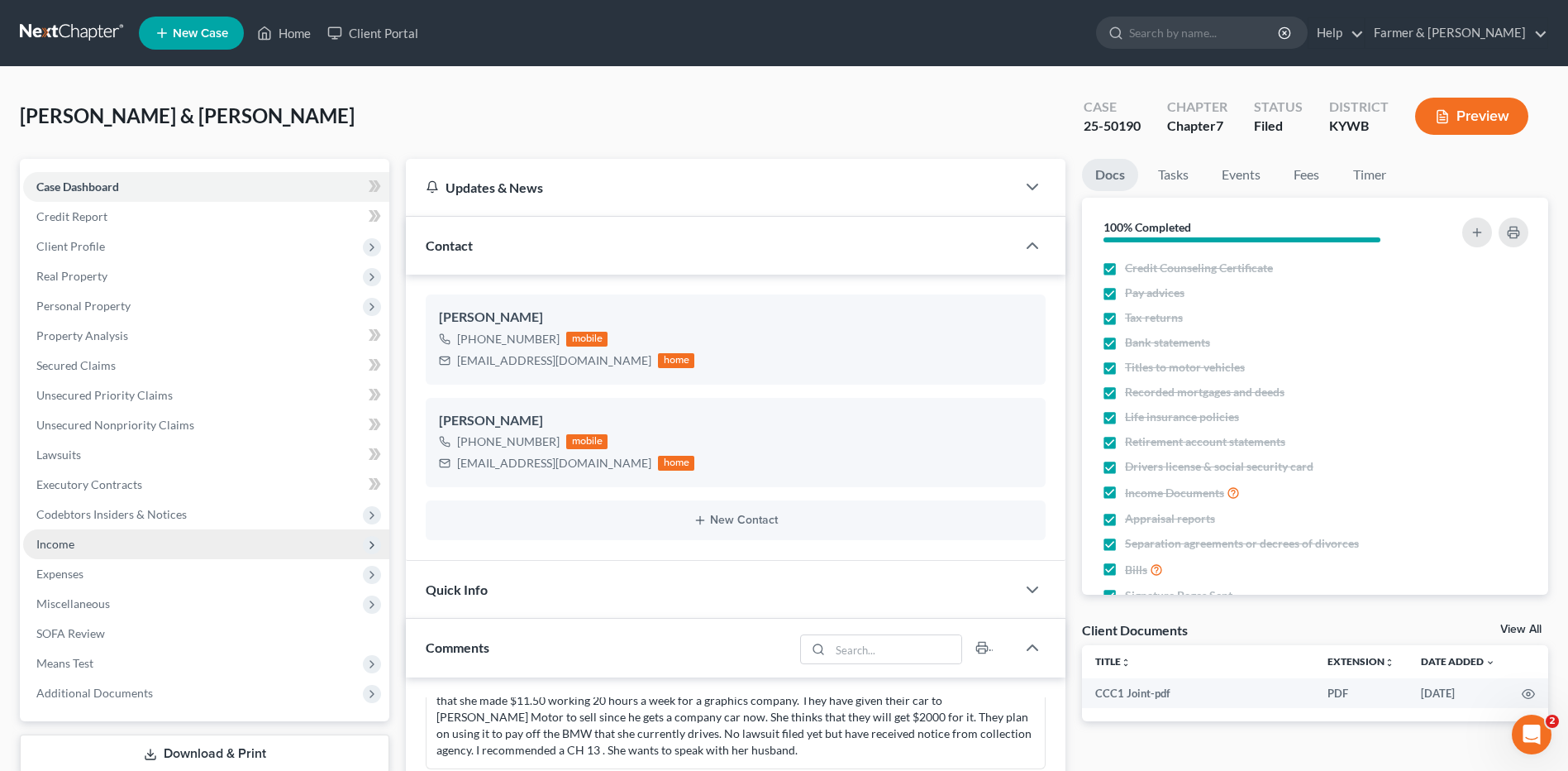
scroll to position [248, 0]
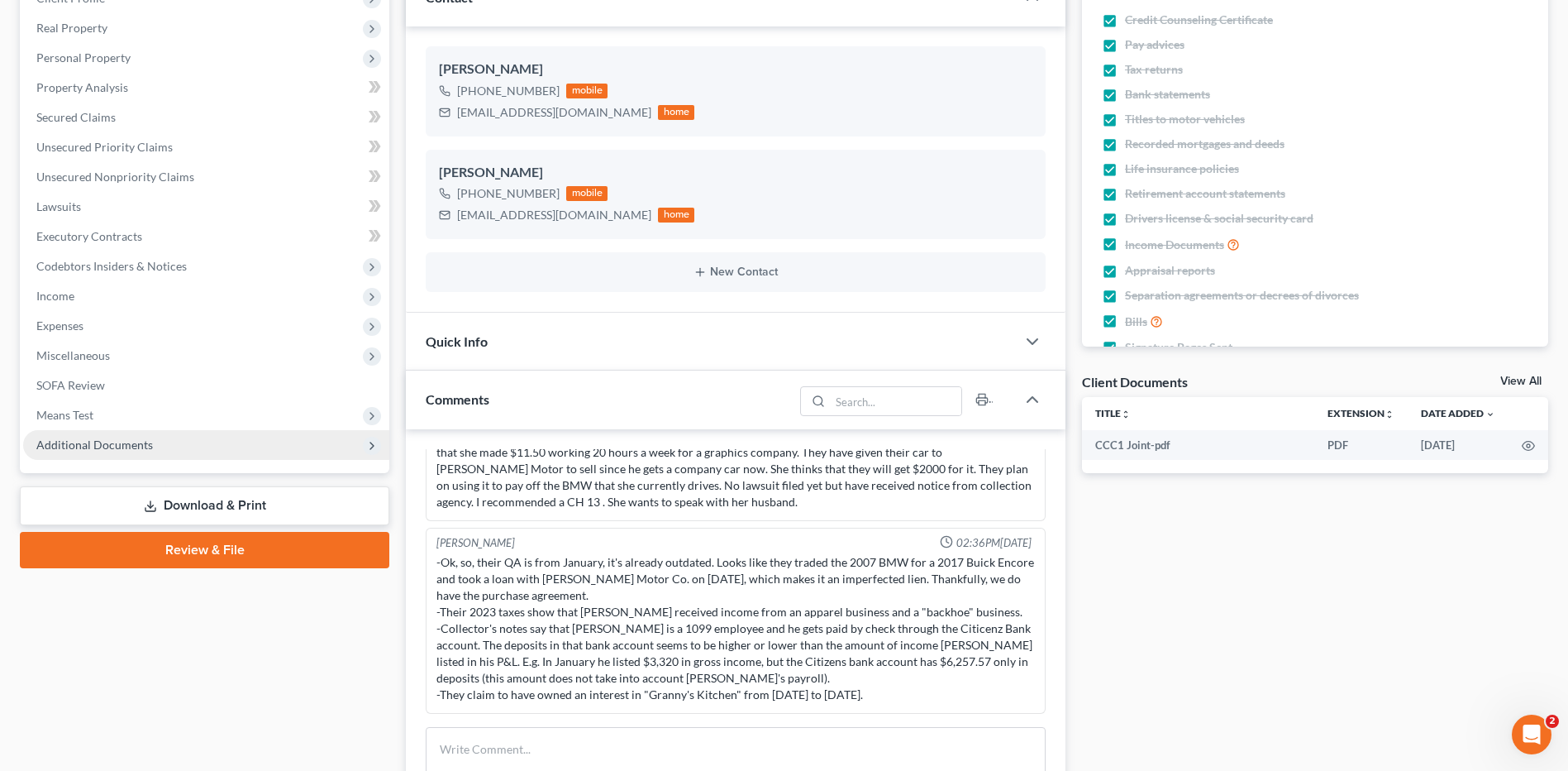
click at [168, 442] on span "Additional Documents" at bounding box center [207, 445] width 367 height 30
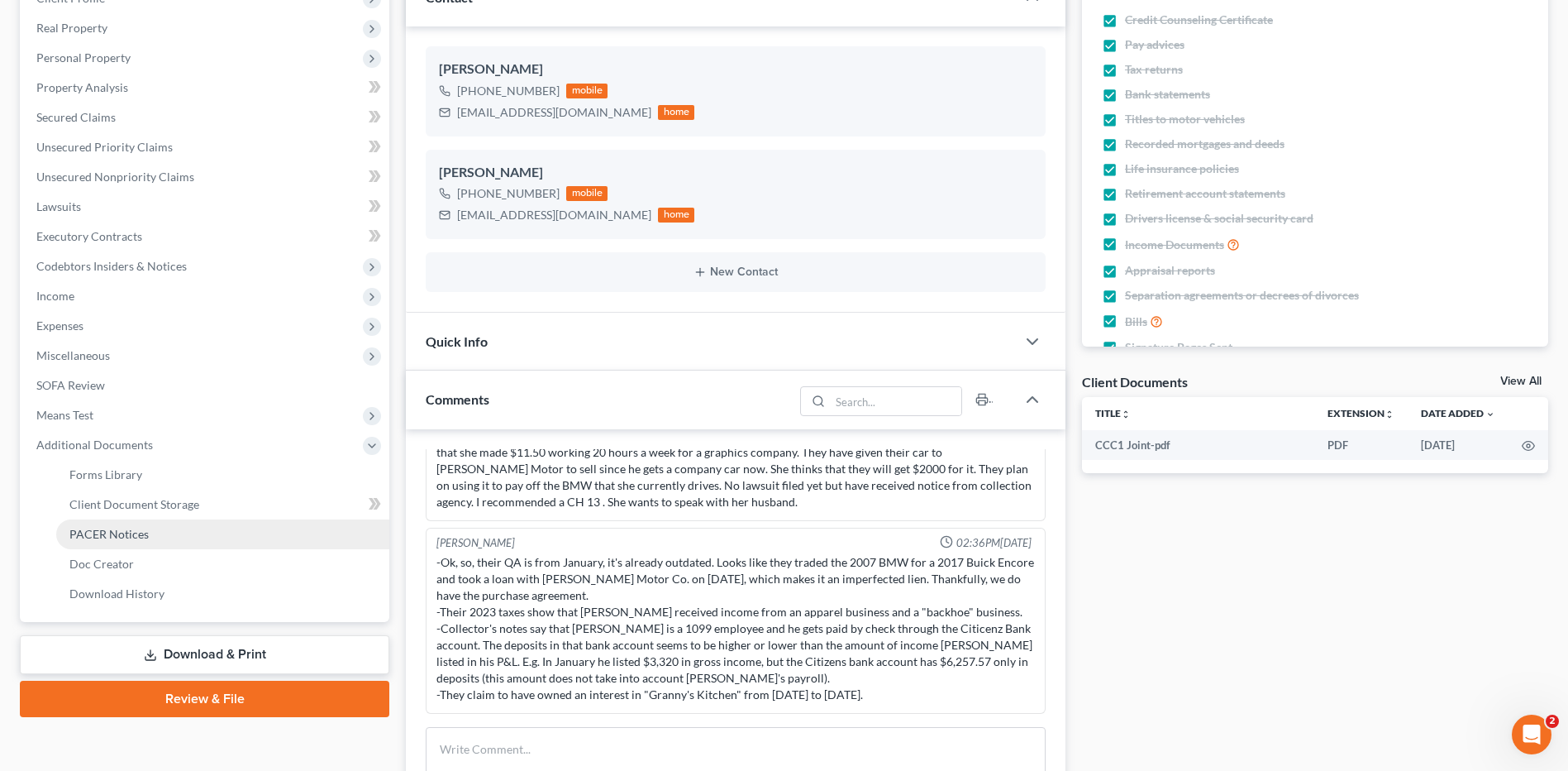
click at [179, 536] on link "PACER Notices" at bounding box center [223, 534] width 333 height 30
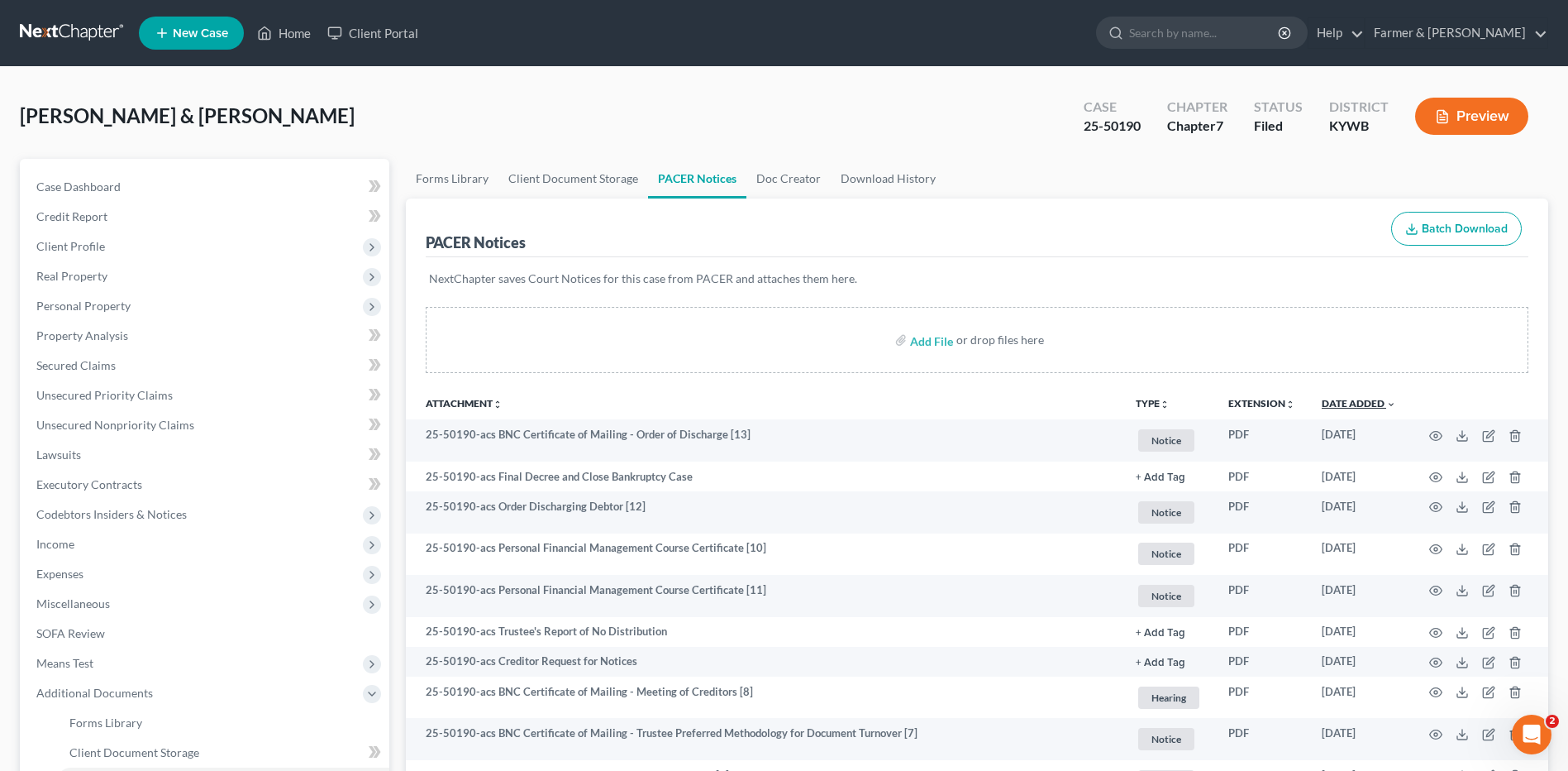
click at [1377, 399] on link "Date Added unfold_more expand_more expand_less" at bounding box center [1358, 402] width 74 height 12
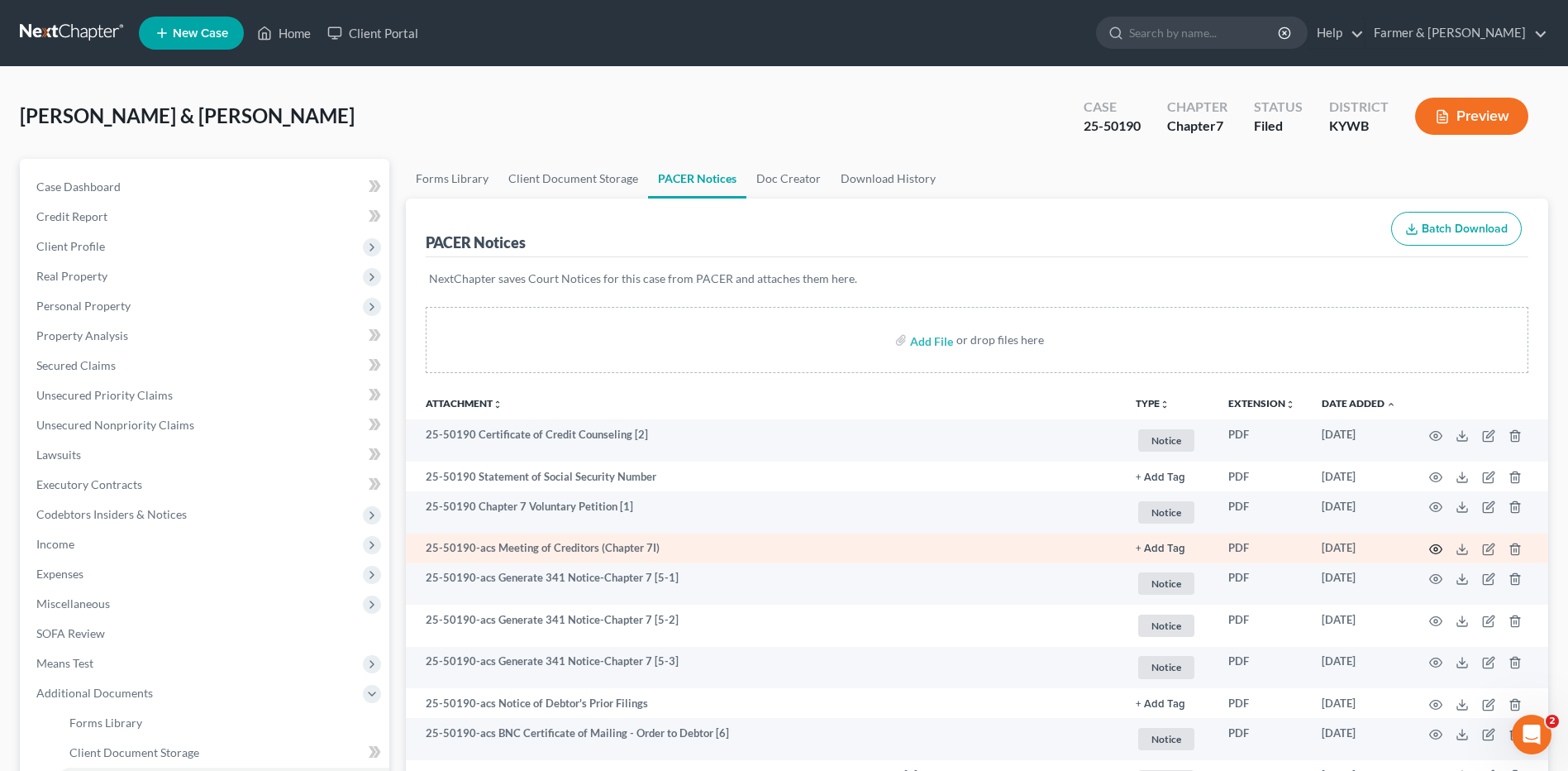
click at [1436, 544] on icon "button" at bounding box center [1435, 549] width 12 height 9
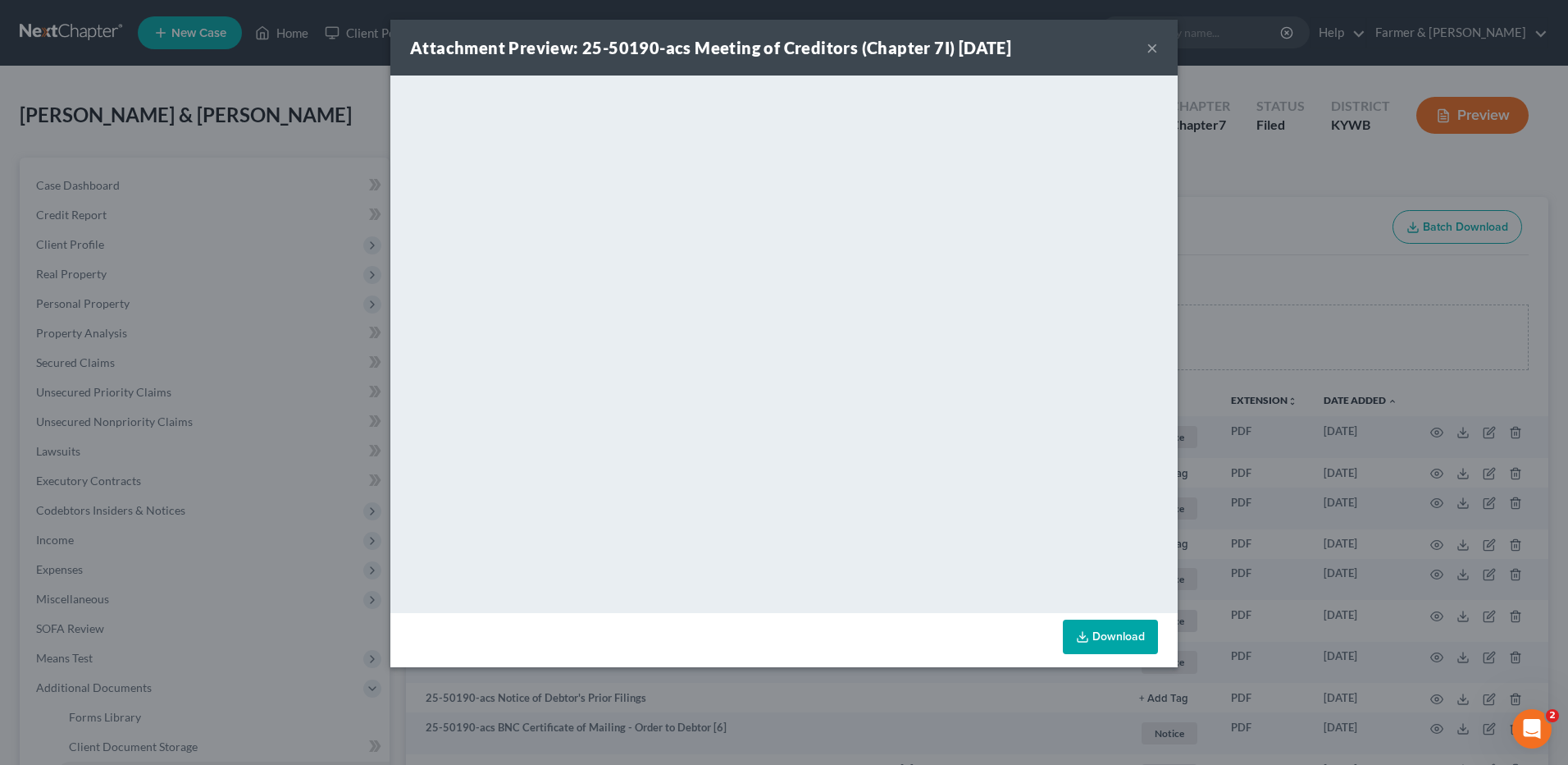
drag, startPoint x: 1152, startPoint y: 44, endPoint x: 1242, endPoint y: 81, distance: 97.3
click at [1152, 44] on button "×" at bounding box center [1152, 47] width 11 height 20
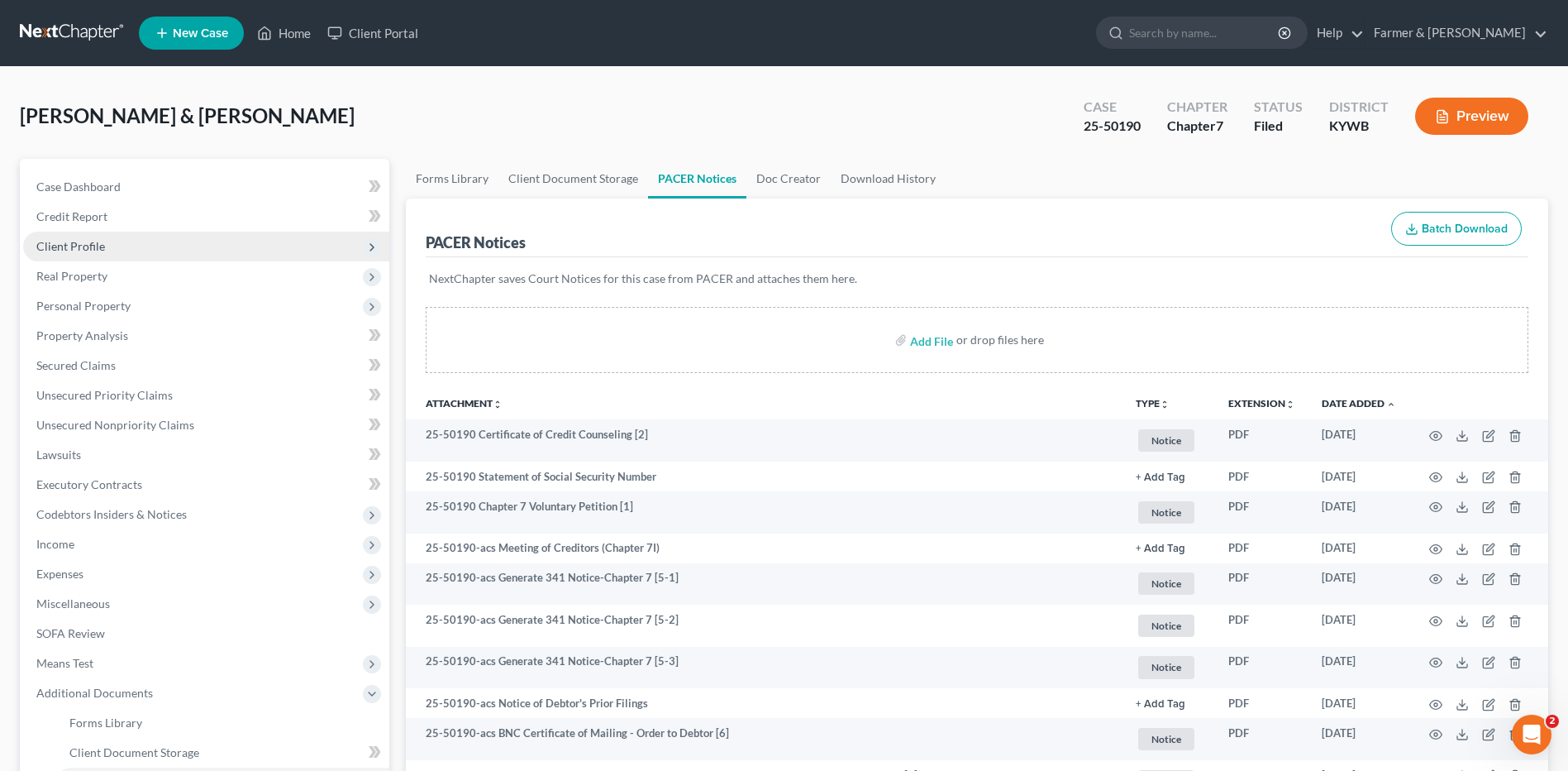
click at [166, 259] on span "Client Profile" at bounding box center [207, 246] width 367 height 30
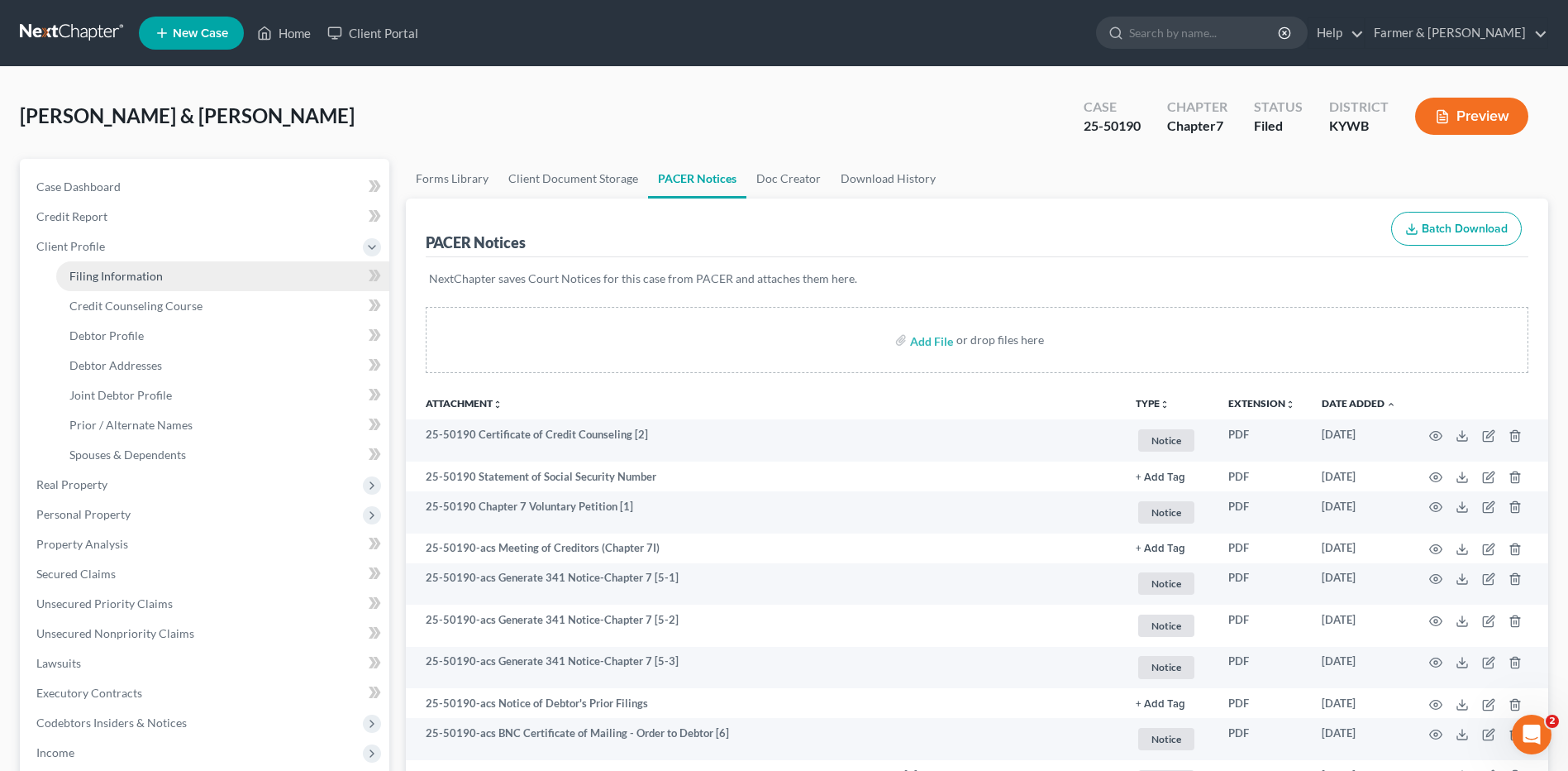
click at [165, 278] on link "Filing Information" at bounding box center [223, 276] width 333 height 30
select select "1"
select select "0"
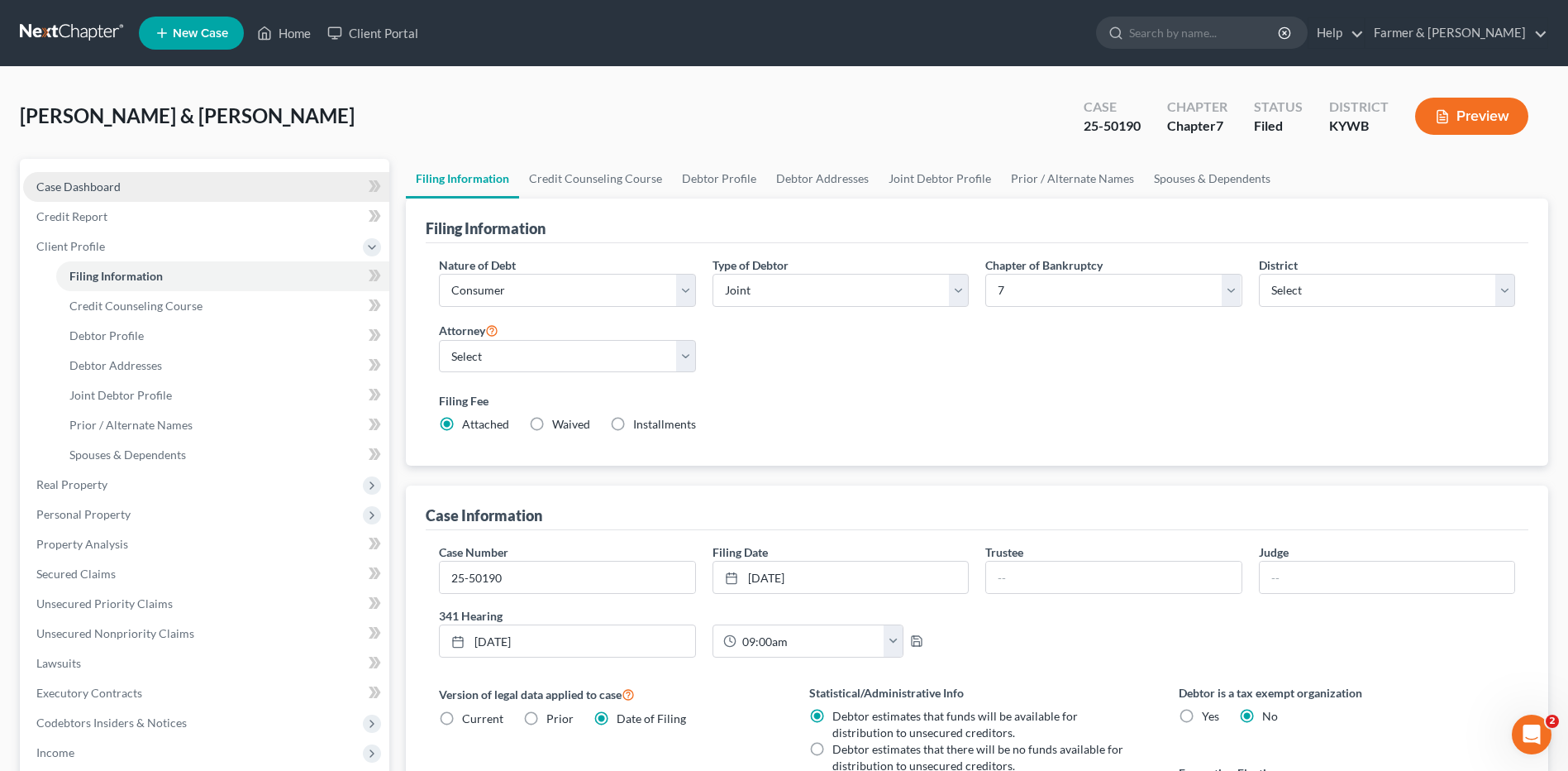
click at [179, 187] on link "Case Dashboard" at bounding box center [207, 187] width 367 height 30
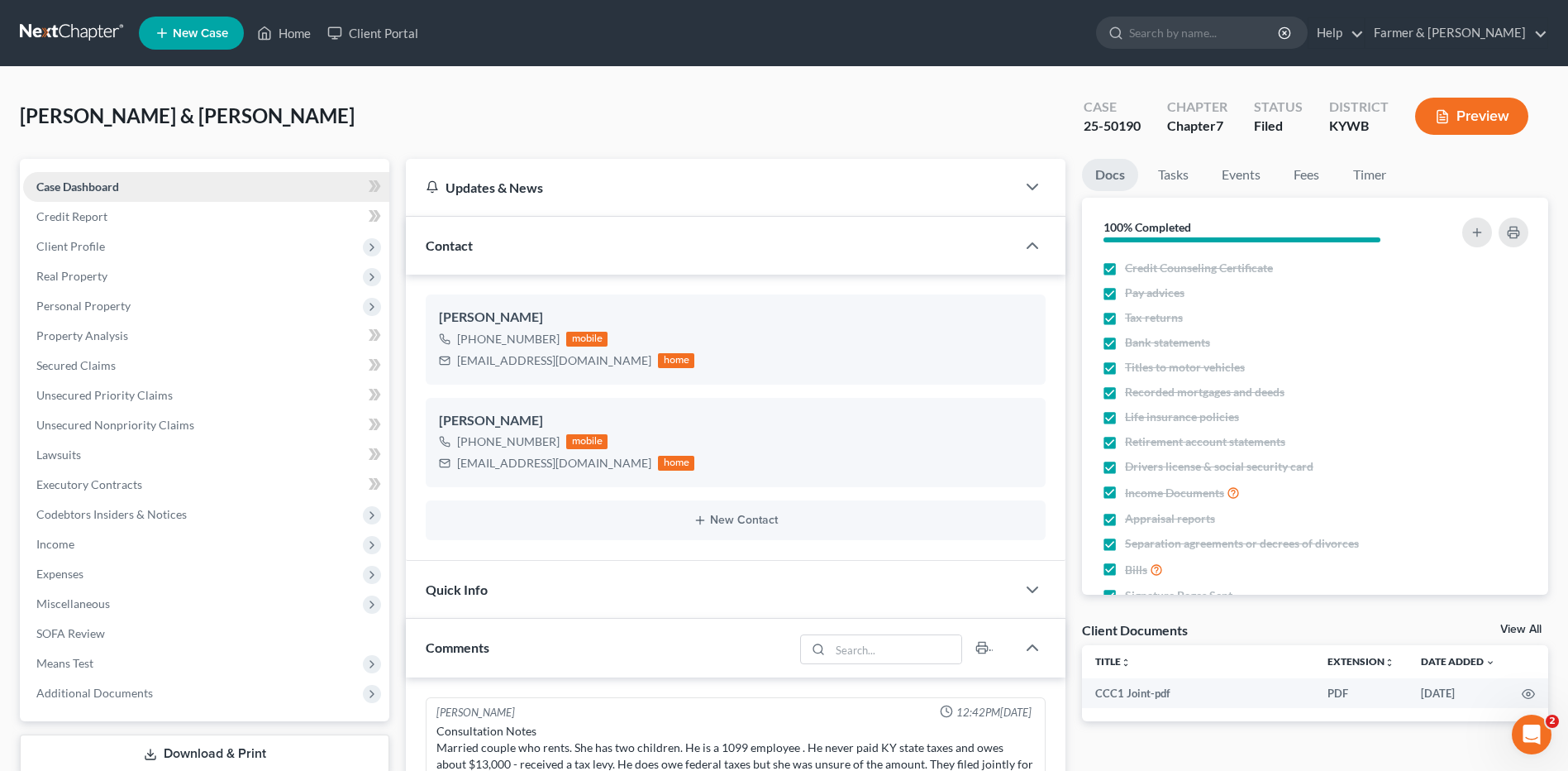
scroll to position [130, 0]
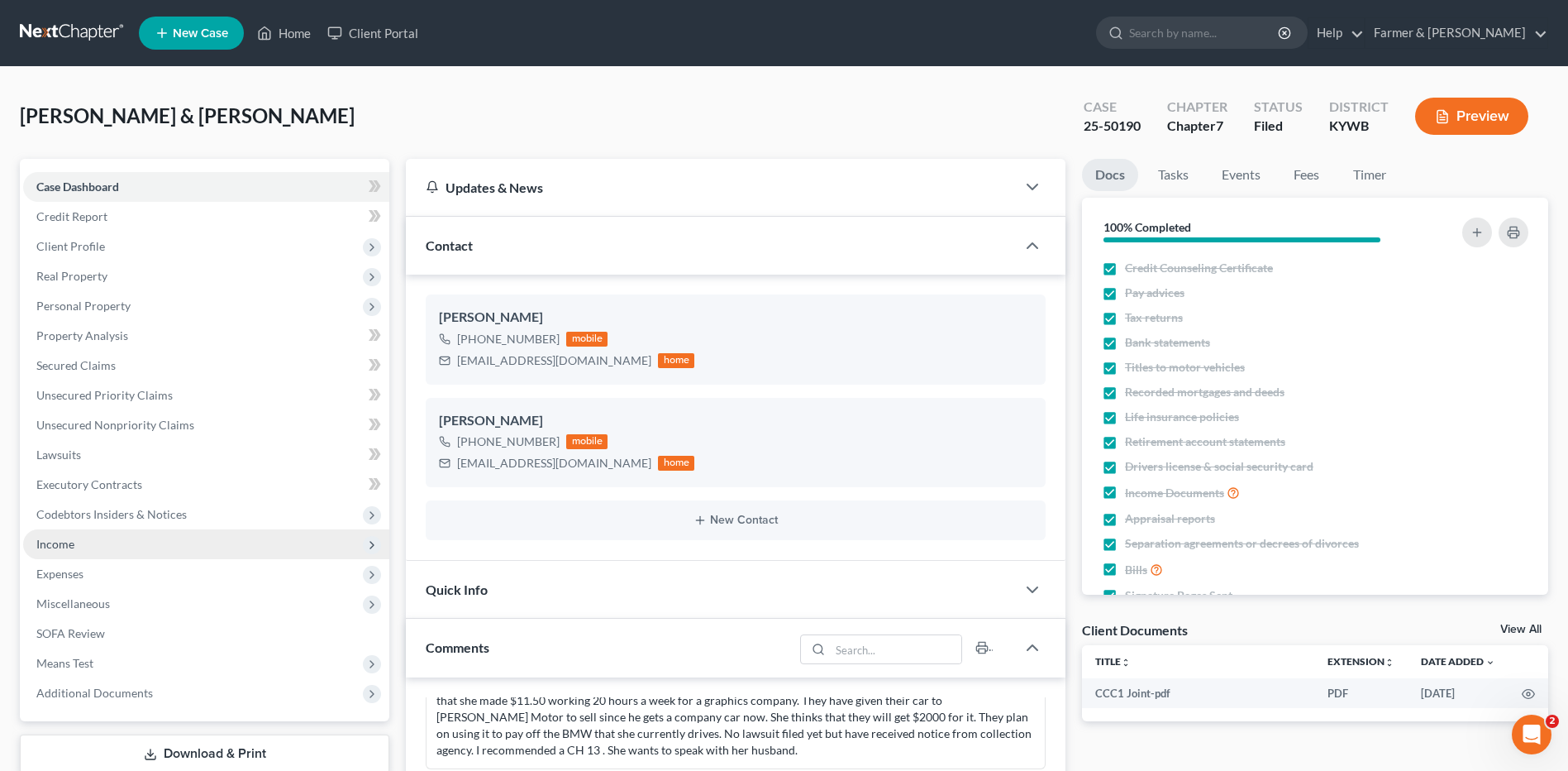
click at [127, 538] on span "Income" at bounding box center [207, 544] width 367 height 30
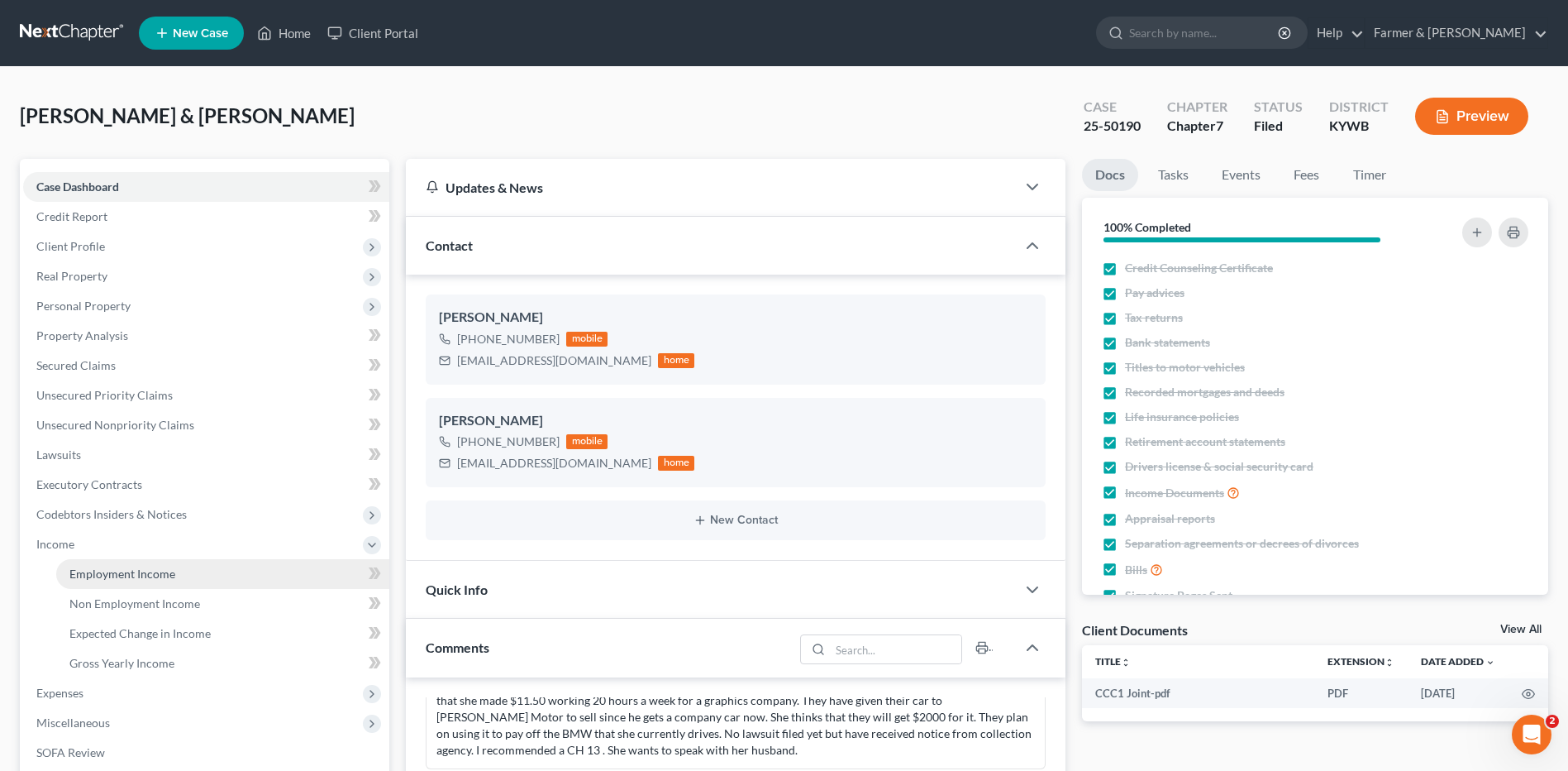
click at [134, 571] on span "Employment Income" at bounding box center [122, 573] width 106 height 14
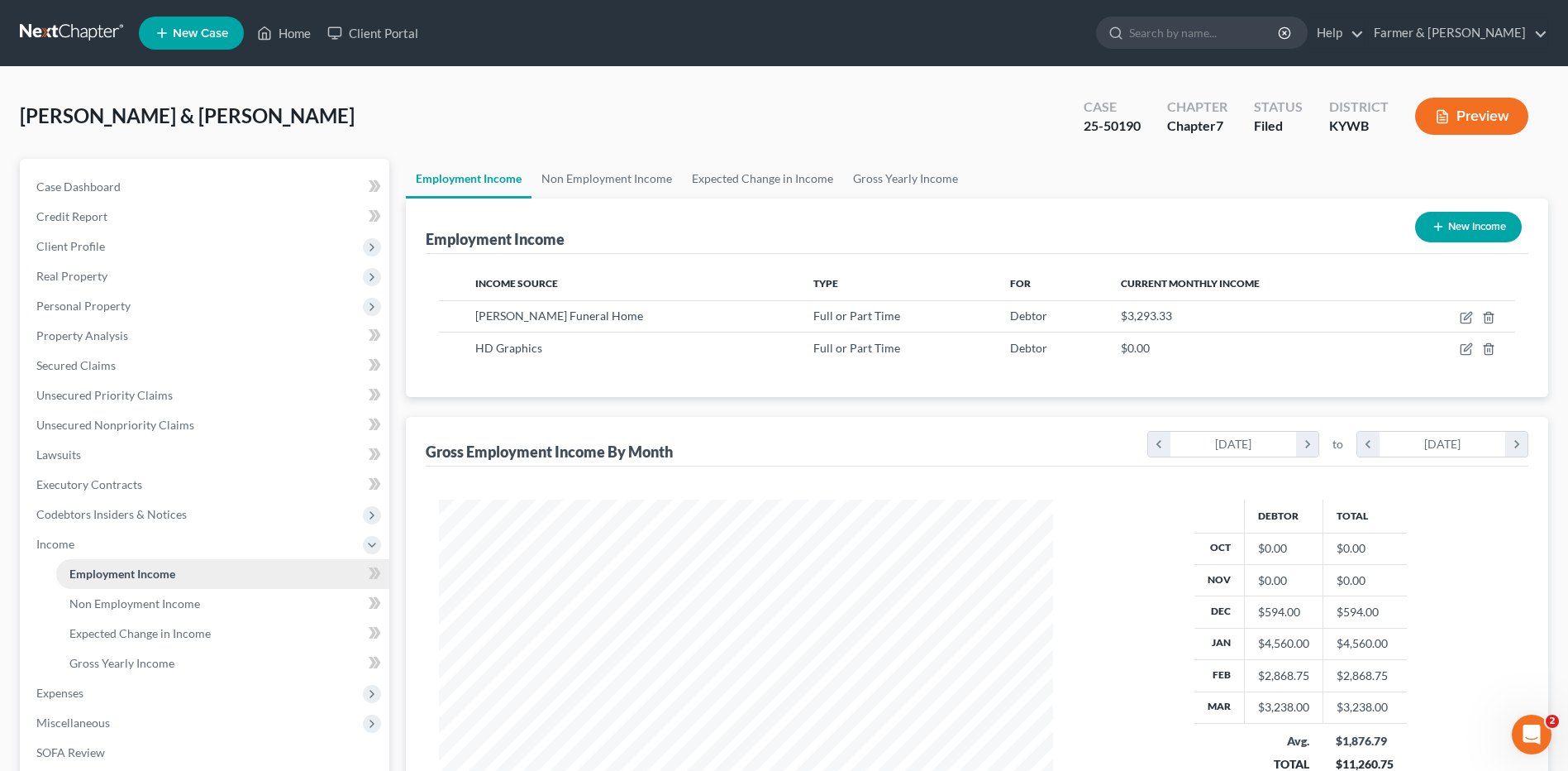
scroll to position [307, 647]
click at [104, 249] on span "Client Profile" at bounding box center [207, 246] width 367 height 30
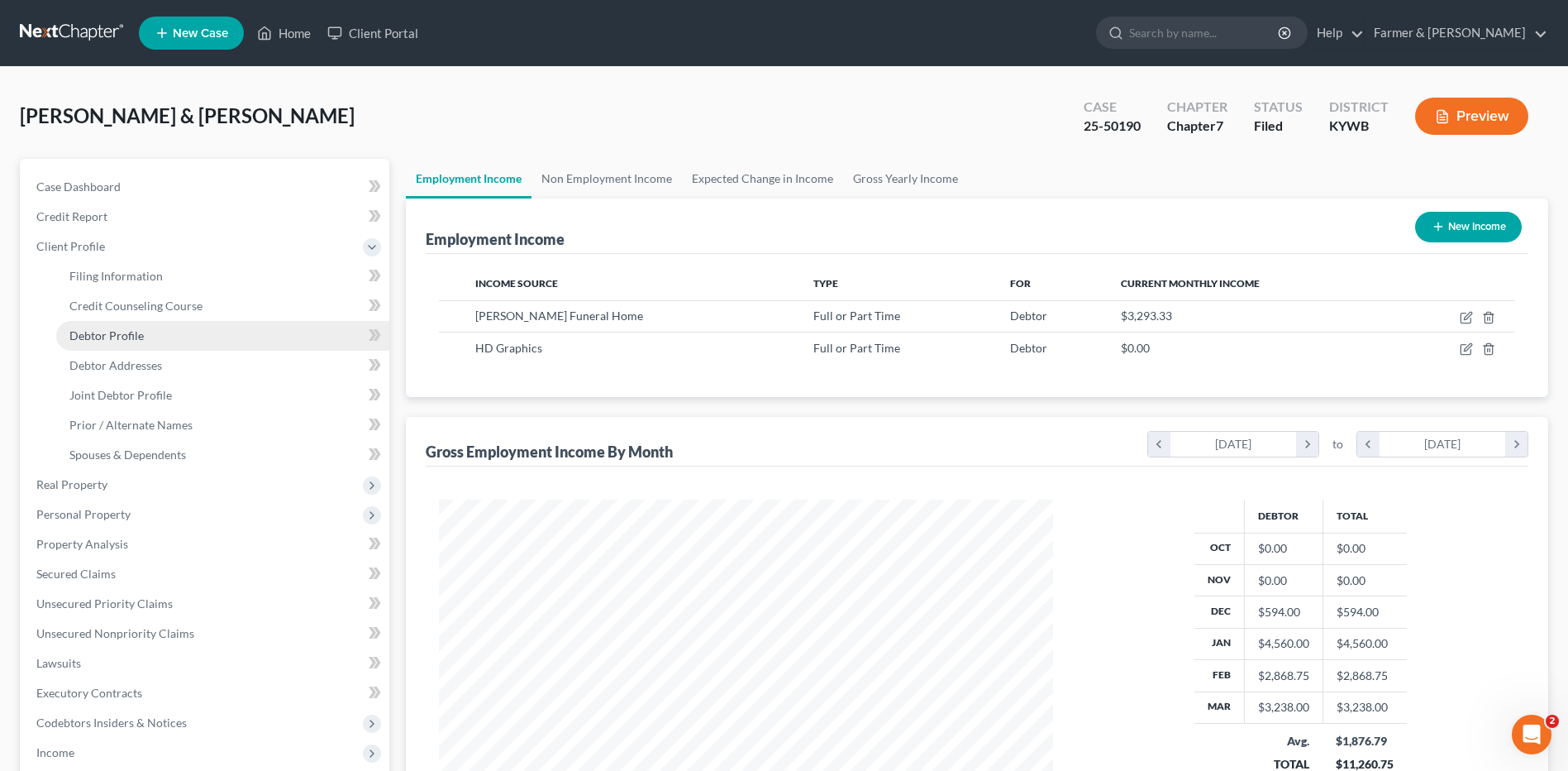
click at [133, 345] on link "Debtor Profile" at bounding box center [223, 336] width 333 height 30
select select "1"
select select "3"
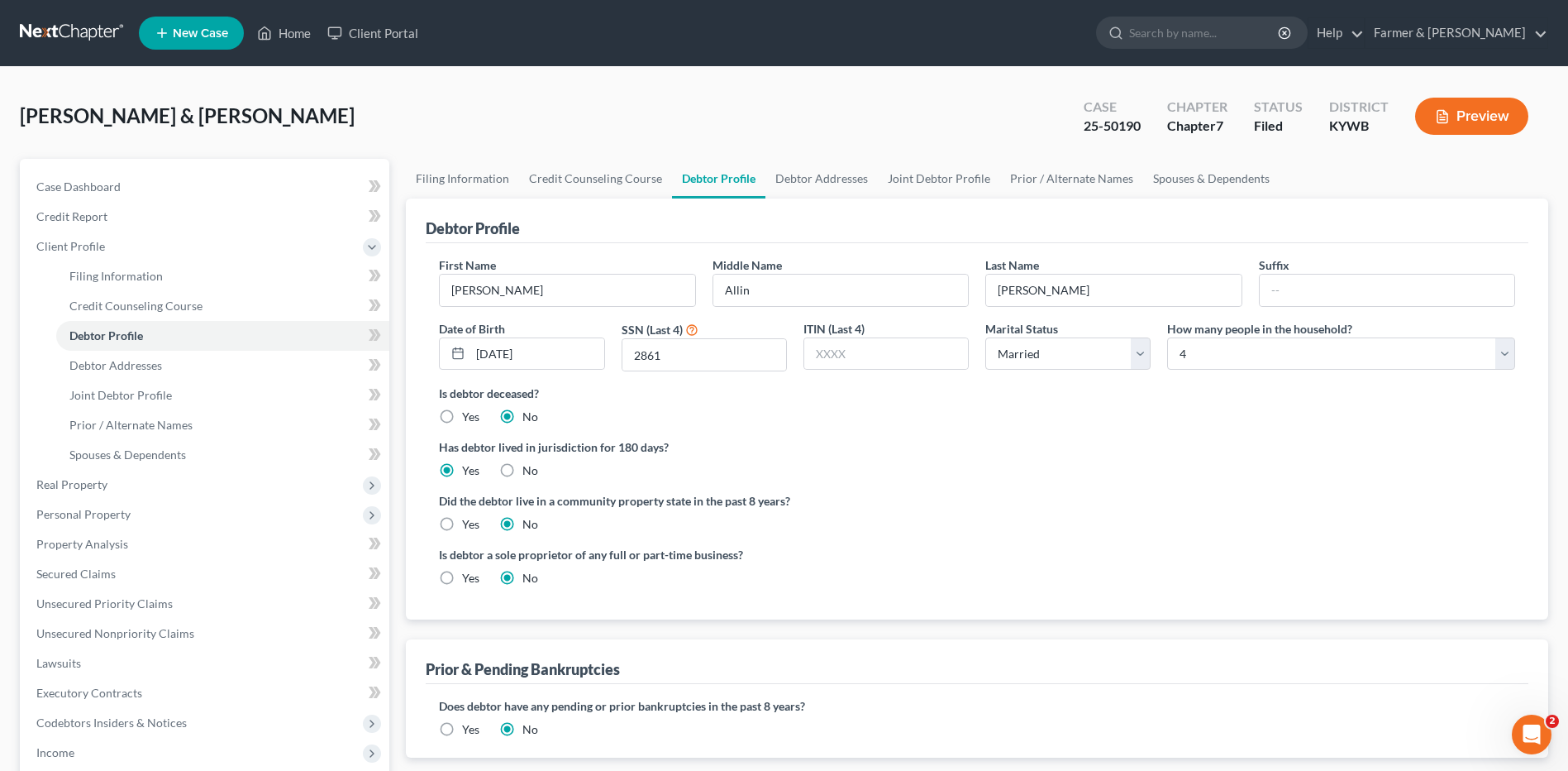
drag, startPoint x: 60, startPoint y: 39, endPoint x: 169, endPoint y: 5, distance: 114.2
click at [60, 39] on link at bounding box center [72, 33] width 106 height 30
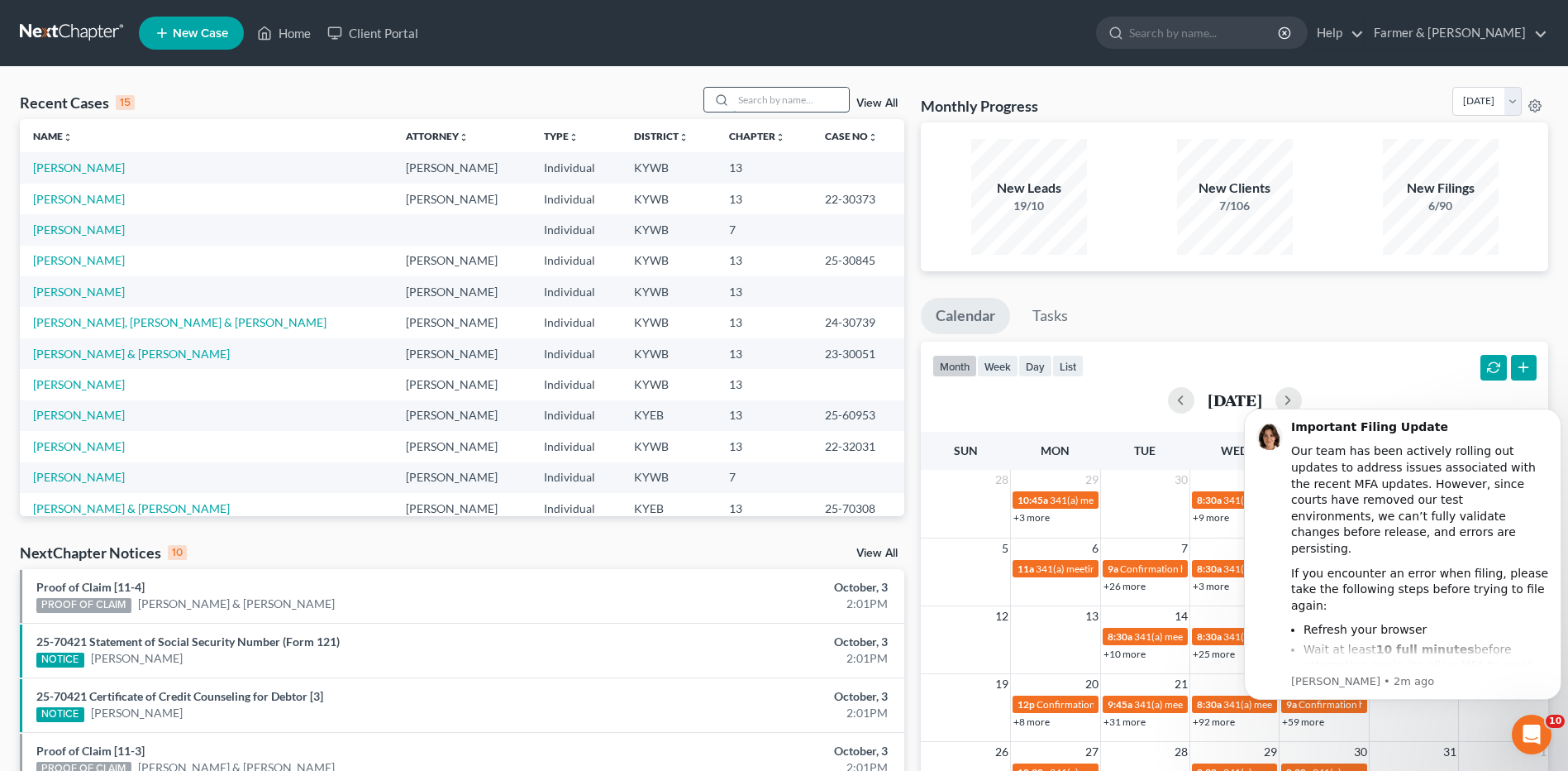
click at [760, 93] on input "search" at bounding box center [791, 100] width 116 height 24
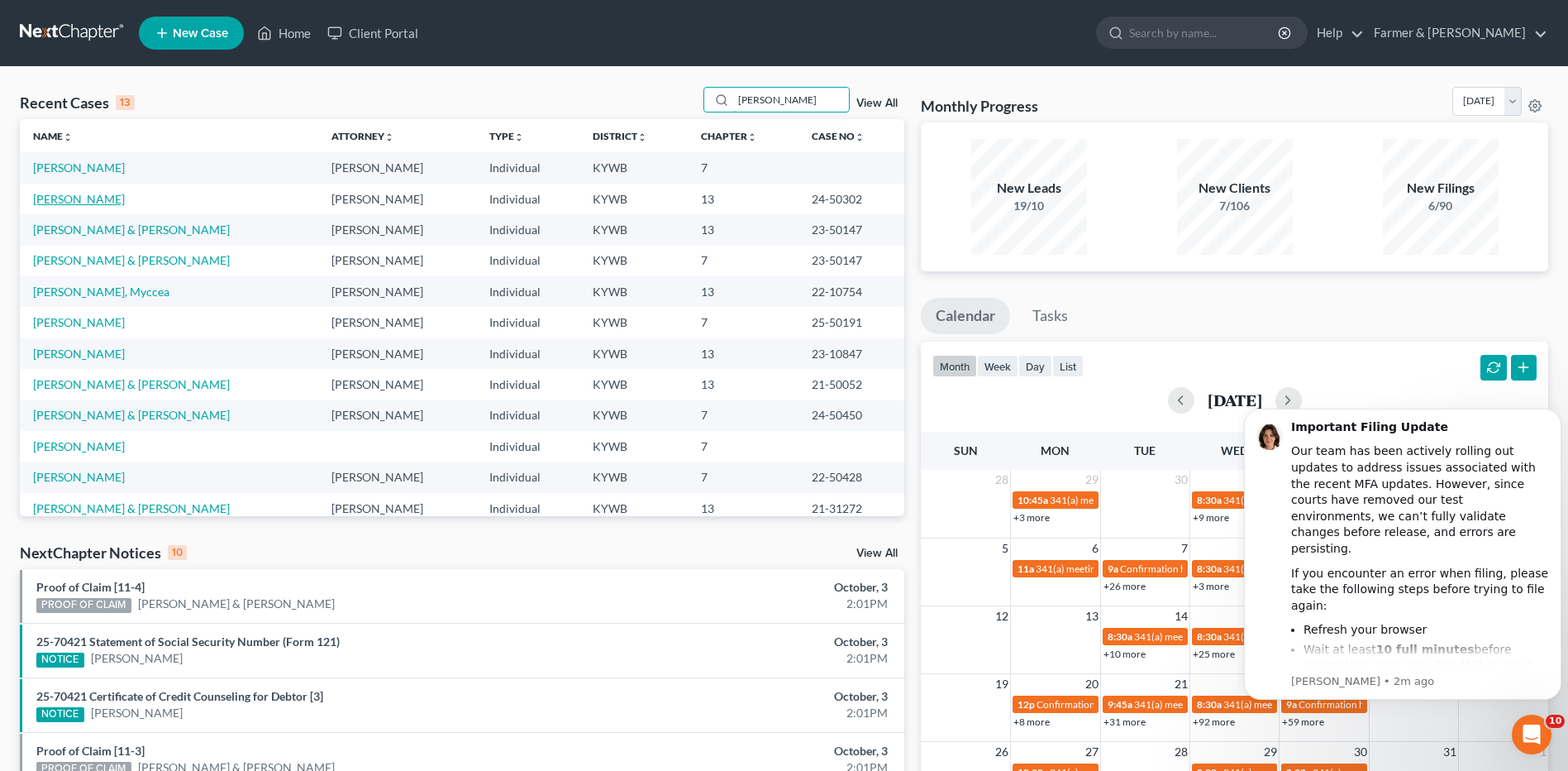
type input "witt"
click at [92, 198] on link "Witt, Stephanie" at bounding box center [79, 198] width 92 height 14
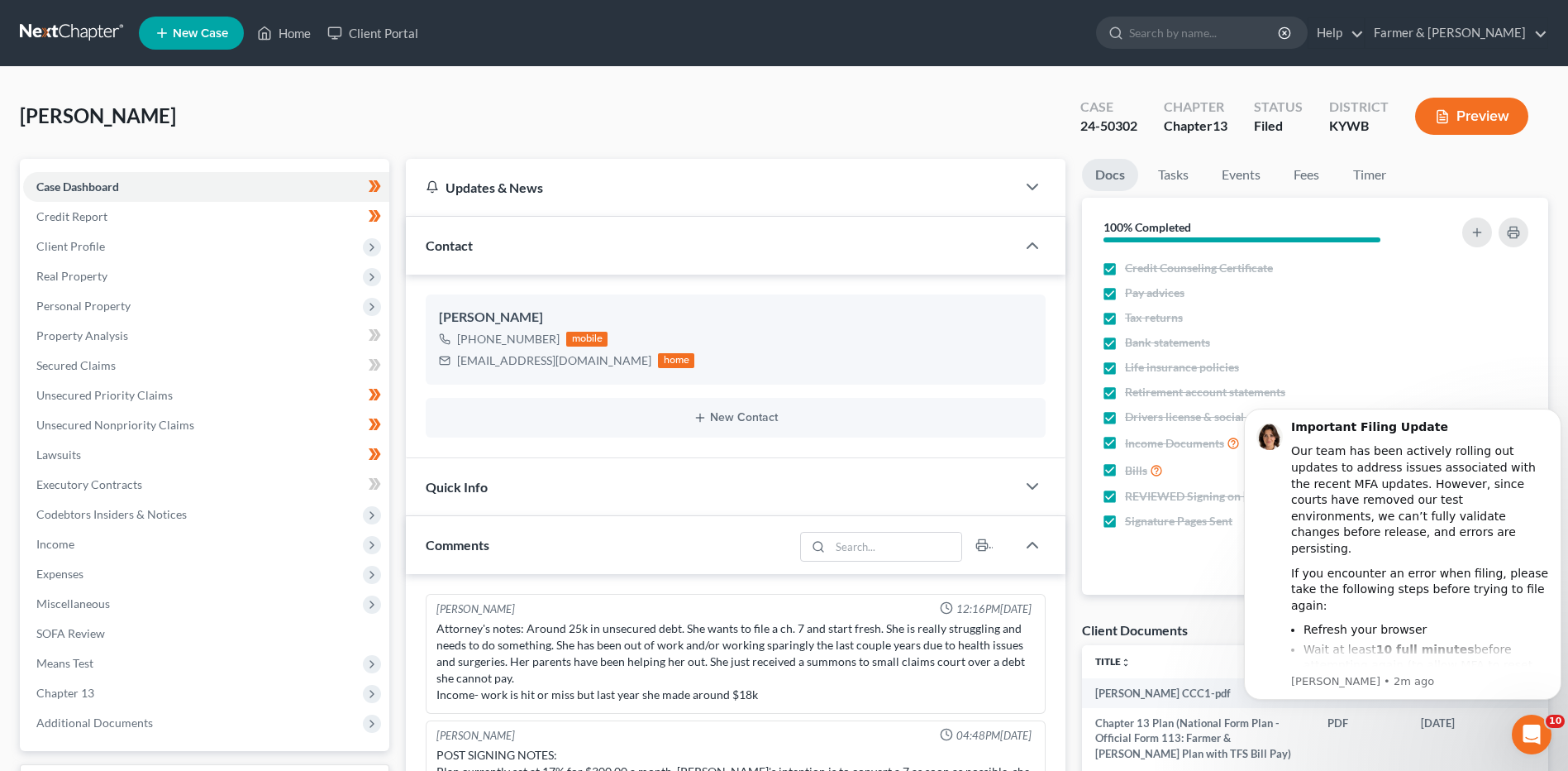
scroll to position [58, 0]
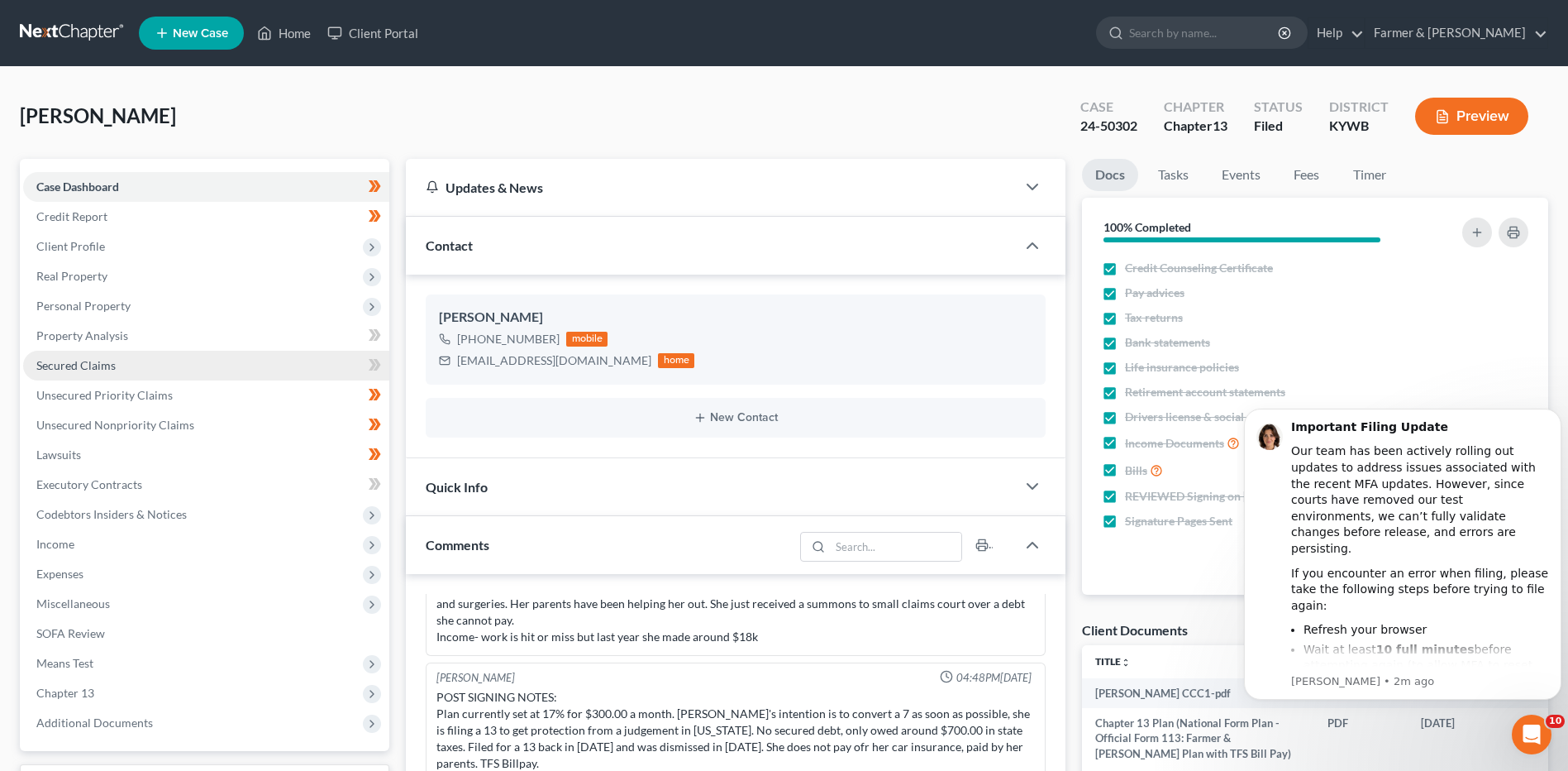
click at [110, 360] on span "Secured Claims" at bounding box center [76, 365] width 79 height 14
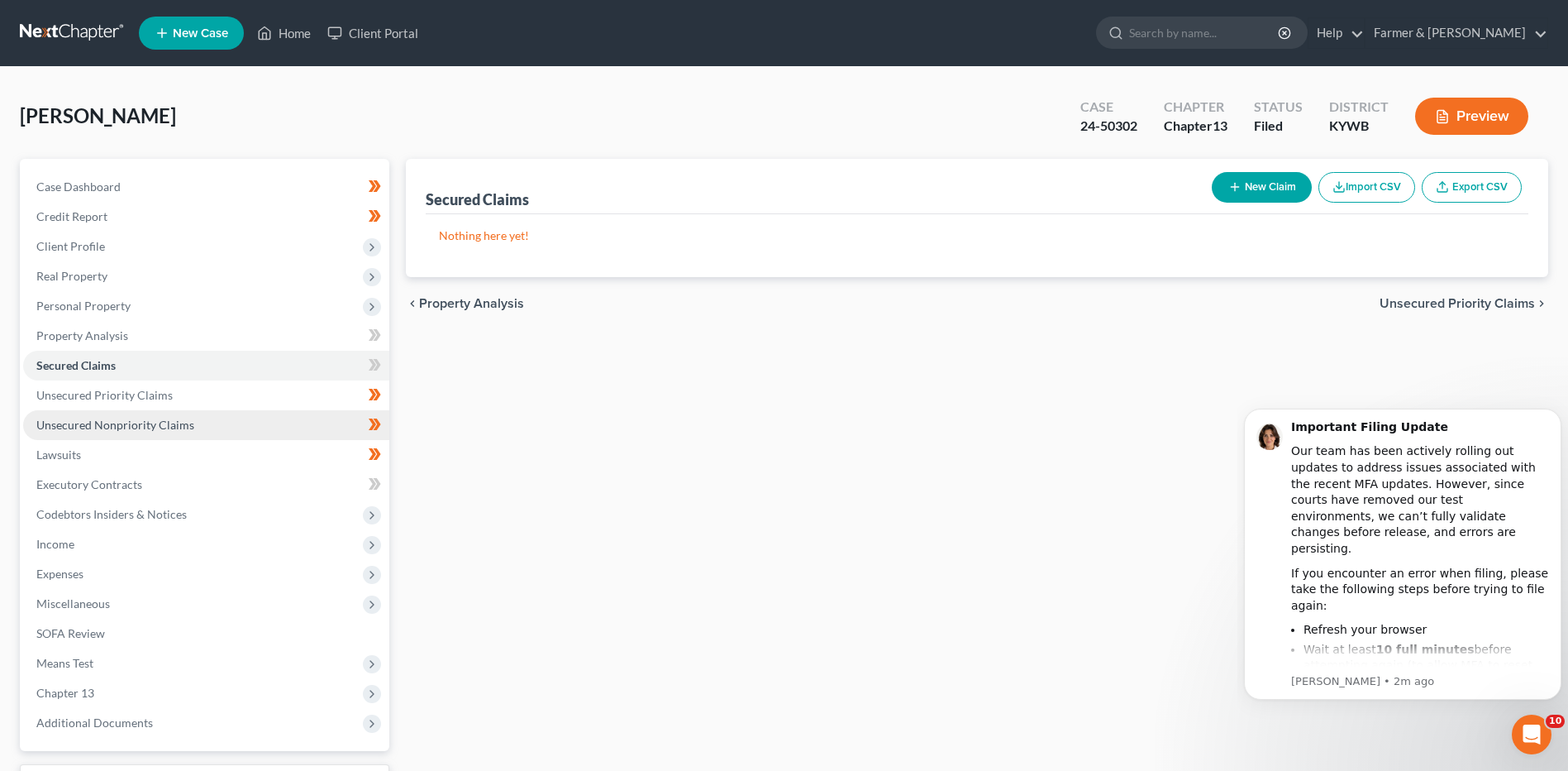
click at [193, 429] on link "Unsecured Nonpriority Claims" at bounding box center [207, 425] width 367 height 30
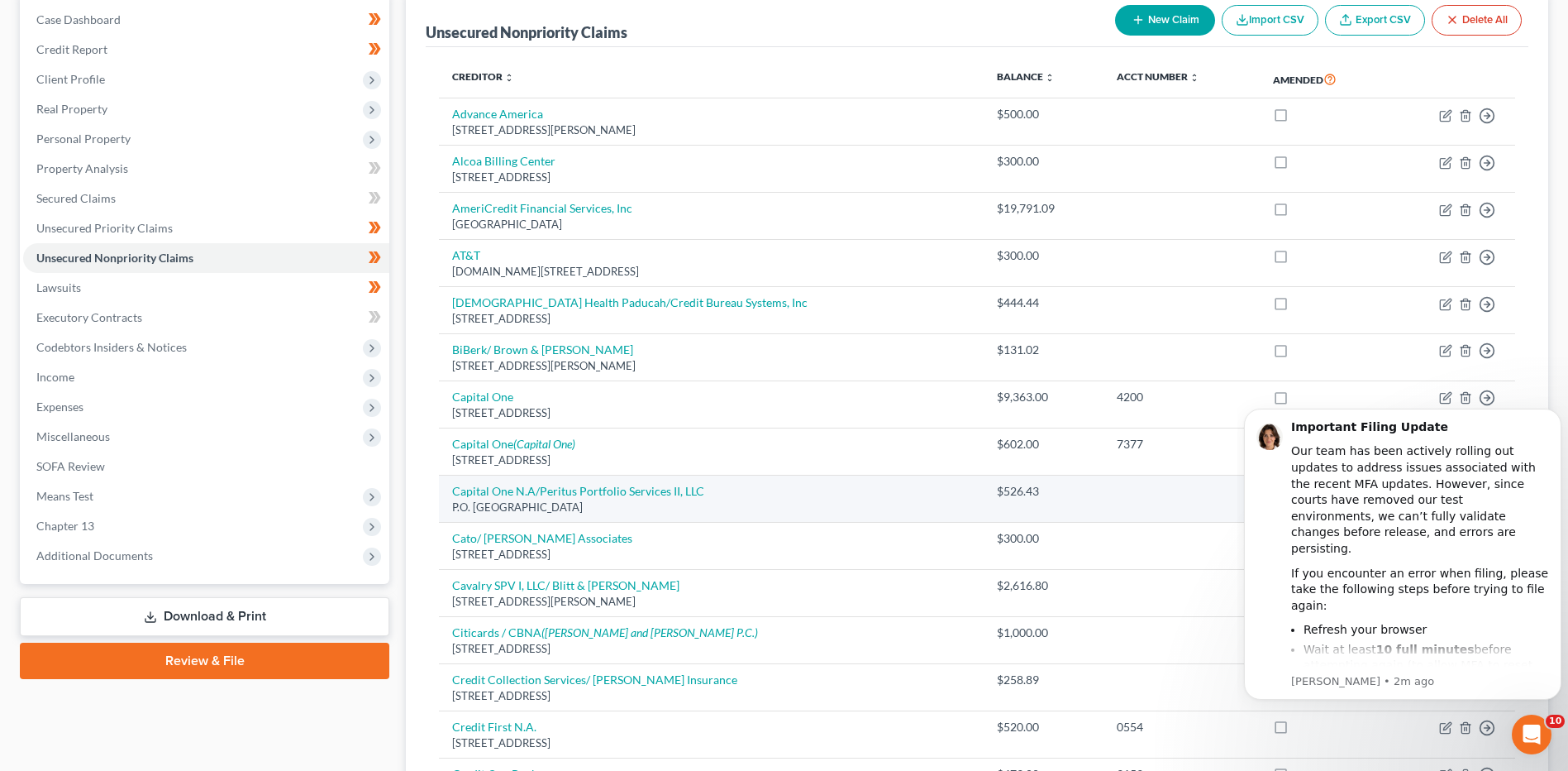
scroll to position [165, 0]
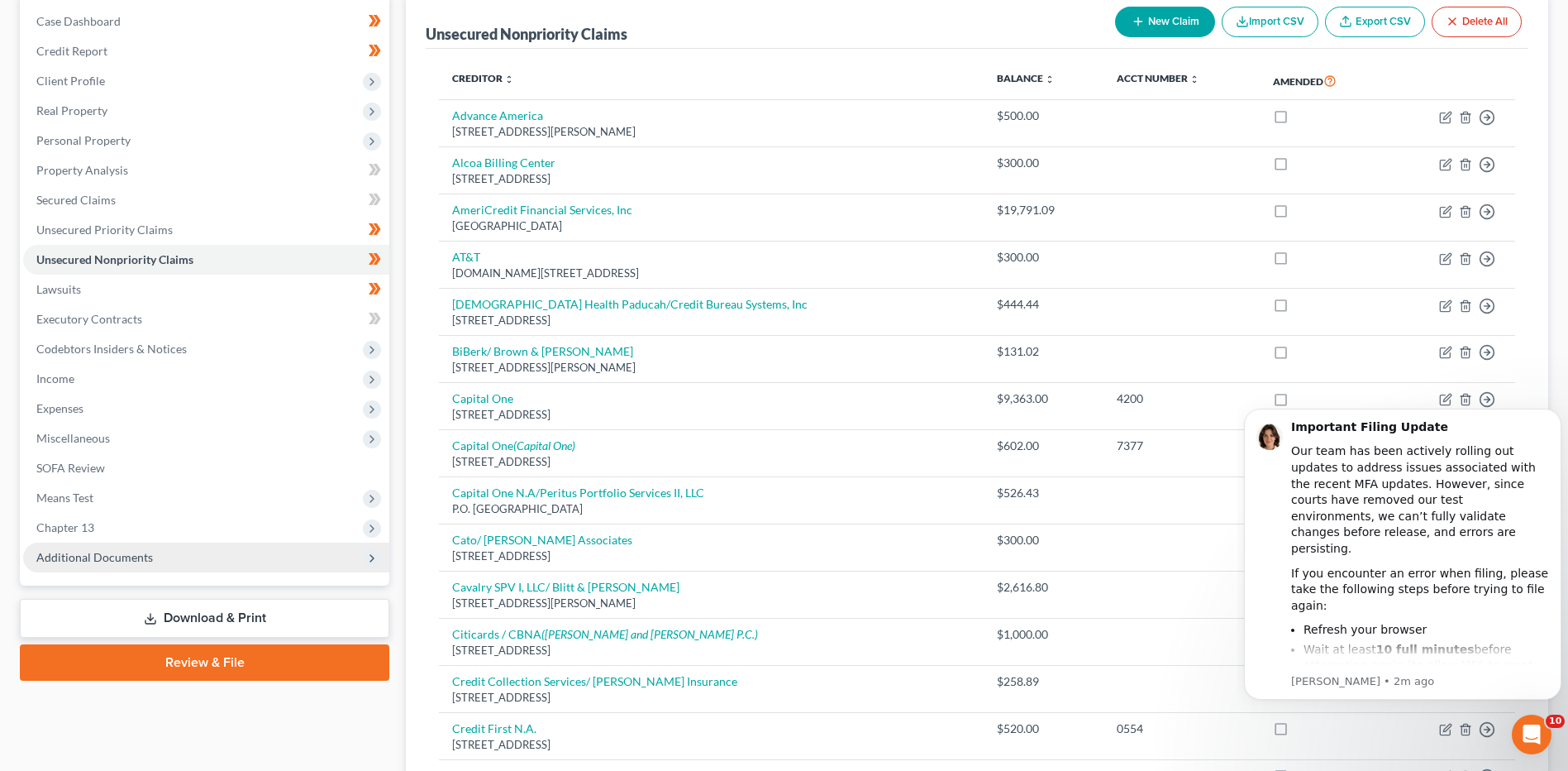
click at [79, 551] on span "Additional Documents" at bounding box center [95, 557] width 117 height 14
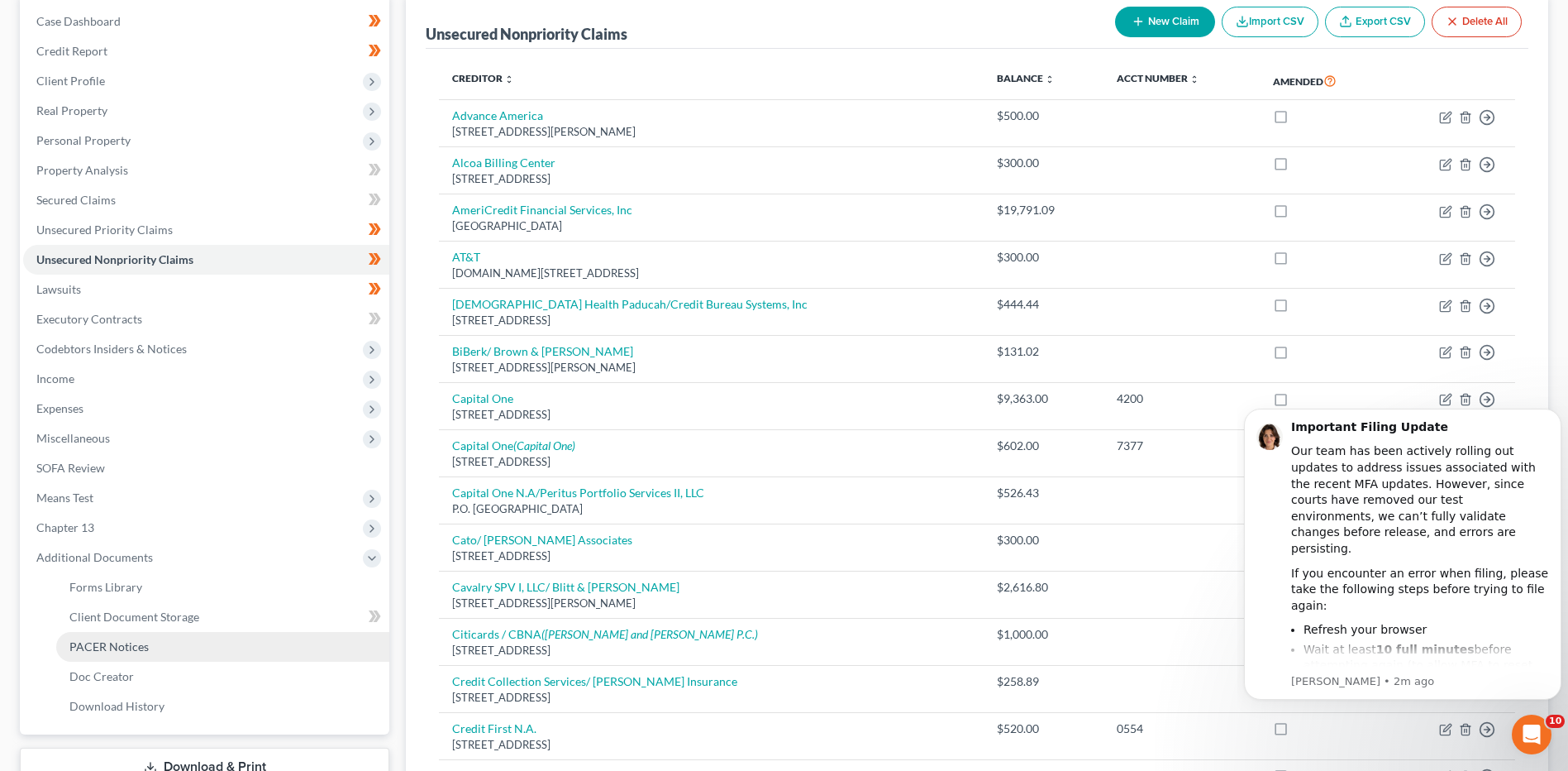
click at [100, 642] on span "PACER Notices" at bounding box center [109, 646] width 79 height 14
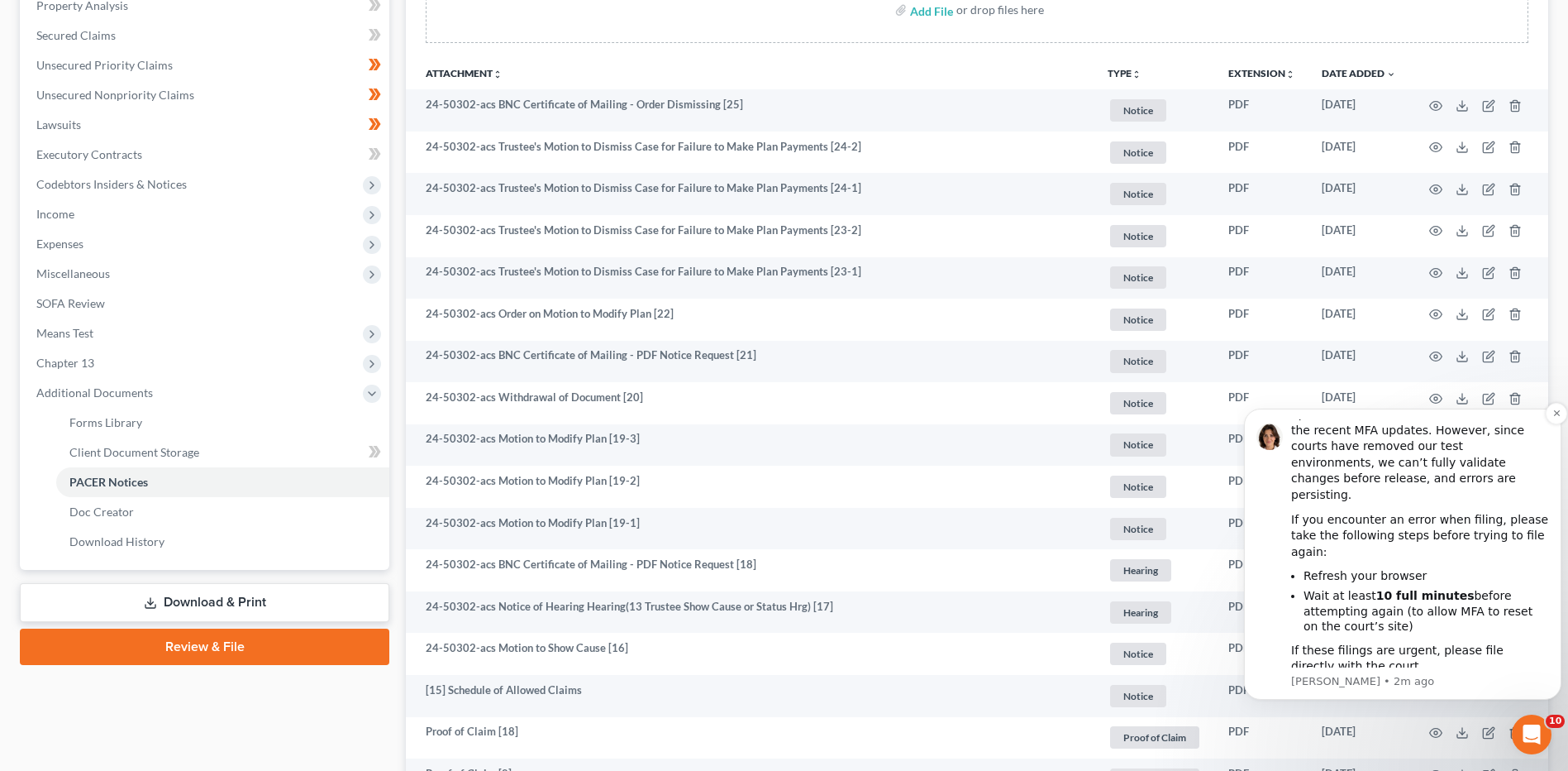
scroll to position [331, 0]
click at [1553, 413] on icon "Dismiss notification" at bounding box center [1557, 413] width 9 height 9
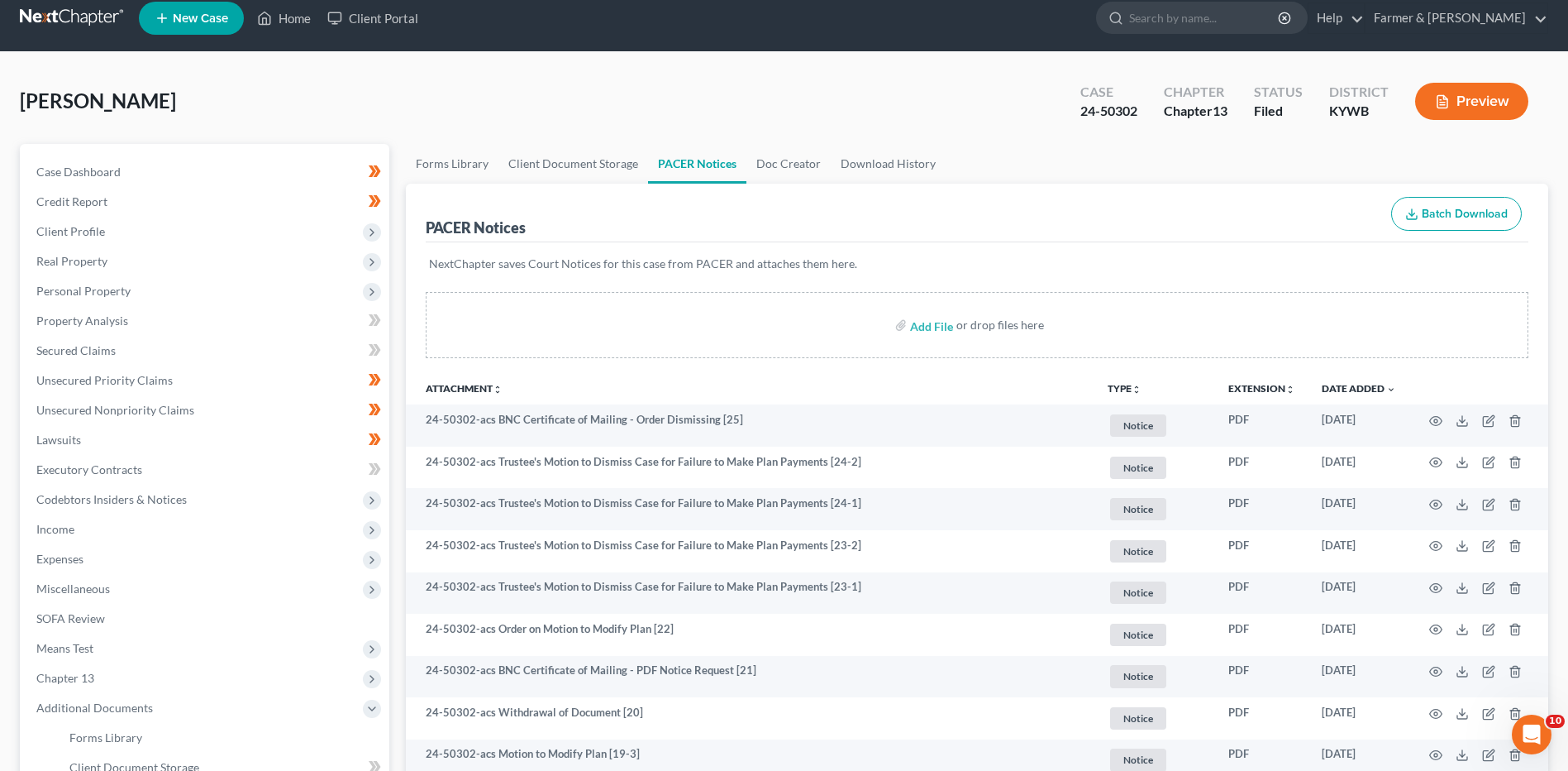
scroll to position [0, 0]
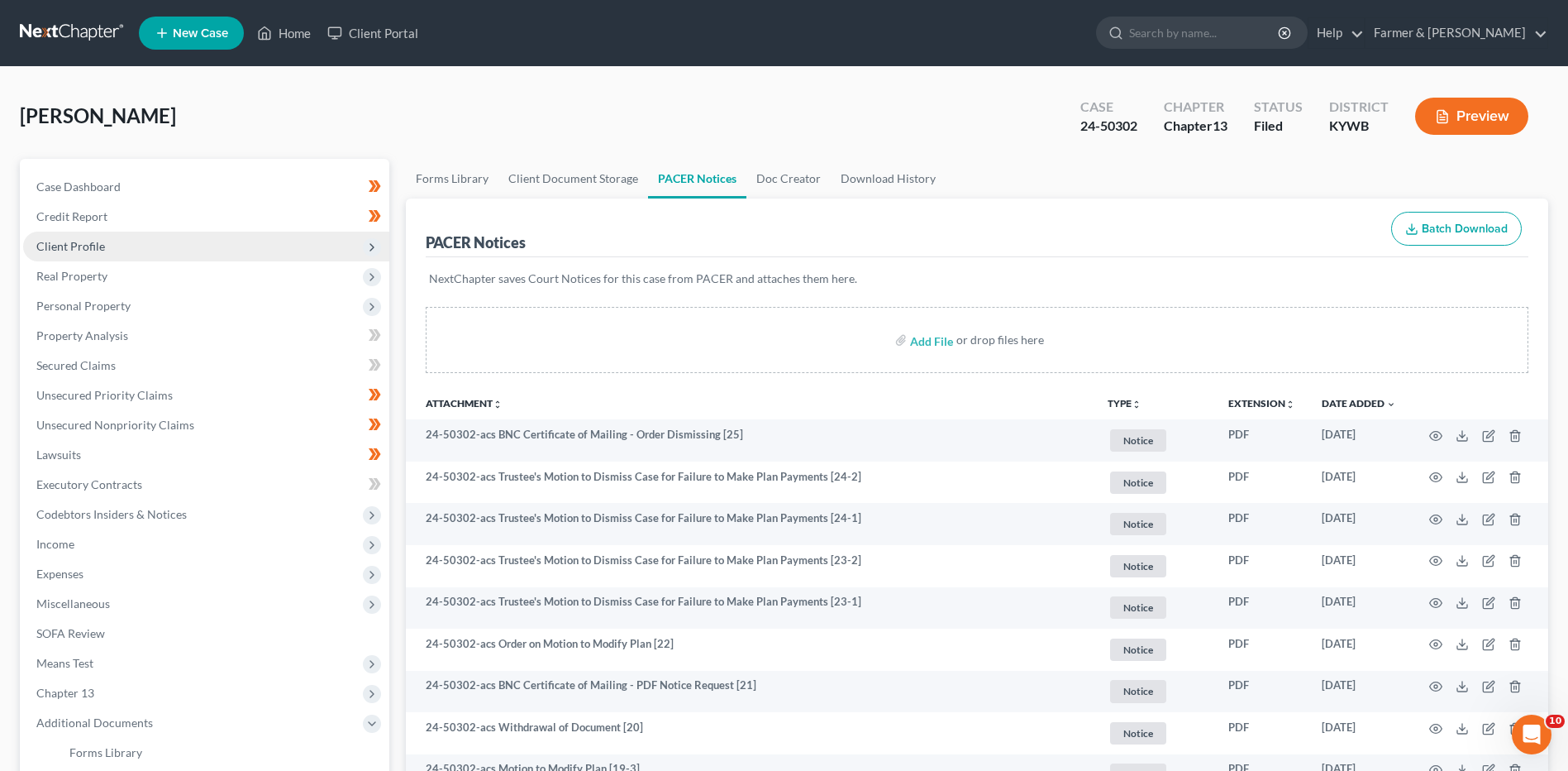
click at [84, 244] on span "Client Profile" at bounding box center [71, 245] width 69 height 14
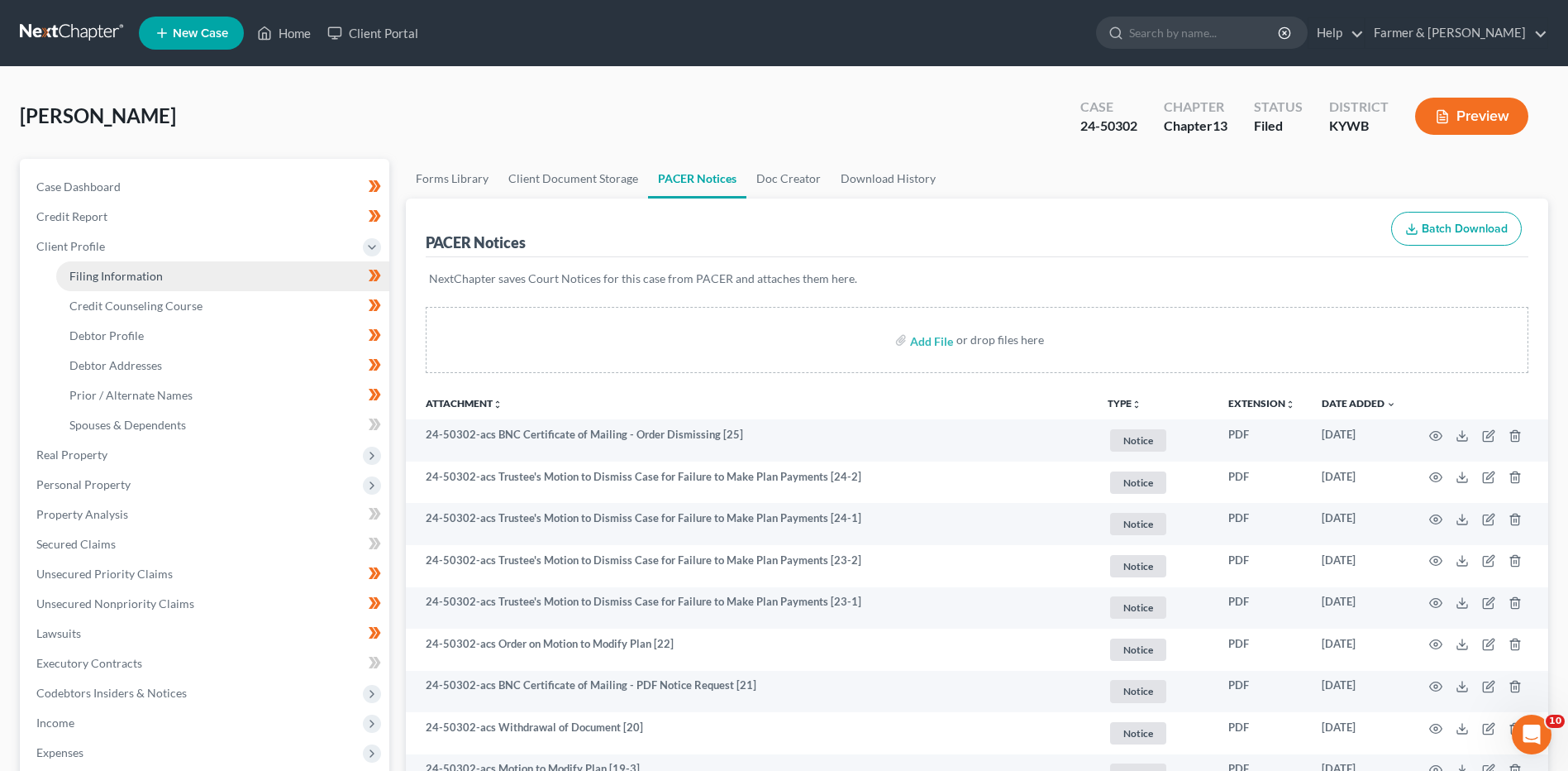
click at [109, 277] on span "Filing Information" at bounding box center [116, 275] width 93 height 14
select select "1"
select select "0"
select select "3"
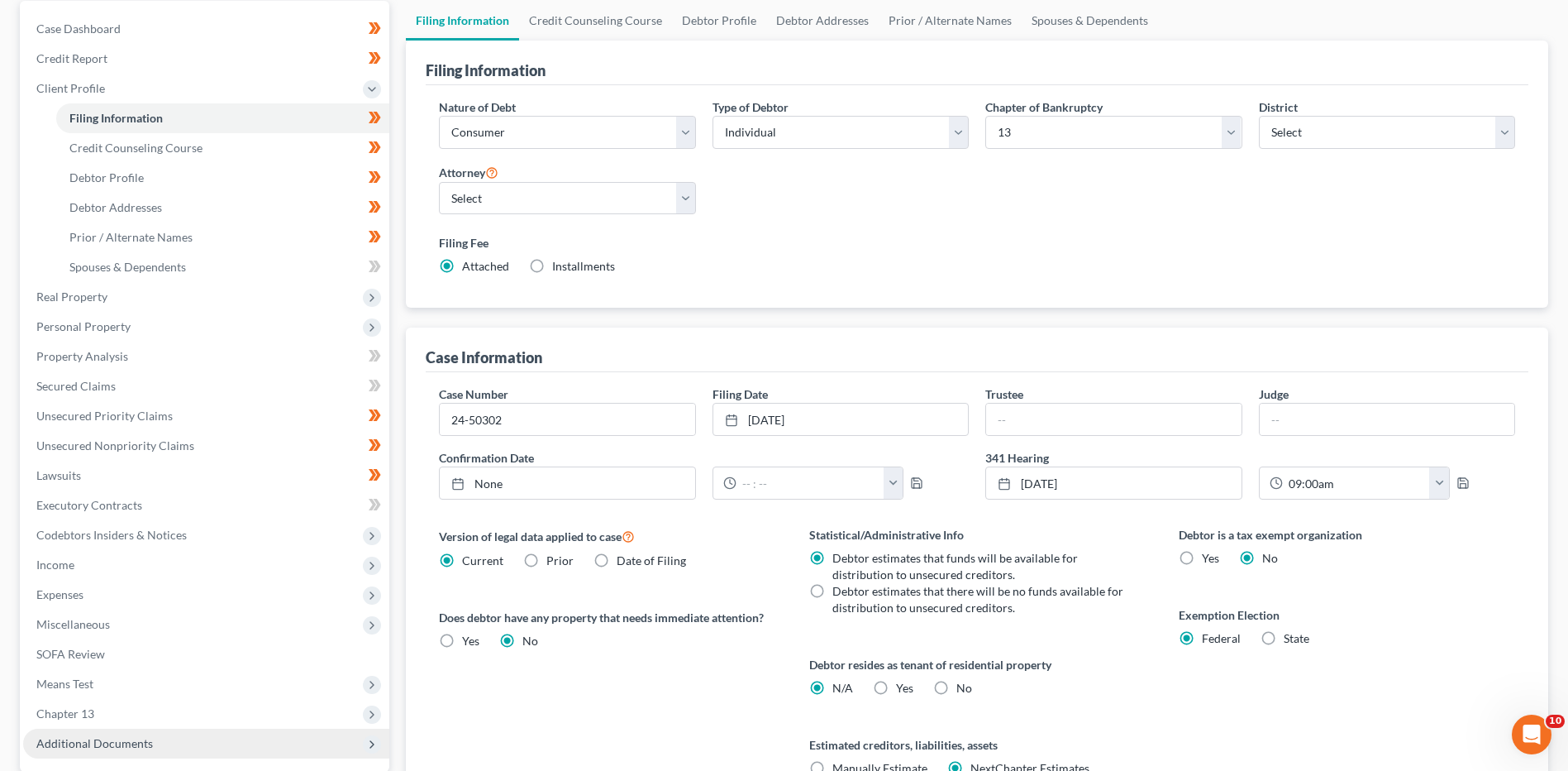
scroll to position [319, 0]
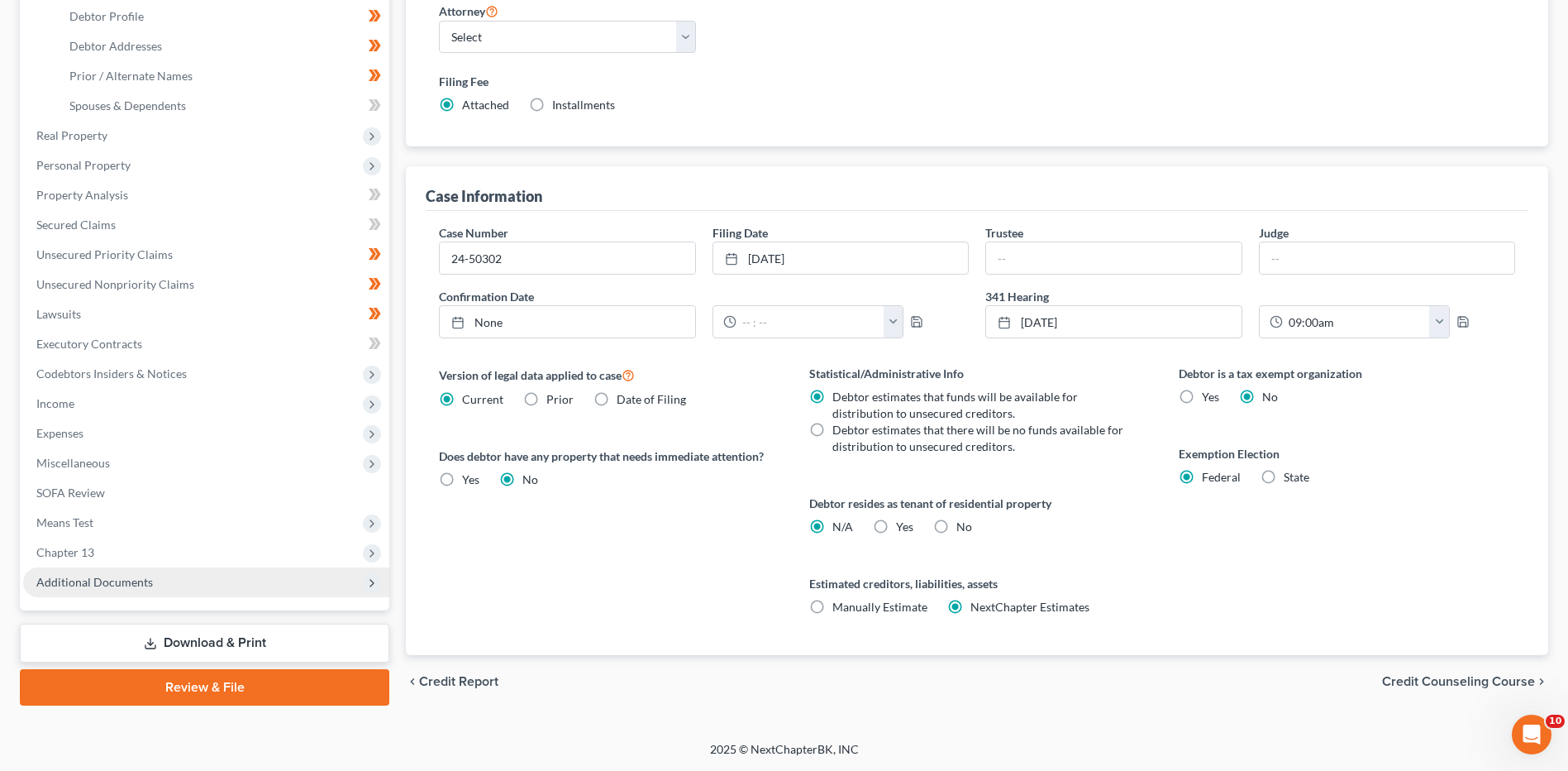
click at [144, 590] on span "Additional Documents" at bounding box center [207, 582] width 367 height 30
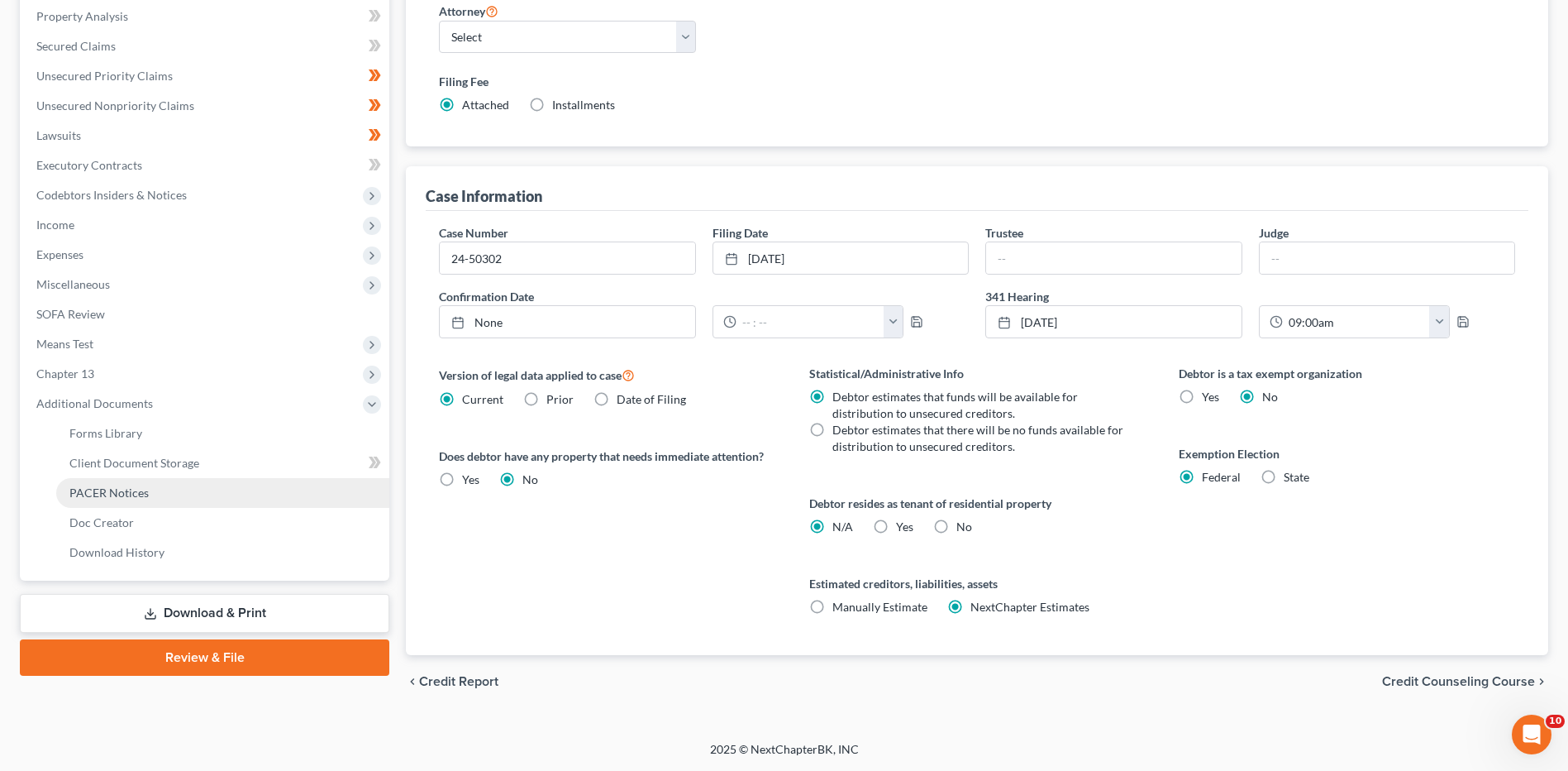
click at [147, 499] on link "PACER Notices" at bounding box center [223, 493] width 333 height 30
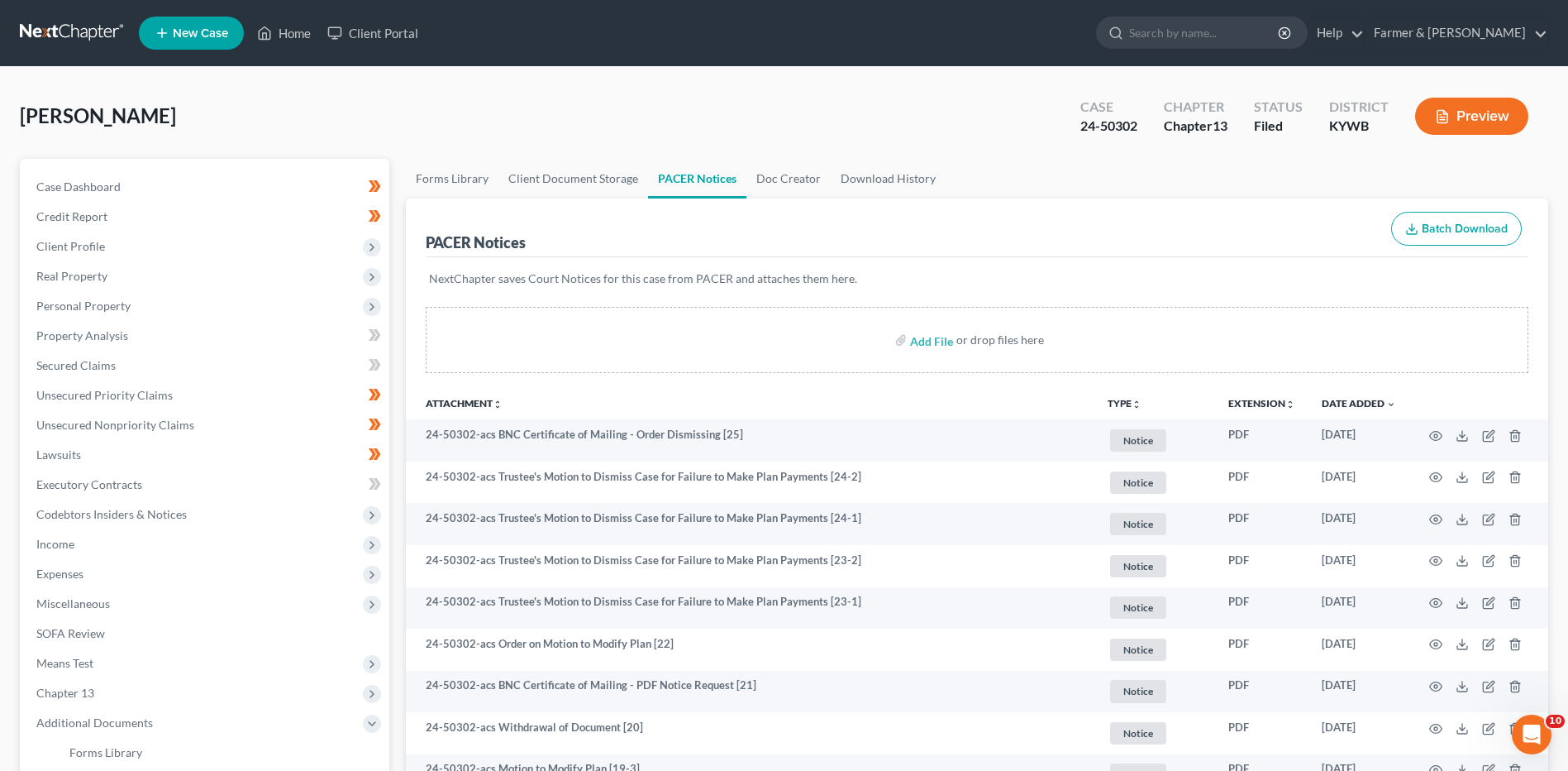
drag, startPoint x: 31, startPoint y: 26, endPoint x: 197, endPoint y: 2, distance: 167.7
click at [31, 25] on link at bounding box center [72, 33] width 106 height 30
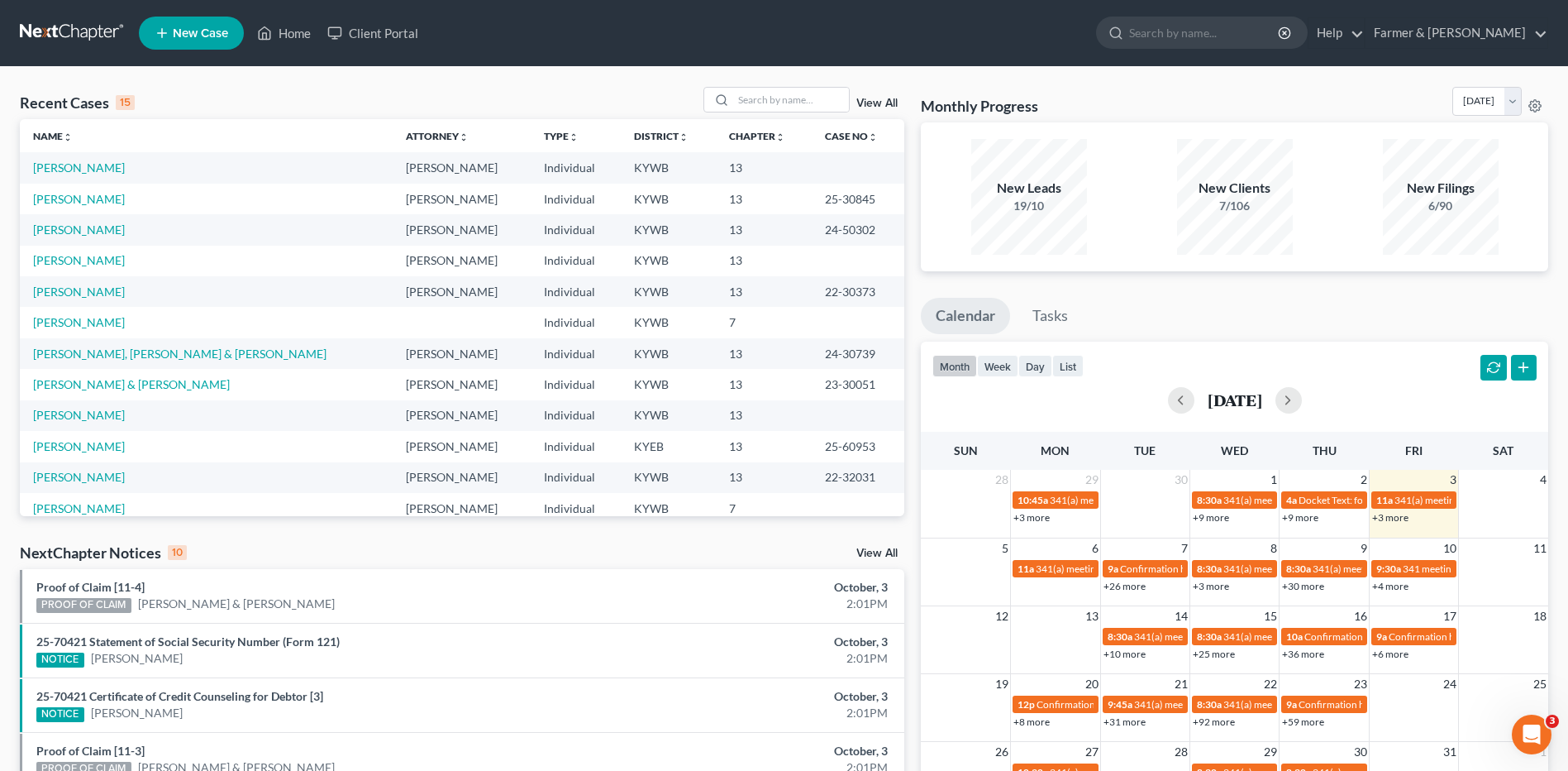
click at [100, 30] on link at bounding box center [72, 33] width 106 height 30
click at [769, 96] on input "search" at bounding box center [791, 100] width 116 height 24
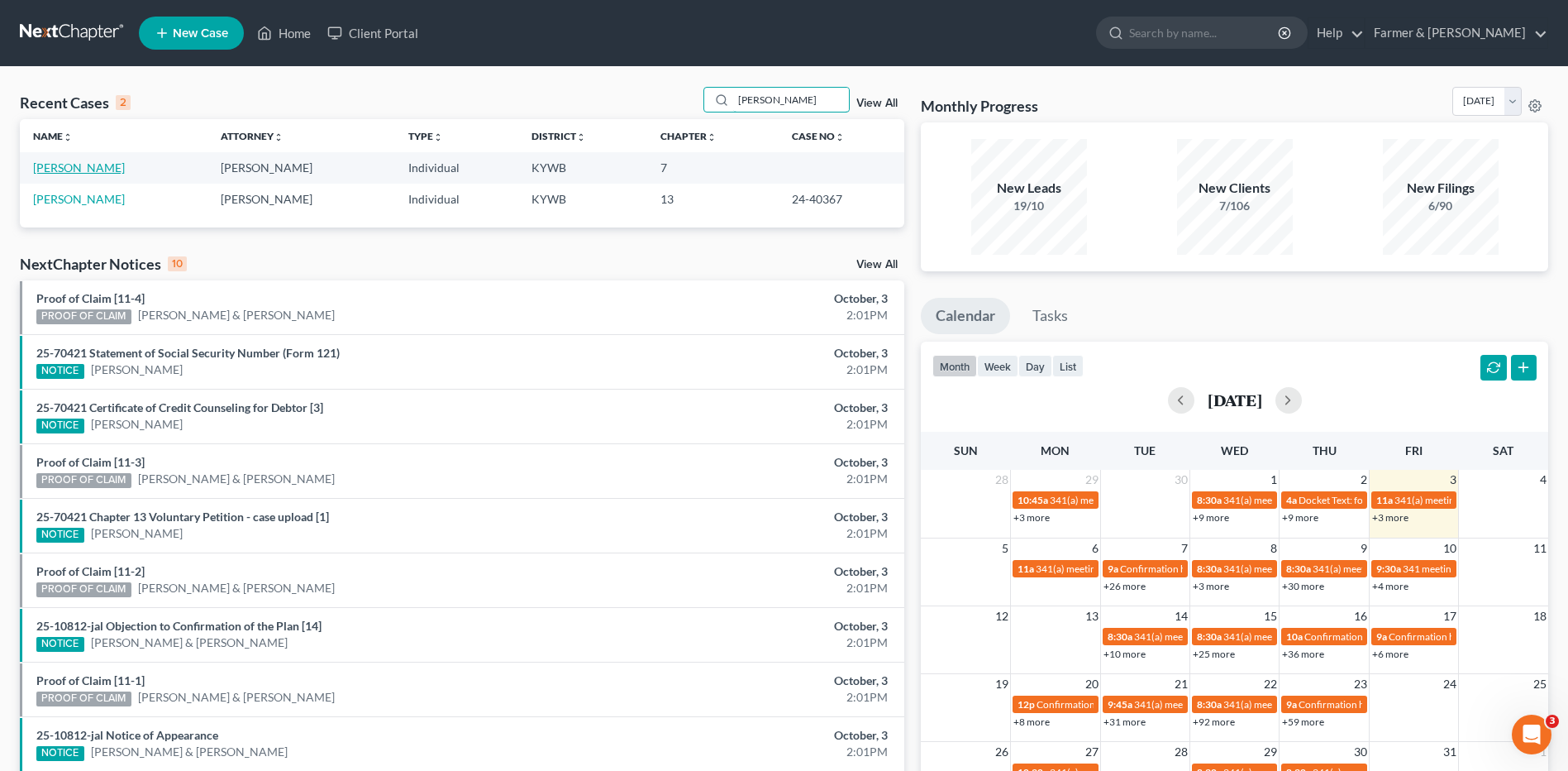
type input "frisby"
click at [77, 170] on link "Frisby, Anna" at bounding box center [79, 167] width 92 height 14
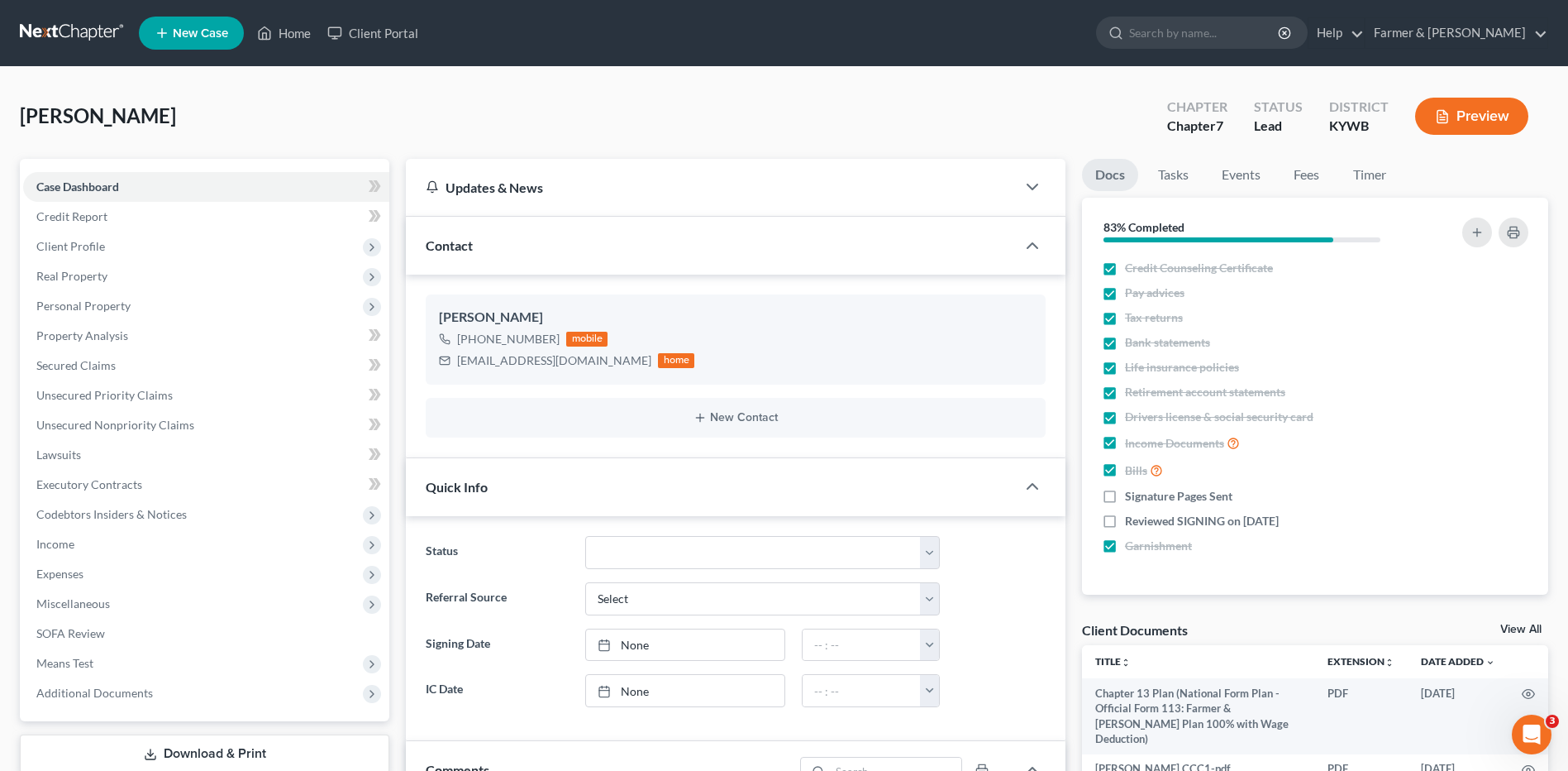
click at [79, 35] on link at bounding box center [72, 33] width 106 height 30
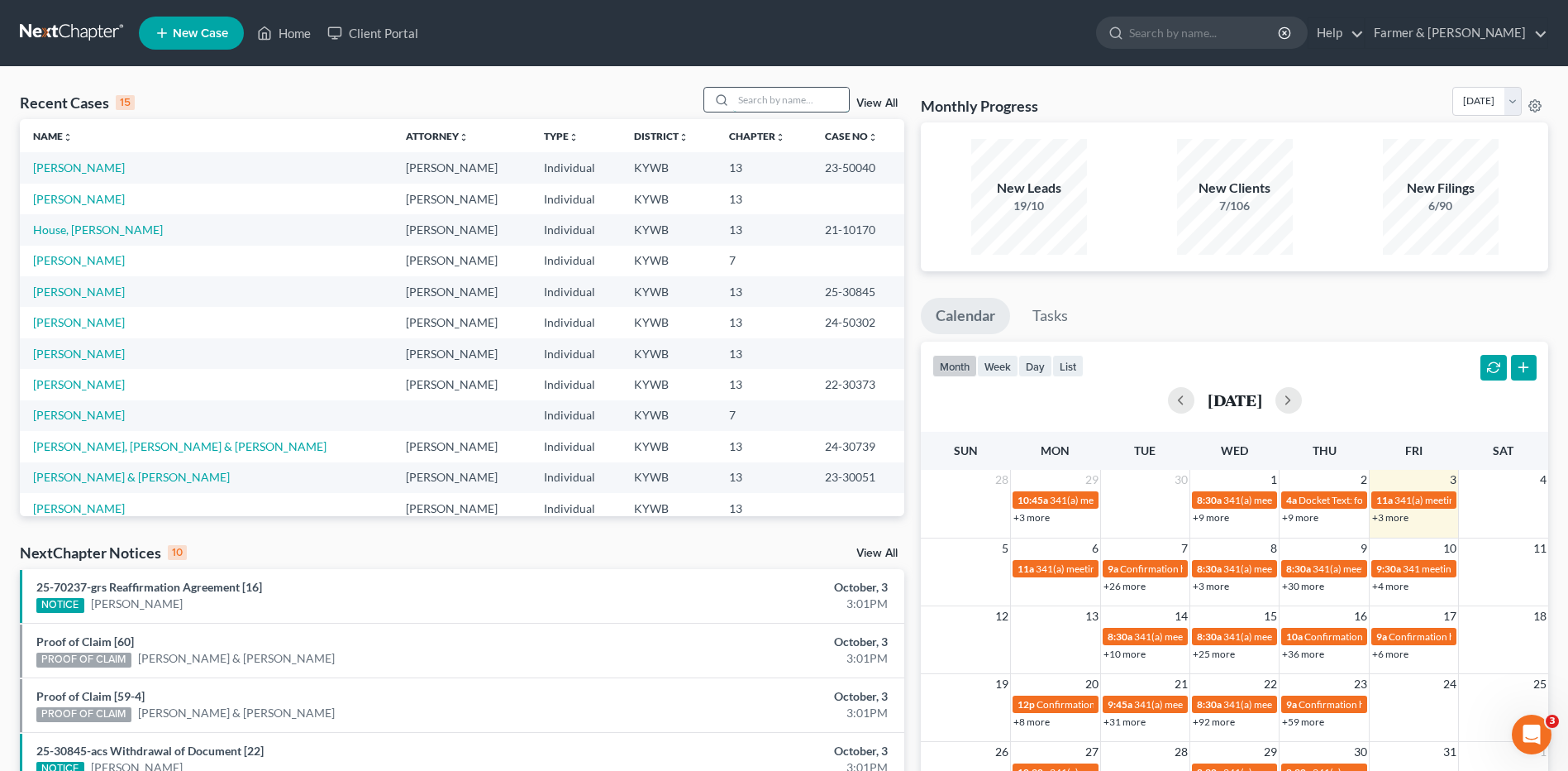
click at [785, 105] on input "search" at bounding box center [791, 100] width 116 height 24
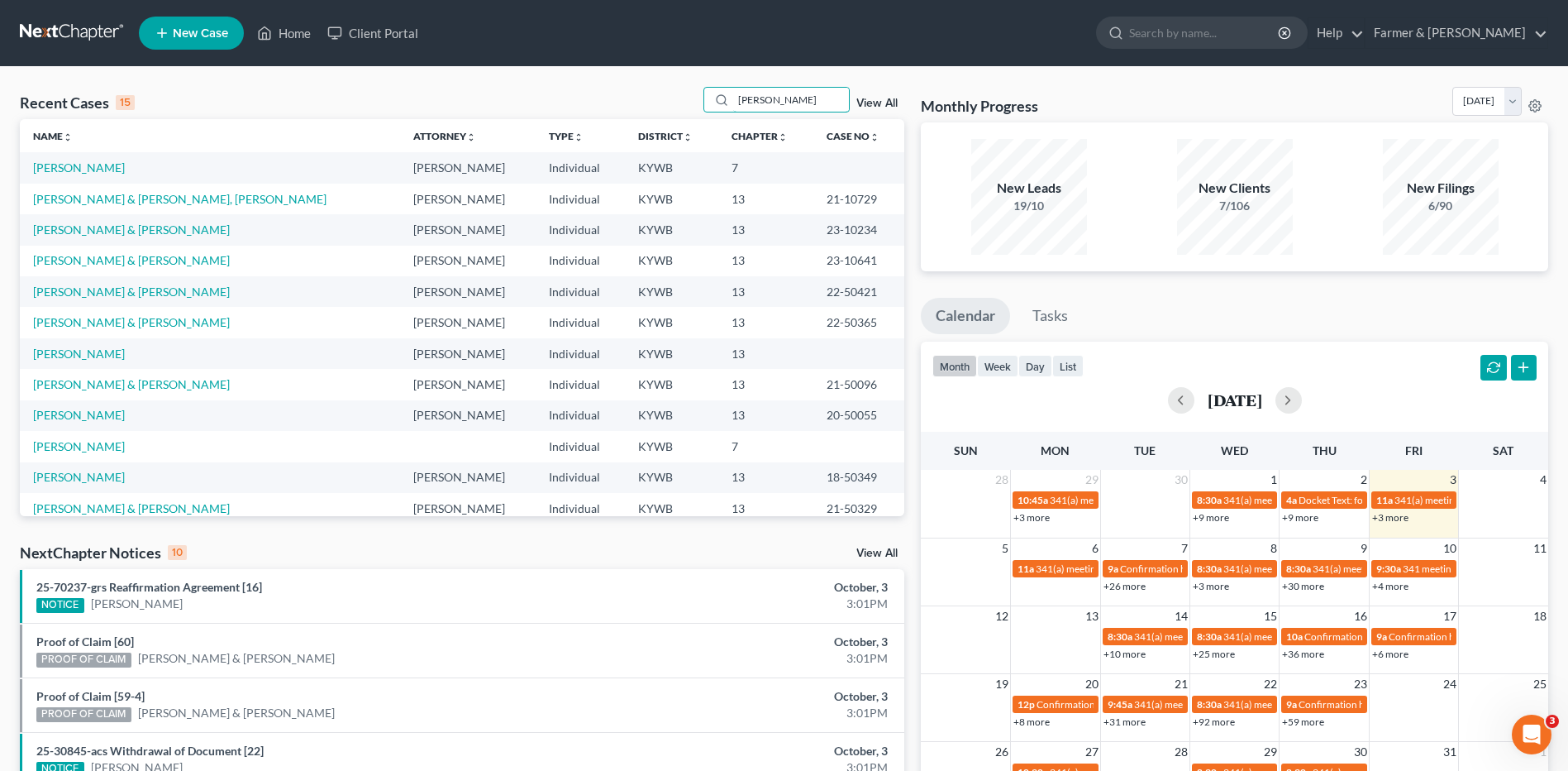
type input "heil"
click at [54, 170] on link "[PERSON_NAME]" at bounding box center [79, 167] width 92 height 14
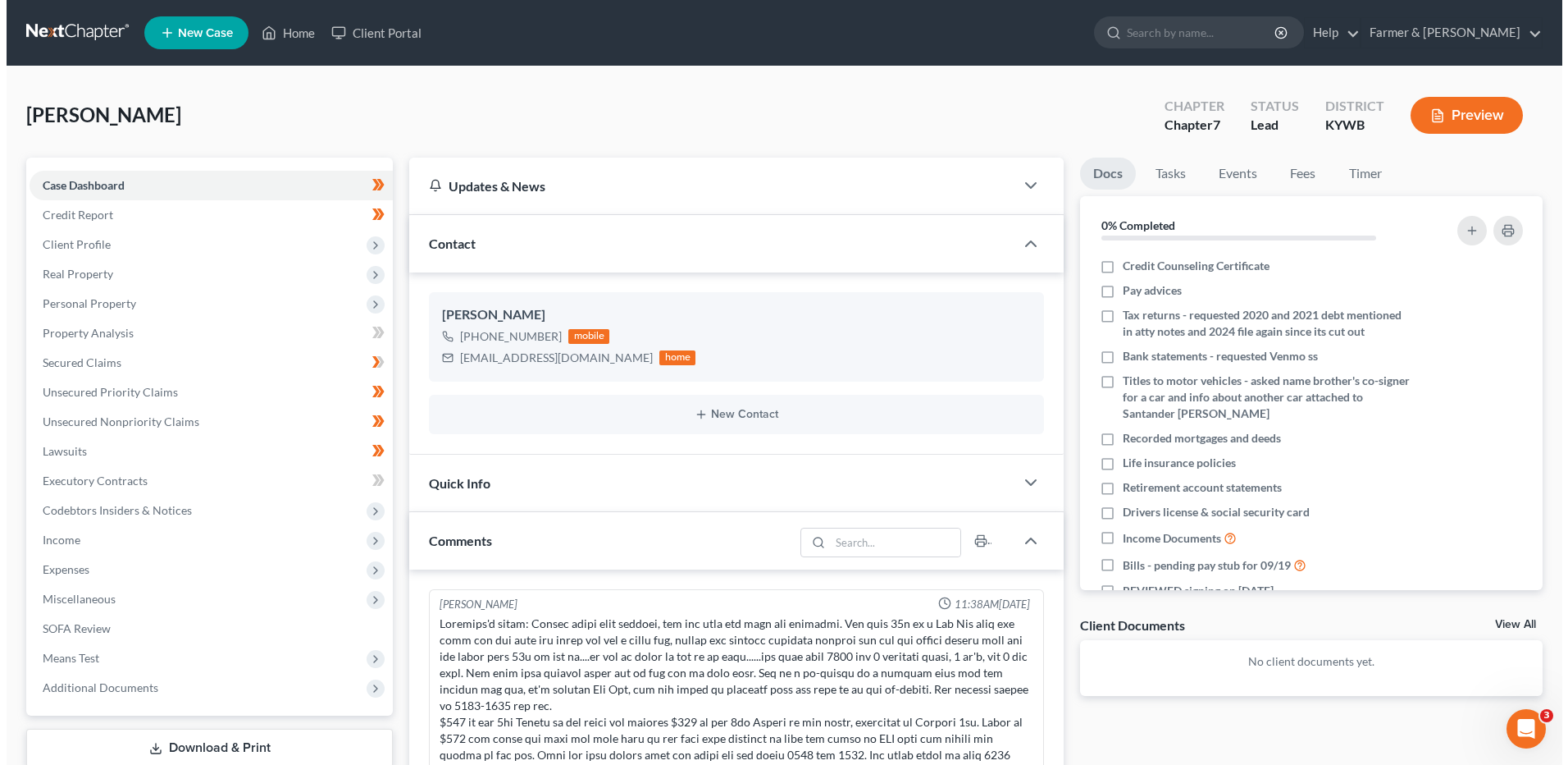
scroll to position [276, 0]
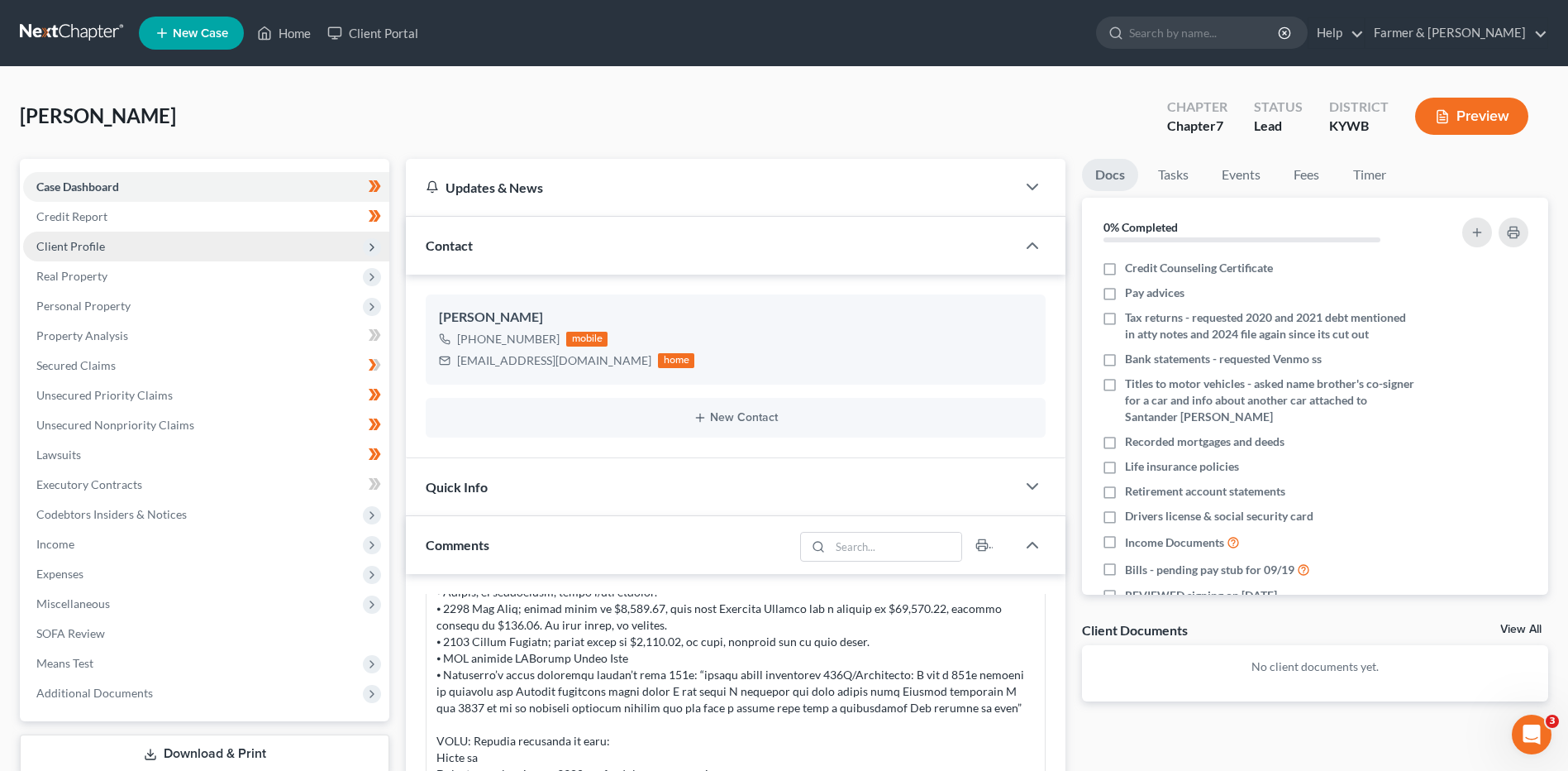
click at [128, 255] on span "Client Profile" at bounding box center [207, 246] width 367 height 30
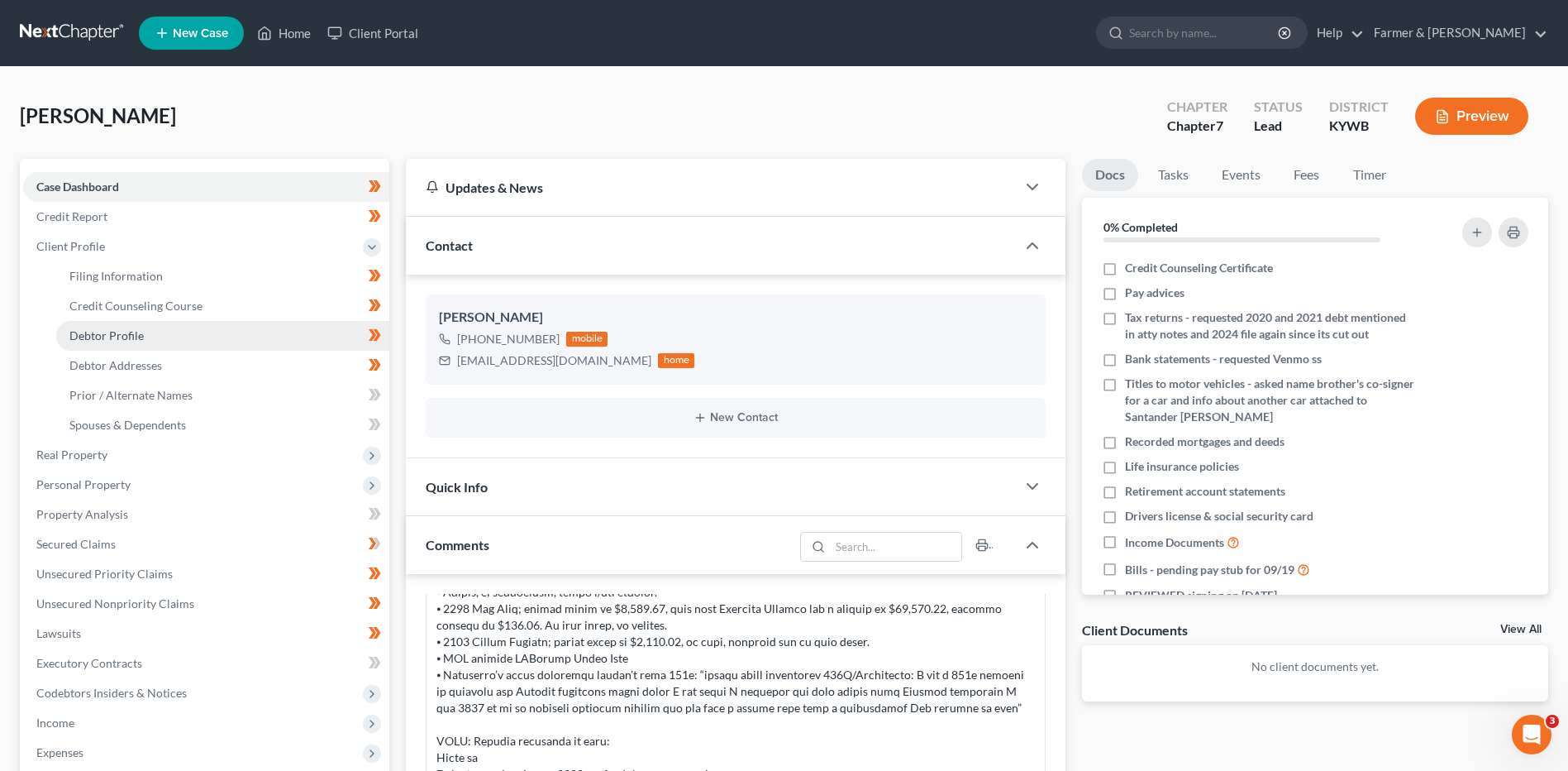
click at [143, 342] on link "Debtor Profile" at bounding box center [223, 336] width 333 height 30
select select "0"
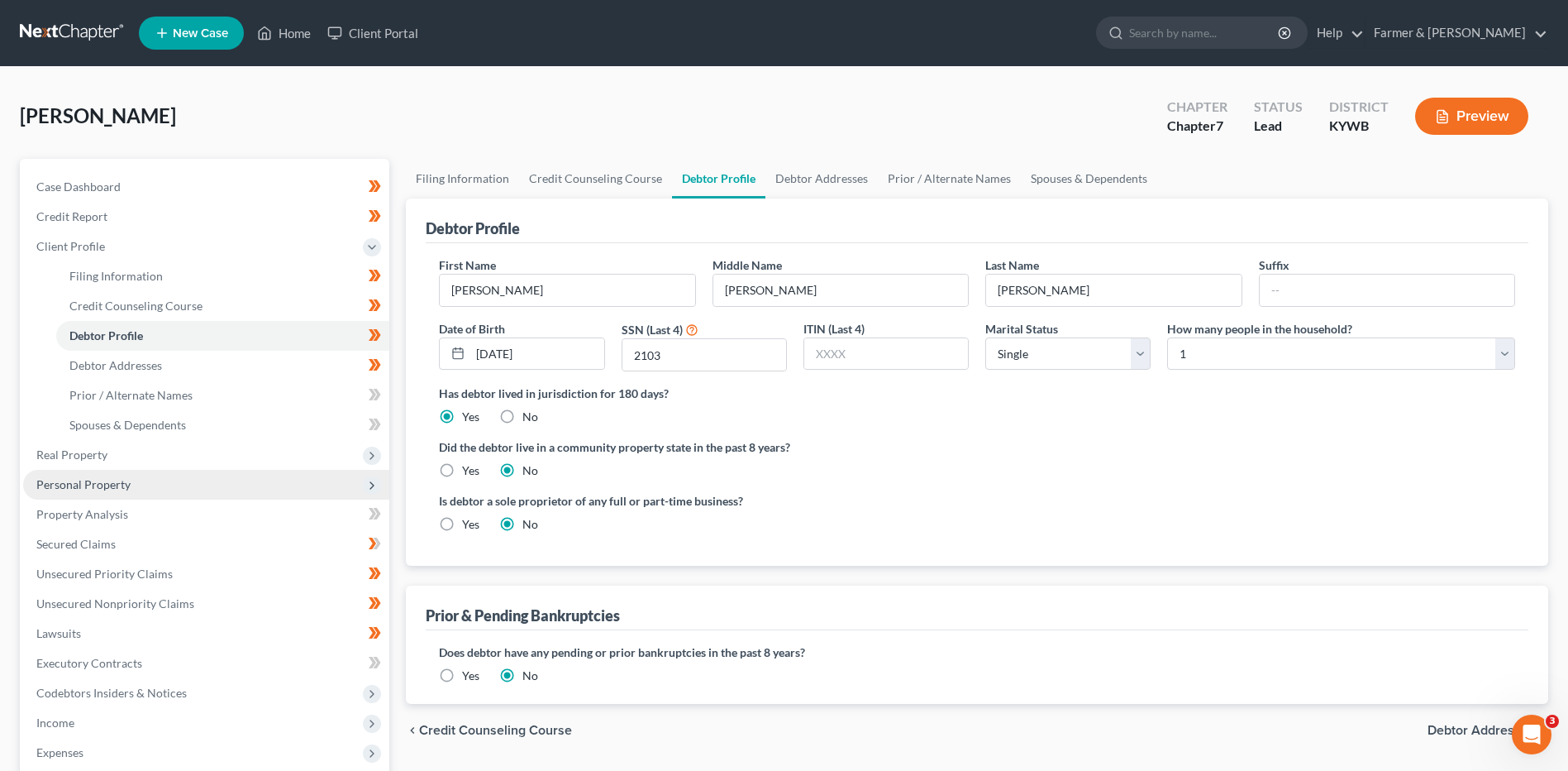
click at [128, 480] on span "Personal Property" at bounding box center [84, 483] width 94 height 14
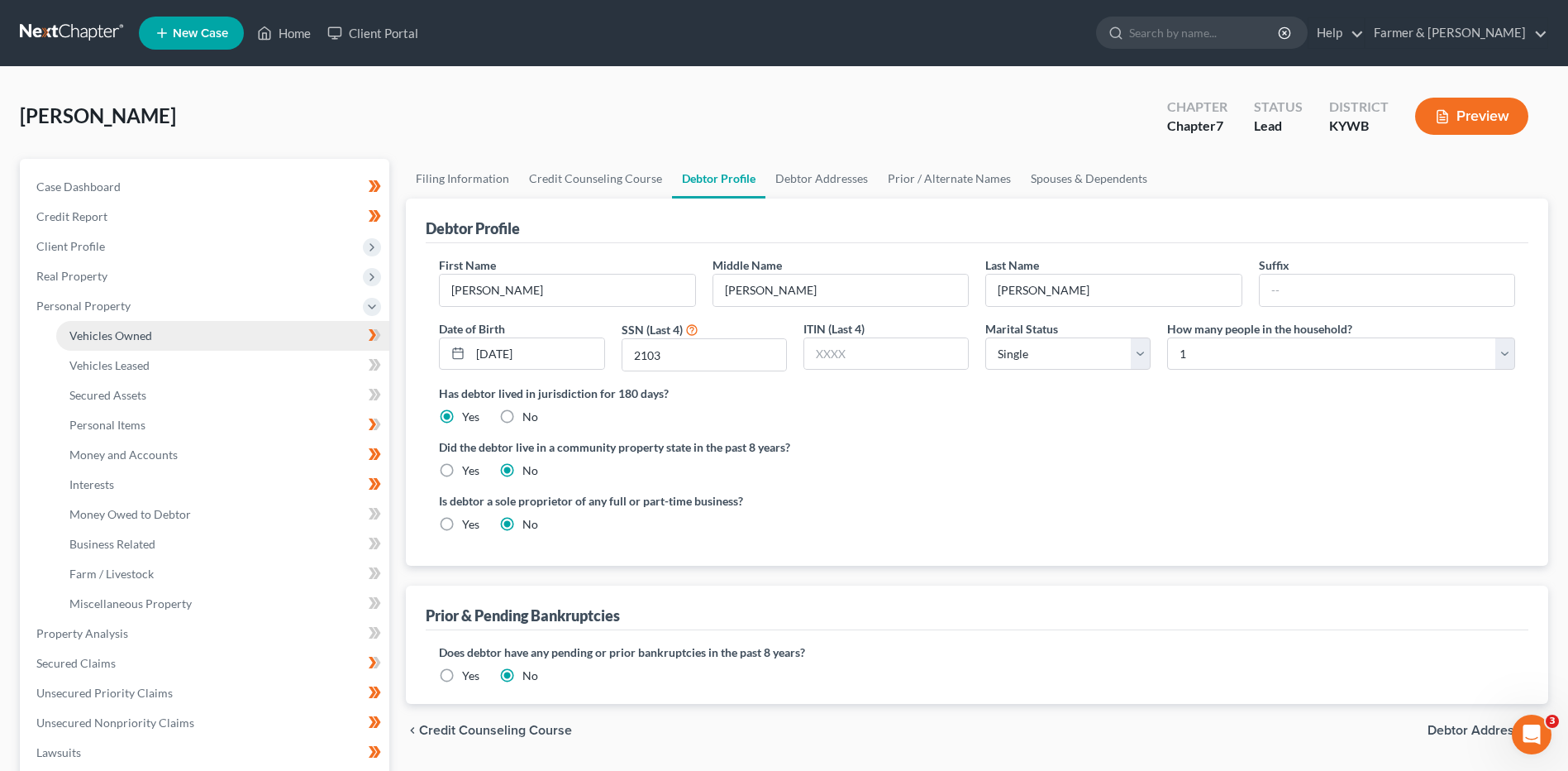
click at [183, 338] on link "Vehicles Owned" at bounding box center [223, 336] width 333 height 30
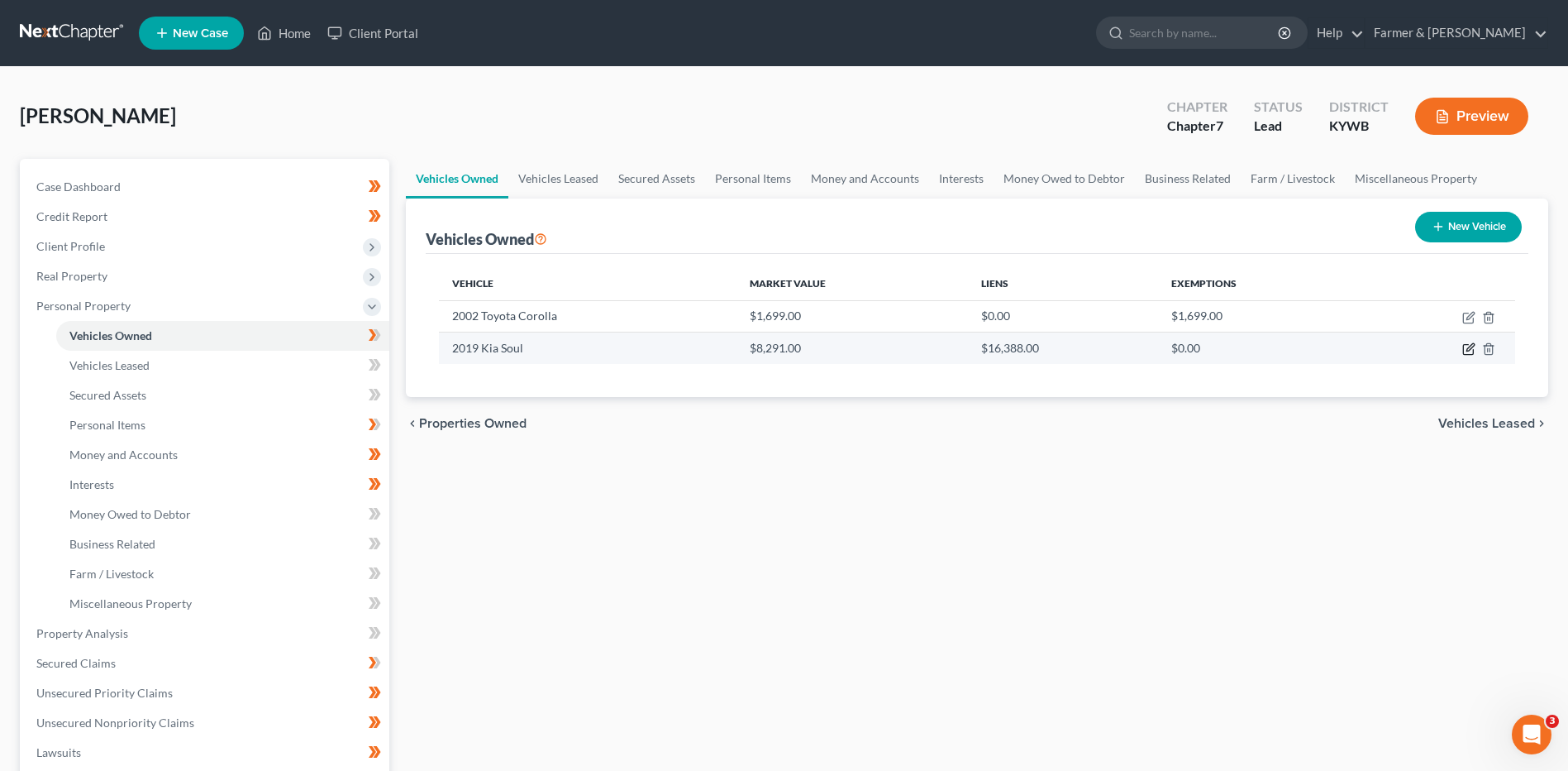
click at [1465, 344] on icon "button" at bounding box center [1469, 349] width 13 height 13
select select "0"
select select "7"
select select "0"
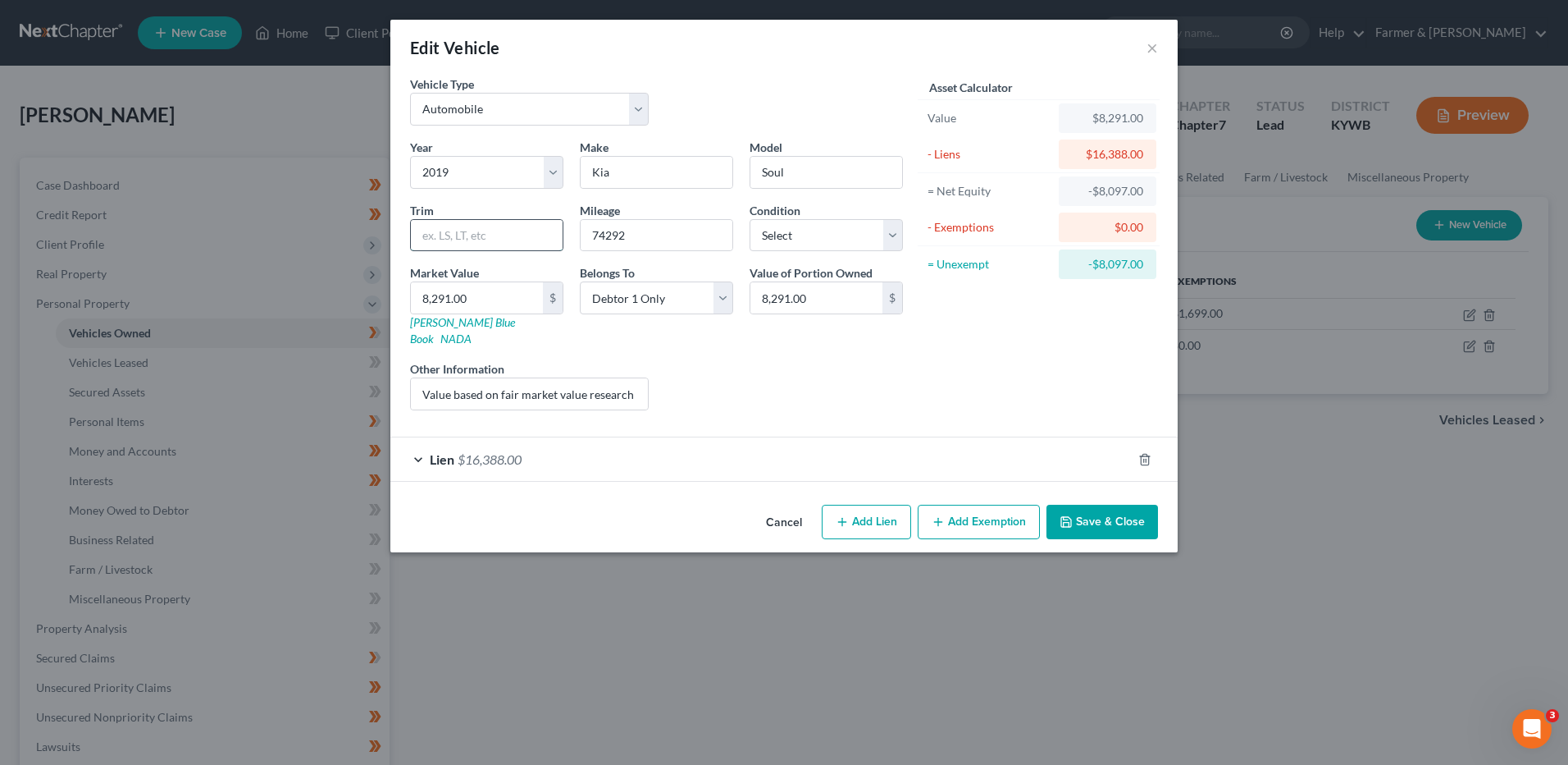
click at [481, 234] on input "text" at bounding box center [487, 235] width 152 height 31
click at [434, 295] on input "8,291.00" at bounding box center [478, 298] width 132 height 31
type input "8"
type input "8.00"
type input "85"
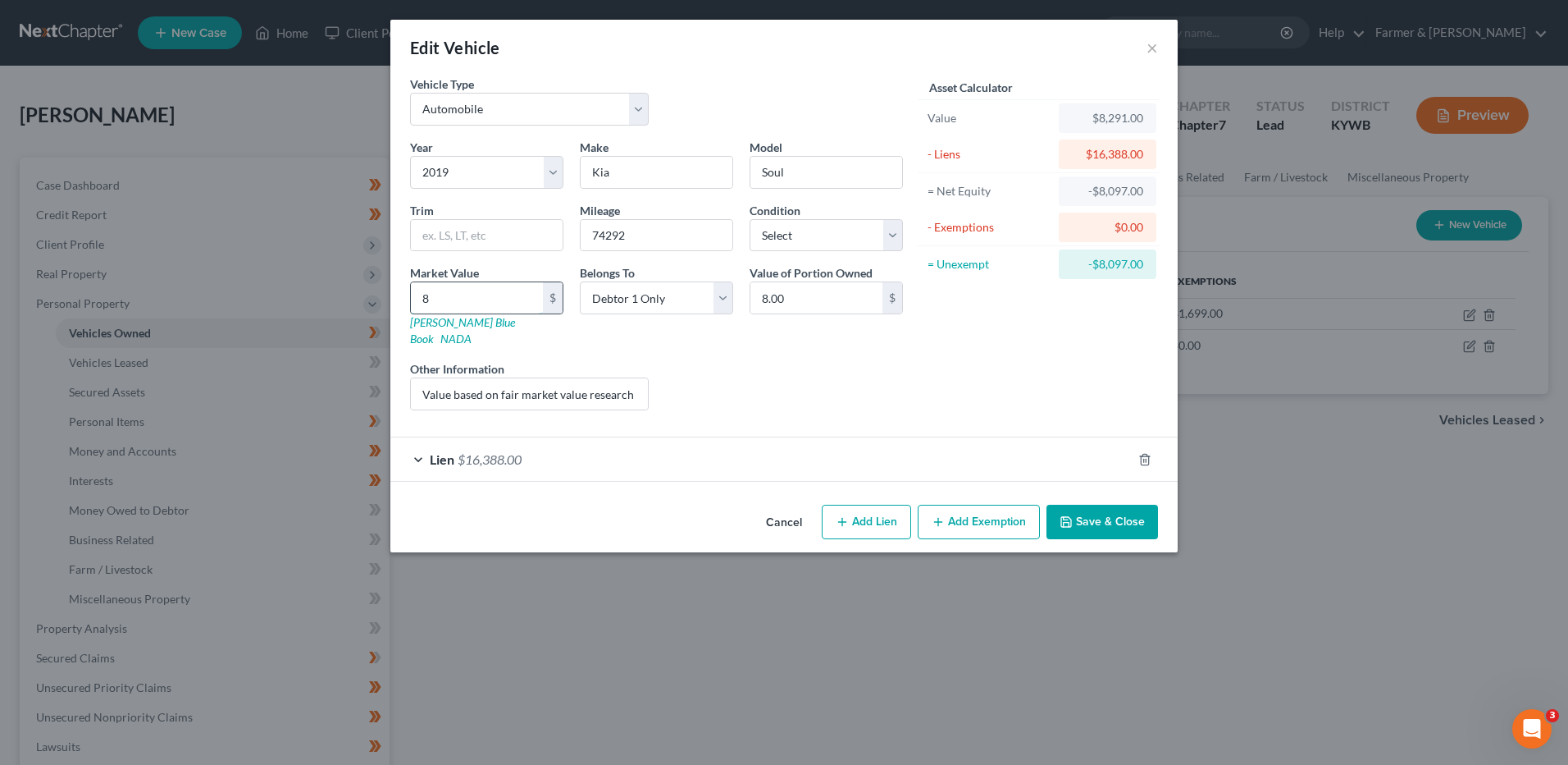
type input "85.00"
type input "850"
type input "850.00"
type input "8500"
type input "8,500.00"
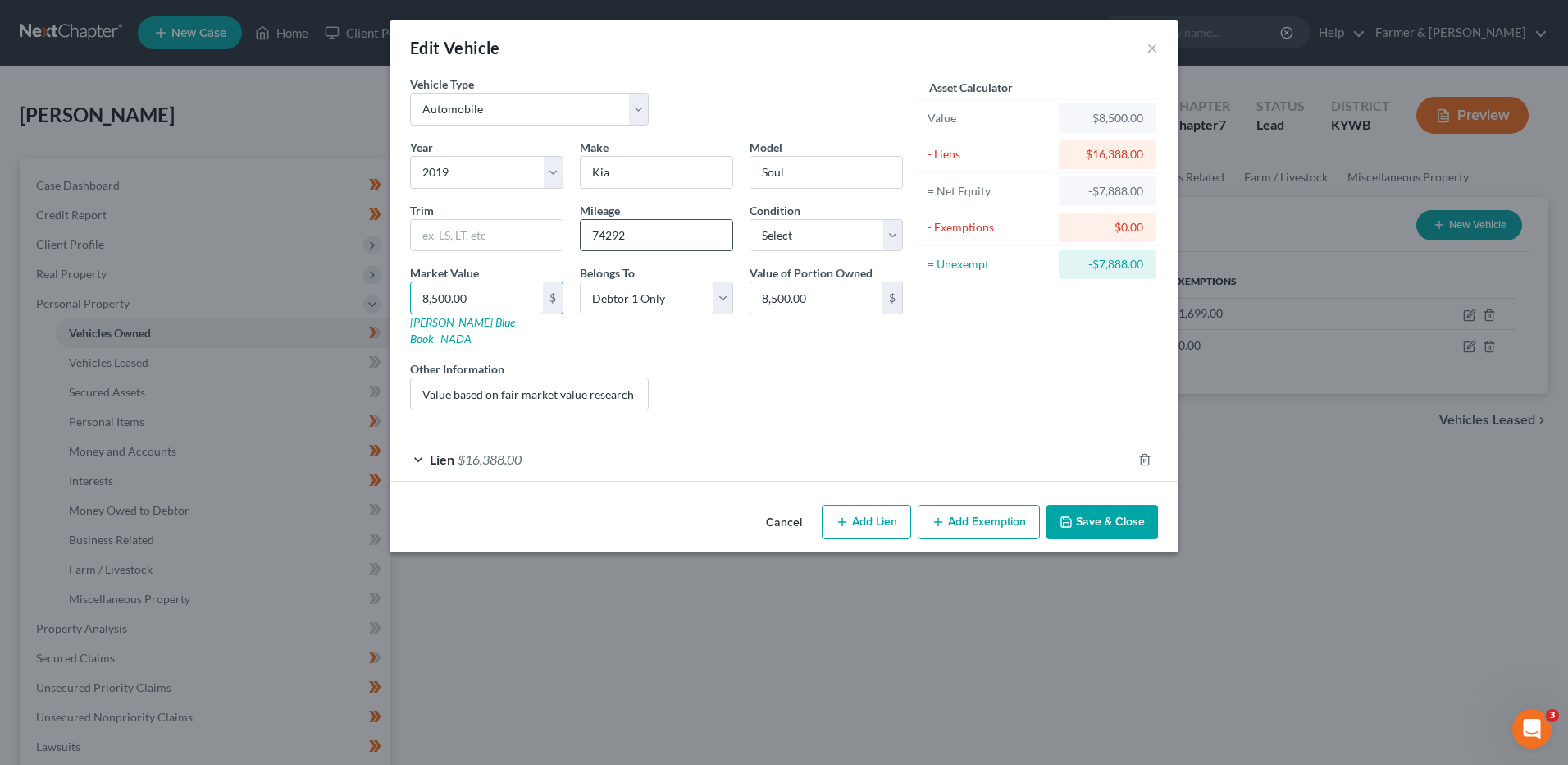
type input "8,500.00"
drag, startPoint x: 608, startPoint y: 234, endPoint x: 881, endPoint y: 225, distance: 273.1
click at [872, 226] on div "Year Select 2026 2025 2024 2023 2022 2021 2020 2019 2018 2017 2016 2015 2014 20…" at bounding box center [657, 281] width 509 height 285
type input "74,500"
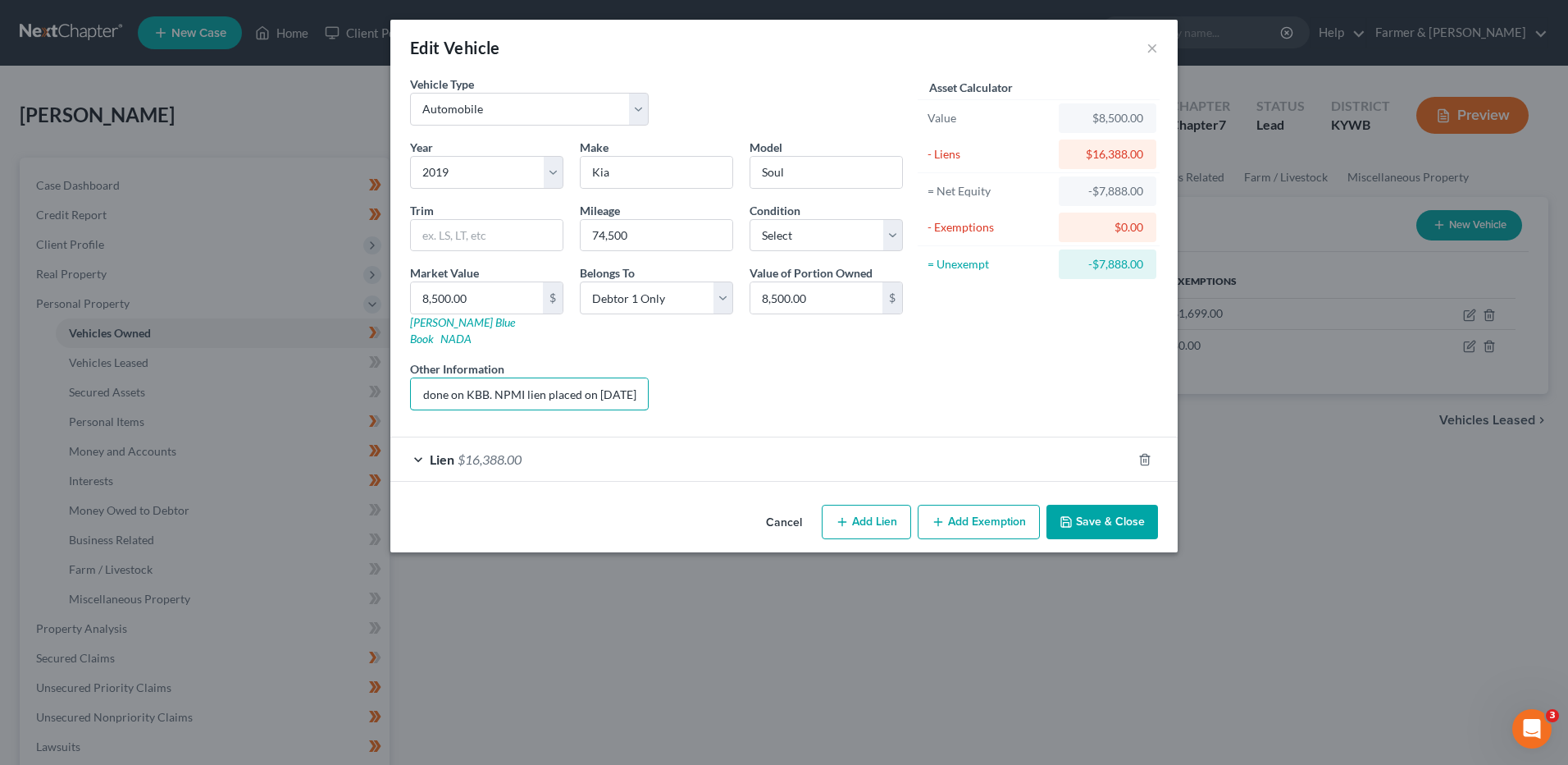
drag, startPoint x: 418, startPoint y: 383, endPoint x: 886, endPoint y: 364, distance: 468.4
click at [884, 368] on div "Year Select 2026 2025 2024 2023 2022 2021 2020 2019 2018 2017 2016 2015 2014 20…" at bounding box center [657, 281] width 509 height 285
click at [569, 438] on div "Lien $16,388.00" at bounding box center [761, 459] width 742 height 44
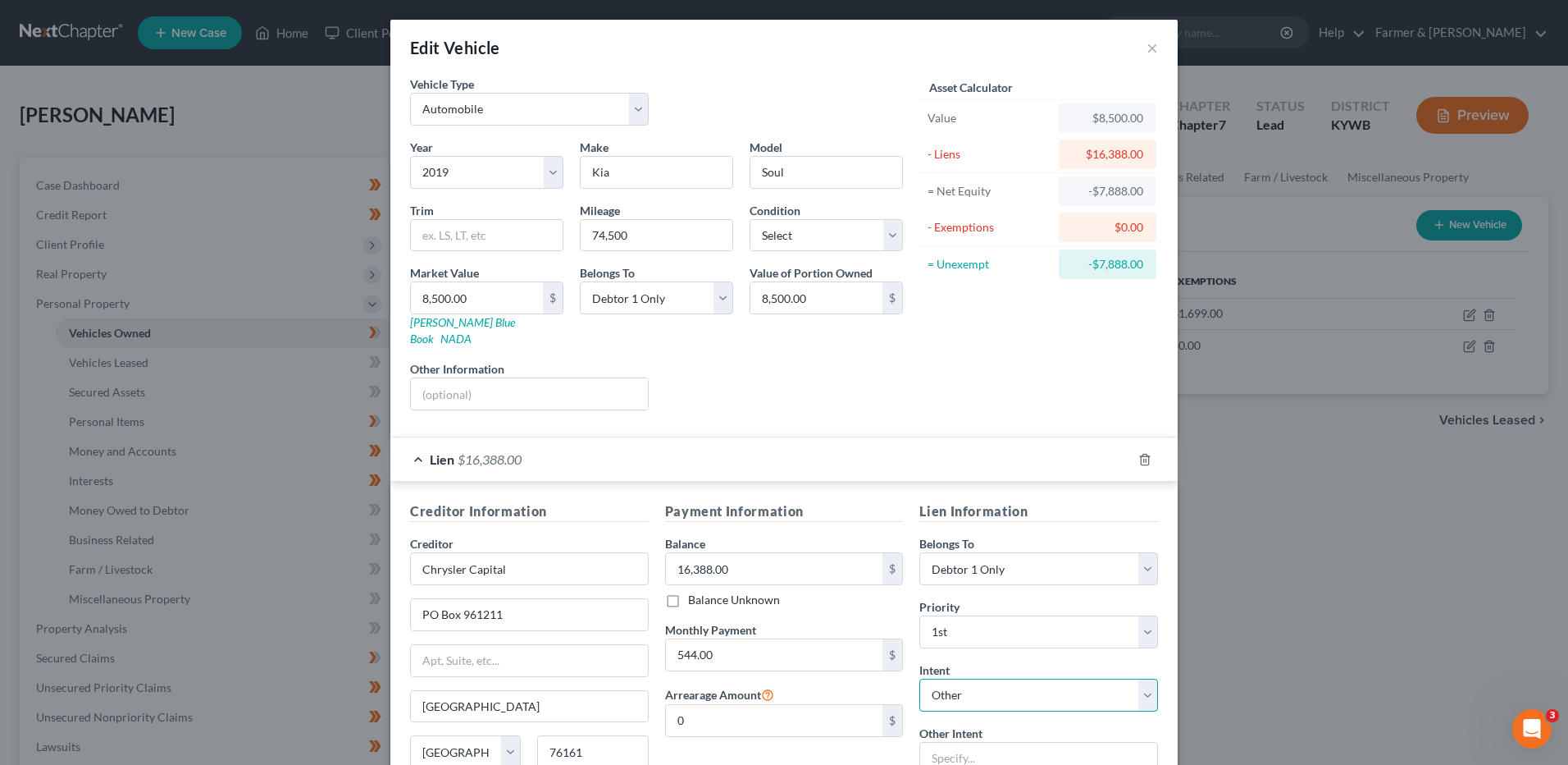
drag, startPoint x: 1062, startPoint y: 689, endPoint x: 1054, endPoint y: 684, distance: 9.4
click at [1062, 689] on select "Select Surrender Redeem Reaffirm Avoid Other" at bounding box center [1039, 694] width 239 height 33
select select "2"
click at [920, 678] on select "Select Surrender Redeem Reaffirm Avoid Other" at bounding box center [1039, 694] width 239 height 33
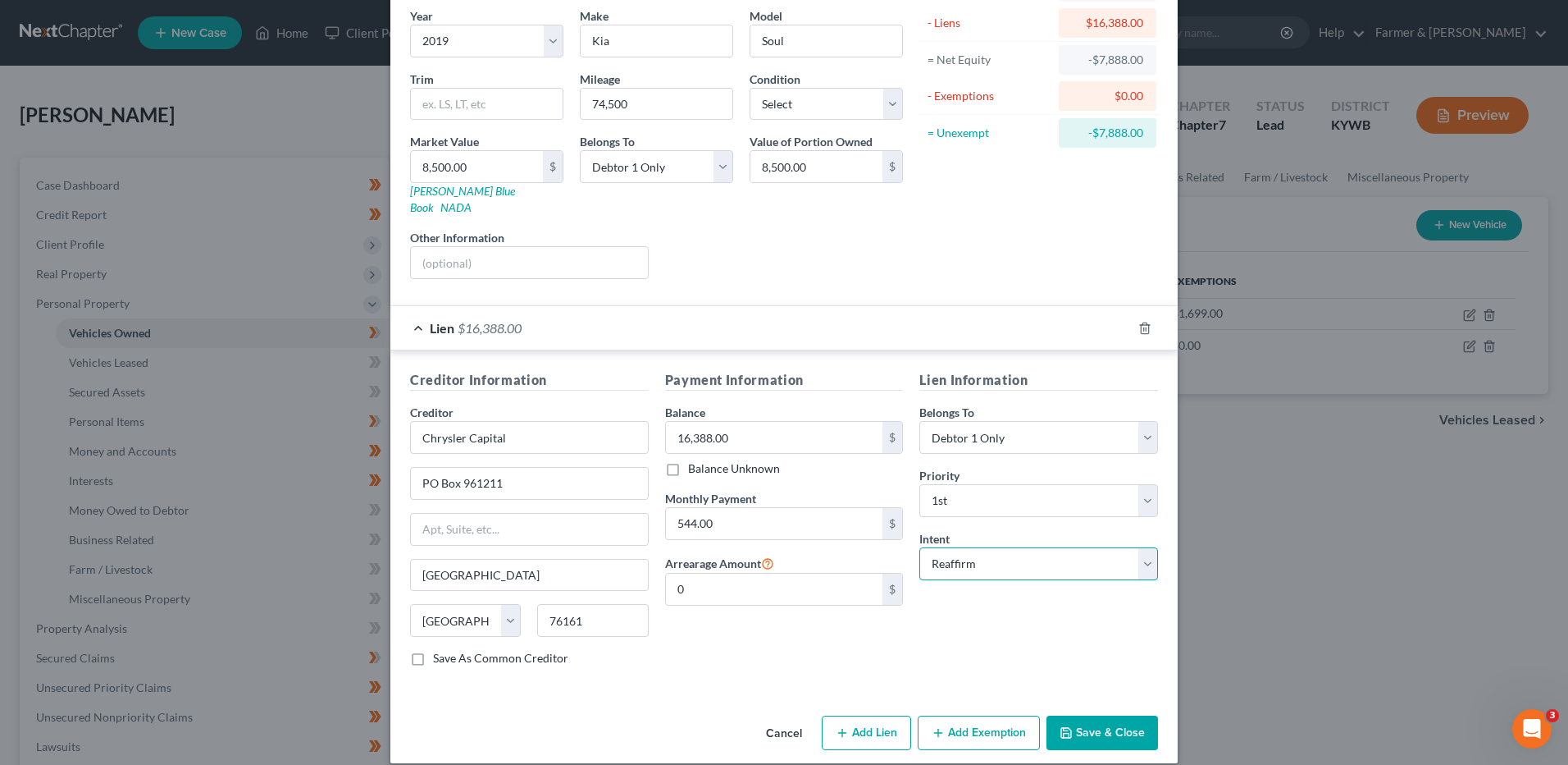
scroll to position [132, 0]
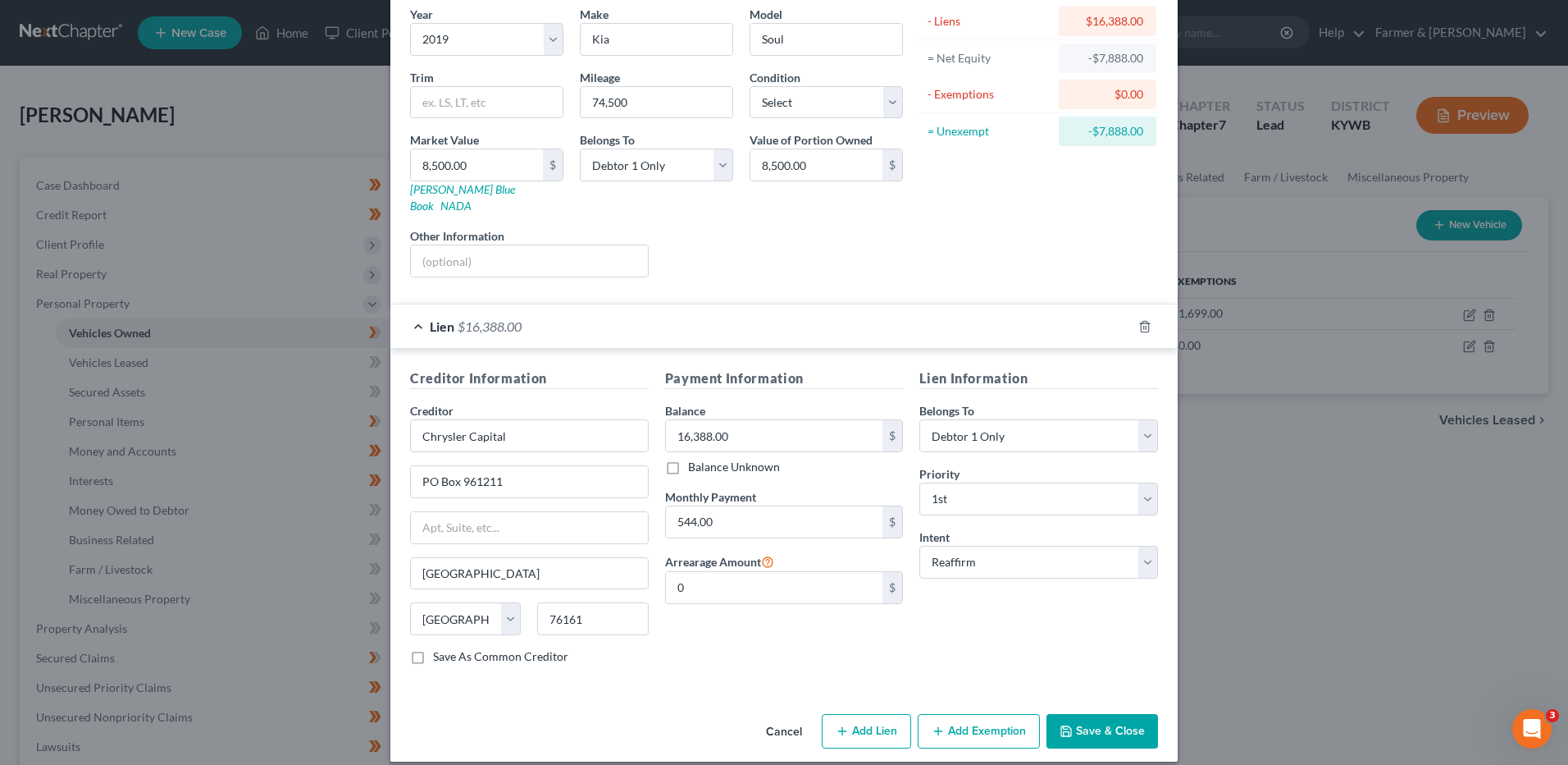
click at [1112, 714] on button "Save & Close" at bounding box center [1103, 730] width 112 height 35
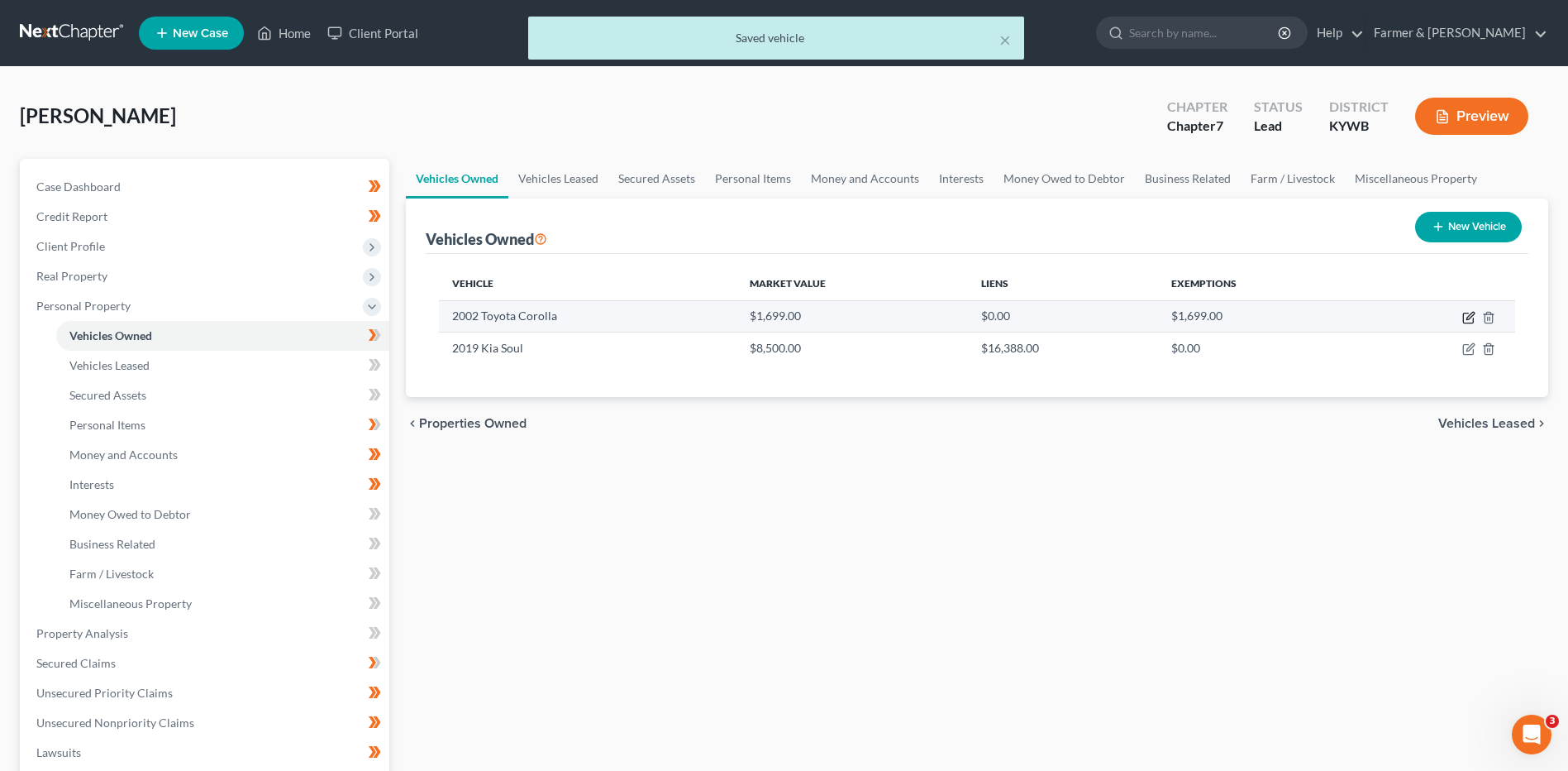
drag, startPoint x: 1466, startPoint y: 321, endPoint x: 1368, endPoint y: 319, distance: 98.0
click at [1466, 320] on icon "button" at bounding box center [1469, 318] width 13 height 13
select select "0"
select select "24"
select select "2"
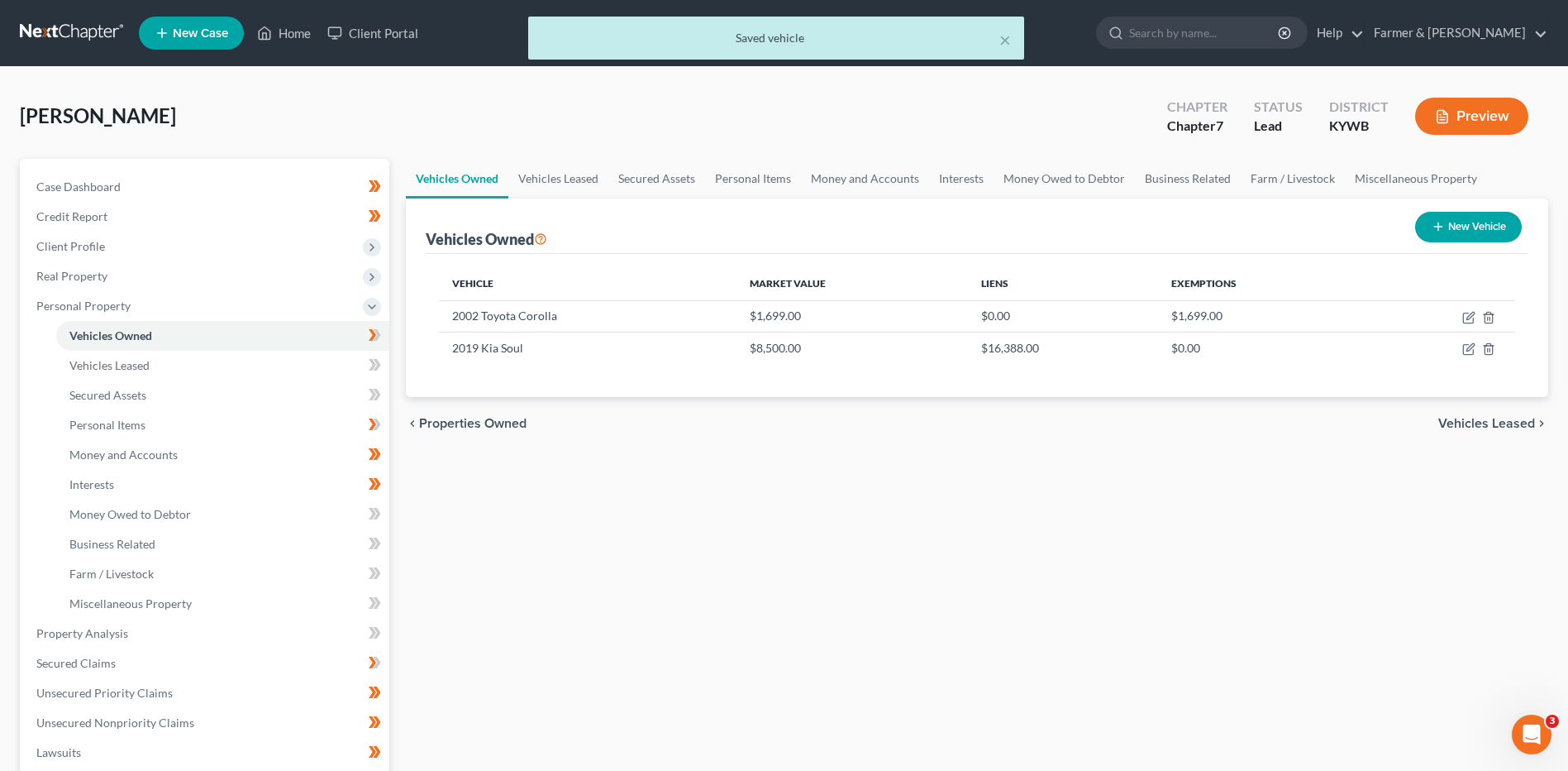
select select "0"
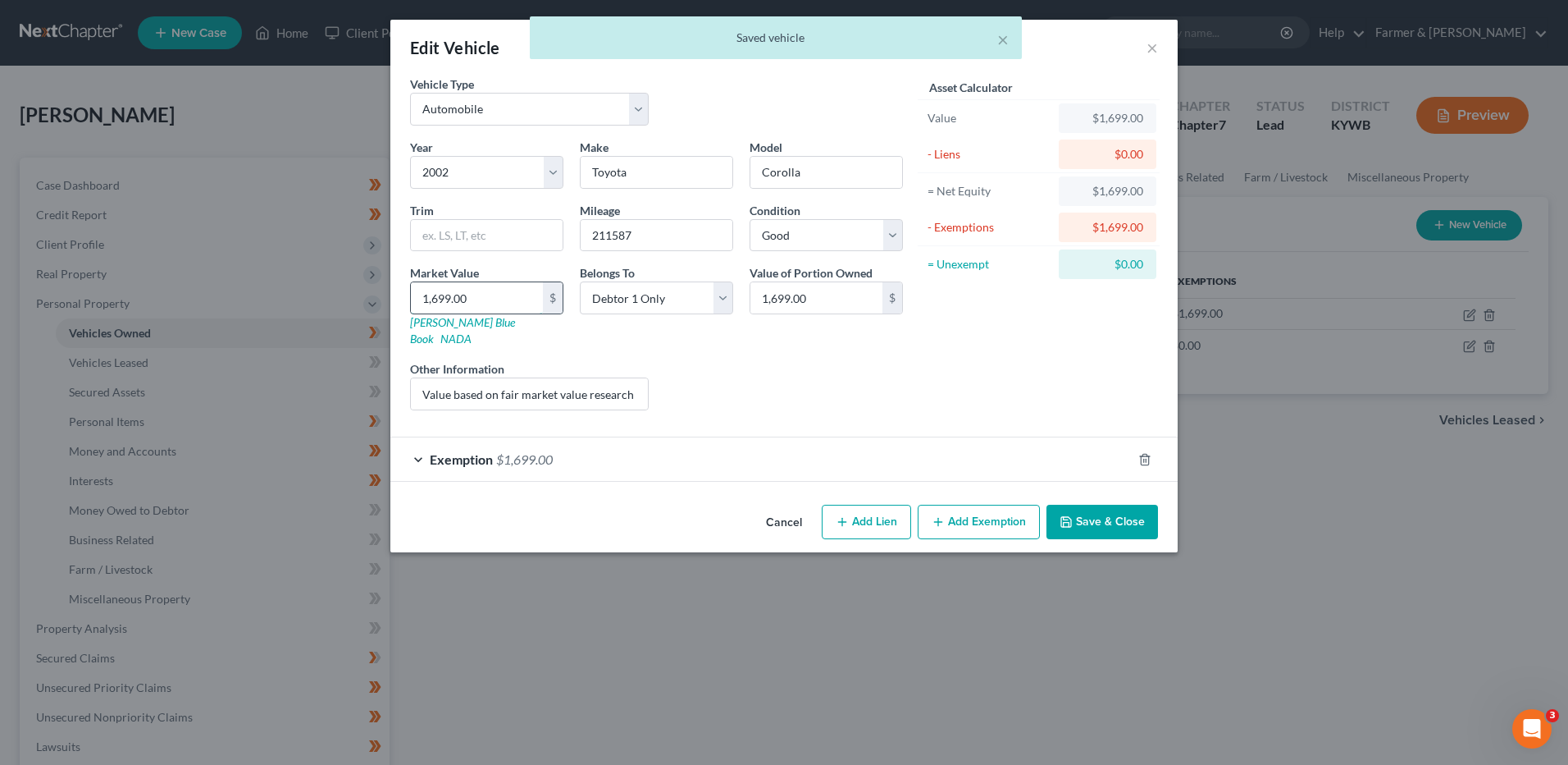
click at [479, 298] on input "1,699.00" at bounding box center [478, 298] width 132 height 31
type input "1"
type input "1.00"
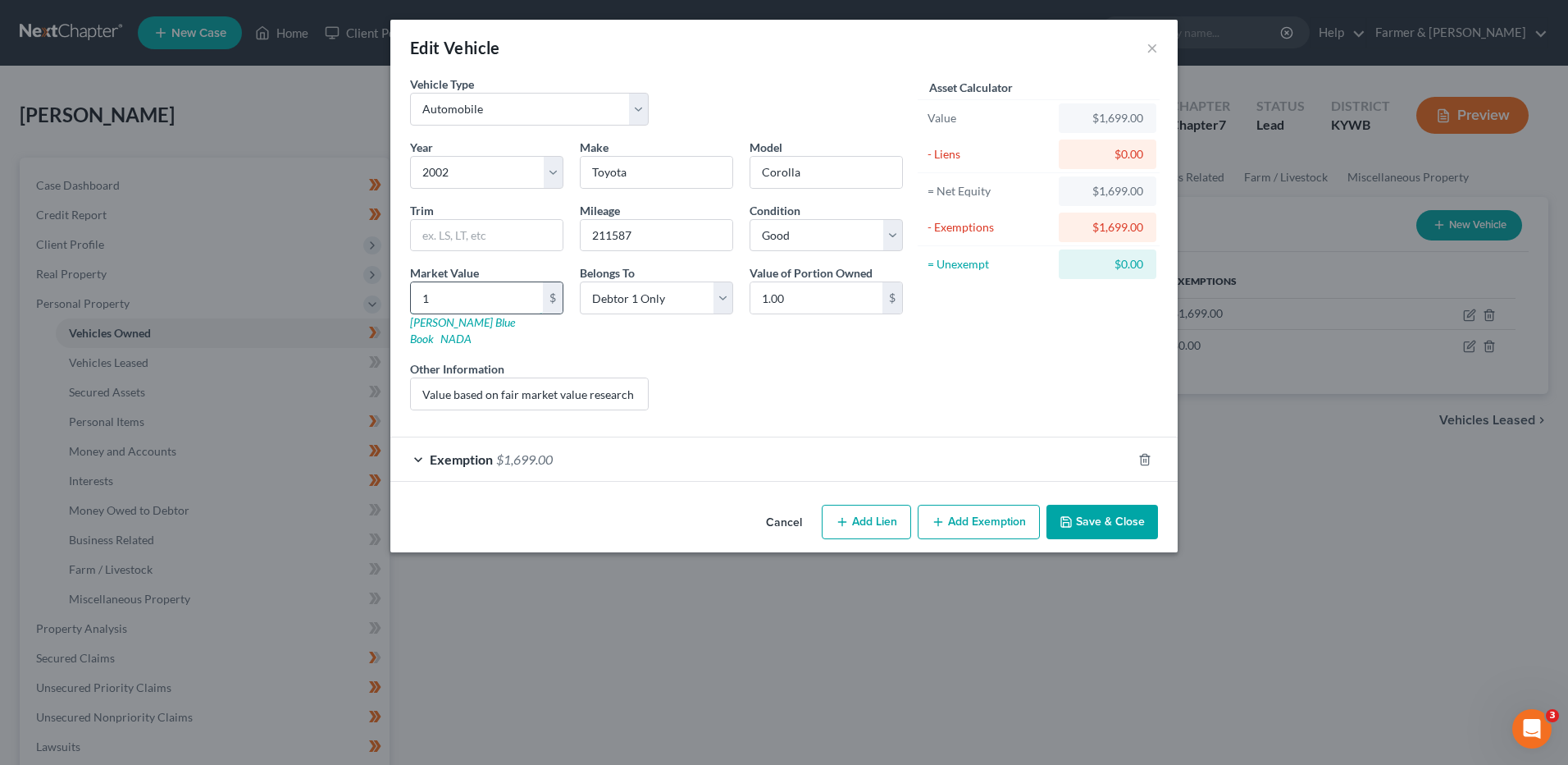
type input "15"
type input "15.00"
type input "150"
type input "150.00"
type input "1500"
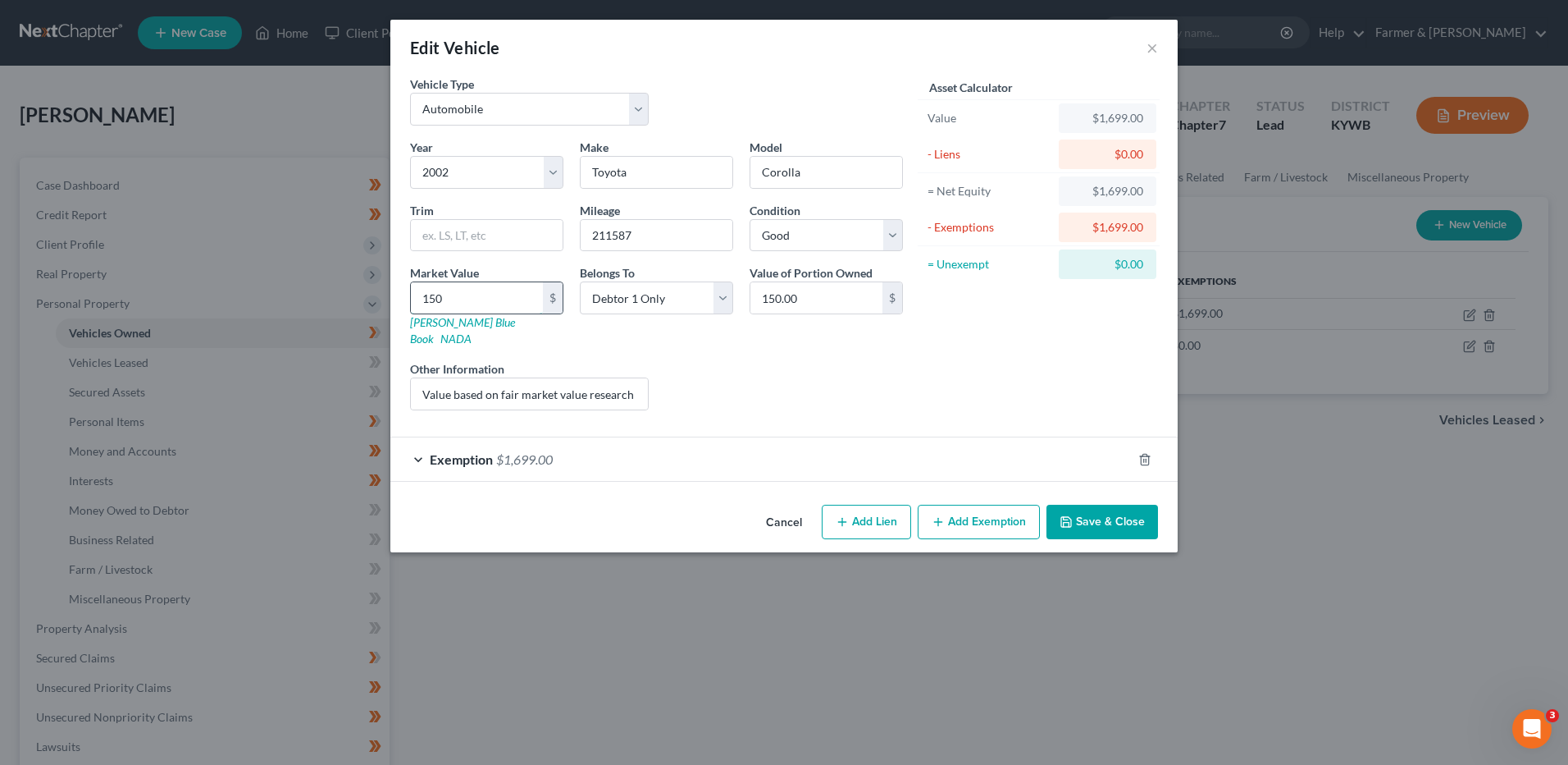
type input "1,500.00"
click at [613, 240] on input "211587" at bounding box center [657, 235] width 152 height 31
drag, startPoint x: 607, startPoint y: 239, endPoint x: 908, endPoint y: 215, distance: 302.0
click at [902, 215] on div "Year Select 2026 2025 2024 2023 2022 2021 2020 2019 2018 2017 2016 2015 2014 20…" at bounding box center [657, 281] width 509 height 285
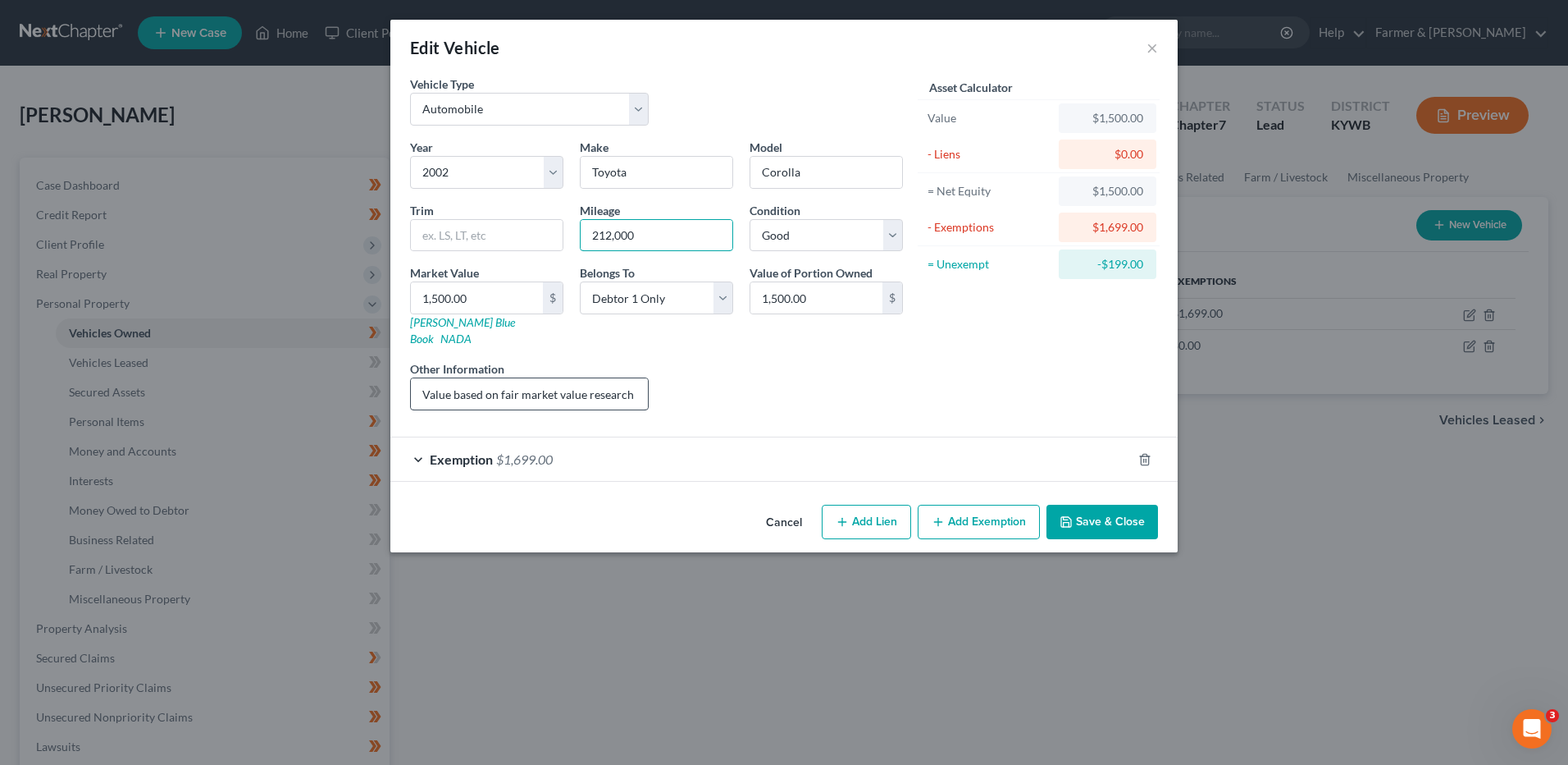
type input "212,000"
drag, startPoint x: 437, startPoint y: 379, endPoint x: 978, endPoint y: 362, distance: 541.3
click at [993, 366] on div "Vehicle Type Select Automobile Truck Trailer Watercraft Aircraft Motor Home Atv…" at bounding box center [784, 249] width 765 height 348
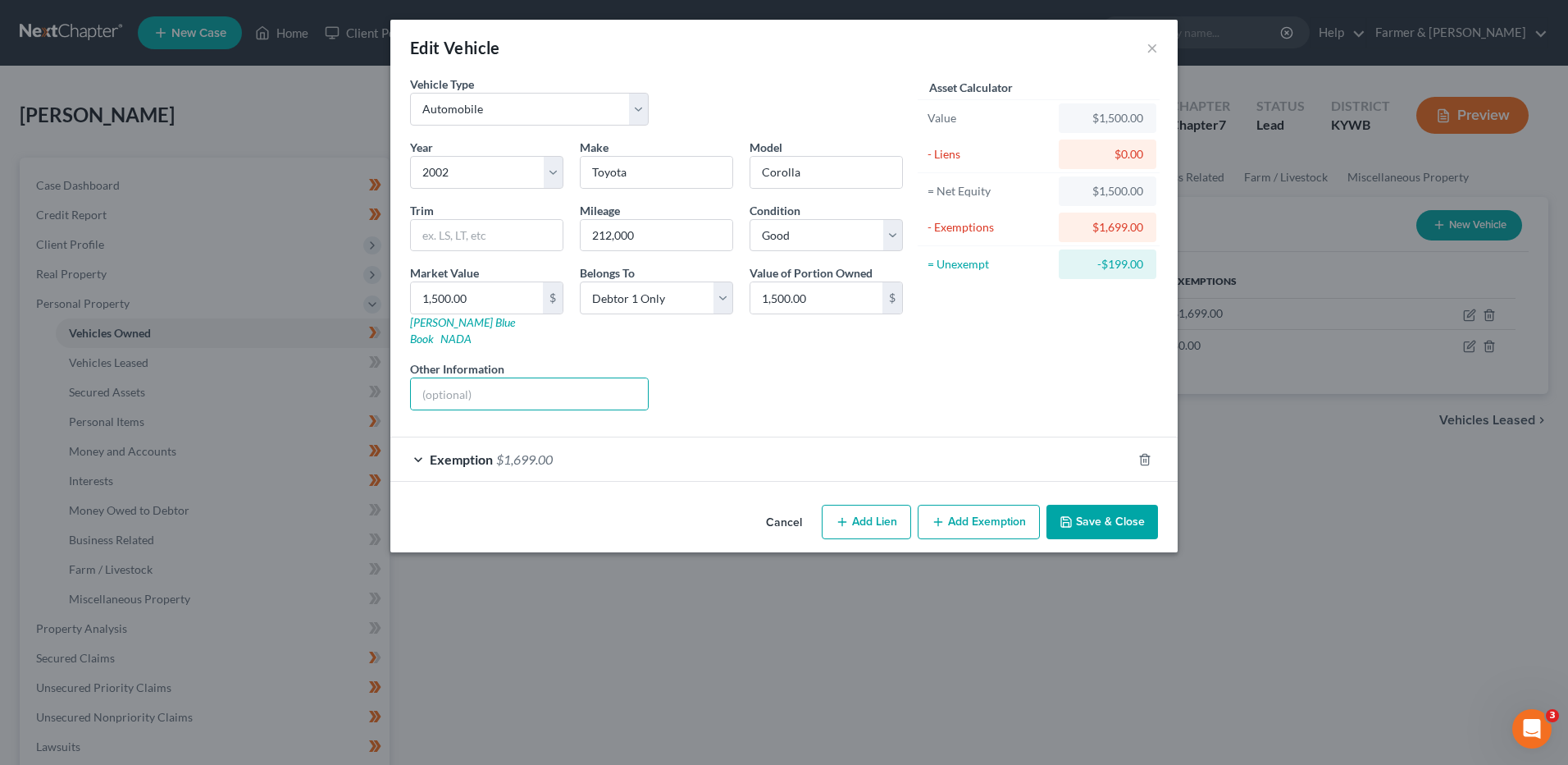
click at [508, 452] on span "$1,699.00" at bounding box center [524, 459] width 57 height 16
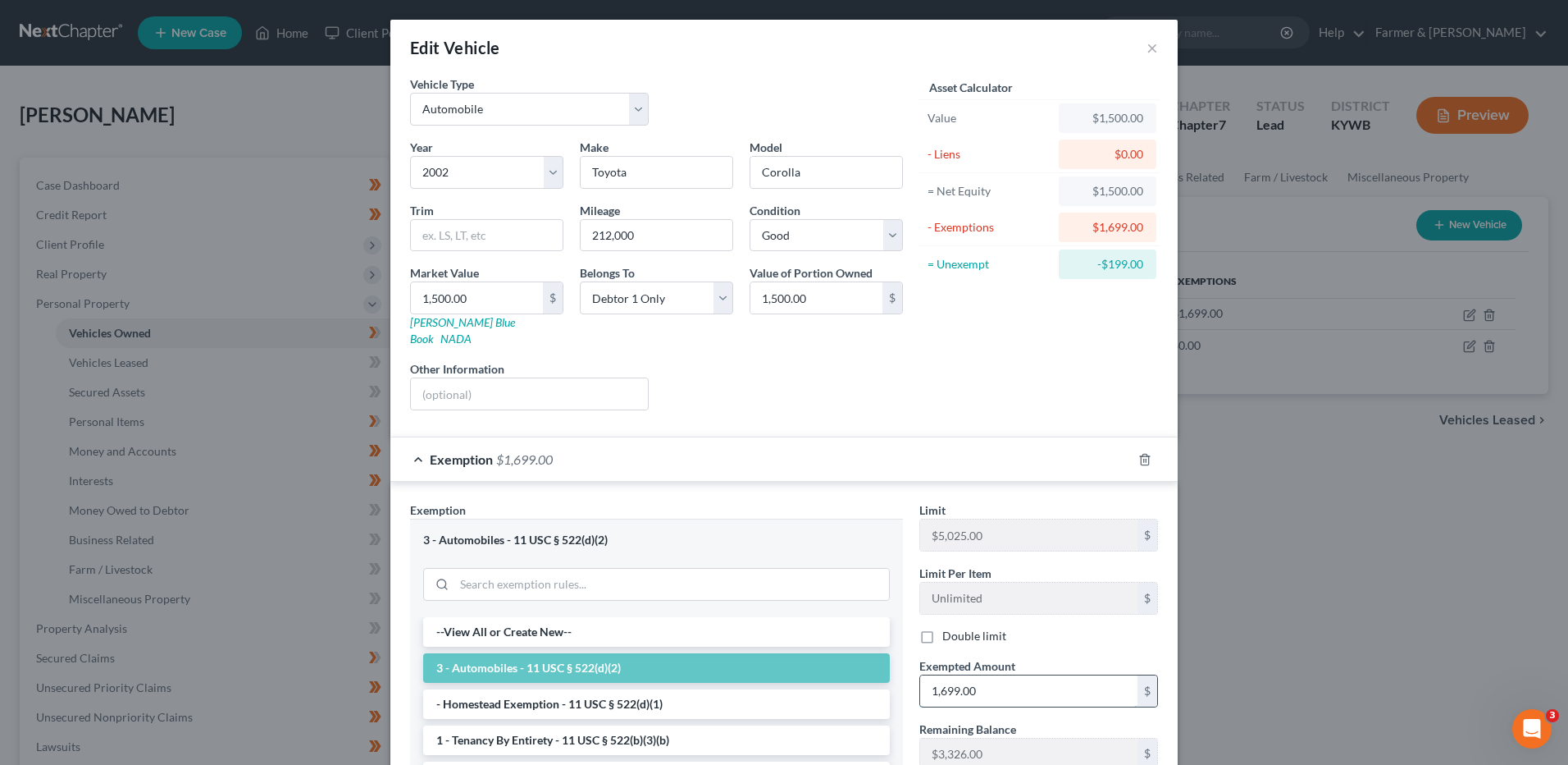
click at [979, 675] on input "1,699.00" at bounding box center [1029, 690] width 217 height 31
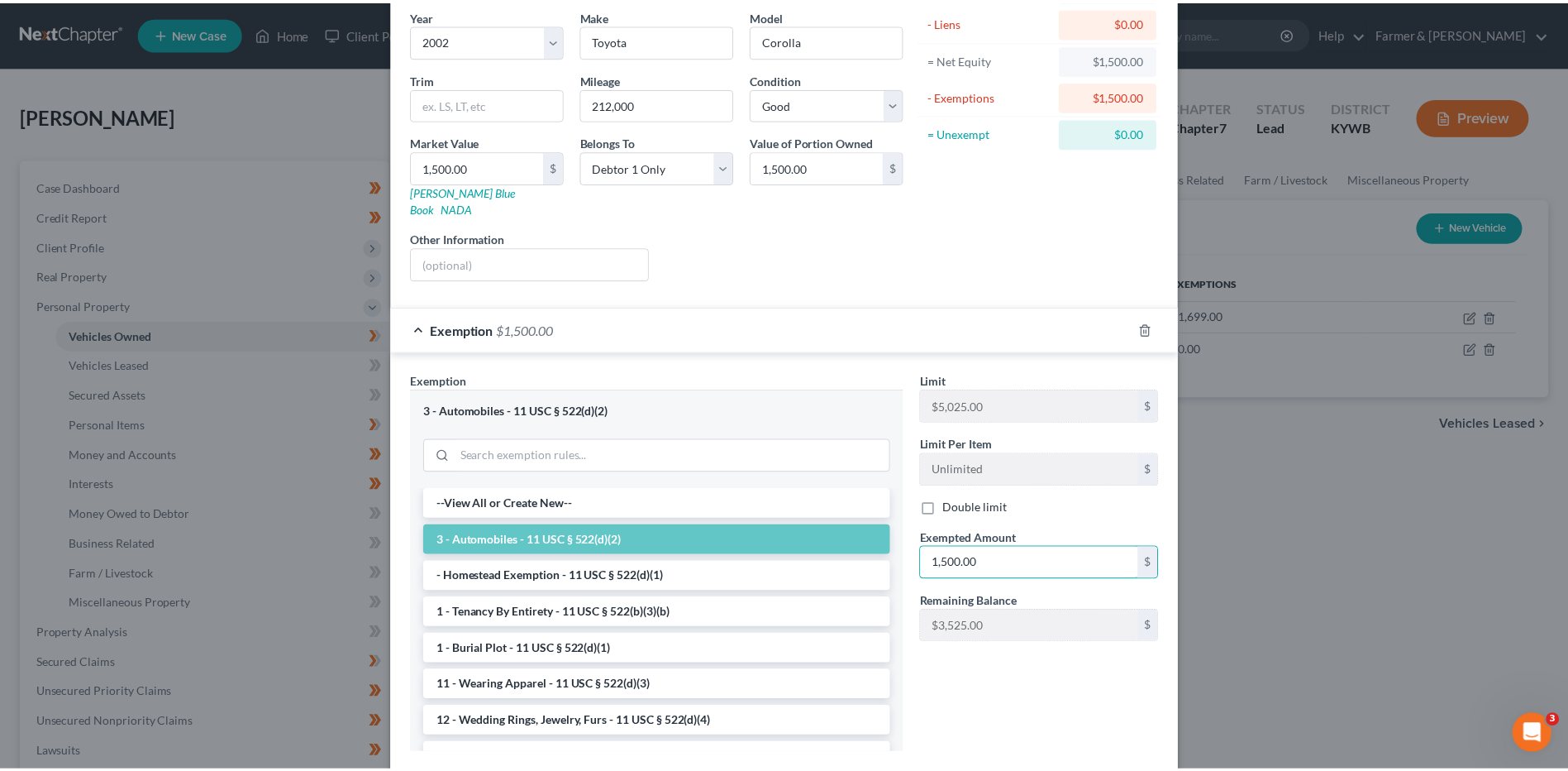
scroll to position [216, 0]
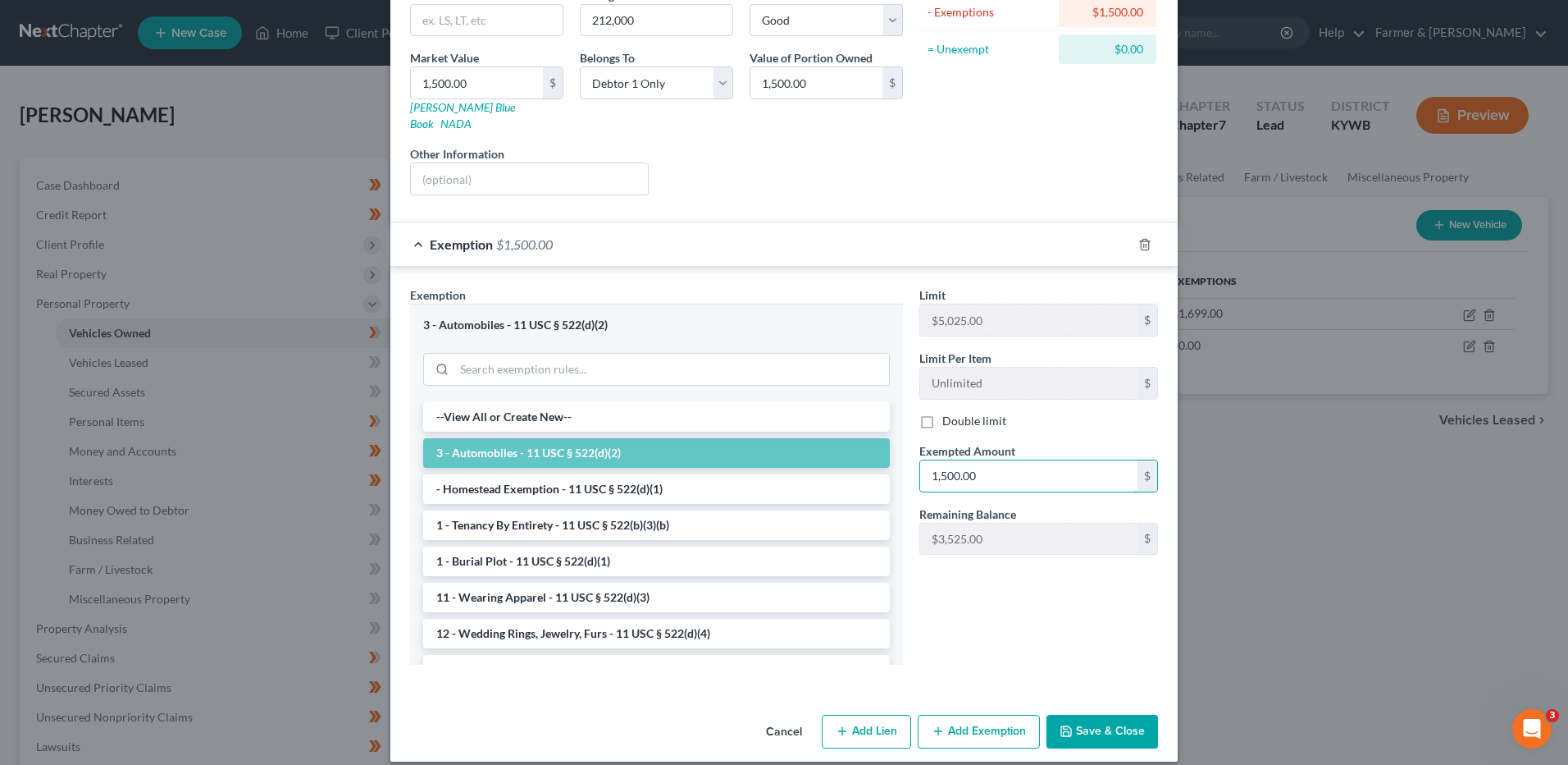
type input "1,500.00"
click at [1100, 715] on button "Save & Close" at bounding box center [1103, 731] width 112 height 35
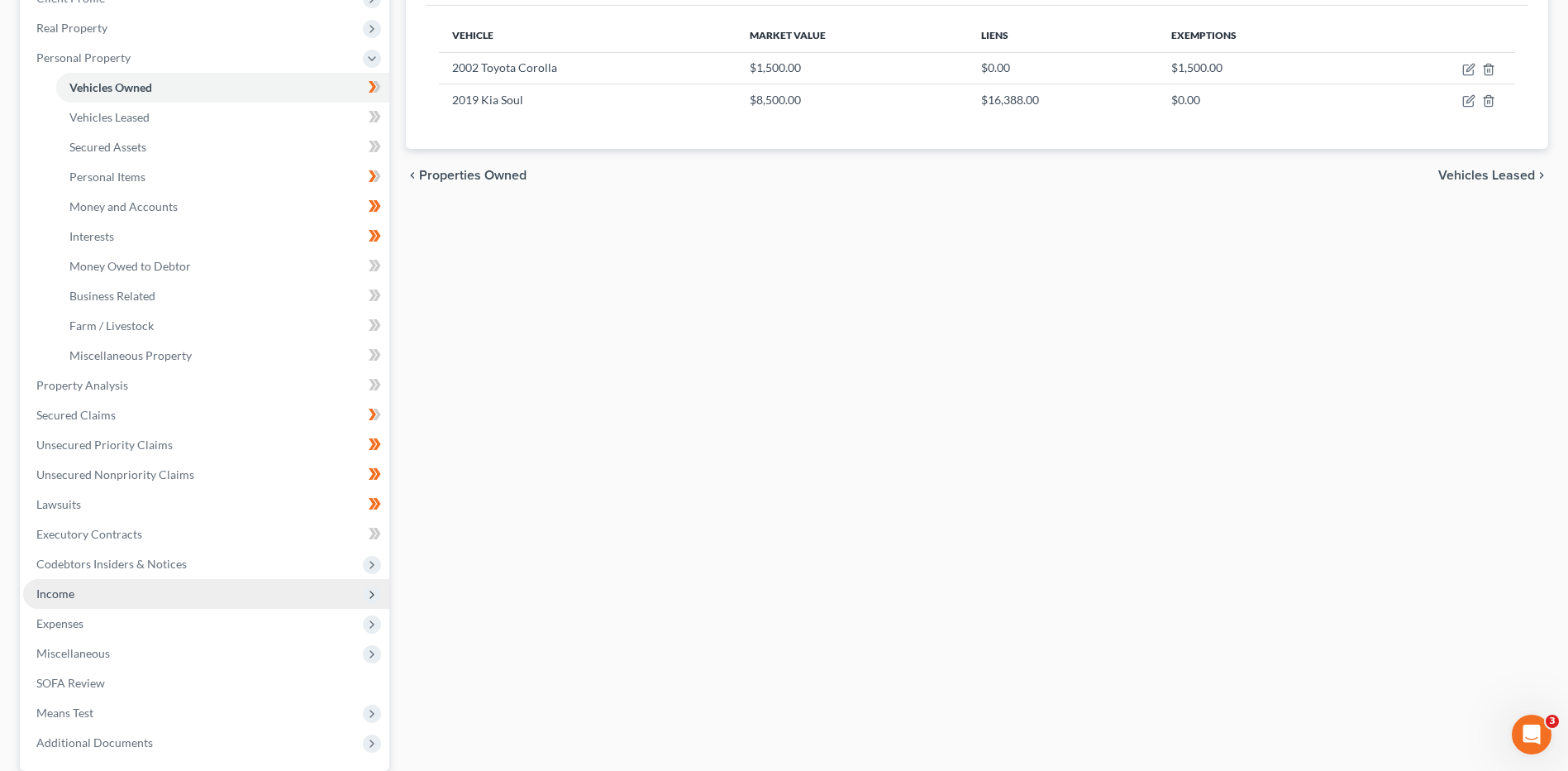
click at [84, 592] on span "Income" at bounding box center [207, 594] width 367 height 30
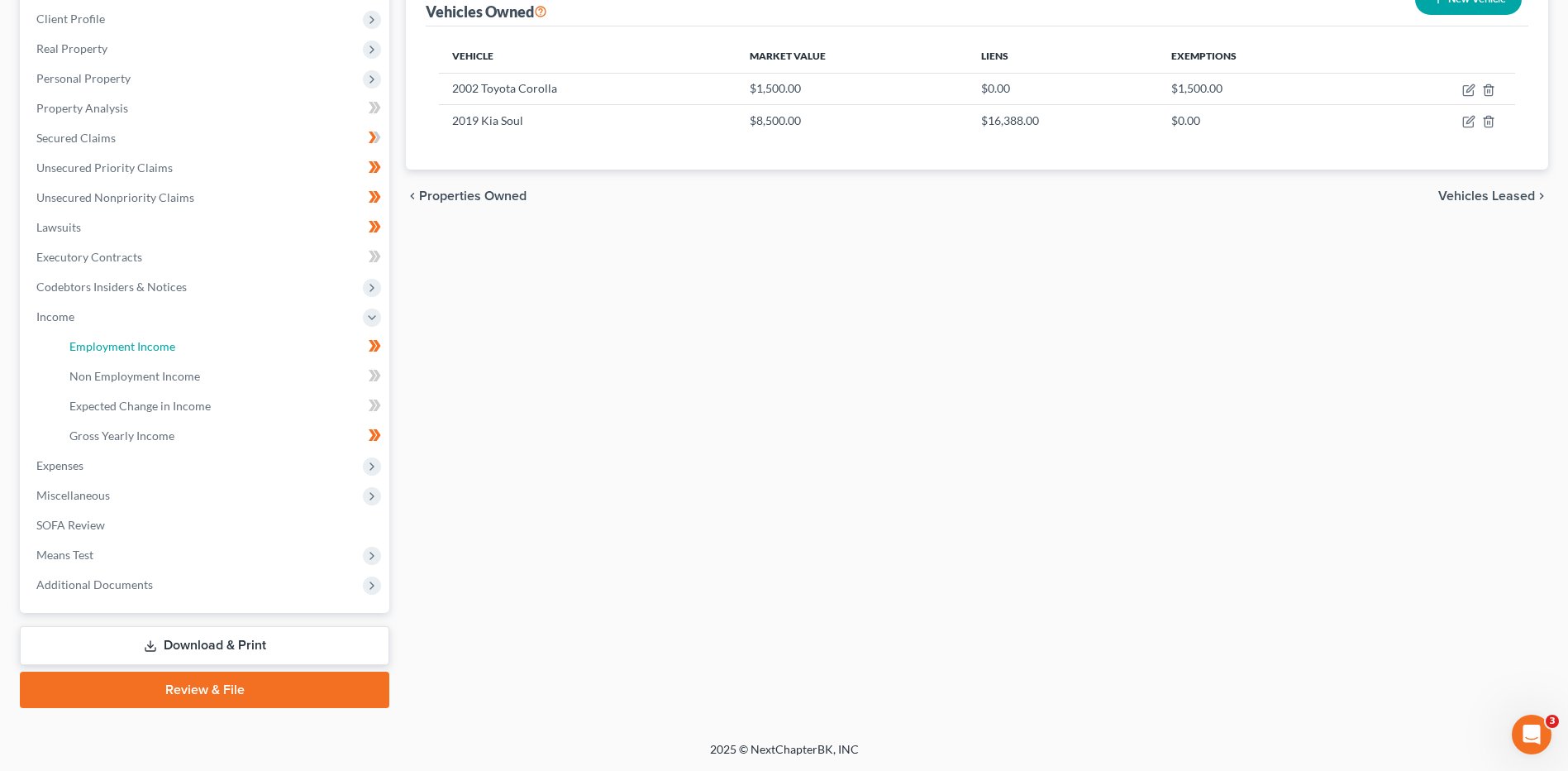
click at [182, 346] on link "Employment Income" at bounding box center [223, 347] width 333 height 30
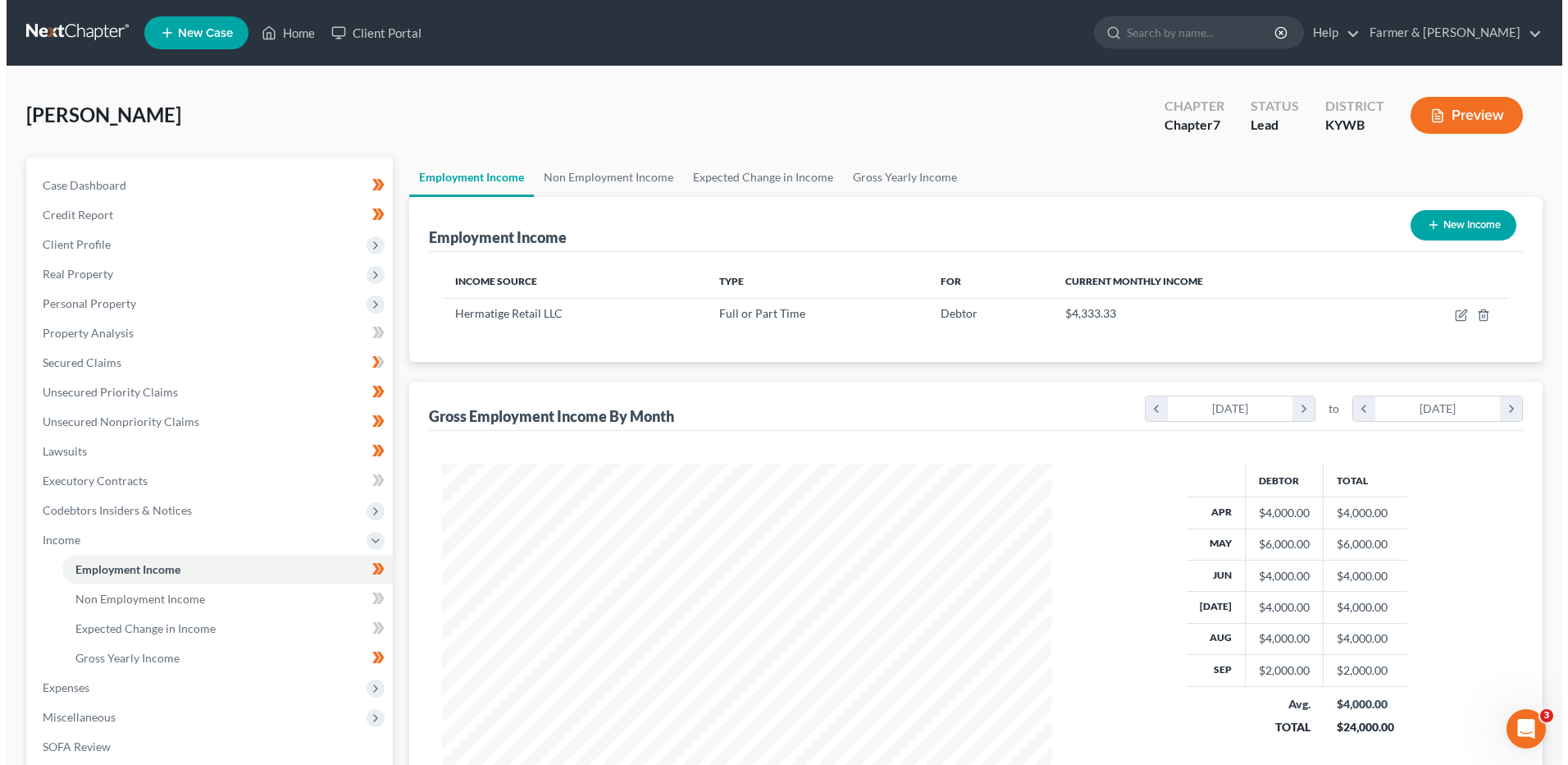
scroll to position [304, 642]
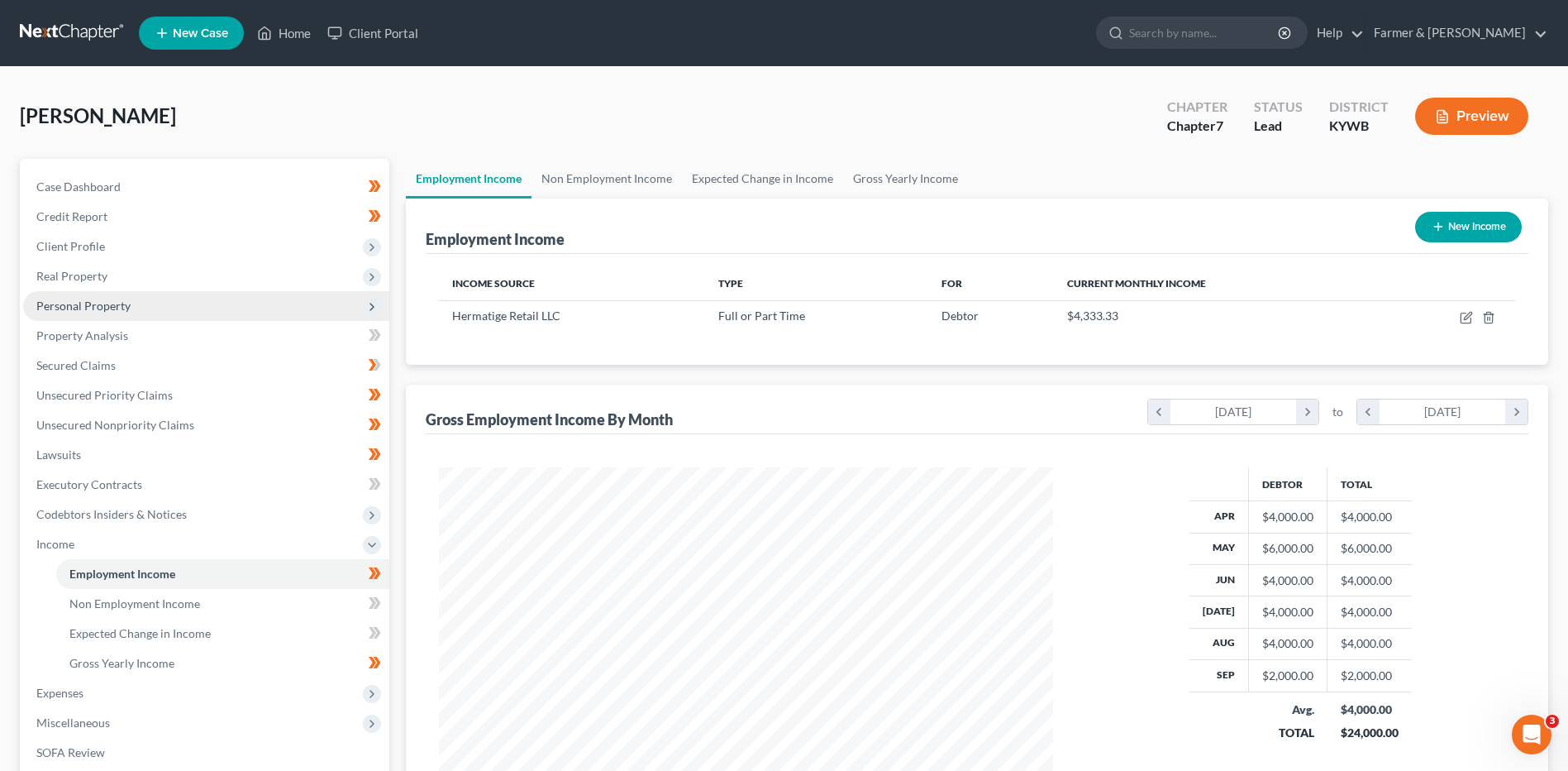
click at [134, 307] on span "Personal Property" at bounding box center [207, 307] width 367 height 30
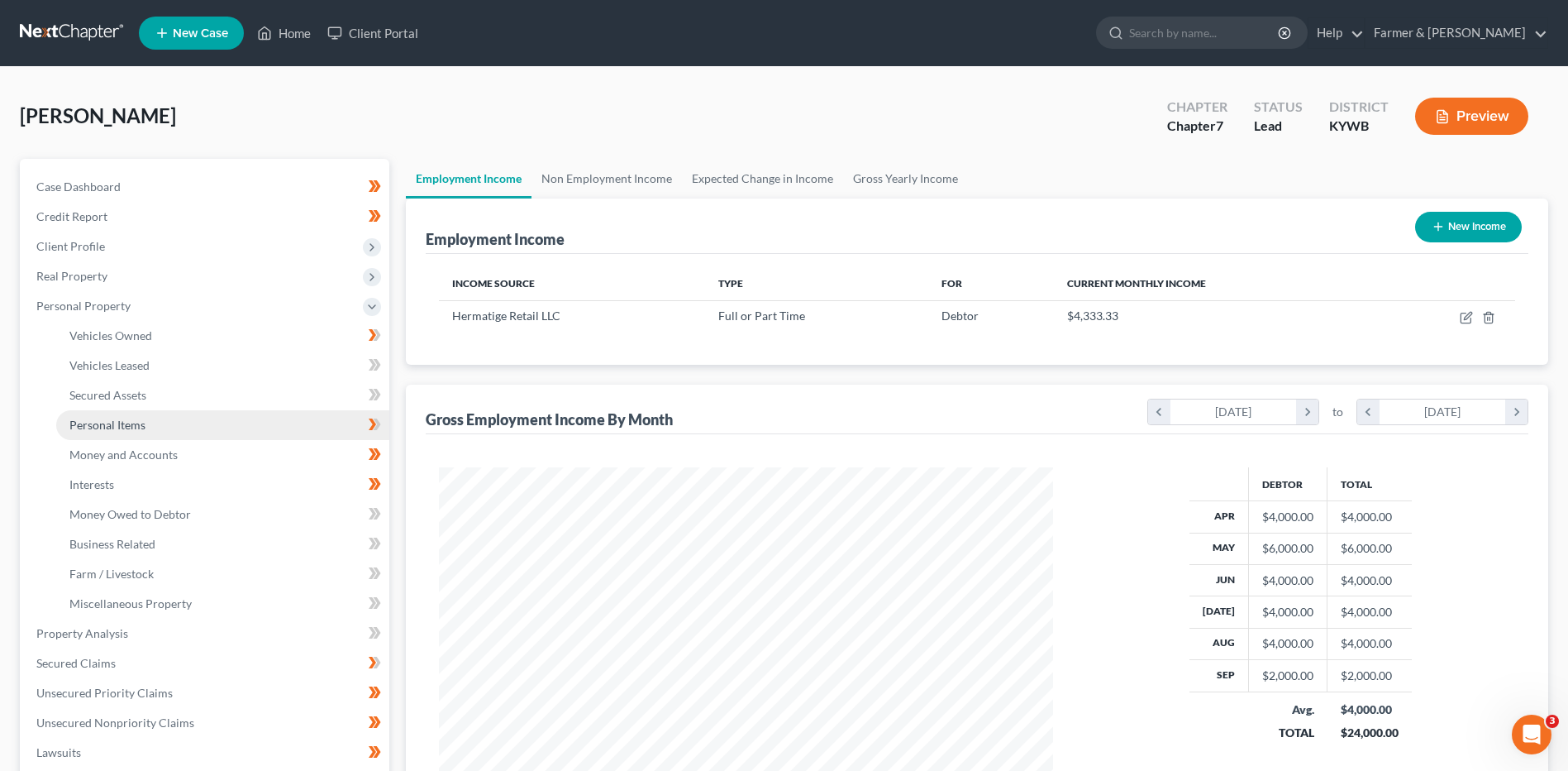
click at [170, 432] on link "Personal Items" at bounding box center [223, 425] width 333 height 30
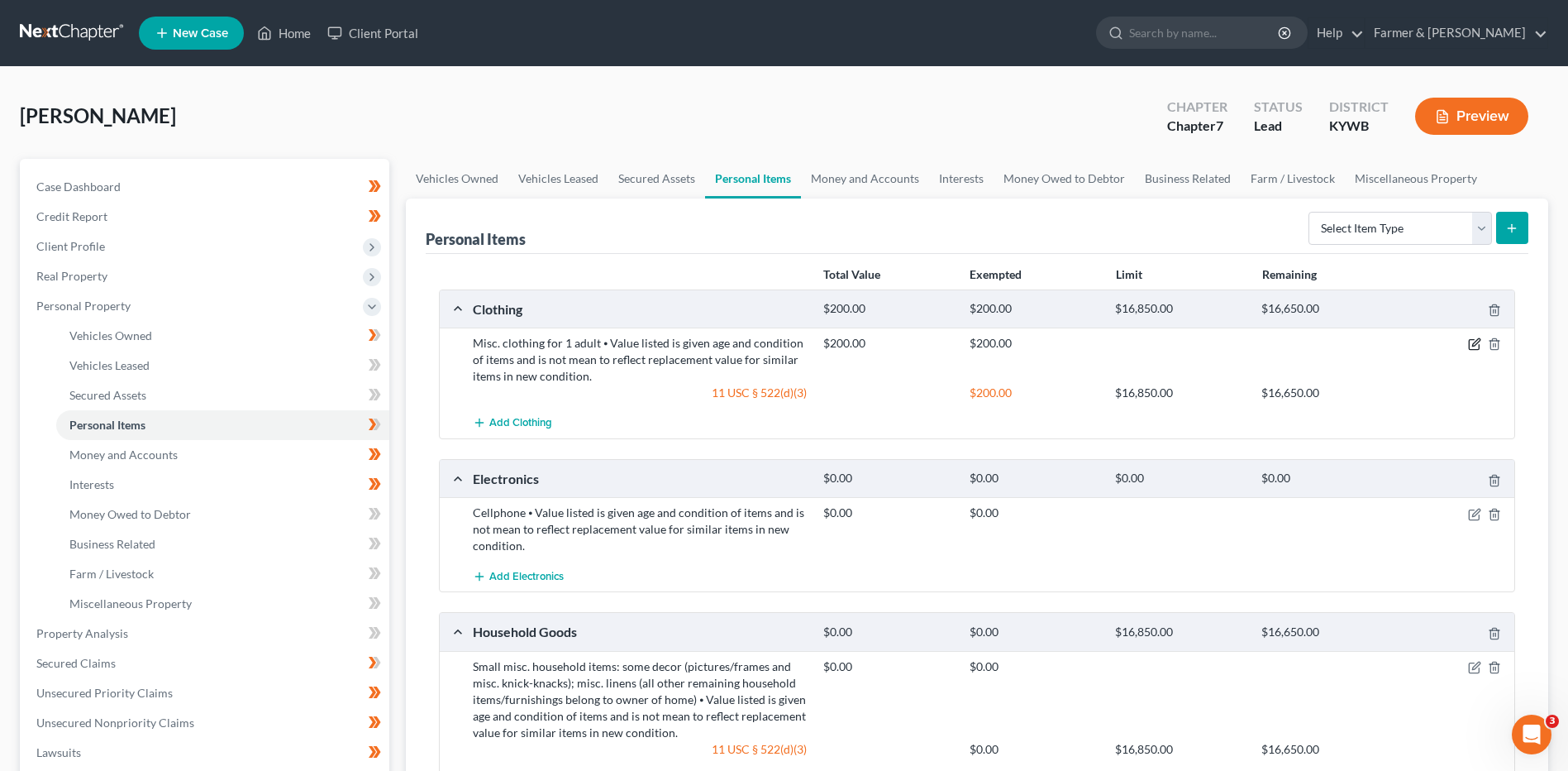
click at [1469, 345] on icon "button" at bounding box center [1474, 344] width 10 height 10
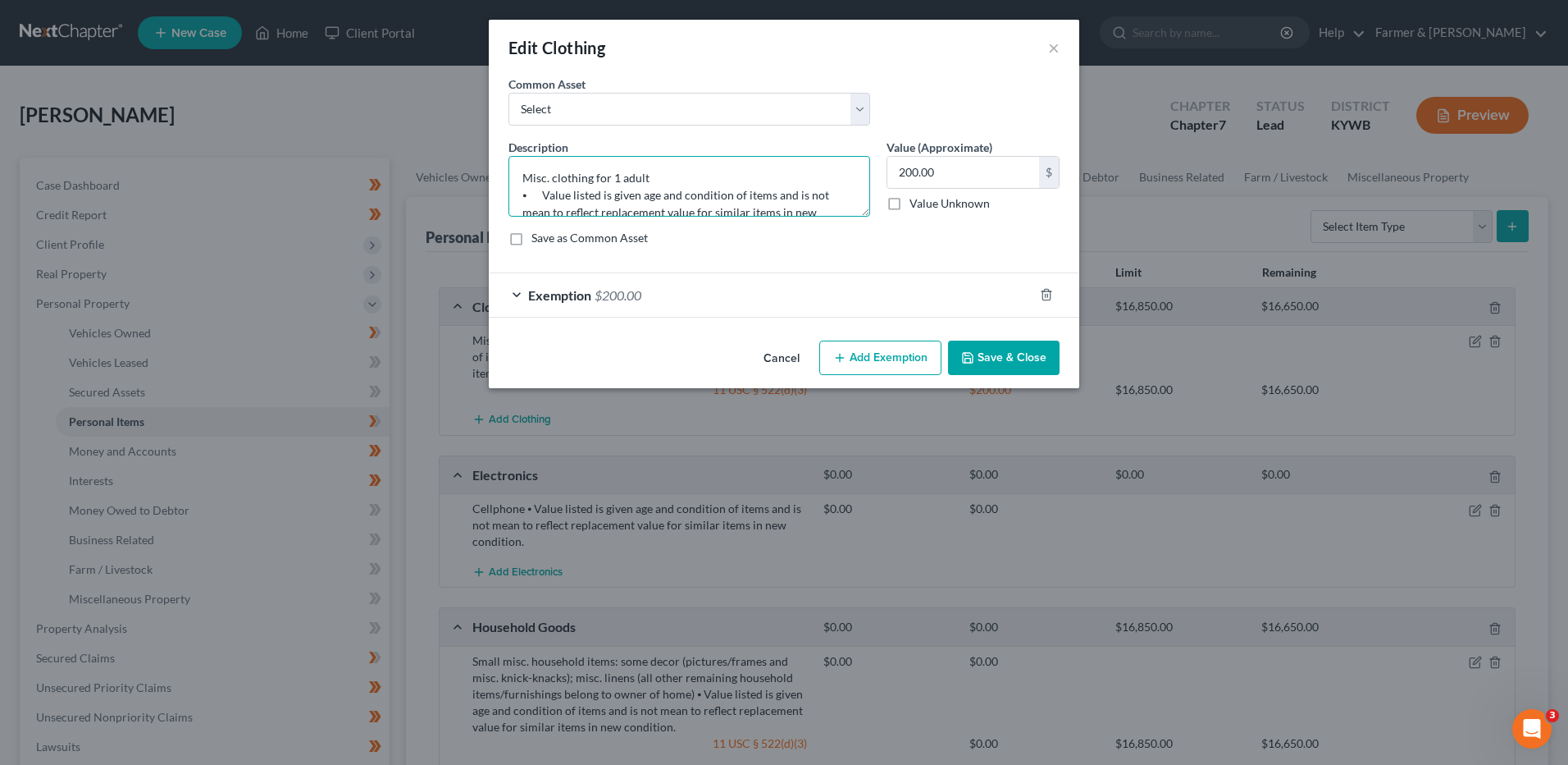
scroll to position [35, 0]
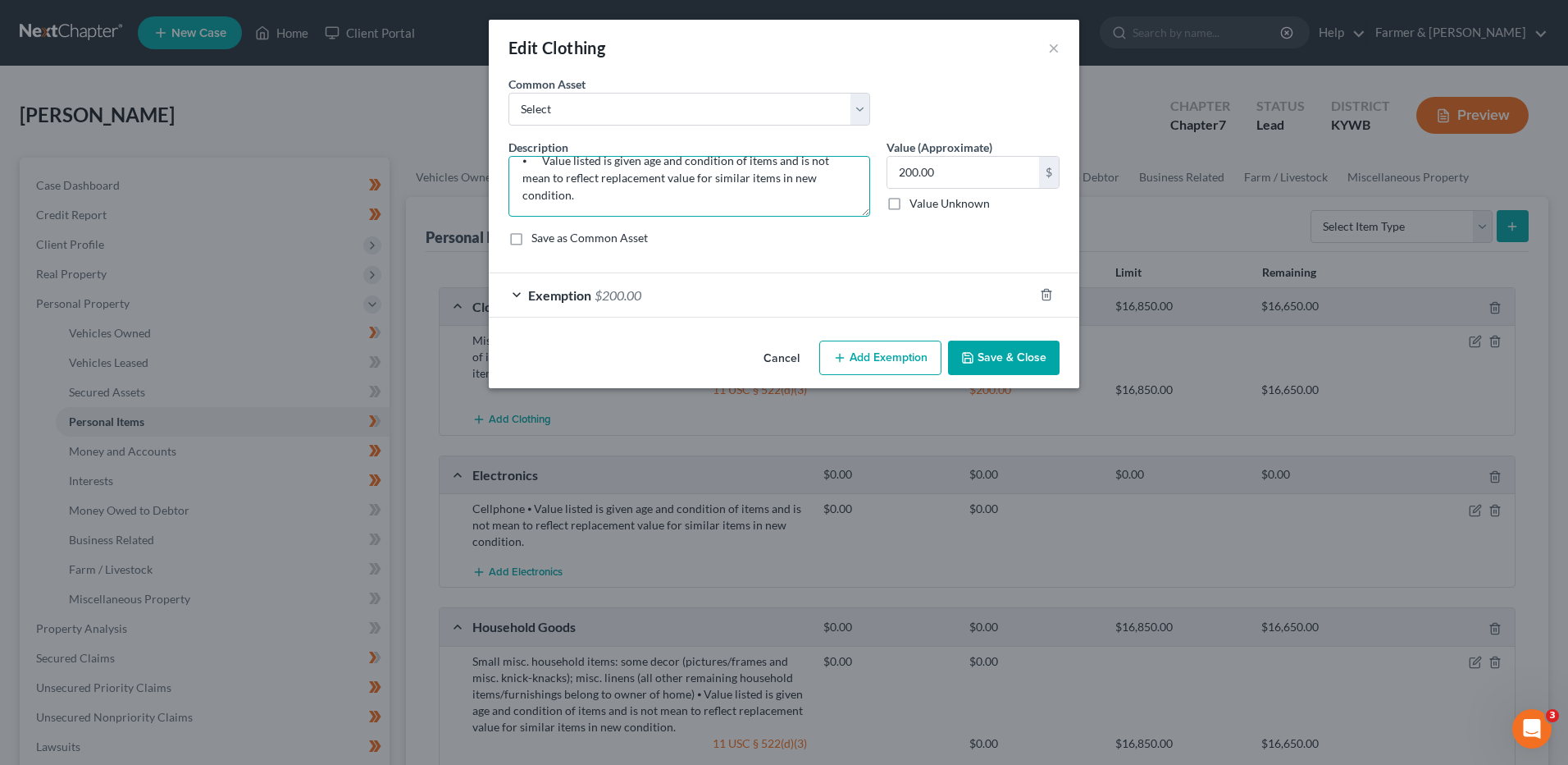
drag, startPoint x: 520, startPoint y: 196, endPoint x: 1458, endPoint y: 276, distance: 941.4
click at [1455, 283] on div "Edit Clothing × An exemption set must first be selected from the Filing Informa…" at bounding box center [784, 382] width 1568 height 765
type textarea "Misc. clothing for 1 adult"
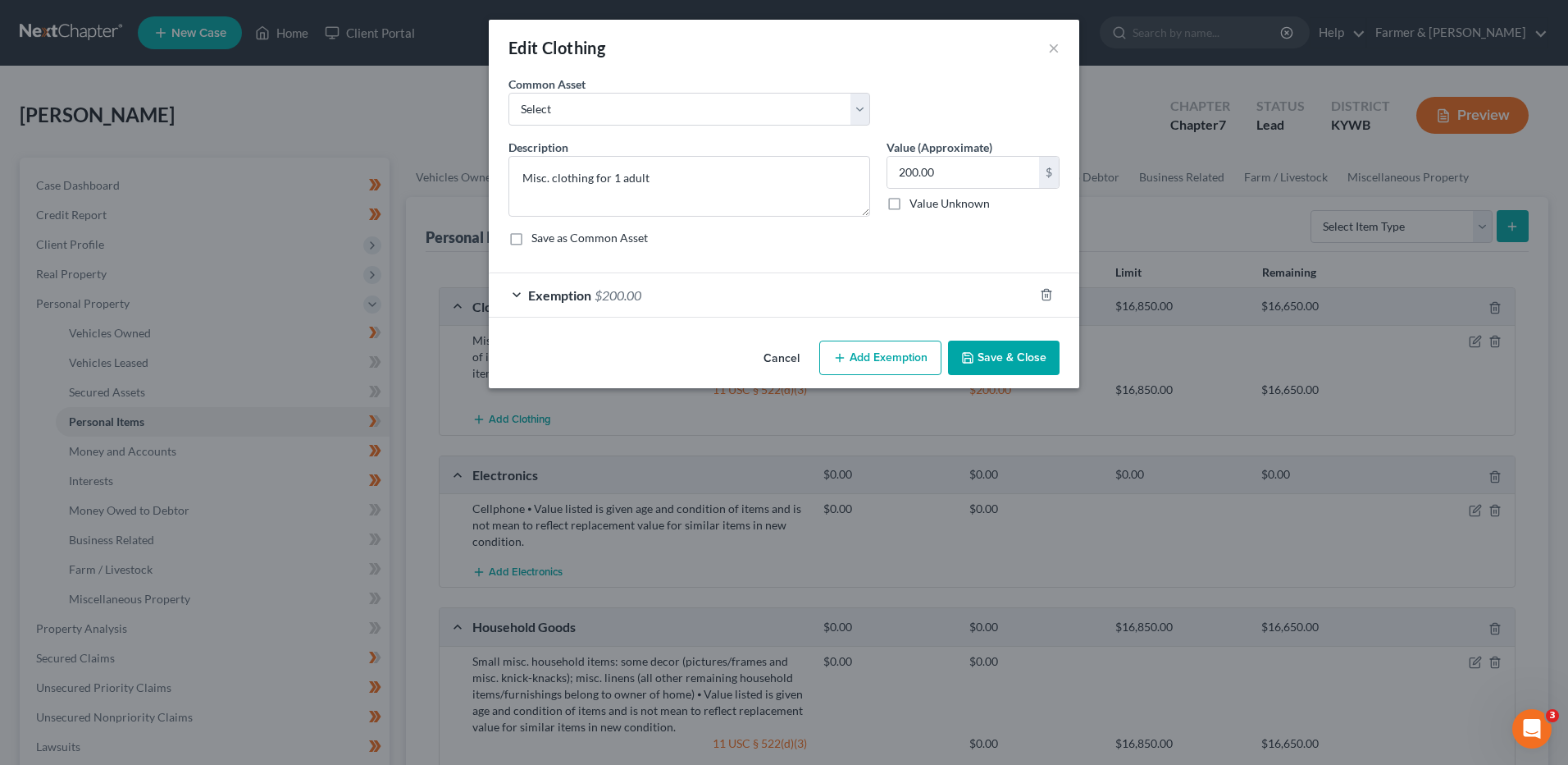
click at [1044, 357] on button "Save & Close" at bounding box center [1005, 357] width 112 height 35
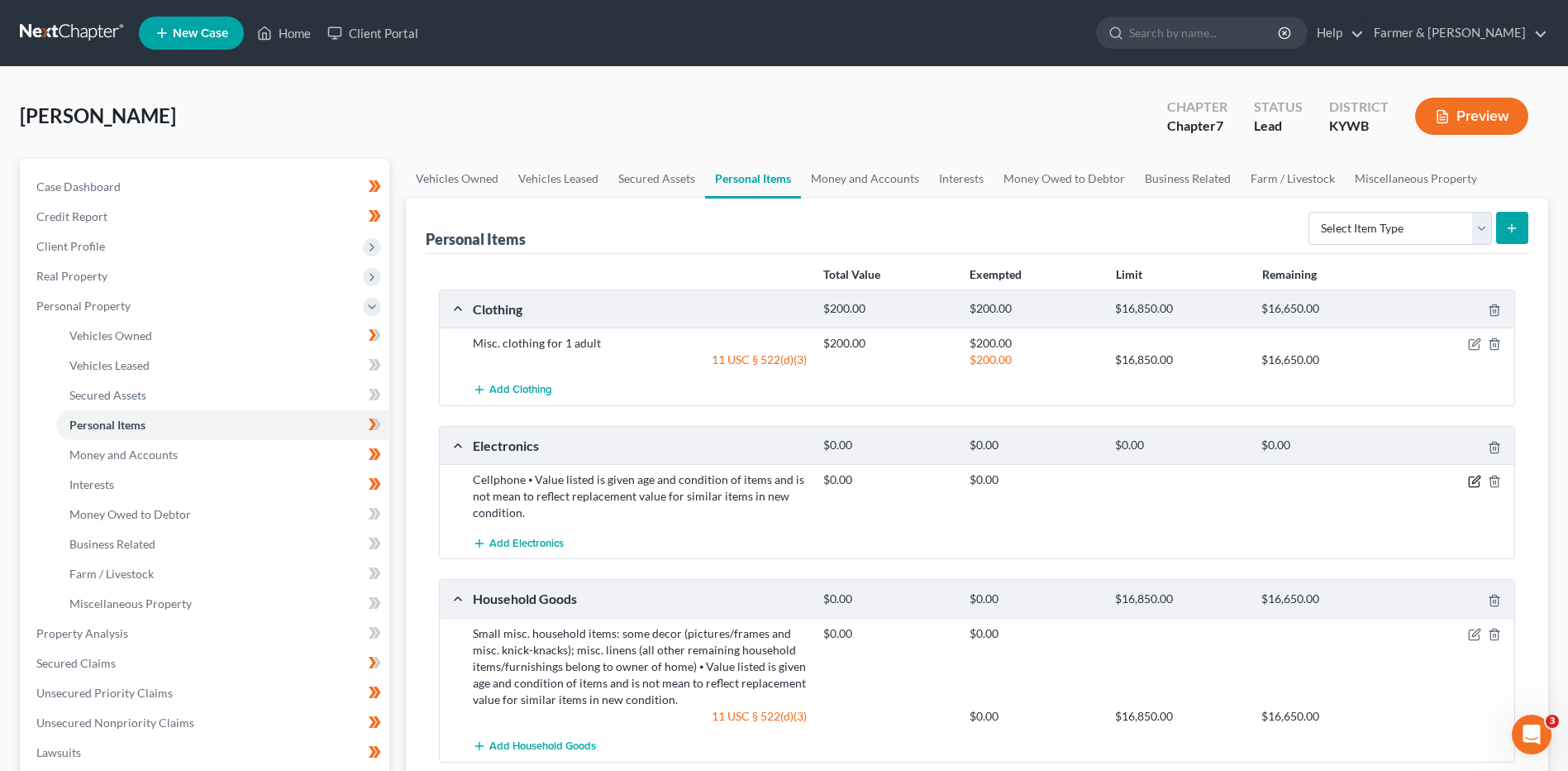
click at [1477, 482] on icon "button" at bounding box center [1475, 481] width 13 height 13
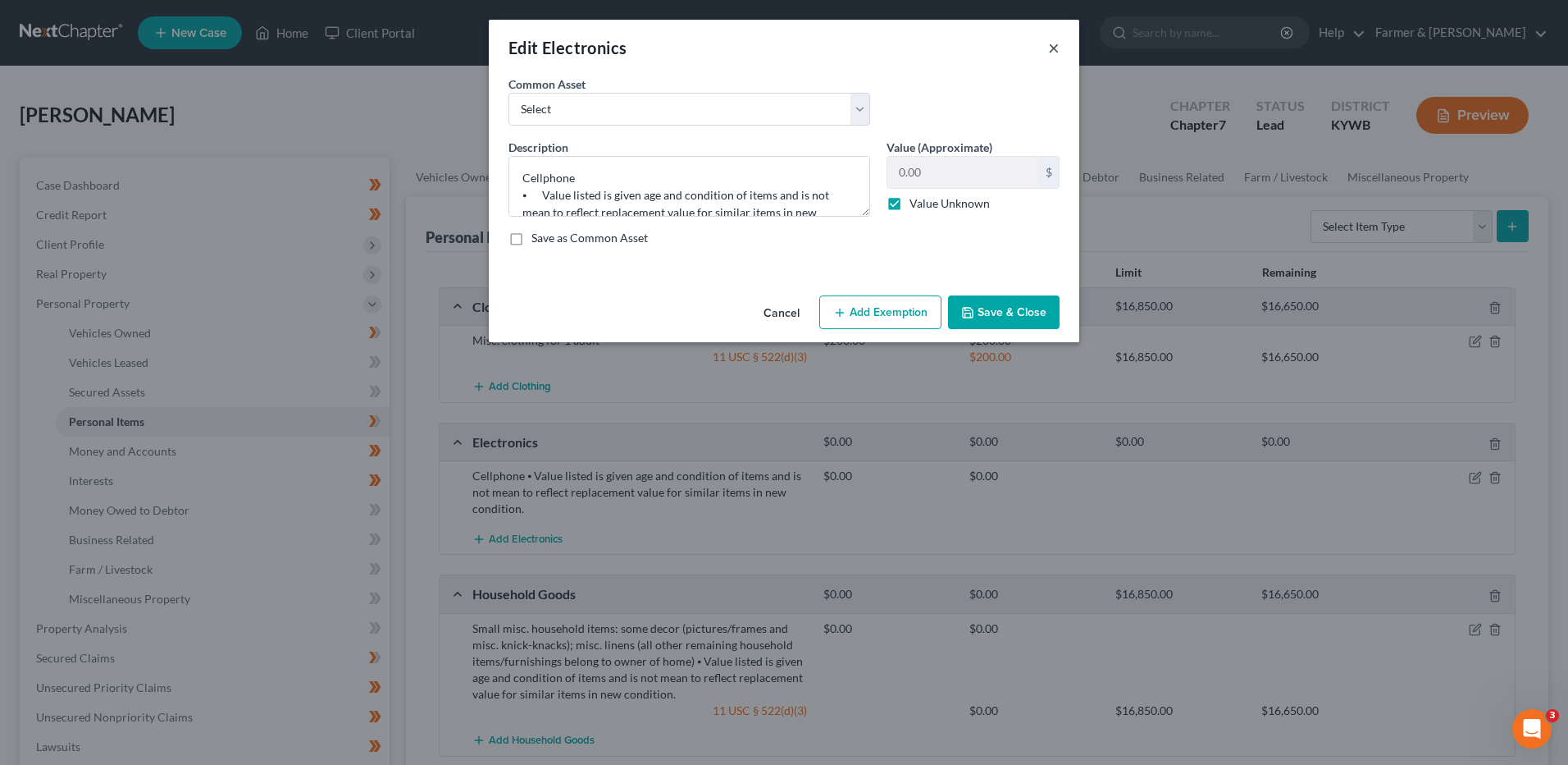
click at [1053, 50] on button "×" at bounding box center [1054, 47] width 11 height 20
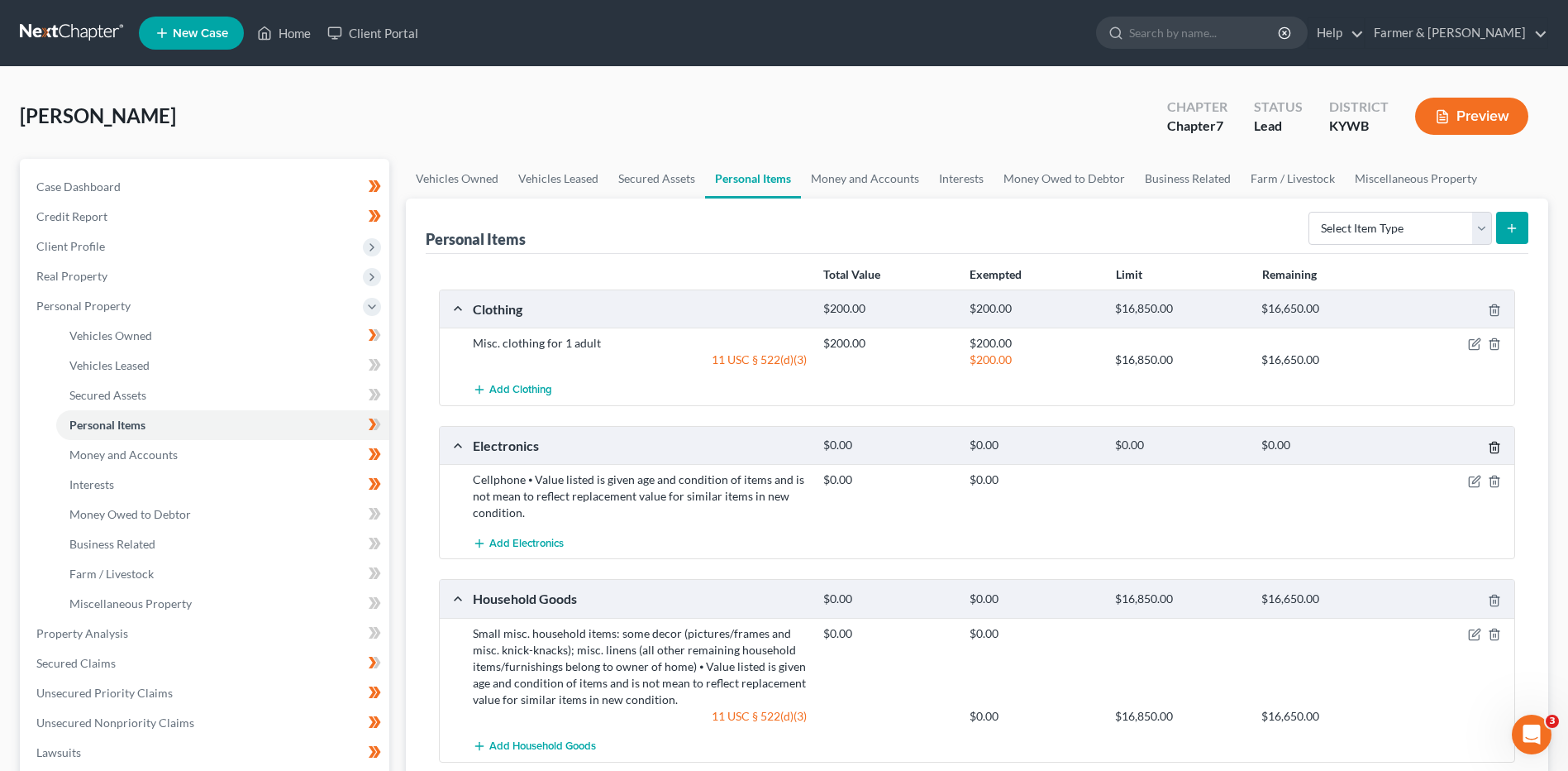
click at [1492, 445] on icon "button" at bounding box center [1495, 448] width 13 height 13
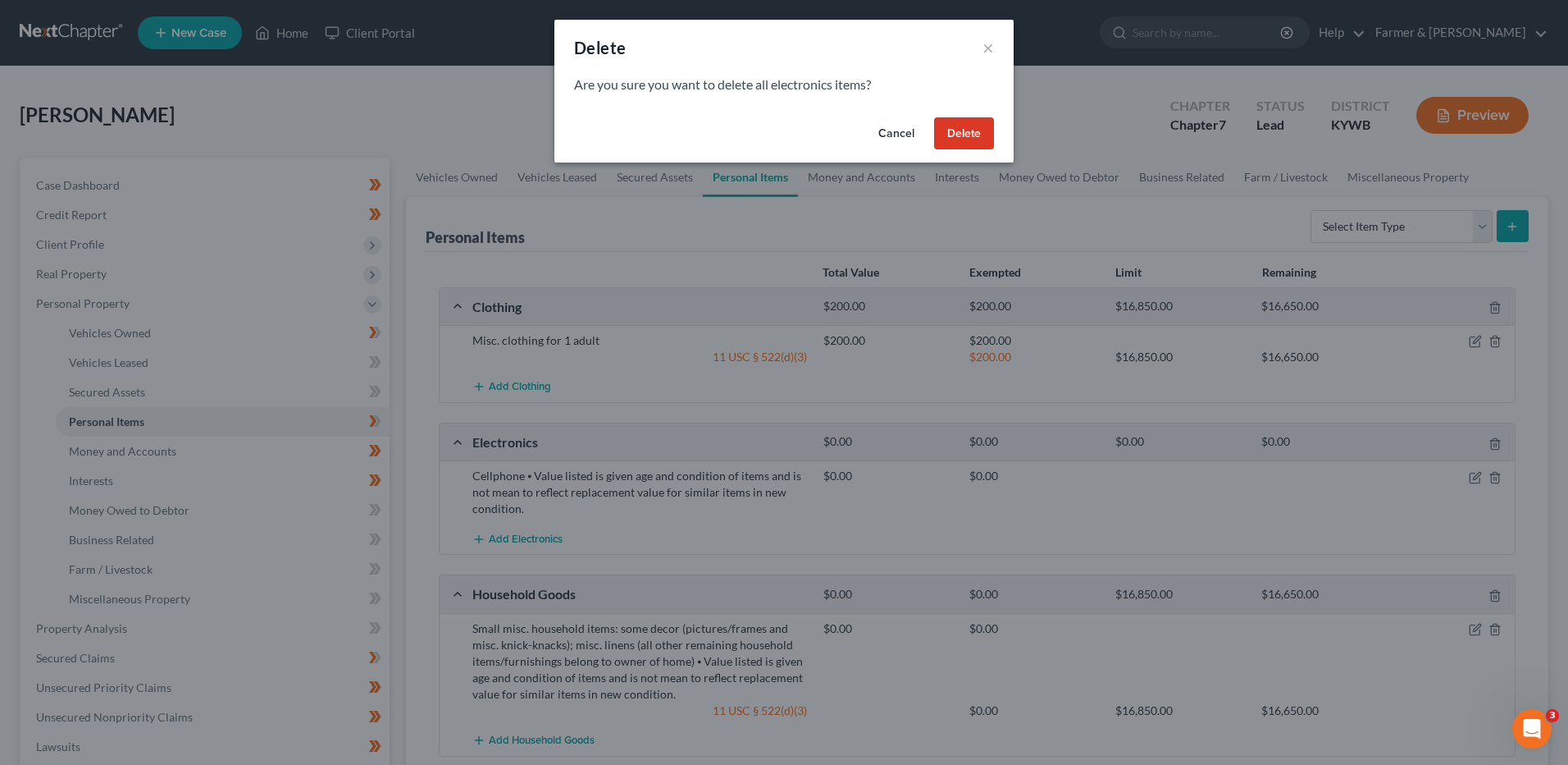
click at [977, 127] on button "Delete" at bounding box center [964, 133] width 60 height 33
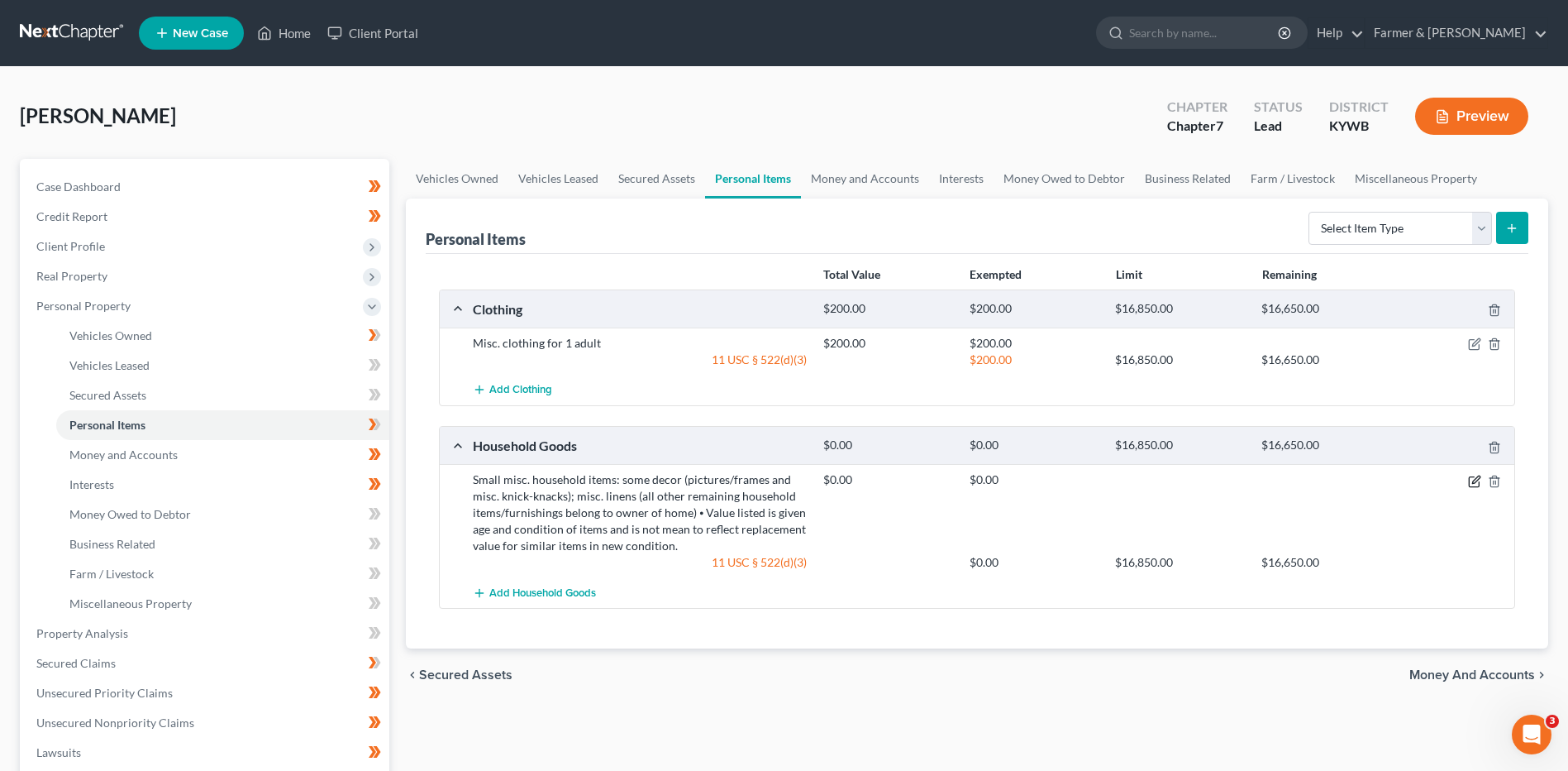
click at [1474, 481] on icon "button" at bounding box center [1475, 481] width 13 height 13
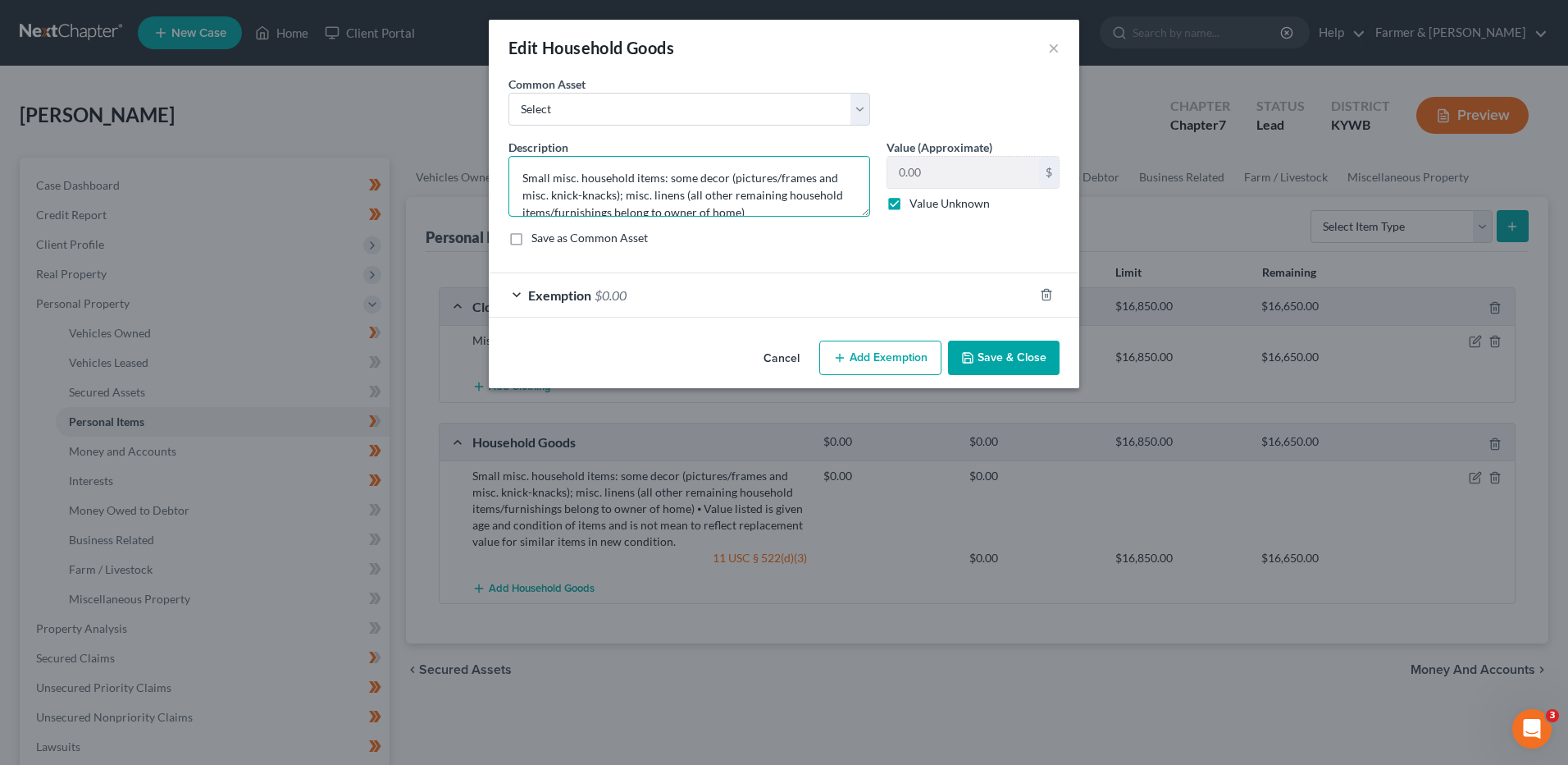
drag, startPoint x: 623, startPoint y: 207, endPoint x: 491, endPoint y: -15, distance: 258.3
click at [491, 0] on html "Home New Case Client Portal Farmer & Wright dblondie1230@yahoo.com My Account S…" at bounding box center [784, 583] width 1568 height 1167
type textarea "Debtor is currently living with someone so she does not have many household ite…"
click at [909, 201] on label "Value Unknown" at bounding box center [950, 203] width 80 height 17
click at [916, 201] on input "Value Unknown" at bounding box center [921, 200] width 10 height 10
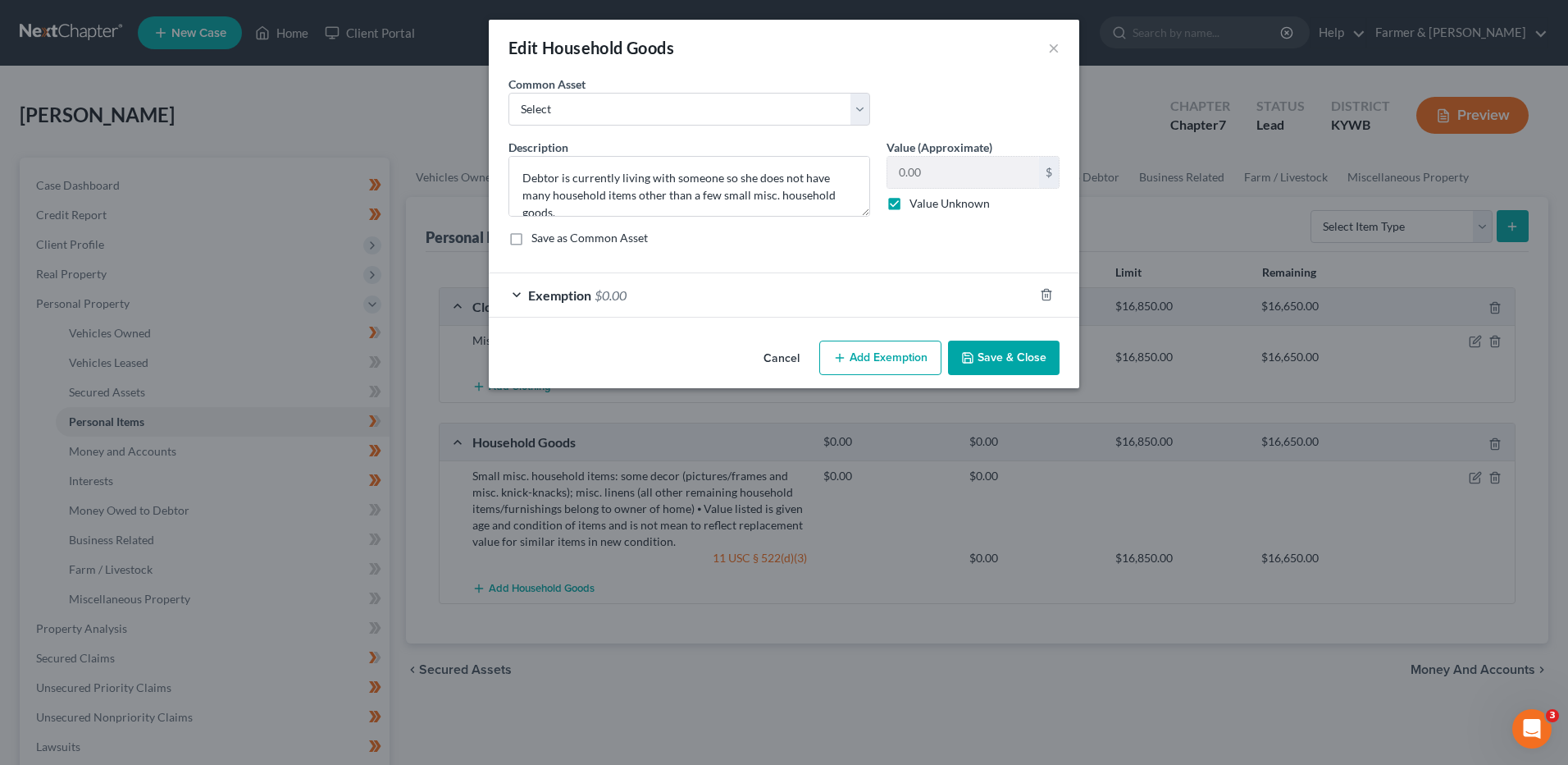
checkbox input "false"
click at [937, 180] on input "0.00" at bounding box center [963, 172] width 152 height 31
type input "250.00"
click at [614, 302] on span "$0.00" at bounding box center [611, 295] width 32 height 16
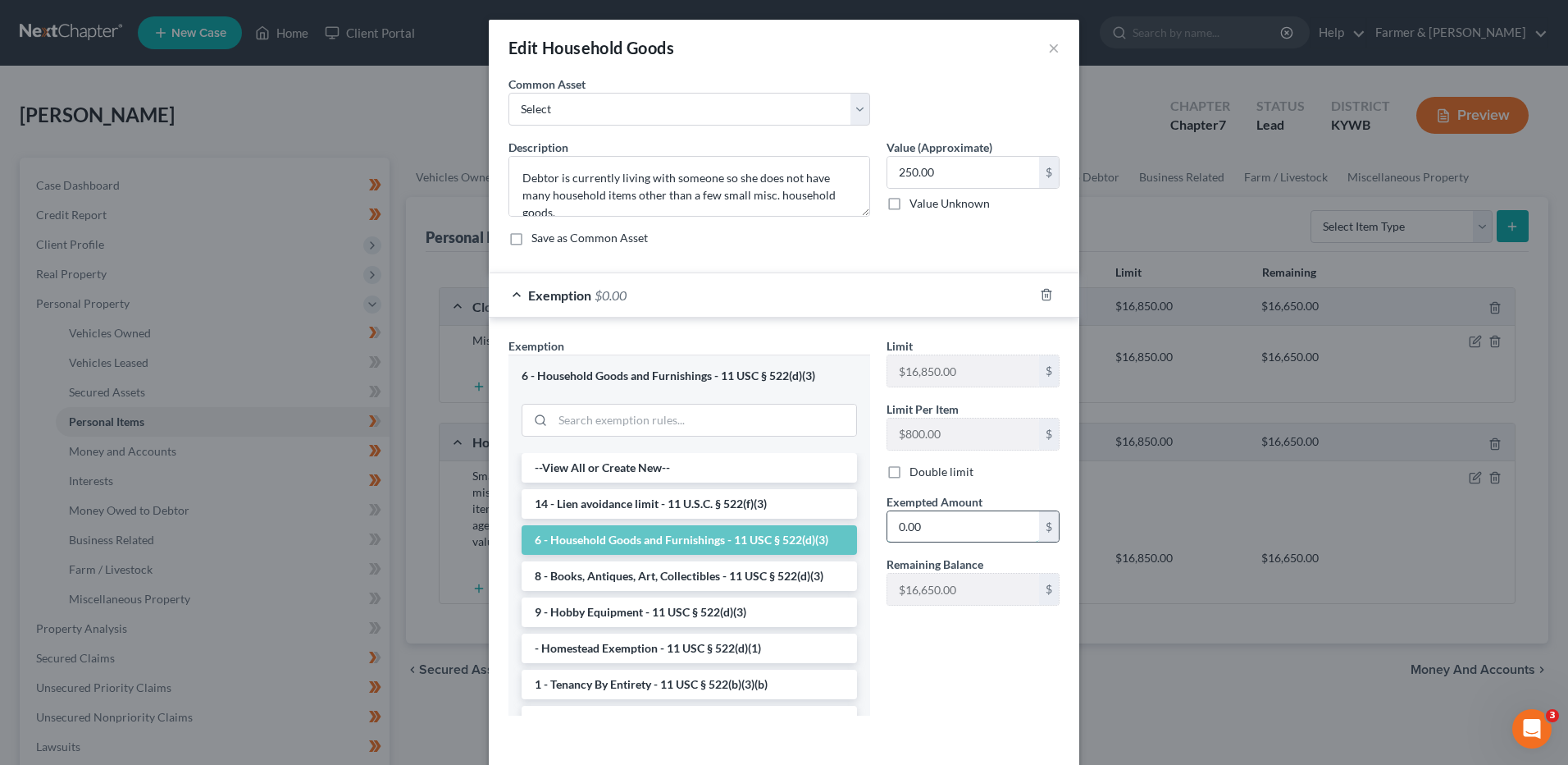
click at [928, 521] on input "0.00" at bounding box center [963, 526] width 152 height 31
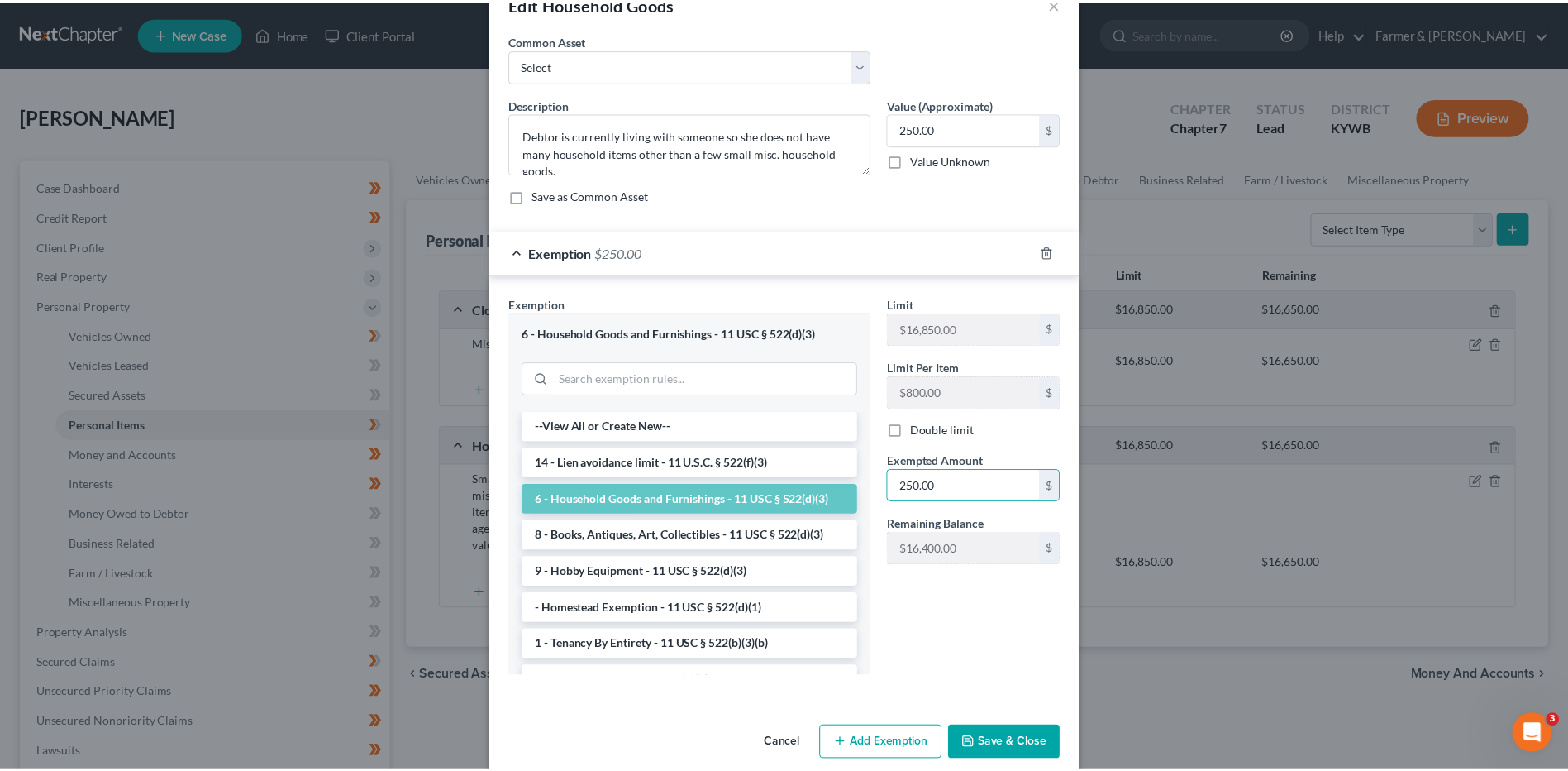
scroll to position [68, 0]
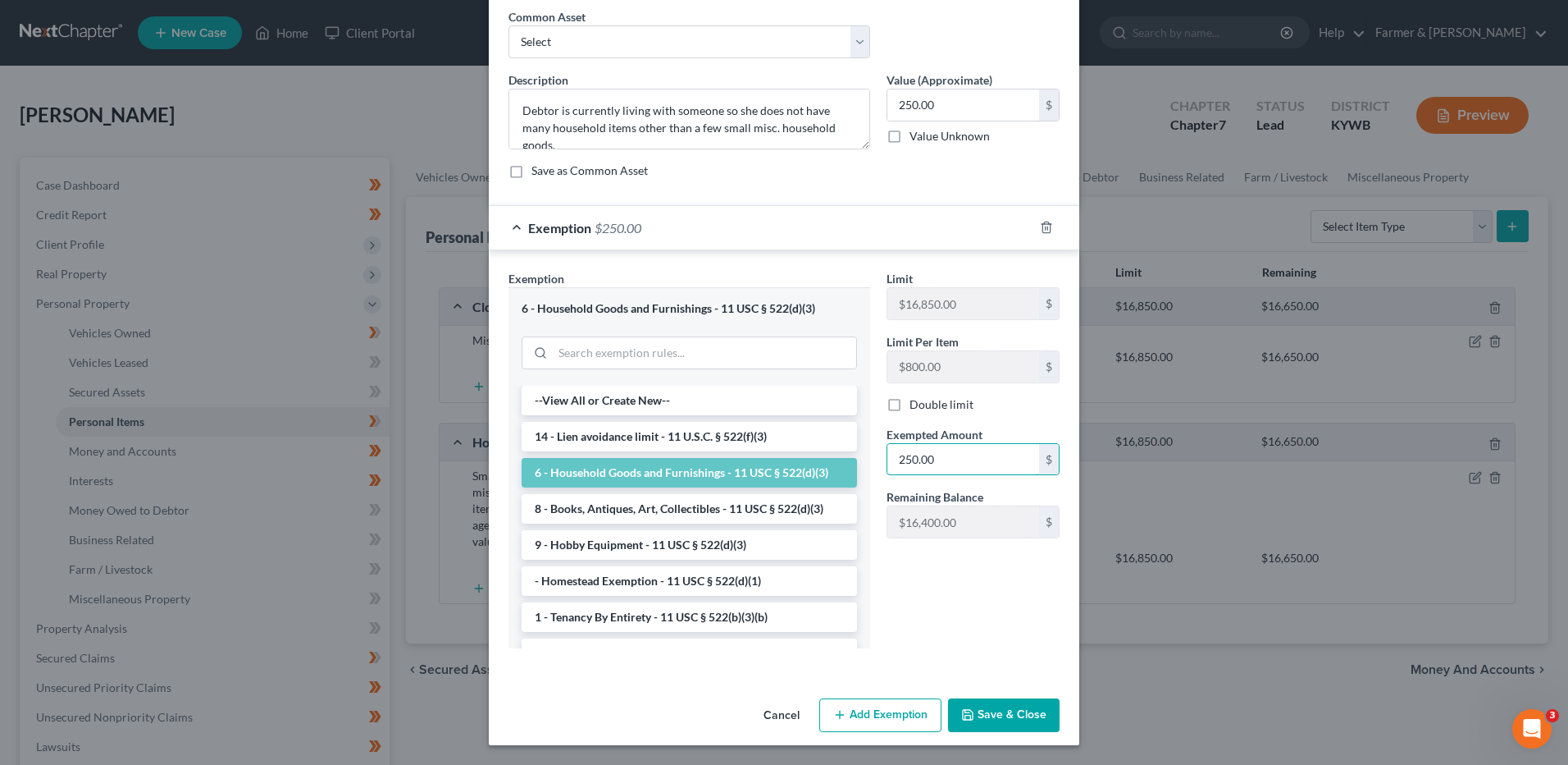
type input "250.00"
click at [1006, 717] on button "Save & Close" at bounding box center [1005, 715] width 112 height 35
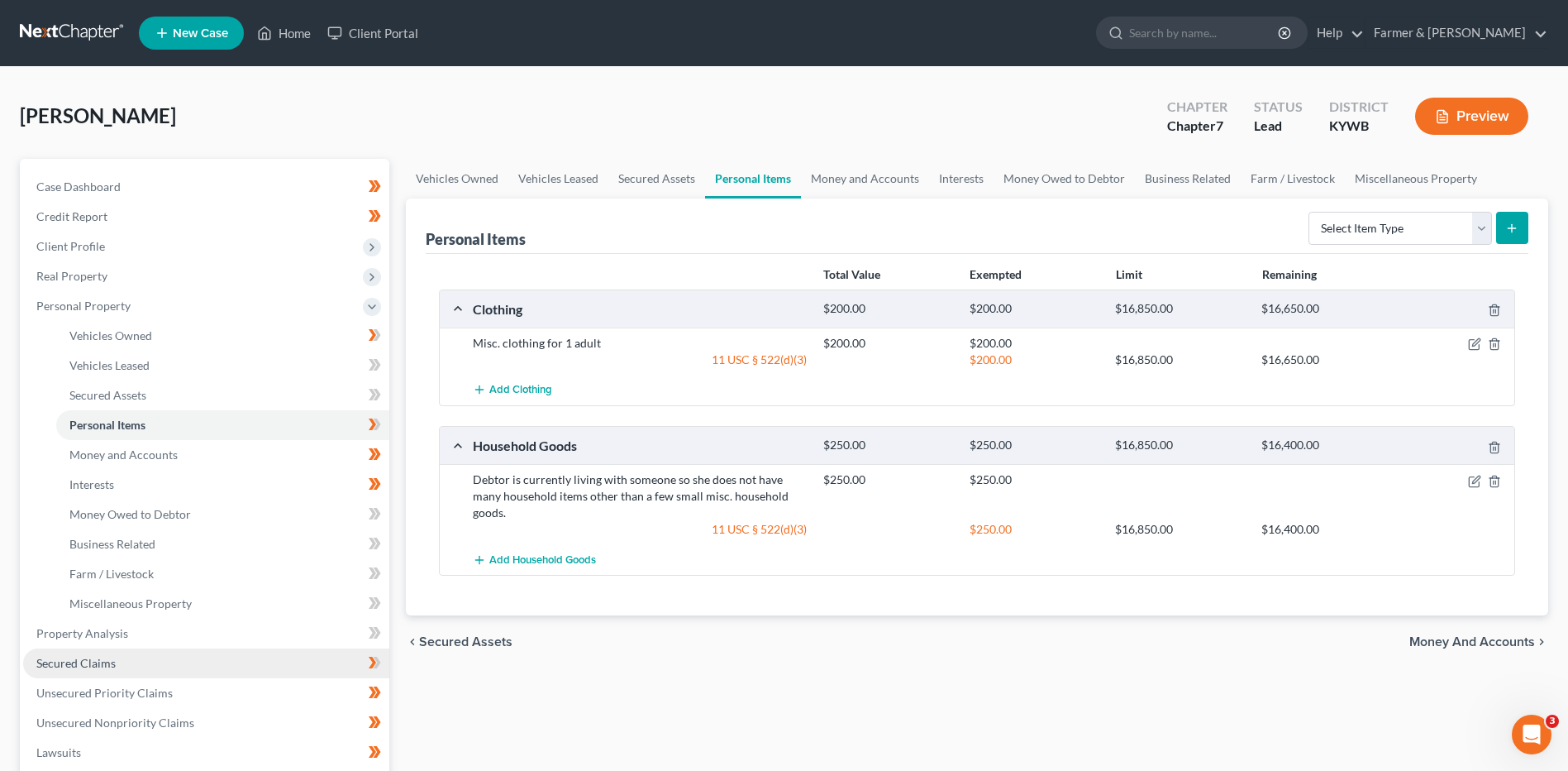
drag, startPoint x: 67, startPoint y: 661, endPoint x: 115, endPoint y: 654, distance: 48.5
click at [67, 661] on span "Secured Claims" at bounding box center [76, 662] width 79 height 14
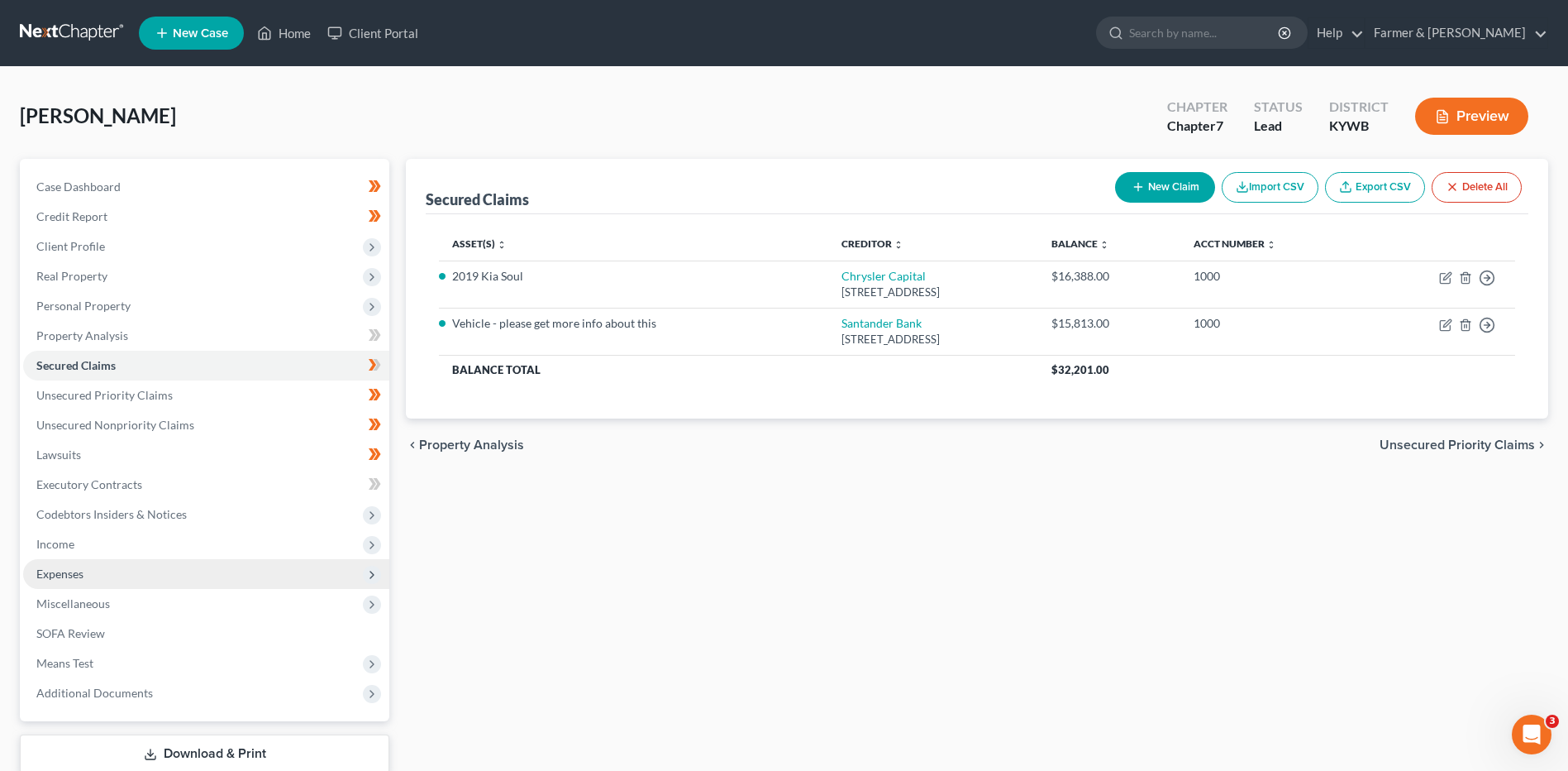
click at [168, 580] on span "Expenses" at bounding box center [207, 574] width 367 height 30
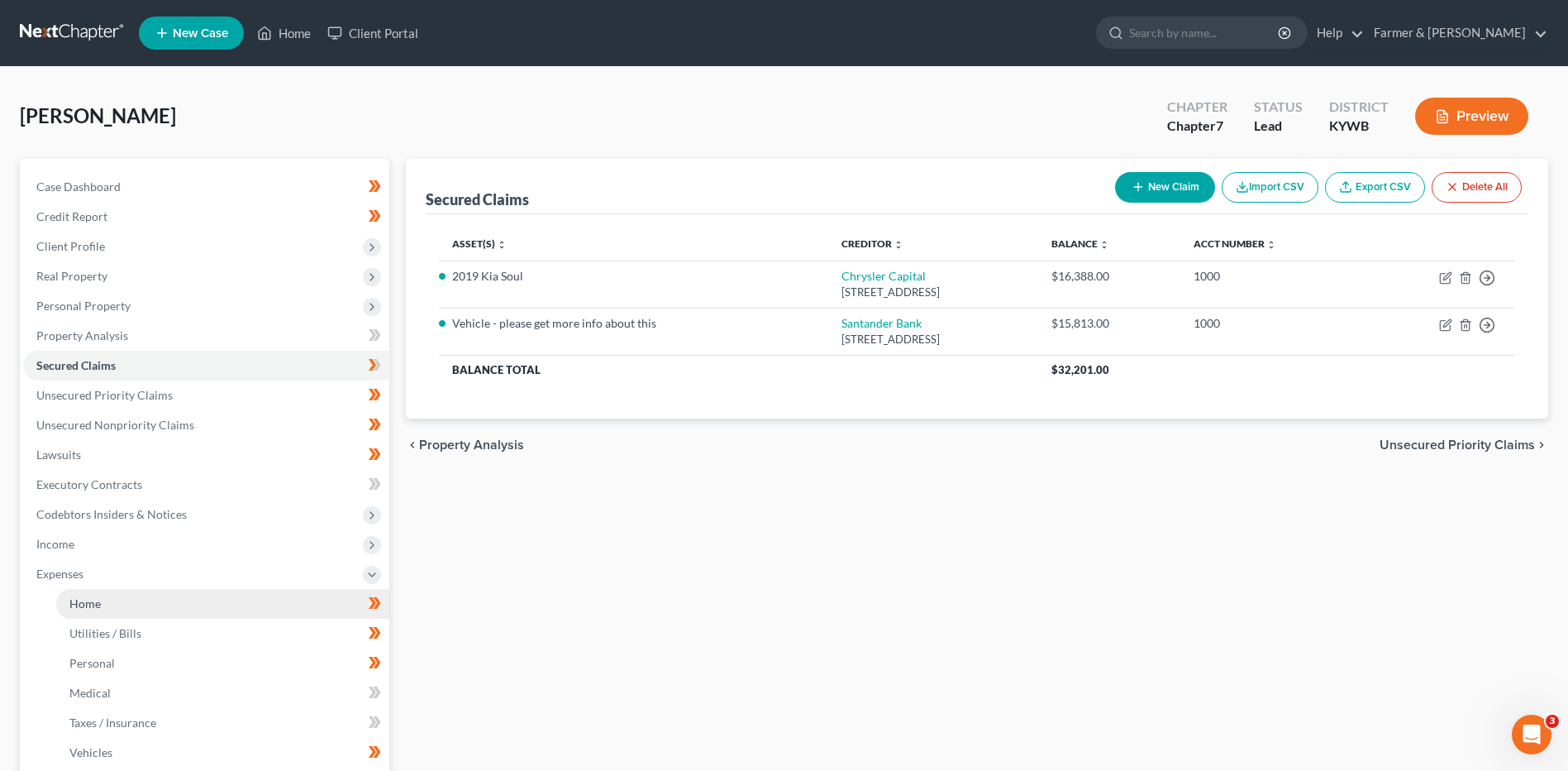
click at [102, 606] on link "Home" at bounding box center [223, 604] width 333 height 30
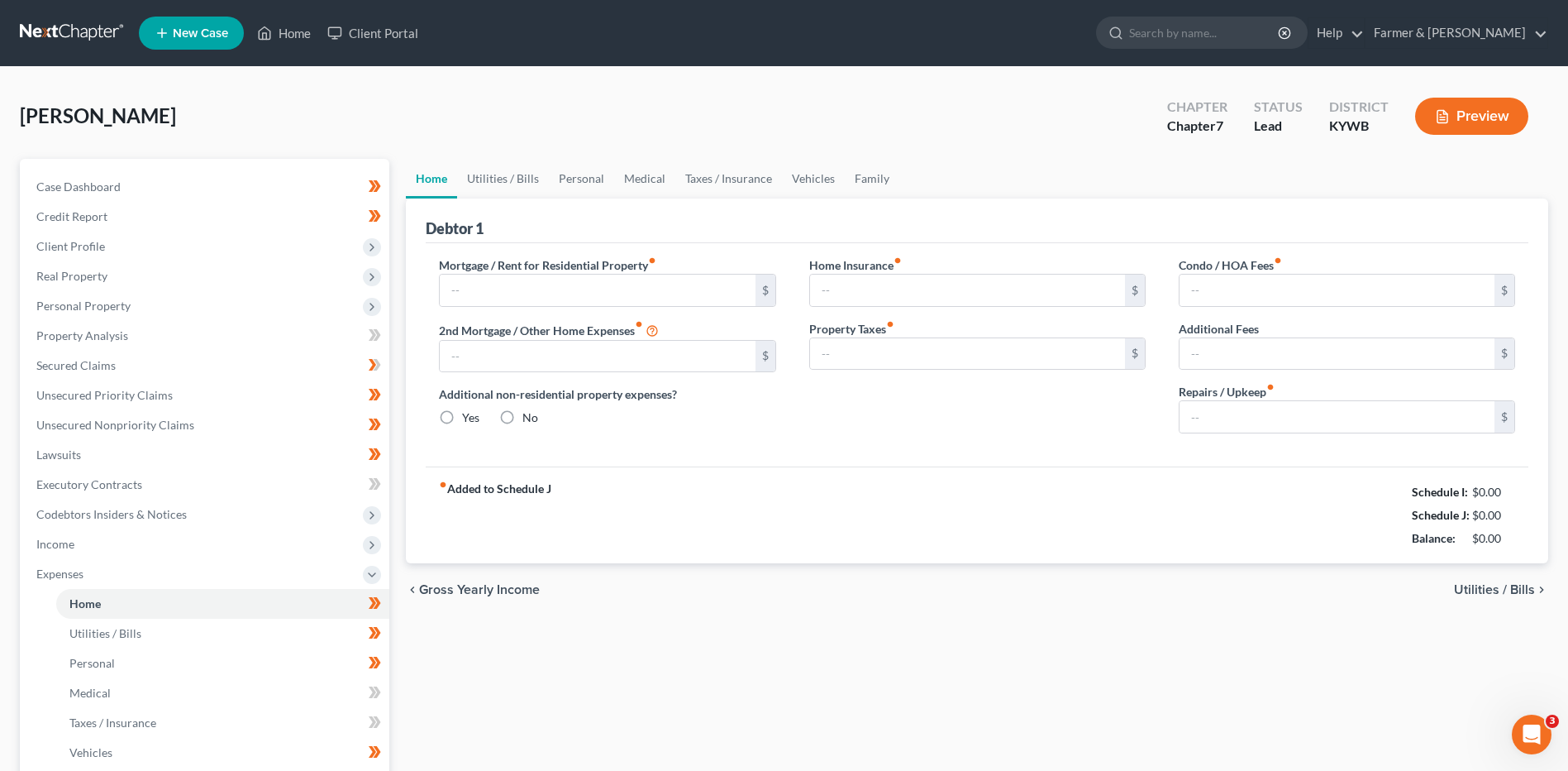
type input "400.00"
type input "0.00"
radio input "true"
type input "0.00"
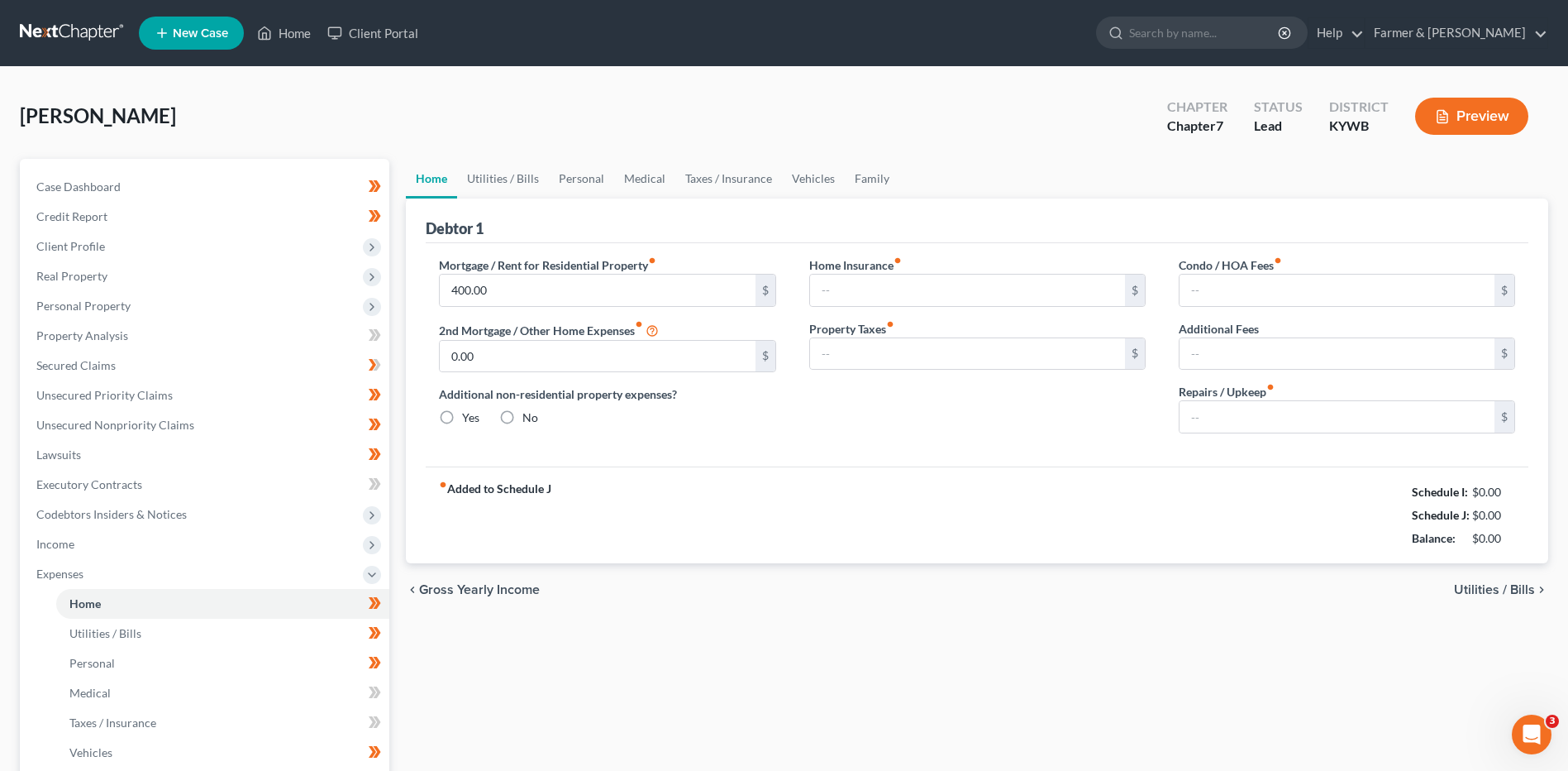
type input "0.00"
click at [1240, 431] on input "0.00" at bounding box center [1337, 416] width 315 height 31
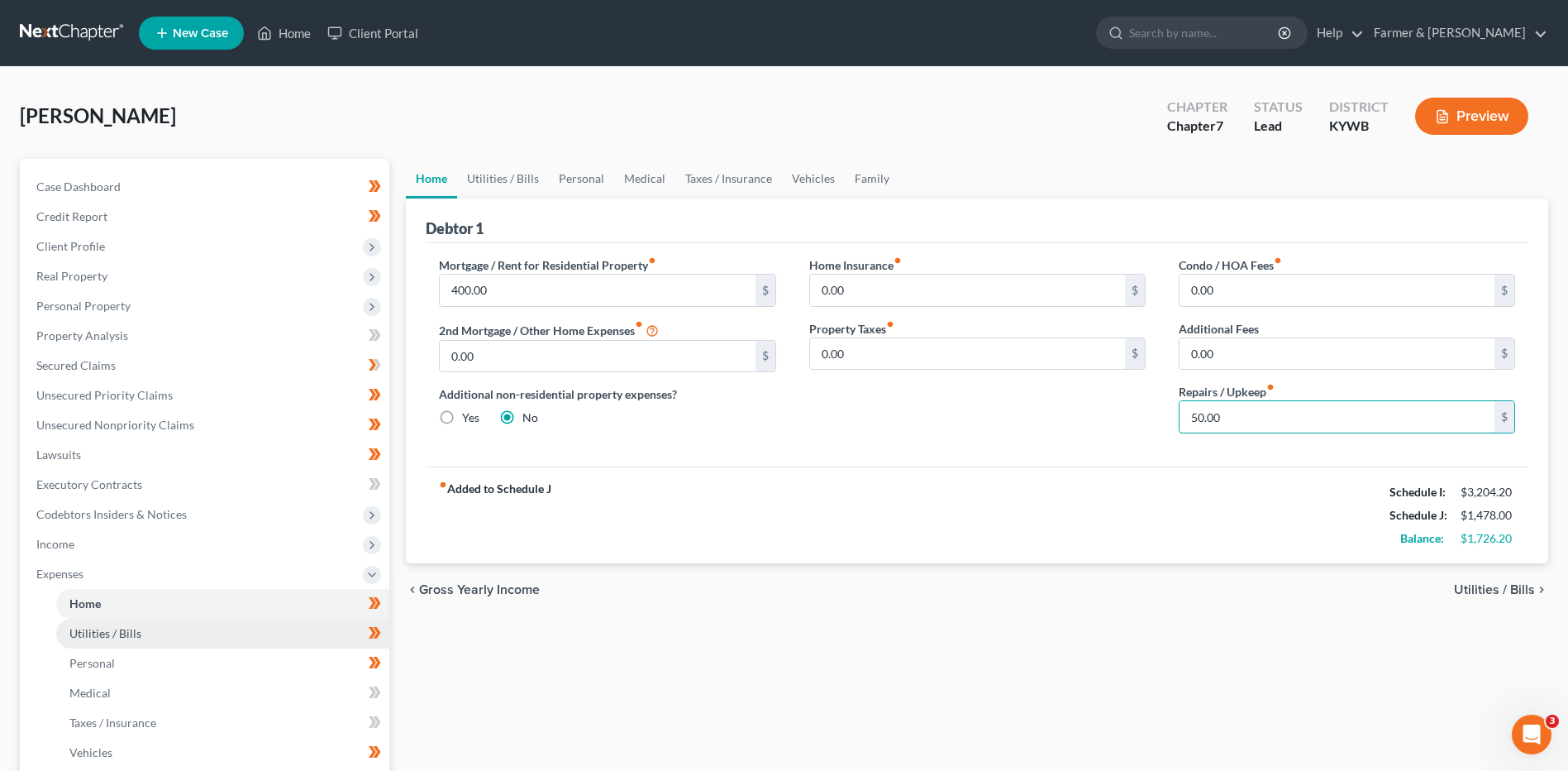
type input "50.00"
click at [190, 627] on link "Utilities / Bills" at bounding box center [223, 634] width 333 height 30
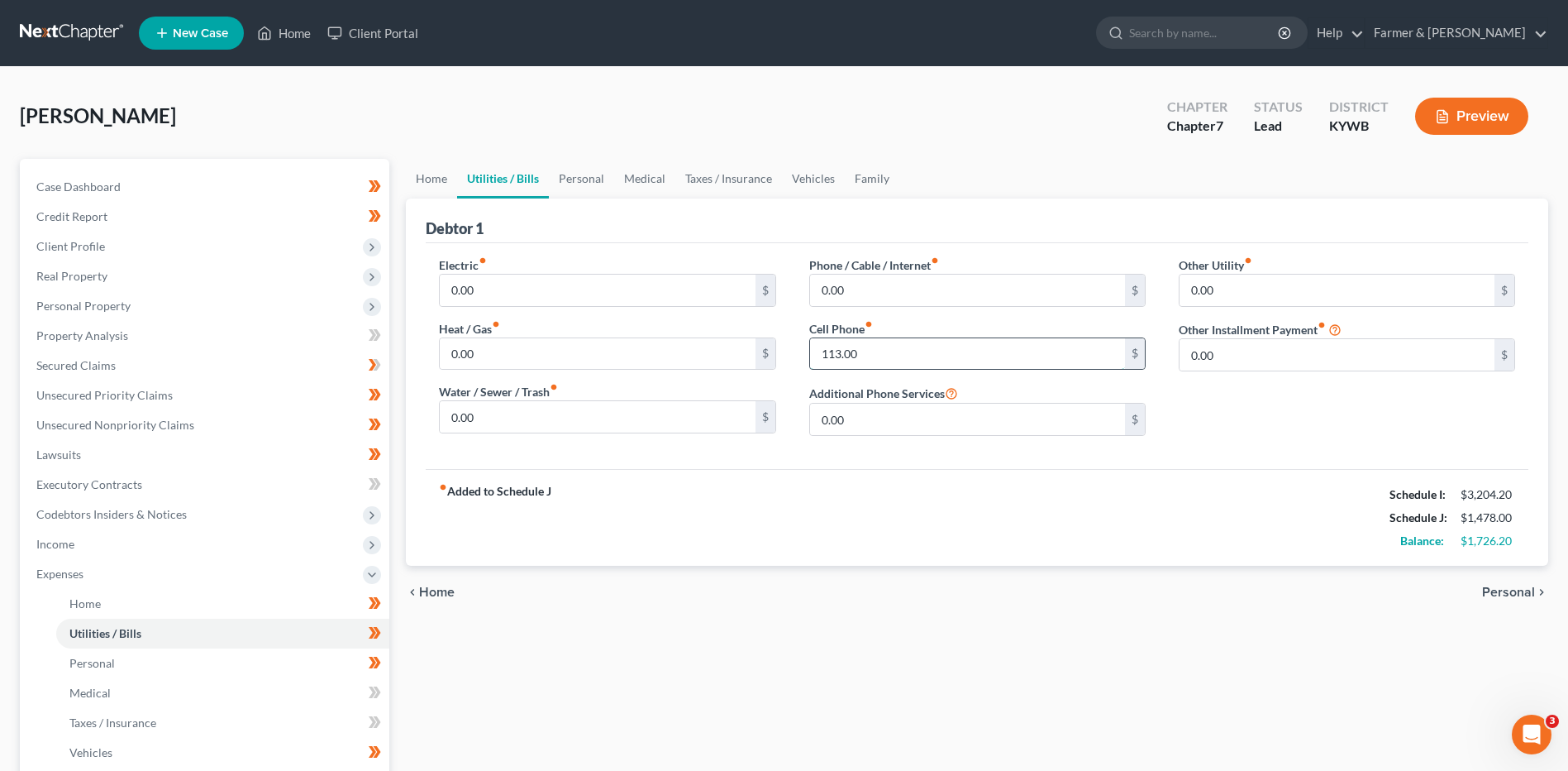
click at [986, 365] on input "113.00" at bounding box center [967, 354] width 315 height 31
type input "125.00"
click at [143, 661] on link "Personal" at bounding box center [223, 663] width 333 height 30
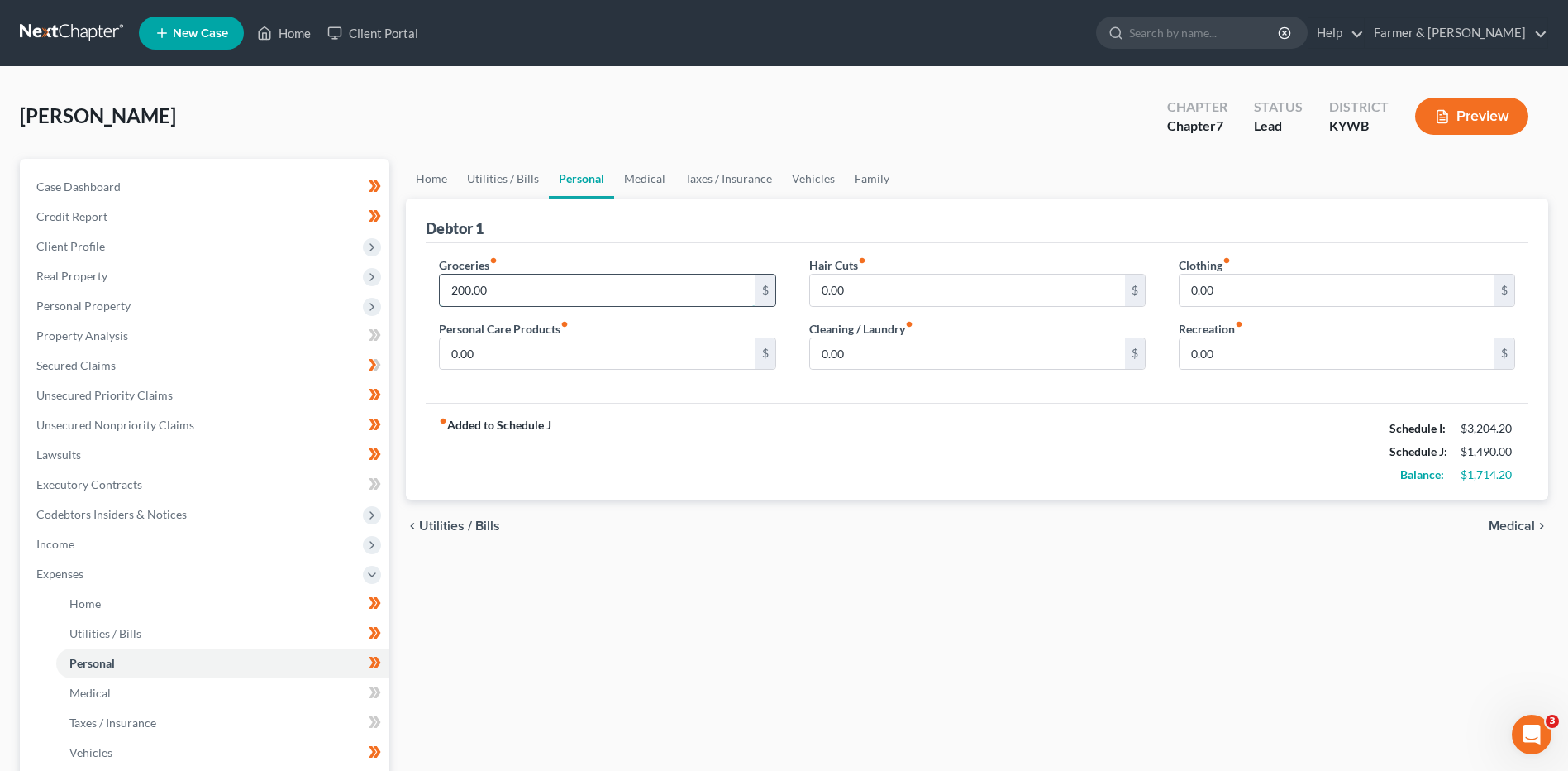
click at [524, 279] on input "200.00" at bounding box center [597, 290] width 315 height 31
type input "450.00"
type input "50.00"
type input "35.00"
type input "25.00"
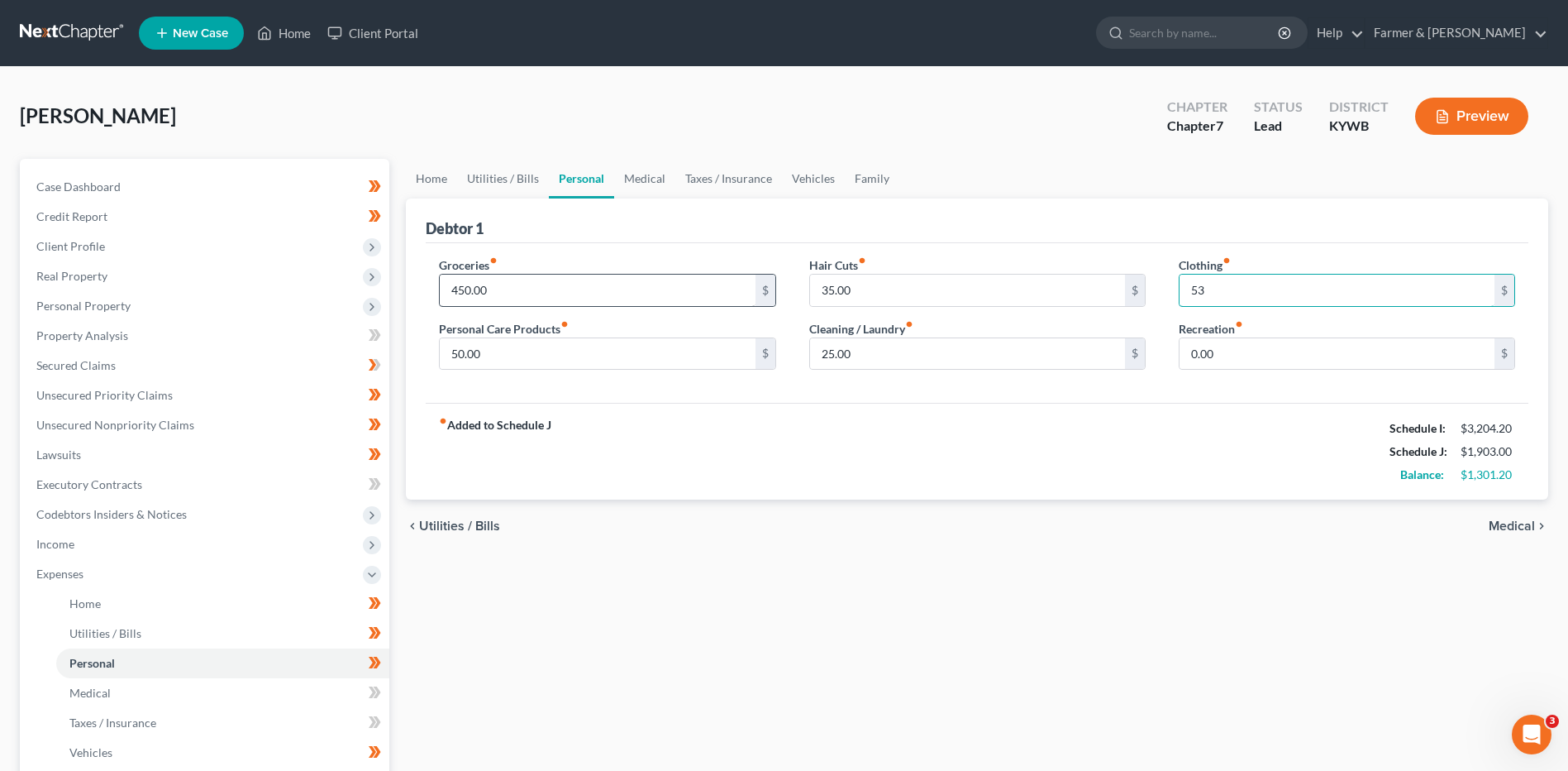
type input "5"
type input "35.00"
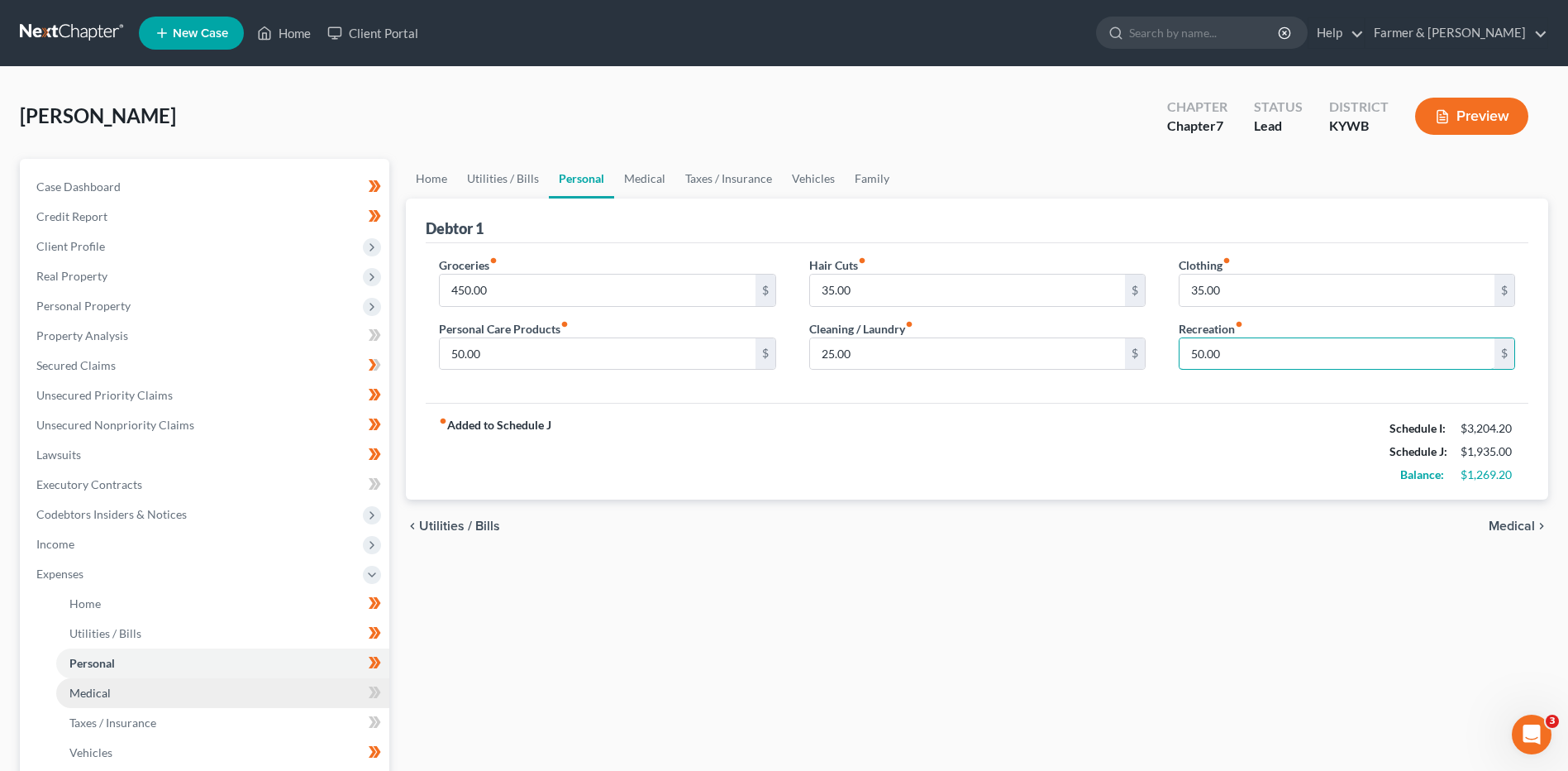
type input "50.00"
click at [94, 682] on link "Medical" at bounding box center [223, 693] width 333 height 30
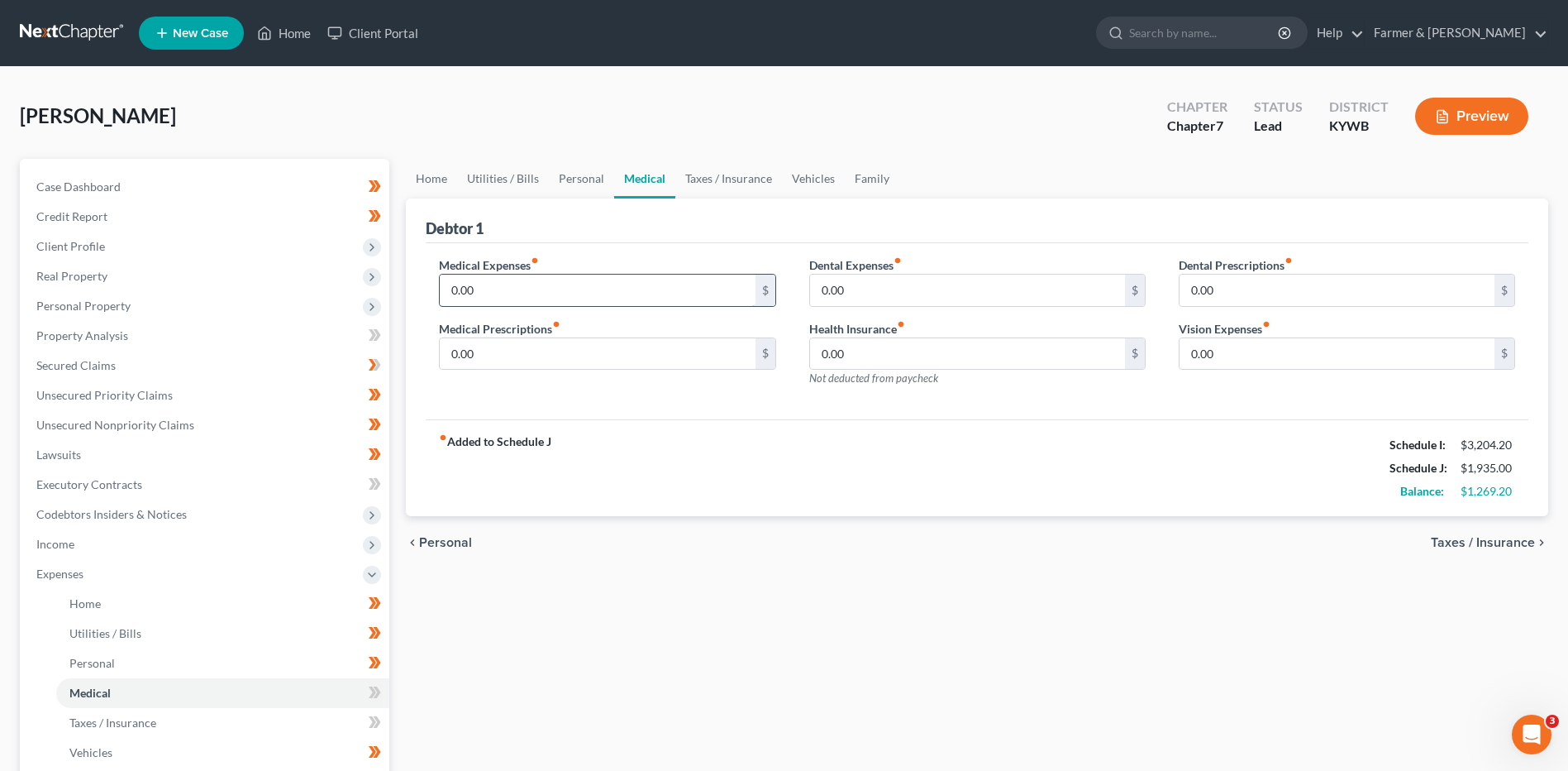
click at [514, 275] on input "0.00" at bounding box center [597, 290] width 315 height 31
type input "50.00"
click at [106, 757] on span "Vehicles" at bounding box center [91, 751] width 43 height 14
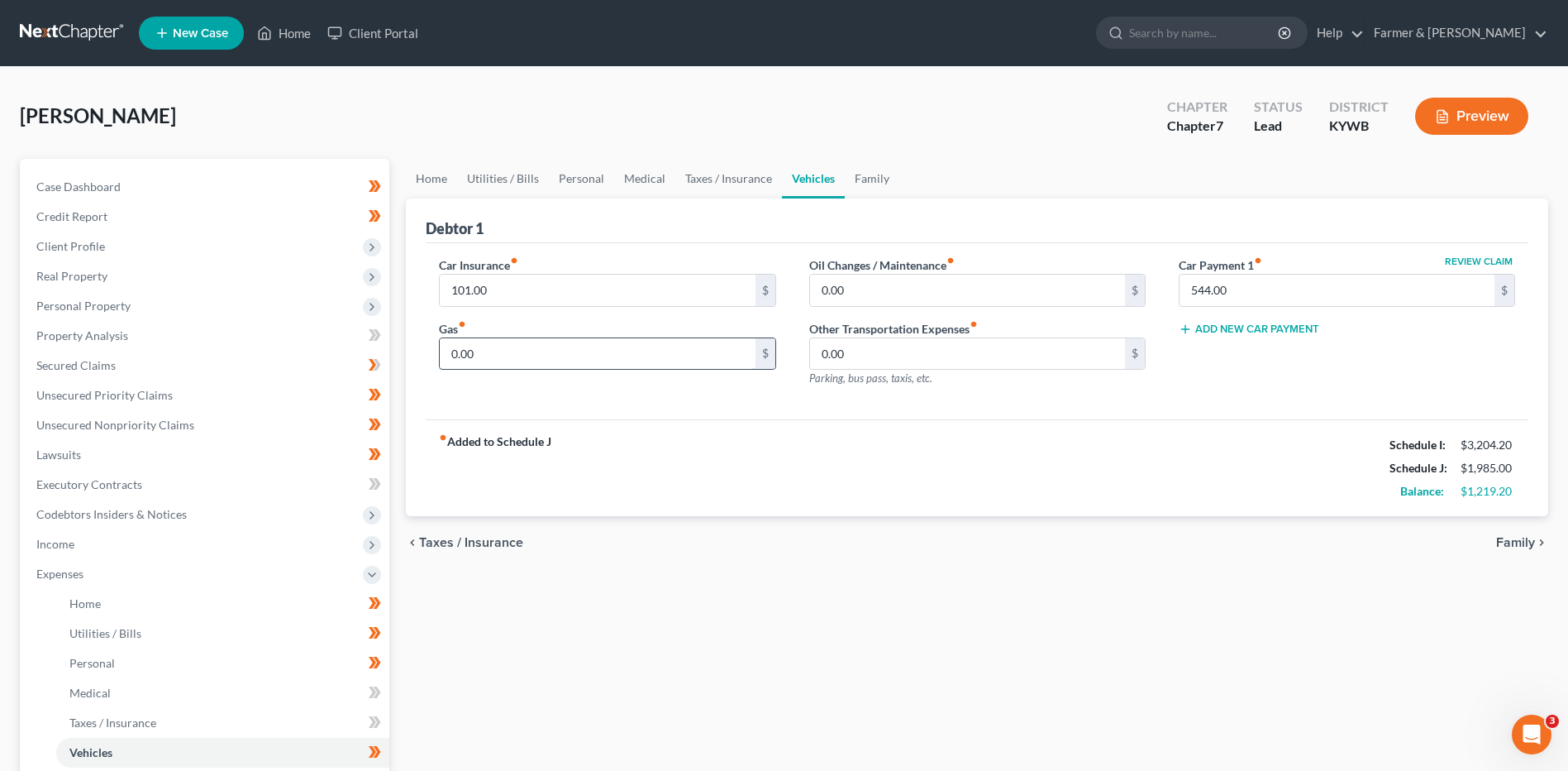
click at [555, 351] on input "0.00" at bounding box center [597, 354] width 315 height 31
type input "350.00"
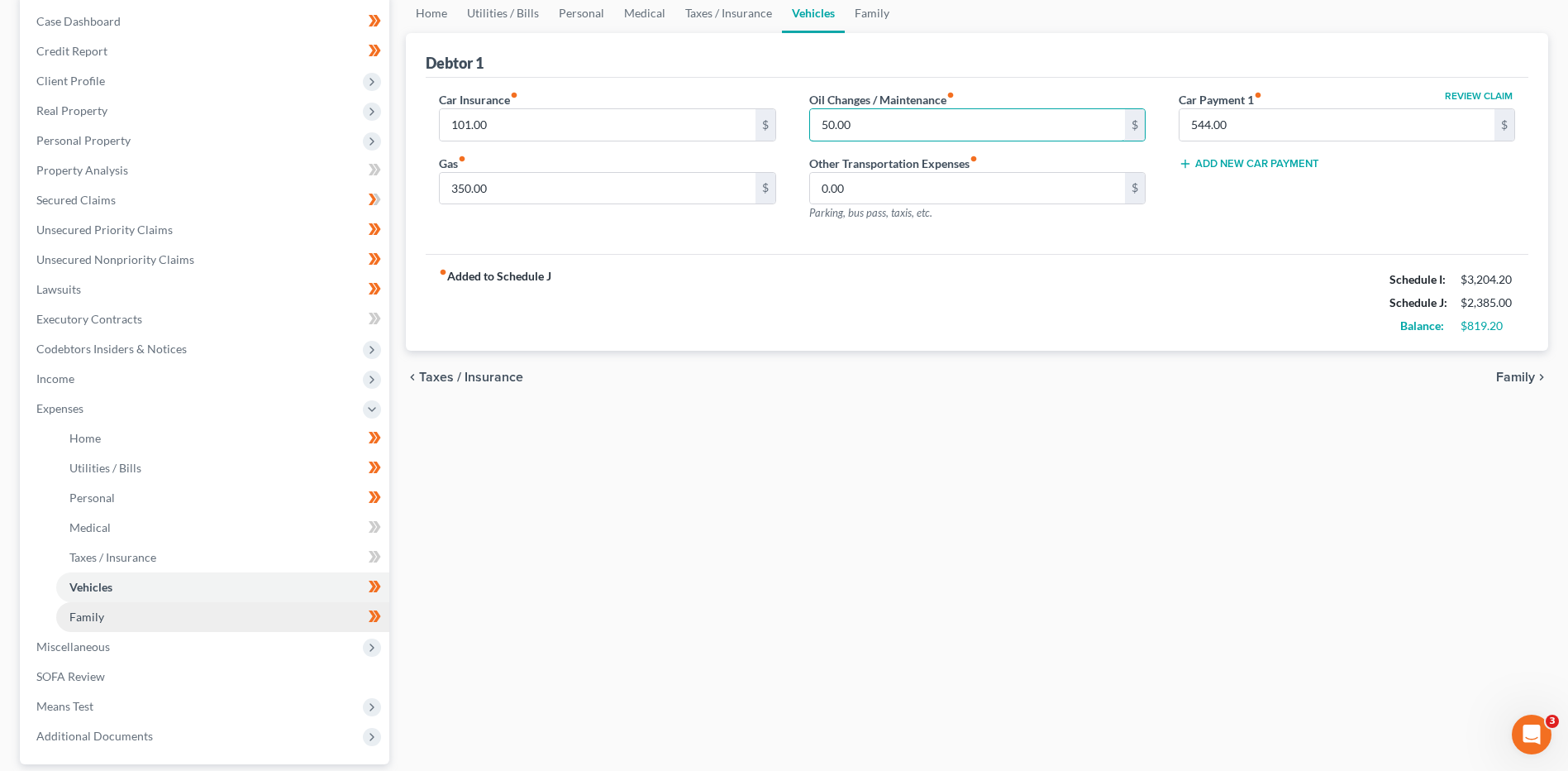
type input "50.00"
click at [122, 609] on link "Family" at bounding box center [223, 617] width 333 height 30
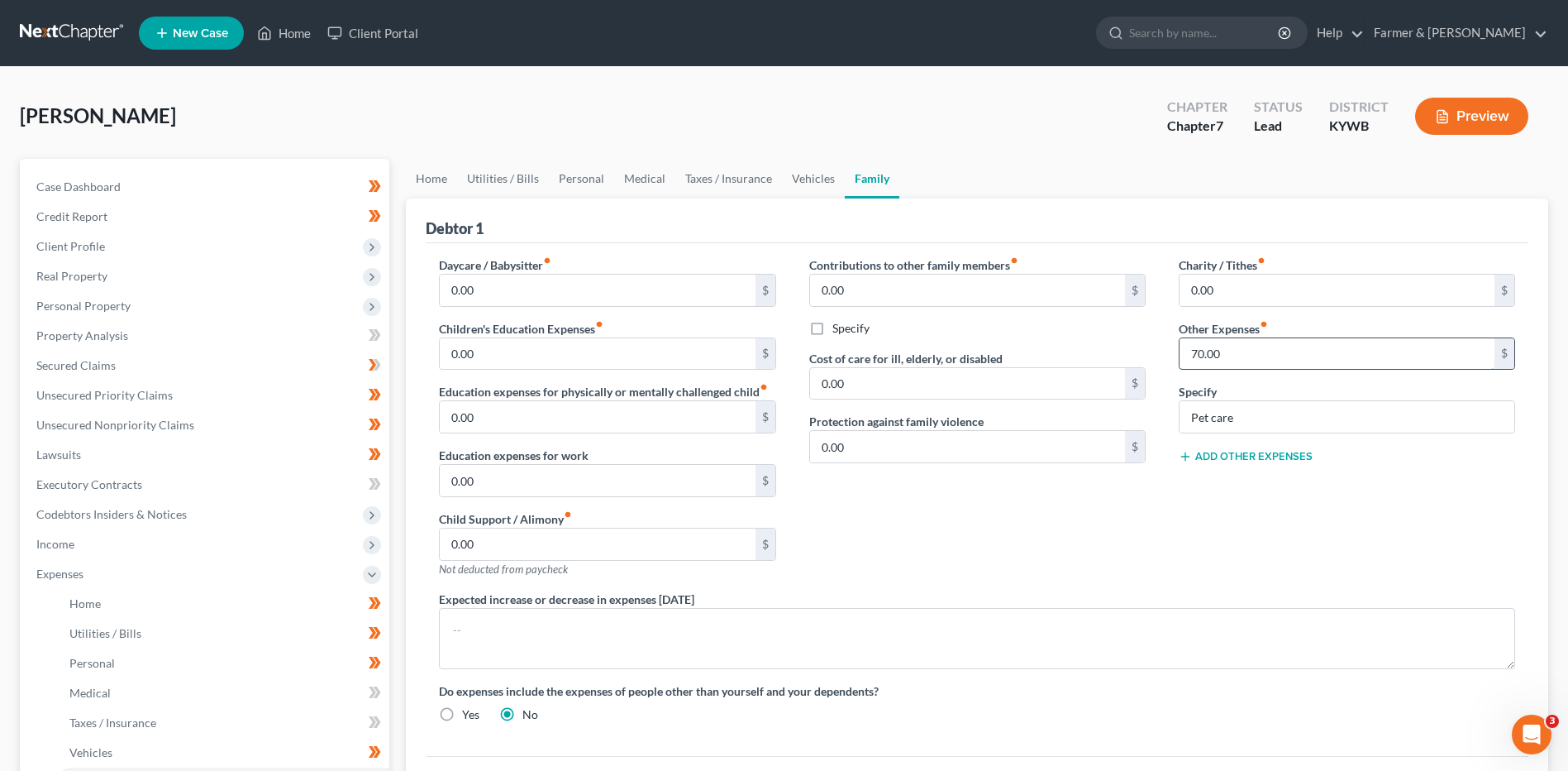
click at [1257, 354] on input "70.00" at bounding box center [1337, 354] width 315 height 31
type input "50.00"
click at [82, 312] on span "Personal Property" at bounding box center [84, 305] width 94 height 14
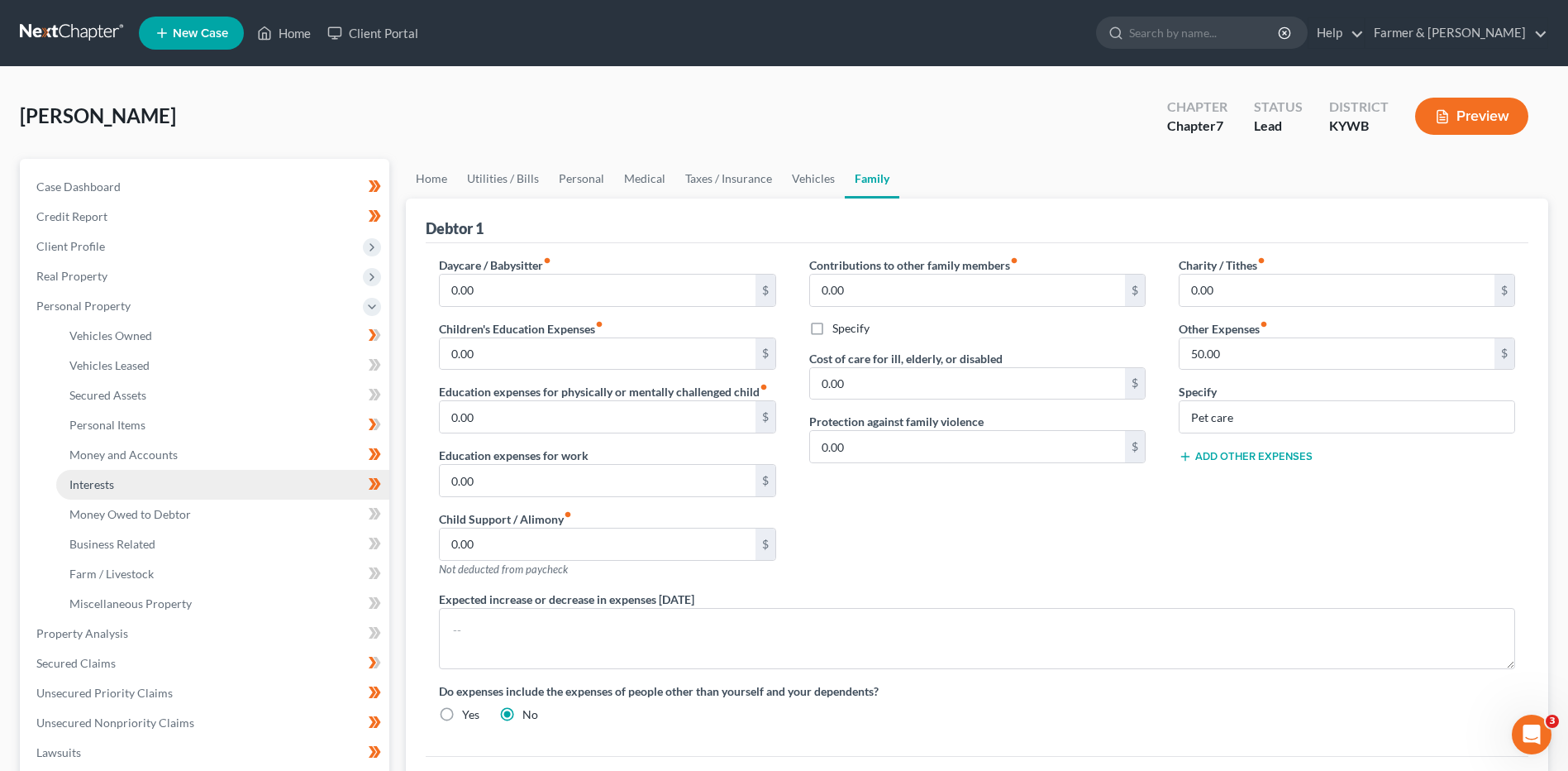
click at [127, 477] on link "Interests" at bounding box center [223, 484] width 333 height 30
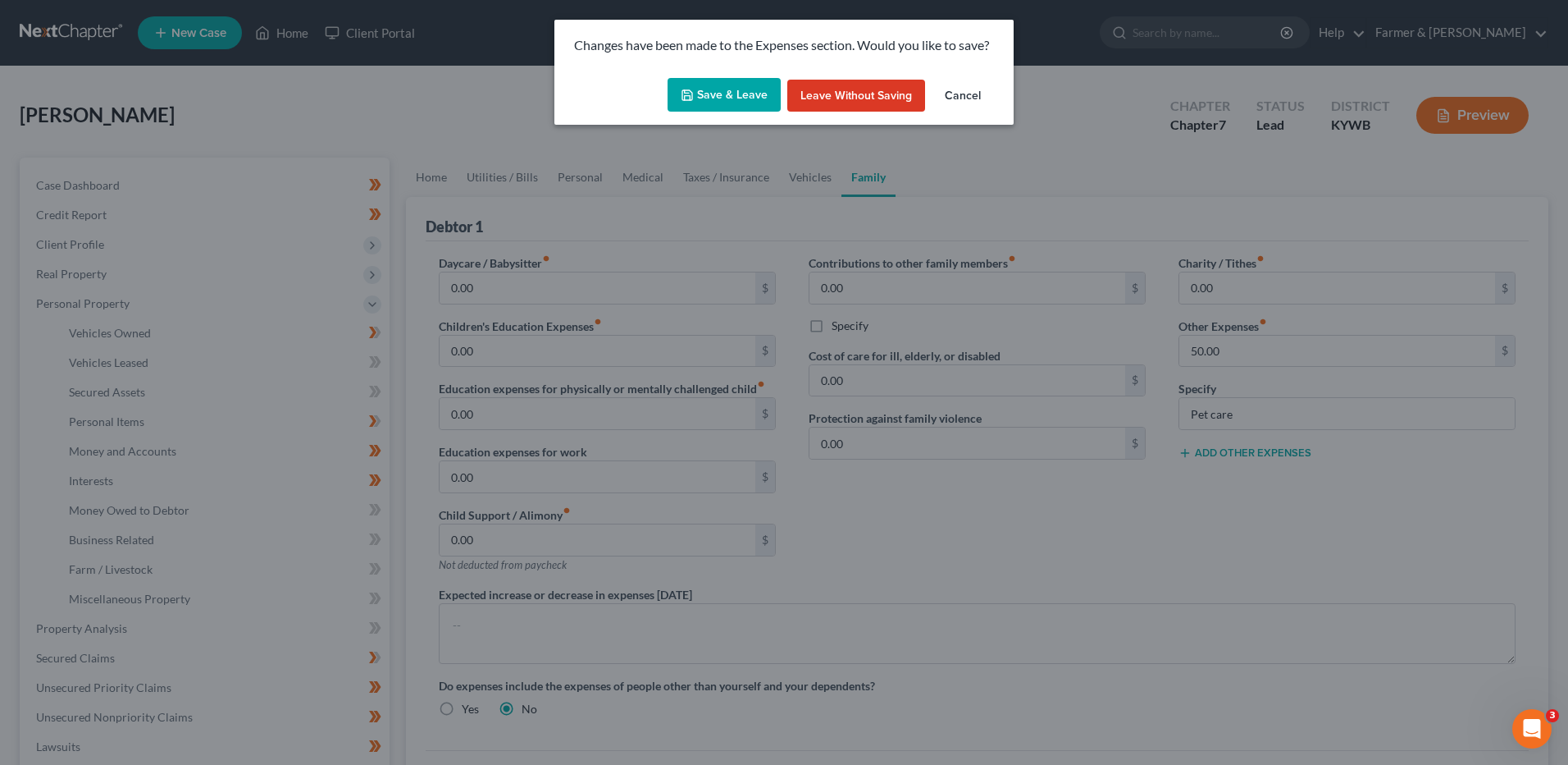
click at [715, 88] on button "Save & Leave" at bounding box center [724, 95] width 113 height 35
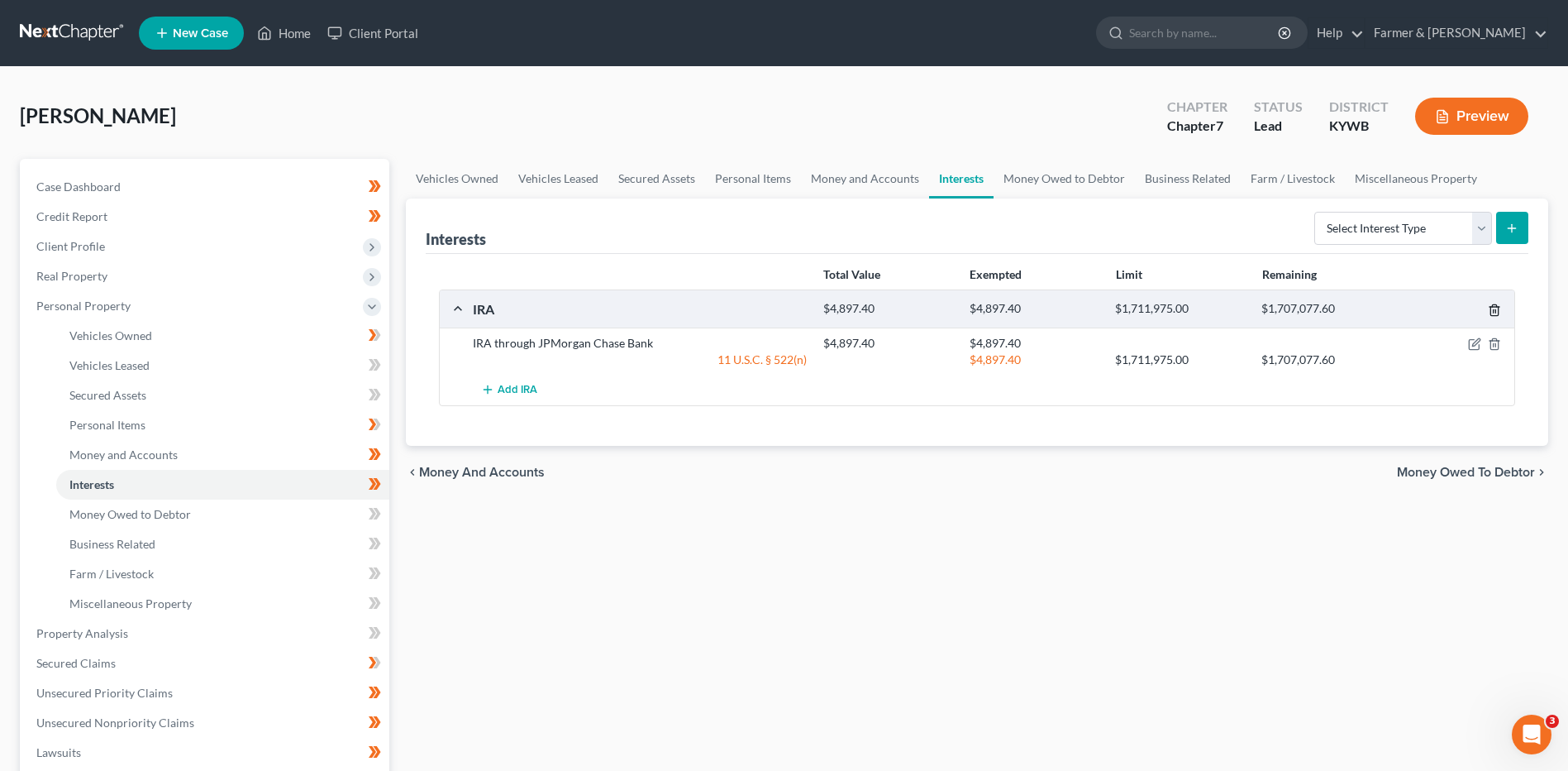
click at [1496, 307] on polyline "button" at bounding box center [1495, 307] width 10 height 0
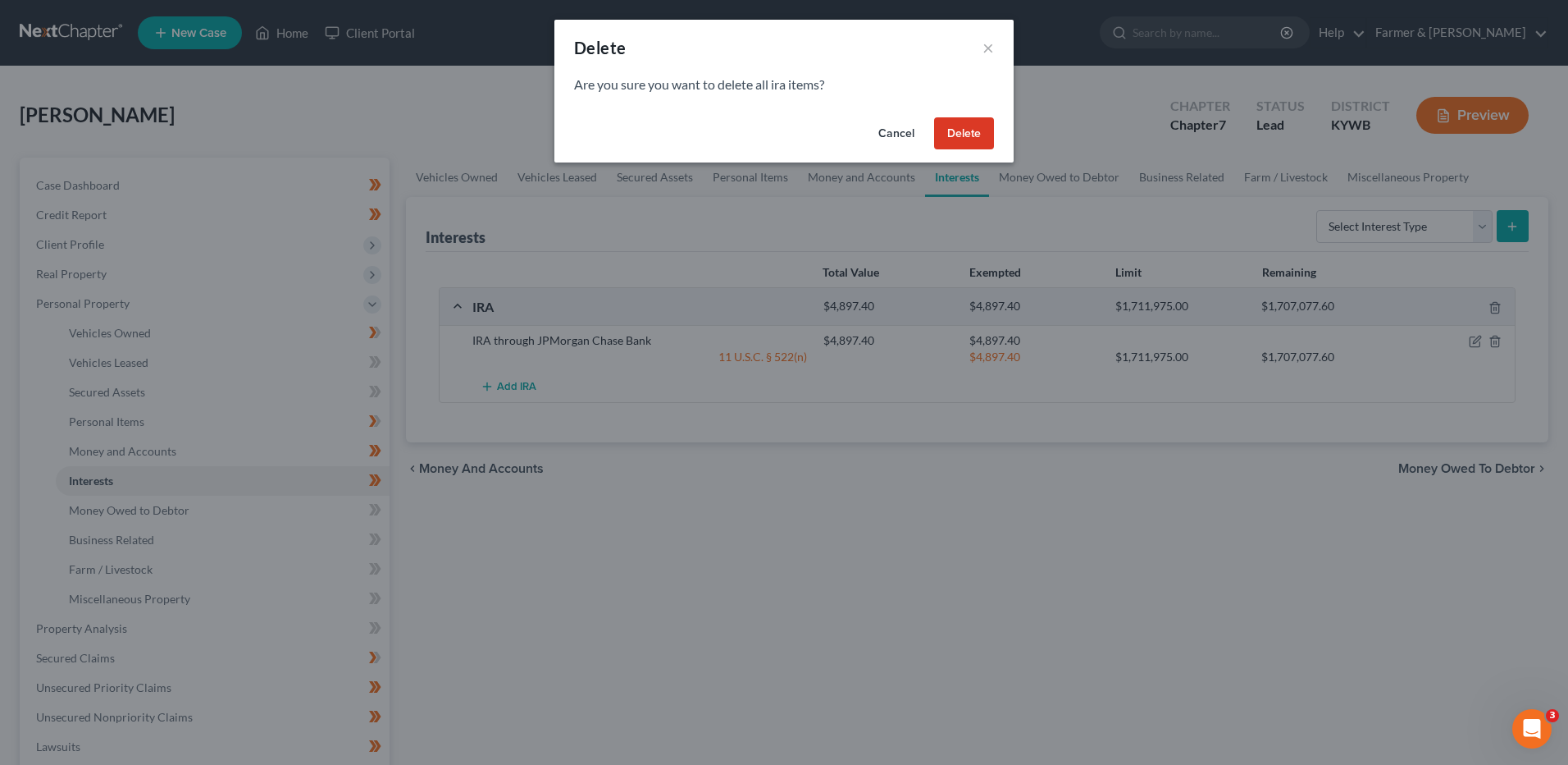
click at [964, 123] on button "Delete" at bounding box center [964, 133] width 60 height 33
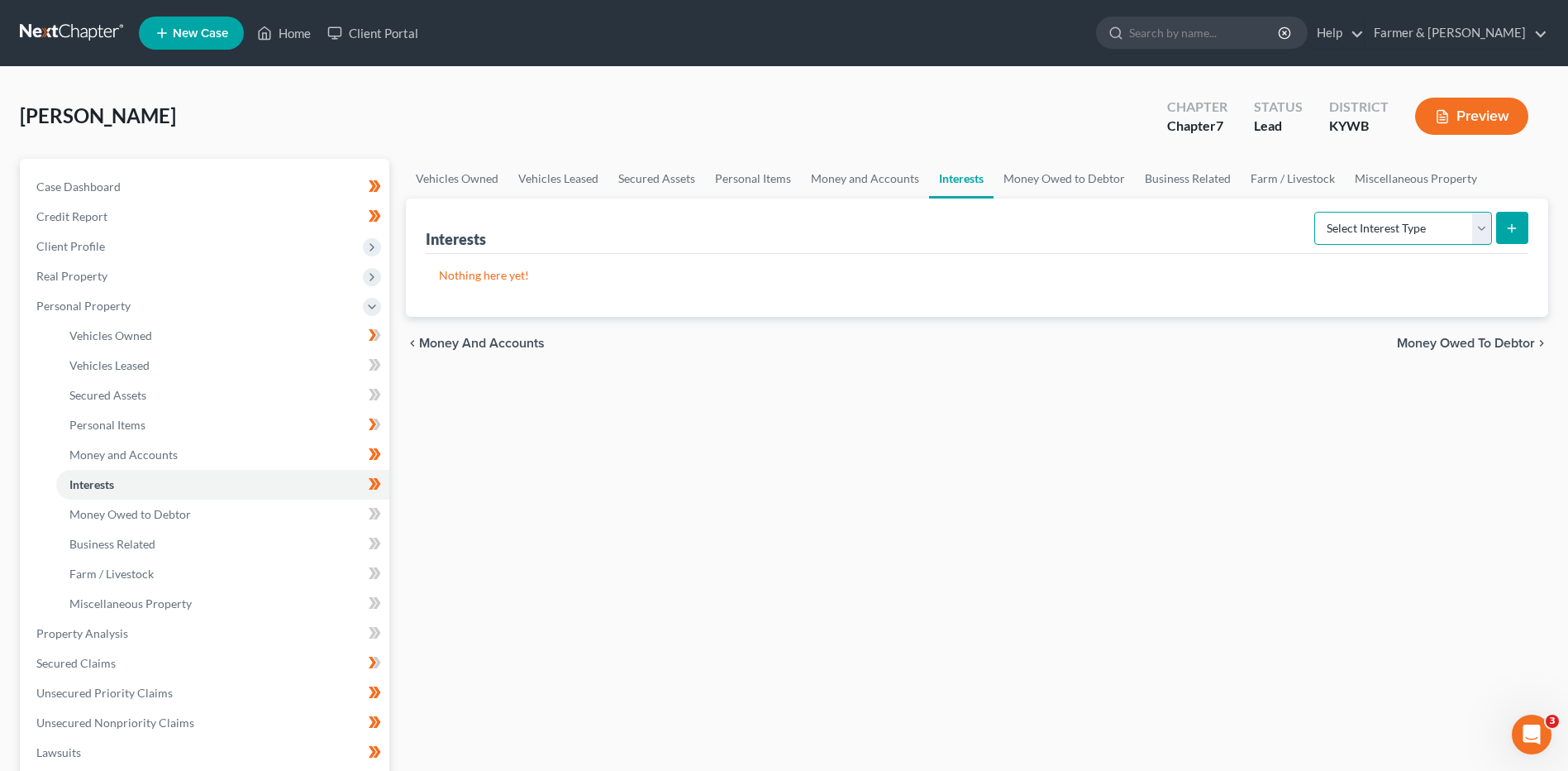
drag, startPoint x: 1480, startPoint y: 223, endPoint x: 1456, endPoint y: 224, distance: 24.0
click at [1480, 223] on select "Select Interest Type 401K Annuity Bond Education IRA Government Bond Government…" at bounding box center [1403, 228] width 178 height 33
select select "401k"
click at [1316, 212] on select "Select Interest Type 401K Annuity Bond Education IRA Government Bond Government…" at bounding box center [1403, 228] width 178 height 33
click at [1511, 223] on icon "submit" at bounding box center [1512, 228] width 13 height 13
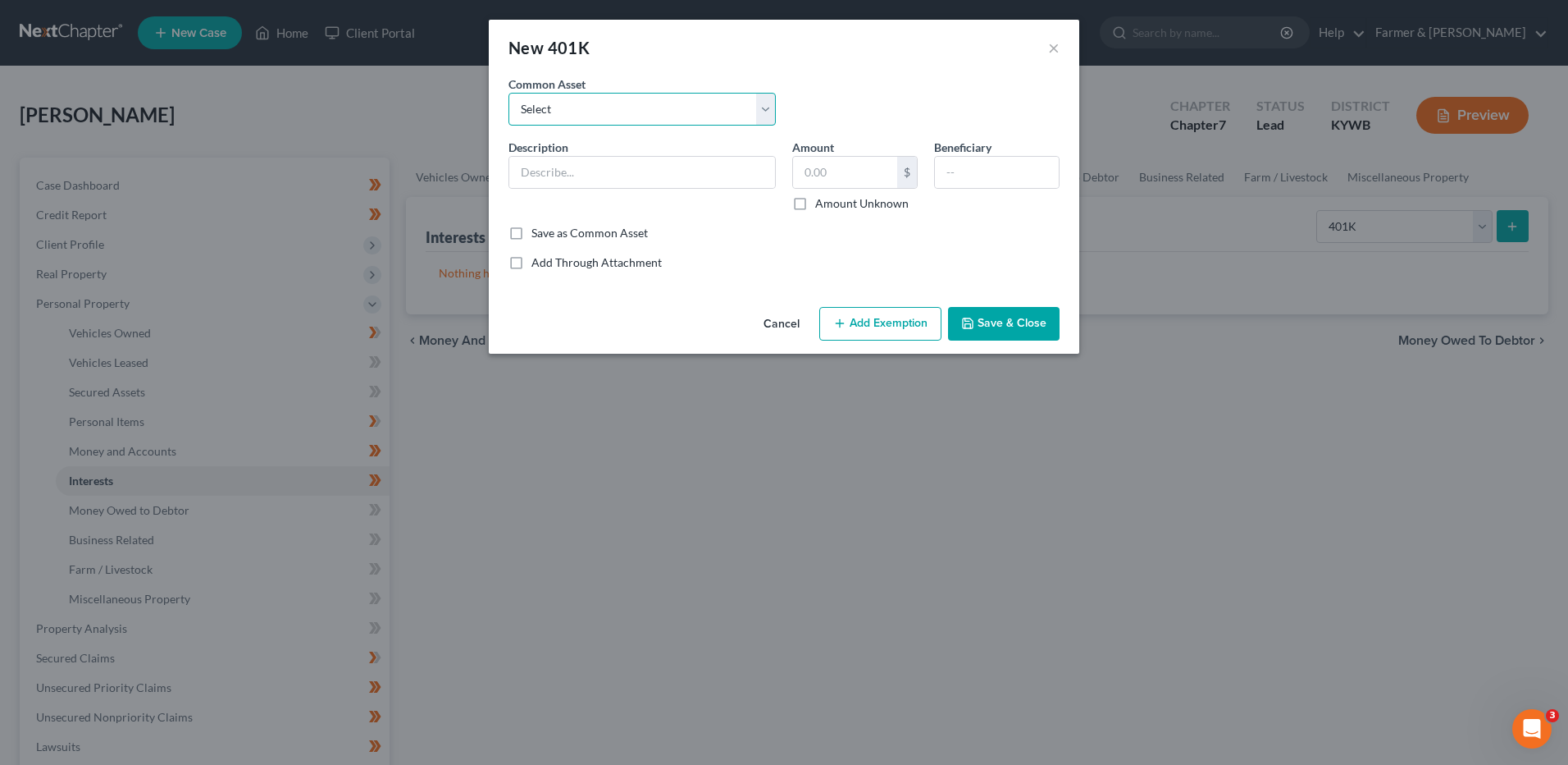
click at [630, 111] on select "Select 401K Retirement through agency - Merrill 401K through Employer, U of L H…" at bounding box center [642, 108] width 268 height 33
drag, startPoint x: 632, startPoint y: 110, endPoint x: 631, endPoint y: 165, distance: 55.0
click at [634, 109] on select "Select 401K Retirement through agency - Merrill 401K through Employer, U of L H…" at bounding box center [642, 108] width 268 height 33
click at [626, 179] on input "text" at bounding box center [642, 172] width 266 height 31
drag, startPoint x: 648, startPoint y: 184, endPoint x: 438, endPoint y: 184, distance: 210.0
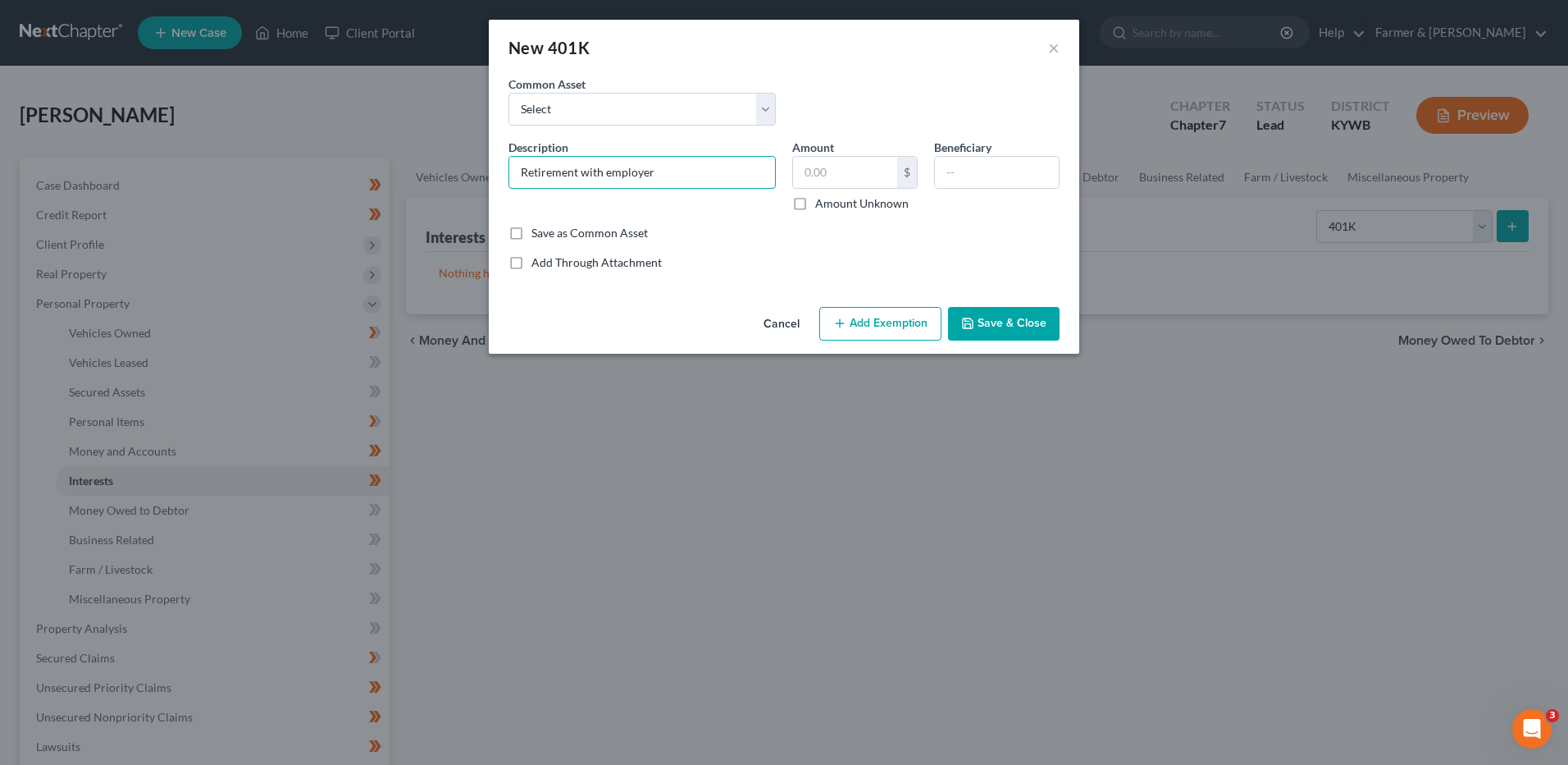
click at [438, 184] on div "New 401K × An exemption set must first be selected from the Filing Information …" at bounding box center [784, 382] width 1568 height 765
type input "r"
click at [640, 180] on input "text" at bounding box center [642, 172] width 266 height 31
type input "401K with employer"
drag, startPoint x: 859, startPoint y: 178, endPoint x: 1136, endPoint y: 248, distance: 285.7
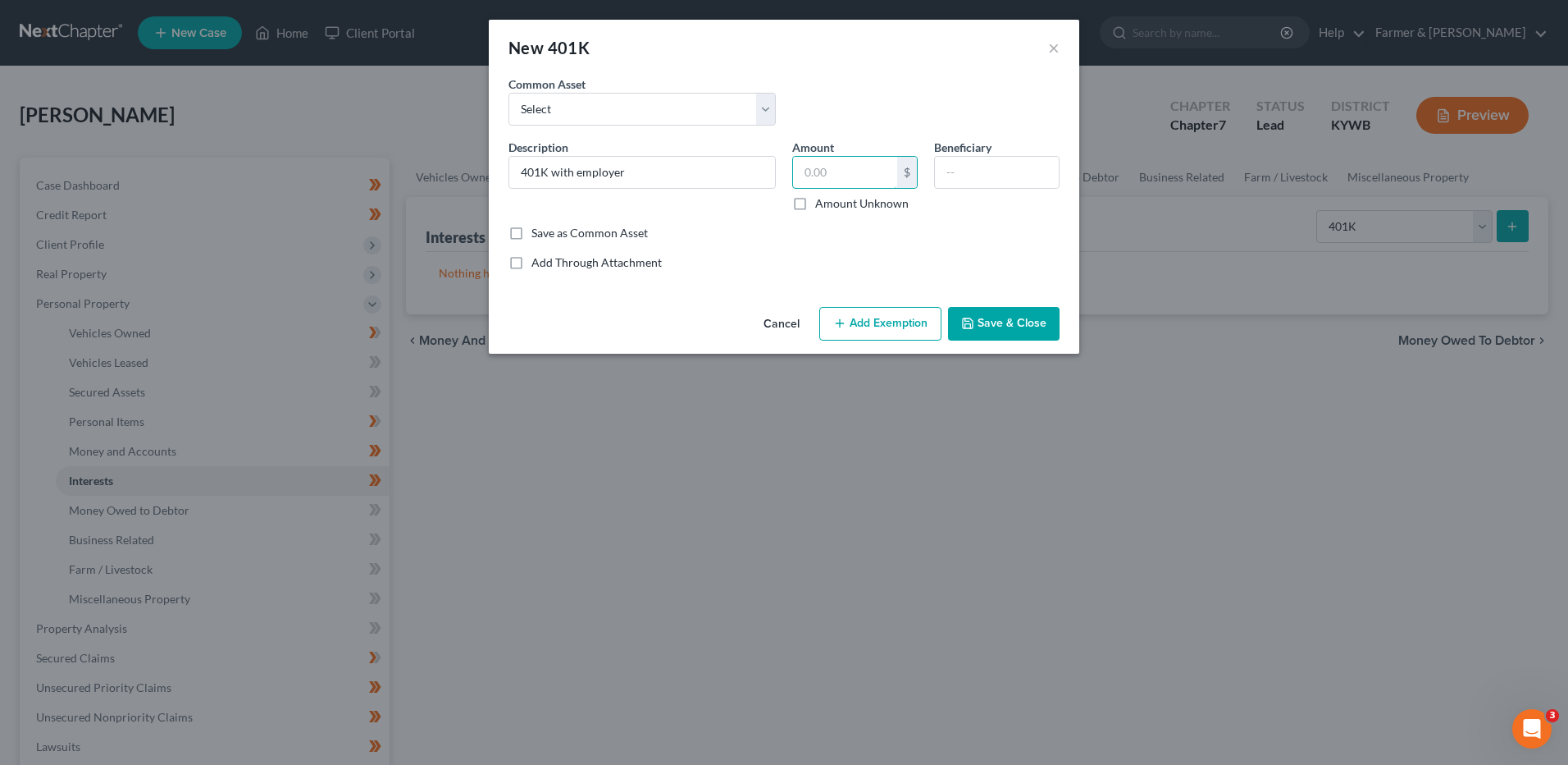
click at [859, 178] on input "text" at bounding box center [845, 172] width 104 height 31
type input "4,897.40"
click at [889, 340] on button "Add Exemption" at bounding box center [880, 324] width 122 height 35
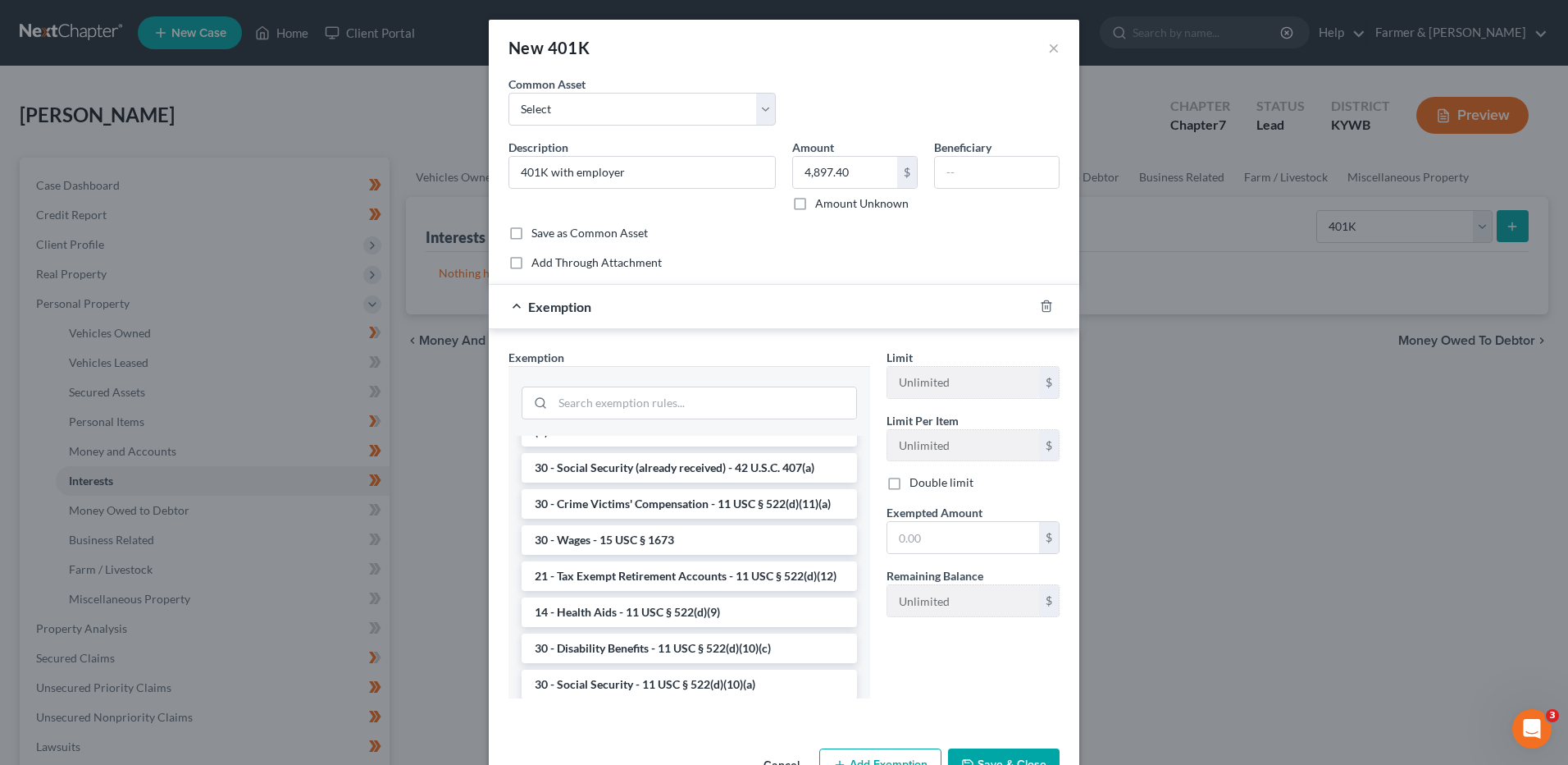
scroll to position [738, 0]
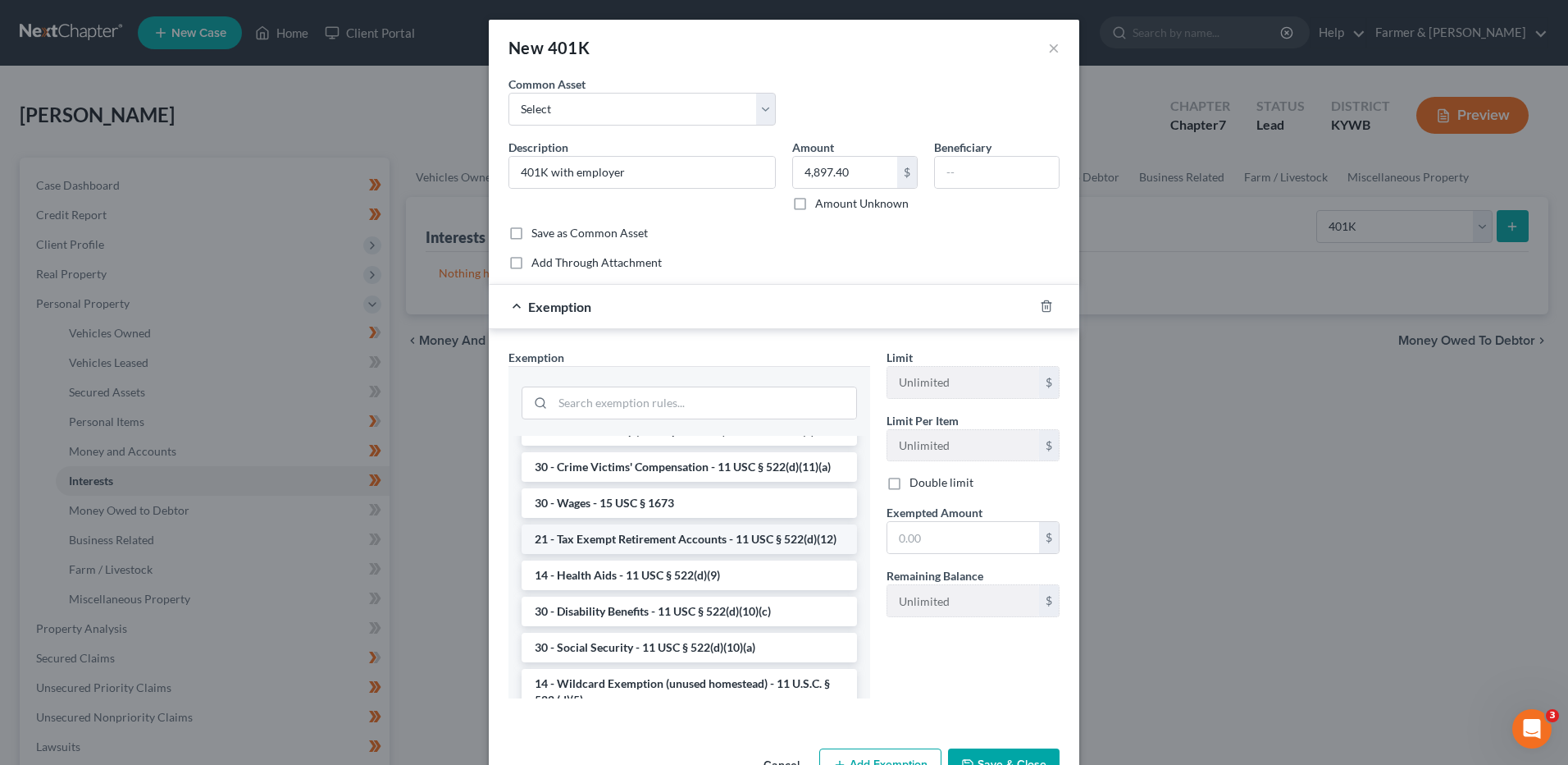
click at [703, 554] on li "21 - Tax Exempt Retirement Accounts - 11 USC § 522(d)(12)" at bounding box center [689, 539] width 336 height 30
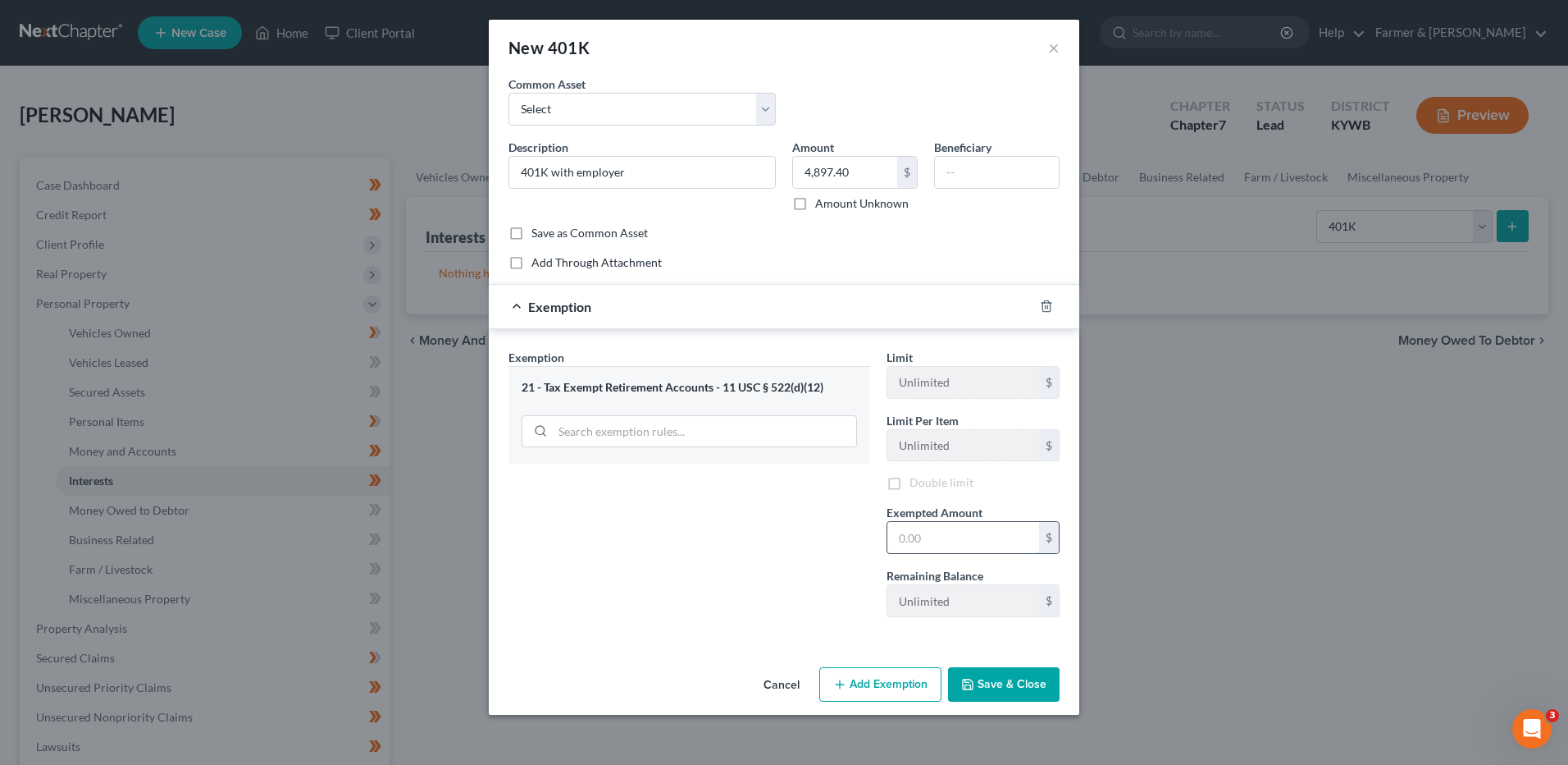
click at [926, 536] on input "text" at bounding box center [963, 536] width 152 height 31
type input "4,897.40"
click at [984, 681] on button "Save & Close" at bounding box center [1005, 684] width 112 height 35
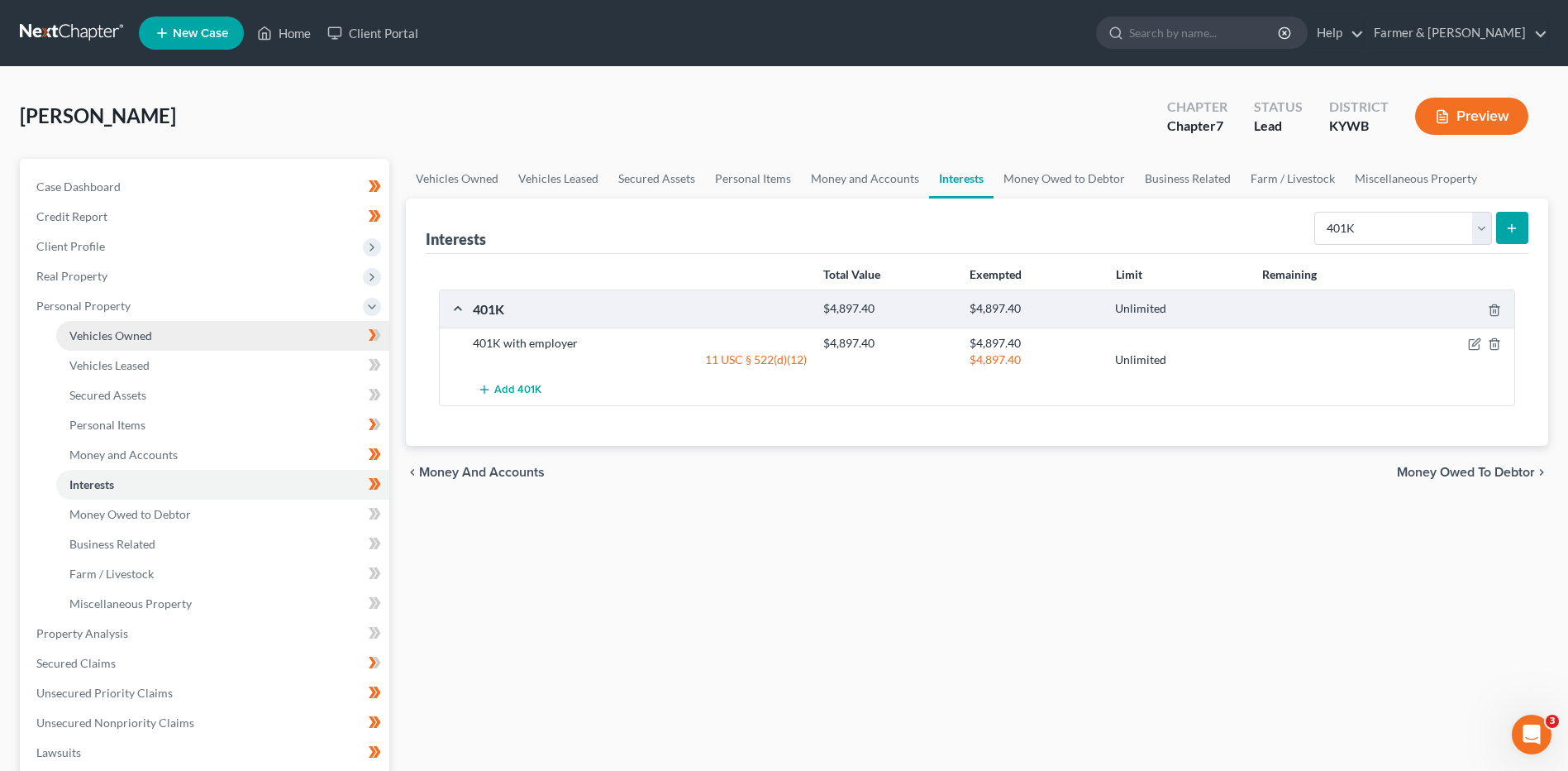
drag, startPoint x: 113, startPoint y: 339, endPoint x: 182, endPoint y: 337, distance: 69.0
click at [113, 339] on span "Vehicles Owned" at bounding box center [111, 335] width 83 height 14
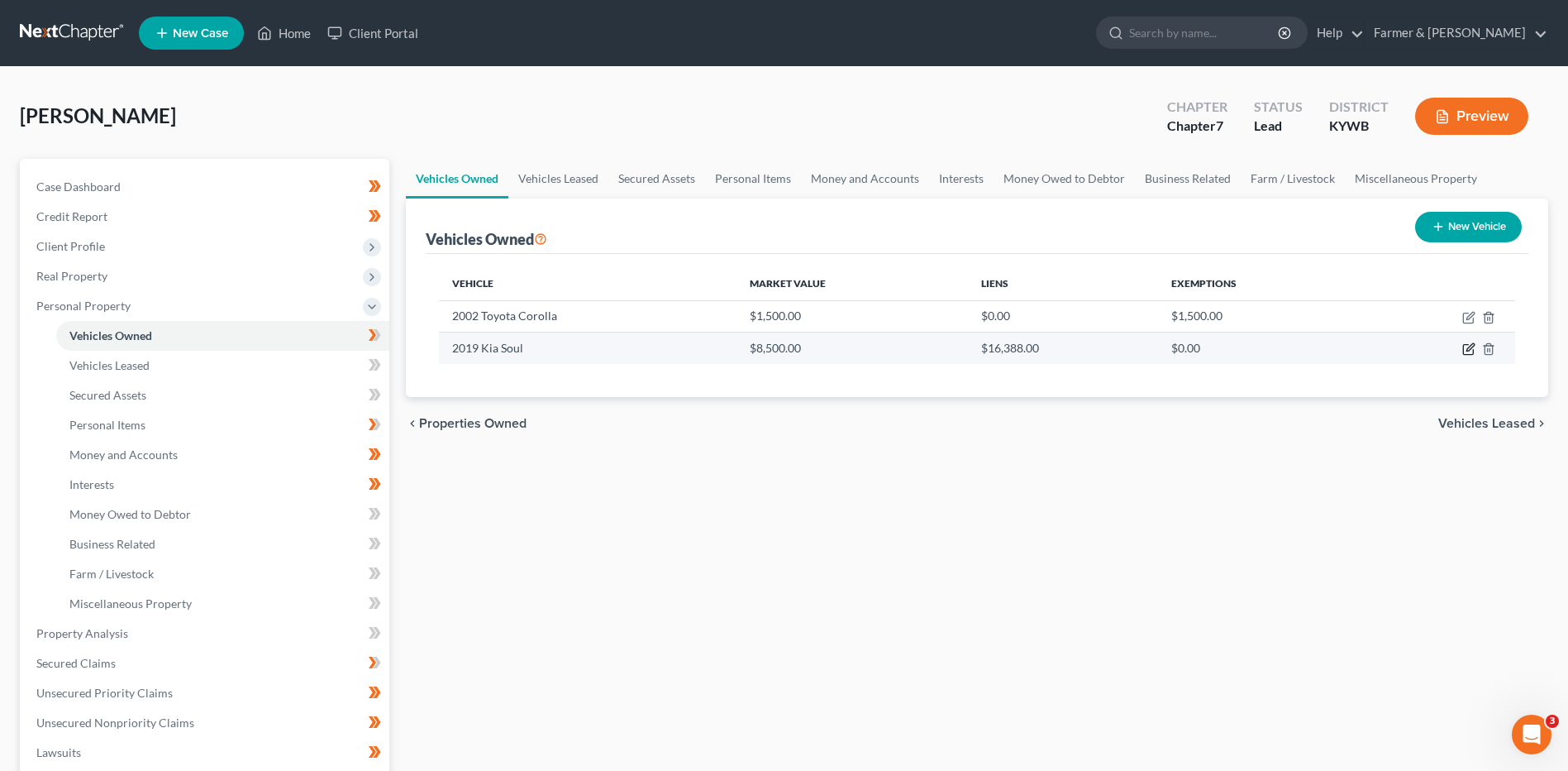
click at [1466, 347] on icon "button" at bounding box center [1469, 349] width 13 height 13
select select "0"
select select "7"
select select "0"
select select "45"
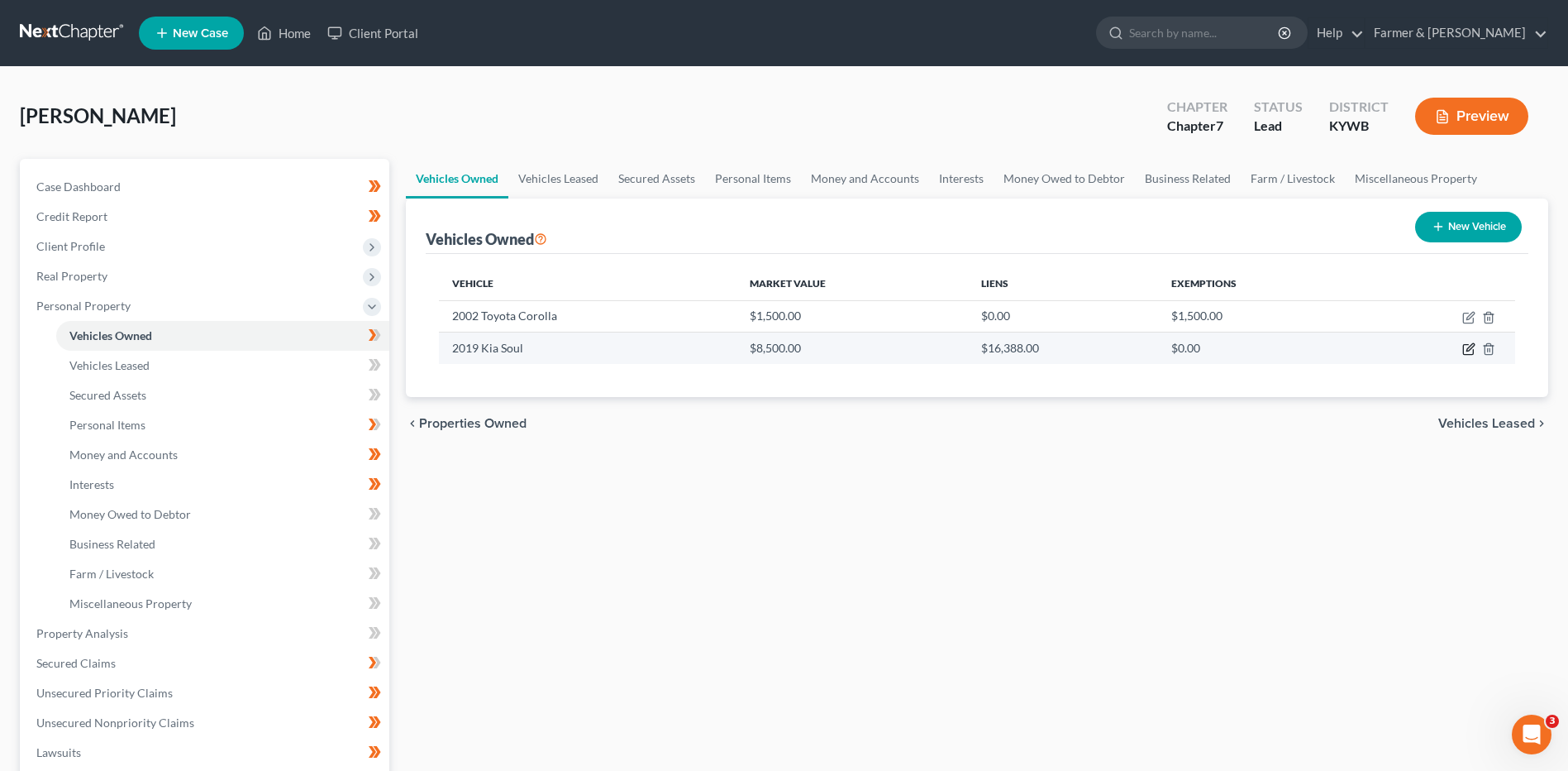
select select "0"
select select "2"
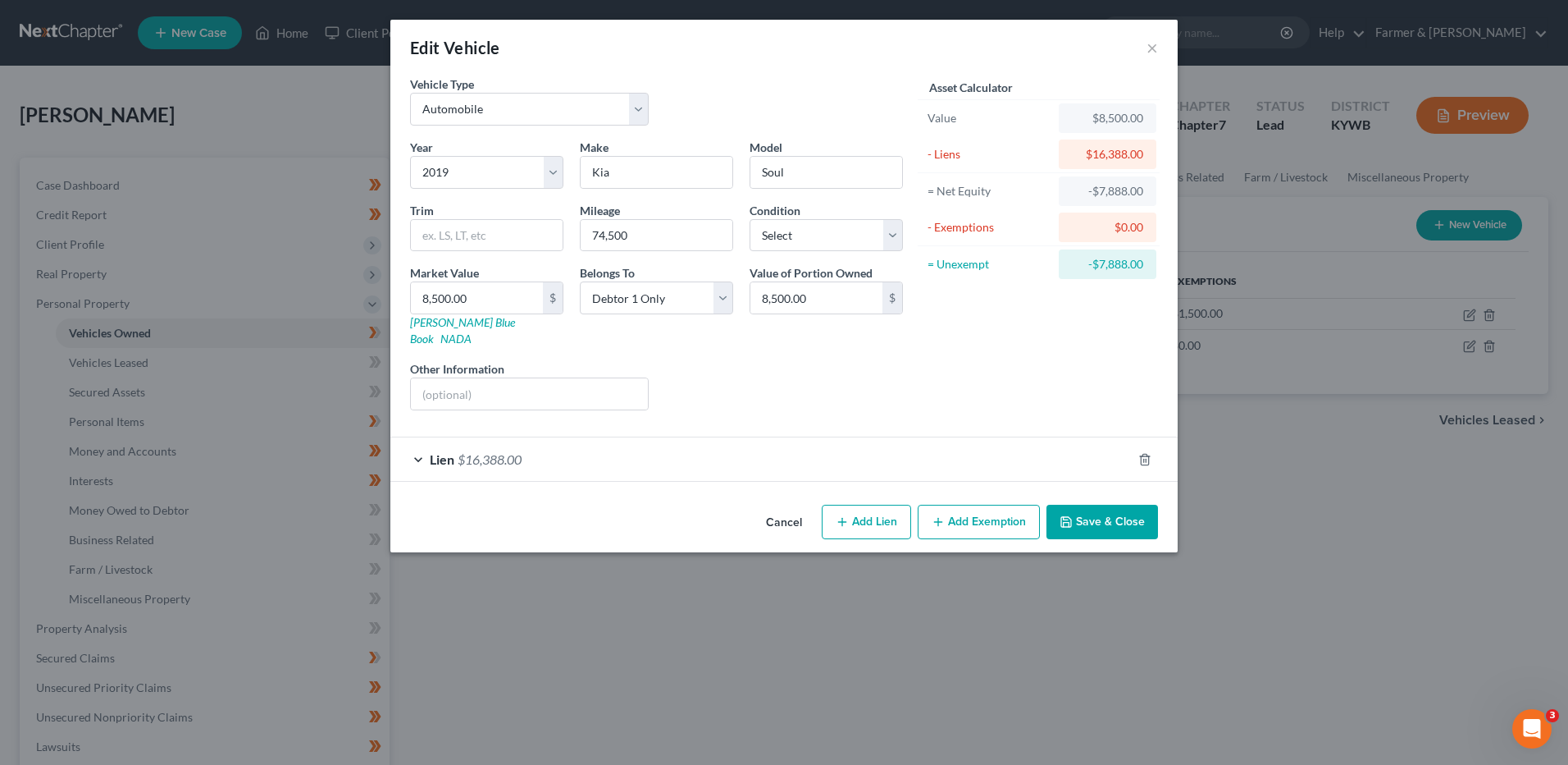
click at [507, 452] on span "$16,388.00" at bounding box center [490, 459] width 64 height 16
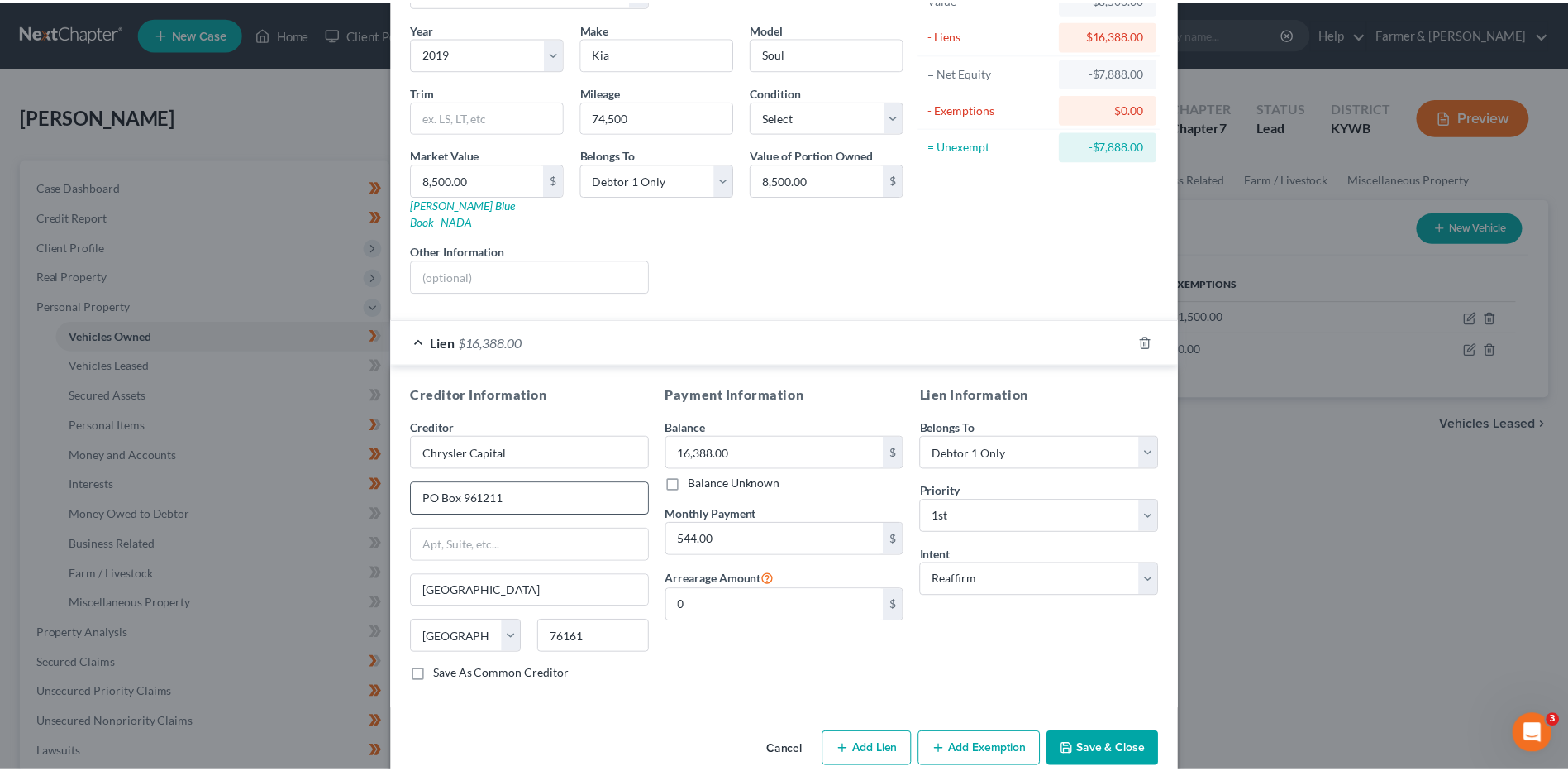
scroll to position [134, 0]
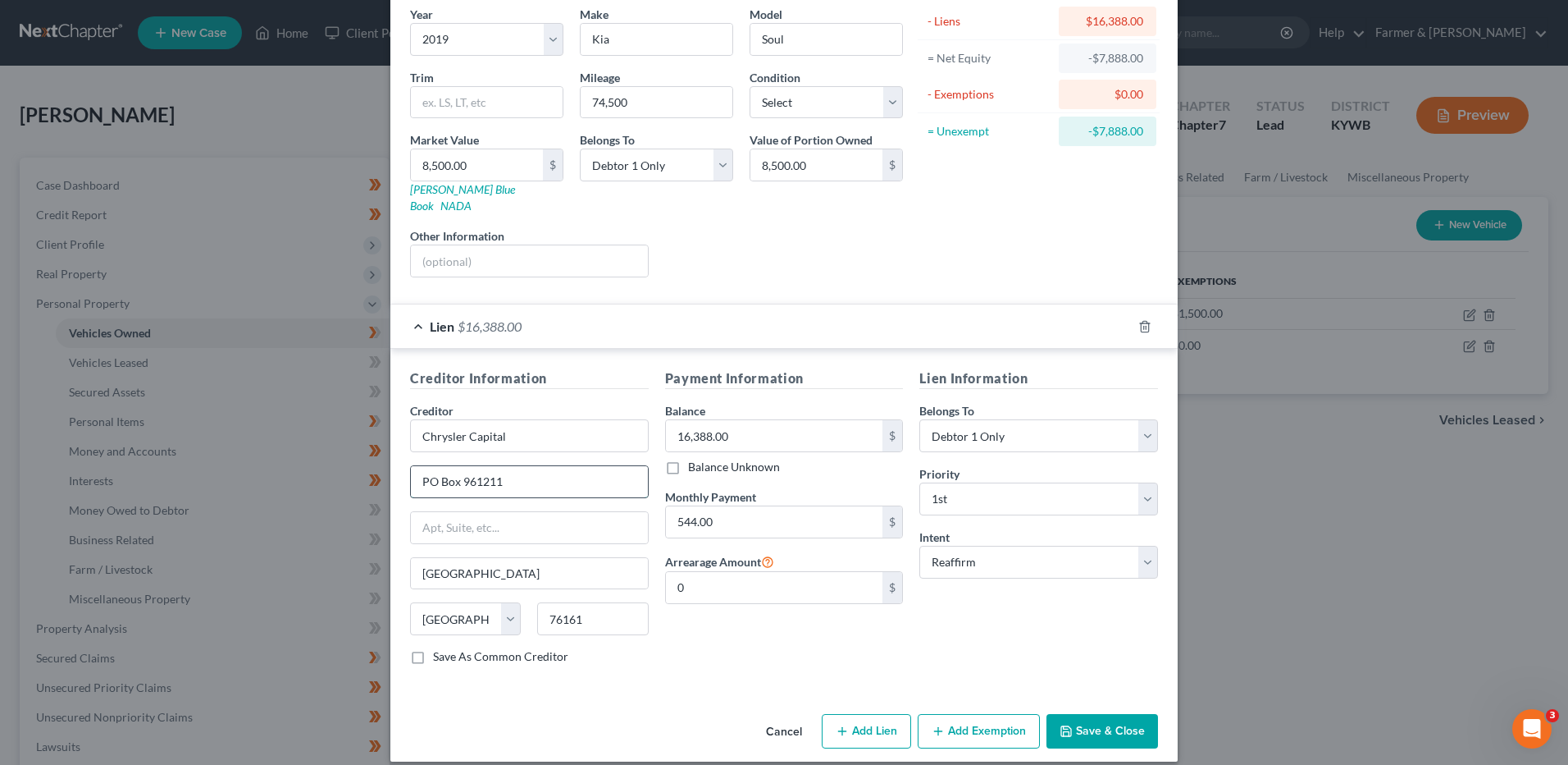
drag, startPoint x: 458, startPoint y: 466, endPoint x: 578, endPoint y: 466, distance: 120.0
click at [578, 466] on input "PO Box 961211" at bounding box center [530, 480] width 237 height 31
type input "PO Box 961272"
click at [1074, 715] on button "Save & Close" at bounding box center [1103, 730] width 112 height 35
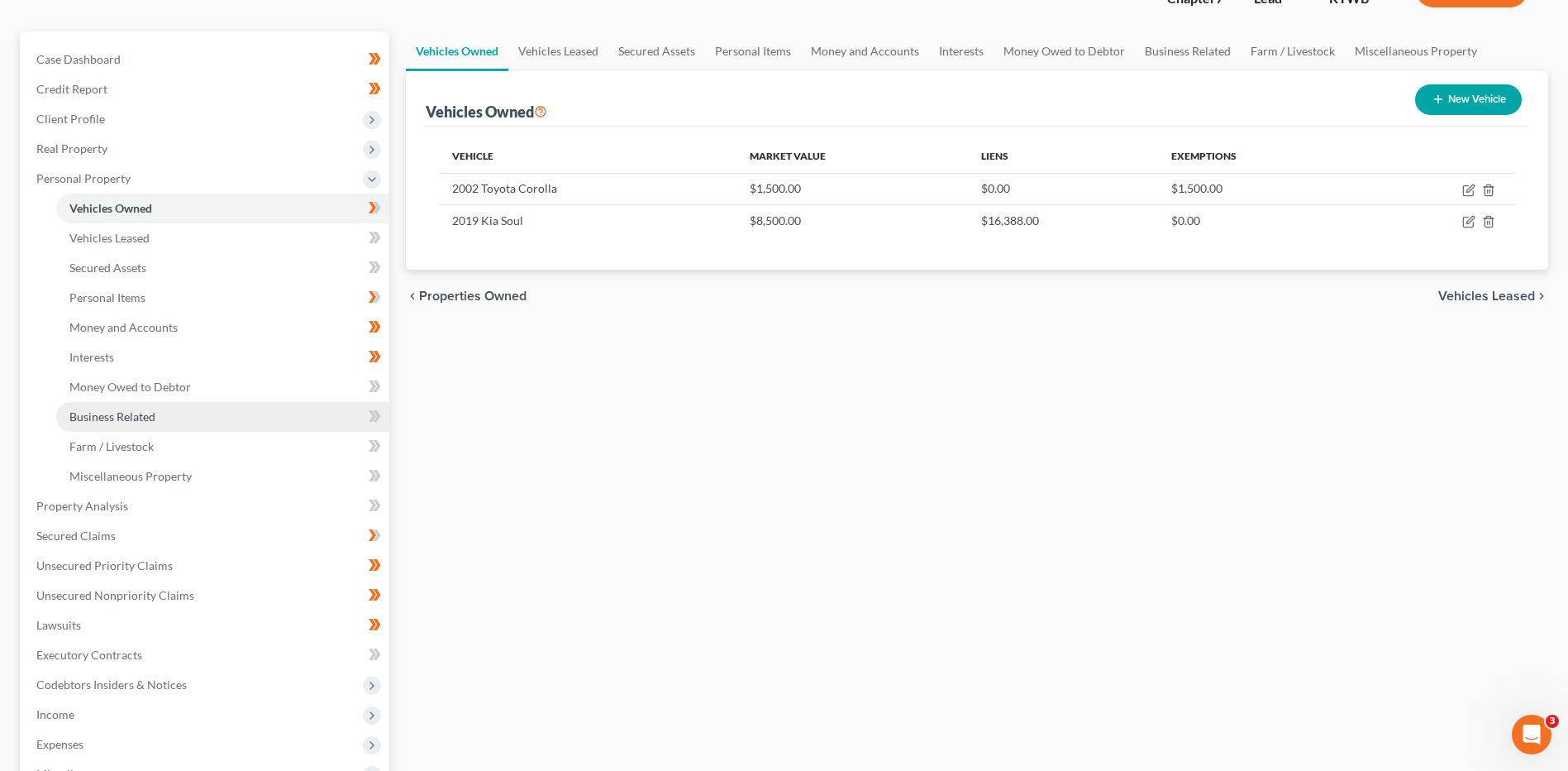
scroll to position [165, 0]
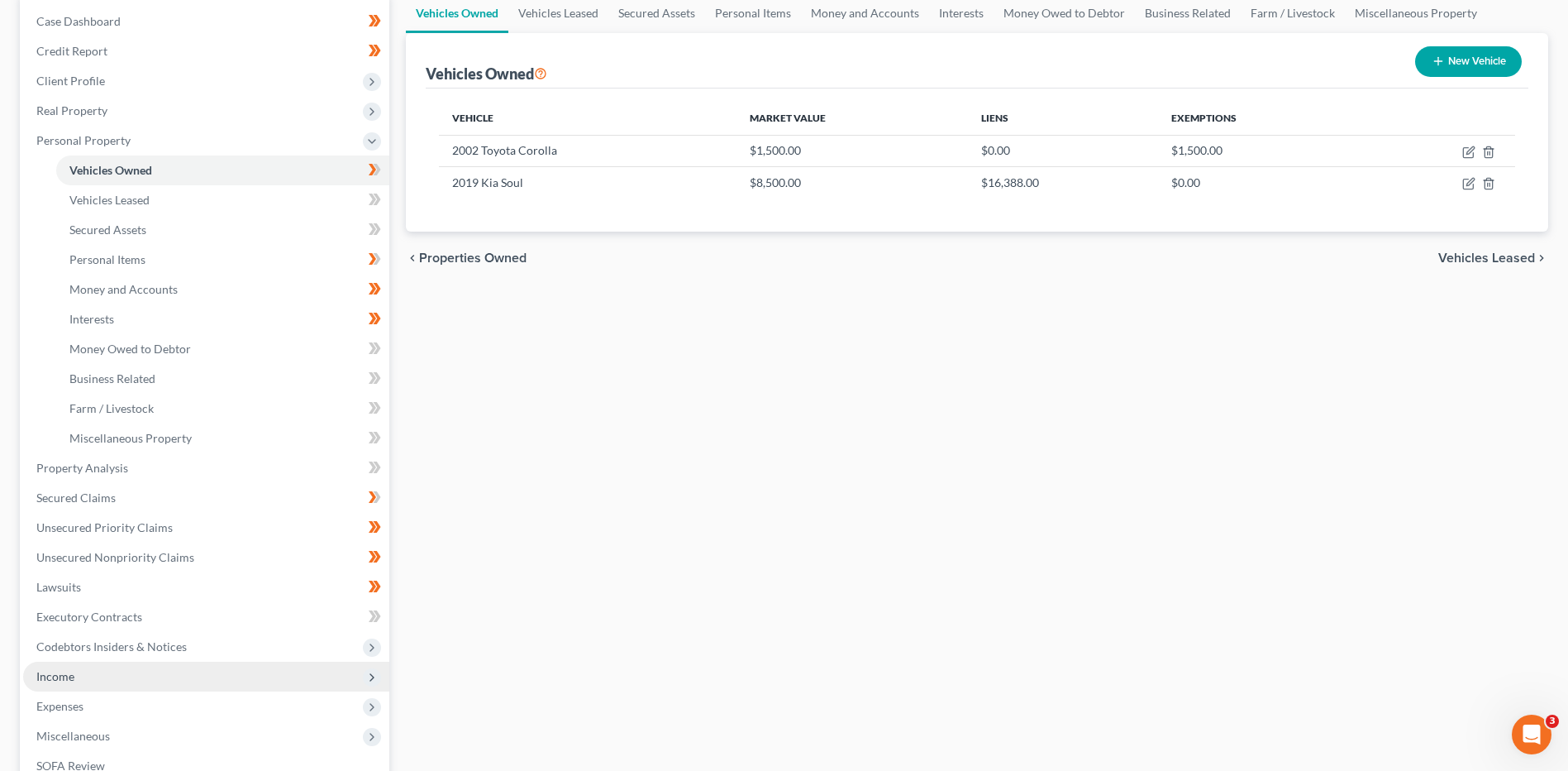
click at [80, 677] on span "Income" at bounding box center [207, 676] width 367 height 30
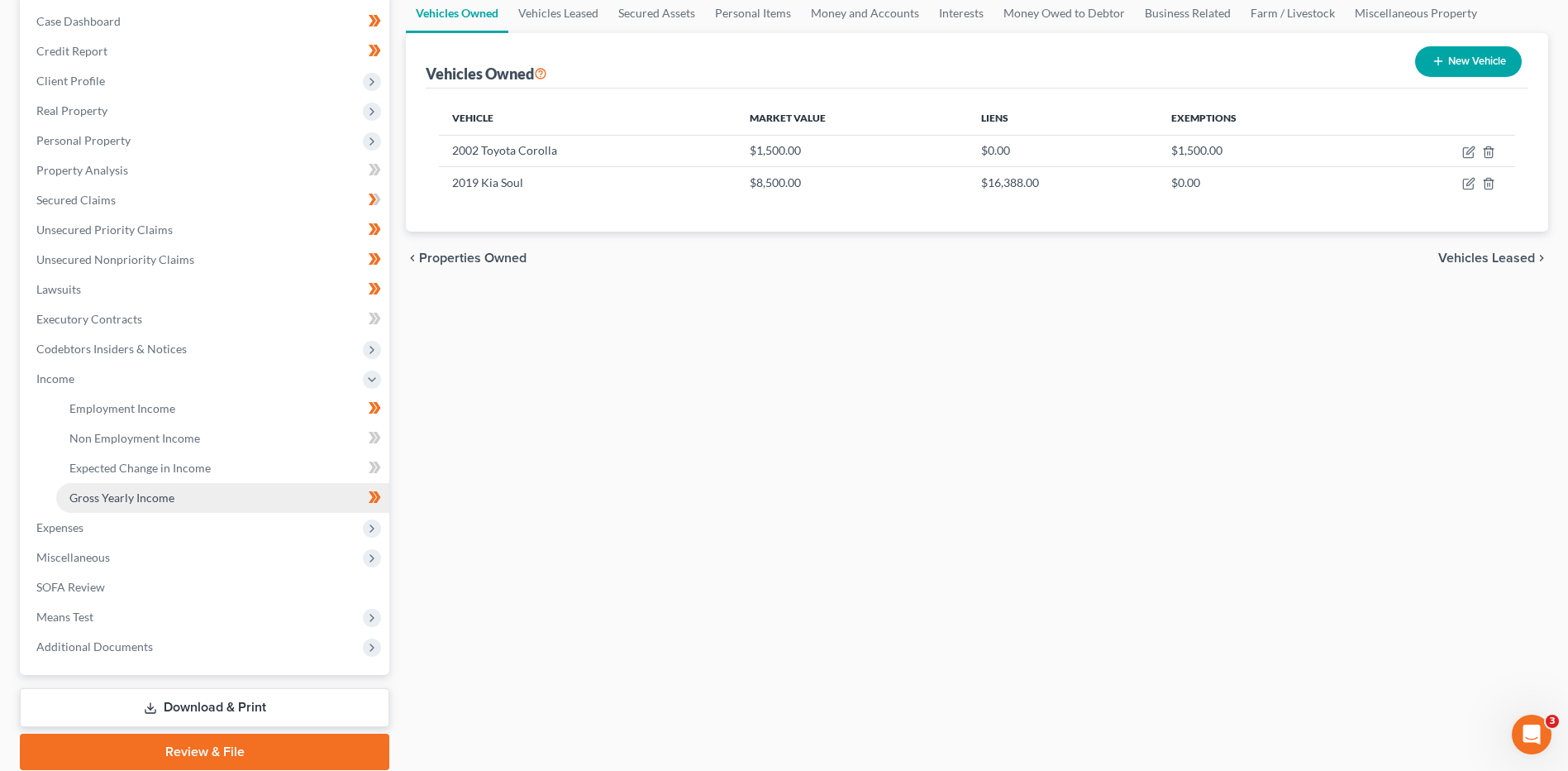
click at [144, 498] on span "Gross Yearly Income" at bounding box center [122, 496] width 105 height 14
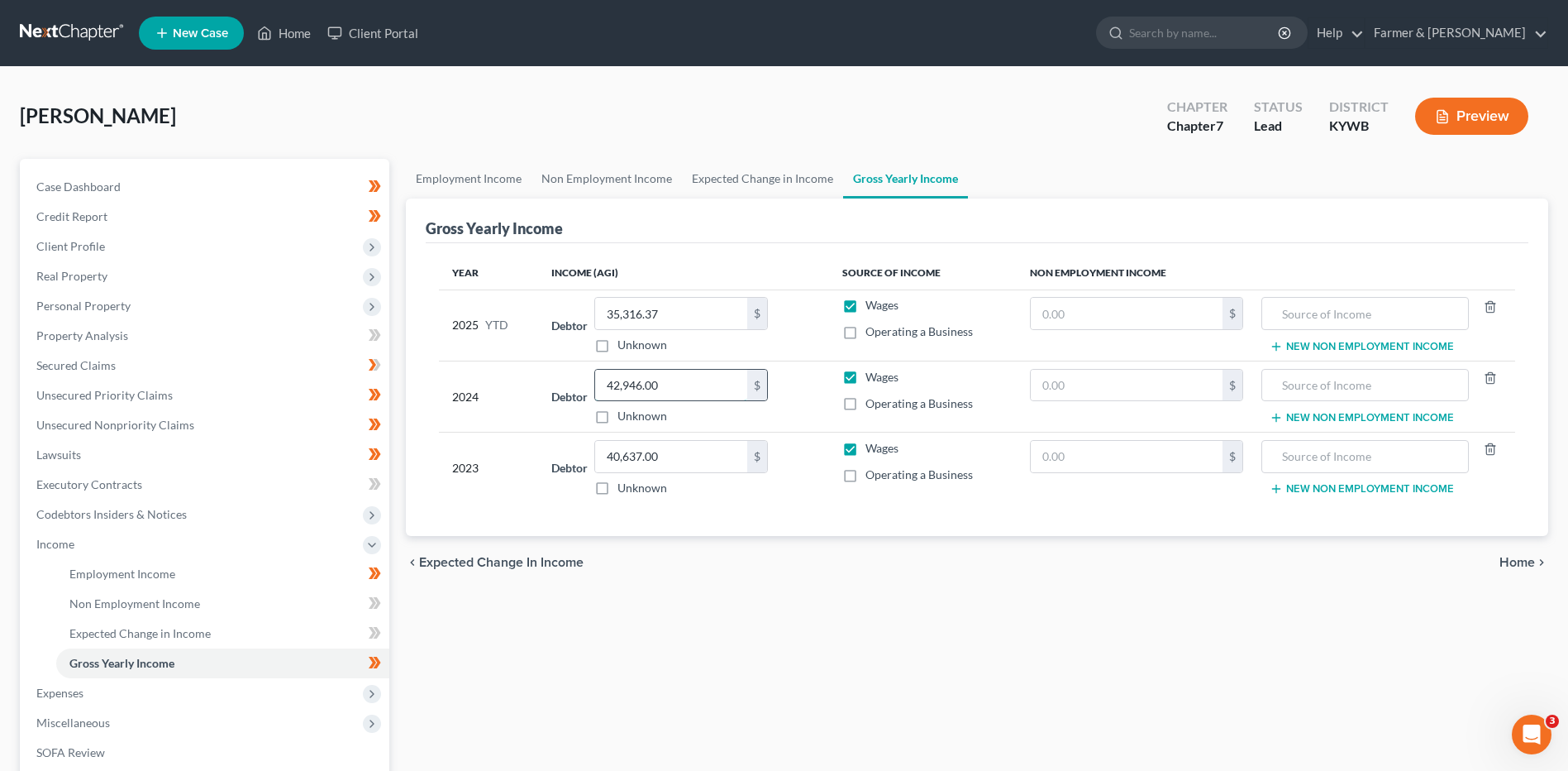
click at [689, 386] on input "42,946.00" at bounding box center [671, 385] width 152 height 31
type input "42,646.00"
click at [675, 310] on input "35,316.37" at bounding box center [671, 313] width 152 height 31
drag, startPoint x: 140, startPoint y: 194, endPoint x: 196, endPoint y: 181, distance: 57.5
click at [140, 194] on link "Case Dashboard" at bounding box center [207, 187] width 367 height 30
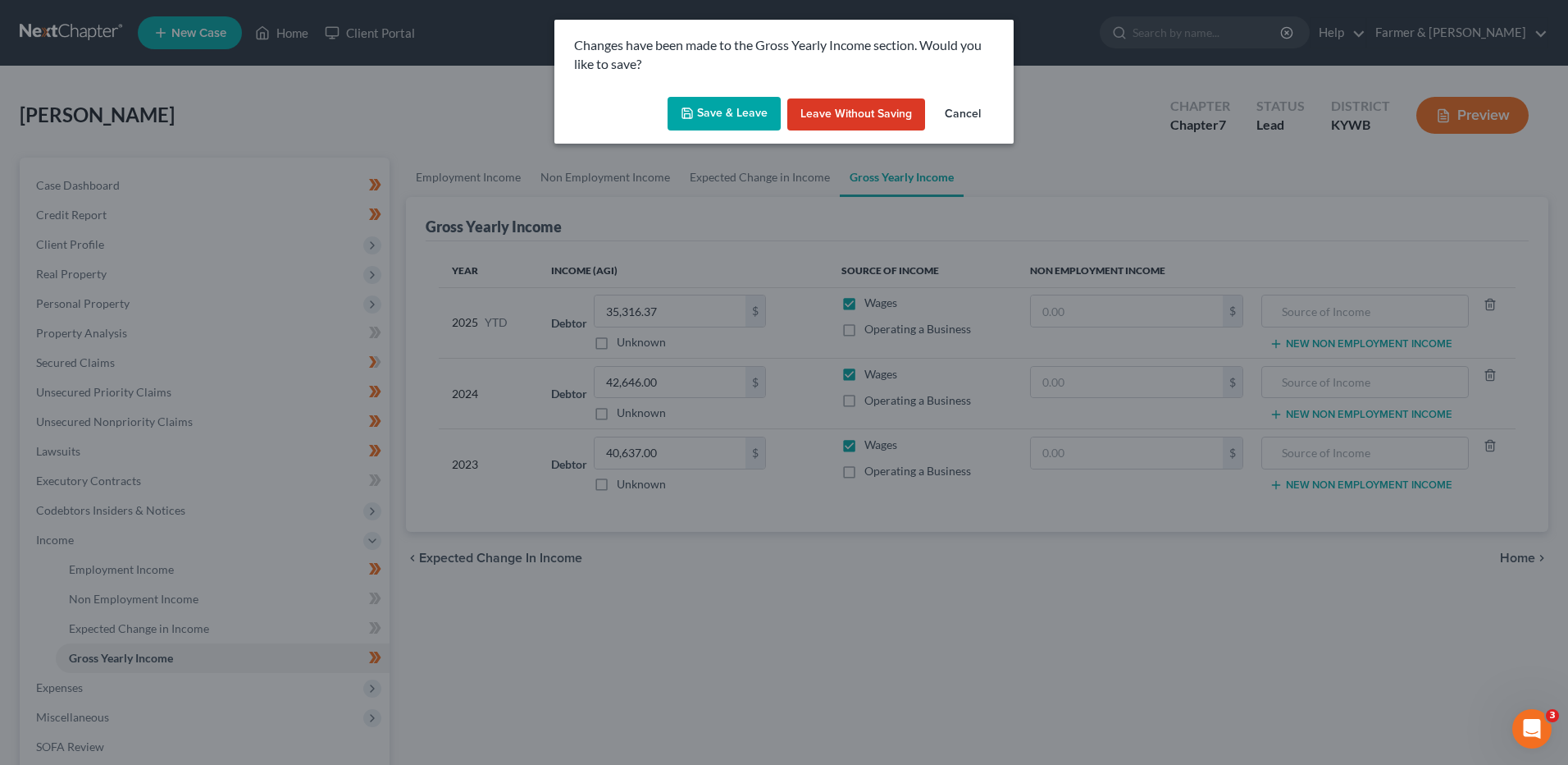
click at [707, 99] on button "Save & Leave" at bounding box center [724, 114] width 113 height 35
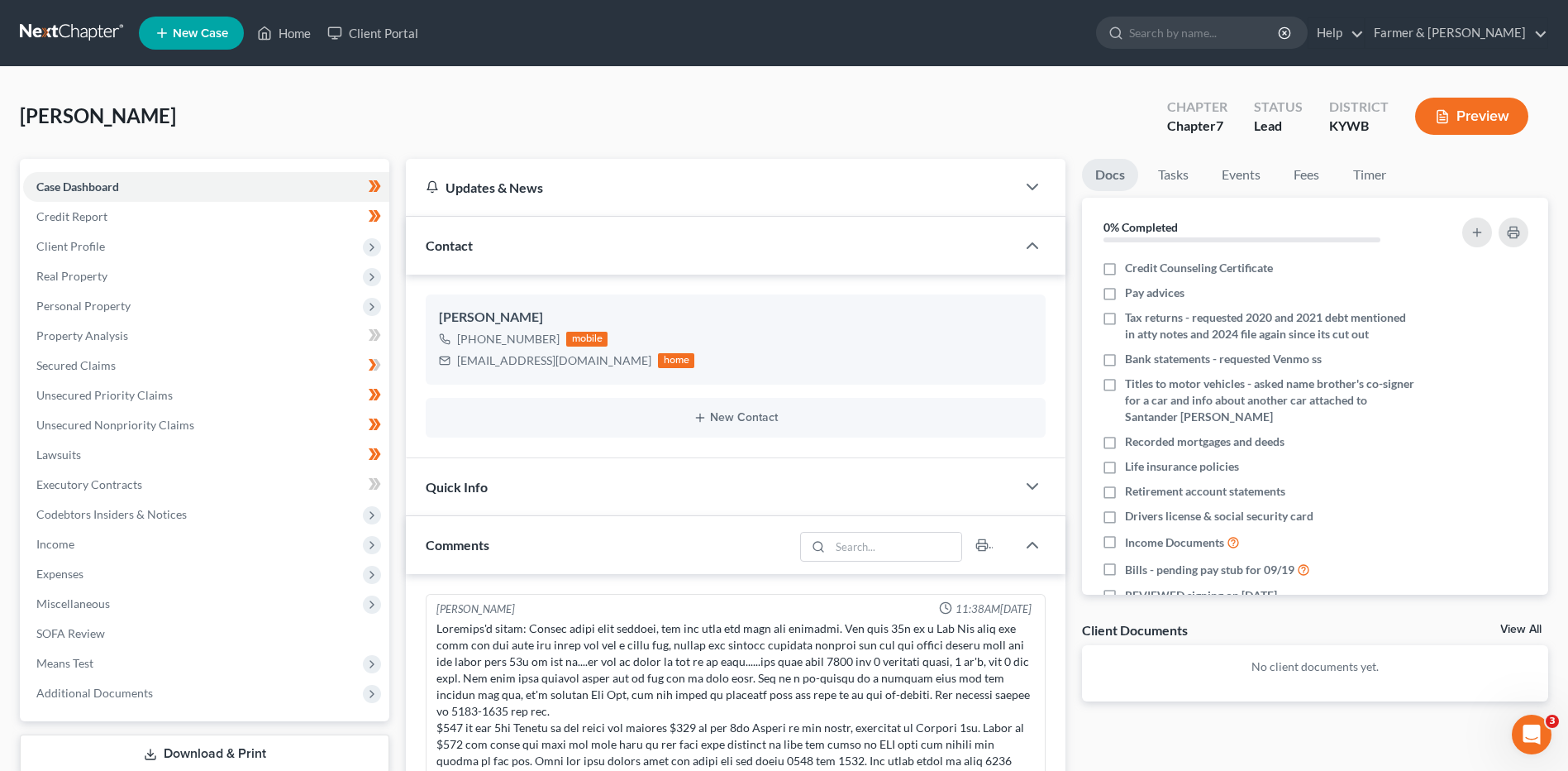
scroll to position [278, 0]
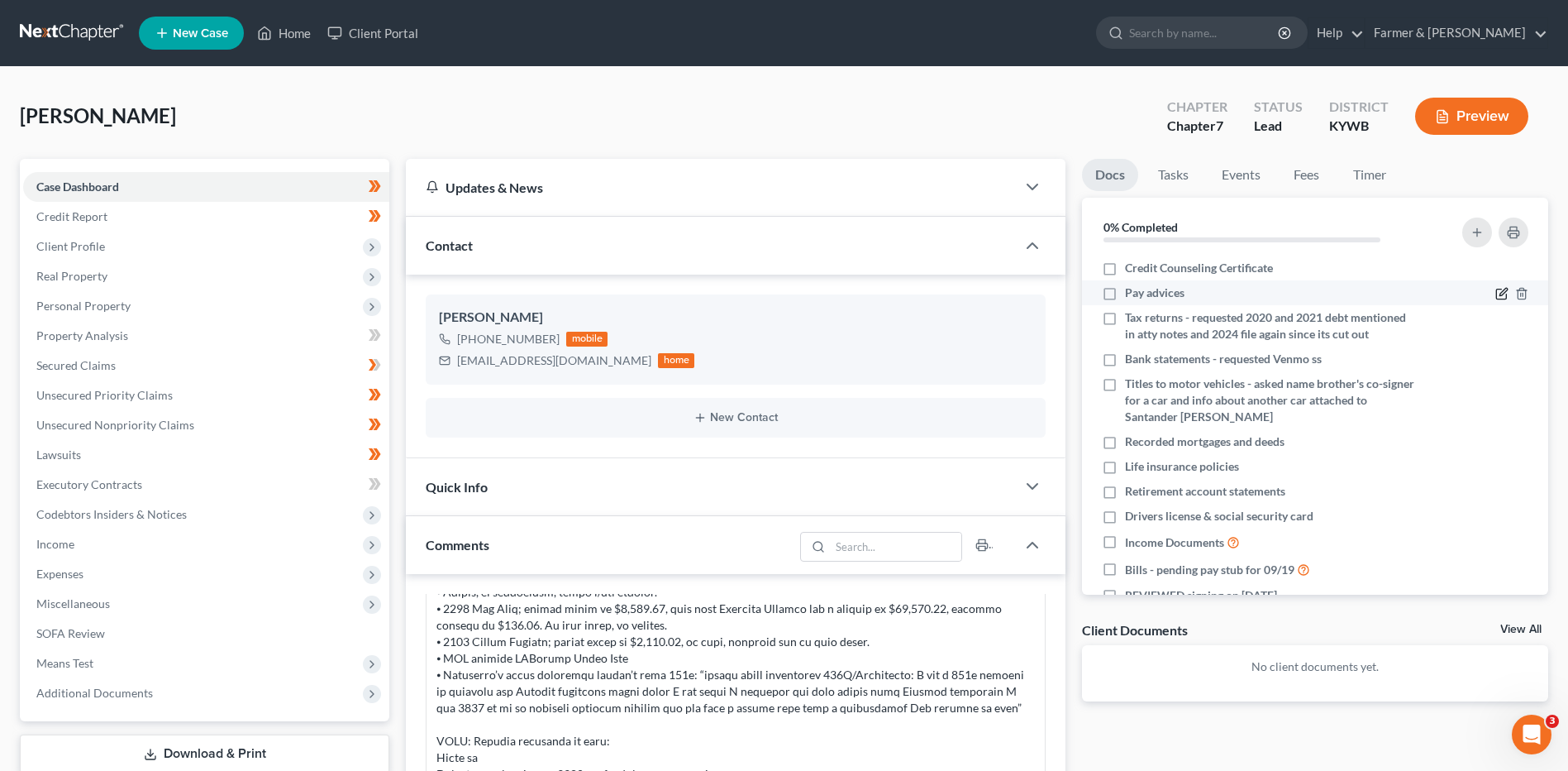
click at [1499, 292] on icon "button" at bounding box center [1503, 292] width 8 height 8
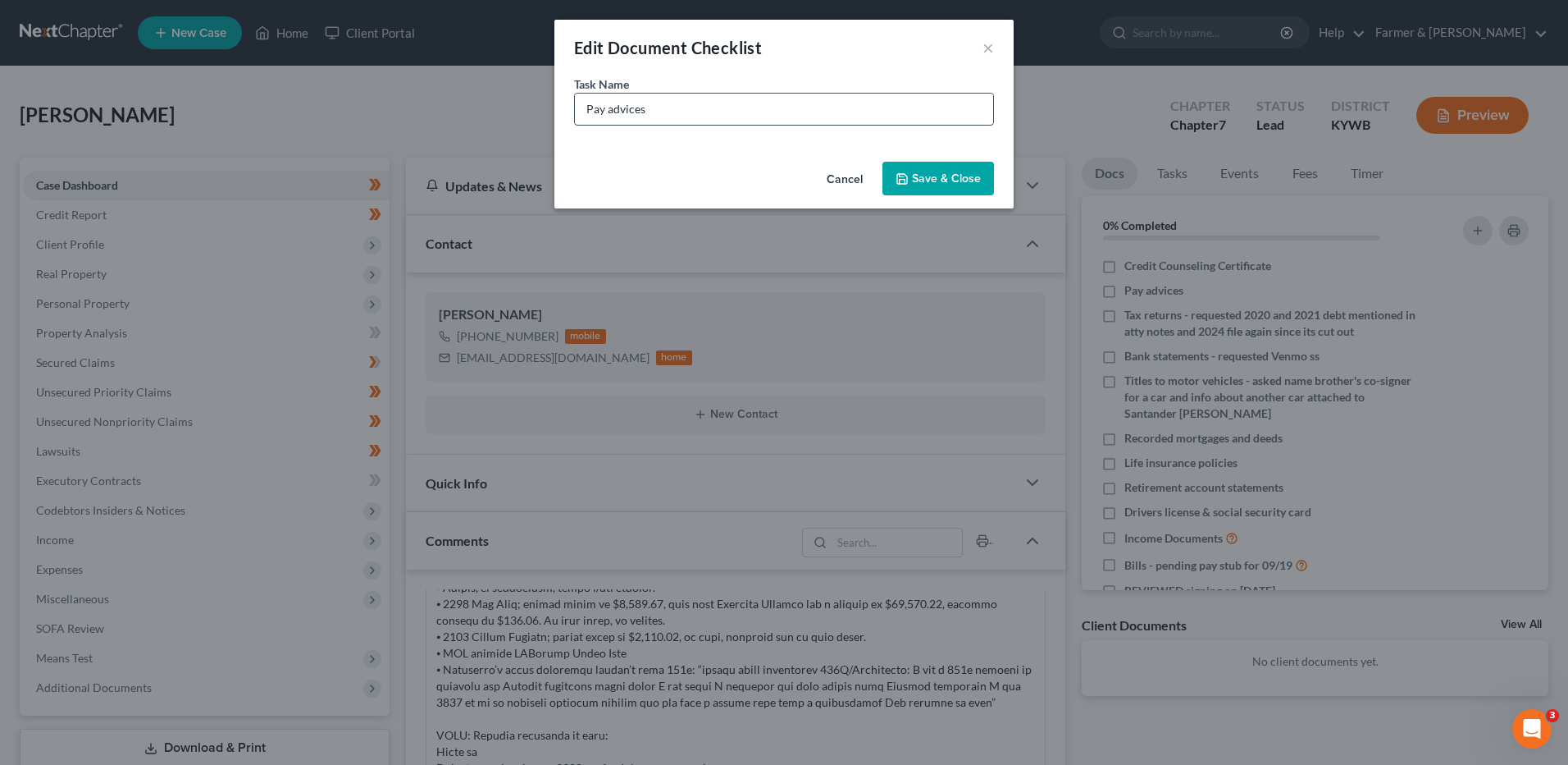
click at [671, 111] on input "Pay advices" at bounding box center [784, 108] width 418 height 31
type input "Pay advices - need 9/19"
click at [951, 164] on button "Save & Close" at bounding box center [938, 178] width 112 height 35
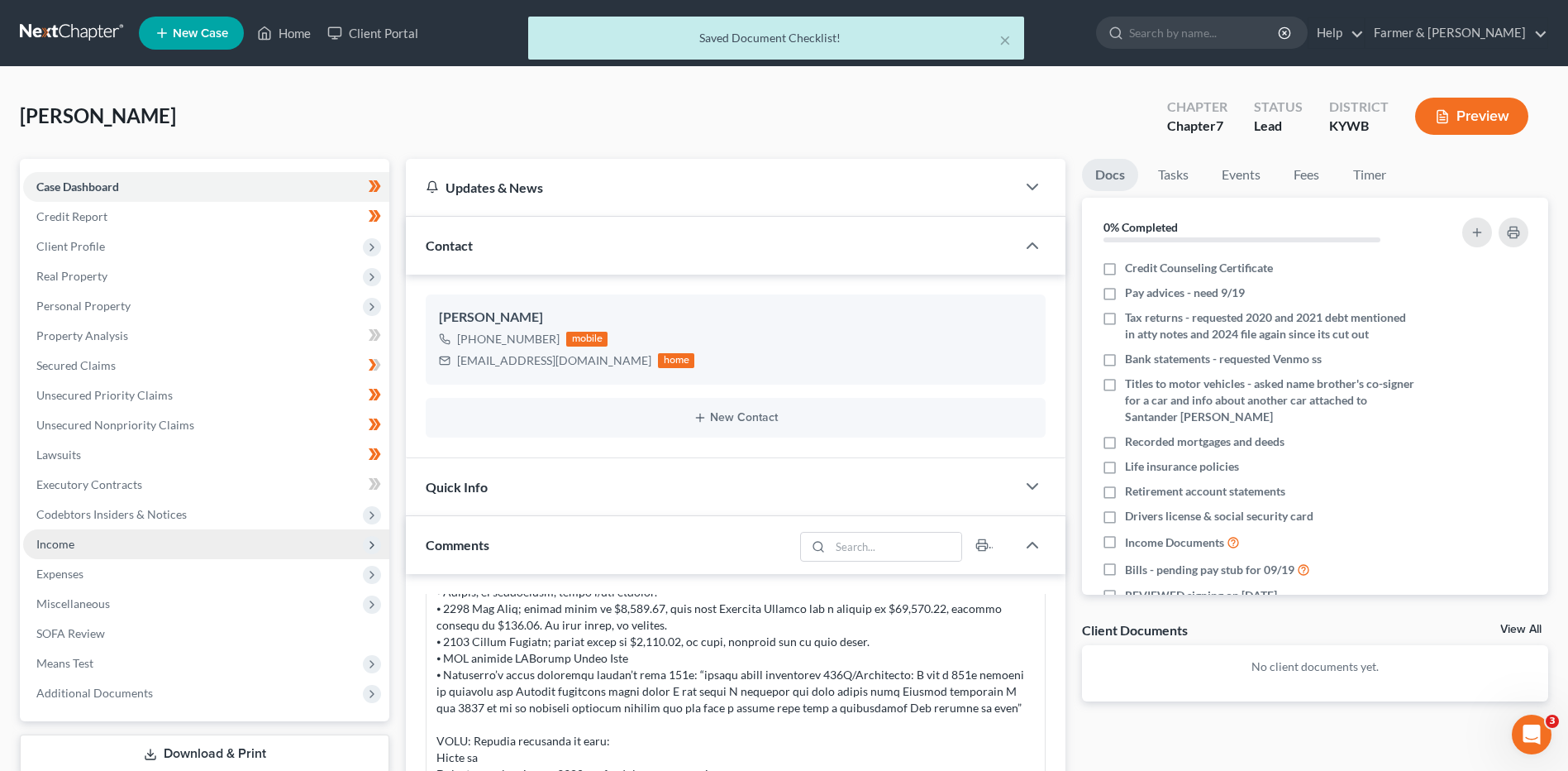
click at [141, 550] on span "Income" at bounding box center [207, 544] width 367 height 30
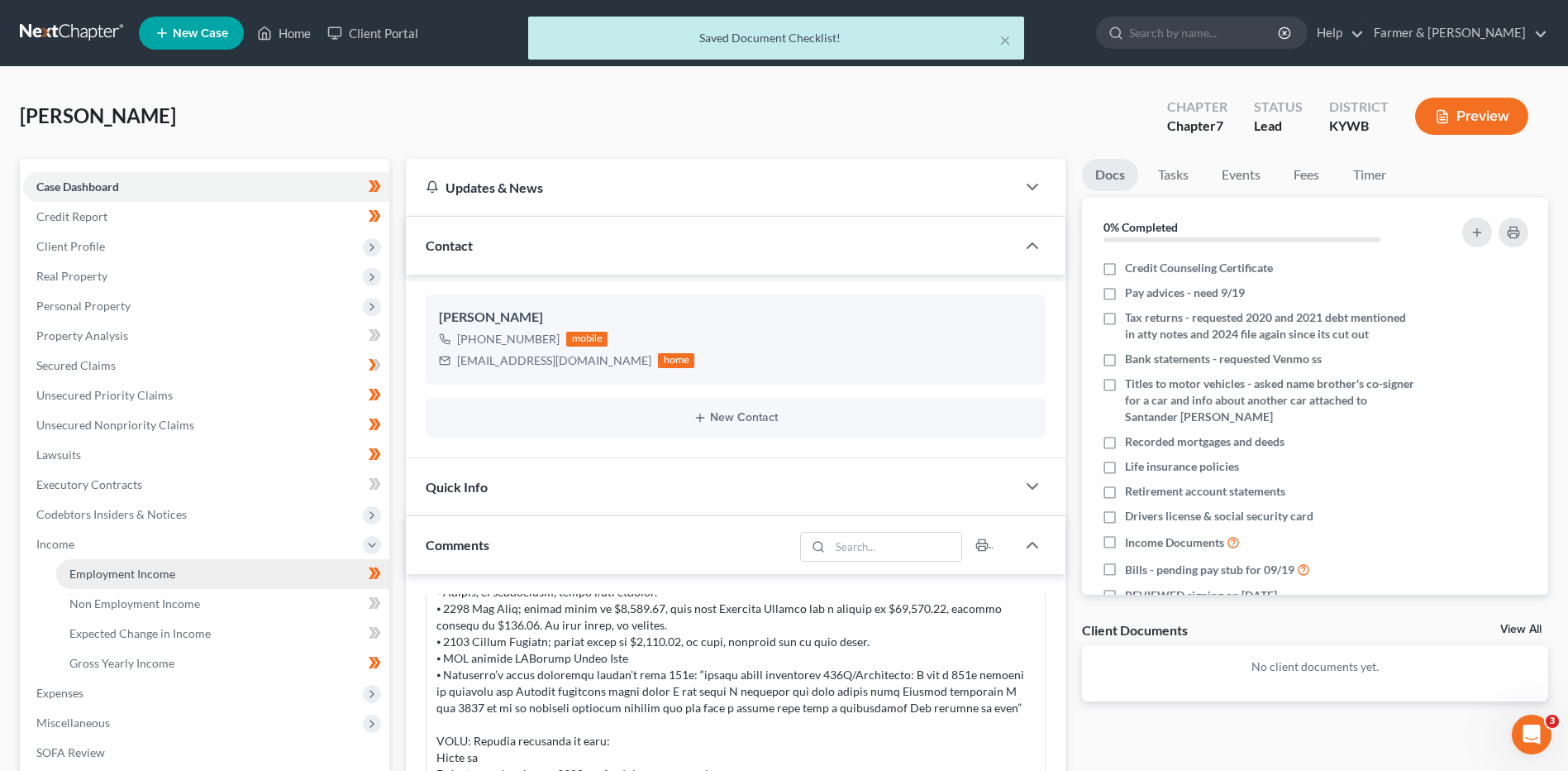
click at [133, 573] on span "Employment Income" at bounding box center [122, 573] width 106 height 14
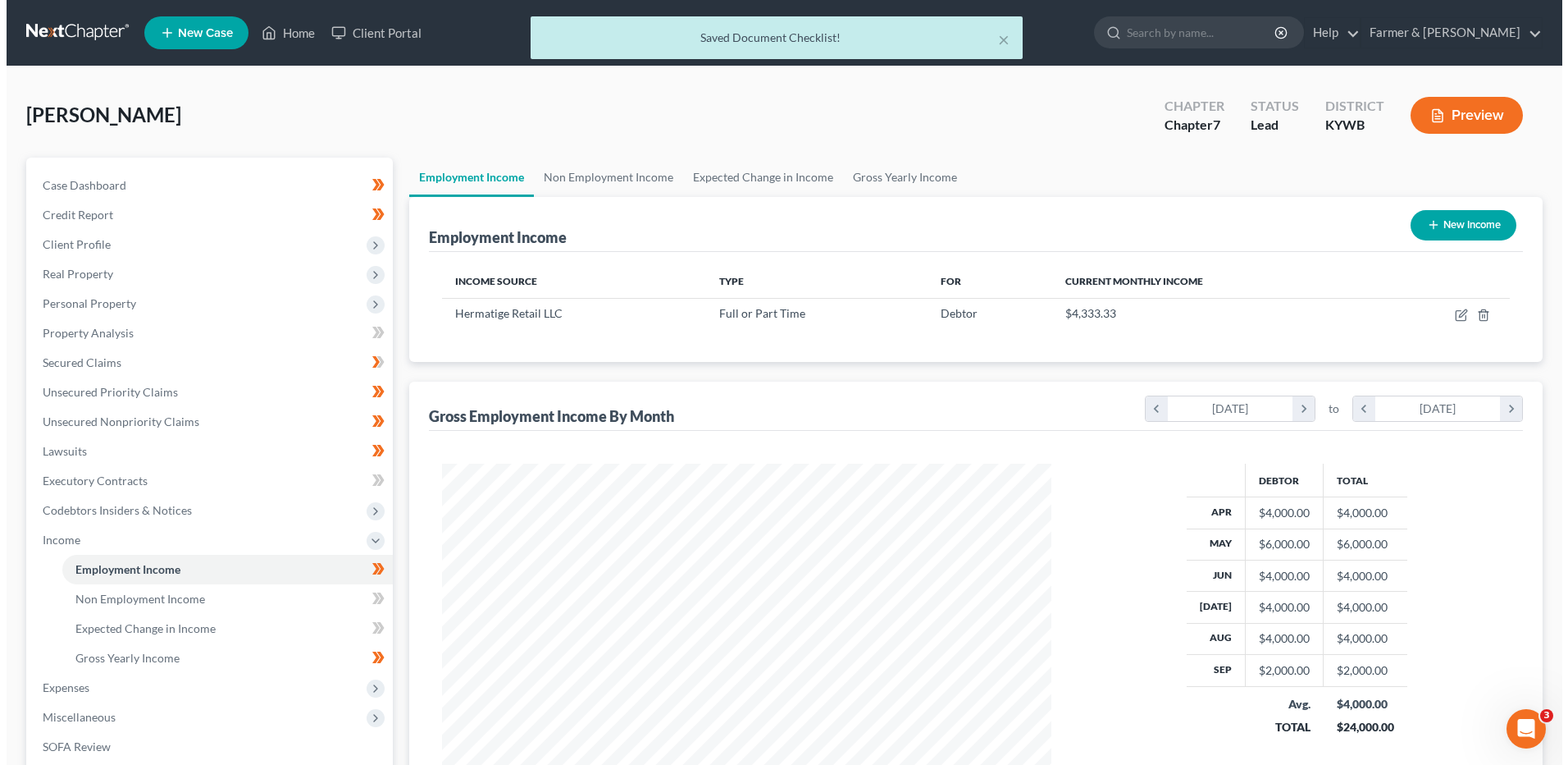
scroll to position [304, 642]
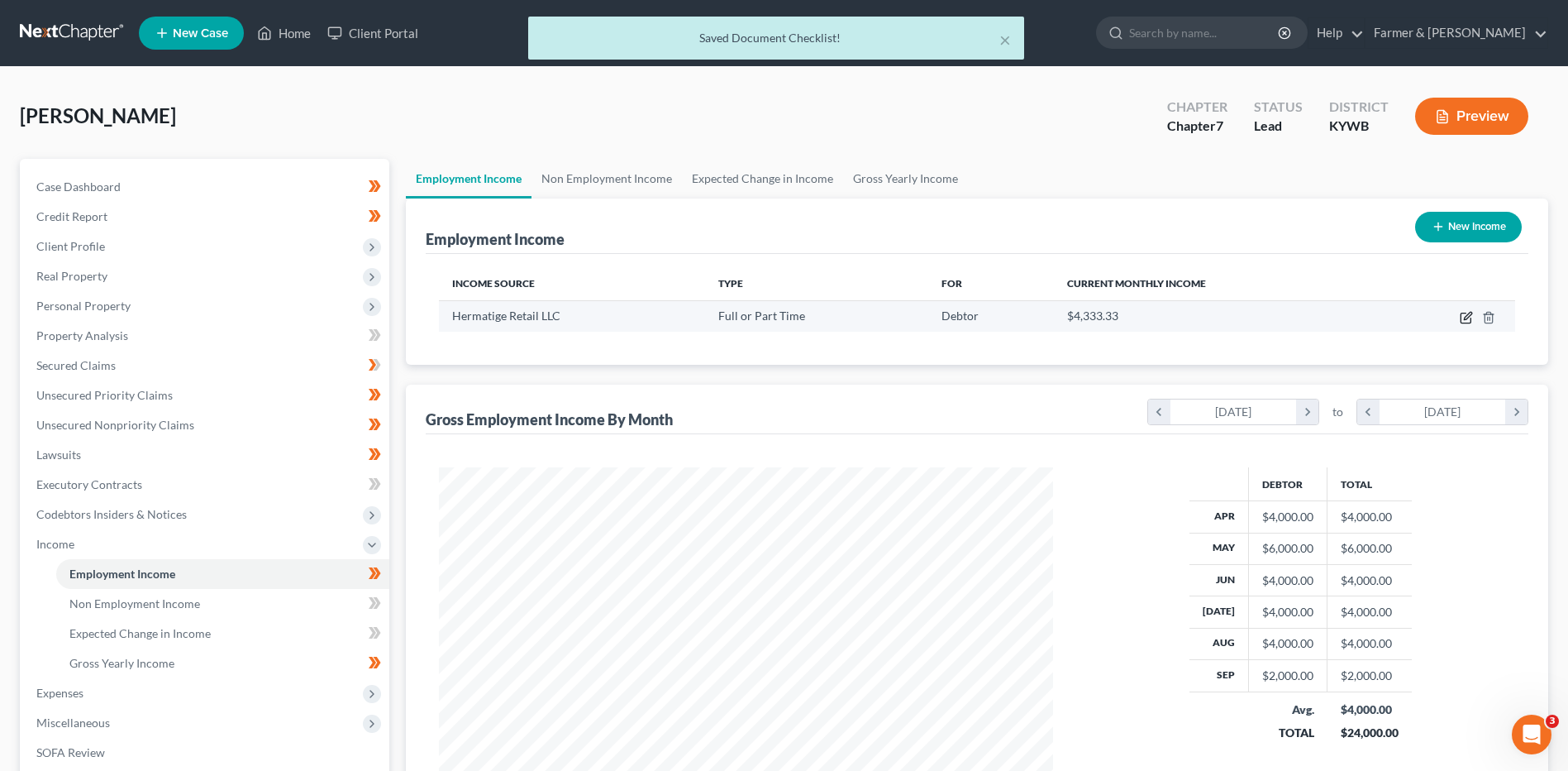
click at [1466, 318] on icon "button" at bounding box center [1467, 316] width 8 height 8
select select "0"
select select "18"
select select "2"
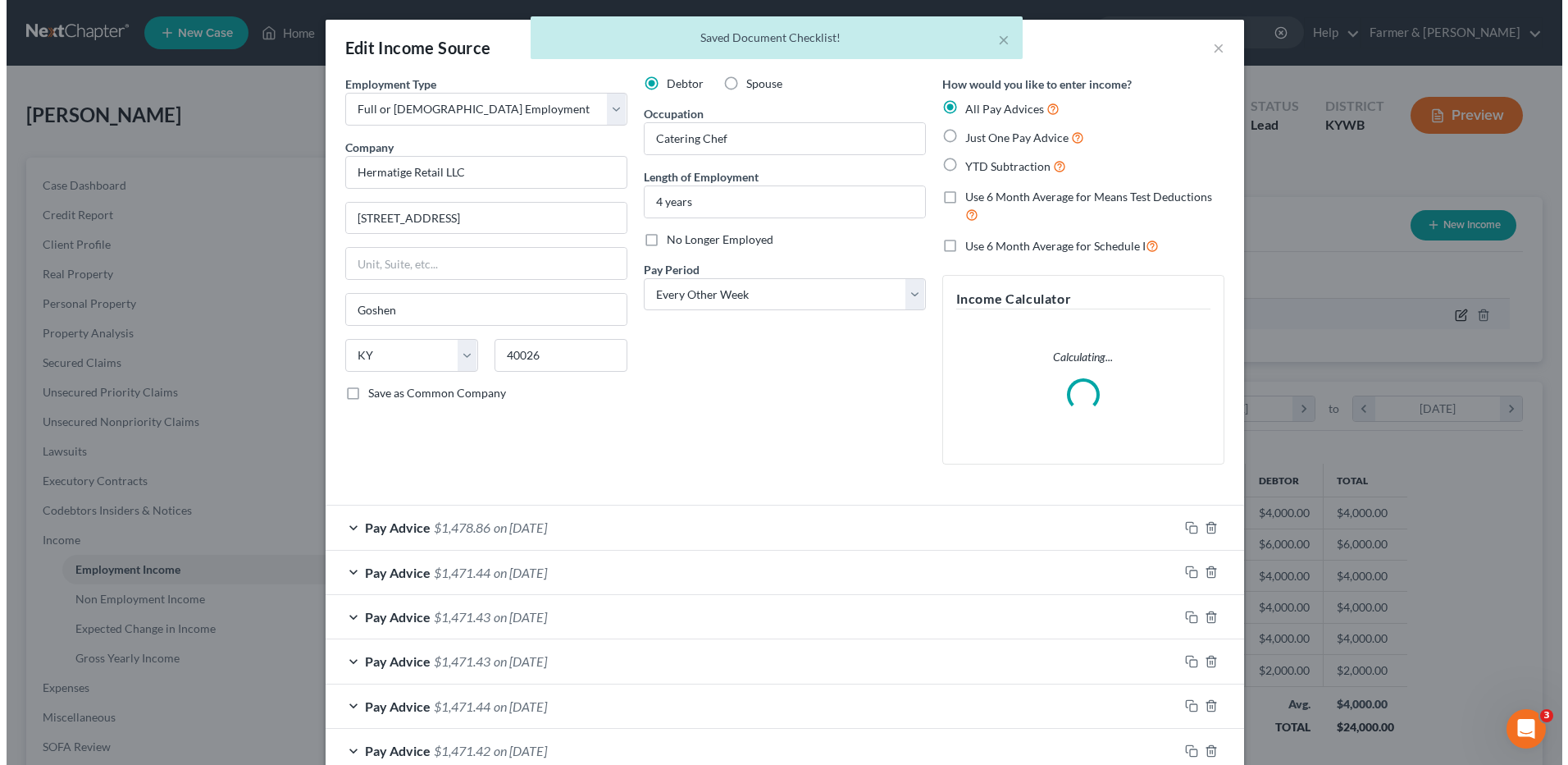
scroll to position [307, 648]
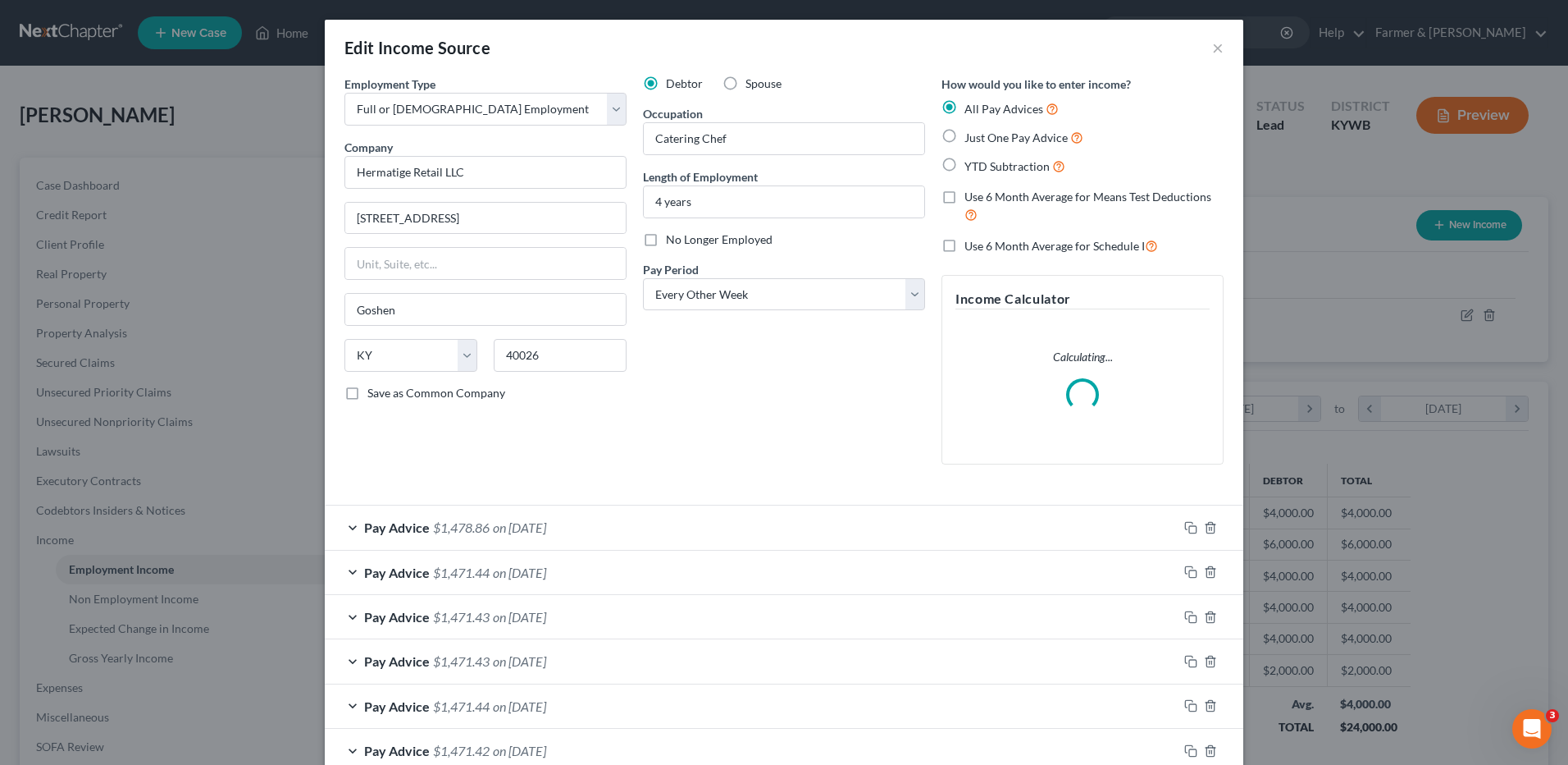
click at [534, 523] on span "on 09/05/2025" at bounding box center [519, 527] width 53 height 16
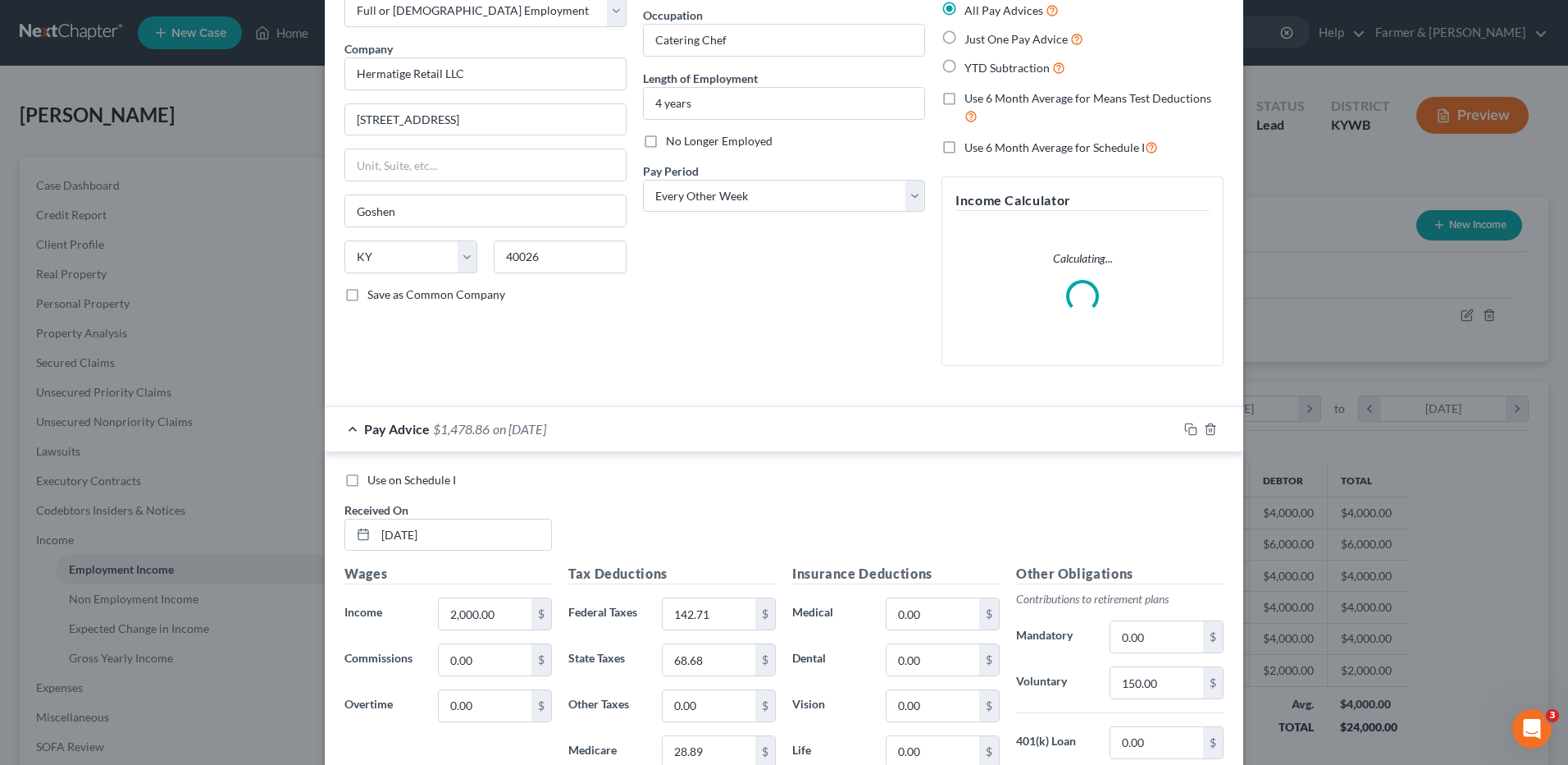
scroll to position [328, 0]
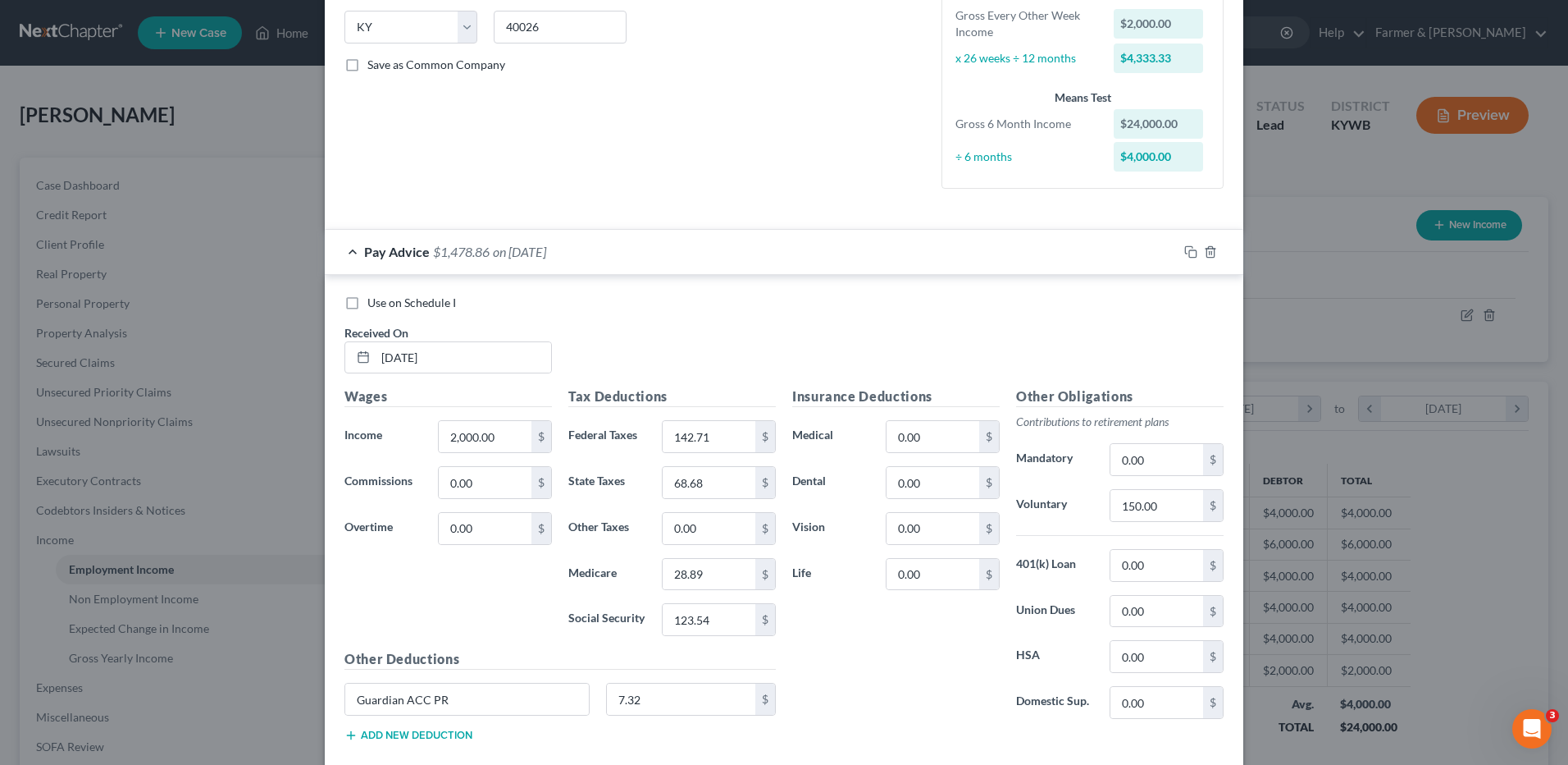
click at [546, 248] on span "on 09/05/2025" at bounding box center [519, 251] width 53 height 16
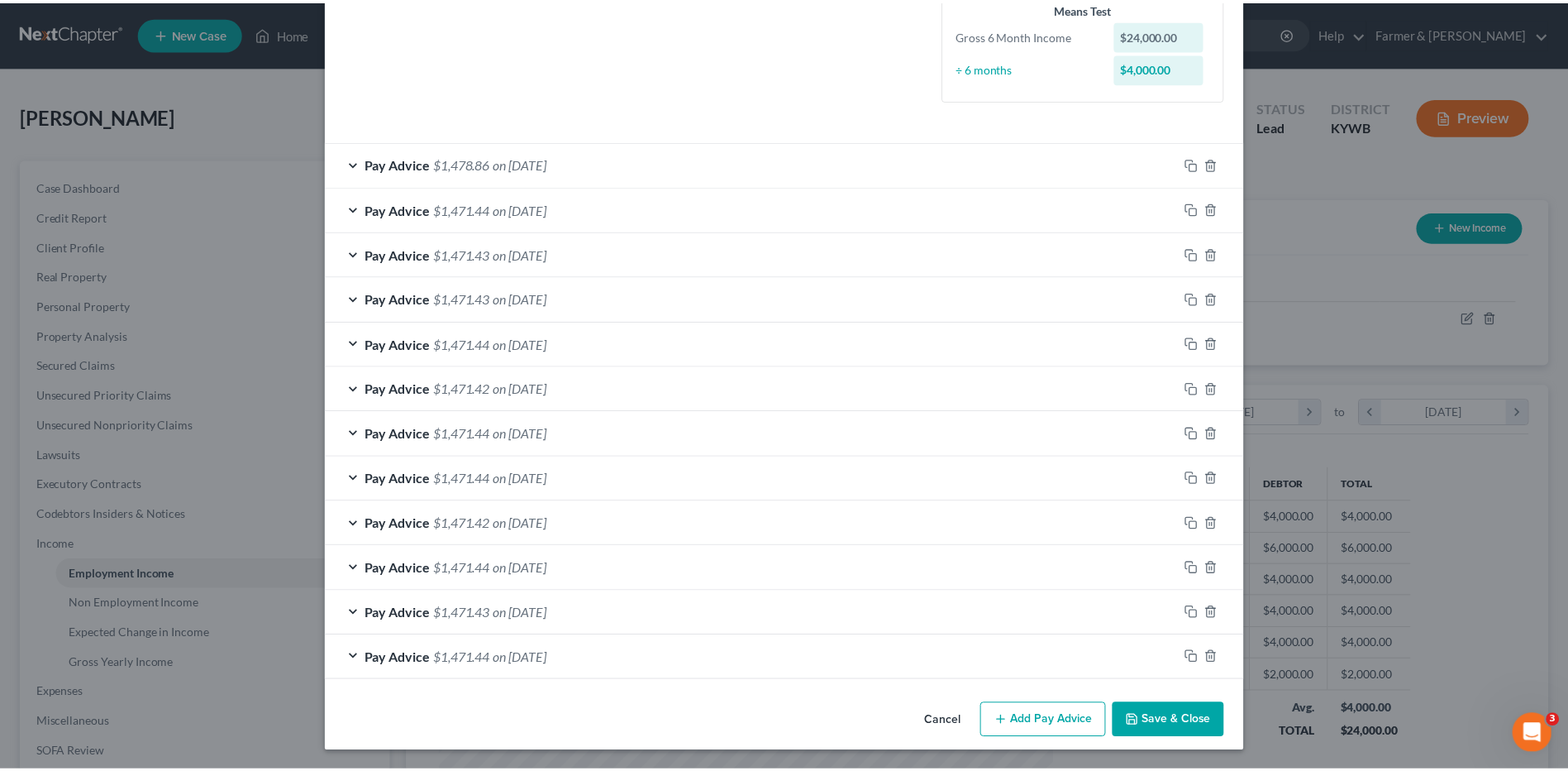
scroll to position [421, 0]
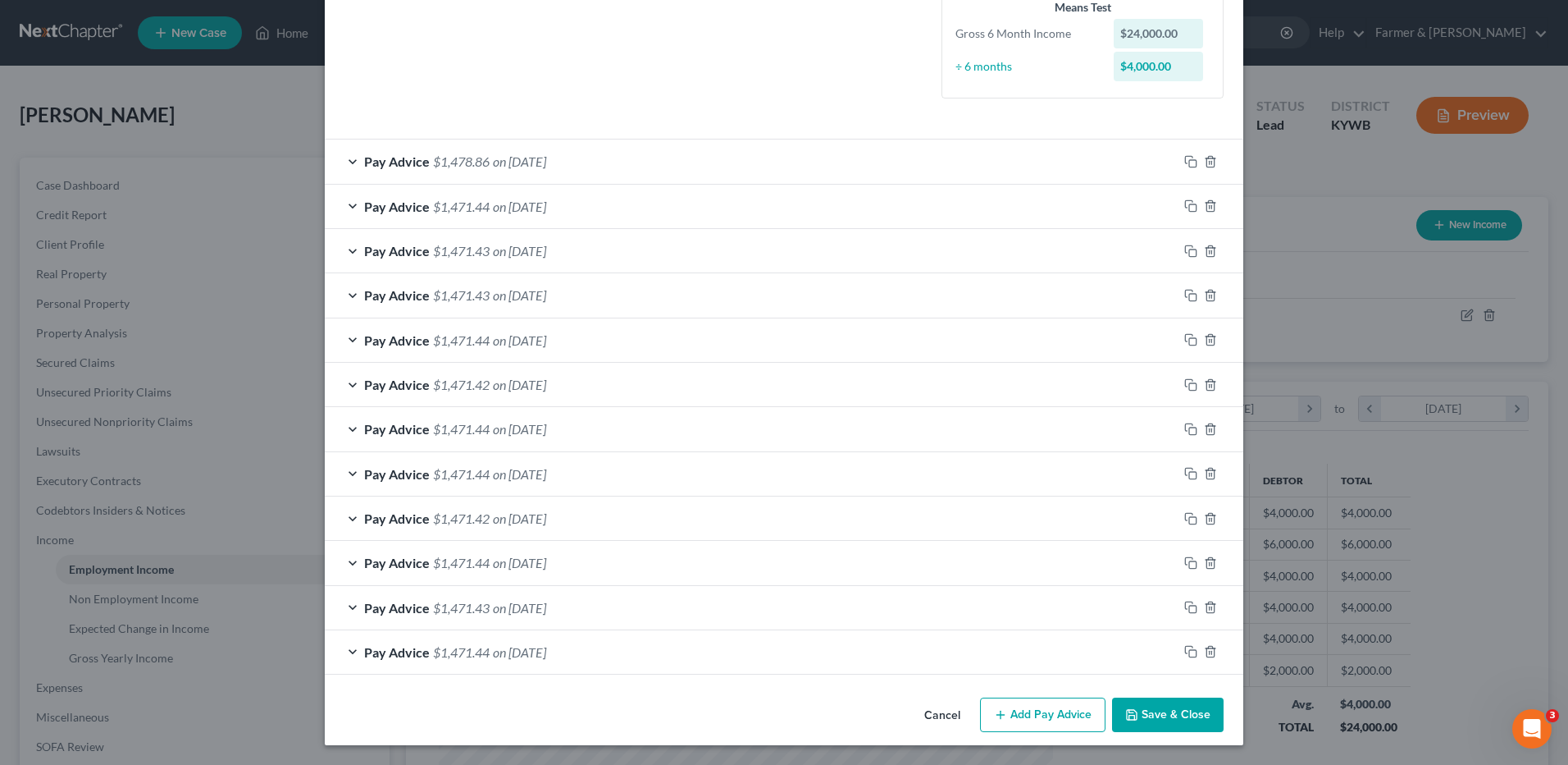
click at [1159, 710] on button "Save & Close" at bounding box center [1168, 714] width 112 height 35
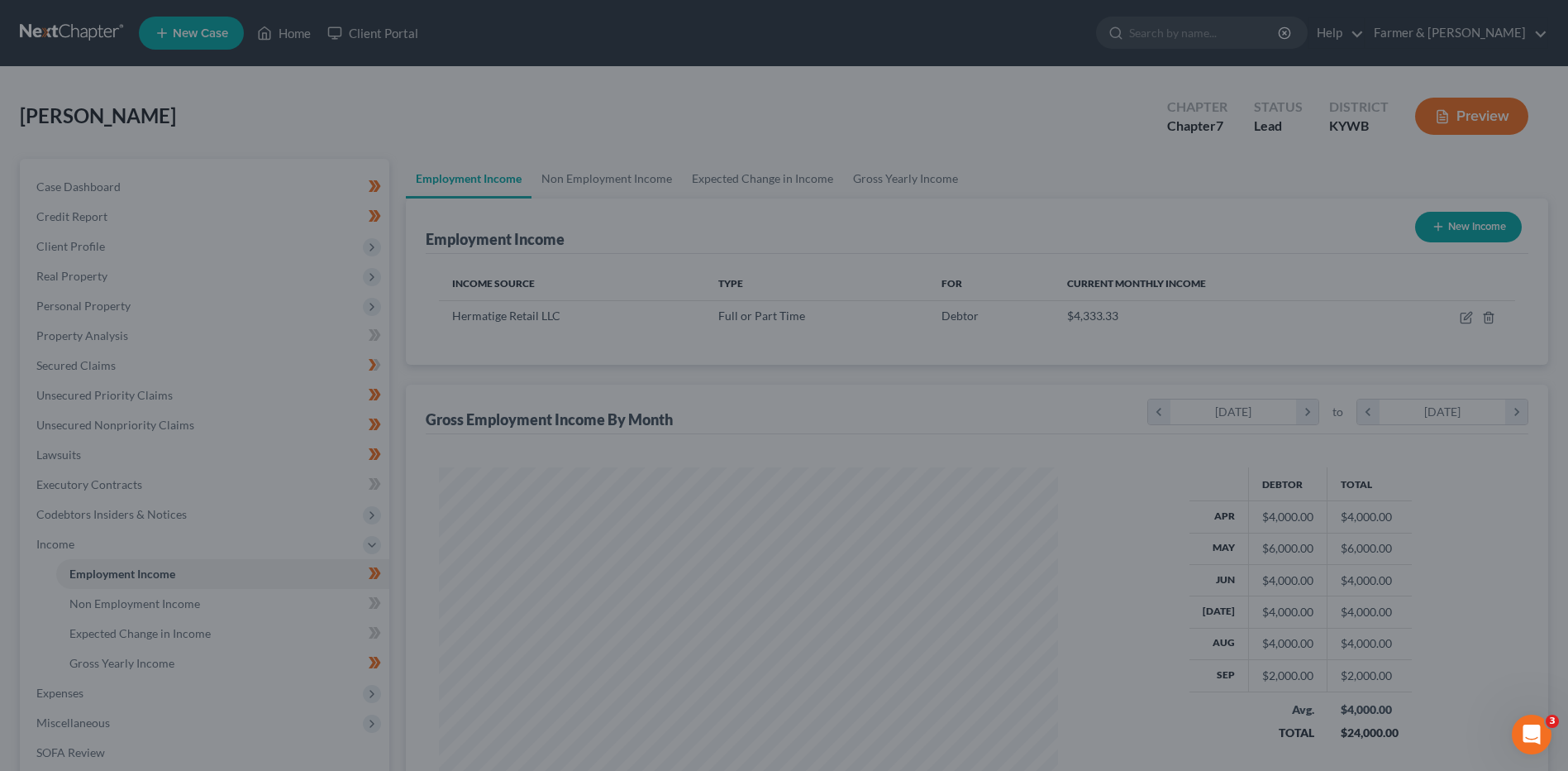
scroll to position [826507, 825995]
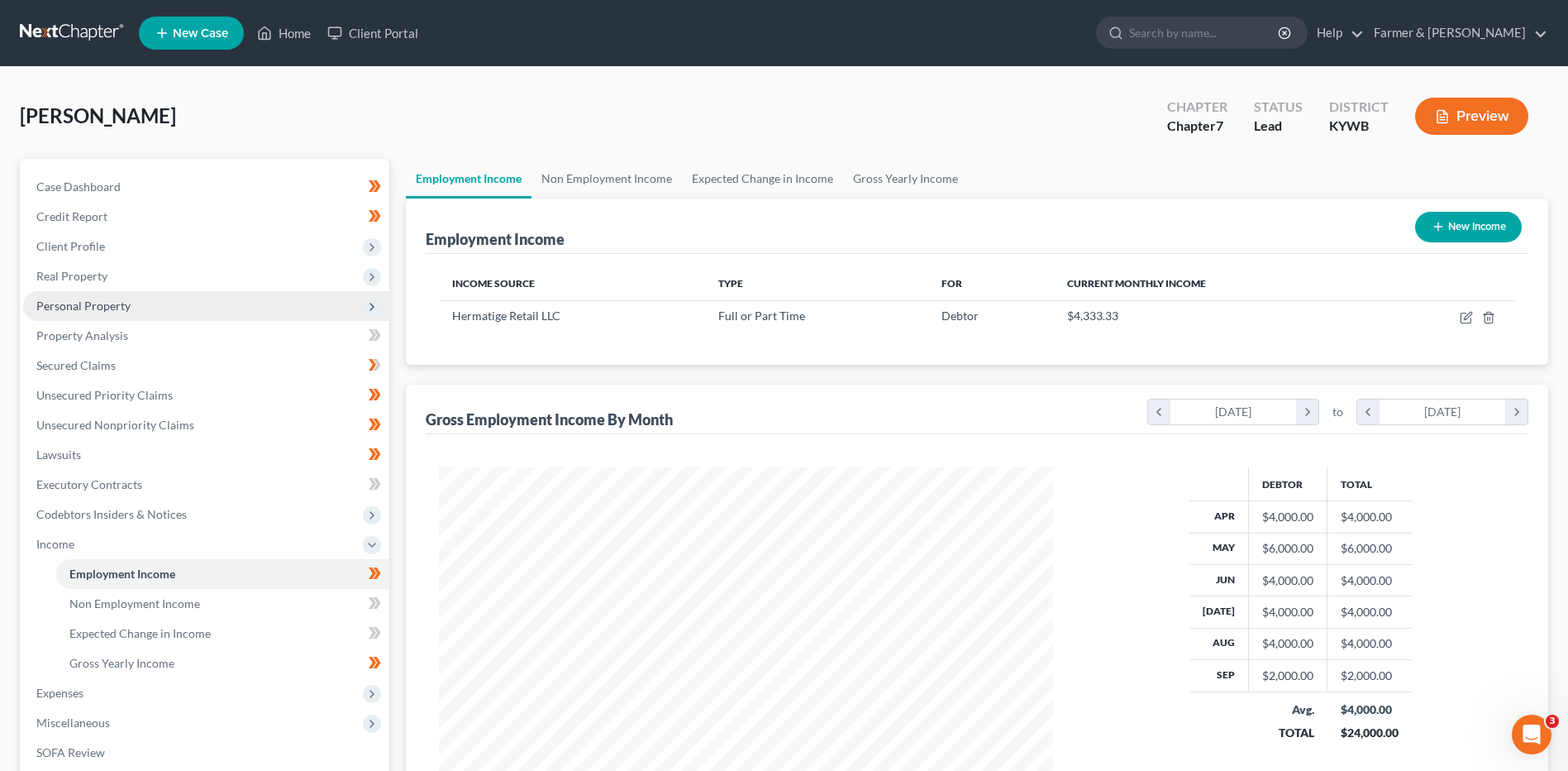
click at [92, 305] on span "Personal Property" at bounding box center [84, 305] width 94 height 14
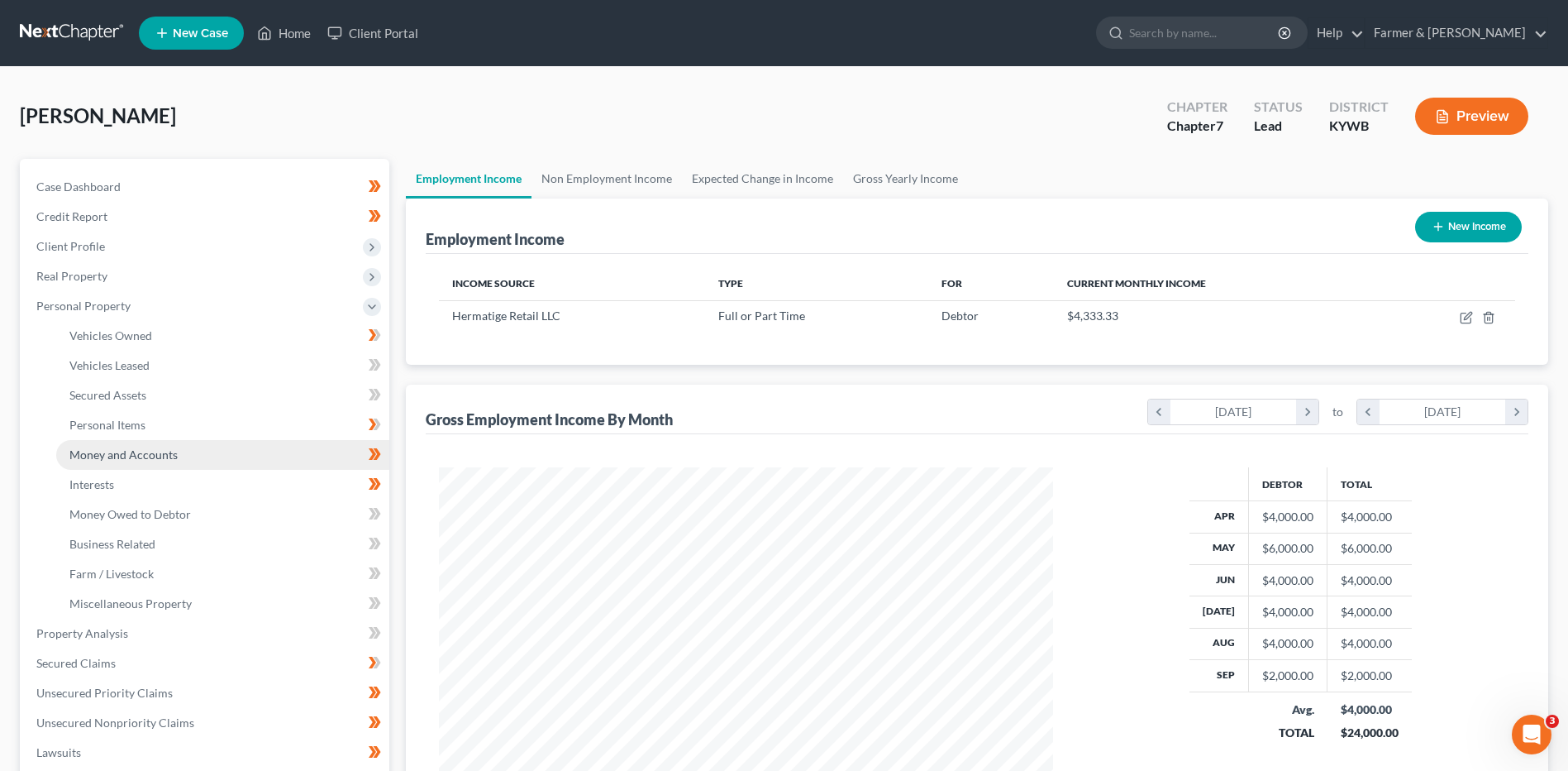
click at [143, 456] on span "Money and Accounts" at bounding box center [123, 454] width 108 height 14
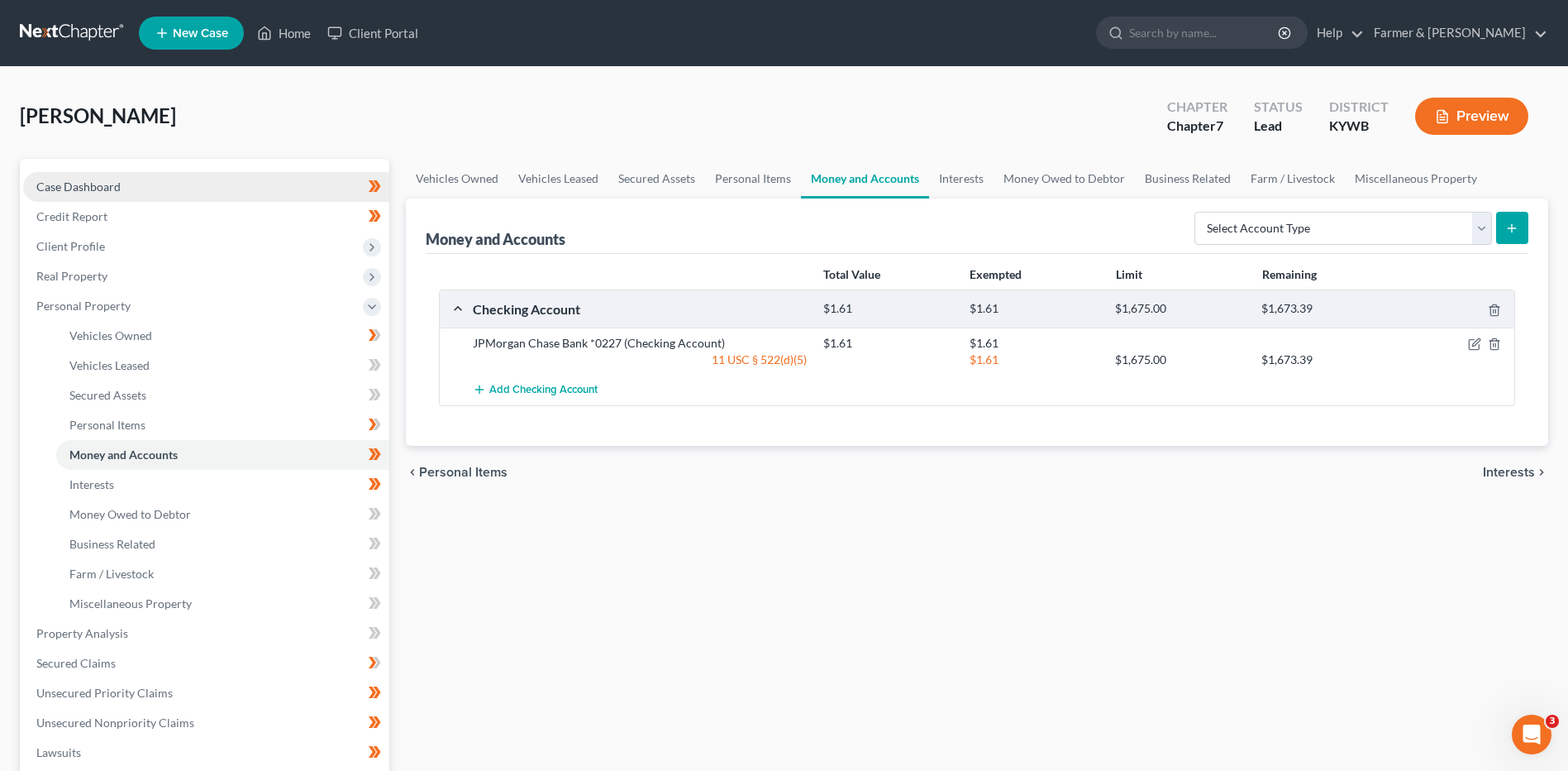
click at [65, 197] on link "Case Dashboard" at bounding box center [207, 187] width 367 height 30
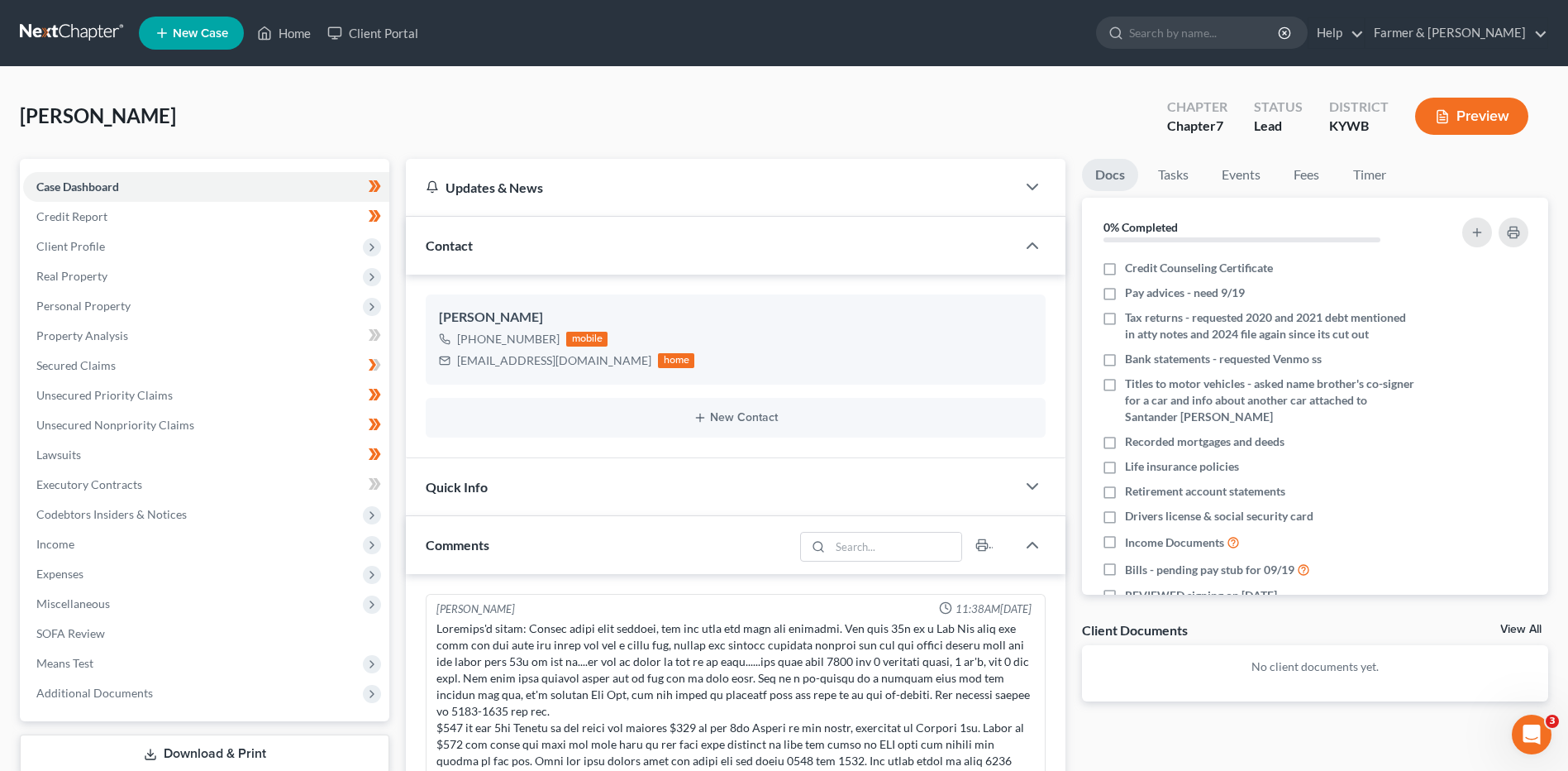
scroll to position [278, 0]
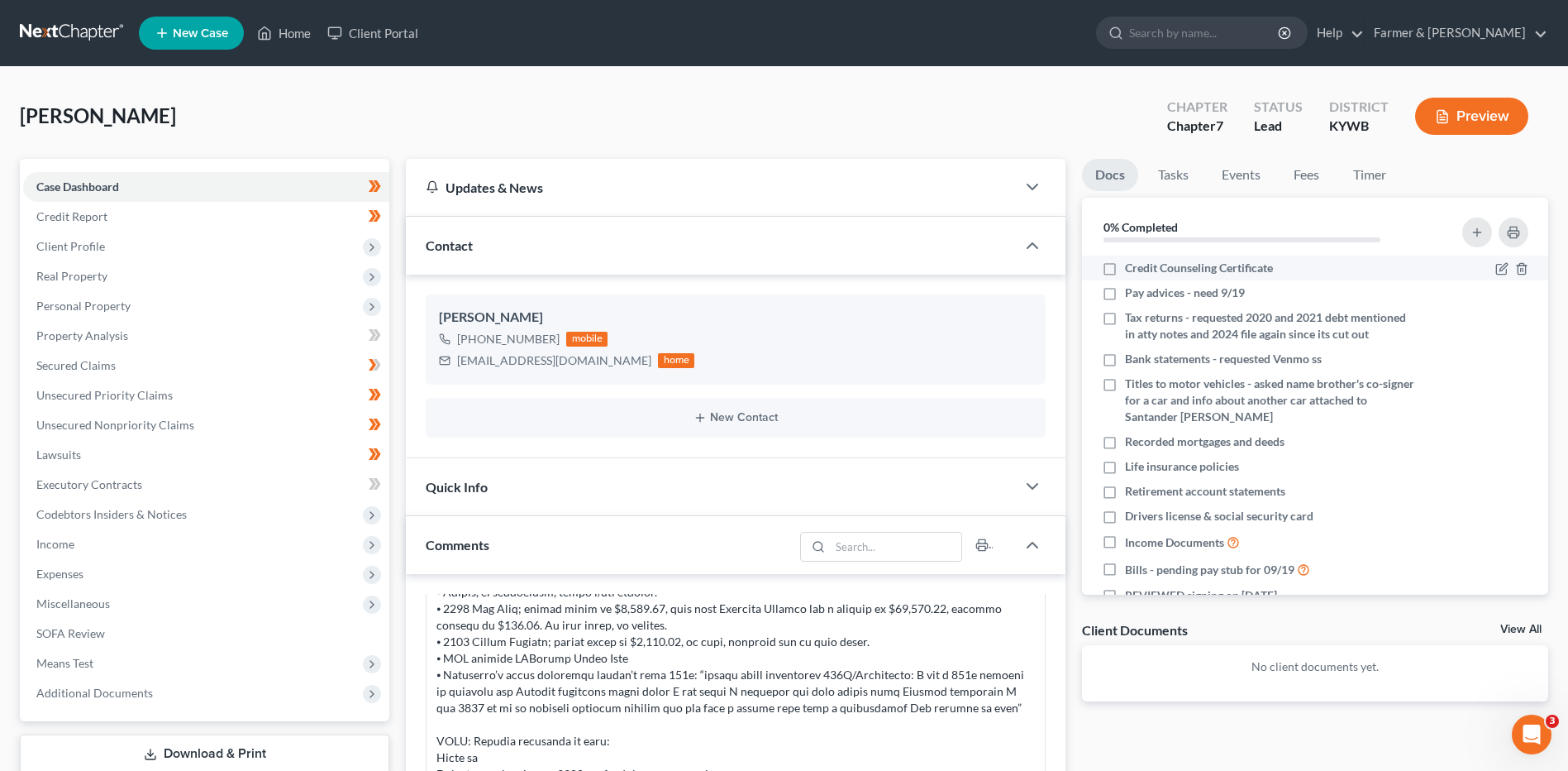
click at [1125, 263] on label "Credit Counseling Certificate" at bounding box center [1199, 268] width 148 height 17
click at [1132, 263] on input "Credit Counseling Certificate" at bounding box center [1137, 264] width 10 height 10
checkbox input "true"
click at [1125, 449] on label "Recorded mortgages and deeds" at bounding box center [1205, 442] width 160 height 17
click at [1132, 444] on input "Recorded mortgages and deeds" at bounding box center [1137, 438] width 10 height 10
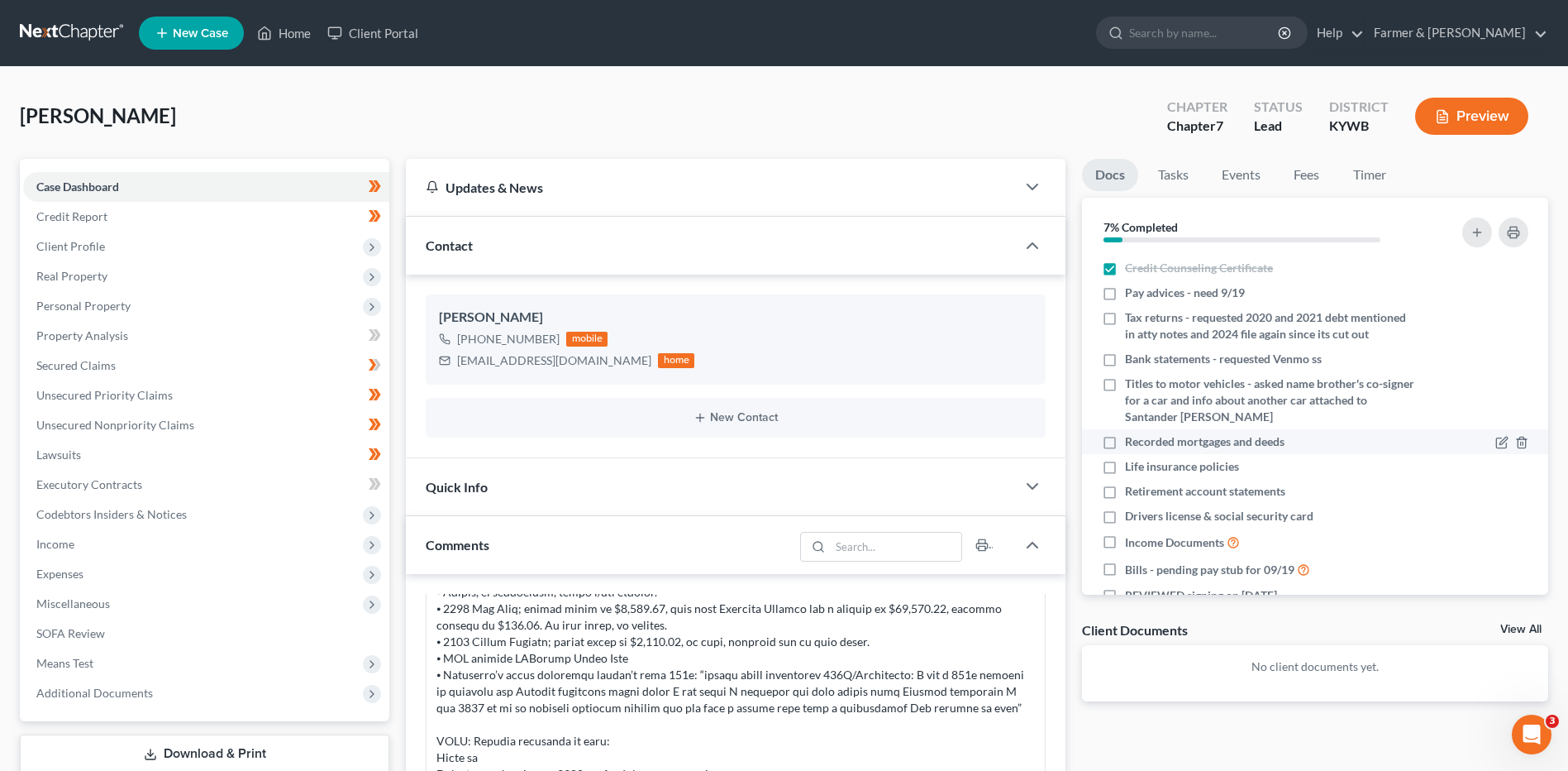
checkbox input "true"
click at [1125, 475] on label "Life insurance policies" at bounding box center [1182, 466] width 114 height 17
click at [1132, 469] on input "Life insurance policies" at bounding box center [1137, 463] width 10 height 10
checkbox input "true"
click at [1125, 499] on label "Retirement account statements" at bounding box center [1205, 492] width 161 height 17
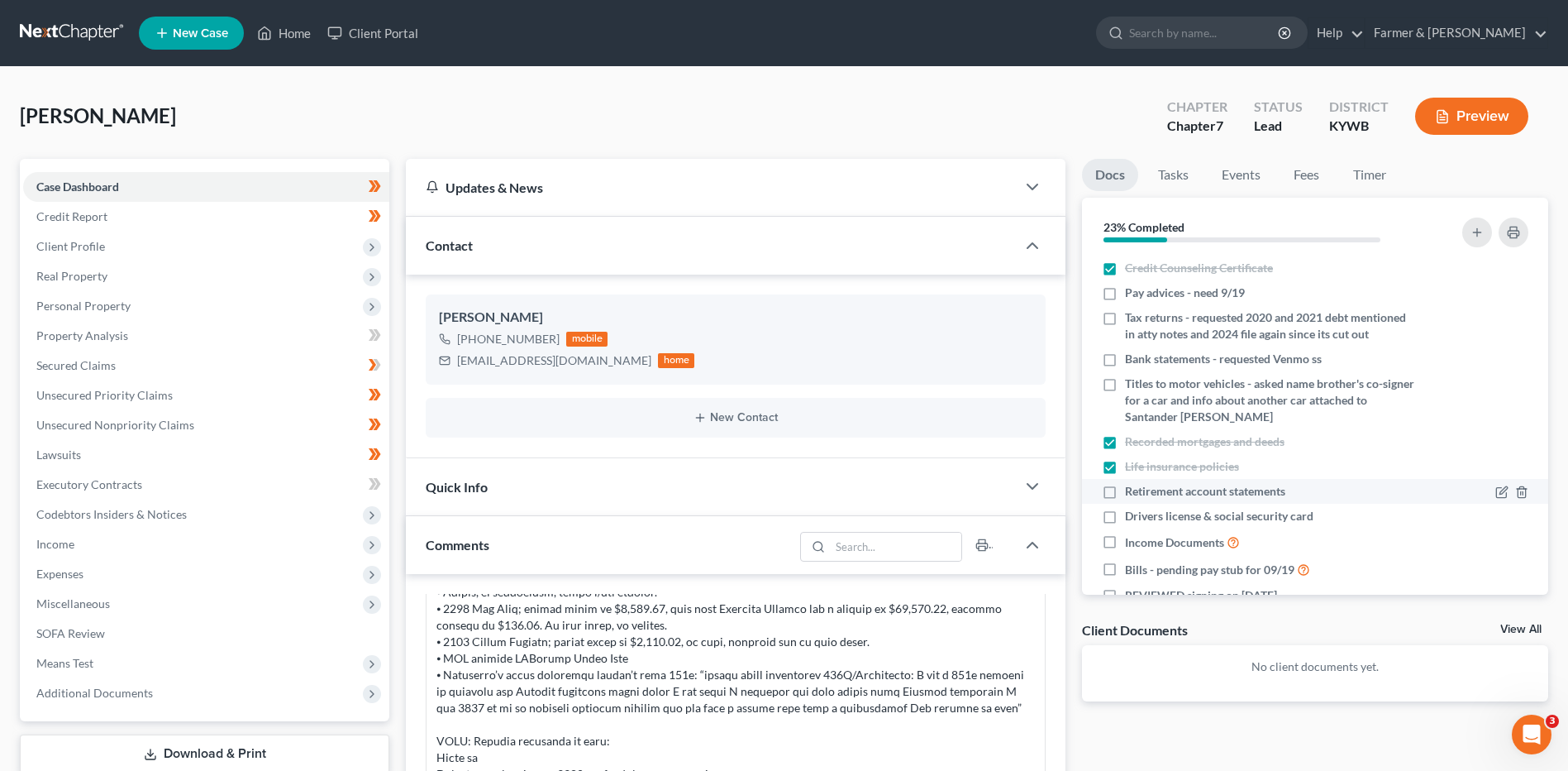
click at [1132, 494] on input "Retirement account statements" at bounding box center [1137, 488] width 10 height 10
checkbox input "true"
click at [1125, 525] on label "Drivers license & social security card" at bounding box center [1219, 516] width 188 height 17
click at [1132, 518] on input "Drivers license & social security card" at bounding box center [1137, 512] width 10 height 10
checkbox input "true"
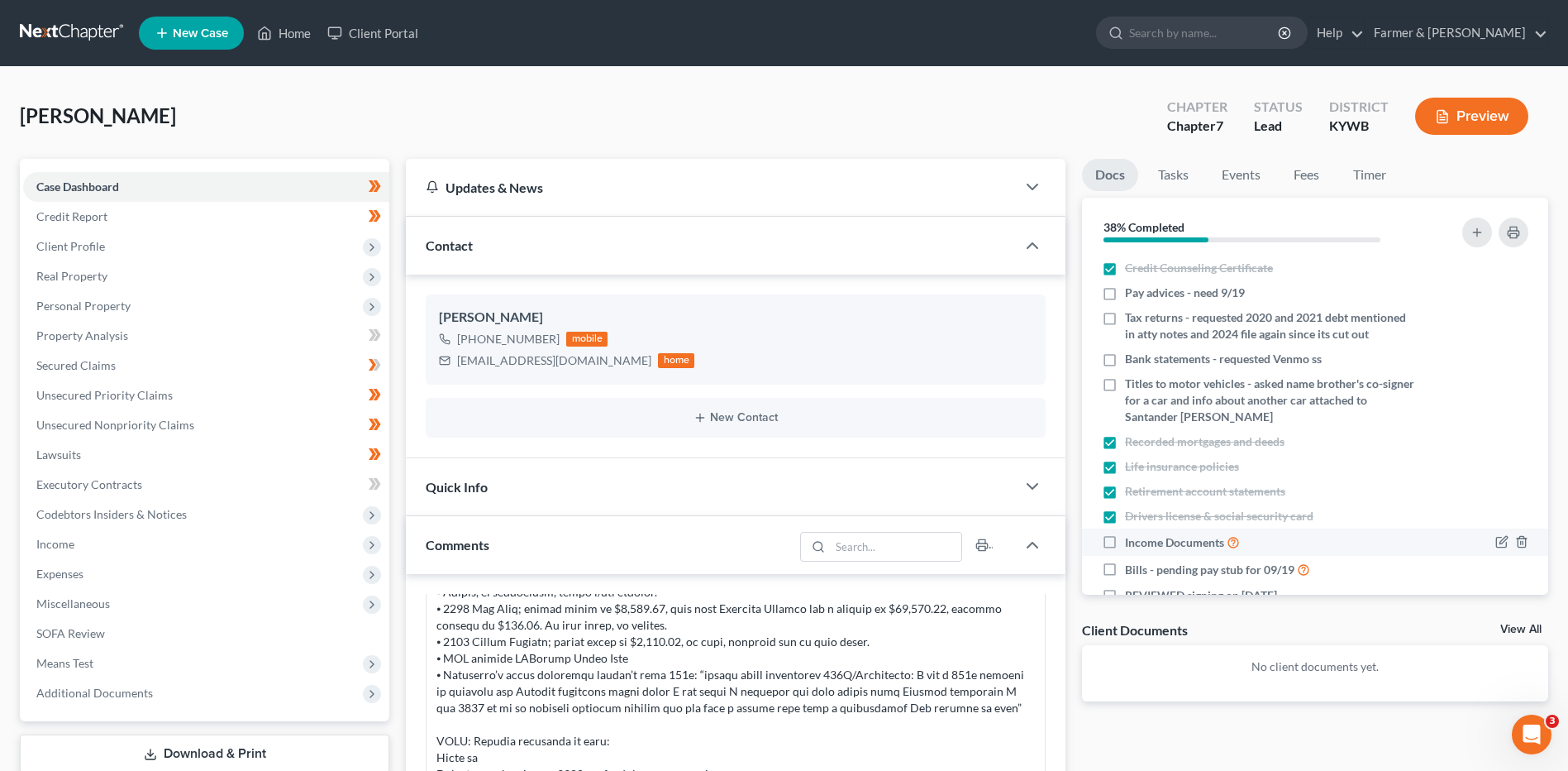
click at [1125, 552] on label "Income Documents" at bounding box center [1183, 542] width 115 height 19
click at [1132, 543] on input "Income Documents" at bounding box center [1137, 537] width 10 height 10
checkbox input "true"
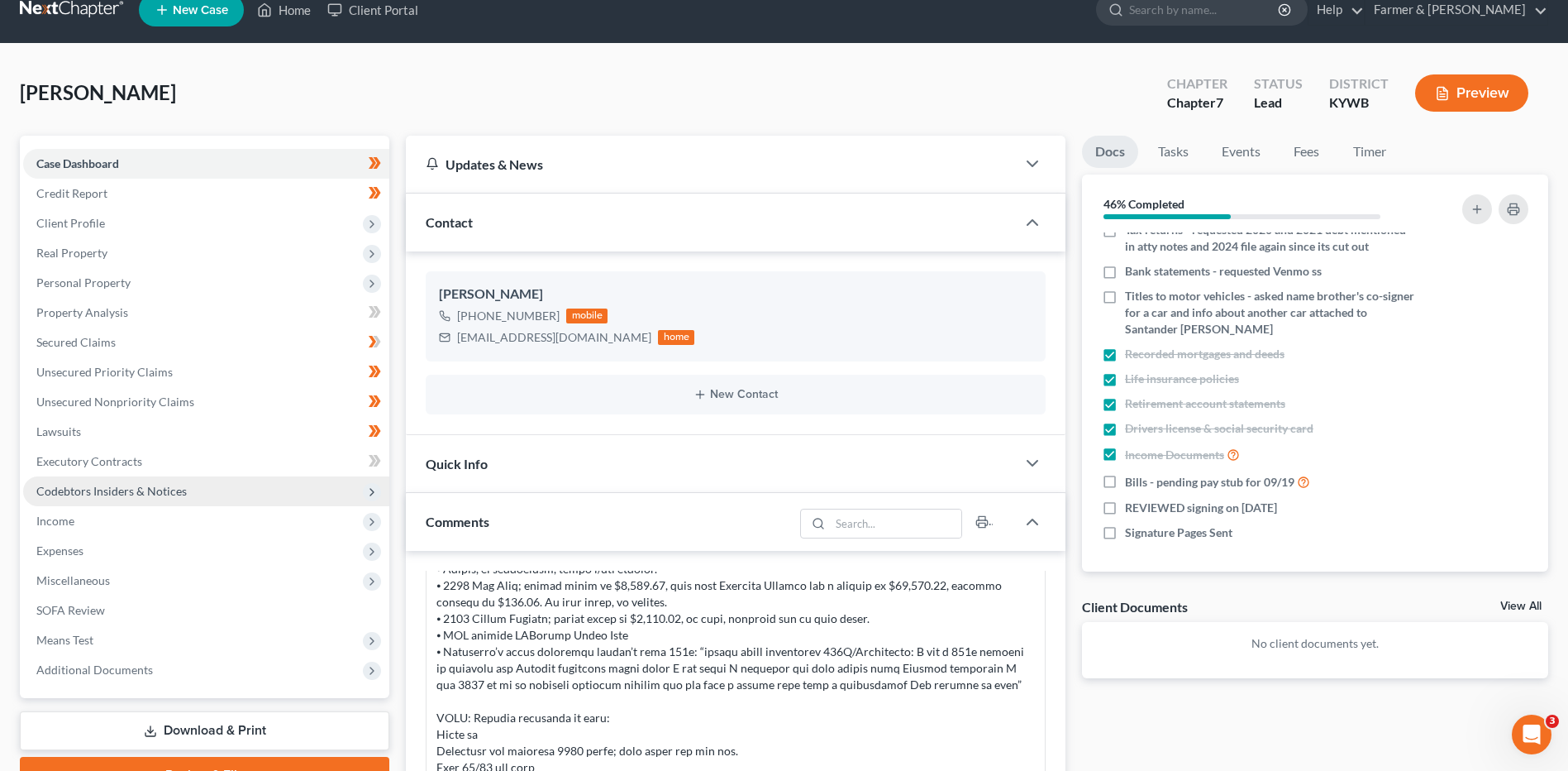
scroll to position [0, 0]
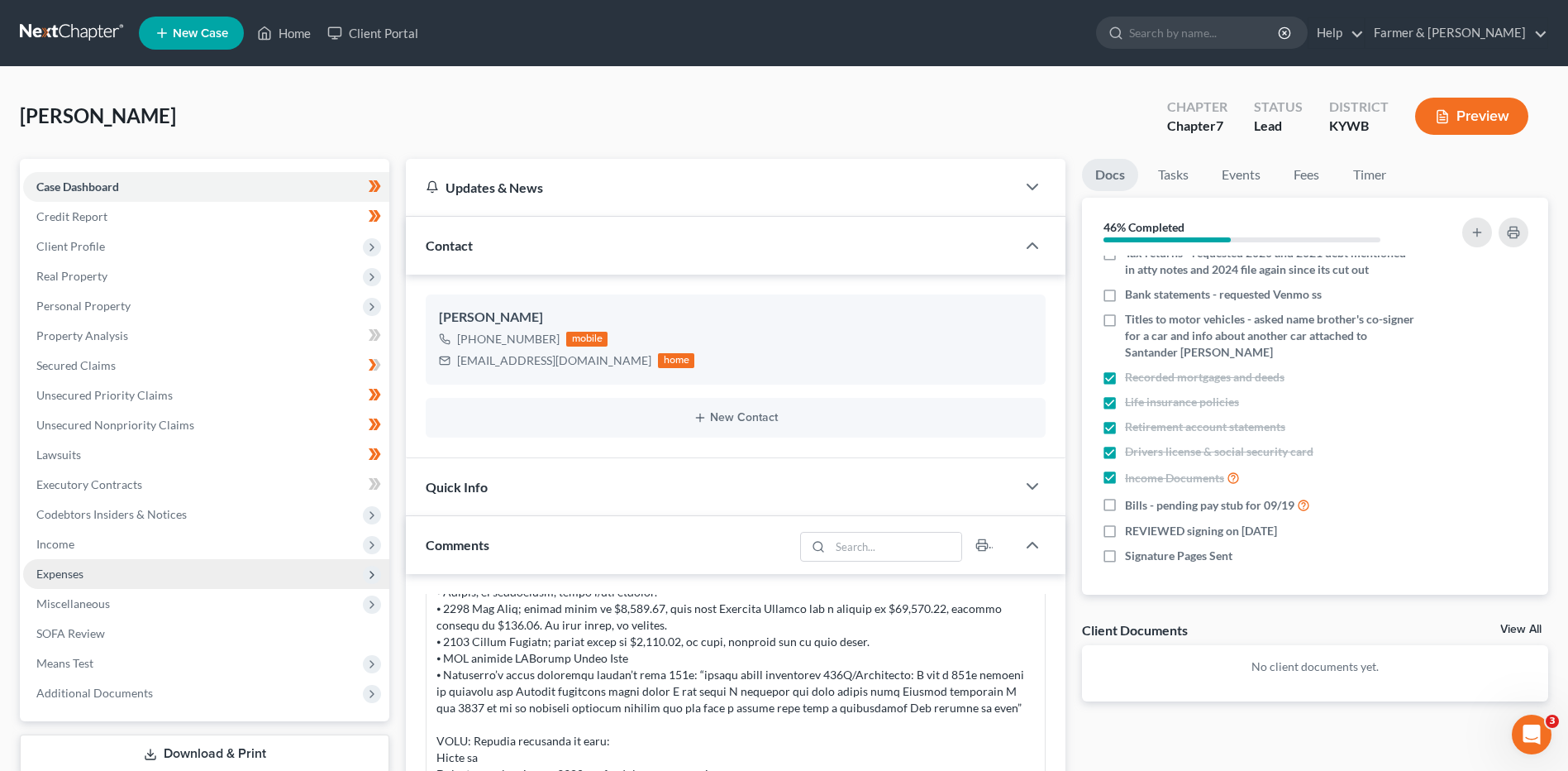
click at [62, 581] on span "Expenses" at bounding box center [207, 574] width 367 height 30
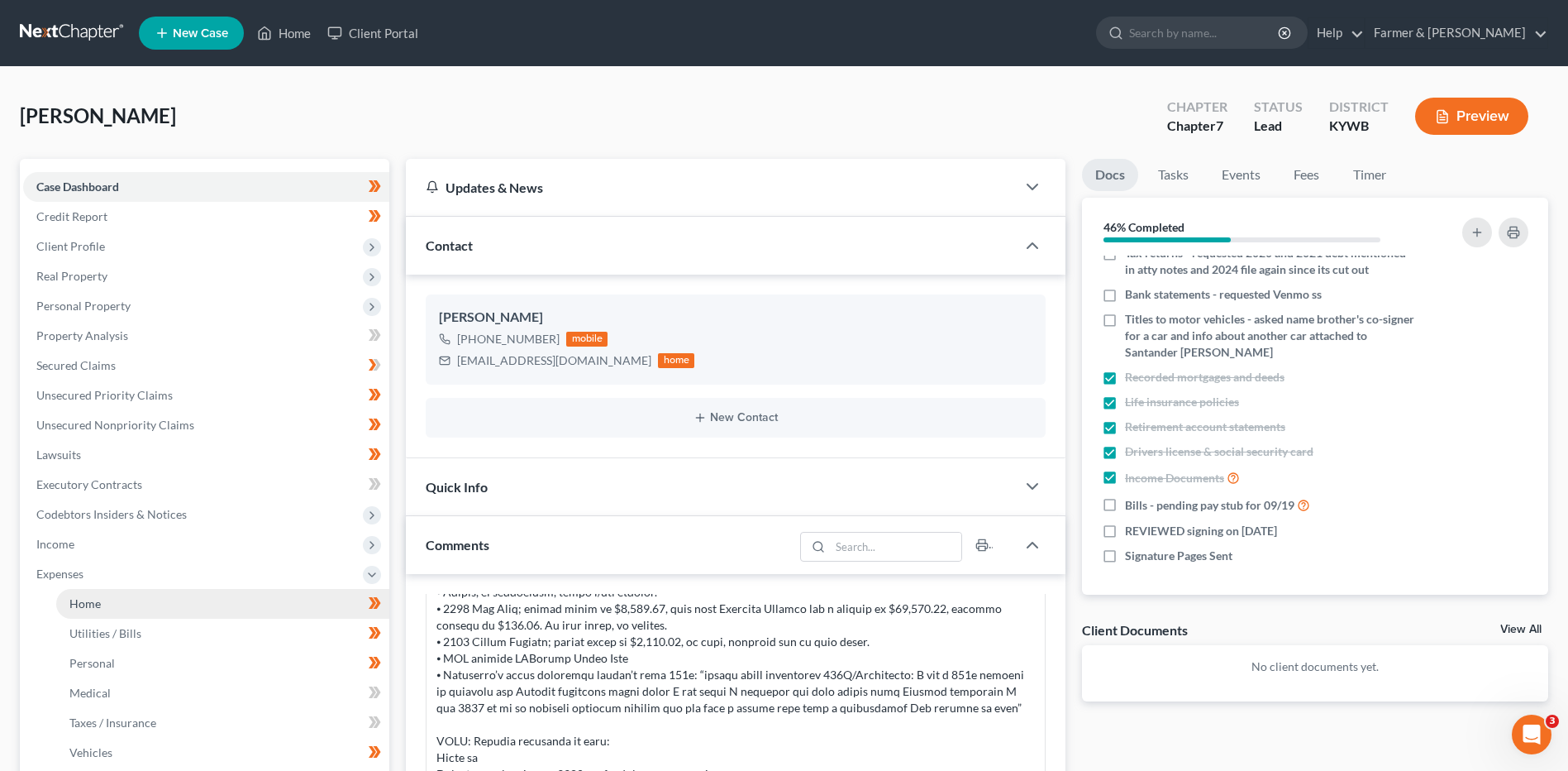
click at [129, 600] on link "Home" at bounding box center [223, 604] width 333 height 30
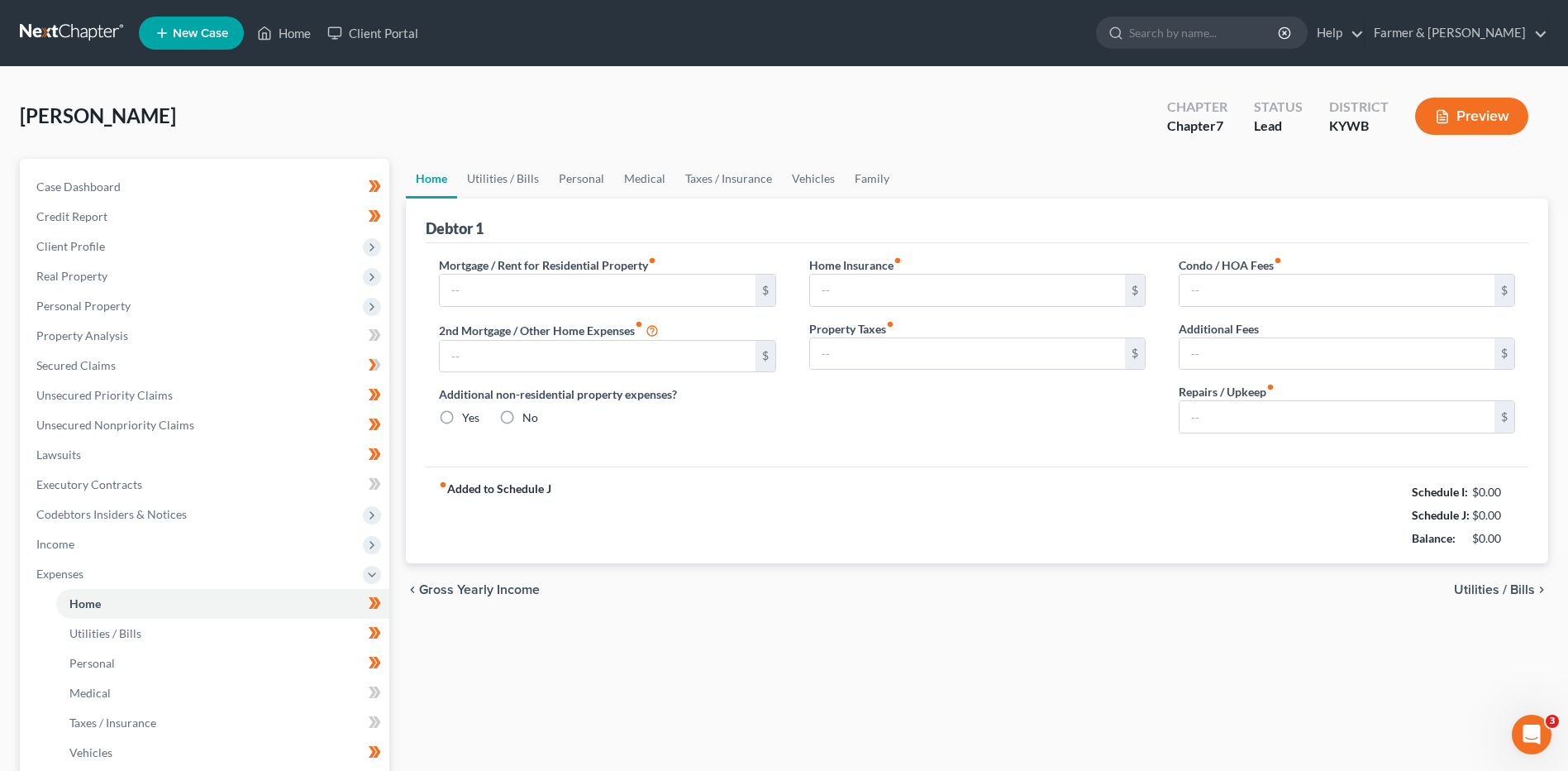
type input "400.00"
type input "0.00"
radio input "true"
type input "0.00"
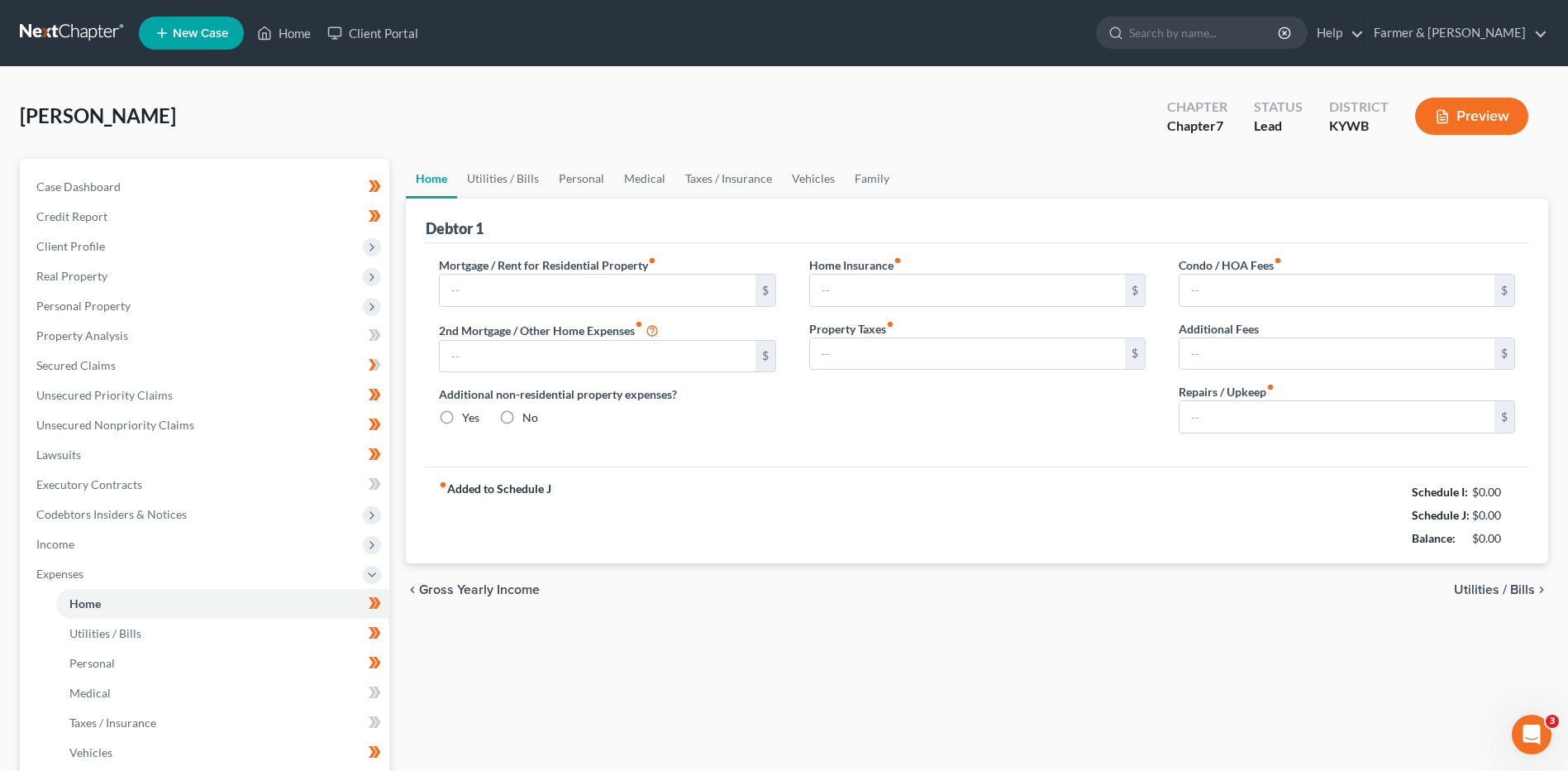
type input "0.00"
type input "50.00"
drag, startPoint x: 66, startPoint y: 39, endPoint x: 165, endPoint y: 17, distance: 101.4
click at [66, 39] on link at bounding box center [72, 33] width 106 height 30
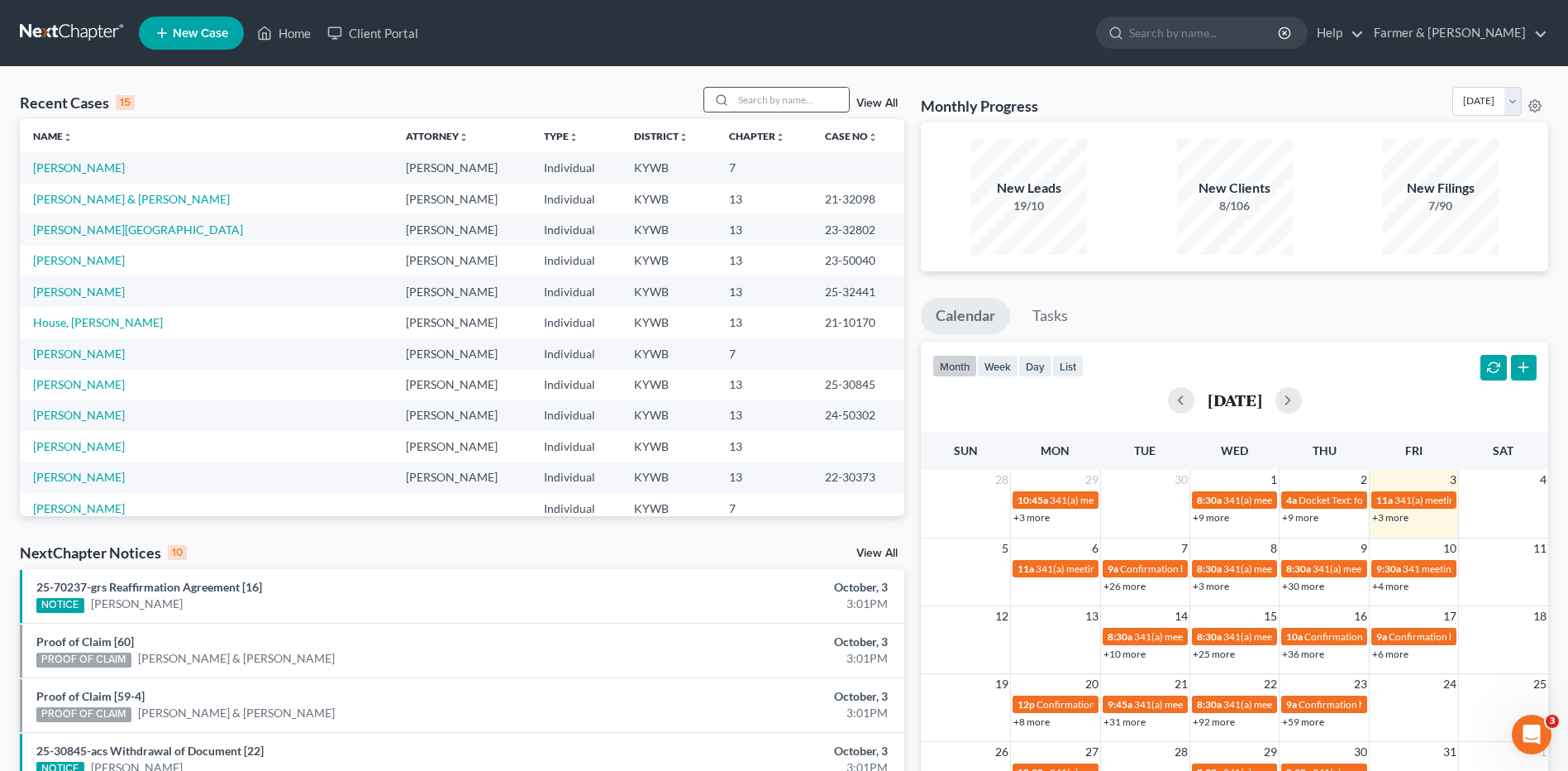
click at [825, 94] on input "search" at bounding box center [791, 100] width 116 height 24
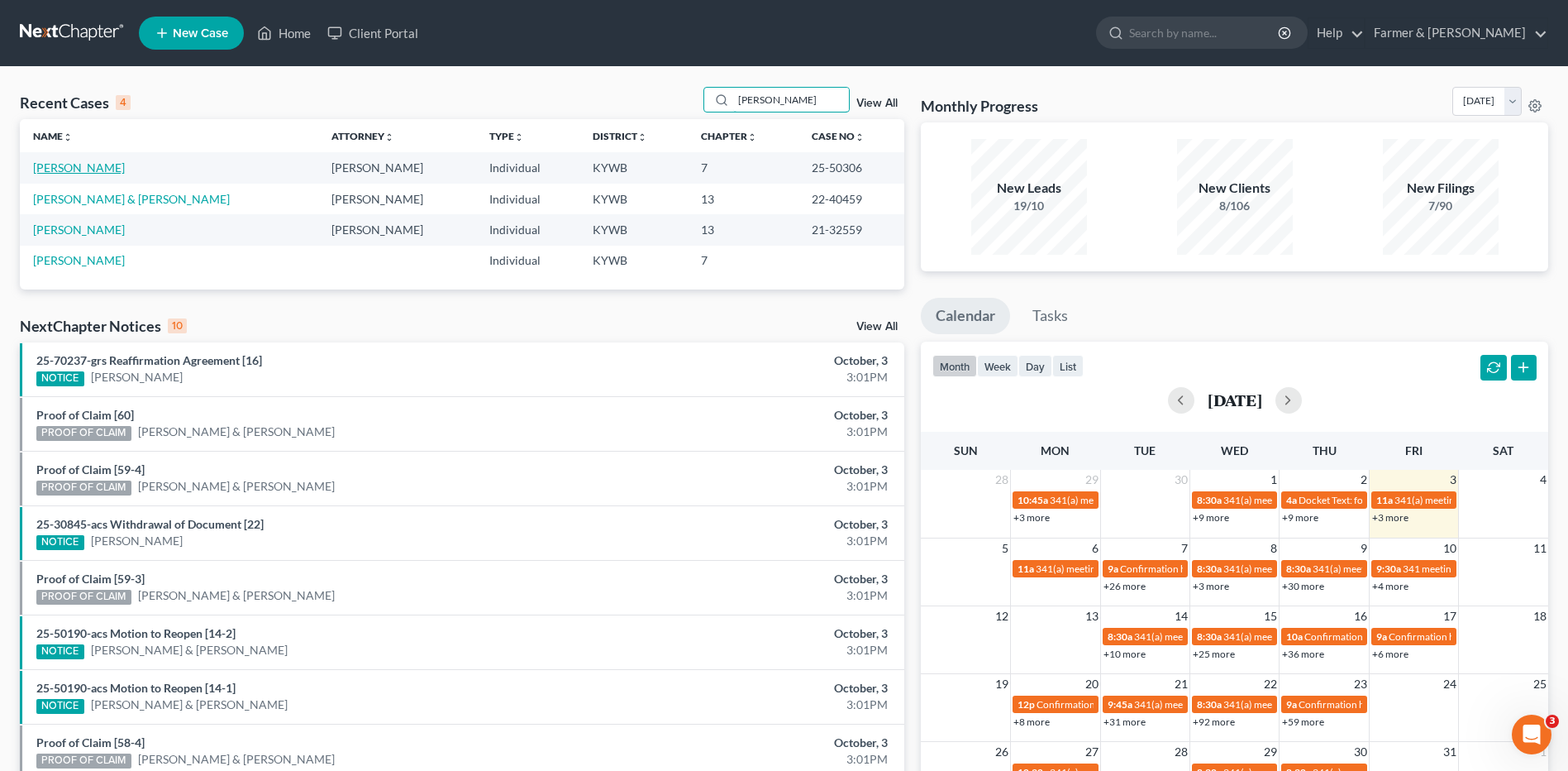
type input "[PERSON_NAME]"
click at [73, 172] on link "[PERSON_NAME]" at bounding box center [79, 167] width 92 height 14
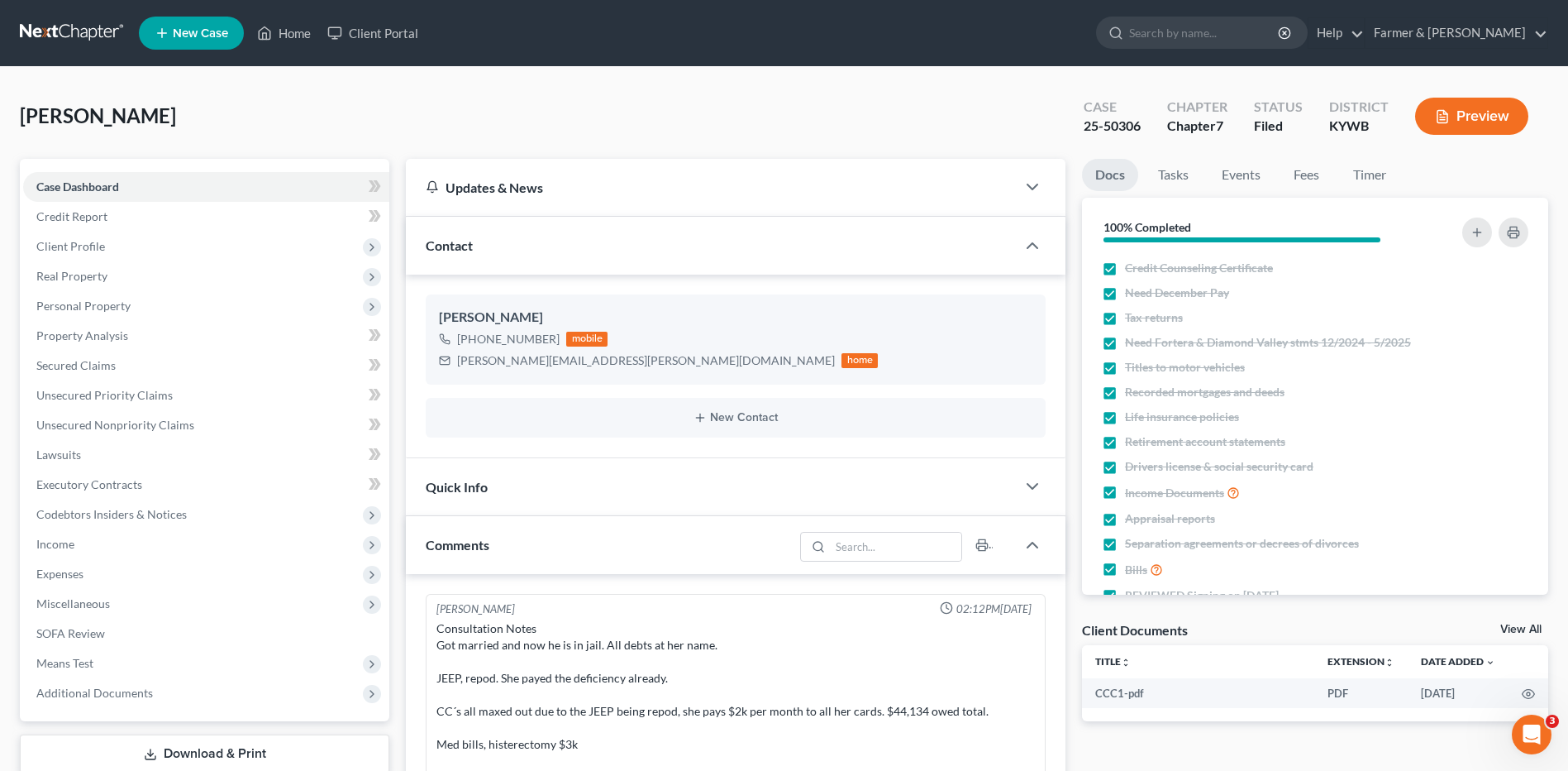
scroll to position [323, 0]
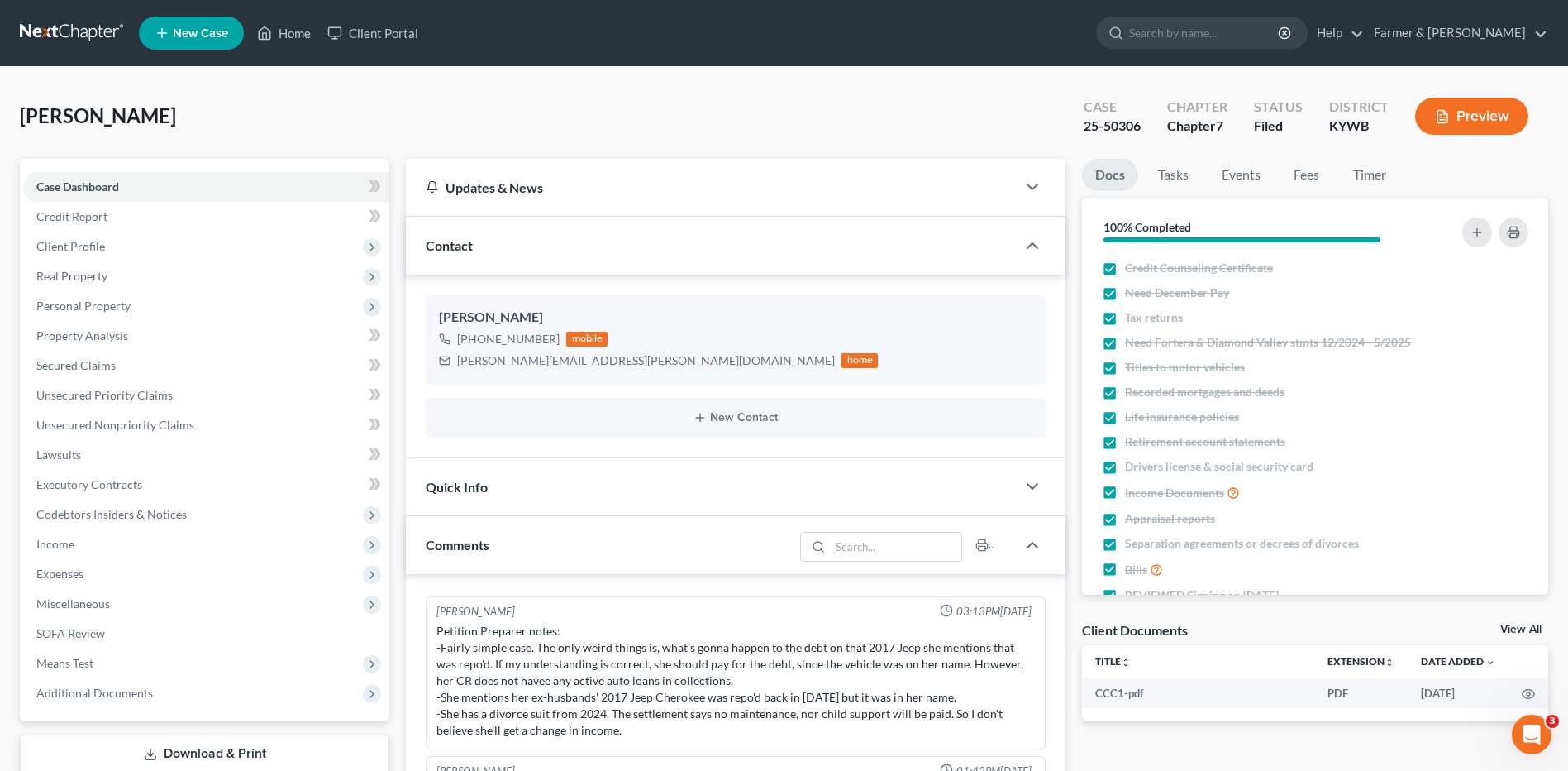
drag, startPoint x: 90, startPoint y: 29, endPoint x: 122, endPoint y: 29, distance: 32.0
click at [90, 29] on link at bounding box center [72, 33] width 106 height 30
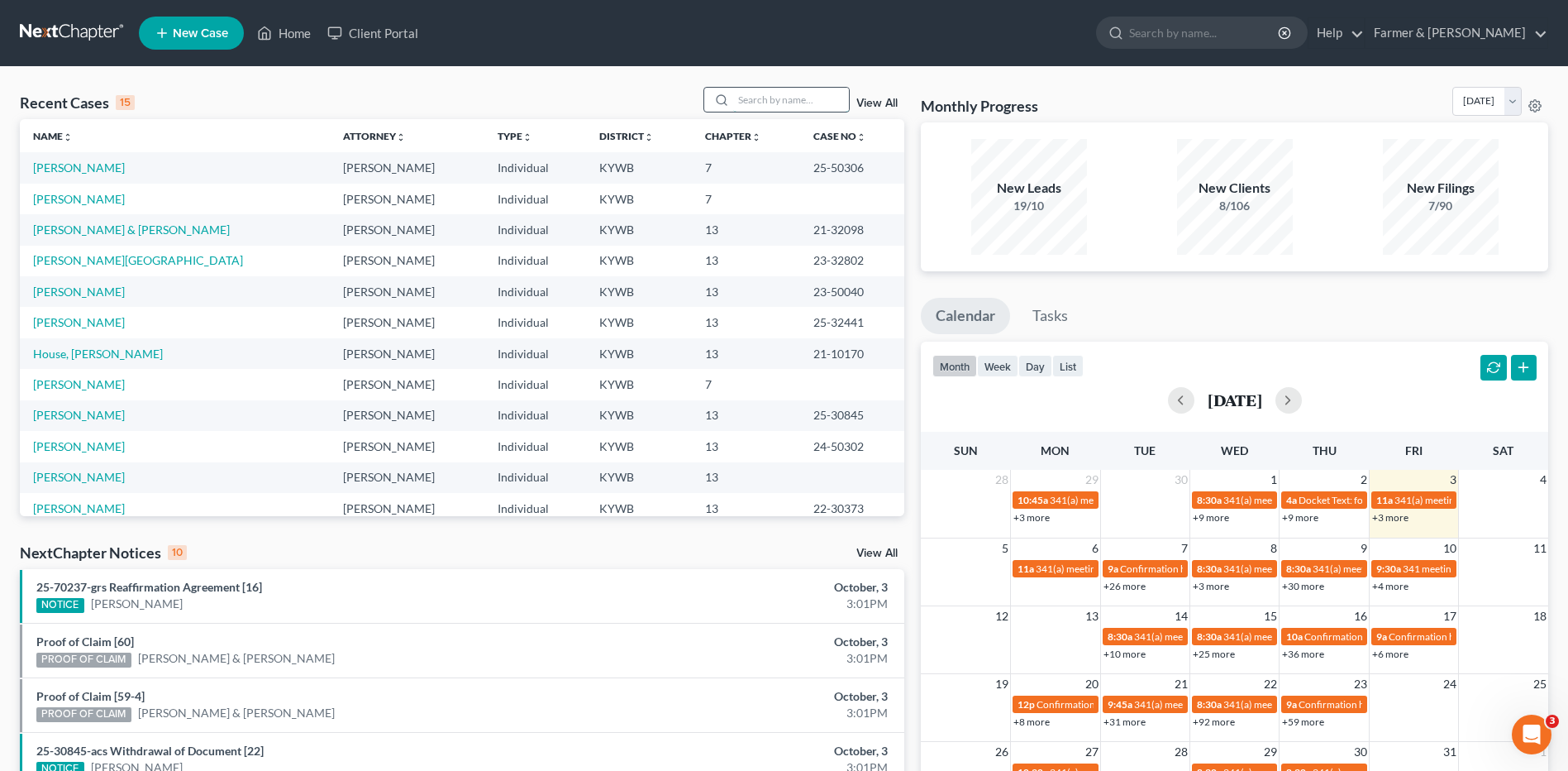
click at [839, 88] on input "search" at bounding box center [791, 100] width 116 height 24
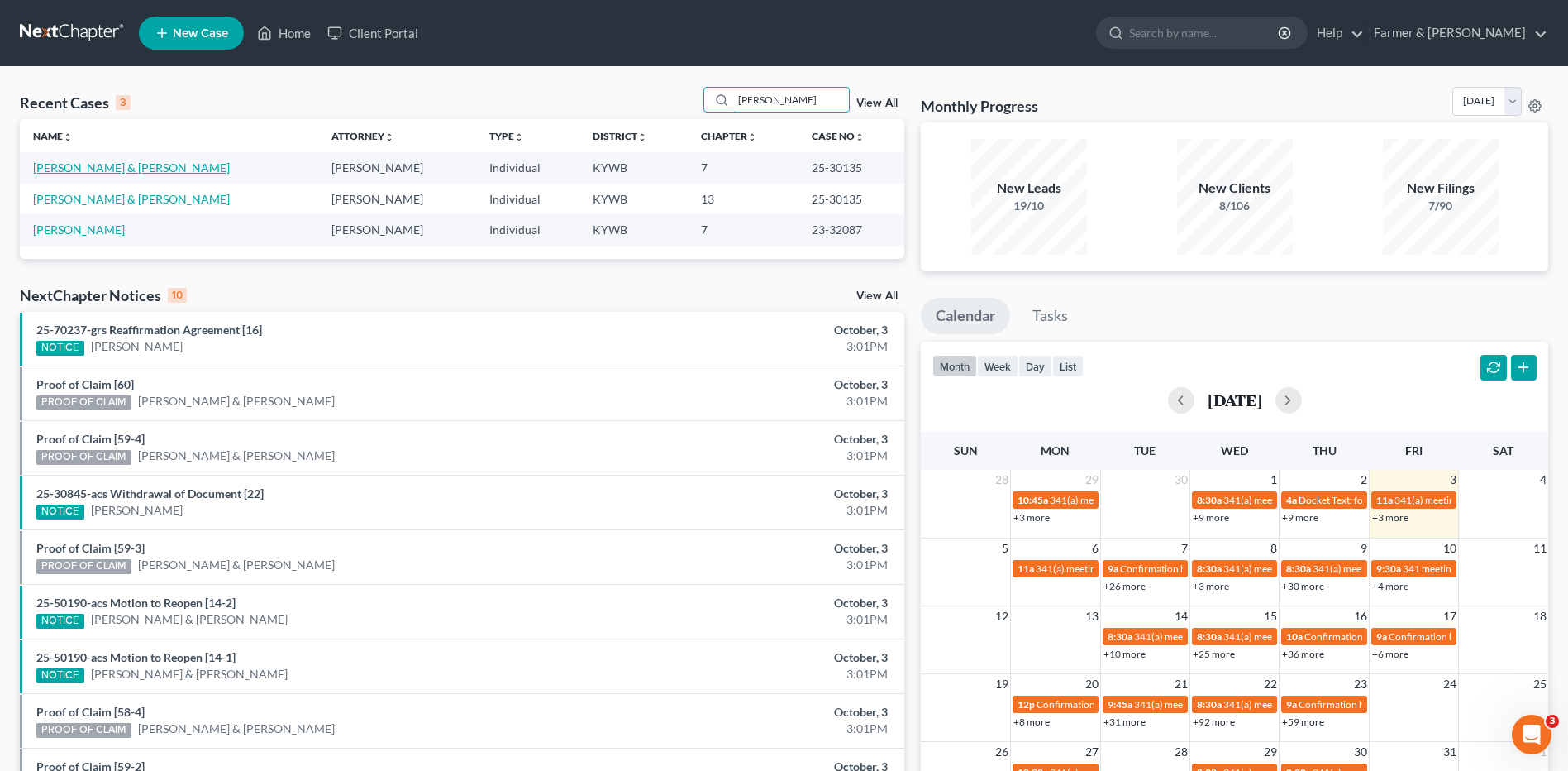
type input "[PERSON_NAME]"
click at [119, 164] on link "[PERSON_NAME] & [PERSON_NAME]" at bounding box center [131, 167] width 196 height 14
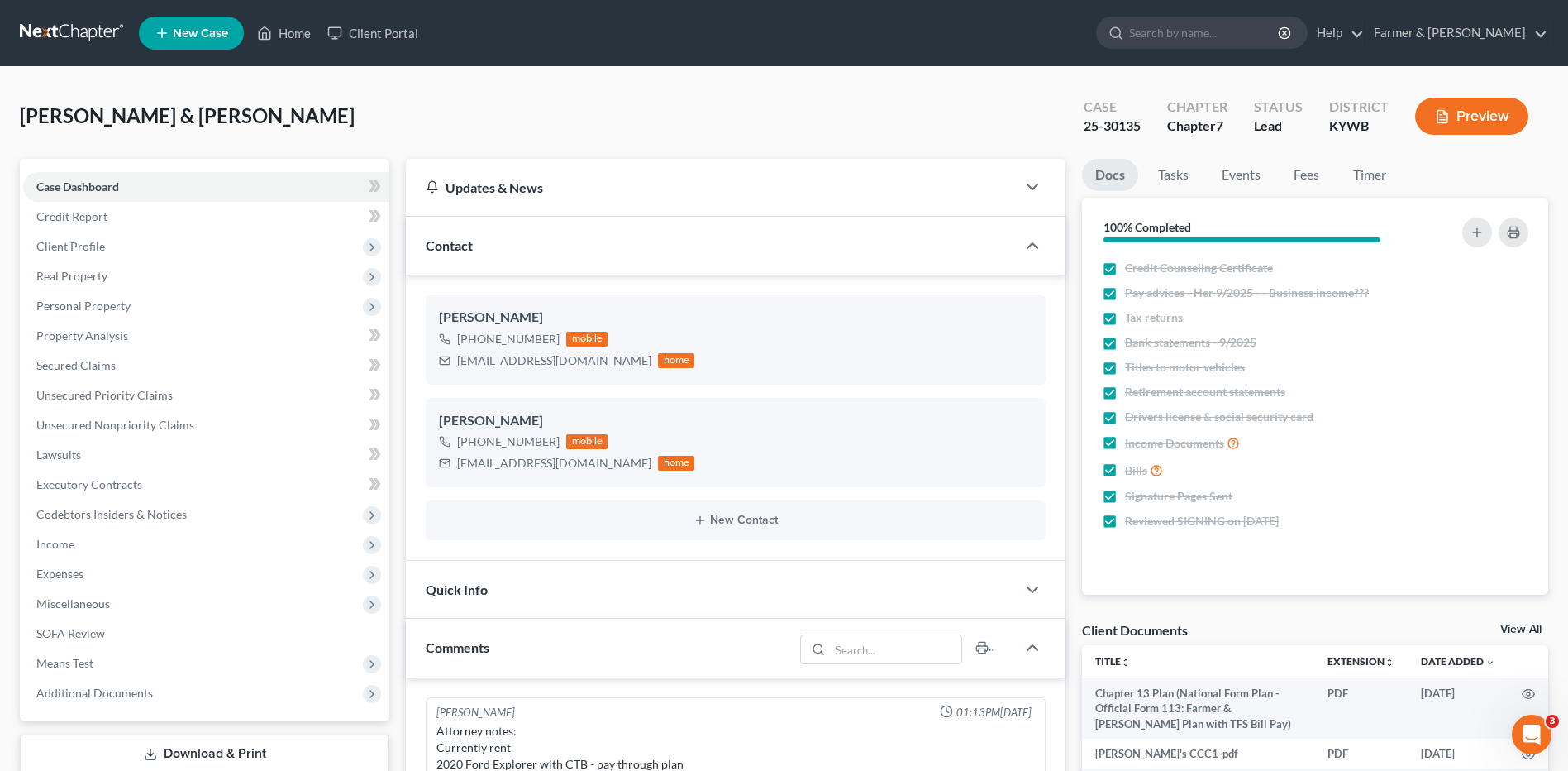
scroll to position [481, 0]
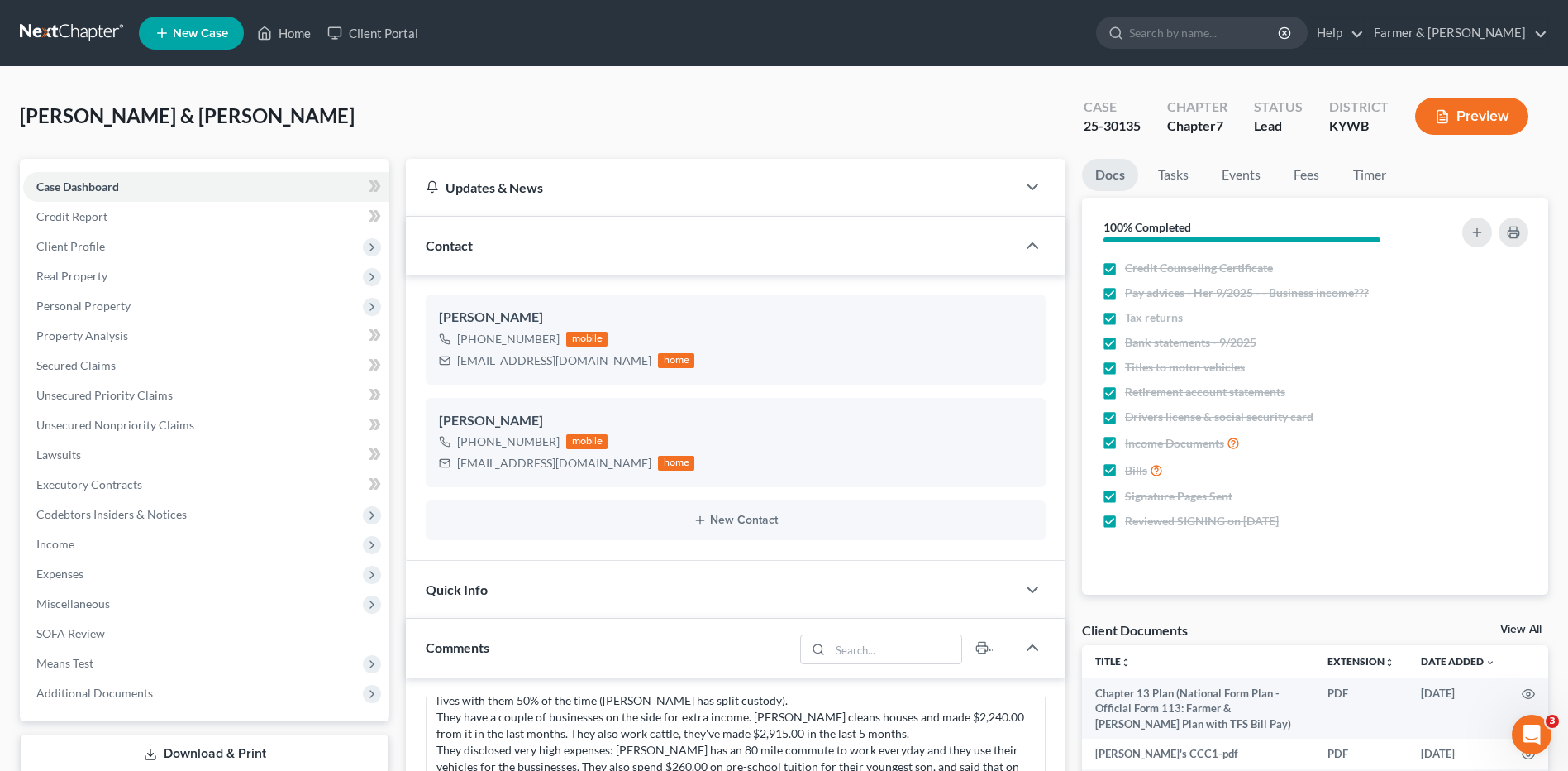
drag, startPoint x: 72, startPoint y: 38, endPoint x: 89, endPoint y: 36, distance: 17.1
click at [72, 38] on link at bounding box center [72, 33] width 106 height 30
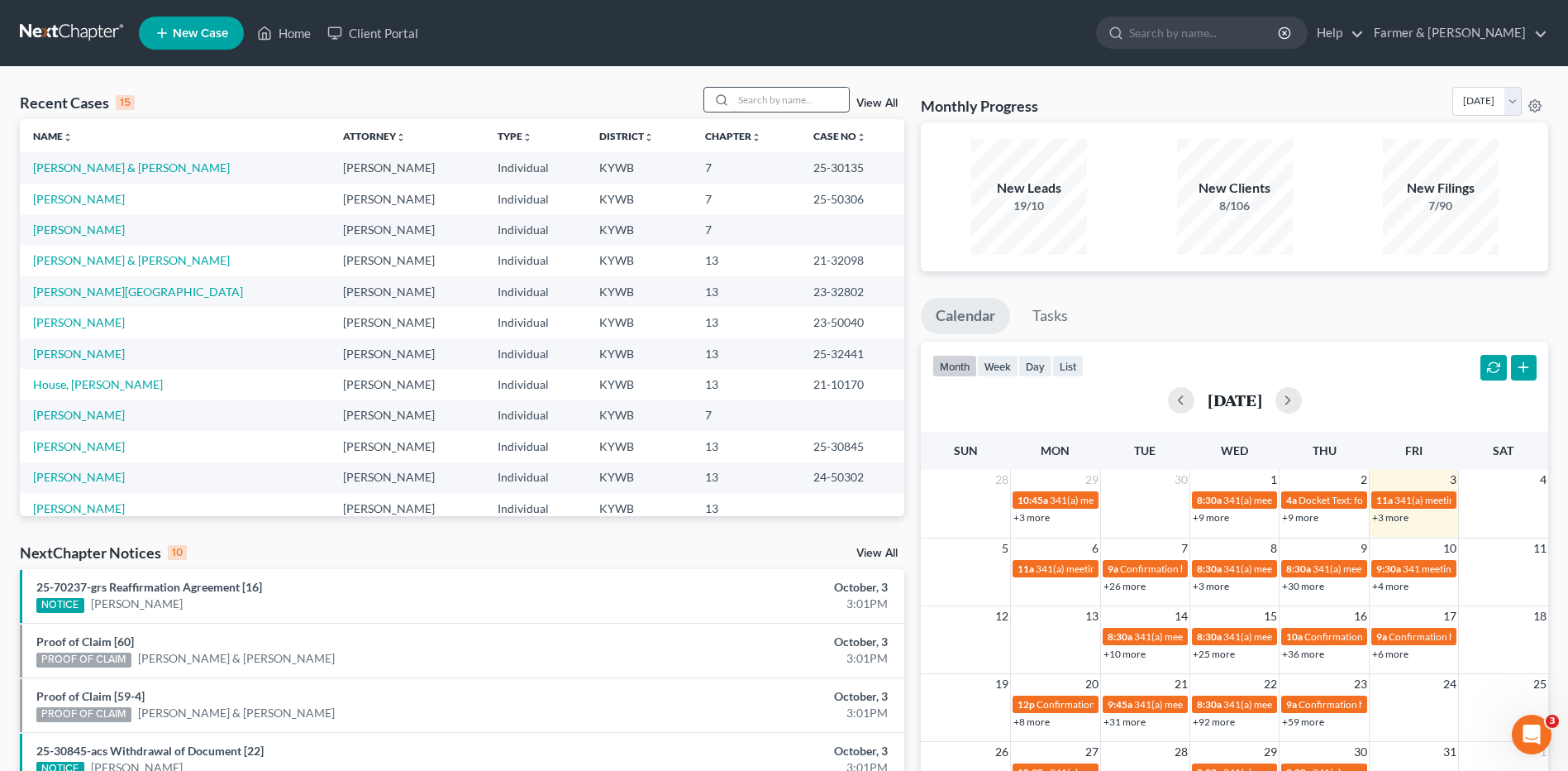
click at [823, 106] on input "search" at bounding box center [791, 100] width 116 height 24
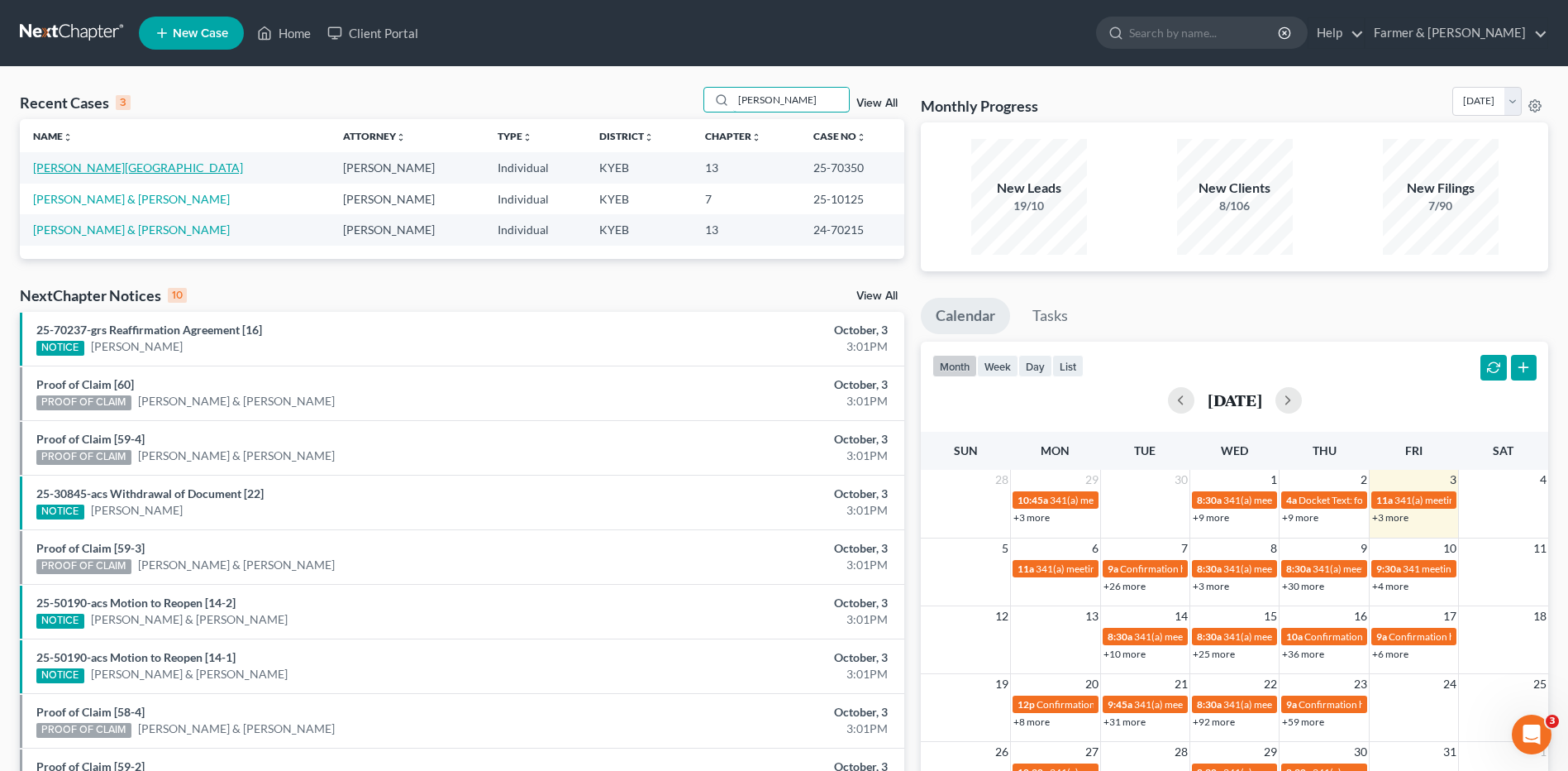
type input "[PERSON_NAME]"
click at [88, 170] on link "[PERSON_NAME][GEOGRAPHIC_DATA]" at bounding box center [137, 167] width 210 height 14
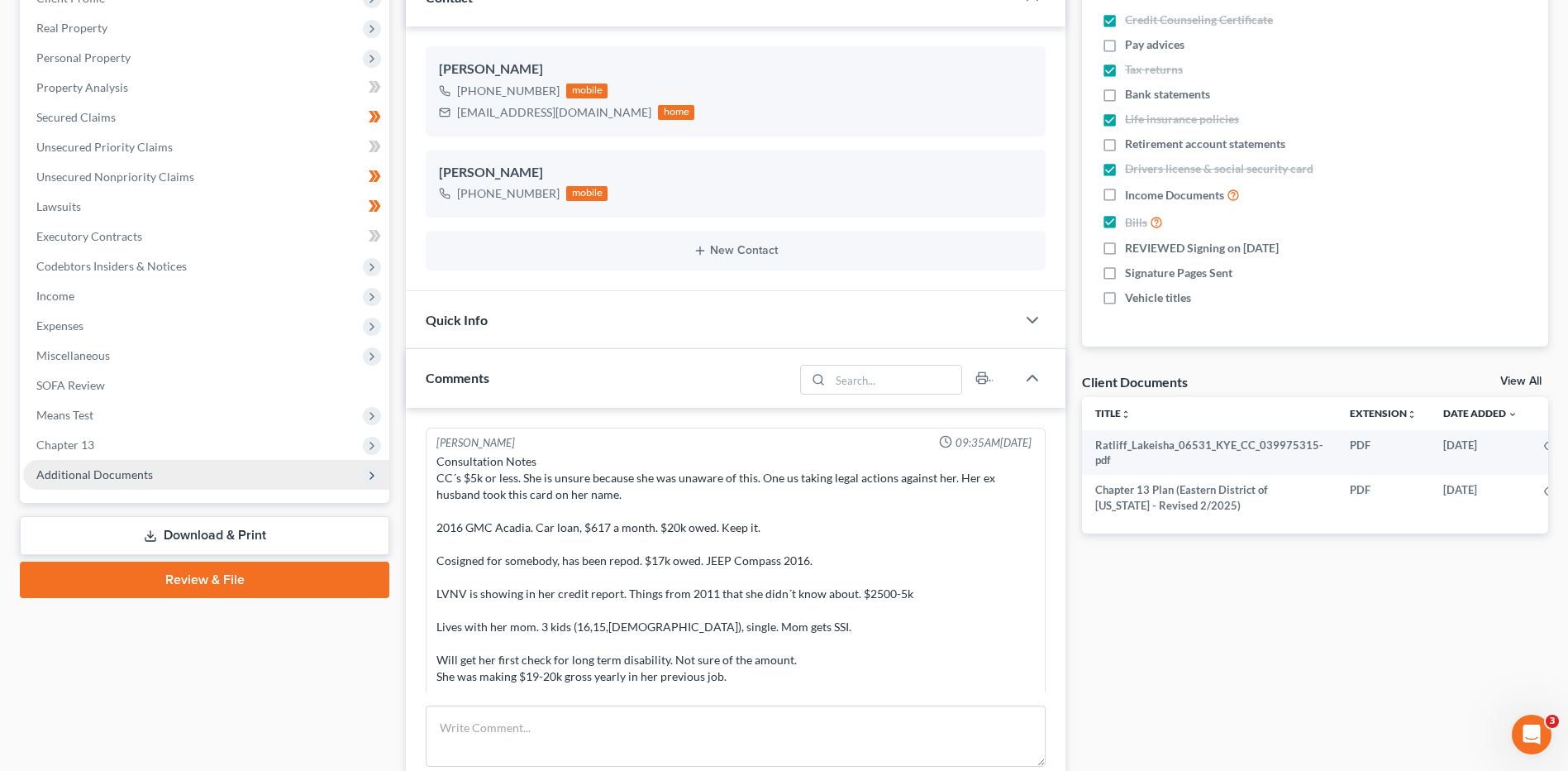
scroll to position [604, 0]
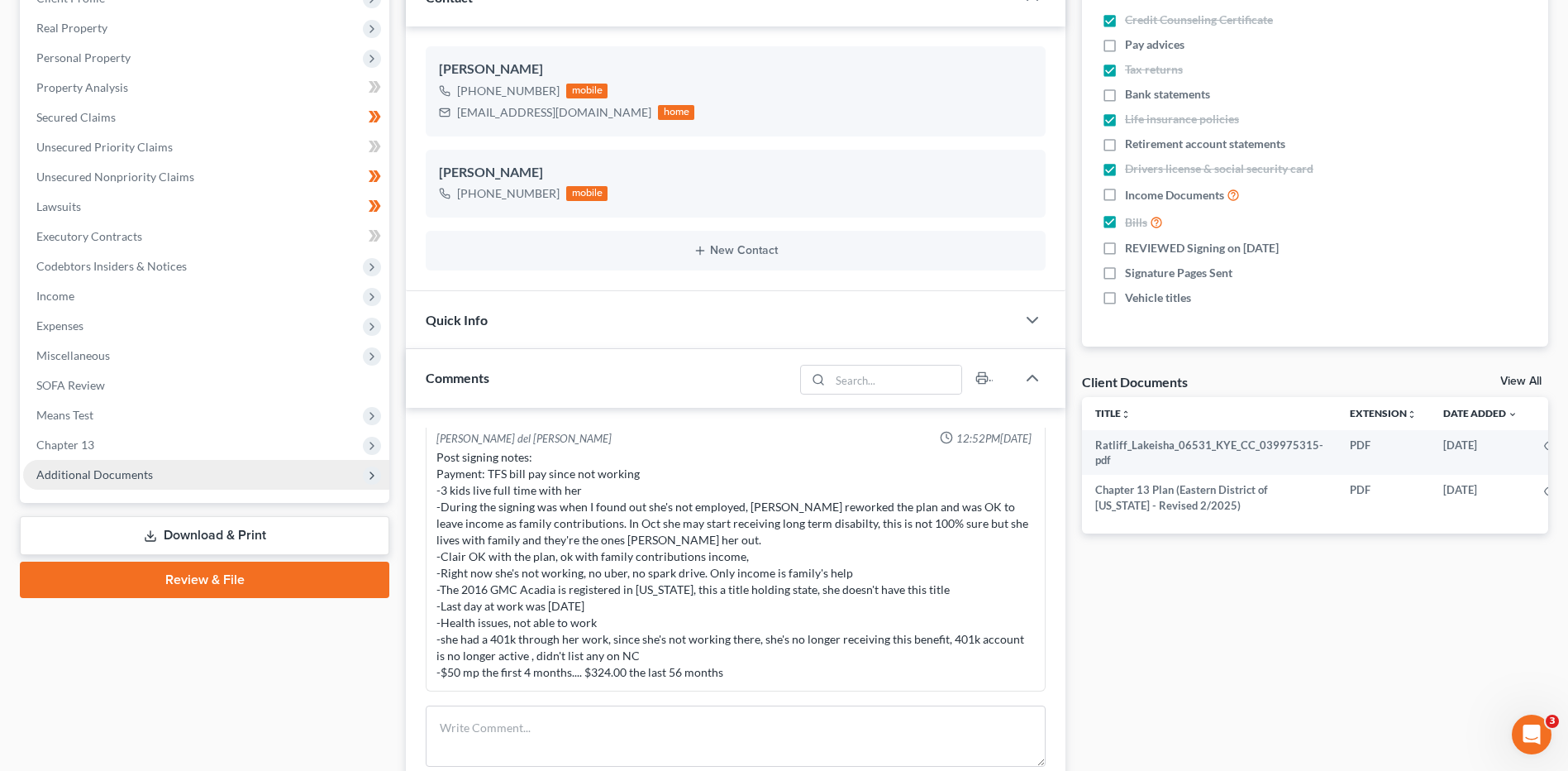
click at [153, 484] on span "Additional Documents" at bounding box center [207, 475] width 367 height 30
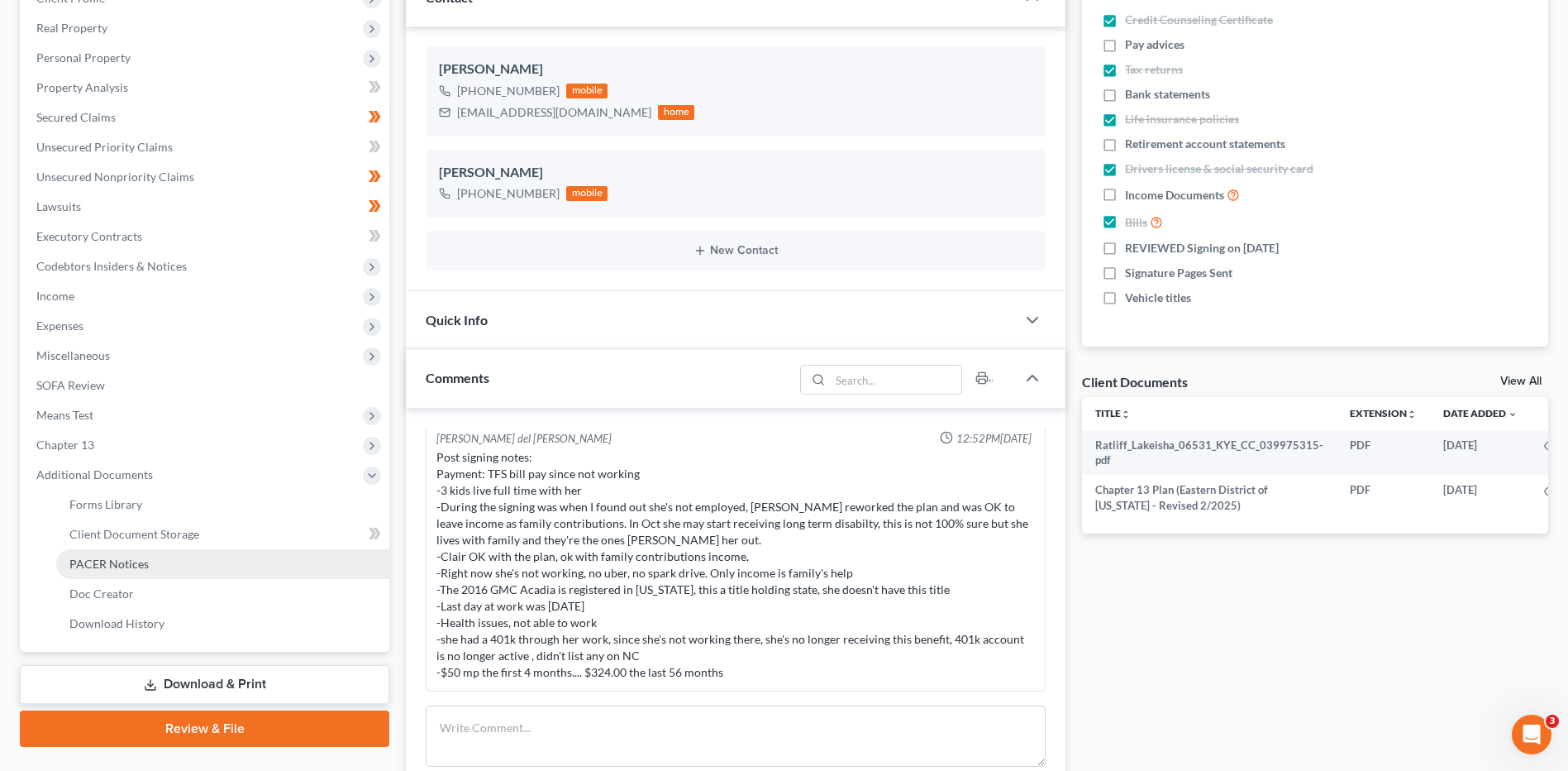
click at [140, 563] on span "PACER Notices" at bounding box center [109, 563] width 79 height 14
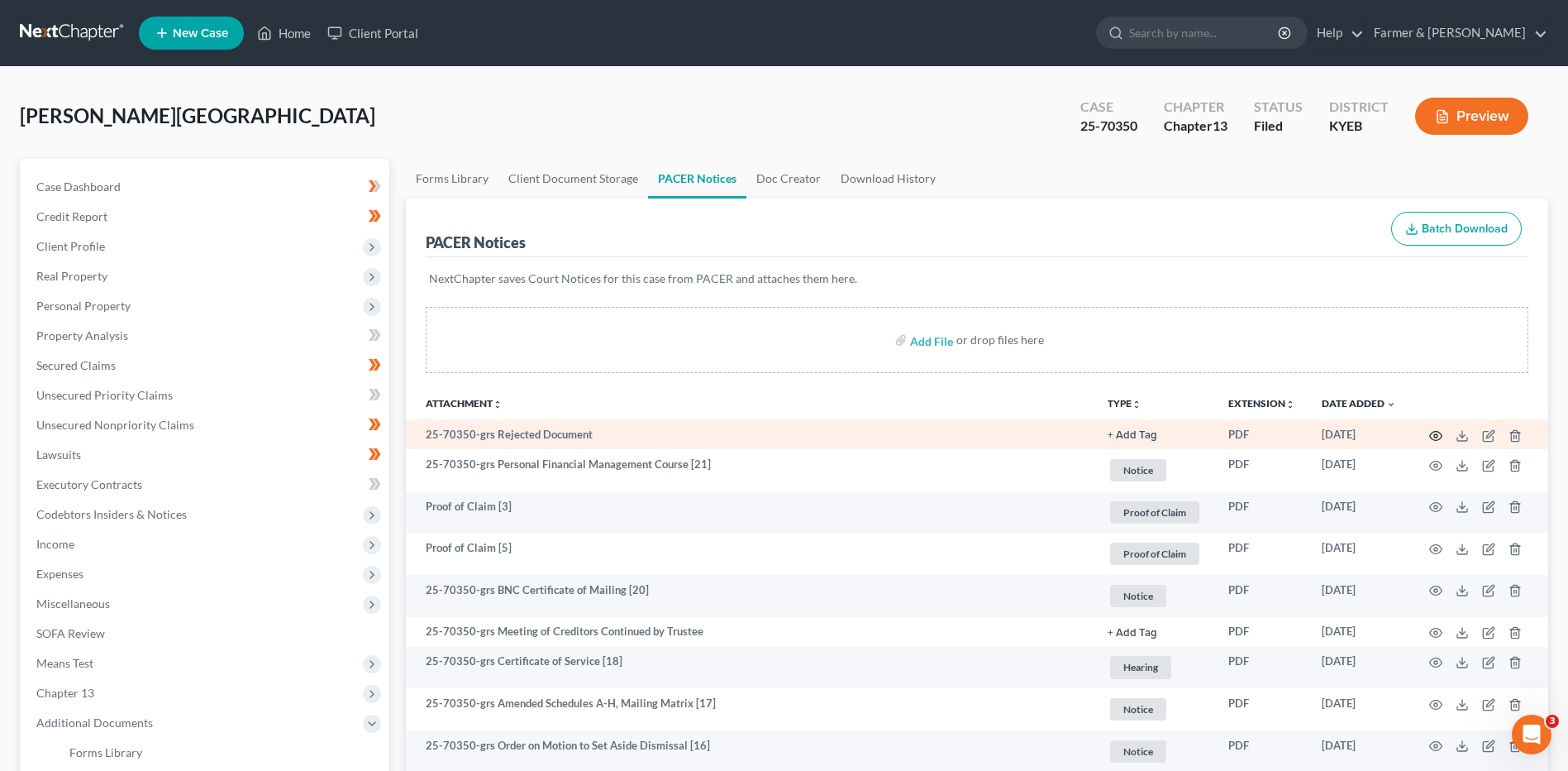
click at [1435, 435] on icon "button" at bounding box center [1435, 435] width 13 height 13
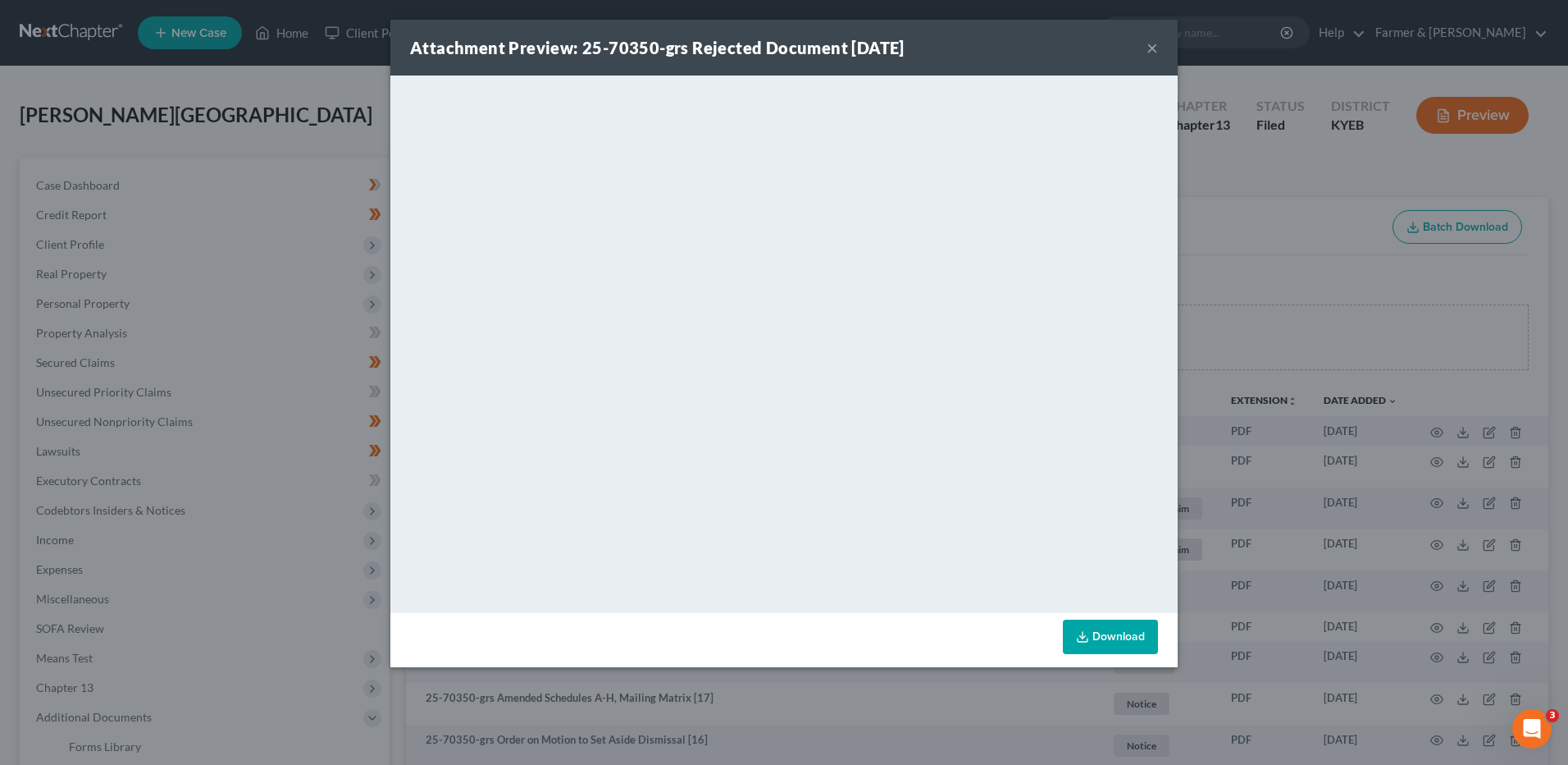
click at [1149, 47] on button "×" at bounding box center [1152, 47] width 11 height 20
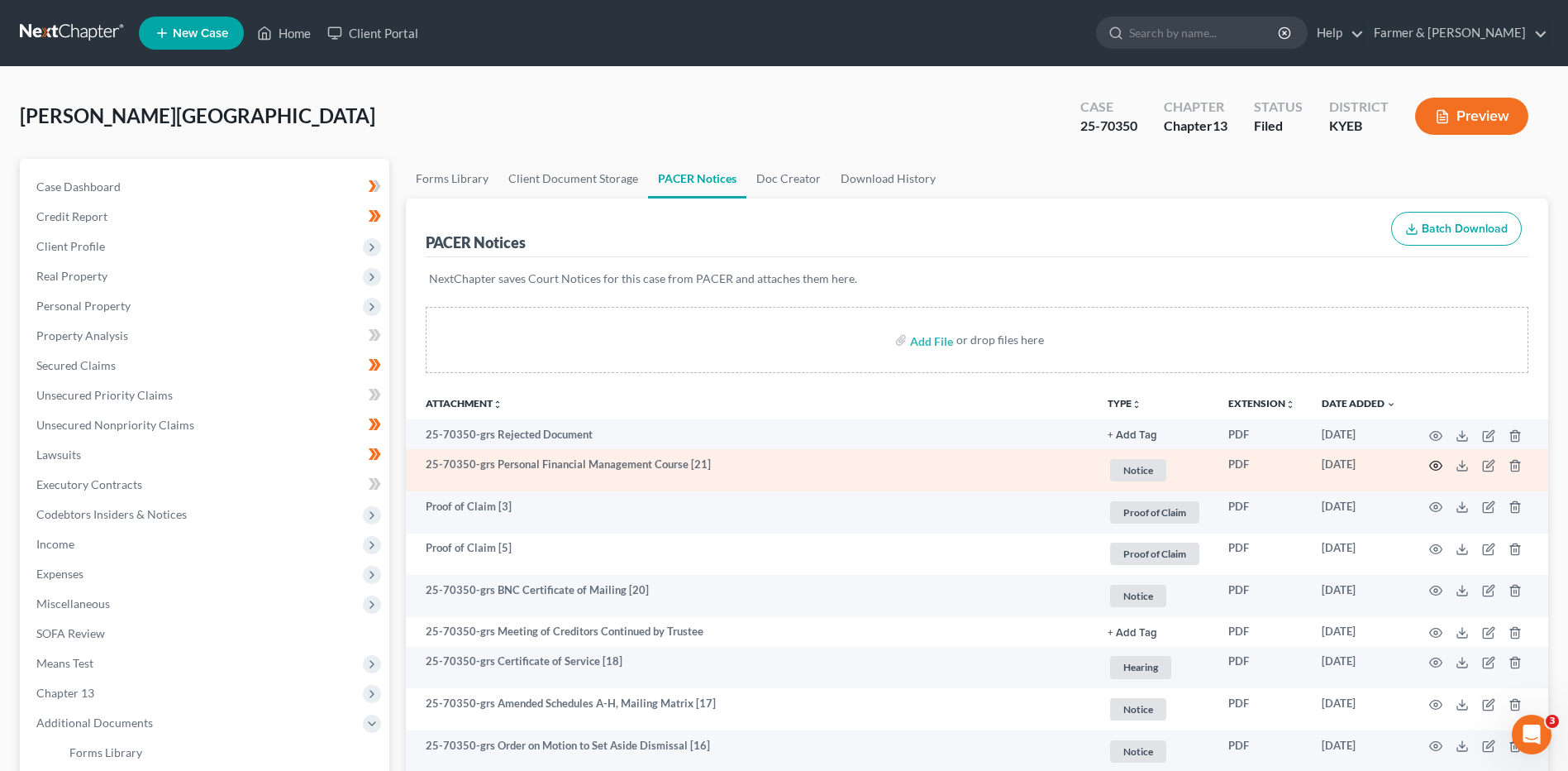
click at [1440, 461] on icon "button" at bounding box center [1435, 465] width 13 height 13
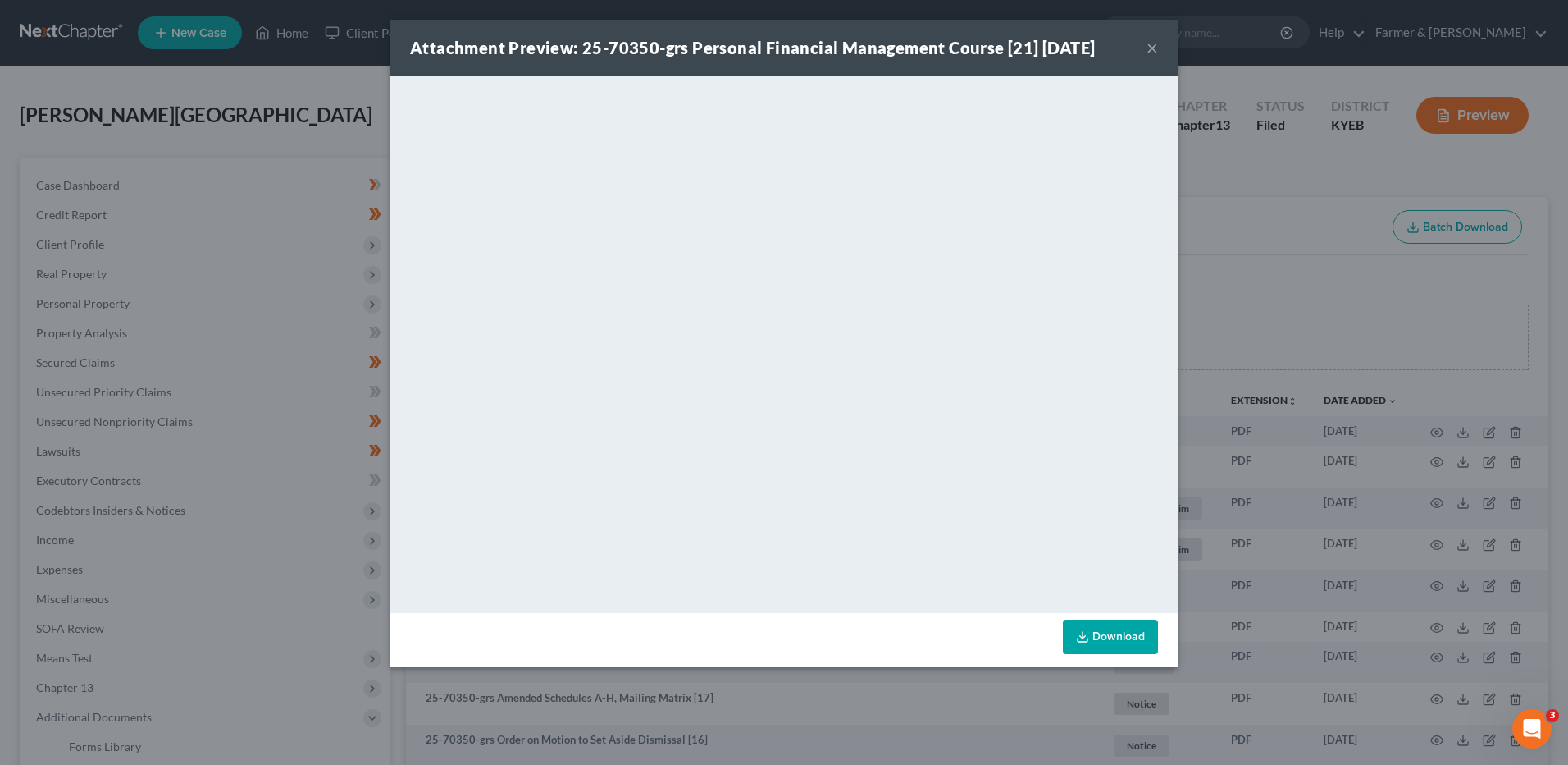
click at [1157, 40] on button "×" at bounding box center [1152, 47] width 11 height 20
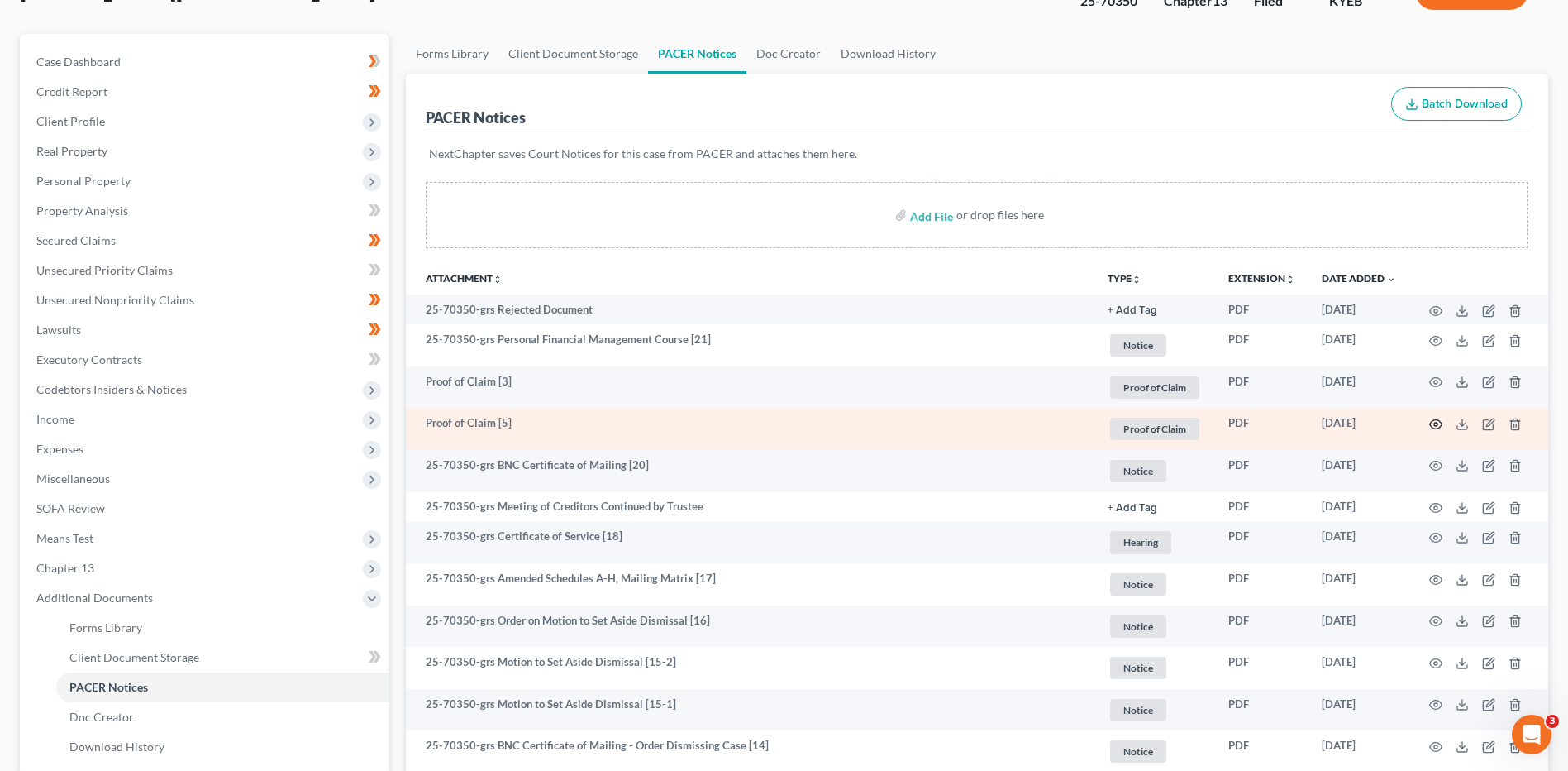
scroll to position [165, 0]
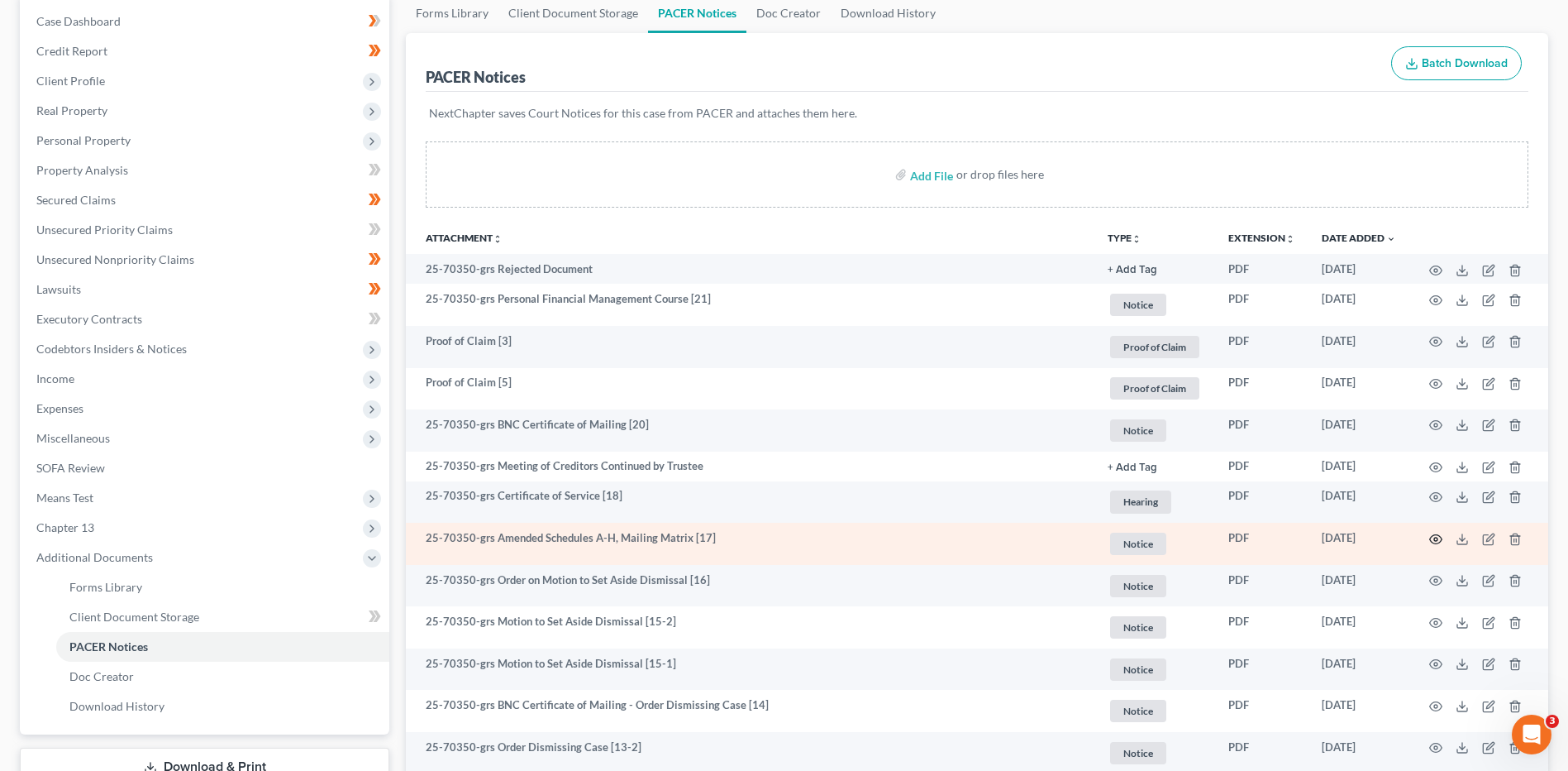
click at [1435, 543] on icon "button" at bounding box center [1435, 539] width 13 height 13
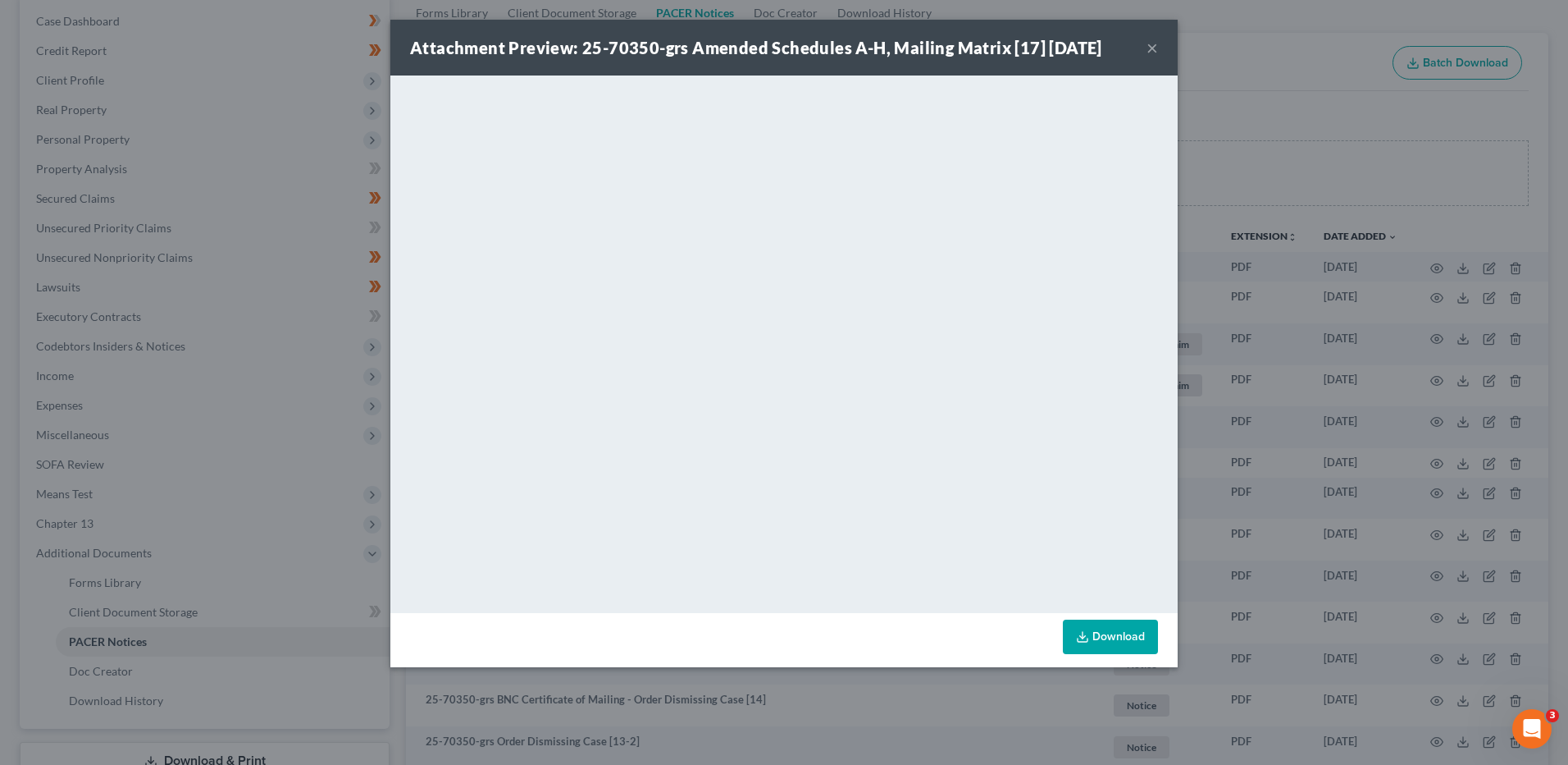
click at [1151, 49] on button "×" at bounding box center [1152, 47] width 11 height 20
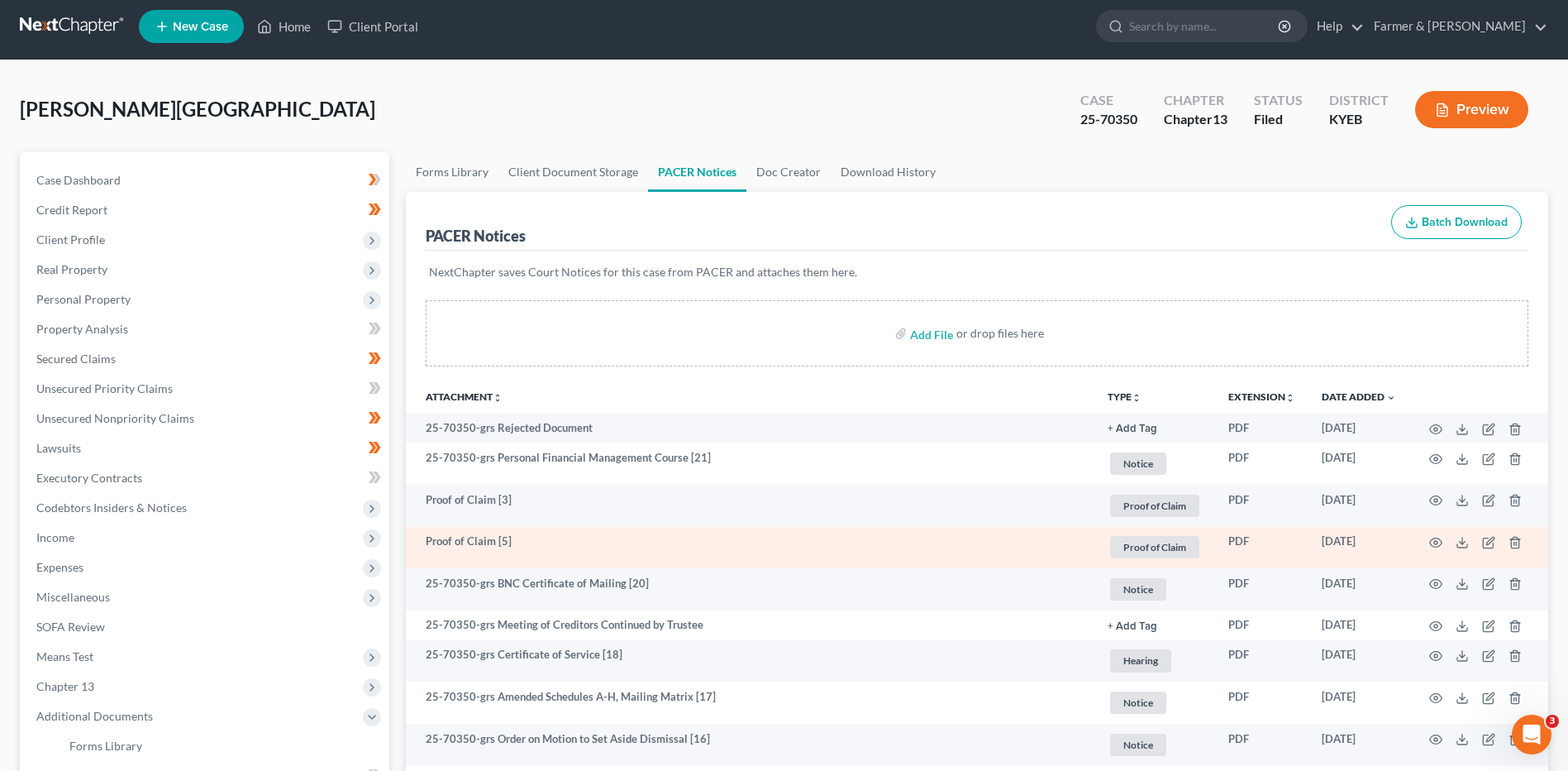
scroll to position [0, 0]
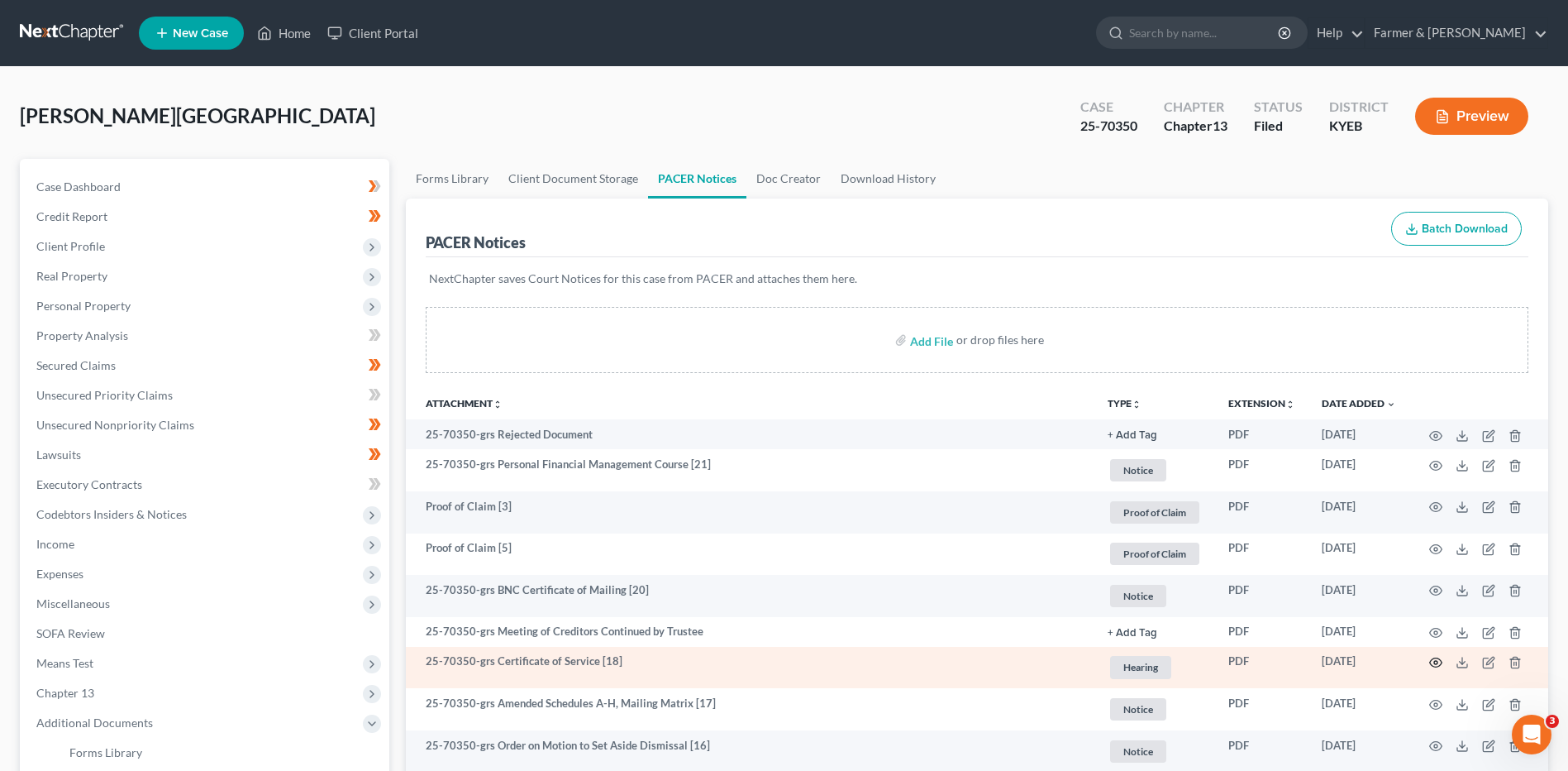
click at [1438, 661] on icon "button" at bounding box center [1435, 662] width 13 height 13
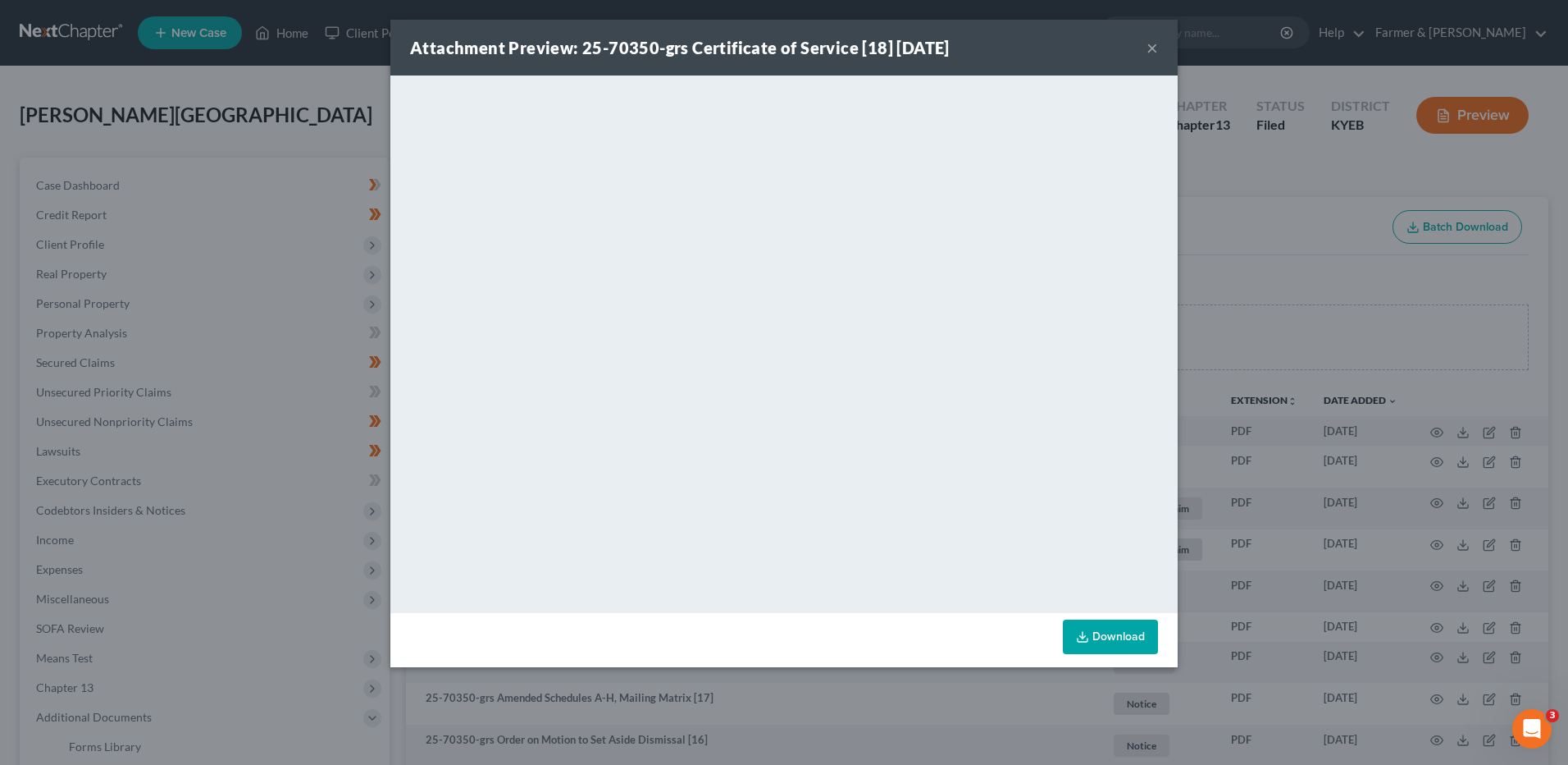
drag, startPoint x: 1154, startPoint y: 41, endPoint x: 1156, endPoint y: 78, distance: 37.1
click at [1154, 41] on button "×" at bounding box center [1152, 47] width 11 height 20
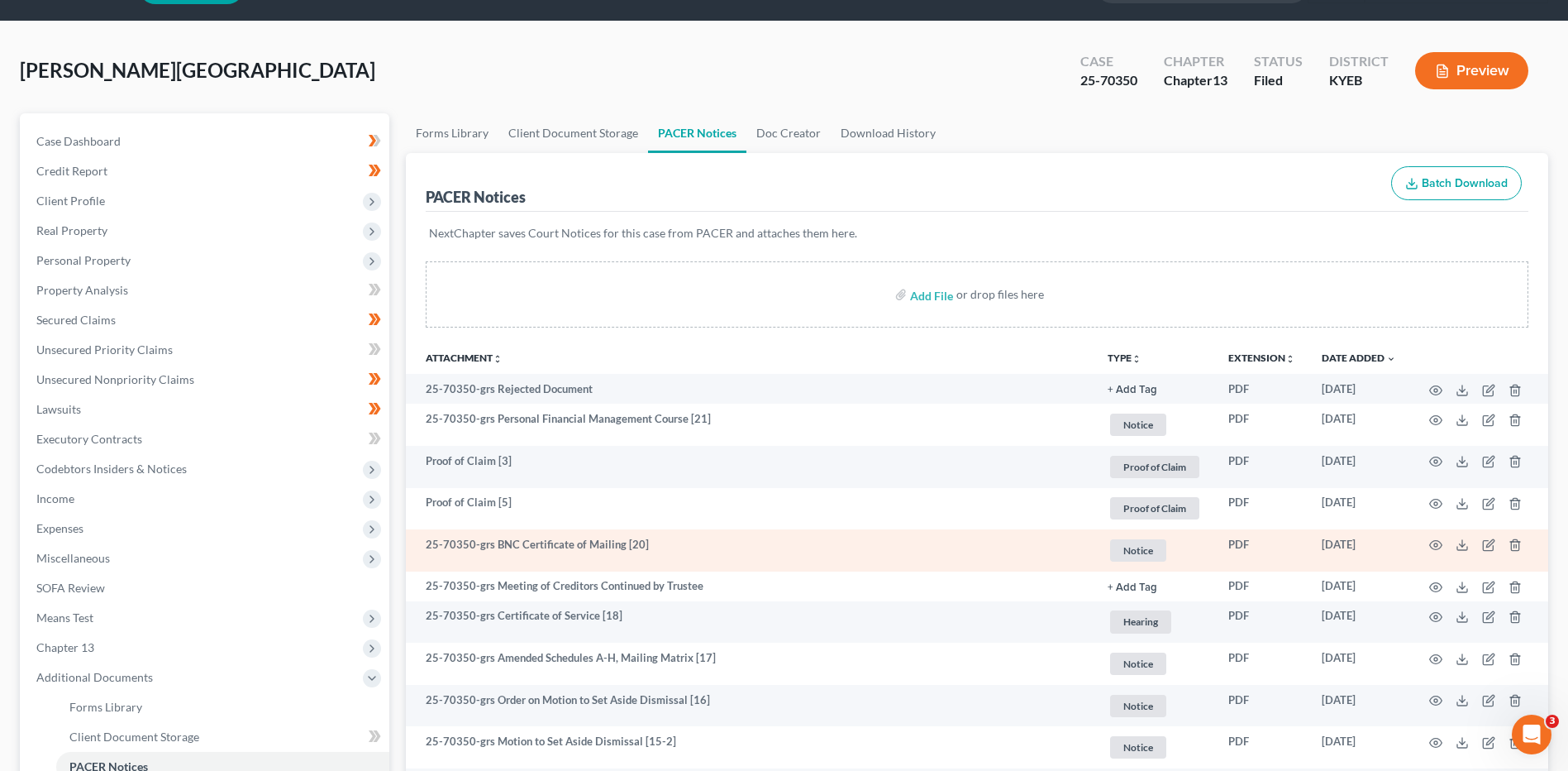
scroll to position [83, 0]
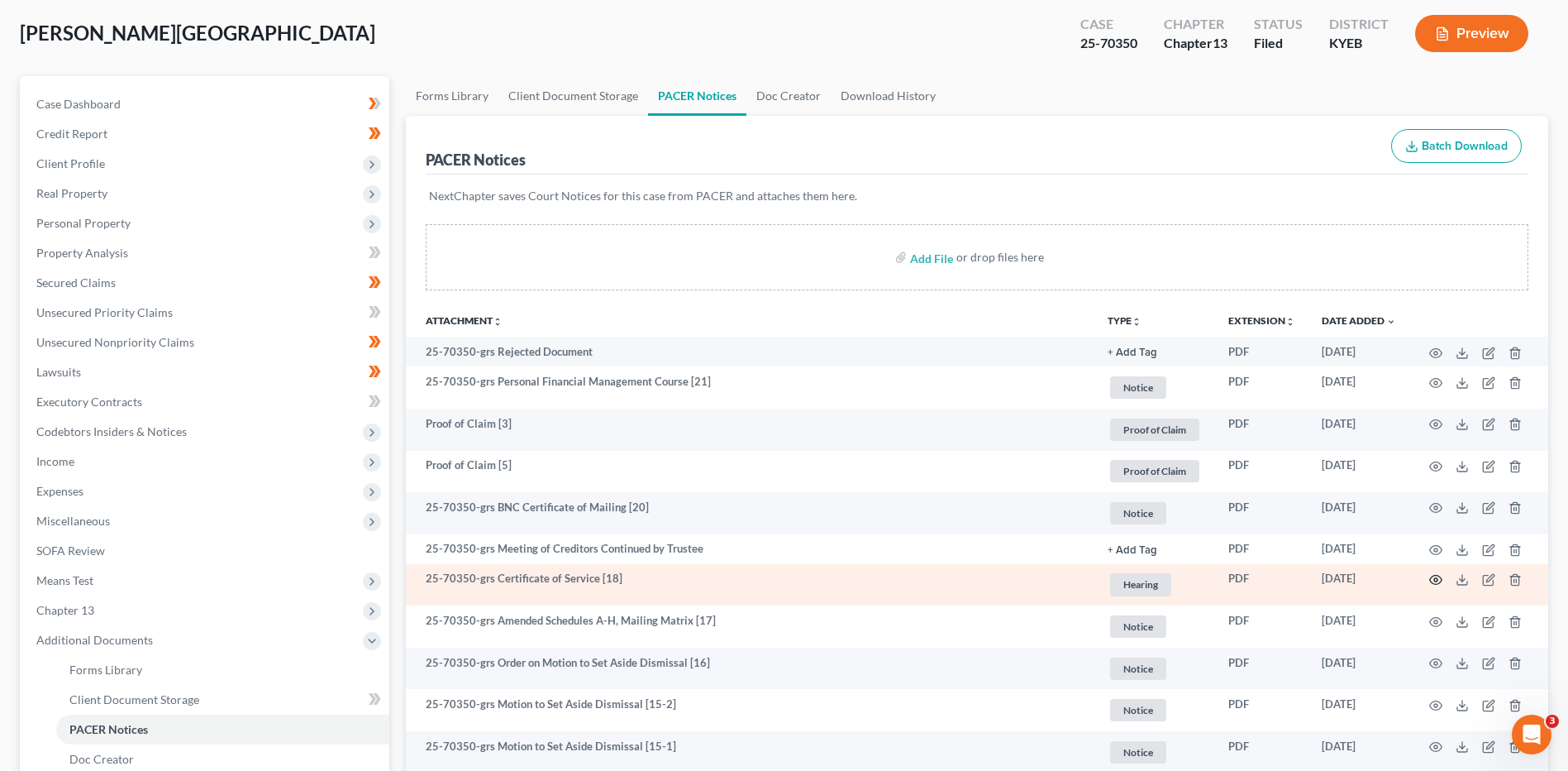
click at [1431, 576] on icon "button" at bounding box center [1435, 579] width 13 height 13
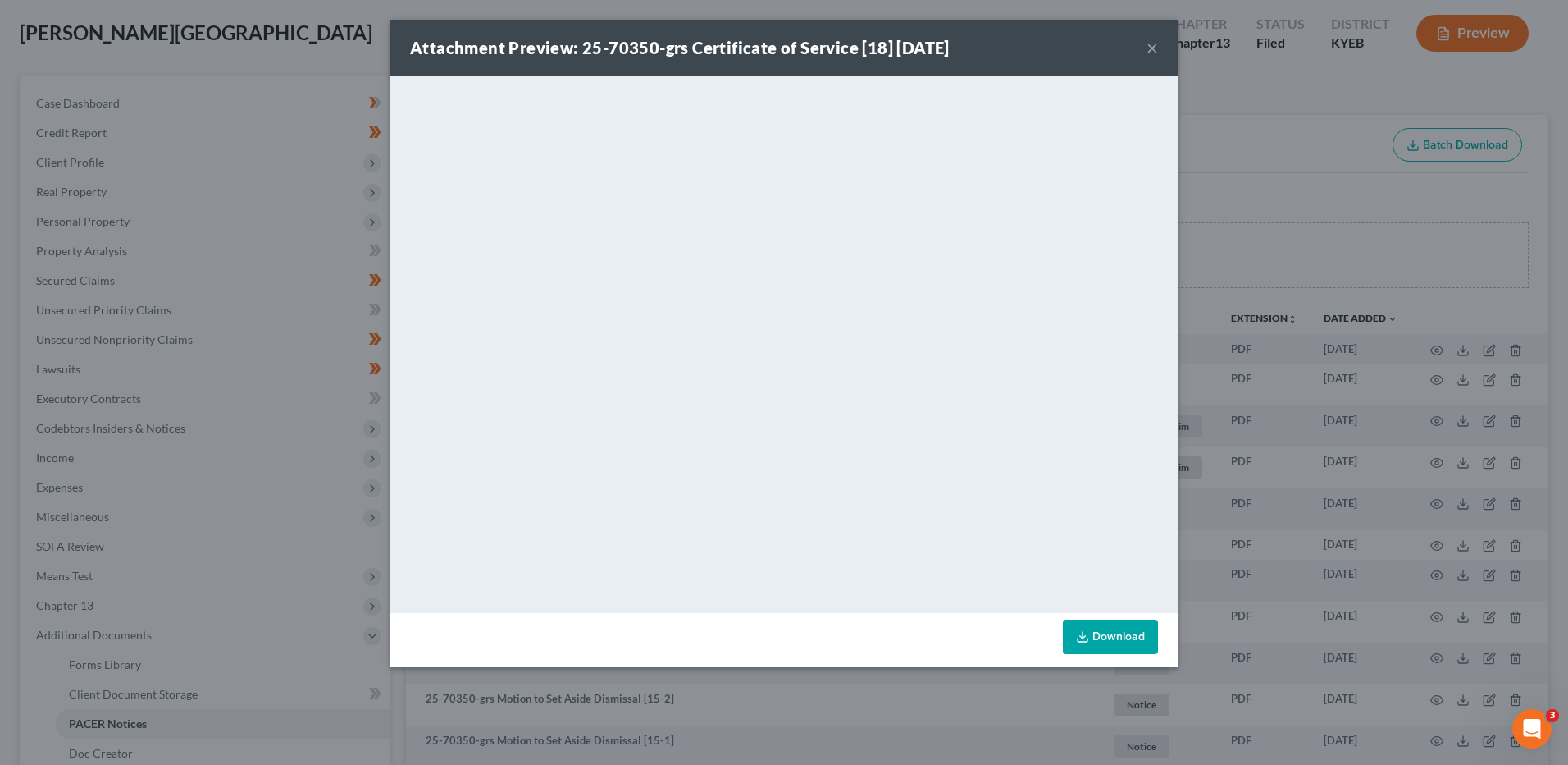
drag, startPoint x: 1145, startPoint y: 43, endPoint x: 1544, endPoint y: 230, distance: 440.6
click at [1145, 43] on div "Attachment Preview: 25-70350-grs Certificate of Service [18] 09/26/2025 ×" at bounding box center [784, 48] width 787 height 56
click at [1152, 46] on button "×" at bounding box center [1152, 47] width 11 height 20
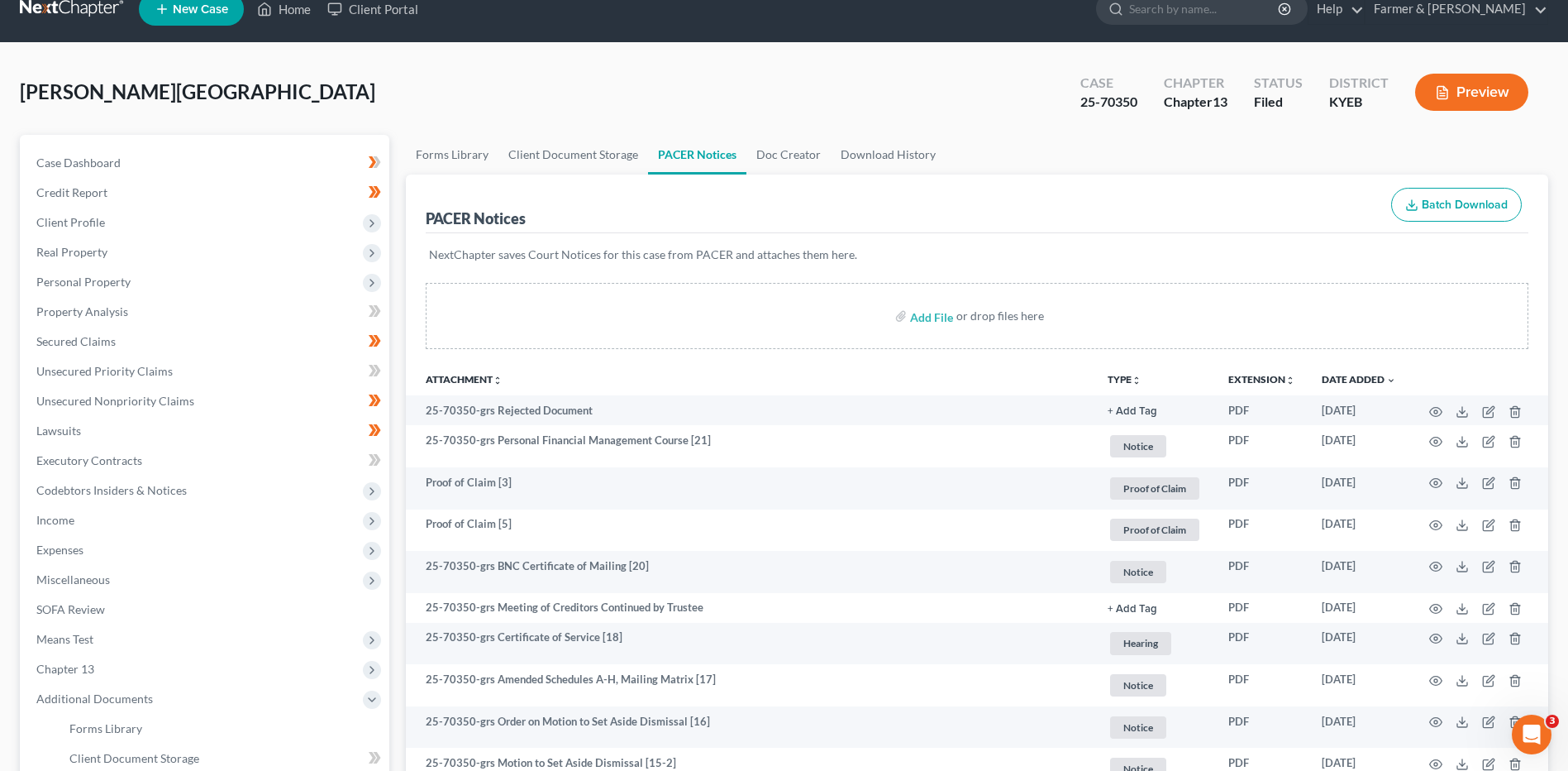
scroll to position [0, 0]
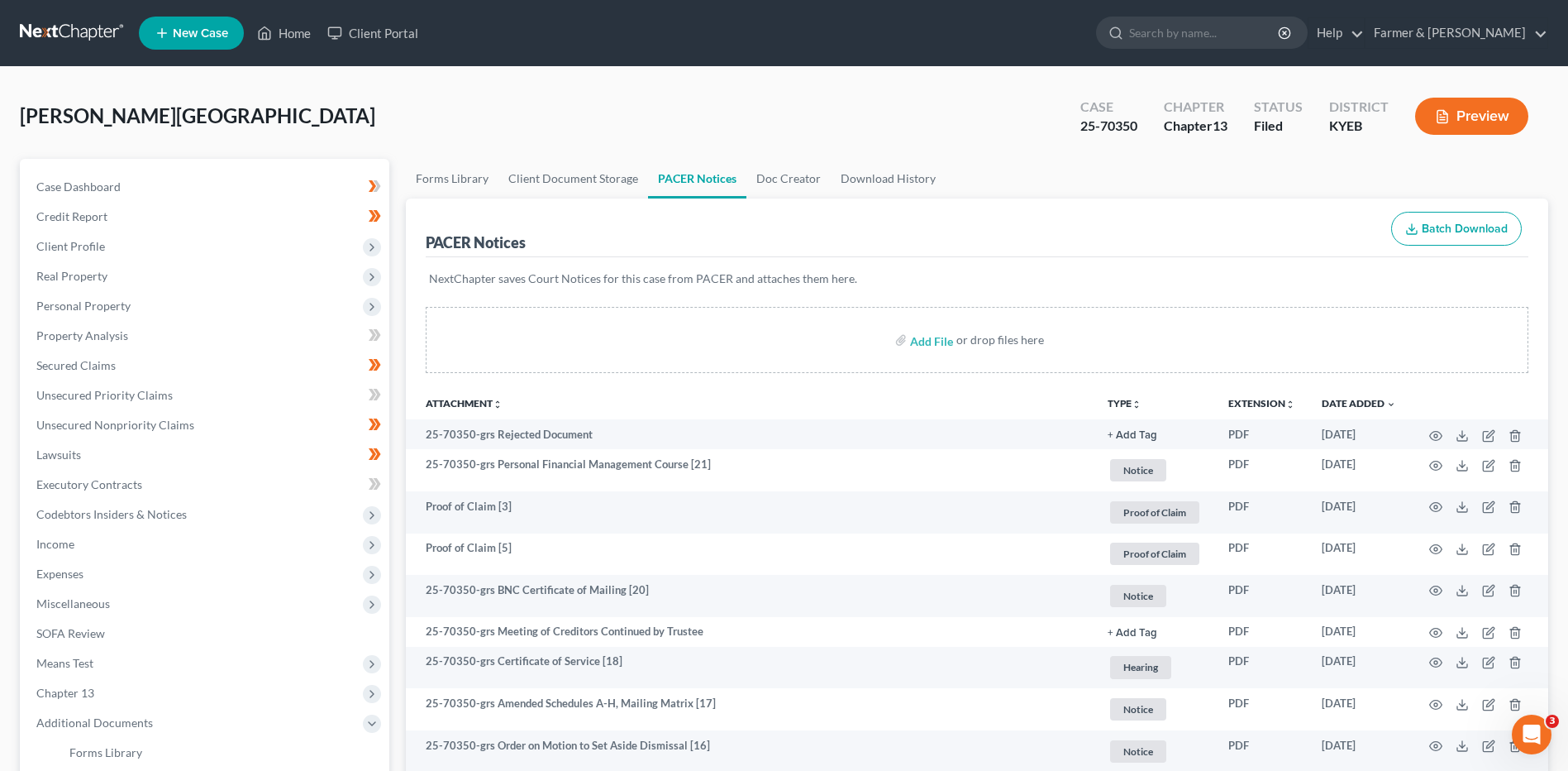
click at [49, 26] on link at bounding box center [72, 33] width 106 height 30
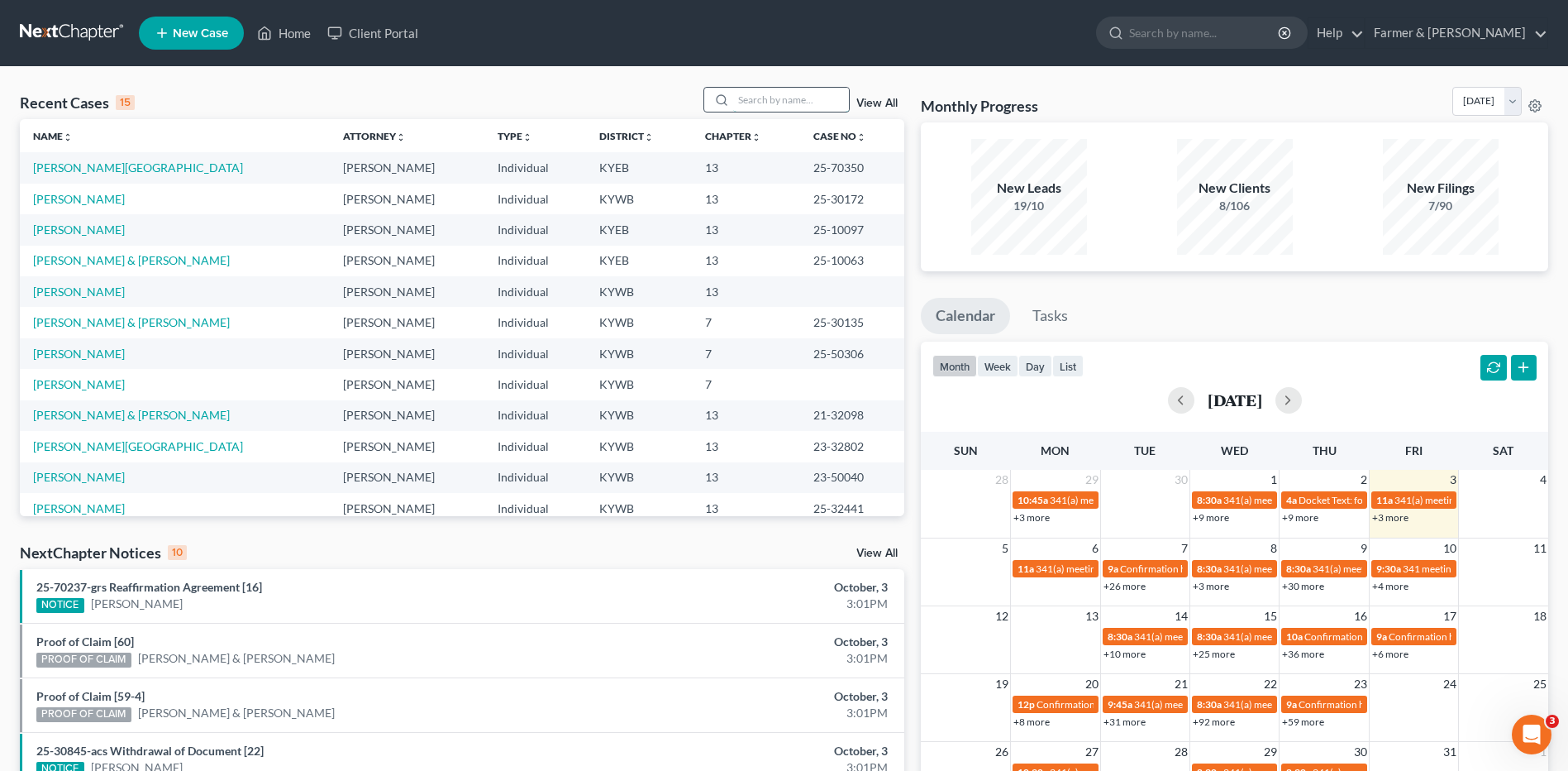
click at [759, 99] on input "search" at bounding box center [791, 100] width 116 height 24
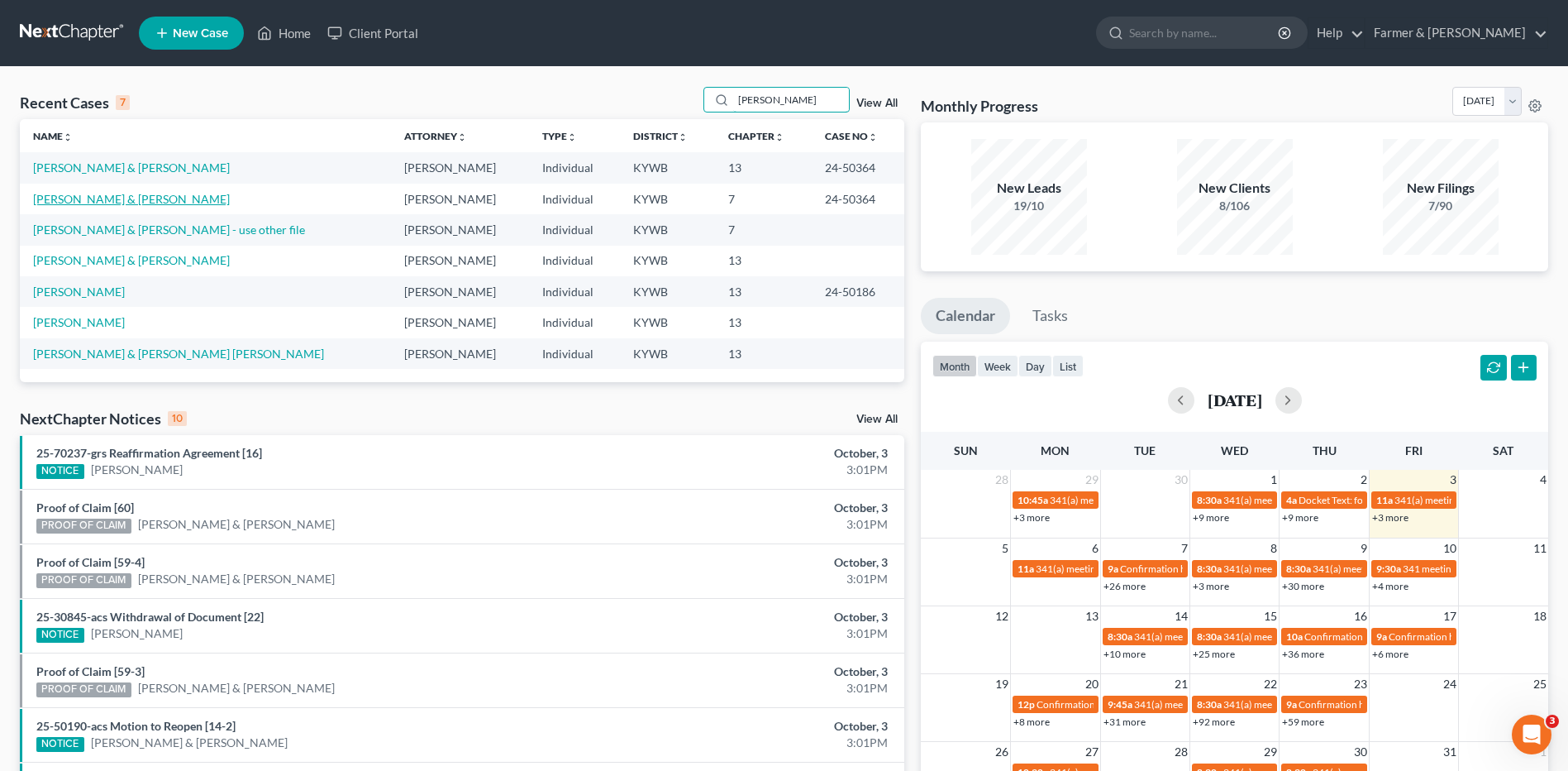
type input "[PERSON_NAME]"
click at [99, 197] on link "[PERSON_NAME] & [PERSON_NAME]" at bounding box center [131, 198] width 196 height 14
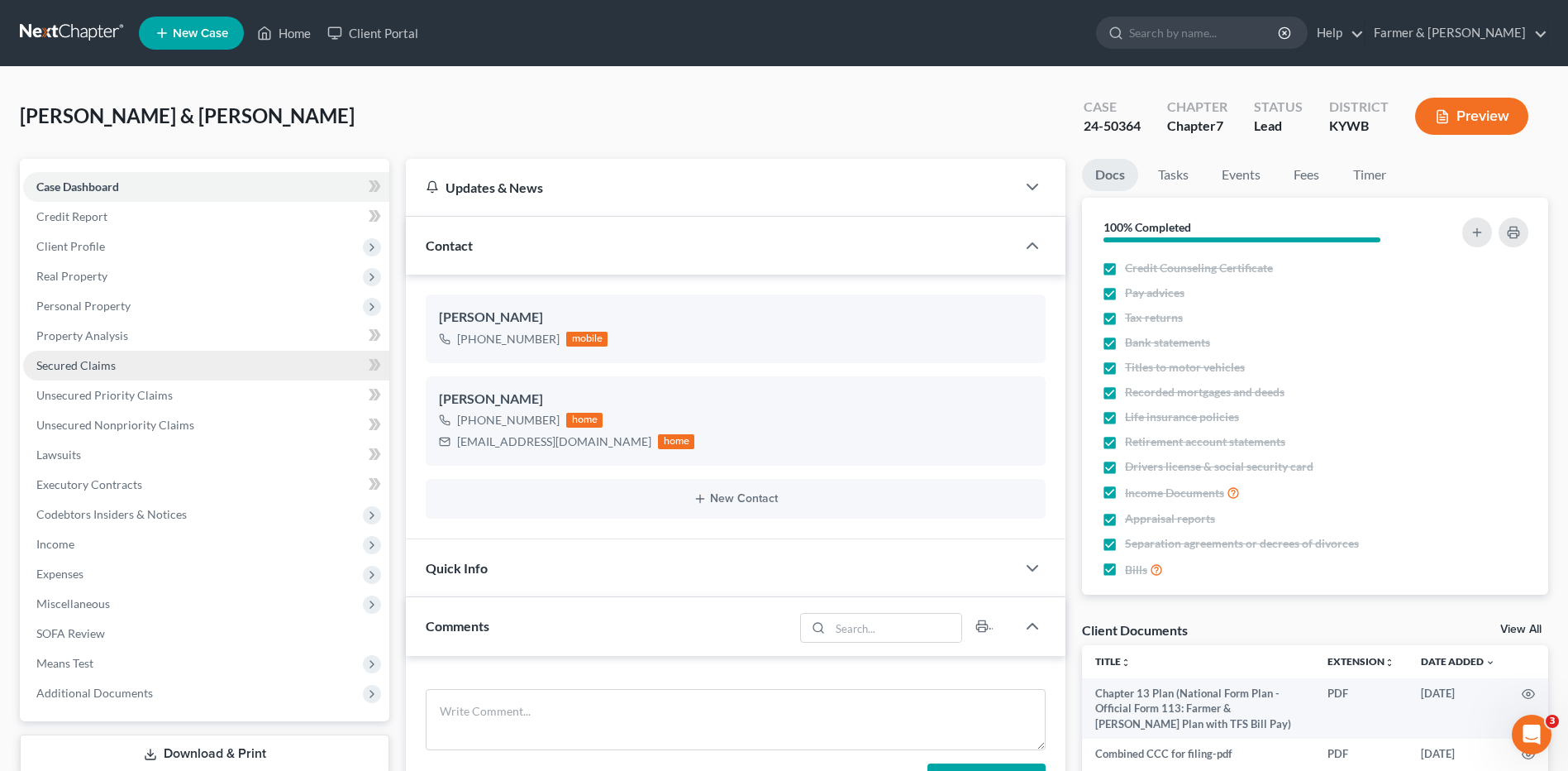
click at [118, 365] on link "Secured Claims" at bounding box center [207, 366] width 367 height 30
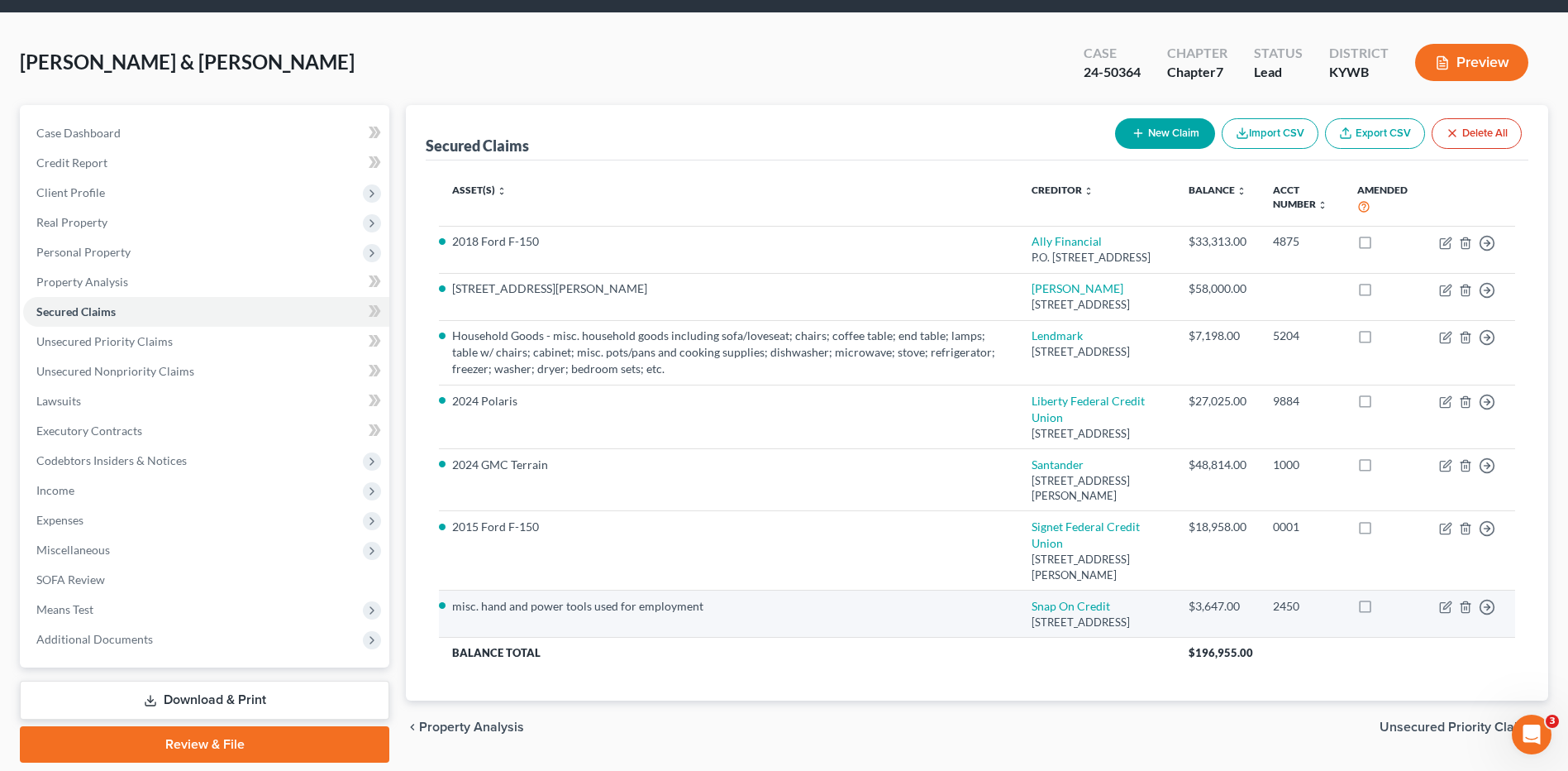
scroll to position [83, 0]
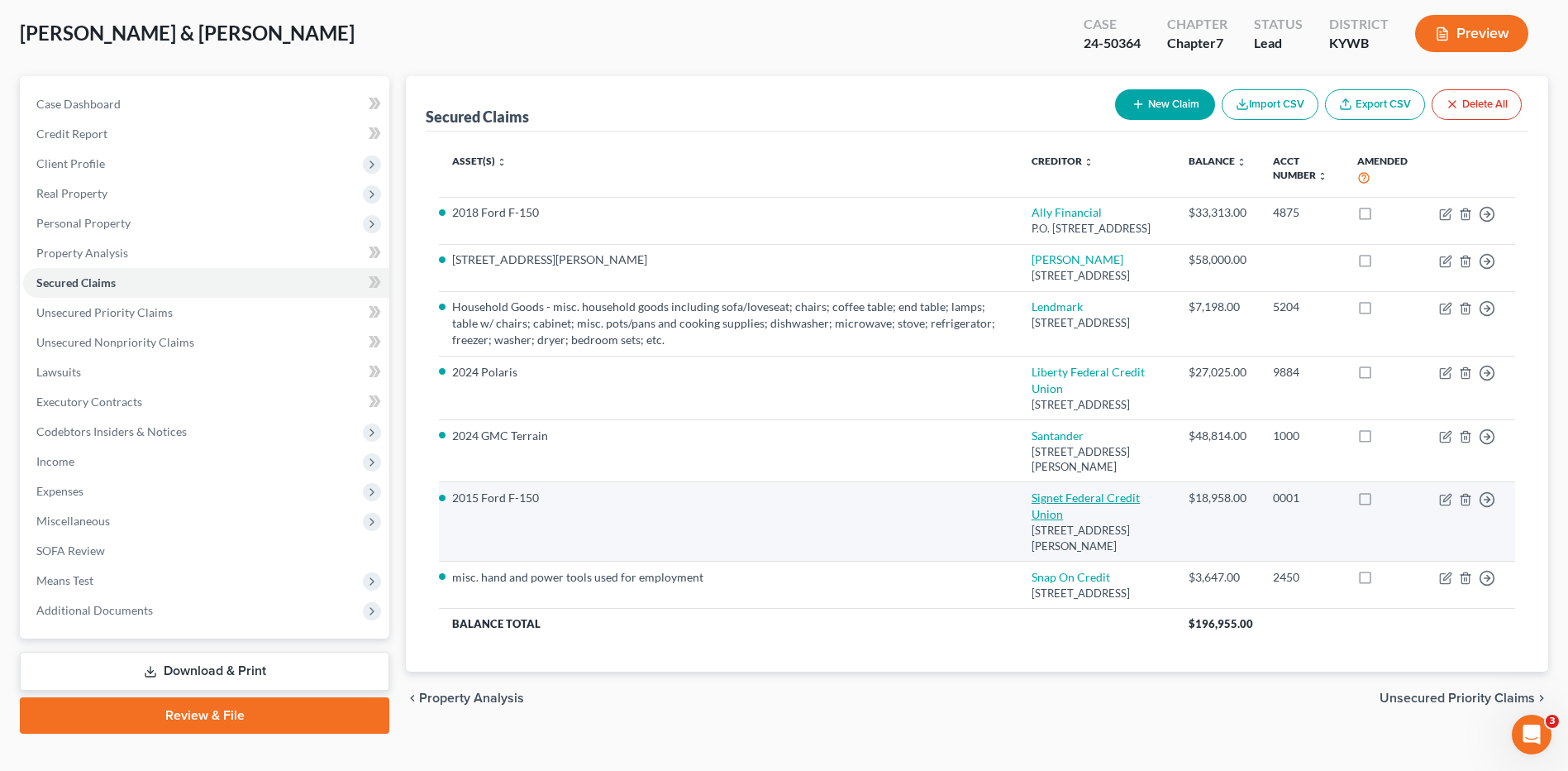
click at [1043, 521] on link "Signet Federal Credit Union" at bounding box center [1085, 505] width 108 height 31
select select "18"
select select "2"
select select "0"
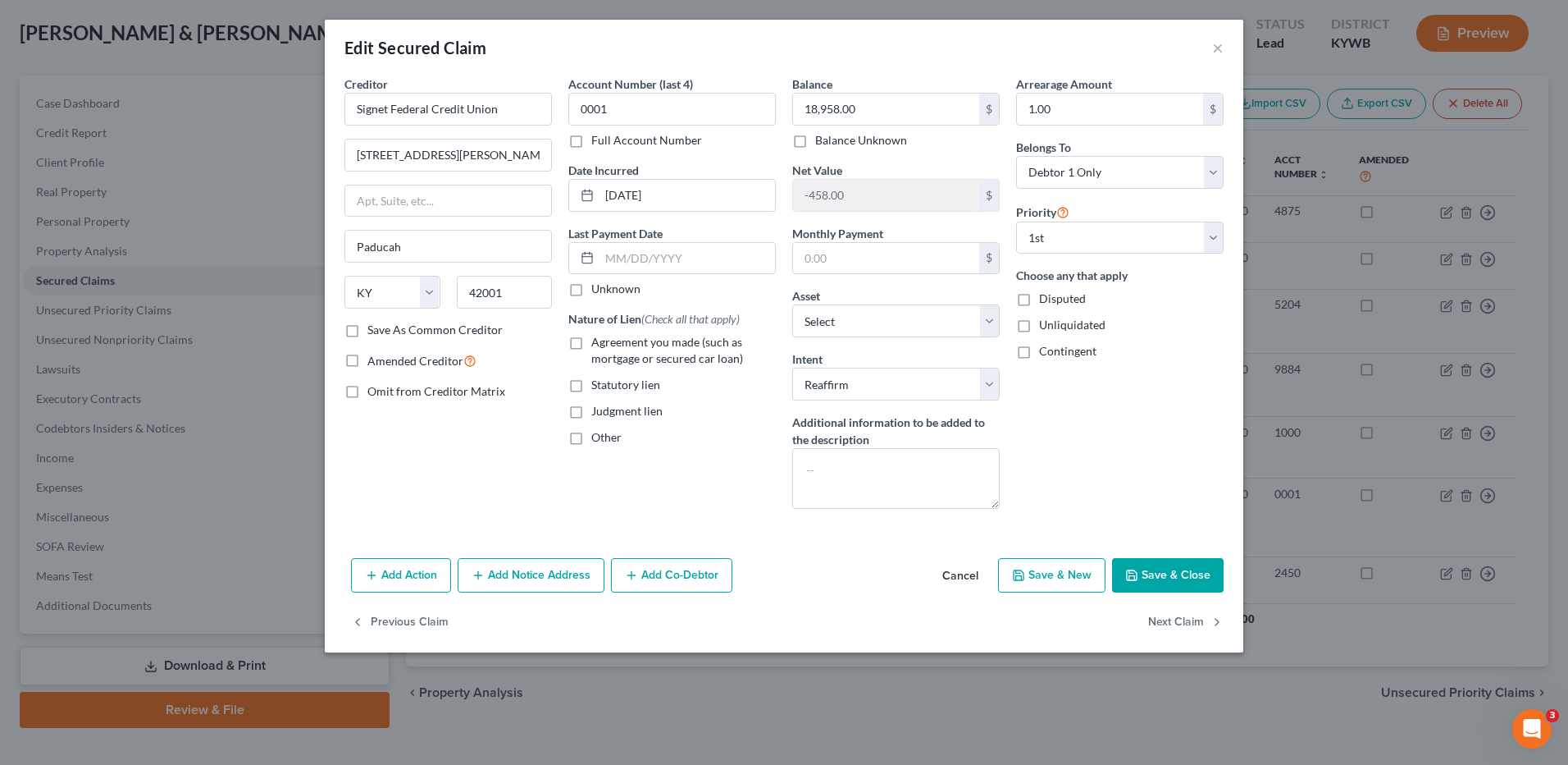
click at [965, 578] on button "Cancel" at bounding box center [960, 576] width 62 height 33
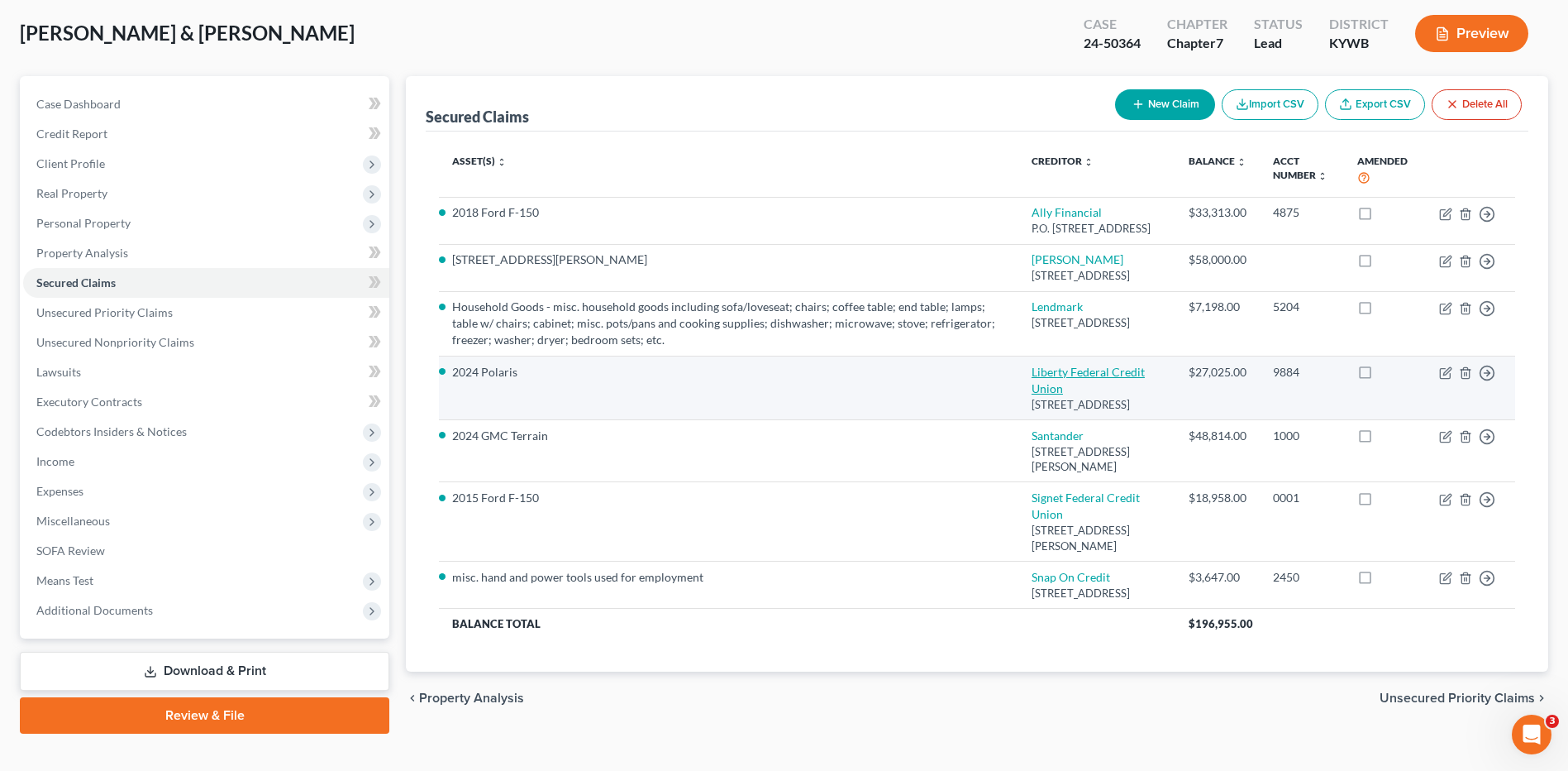
click at [1058, 395] on link "Liberty Federal Credit Union" at bounding box center [1088, 380] width 113 height 31
select select "15"
select select "11"
select select "0"
select select "2"
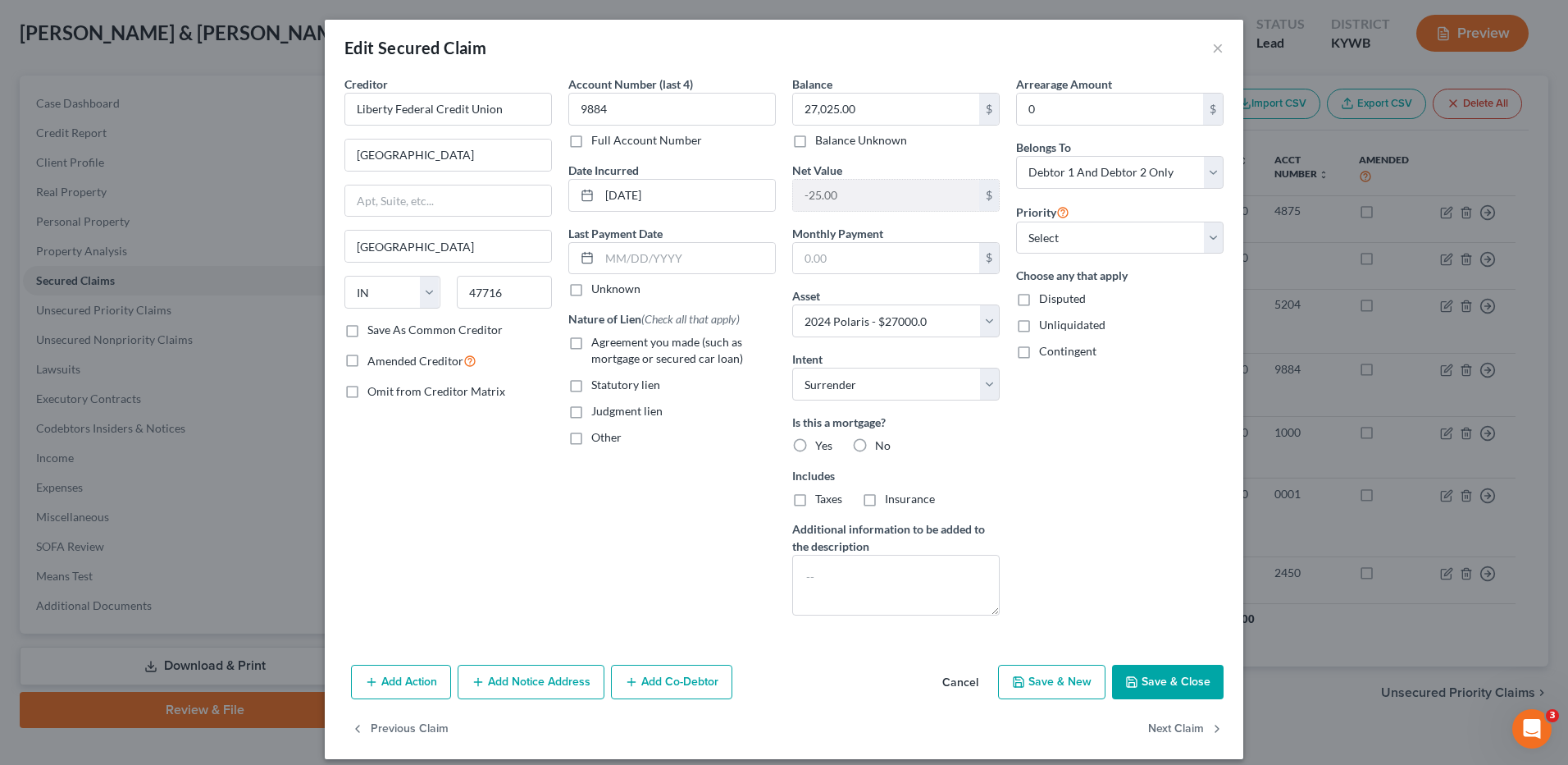
click at [960, 676] on button "Cancel" at bounding box center [960, 682] width 62 height 33
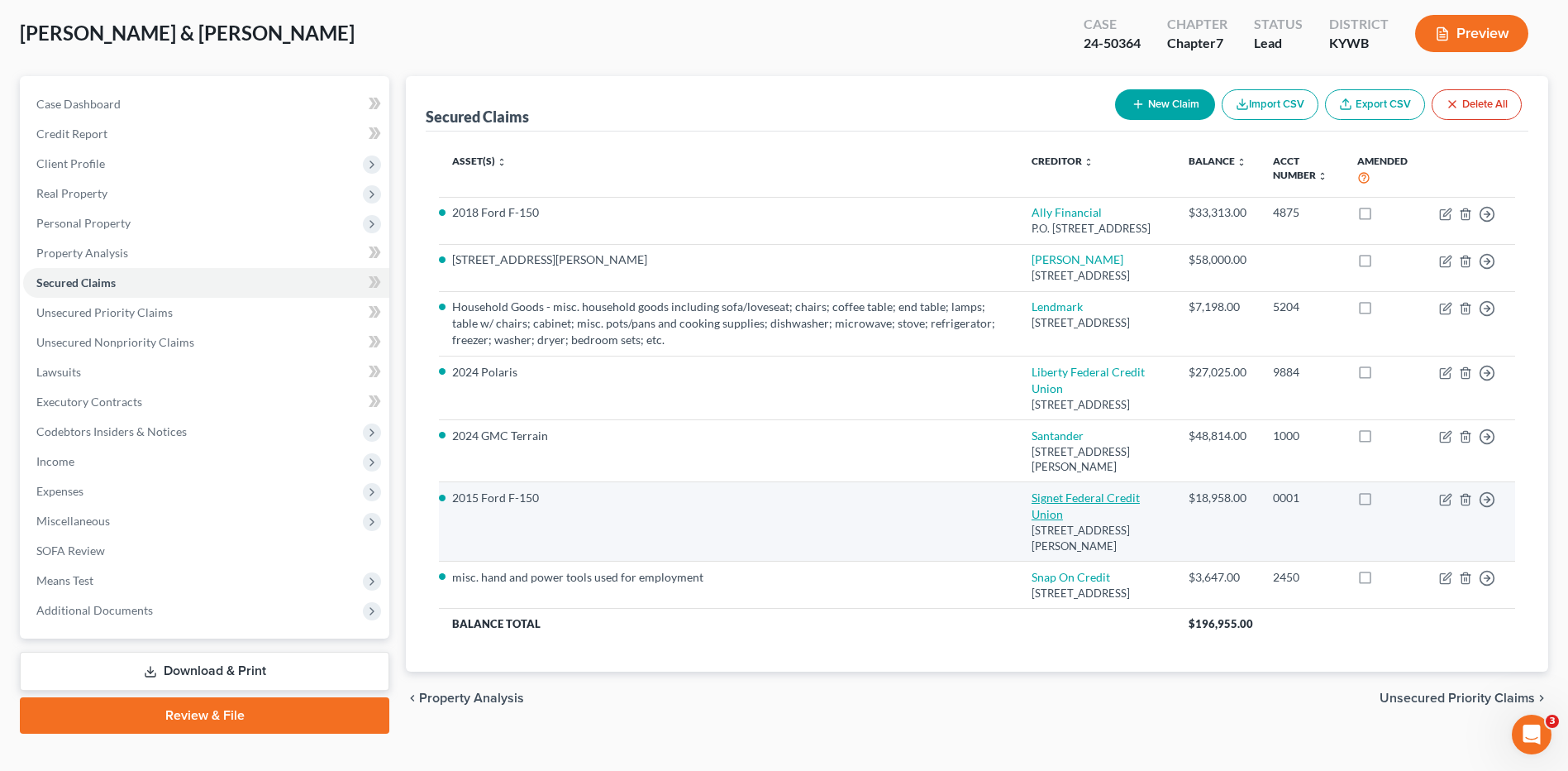
click at [1068, 521] on link "Signet Federal Credit Union" at bounding box center [1085, 505] width 108 height 31
select select "18"
select select "9"
select select "2"
select select "0"
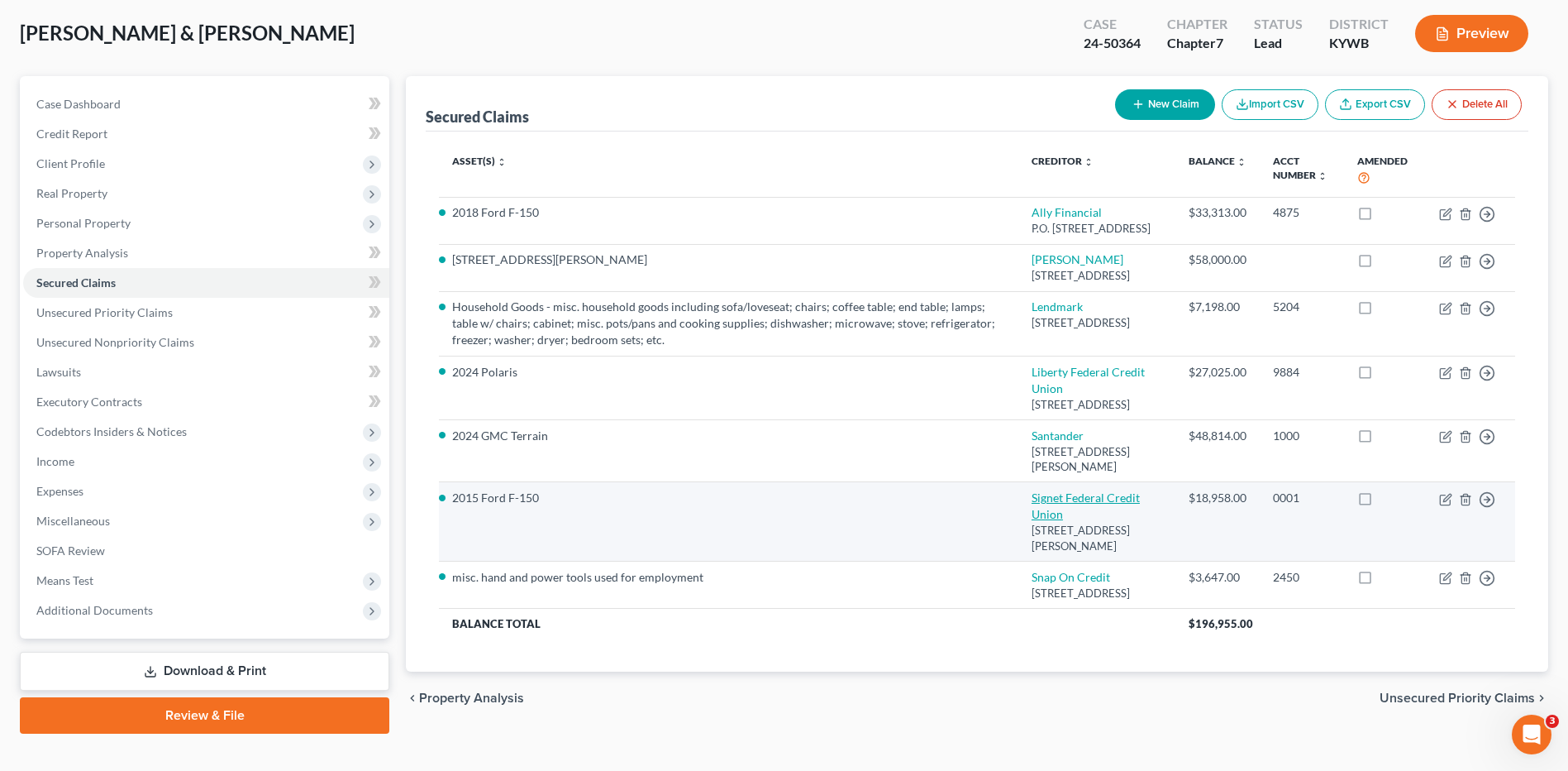
select select "0"
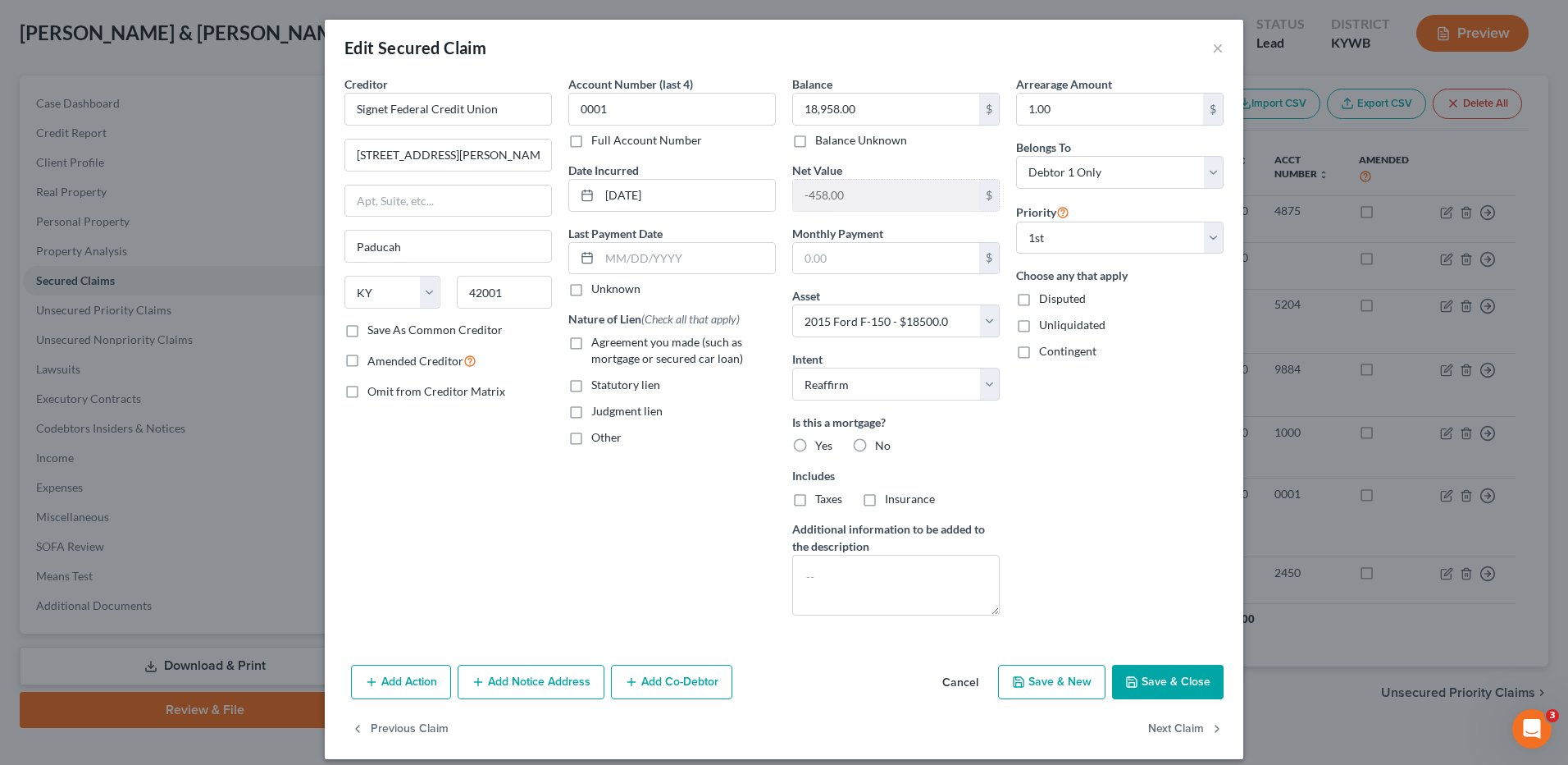
click at [956, 678] on button "Cancel" at bounding box center [960, 682] width 62 height 33
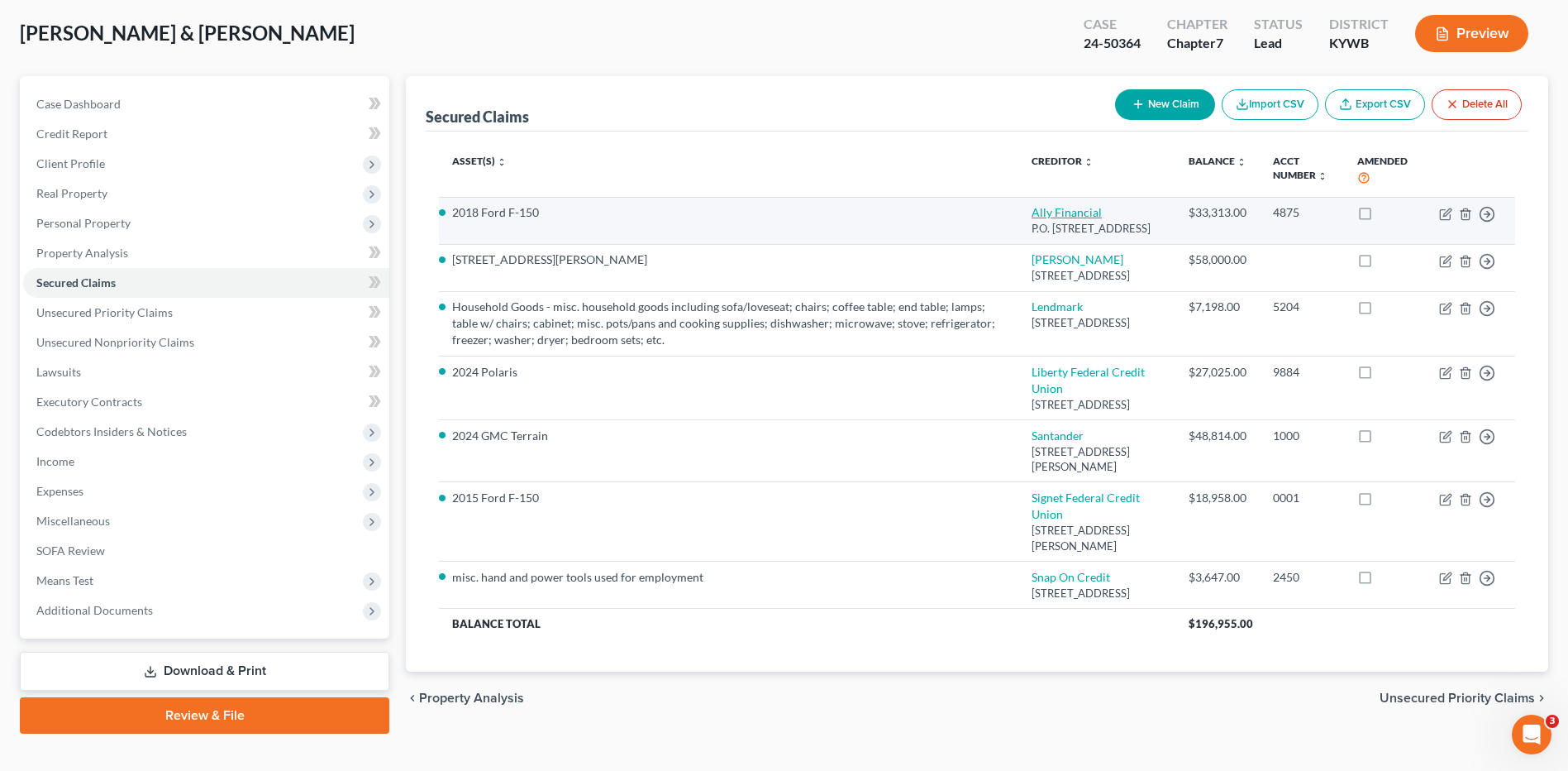
click at [1073, 214] on link "Ally Financial" at bounding box center [1066, 212] width 71 height 14
select select "21"
select select "12"
select select "2"
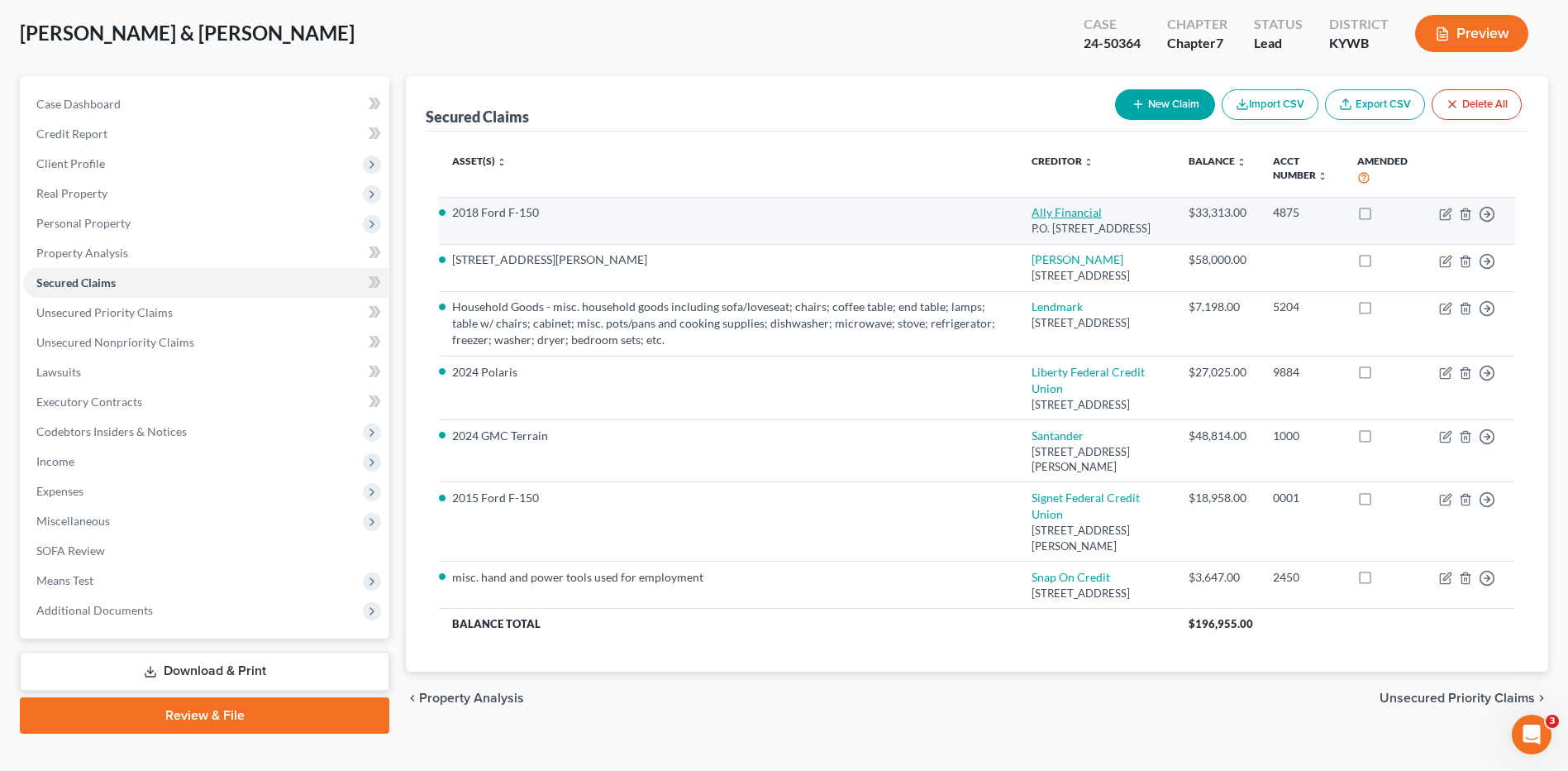
select select "0"
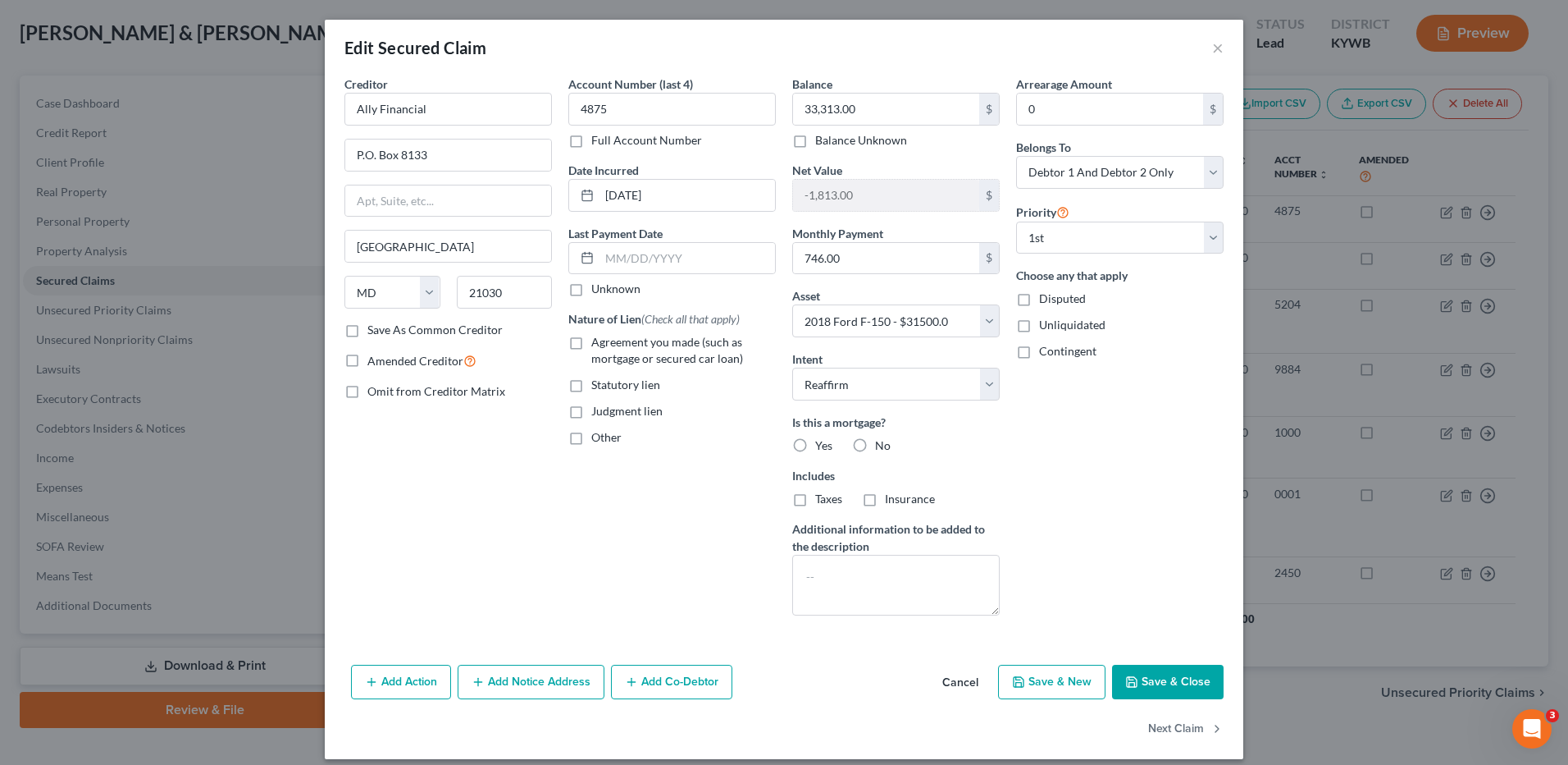
click at [964, 680] on button "Cancel" at bounding box center [960, 682] width 62 height 33
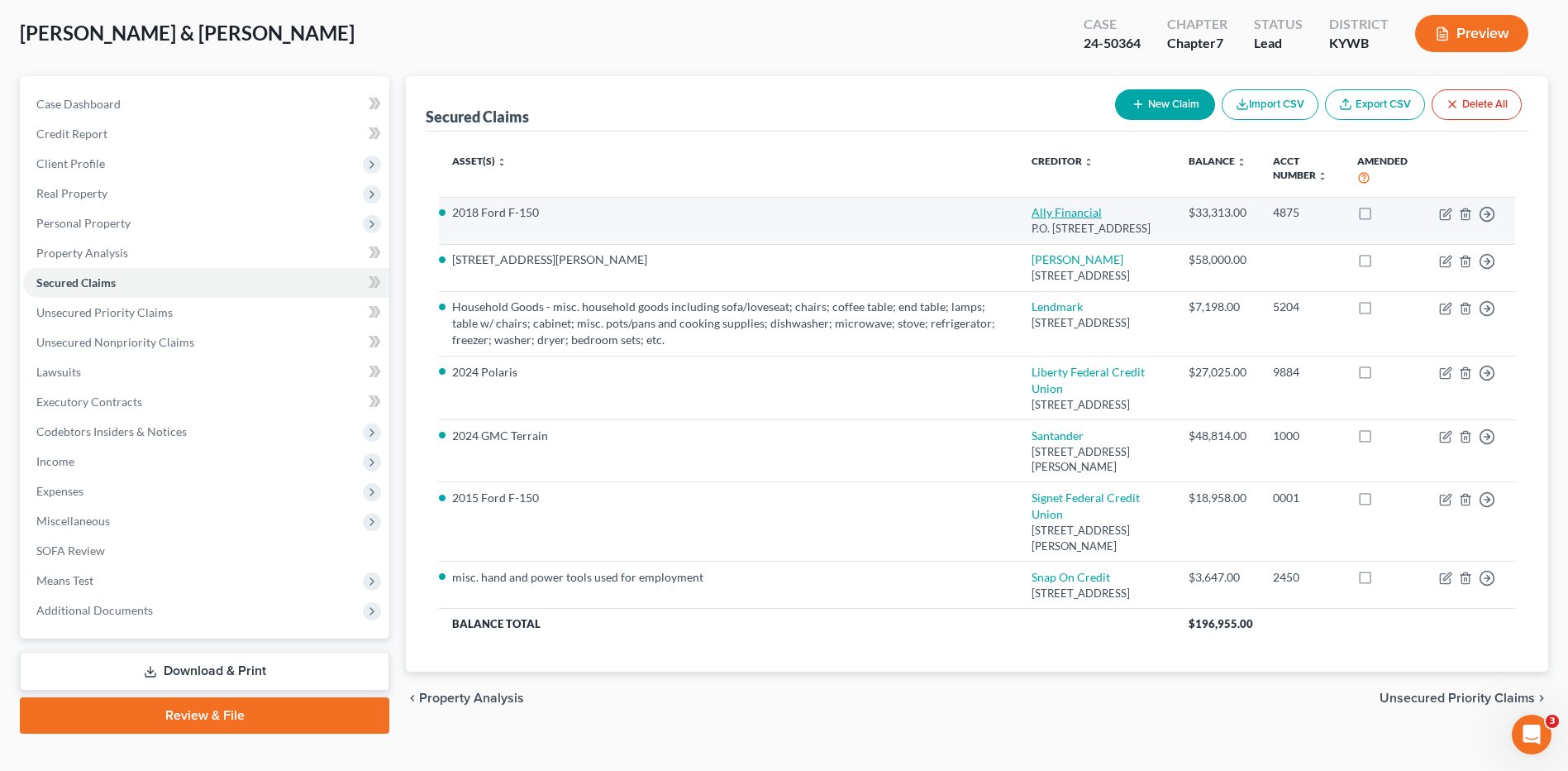
click at [1058, 215] on link "Ally Financial" at bounding box center [1066, 212] width 71 height 14
select select "21"
select select "12"
select select "2"
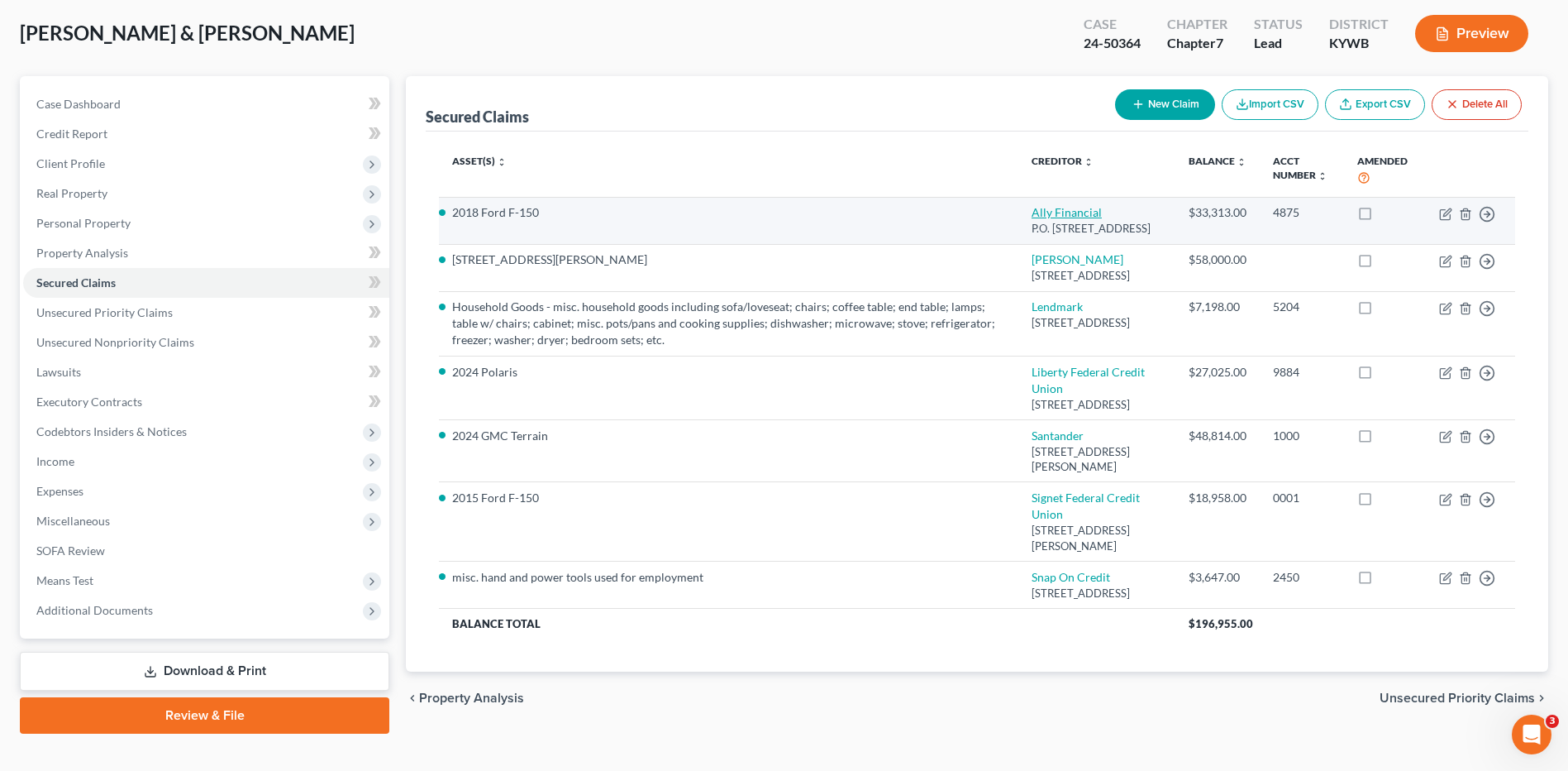
select select "0"
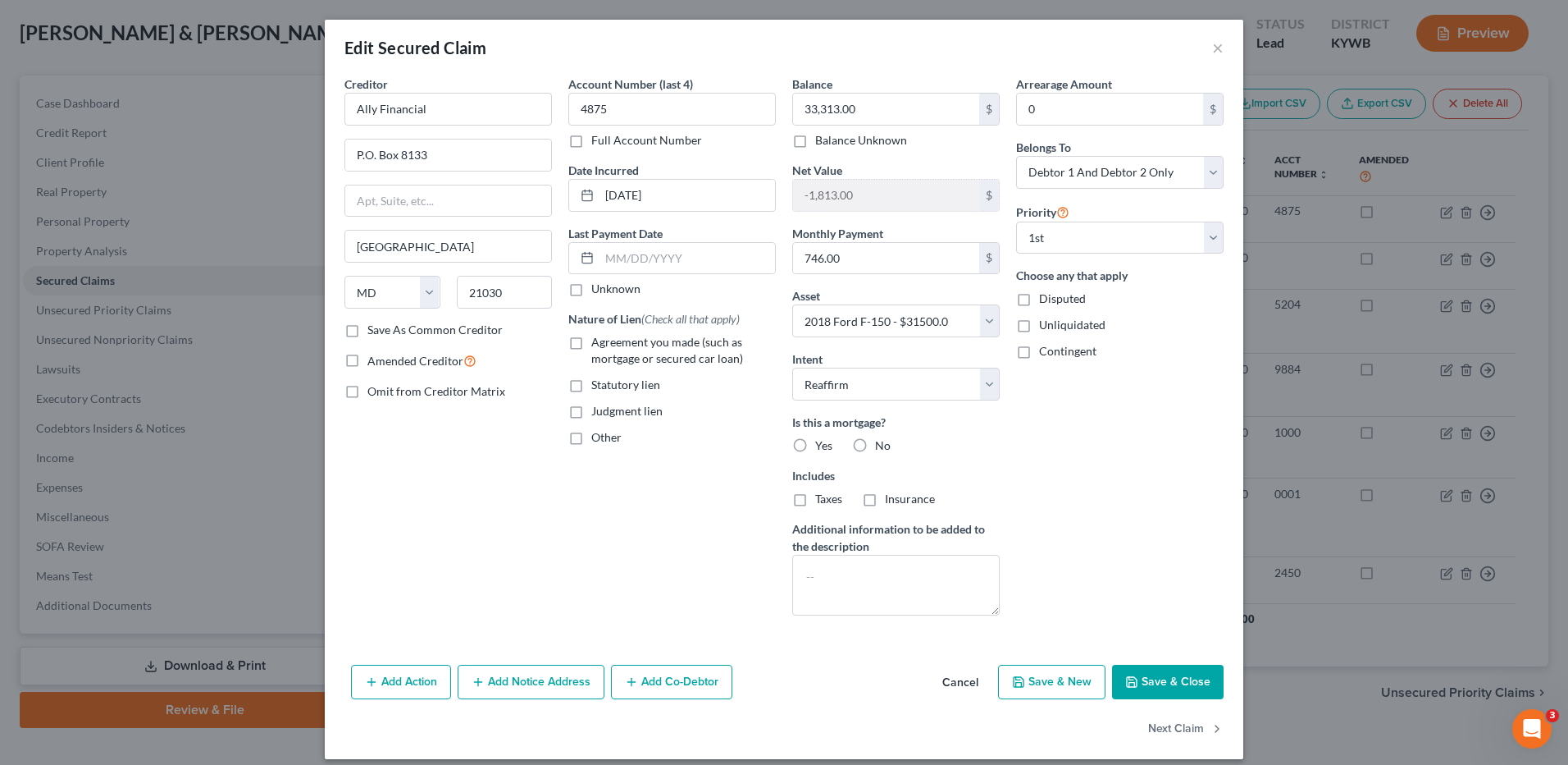
click at [954, 669] on button "Cancel" at bounding box center [960, 682] width 62 height 33
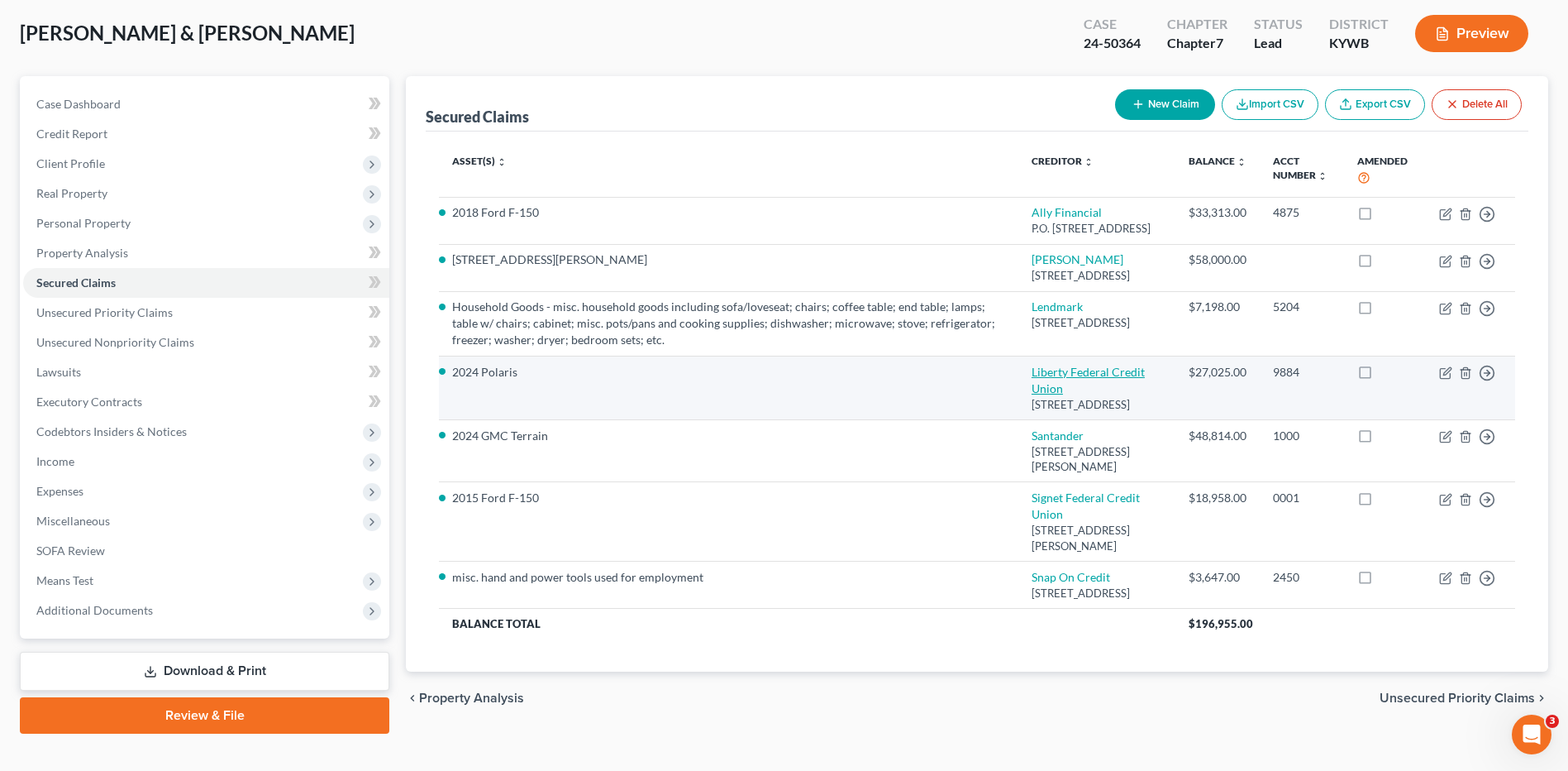
click at [1078, 395] on link "Liberty Federal Credit Union" at bounding box center [1088, 380] width 113 height 31
select select "15"
select select "11"
select select "0"
select select "2"
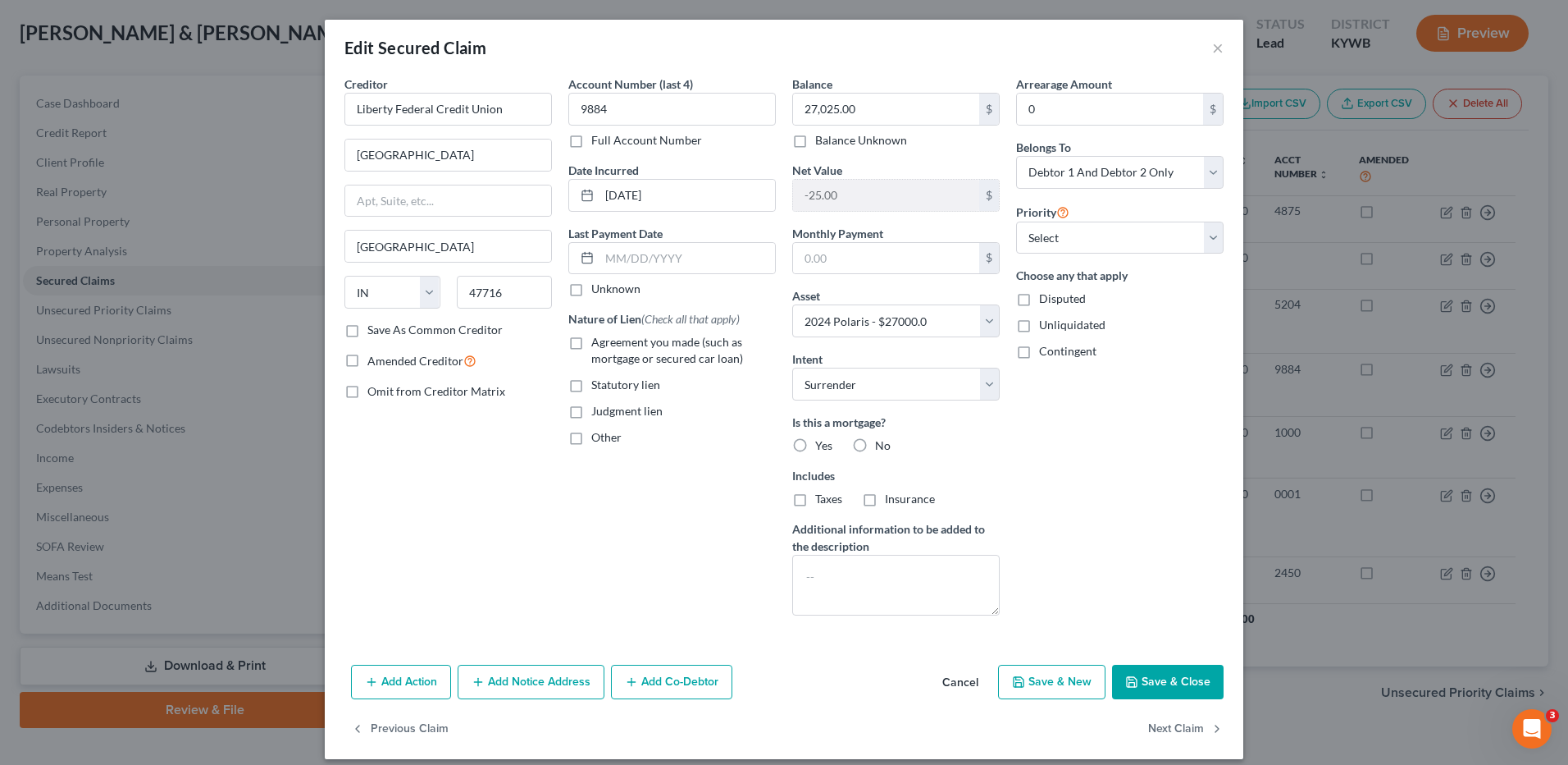
click at [931, 689] on button "Cancel" at bounding box center [960, 682] width 62 height 33
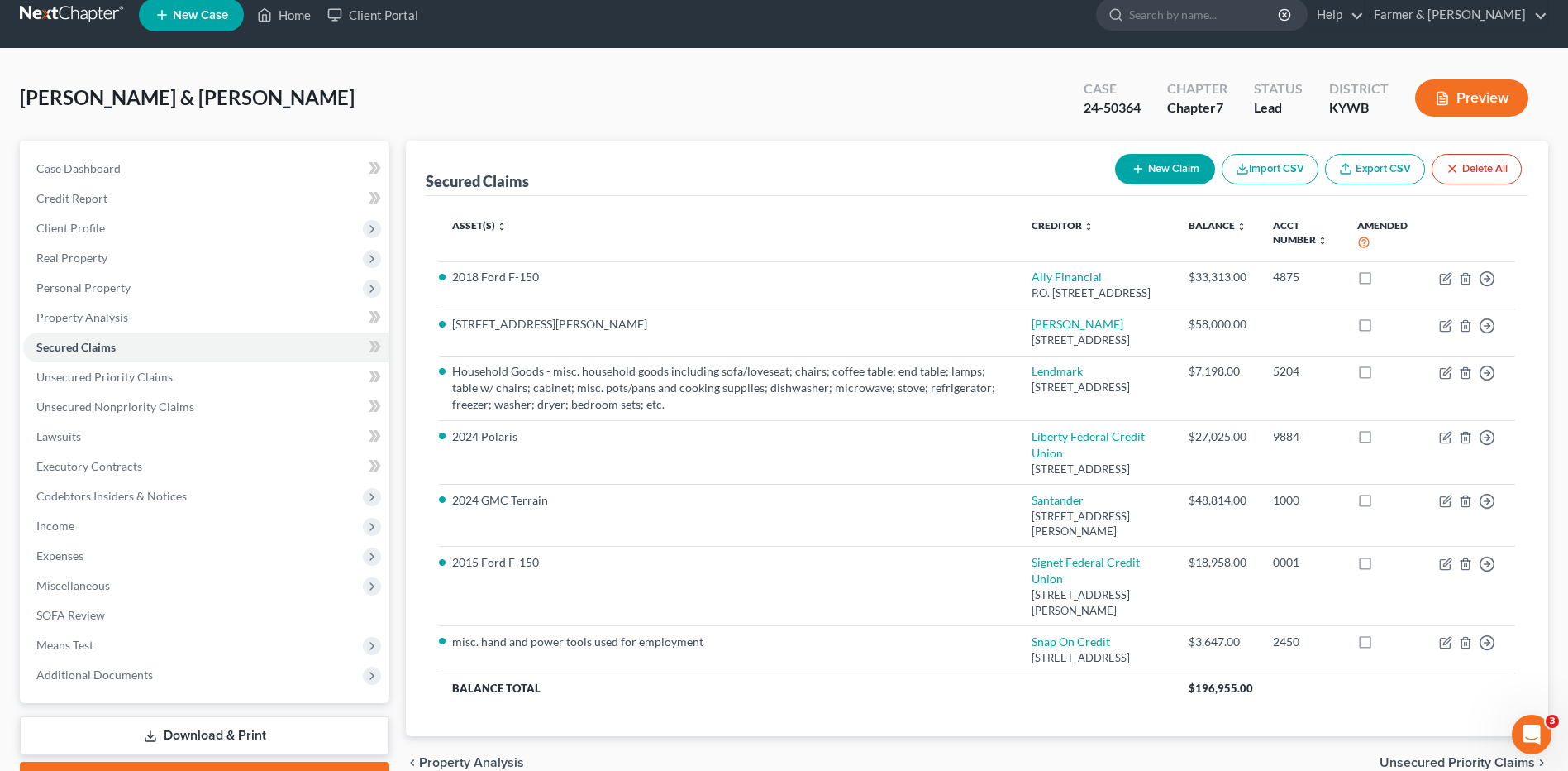
scroll to position [0, 0]
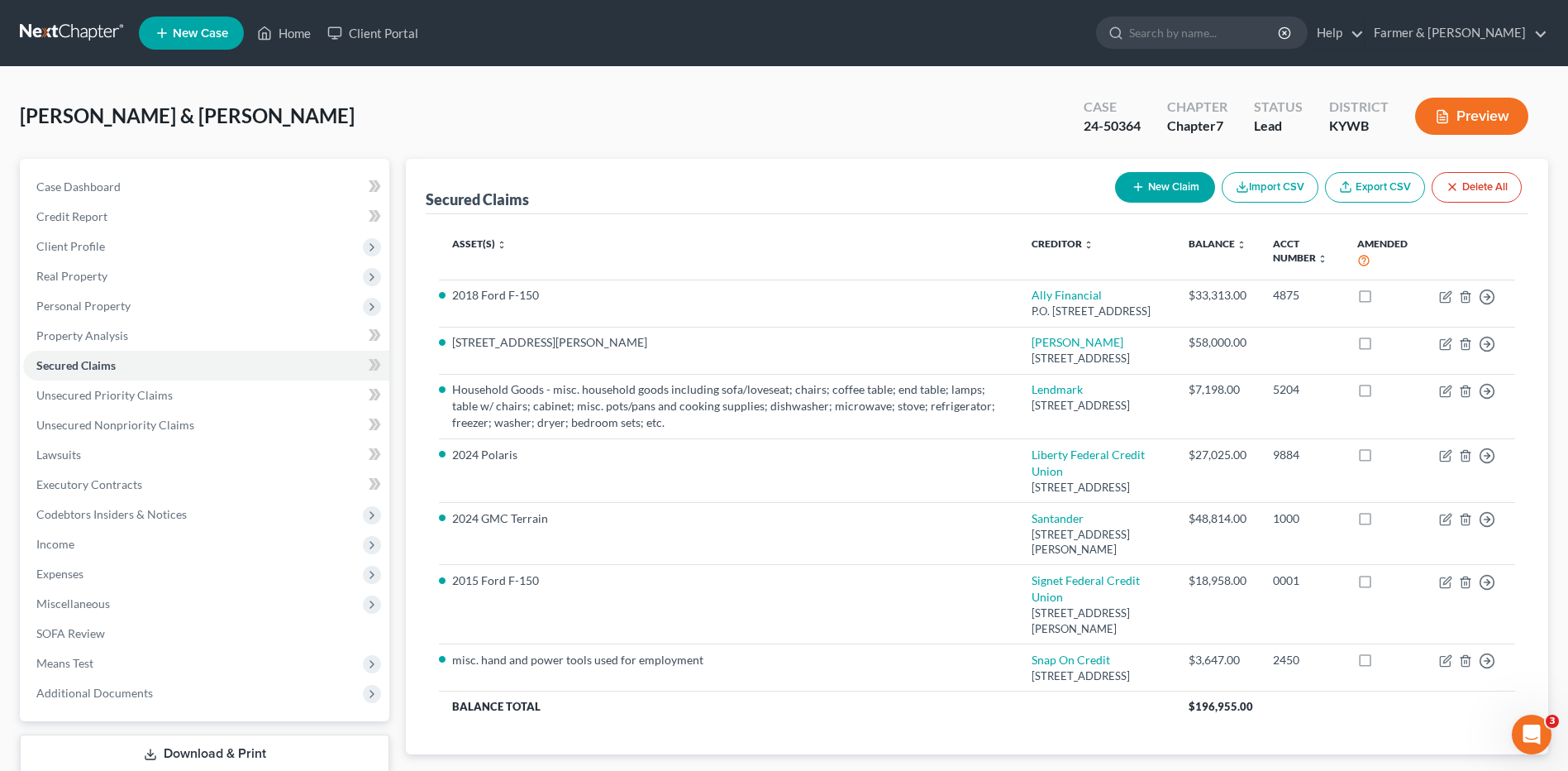
drag, startPoint x: 31, startPoint y: 25, endPoint x: 791, endPoint y: 165, distance: 772.8
click at [31, 25] on link at bounding box center [72, 33] width 106 height 30
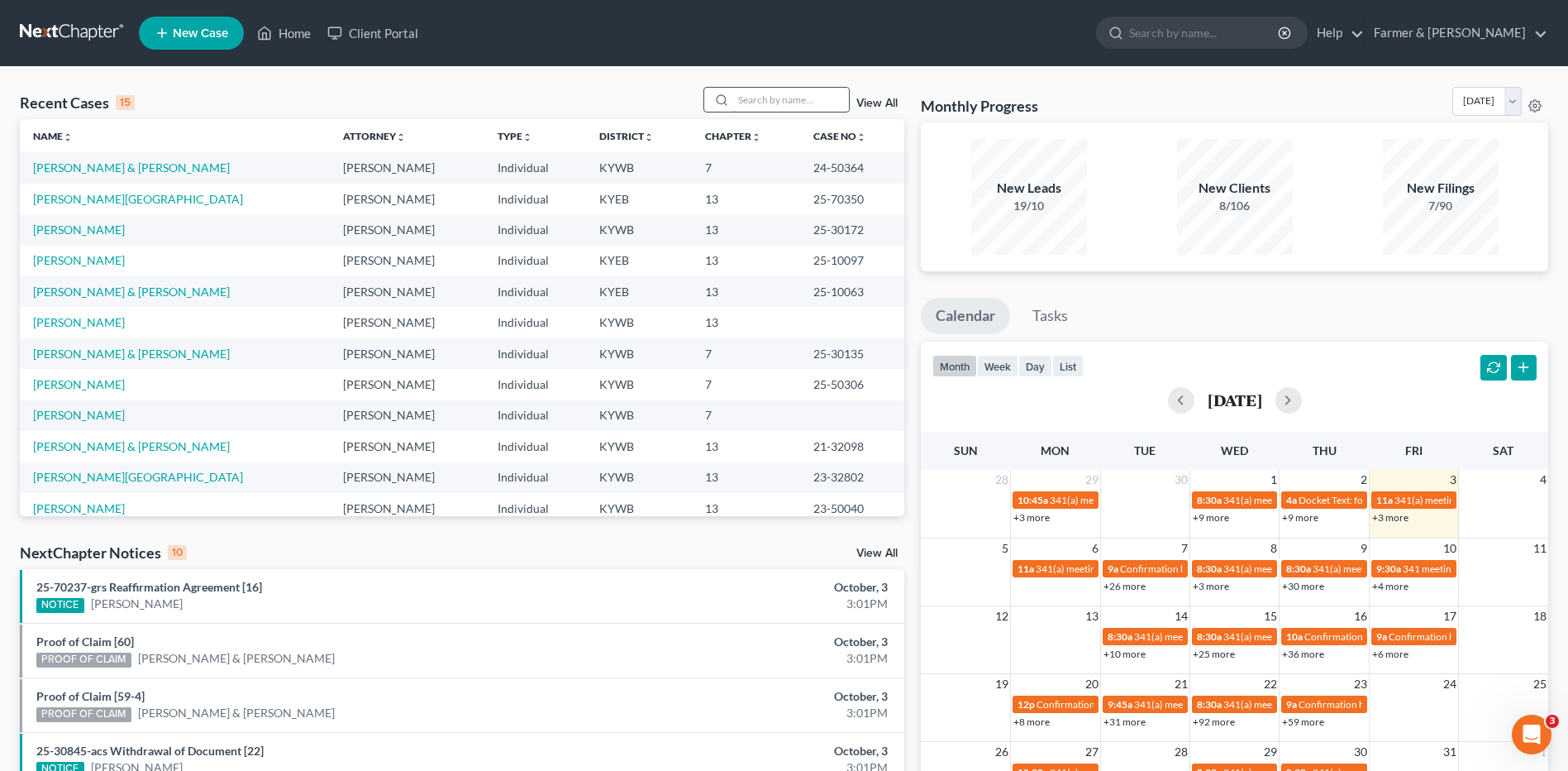
click at [786, 100] on input "search" at bounding box center [791, 100] width 116 height 24
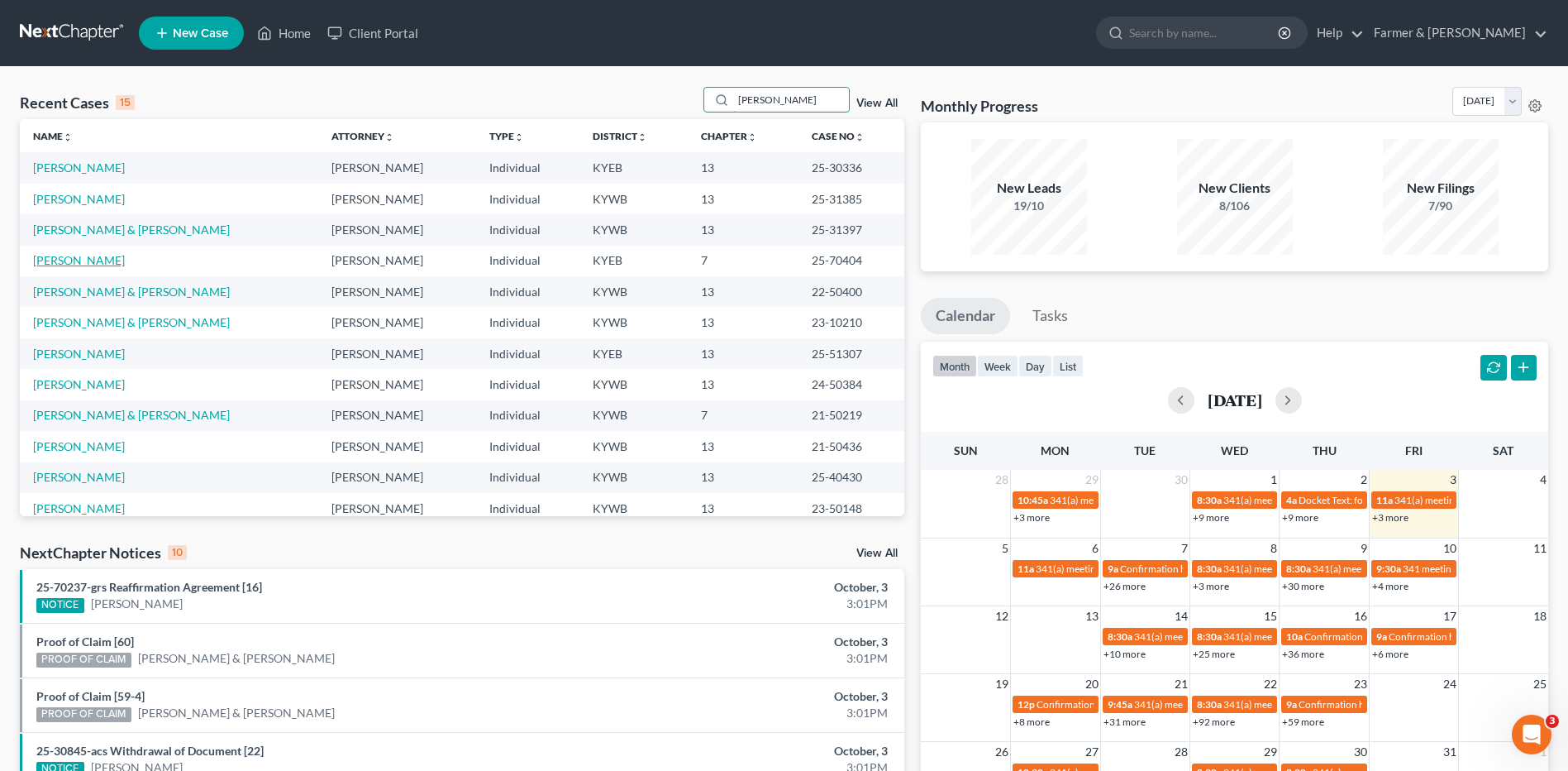
type input "[PERSON_NAME]"
click at [102, 260] on link "[PERSON_NAME]" at bounding box center [79, 260] width 92 height 14
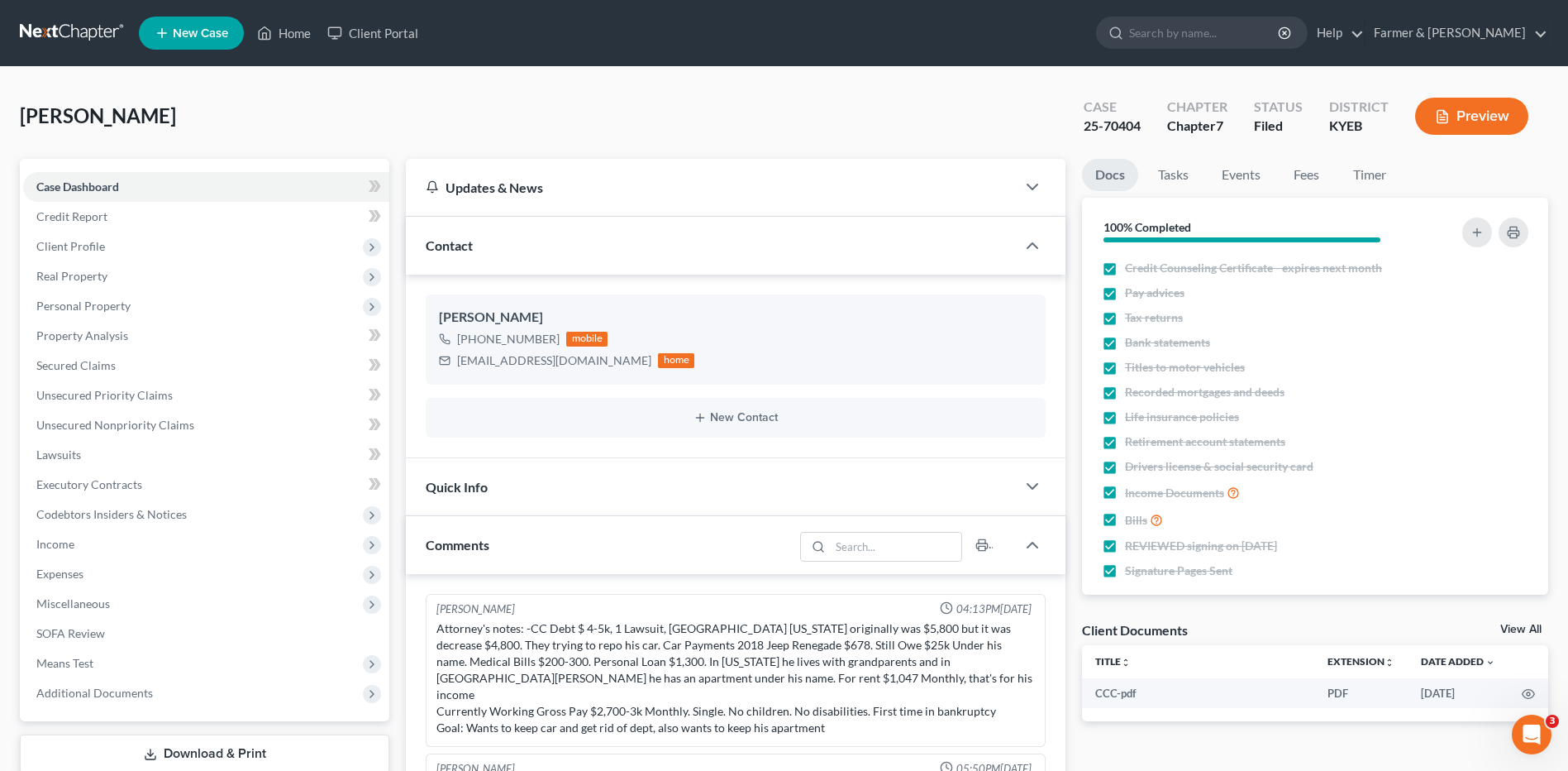
scroll to position [928, 0]
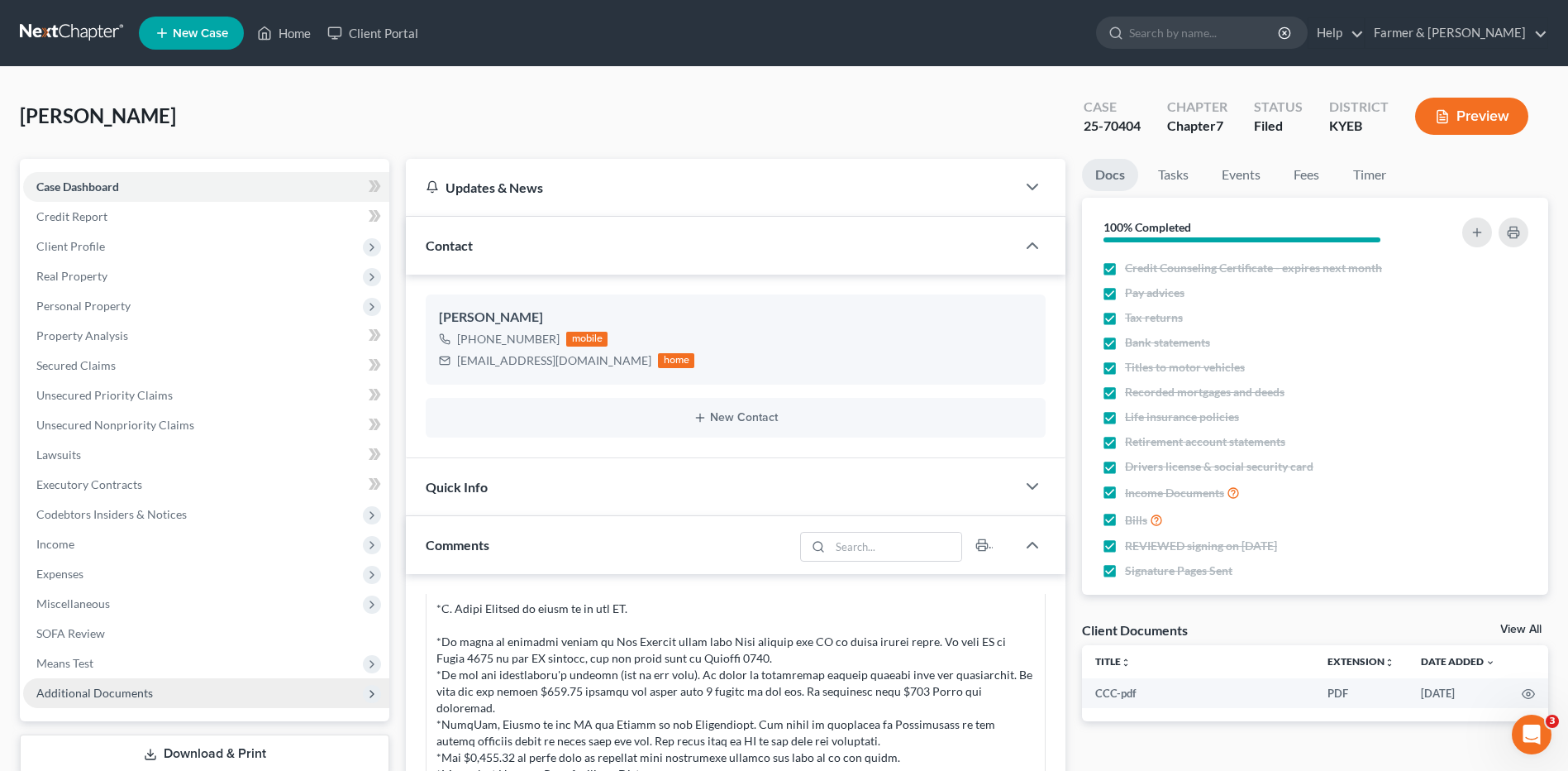
drag, startPoint x: 63, startPoint y: 693, endPoint x: 83, endPoint y: 669, distance: 31.2
click at [63, 693] on span "Additional Documents" at bounding box center [95, 692] width 117 height 14
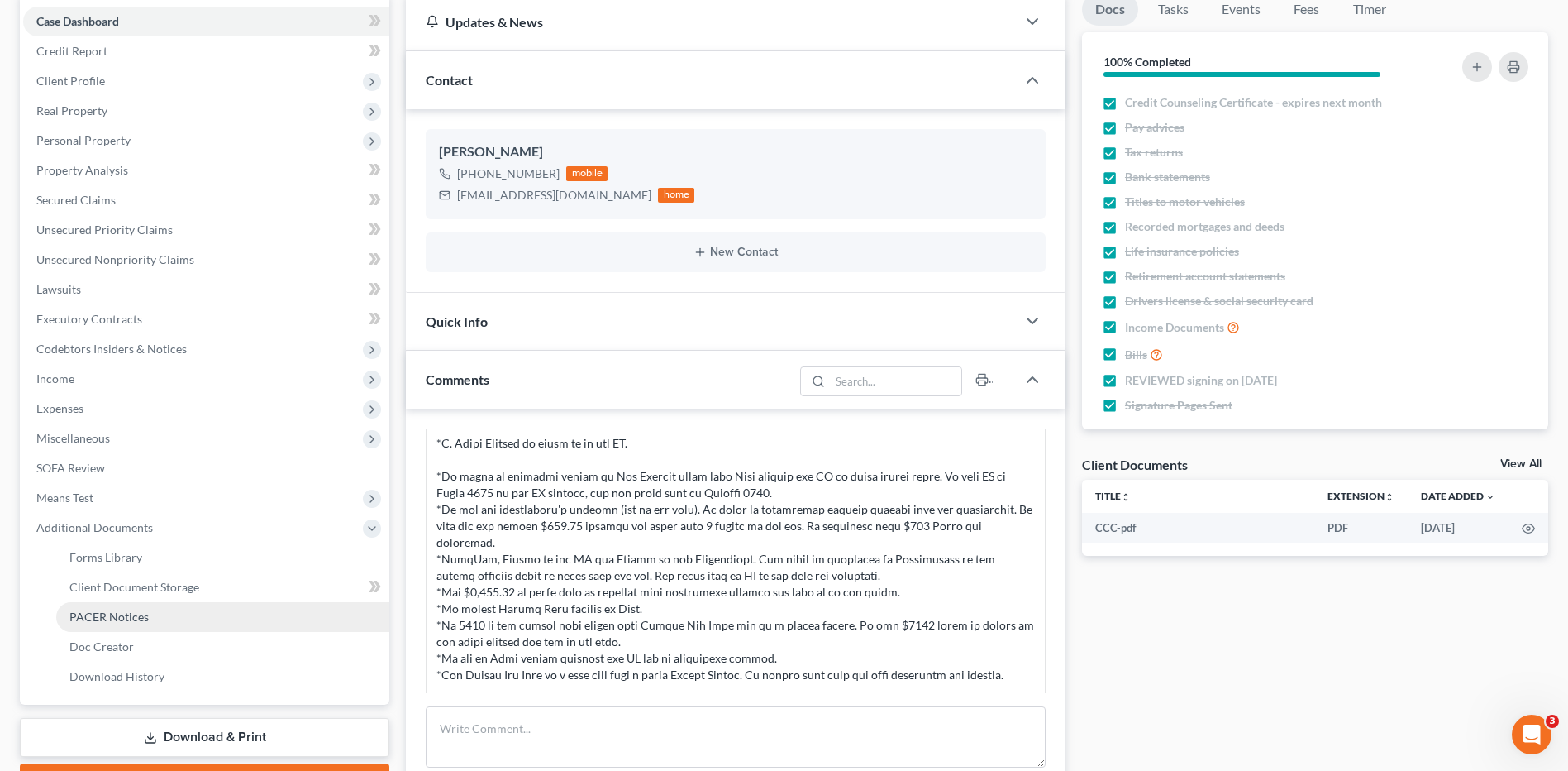
click at [104, 619] on span "PACER Notices" at bounding box center [109, 616] width 79 height 14
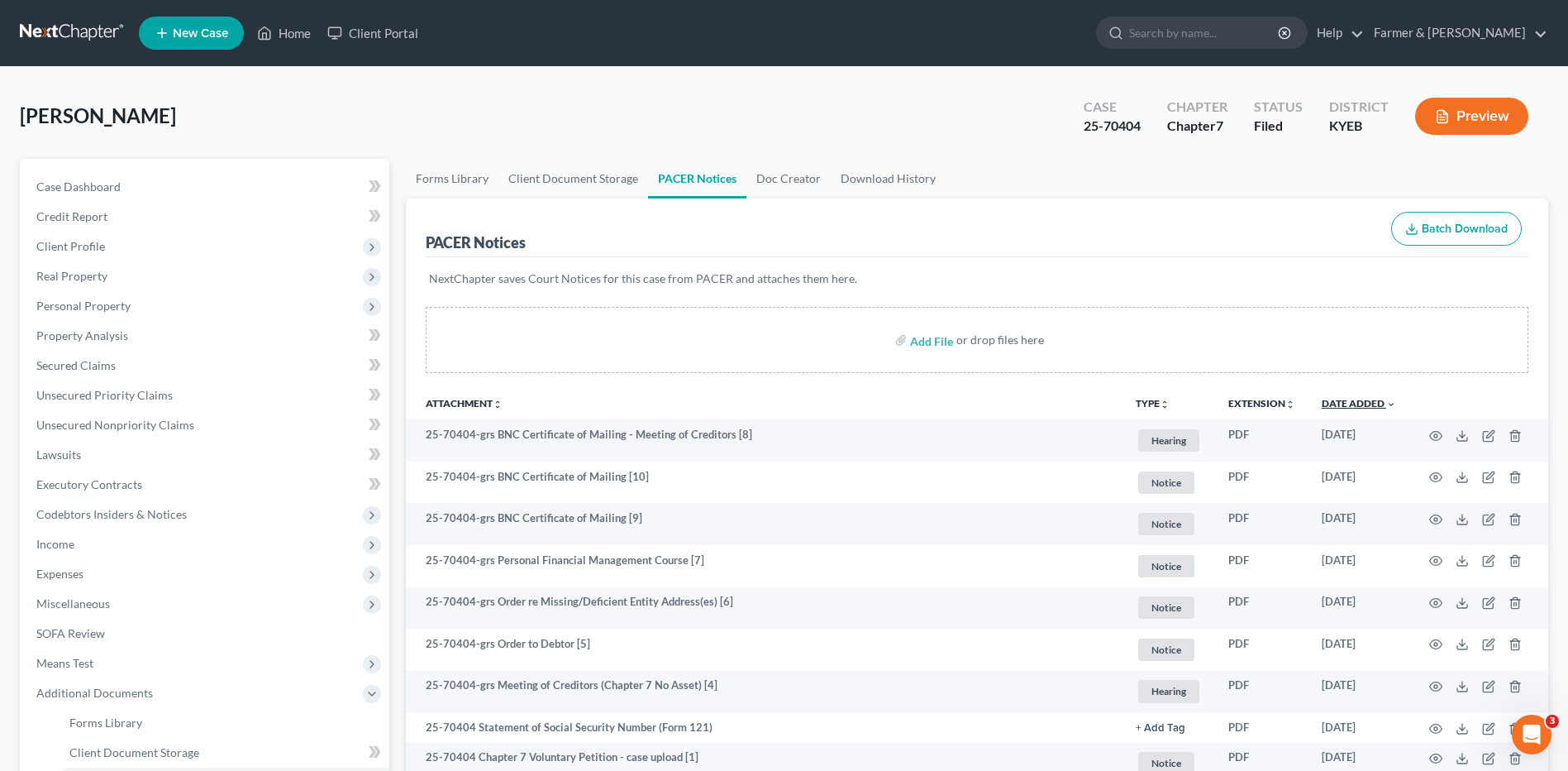
click at [1359, 406] on link "Date Added unfold_more expand_more expand_less" at bounding box center [1358, 402] width 74 height 12
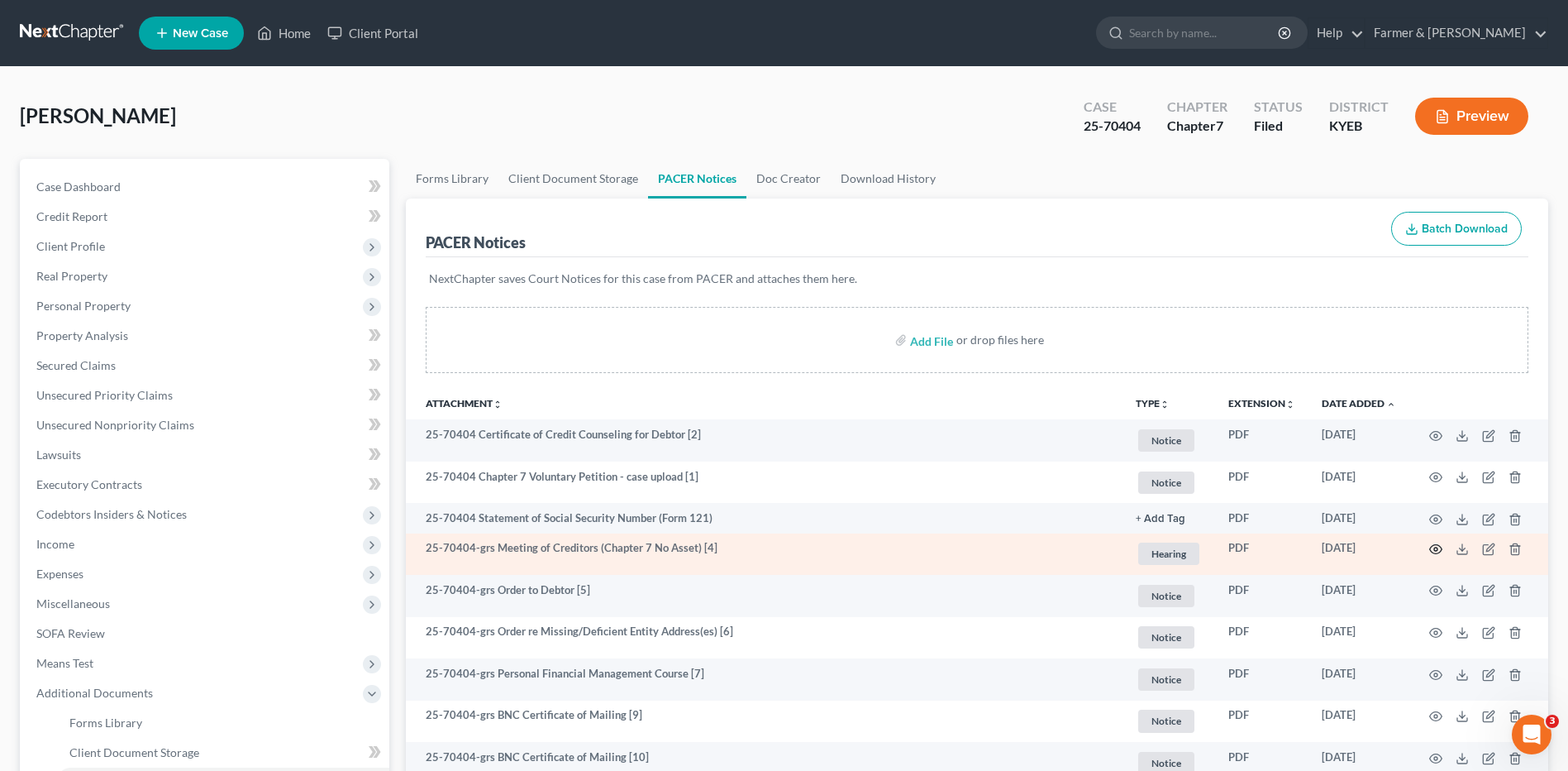
click at [1439, 552] on icon "button" at bounding box center [1435, 549] width 12 height 9
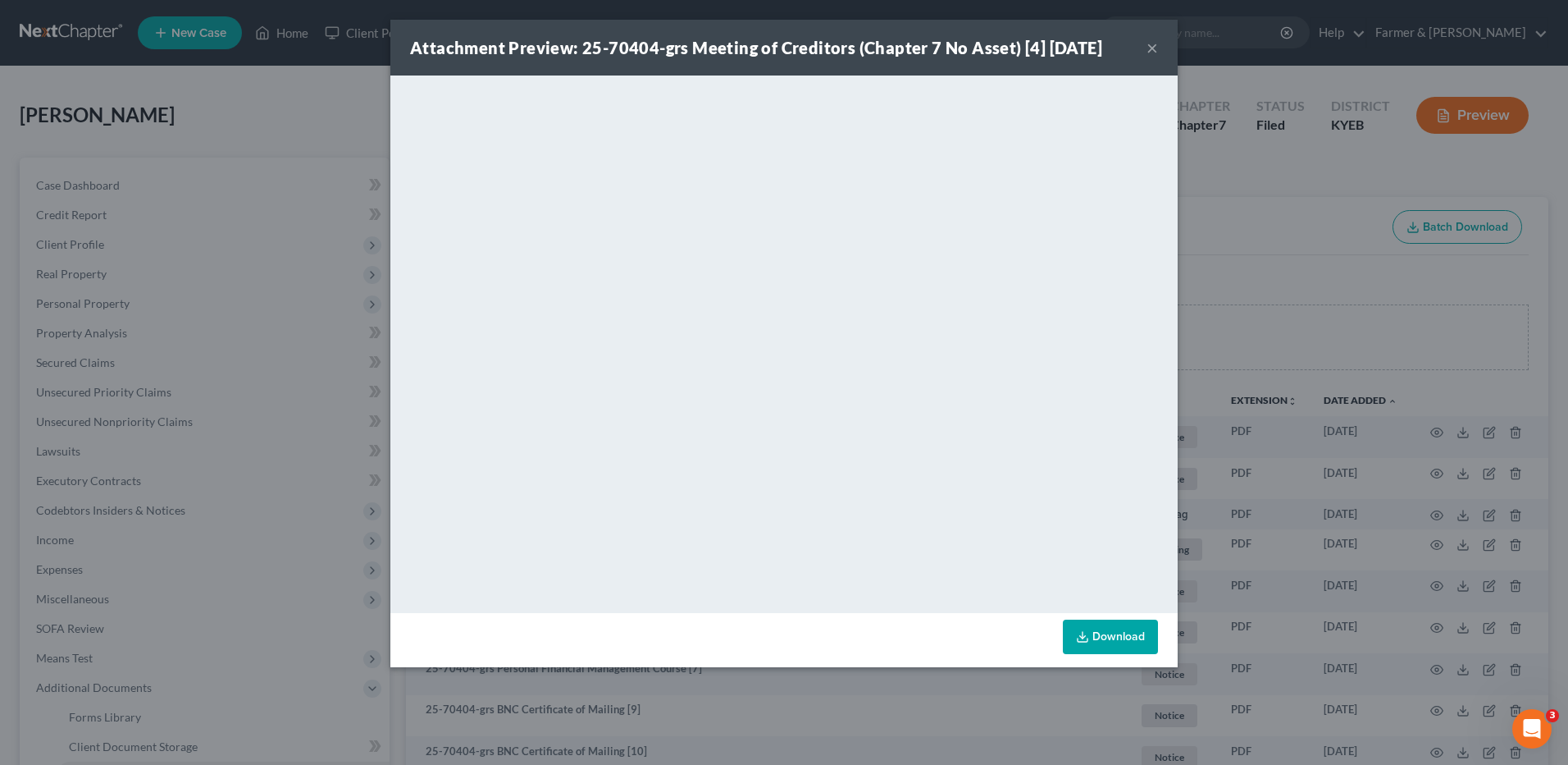
drag, startPoint x: 1152, startPoint y: 49, endPoint x: 1038, endPoint y: 77, distance: 117.4
click at [1151, 49] on button "×" at bounding box center [1152, 47] width 11 height 20
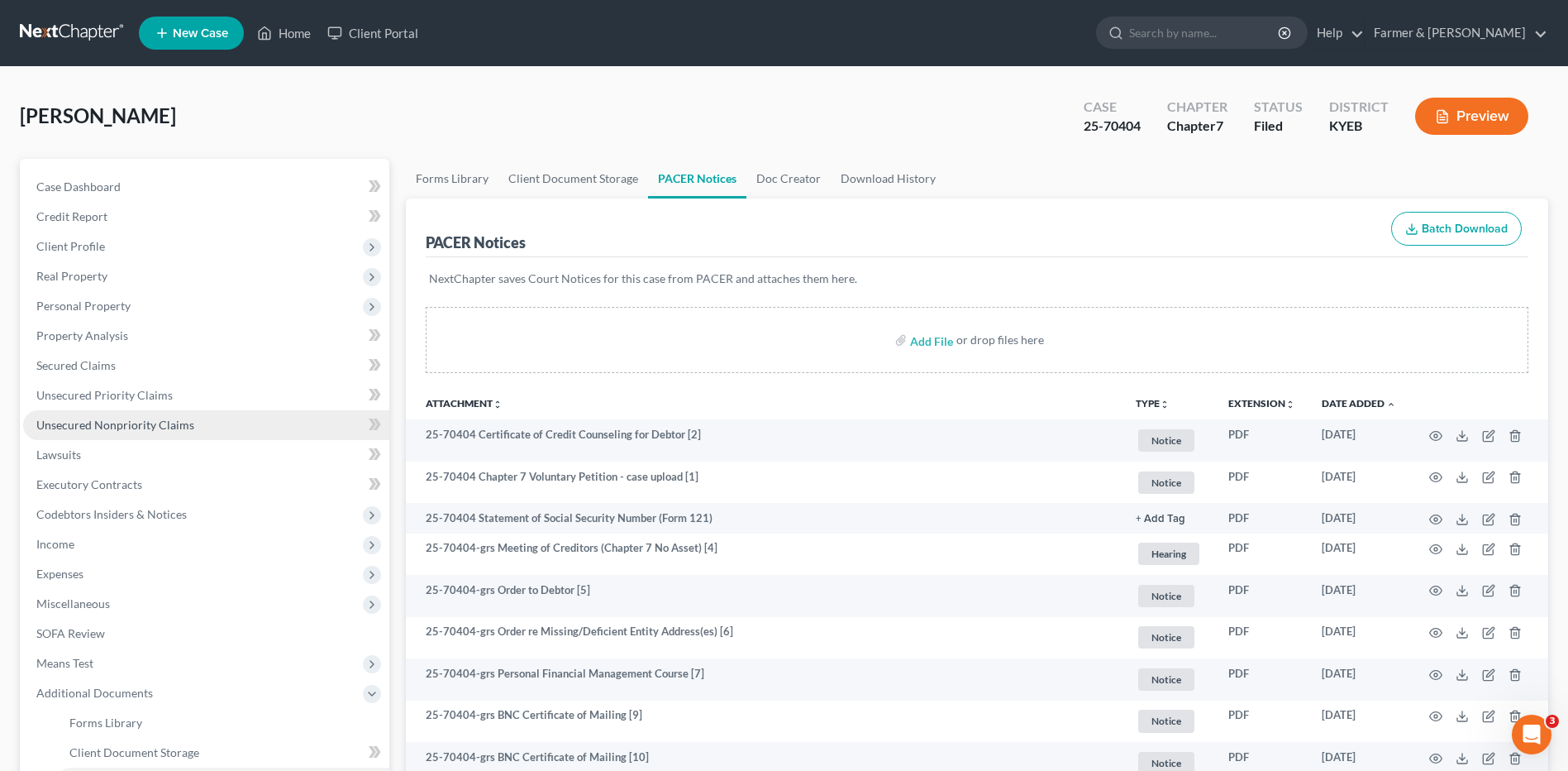
click at [191, 425] on link "Unsecured Nonpriority Claims" at bounding box center [207, 425] width 367 height 30
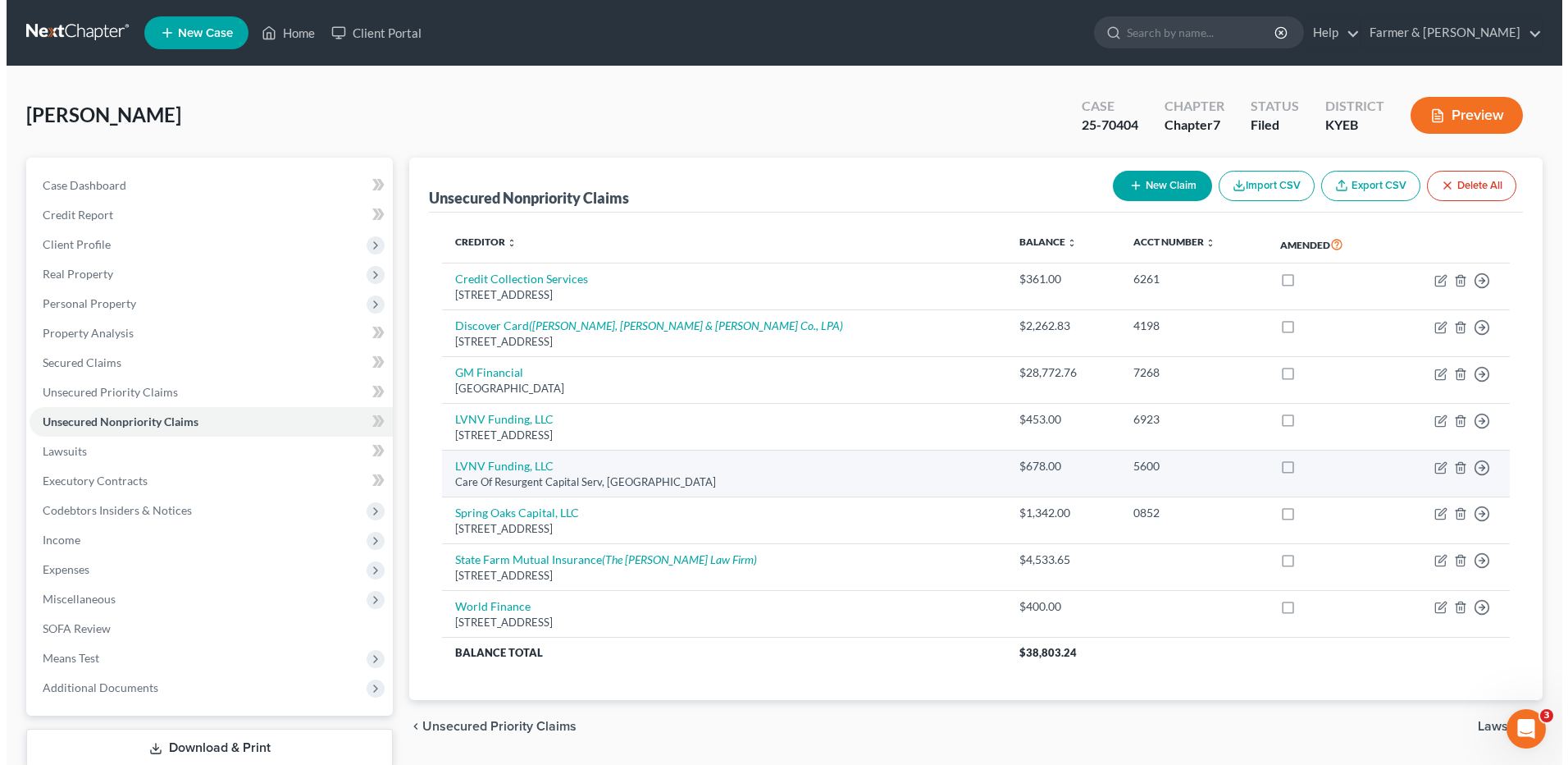
scroll to position [82, 0]
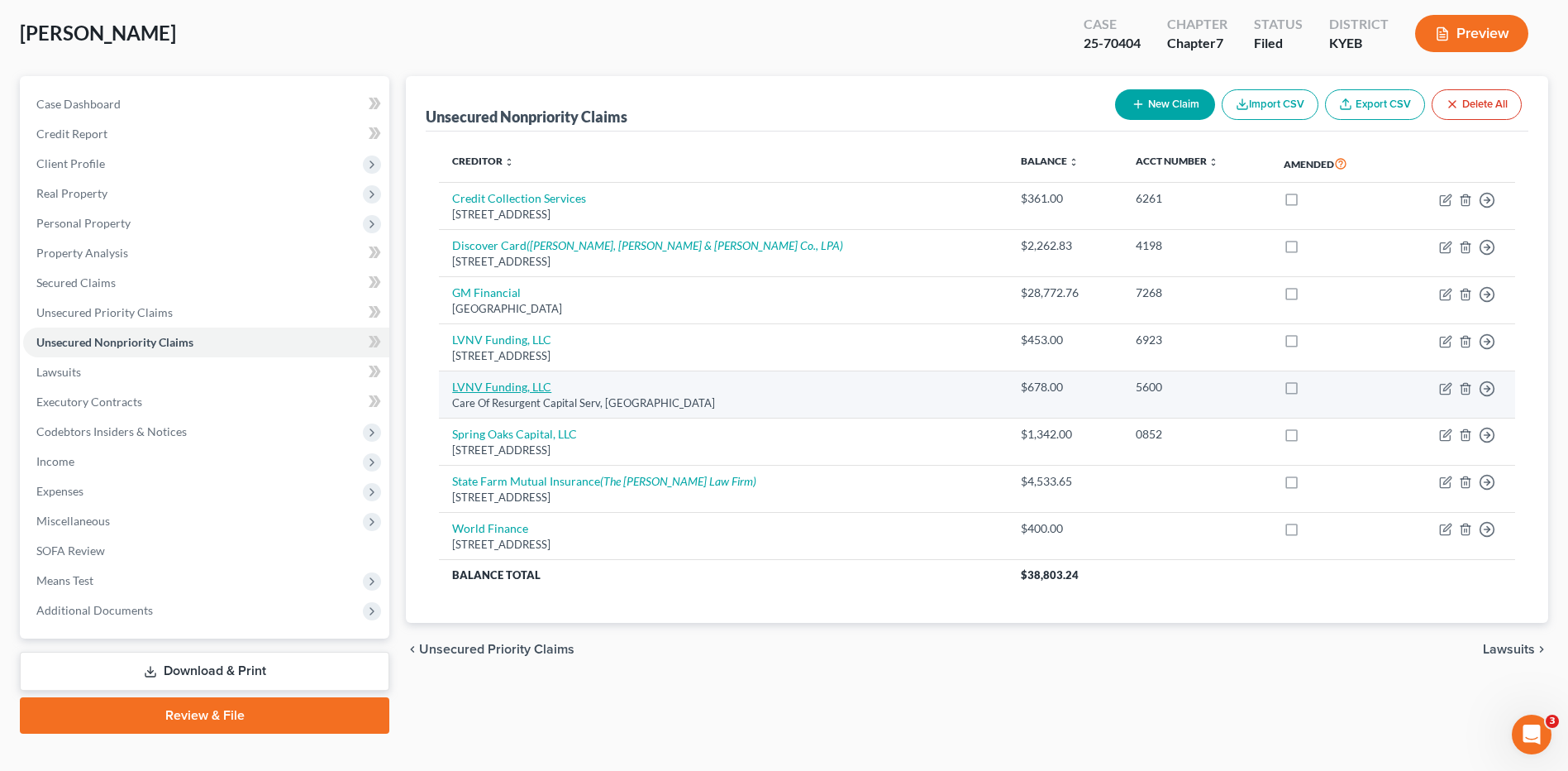
click at [523, 390] on link "LVNV Funding, LLC" at bounding box center [502, 386] width 100 height 14
select select "42"
select select "1"
select select "0"
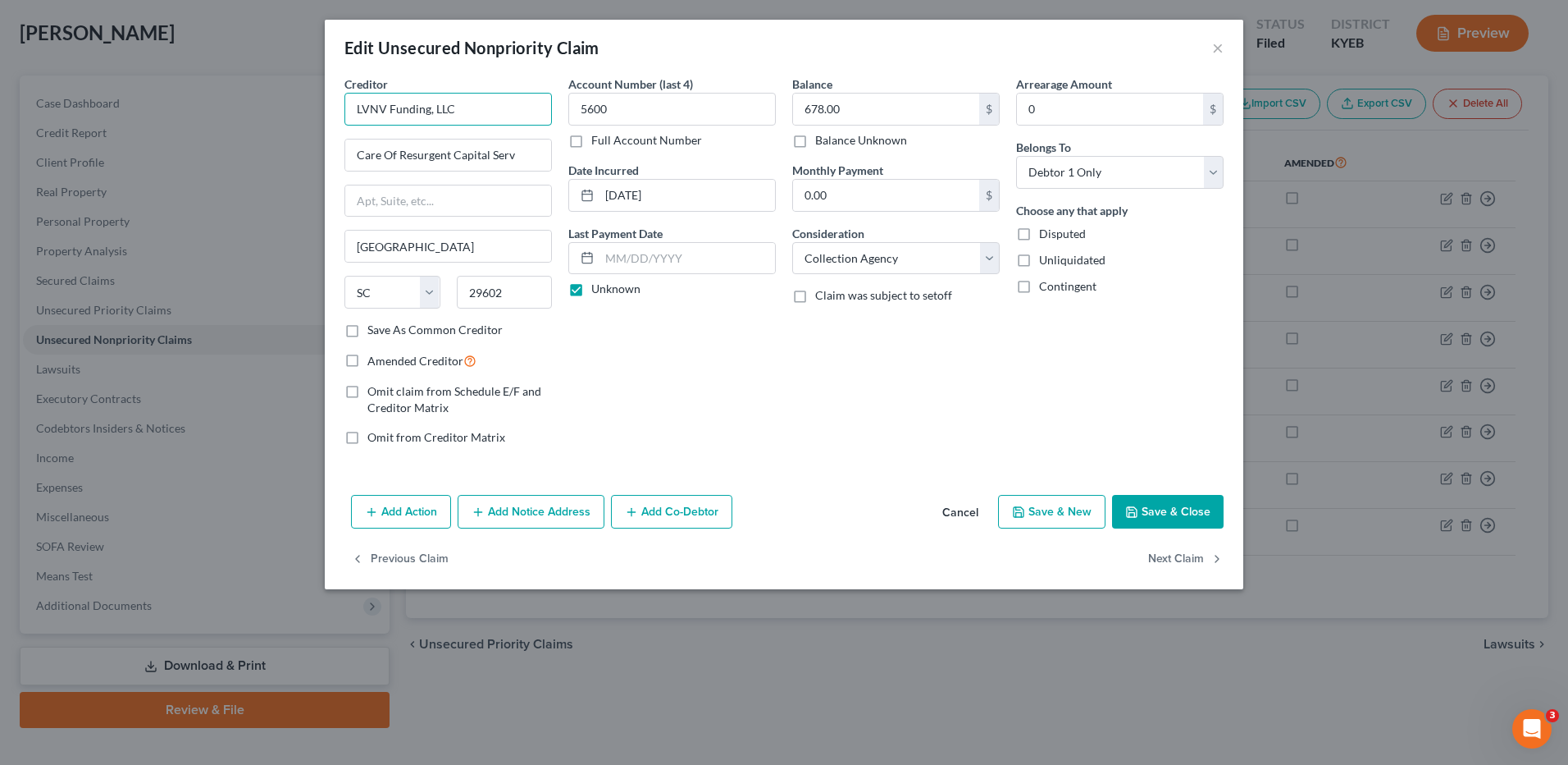
drag, startPoint x: 497, startPoint y: 120, endPoint x: 31, endPoint y: 83, distance: 467.5
click at [49, 97] on div "Edit Unsecured Nonpriority Claim × Creditor * LVNV Funding, LLC Care Of Resurge…" at bounding box center [784, 382] width 1568 height 765
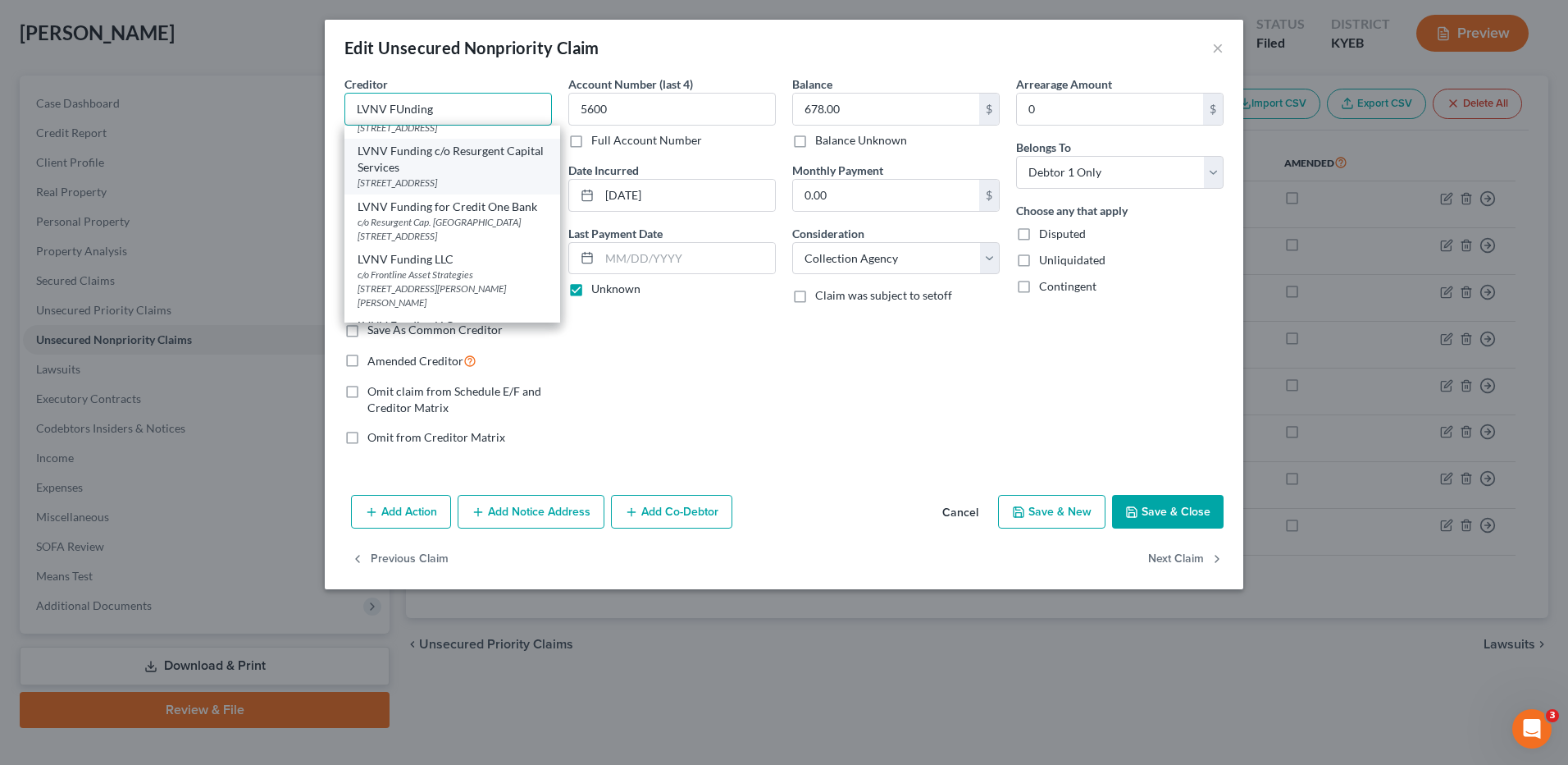
scroll to position [246, 0]
click at [469, 174] on div "PO Box 10587, Greenville, SC 29603-0587" at bounding box center [451, 181] width 189 height 14
type input "LVNV Funding c/o Resurgent Capital Services"
type input "PO Box 10587"
type input "29603-0587"
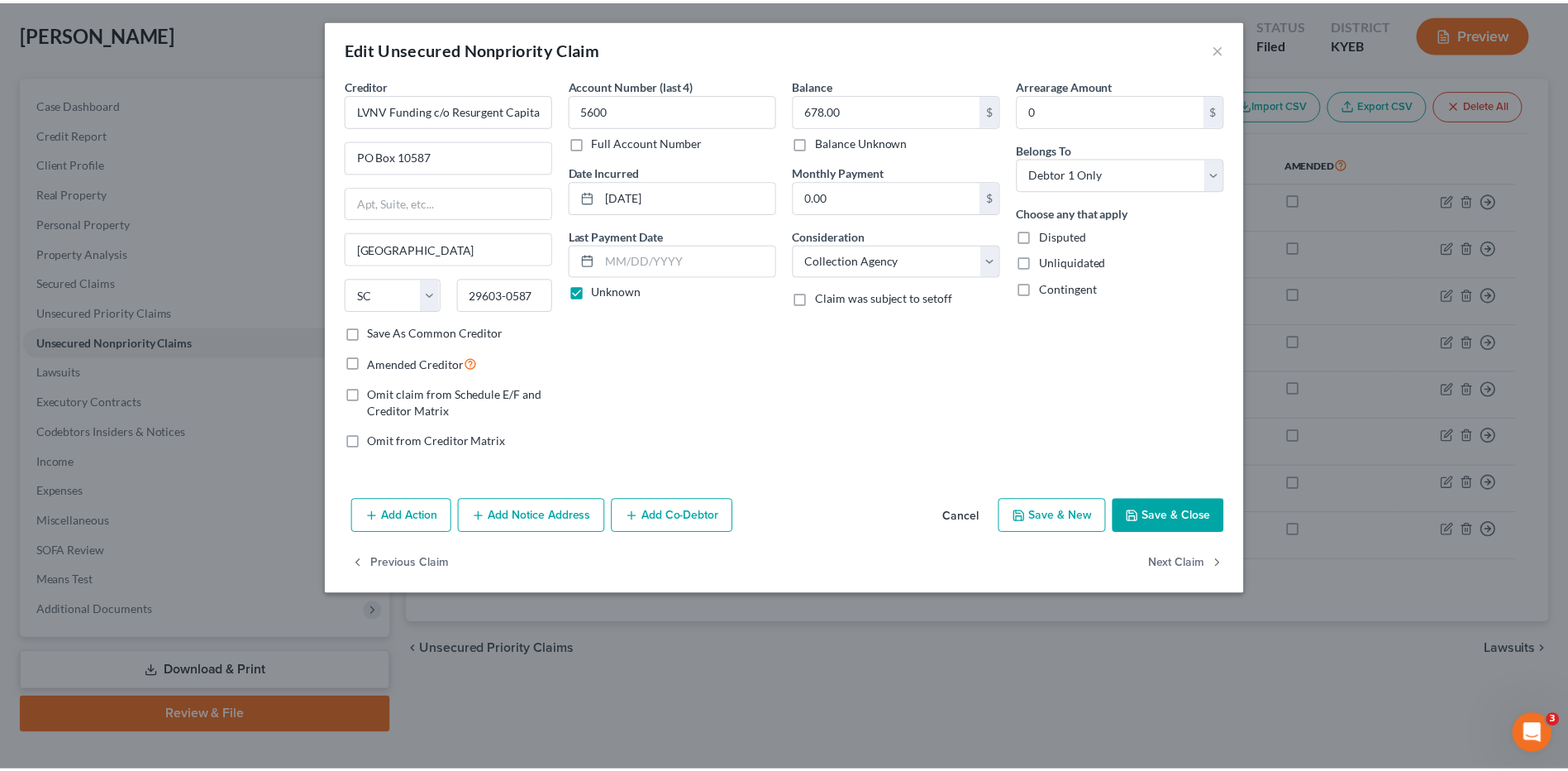
scroll to position [0, 0]
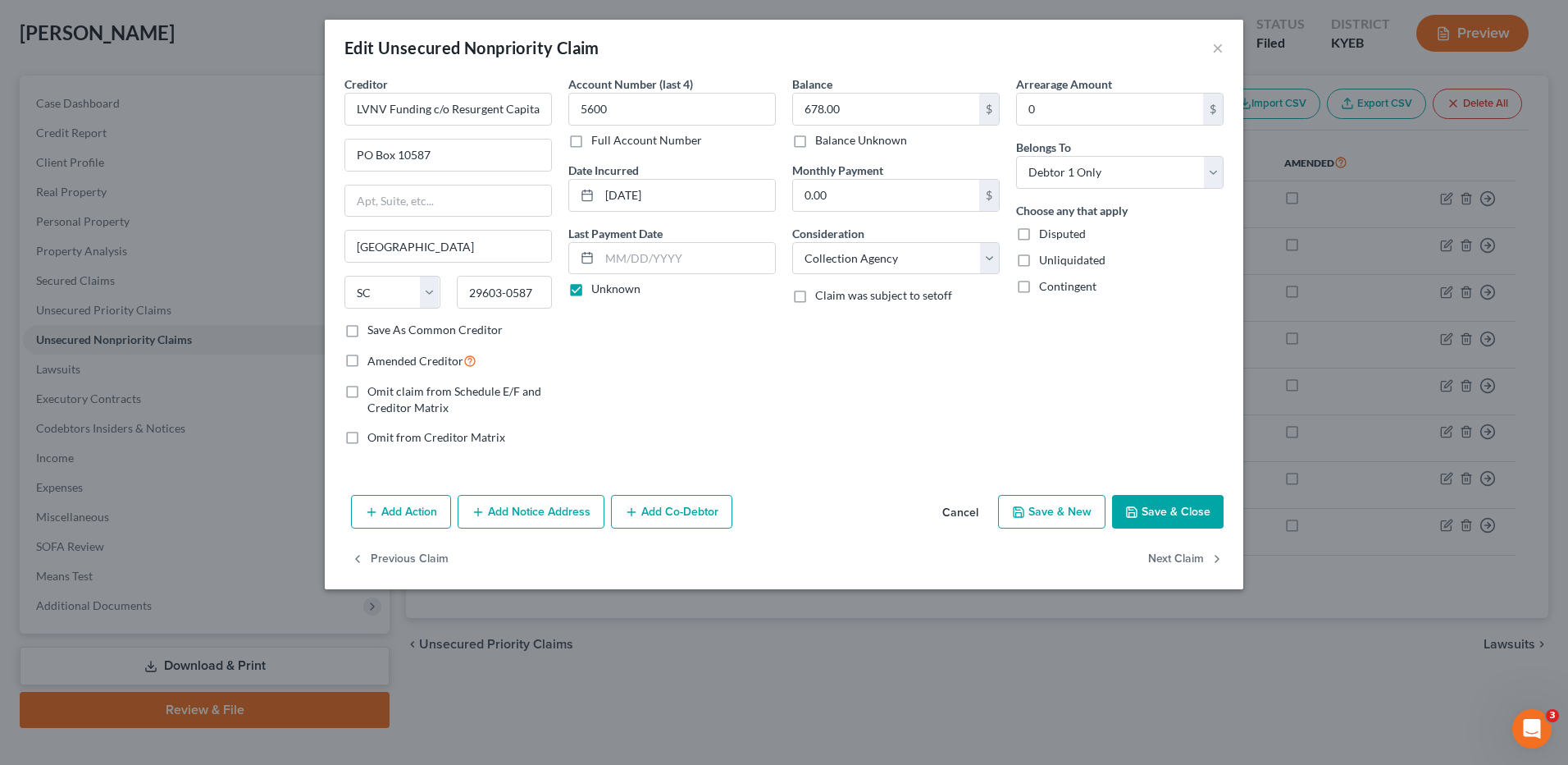
drag, startPoint x: 1206, startPoint y: 518, endPoint x: 1443, endPoint y: 471, distance: 241.6
click at [1205, 517] on button "Save & Close" at bounding box center [1168, 511] width 112 height 35
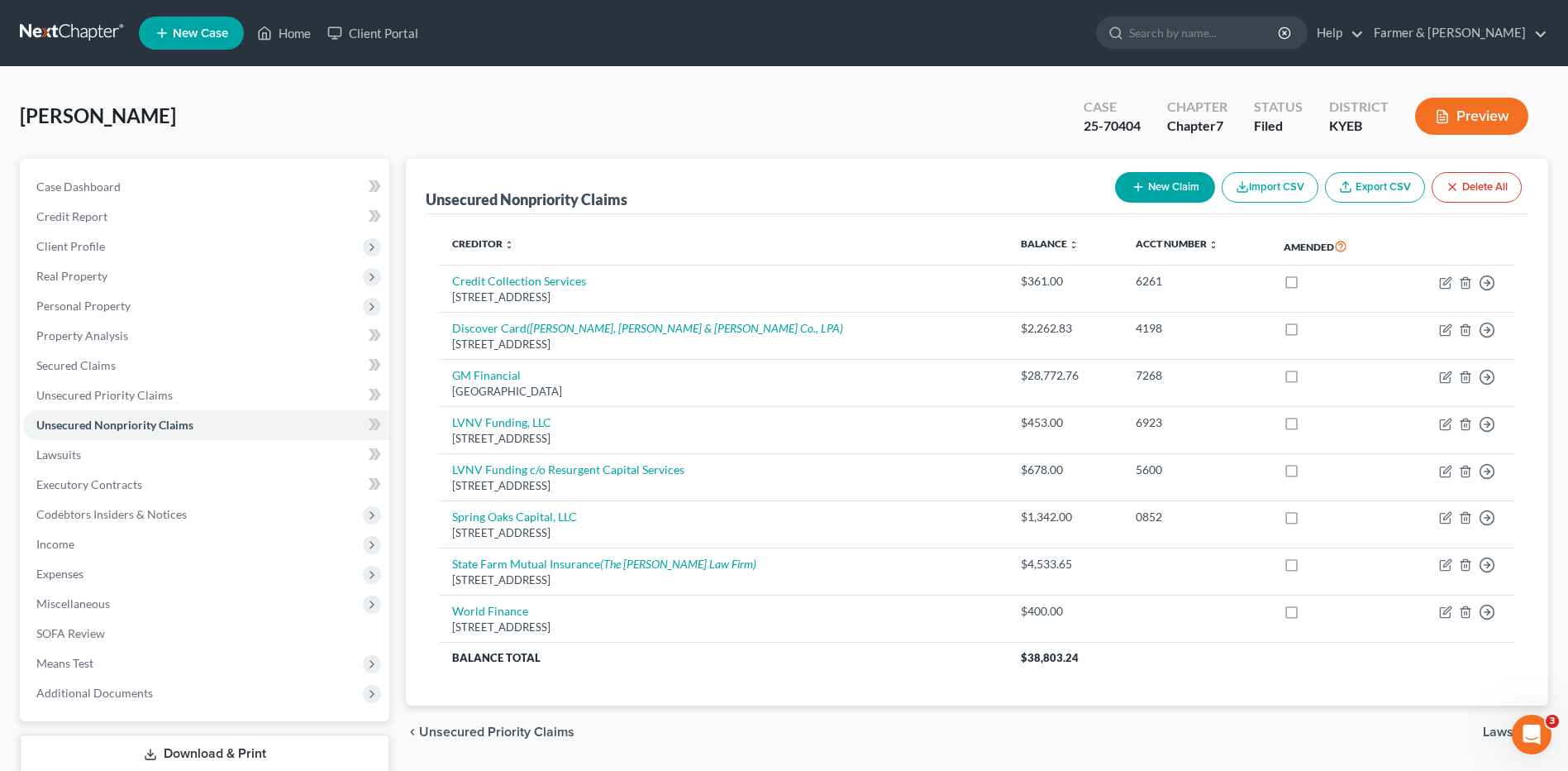
click at [45, 29] on link at bounding box center [72, 33] width 106 height 30
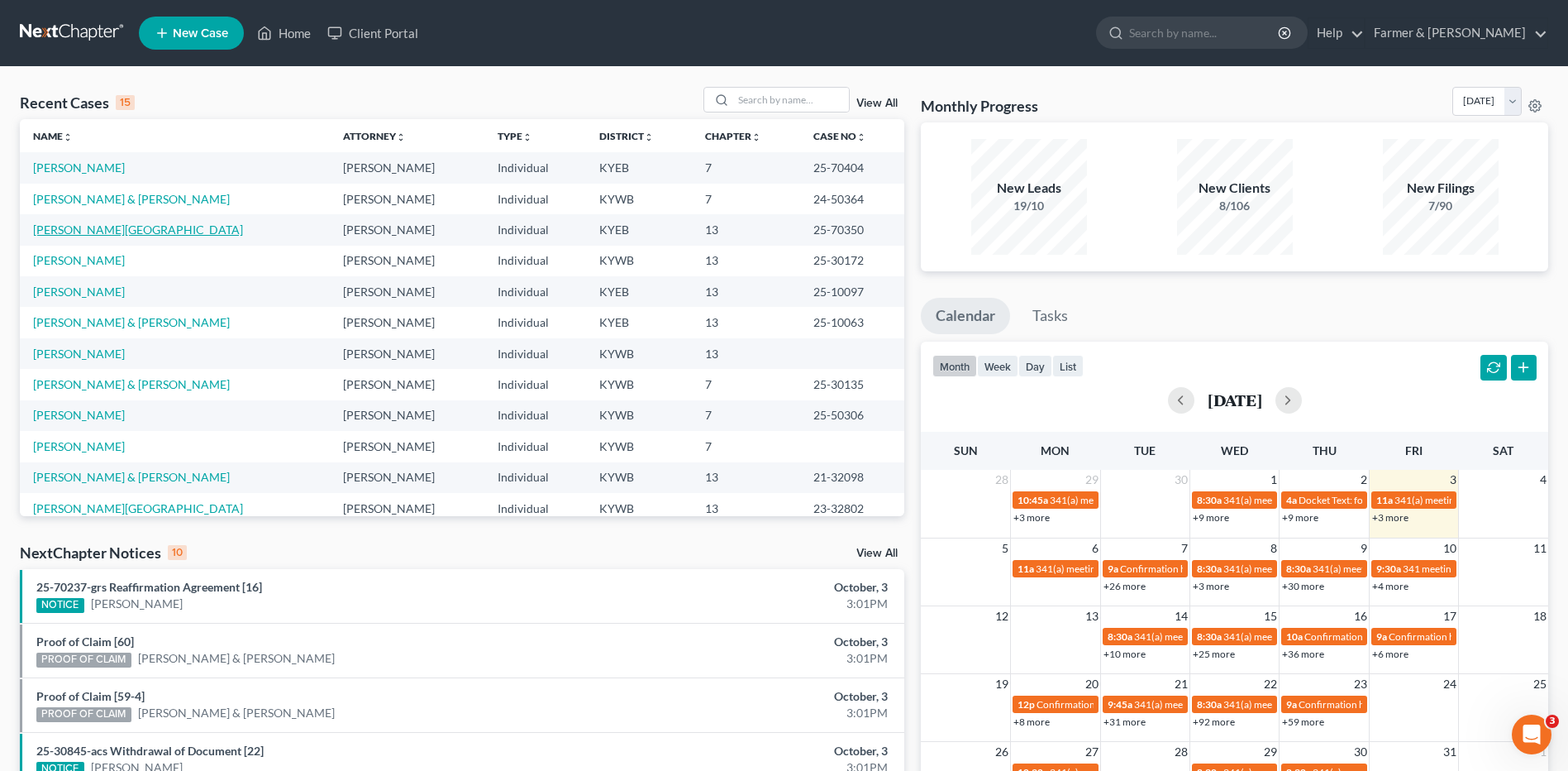
click at [86, 231] on link "[PERSON_NAME][GEOGRAPHIC_DATA]" at bounding box center [137, 229] width 210 height 14
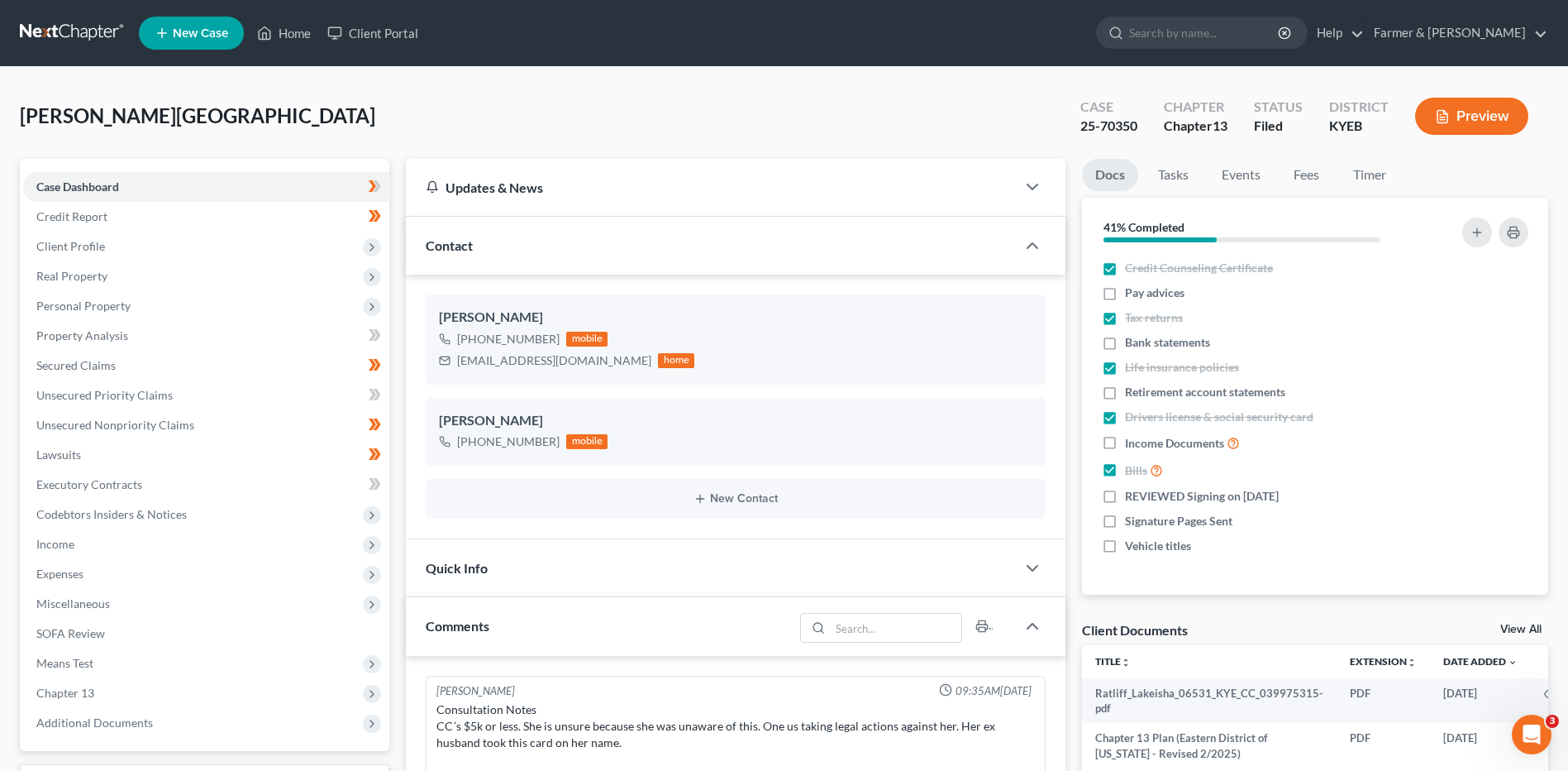
scroll to position [604, 0]
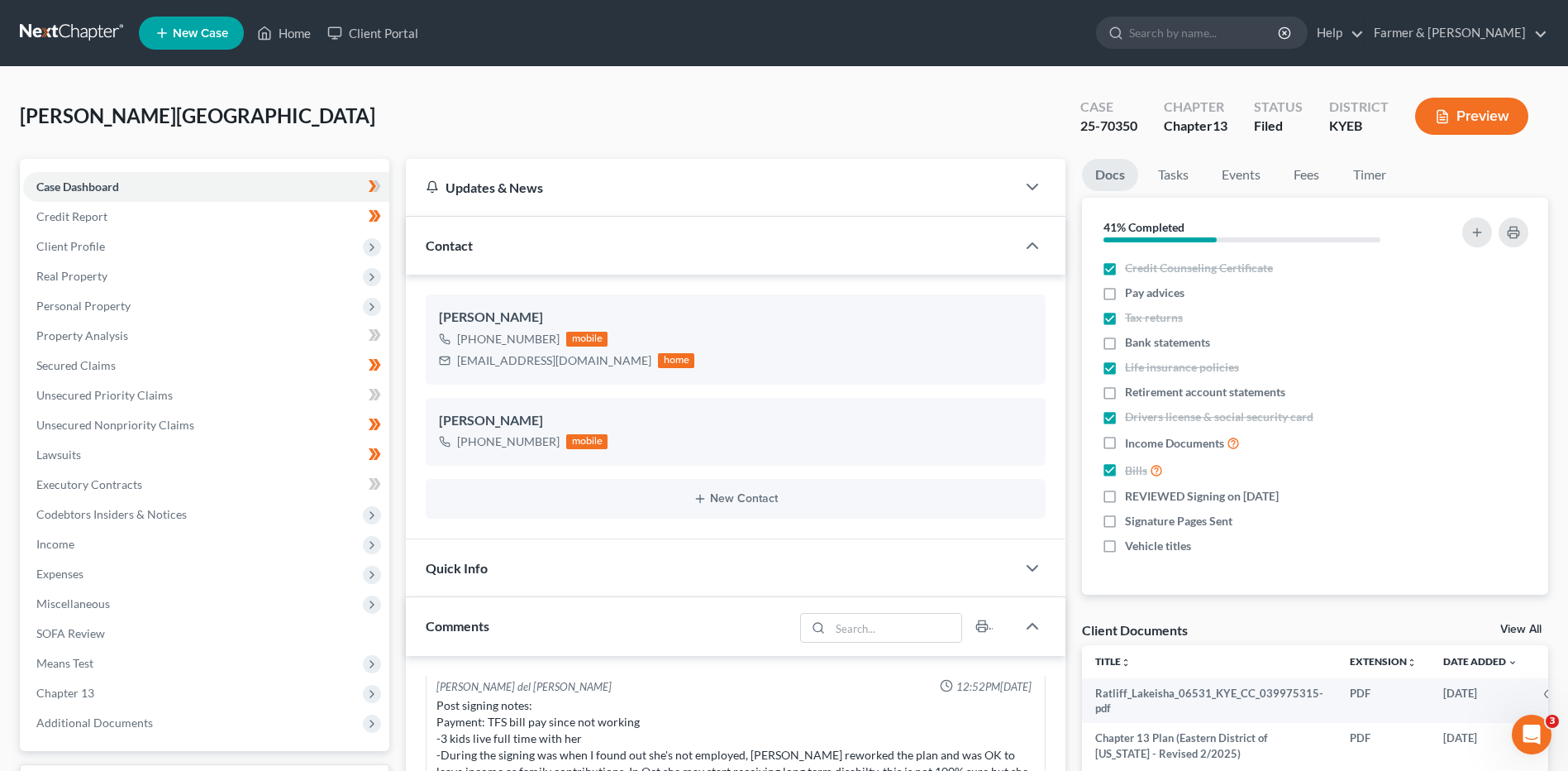
drag, startPoint x: 85, startPoint y: 30, endPoint x: 225, endPoint y: 55, distance: 142.2
click at [85, 30] on link at bounding box center [72, 33] width 106 height 30
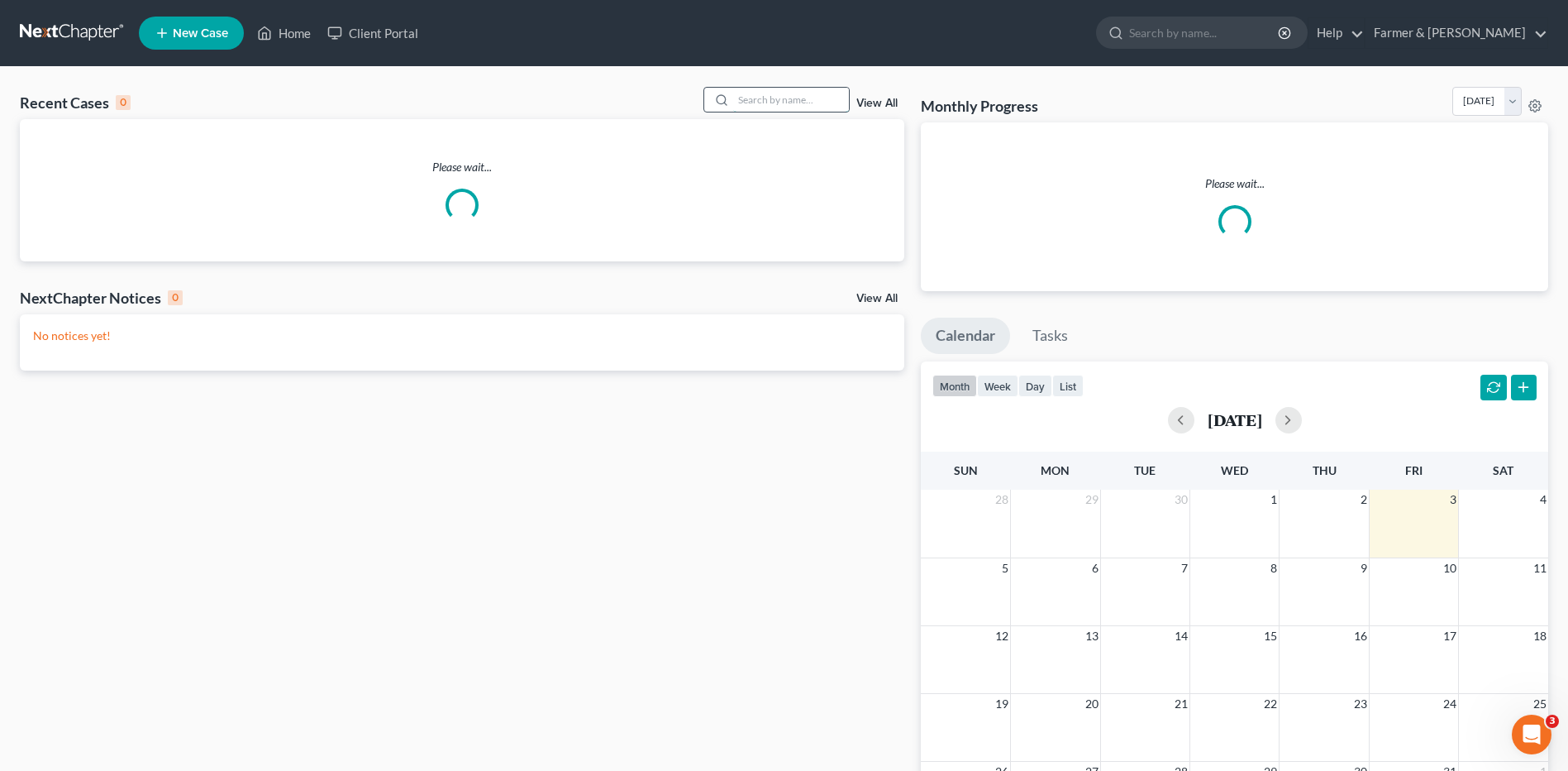
click at [765, 102] on input "search" at bounding box center [791, 100] width 116 height 24
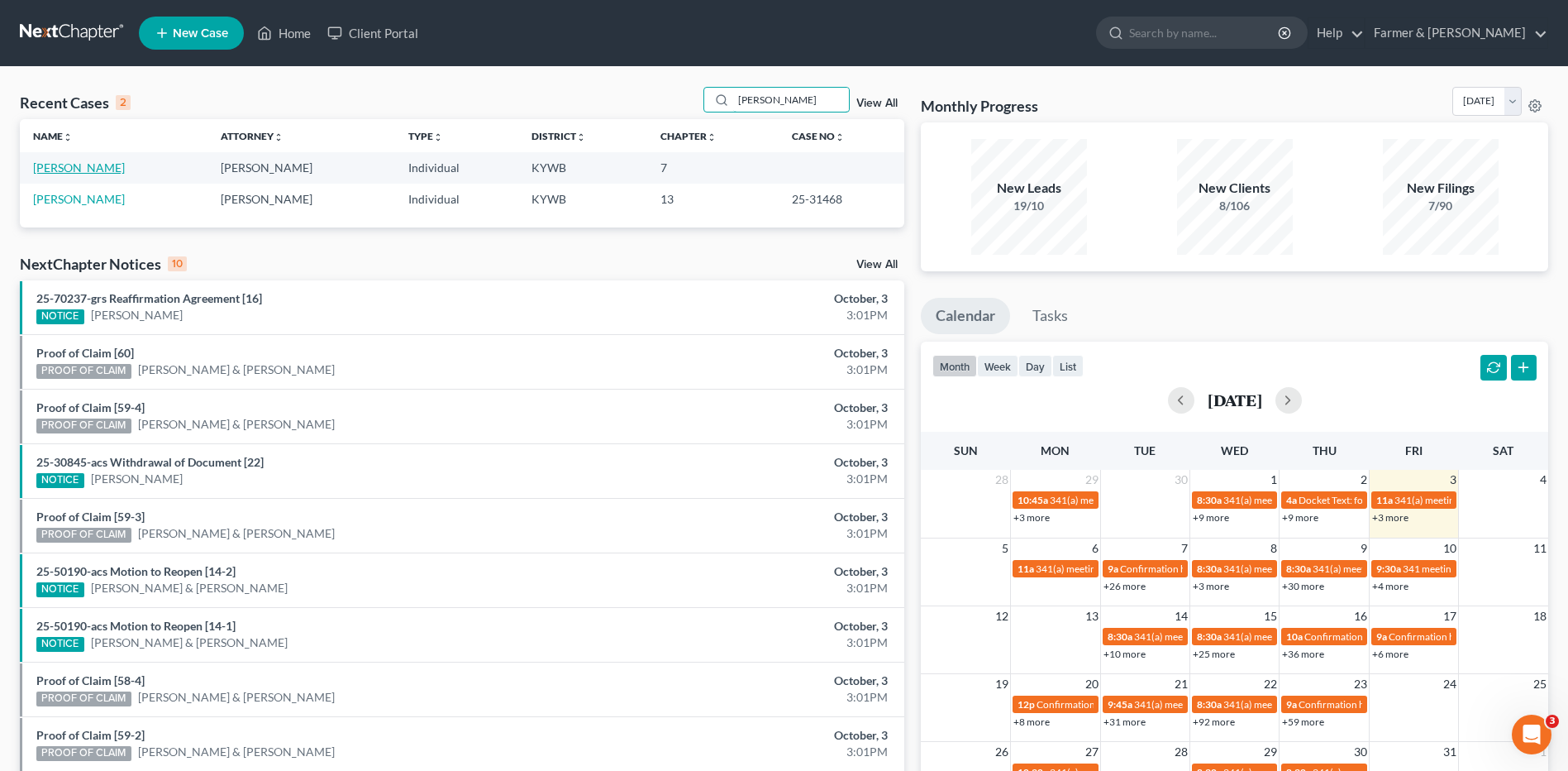
type input "[PERSON_NAME]"
click at [97, 171] on link "[PERSON_NAME]" at bounding box center [79, 167] width 92 height 14
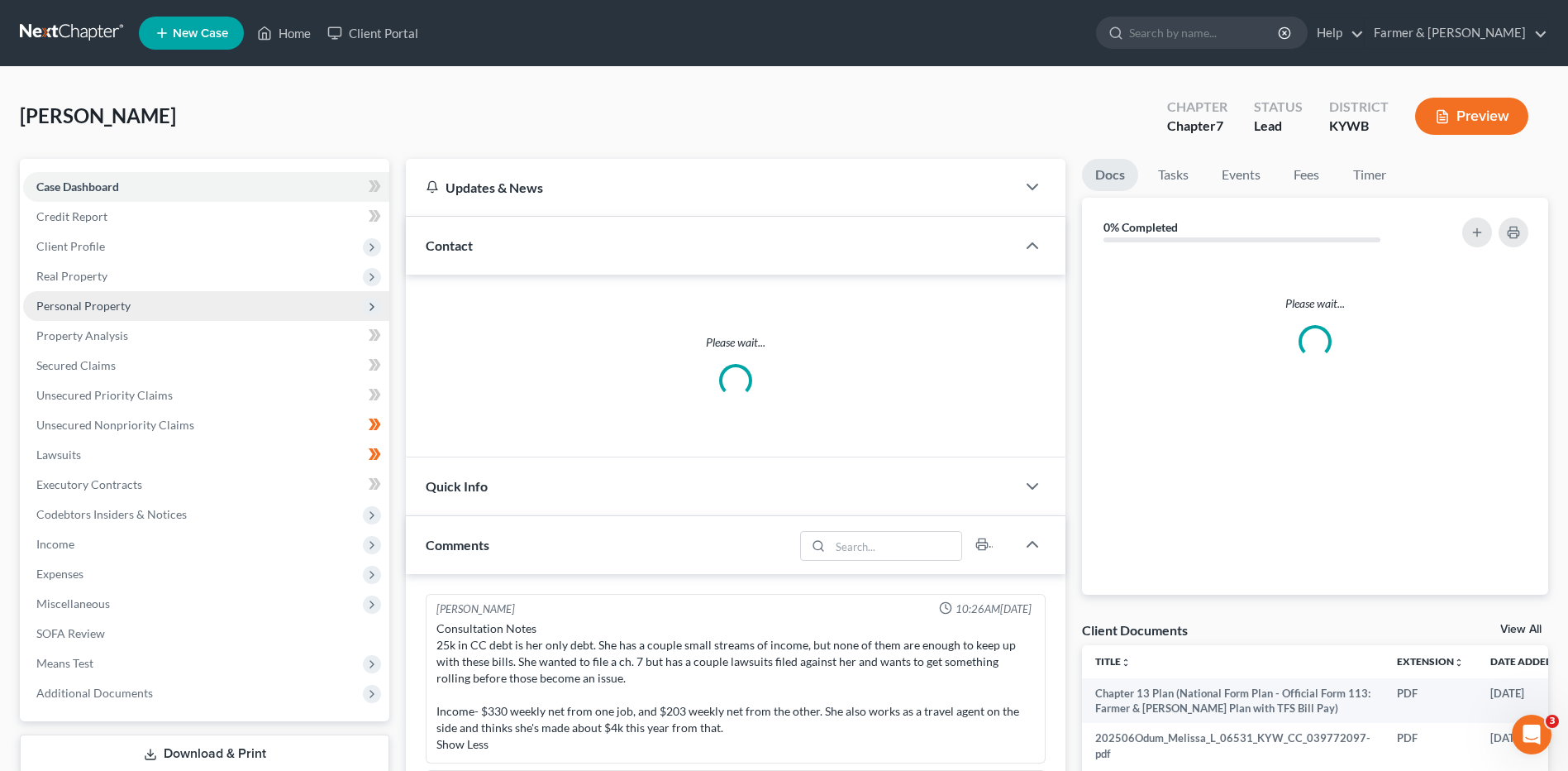
scroll to position [538, 0]
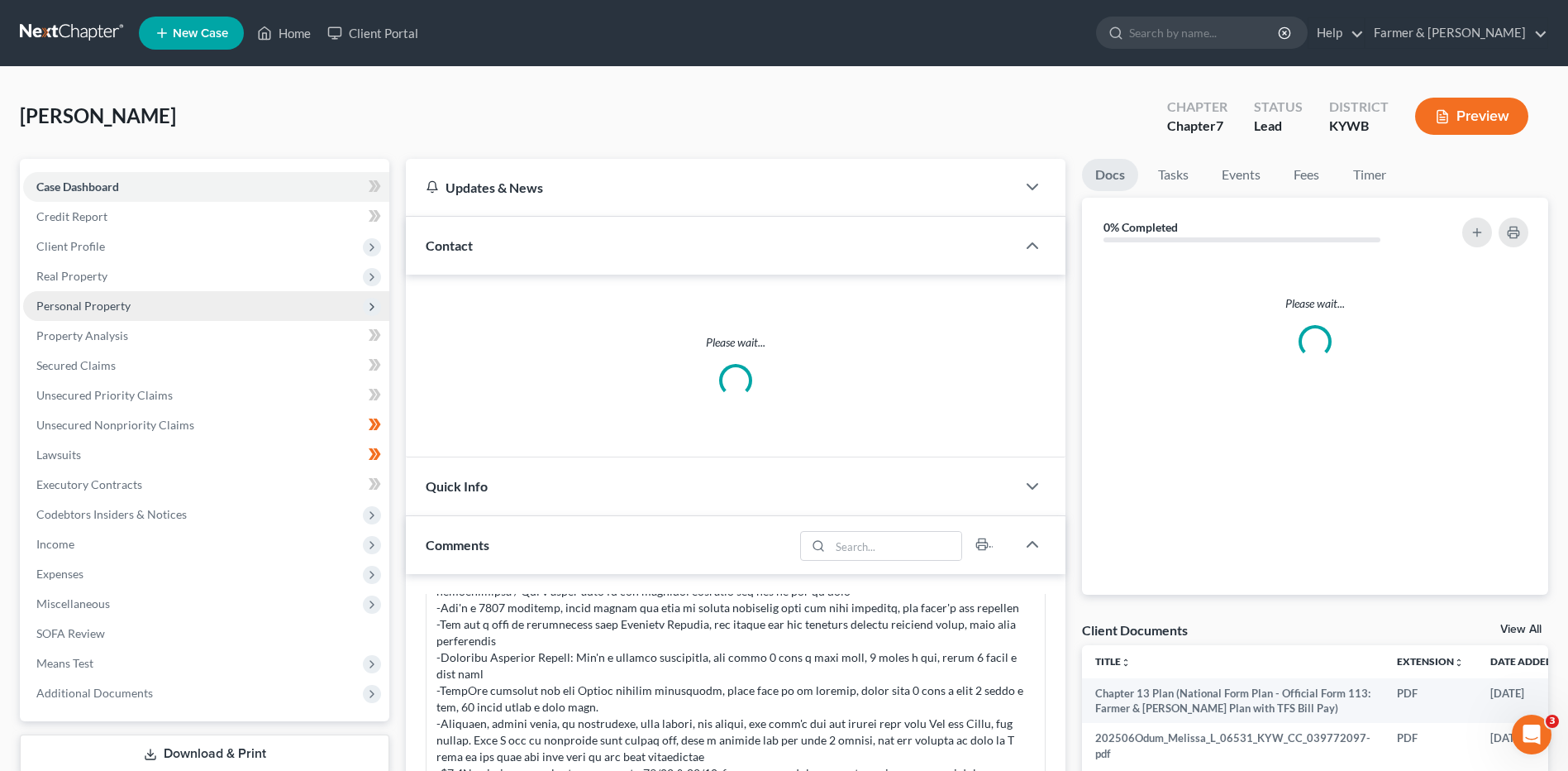
click at [112, 312] on span "Personal Property" at bounding box center [207, 307] width 367 height 30
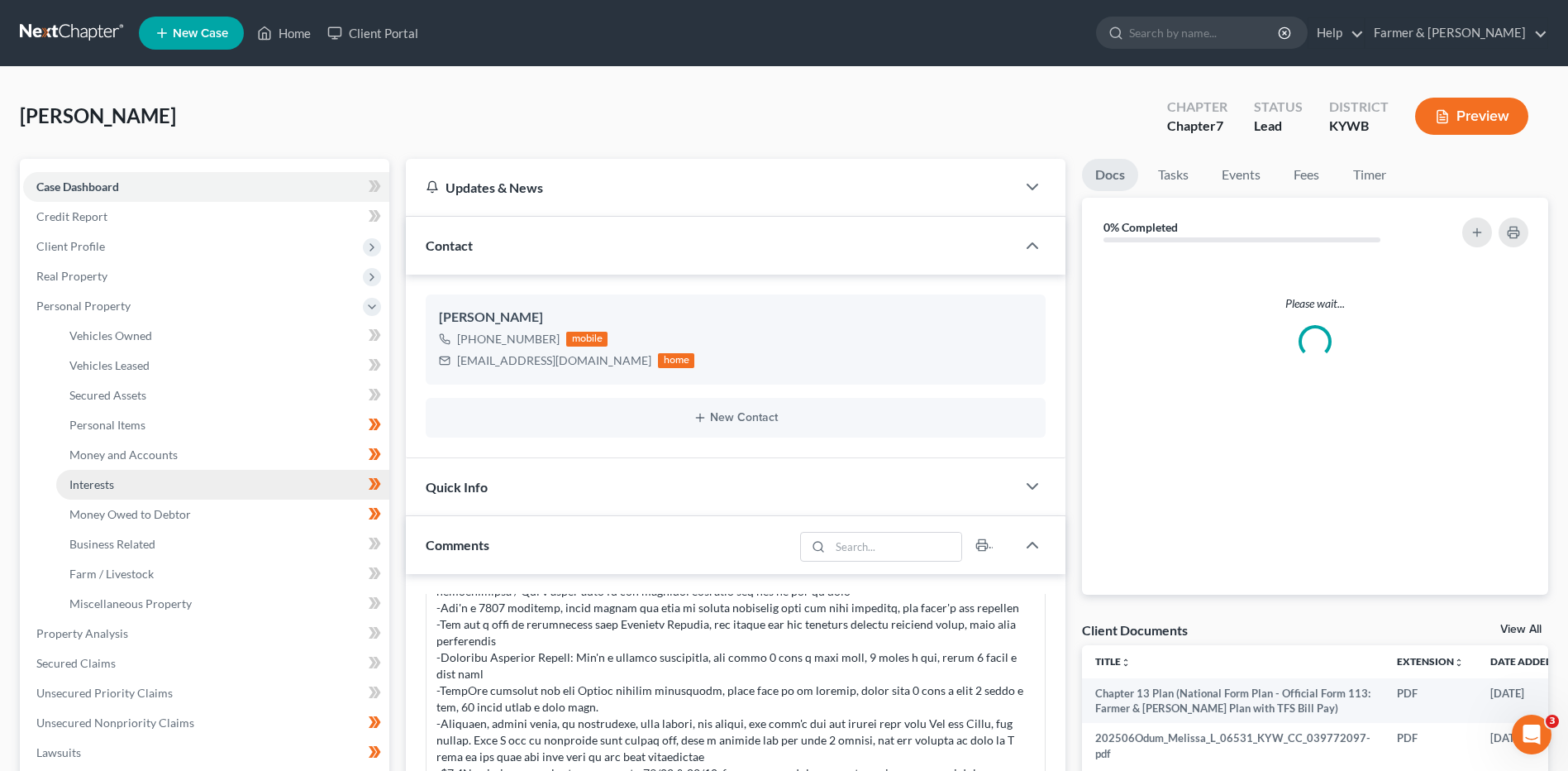
click at [131, 482] on link "Interests" at bounding box center [223, 484] width 333 height 30
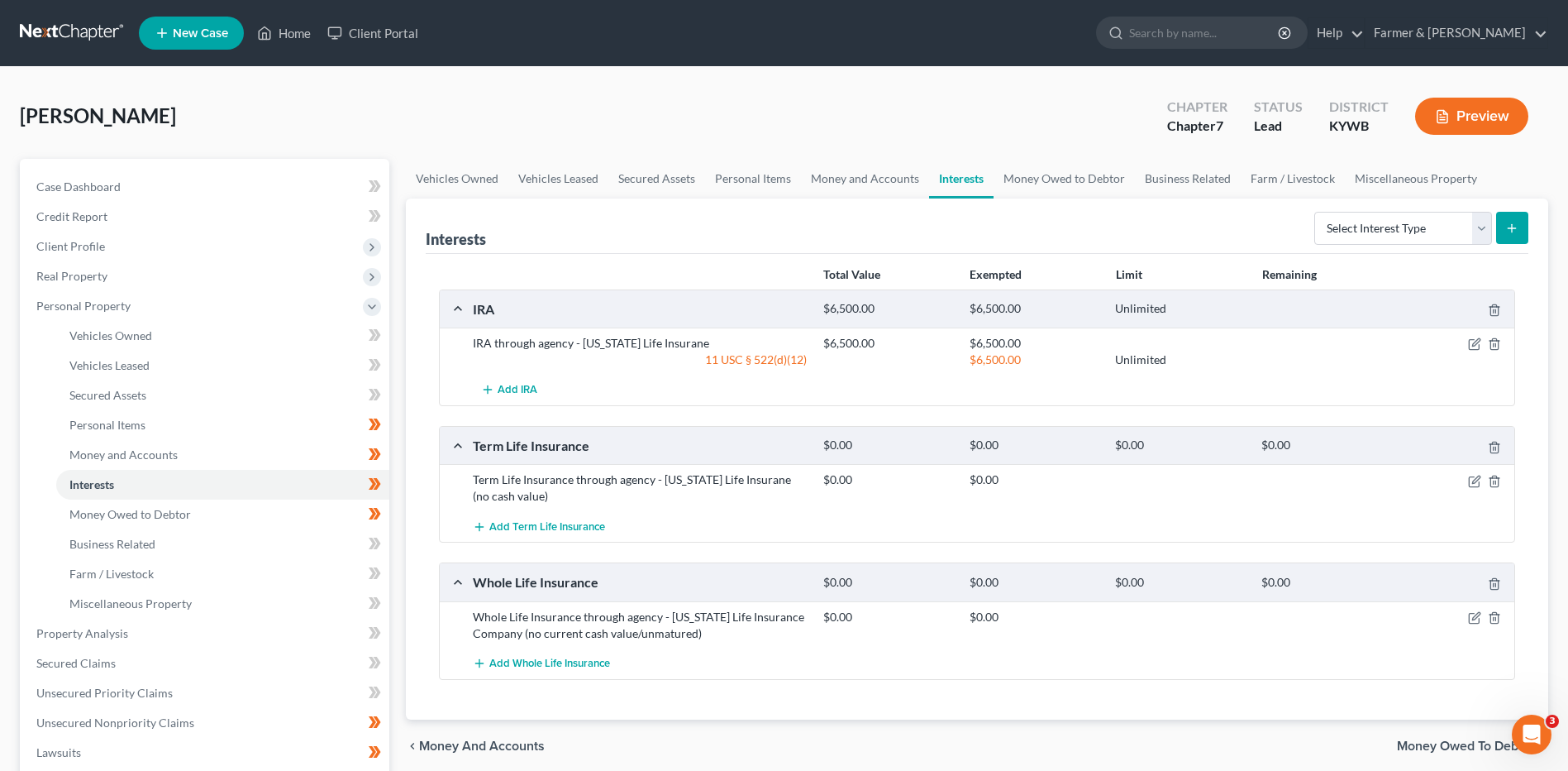
click at [86, 38] on link at bounding box center [72, 33] width 106 height 30
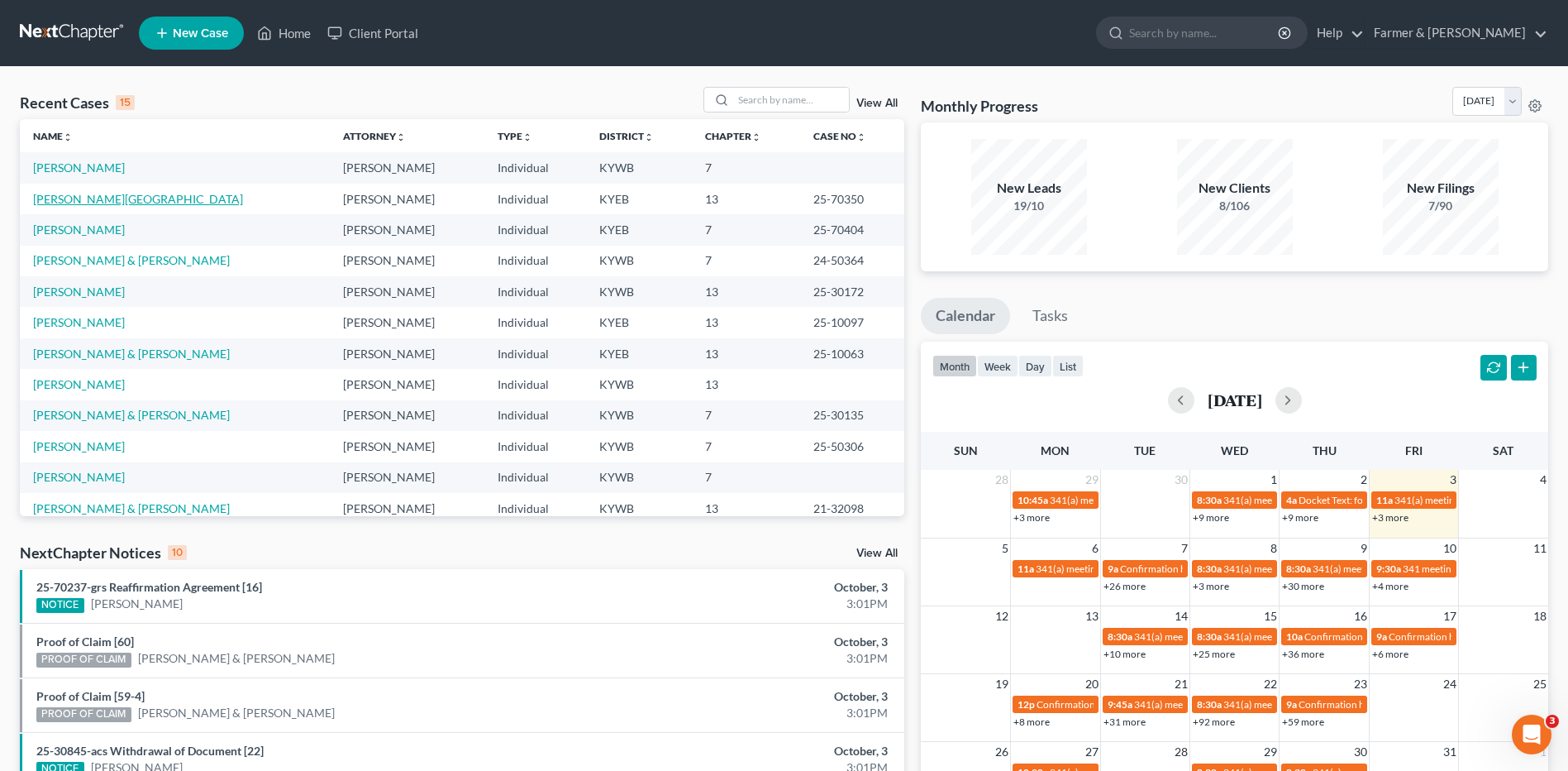
click at [76, 198] on link "[PERSON_NAME][GEOGRAPHIC_DATA]" at bounding box center [137, 198] width 210 height 14
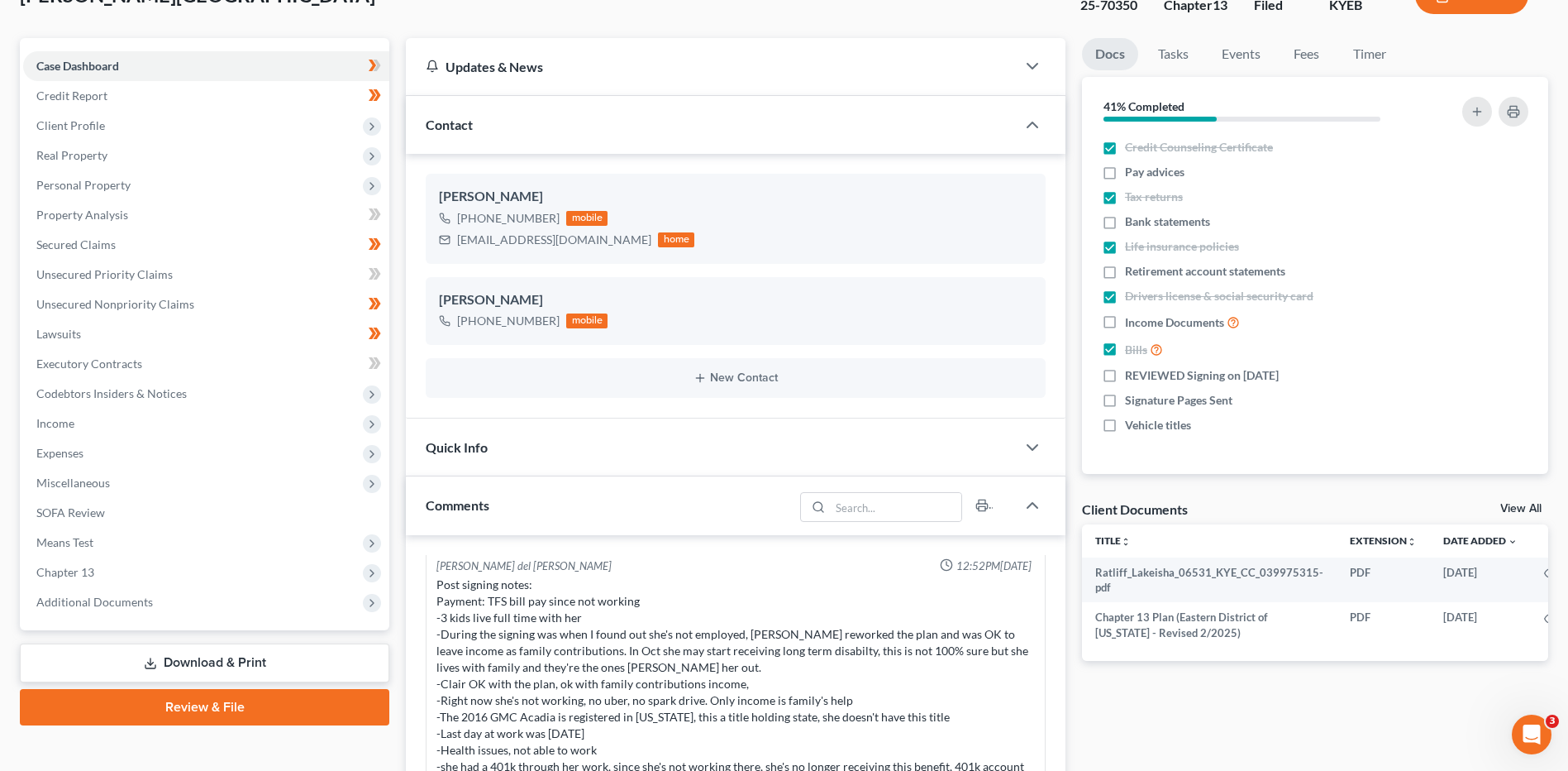
scroll to position [248, 0]
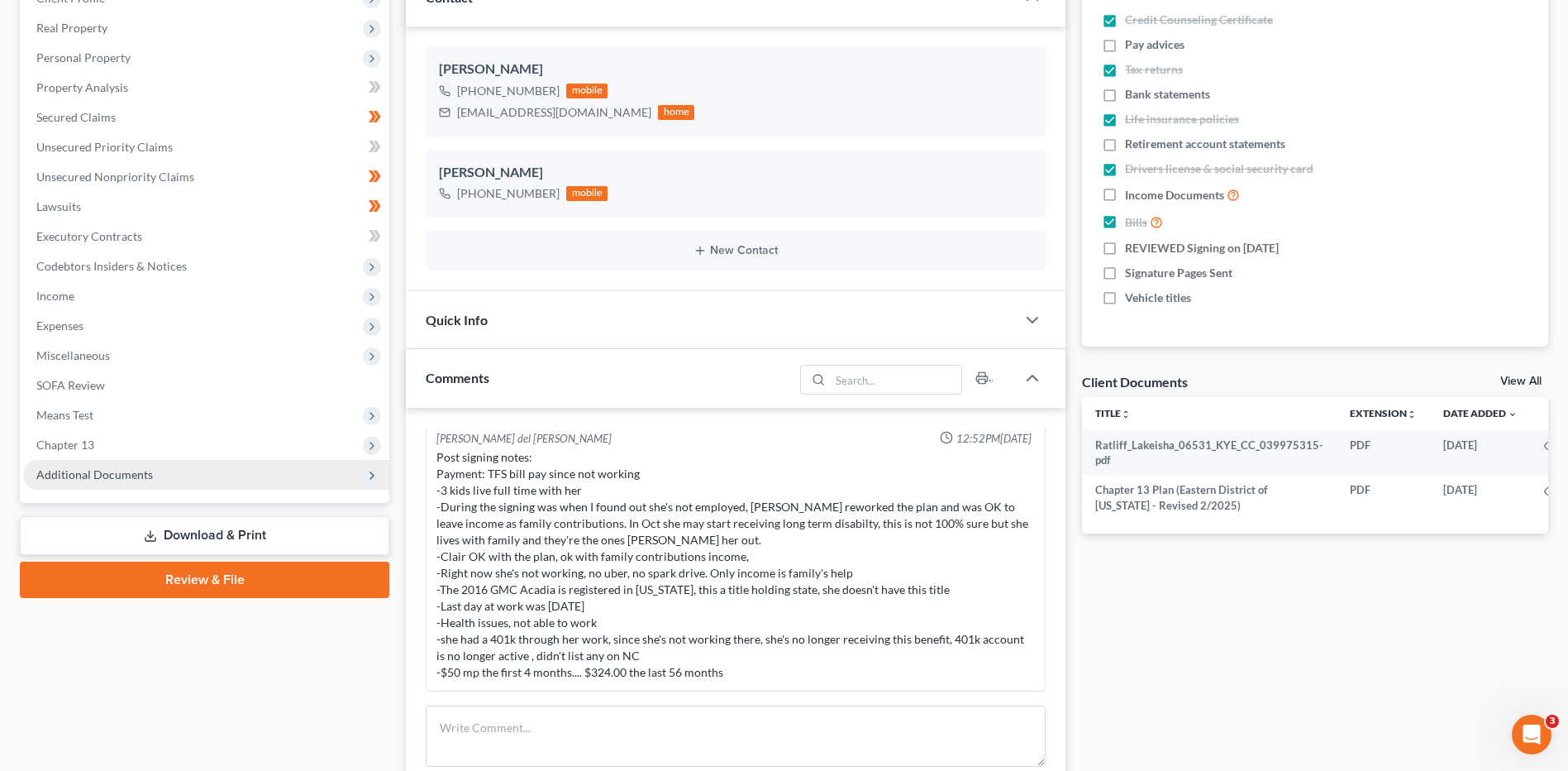
click at [154, 470] on span "Additional Documents" at bounding box center [207, 475] width 367 height 30
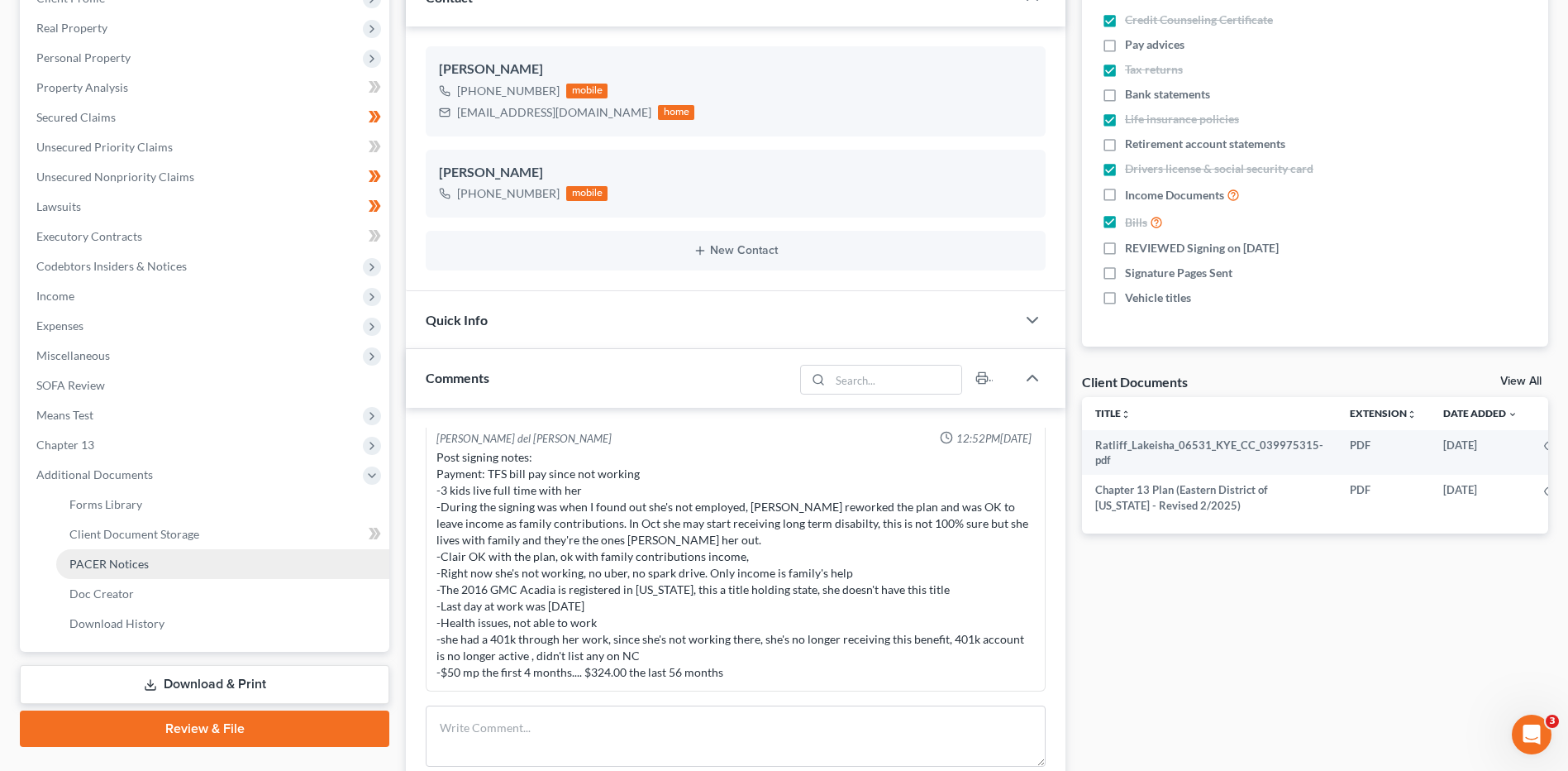
click at [149, 569] on link "PACER Notices" at bounding box center [223, 564] width 333 height 30
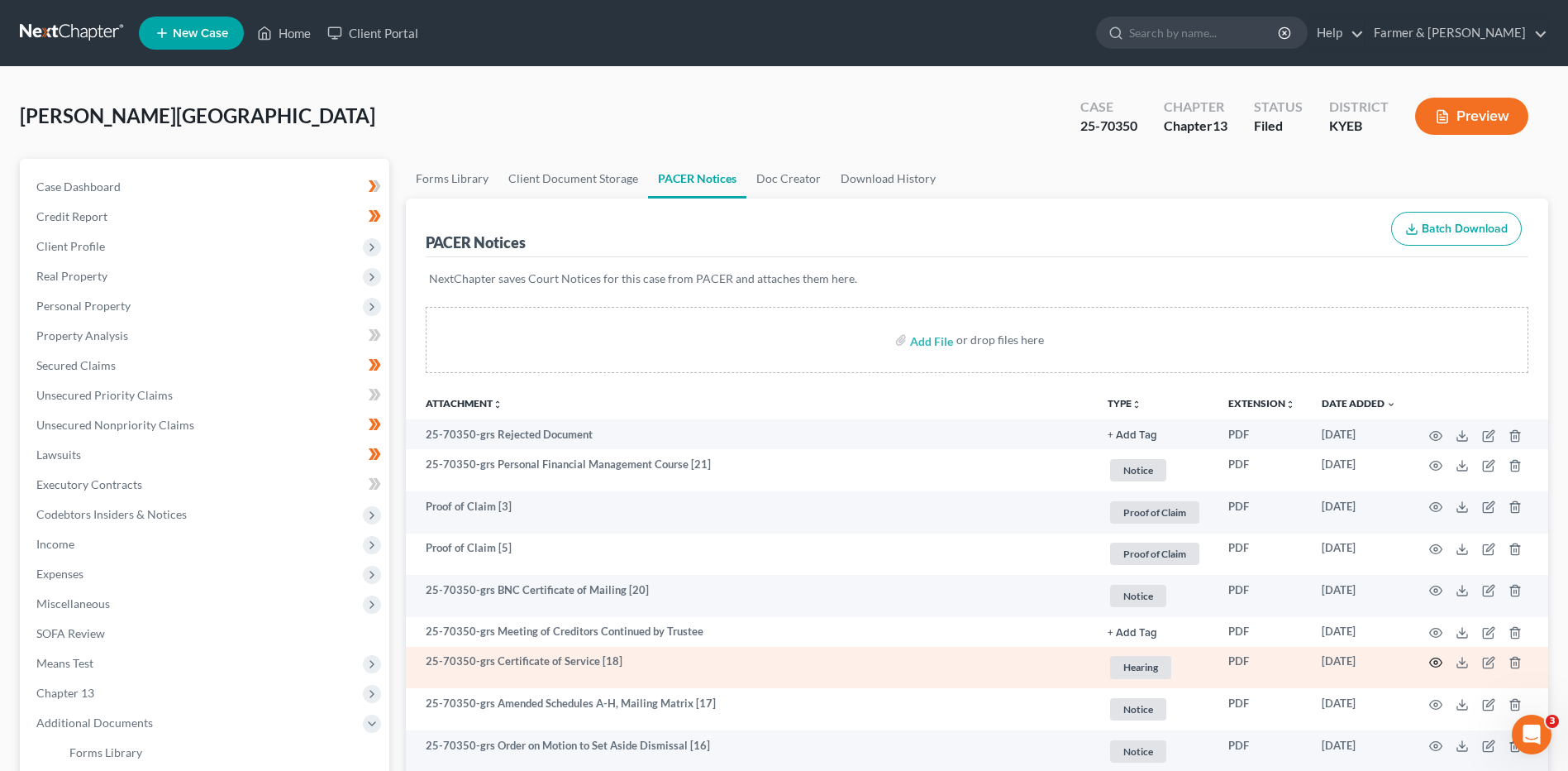
click at [1435, 658] on icon "button" at bounding box center [1435, 663] width 12 height 9
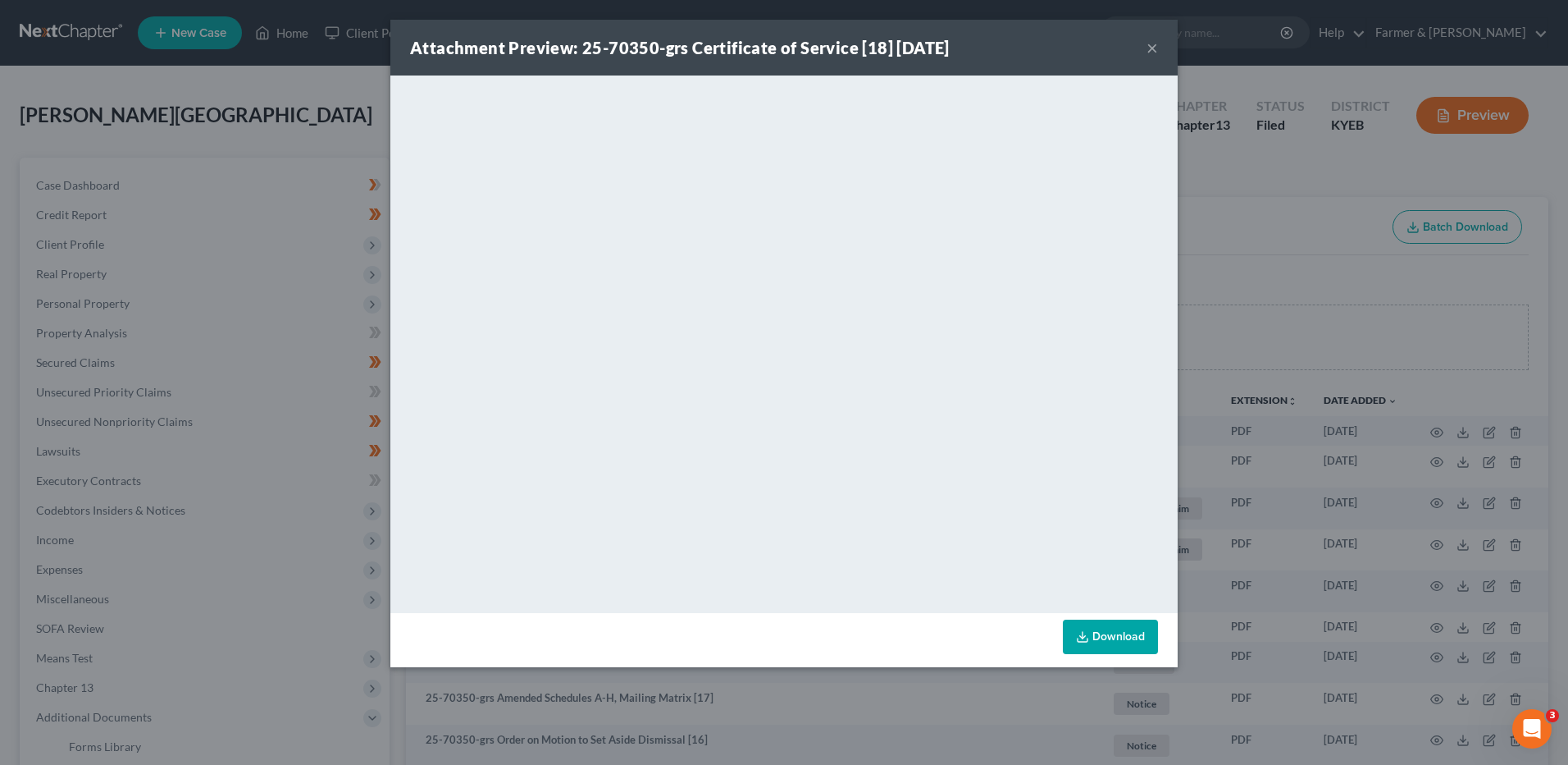
click at [1159, 45] on div "Attachment Preview: 25-70350-grs Certificate of Service [18] 09/26/2025 ×" at bounding box center [784, 48] width 787 height 56
click at [1153, 44] on button "×" at bounding box center [1152, 47] width 11 height 20
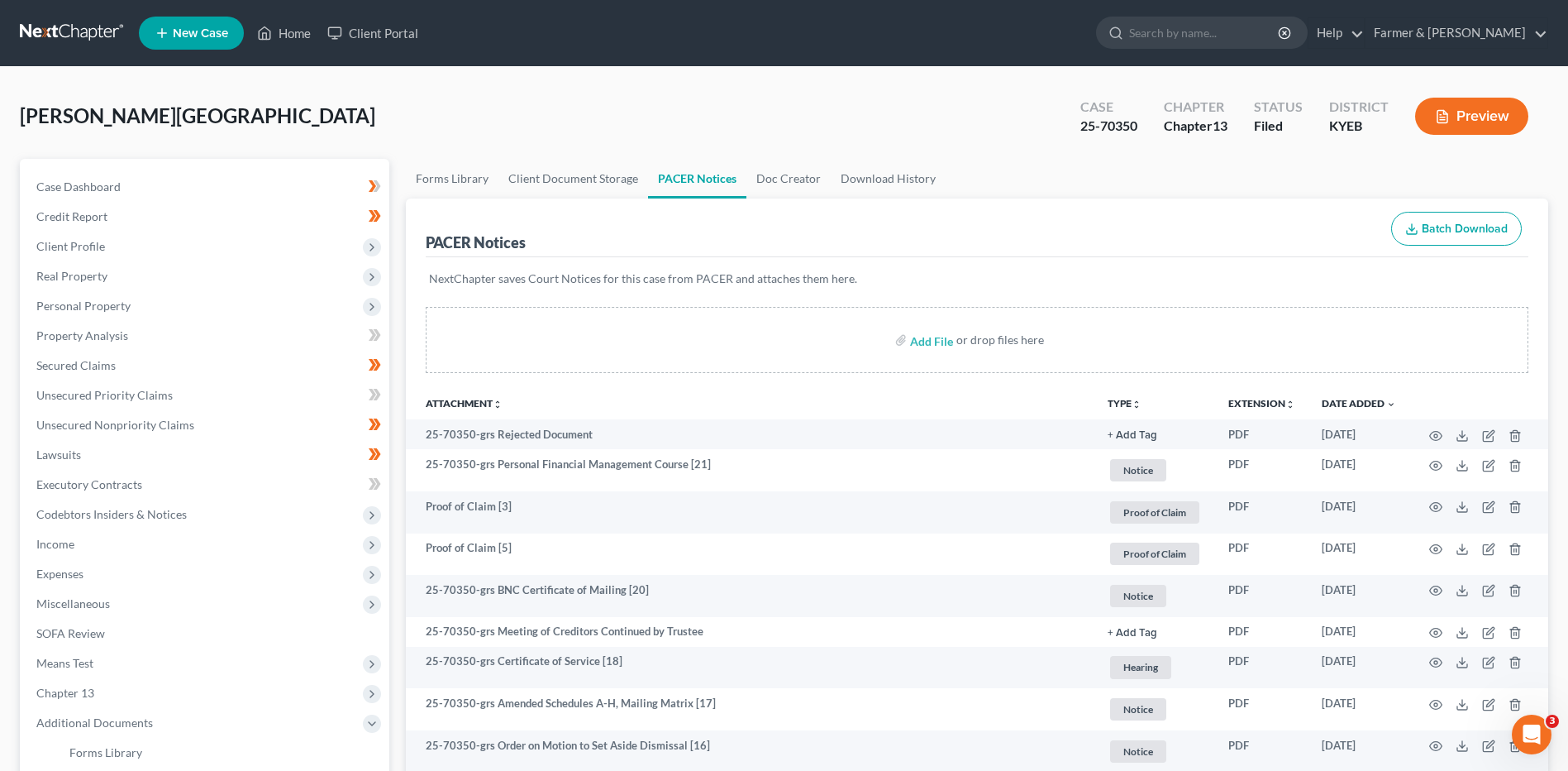
click at [32, 28] on link at bounding box center [72, 33] width 106 height 30
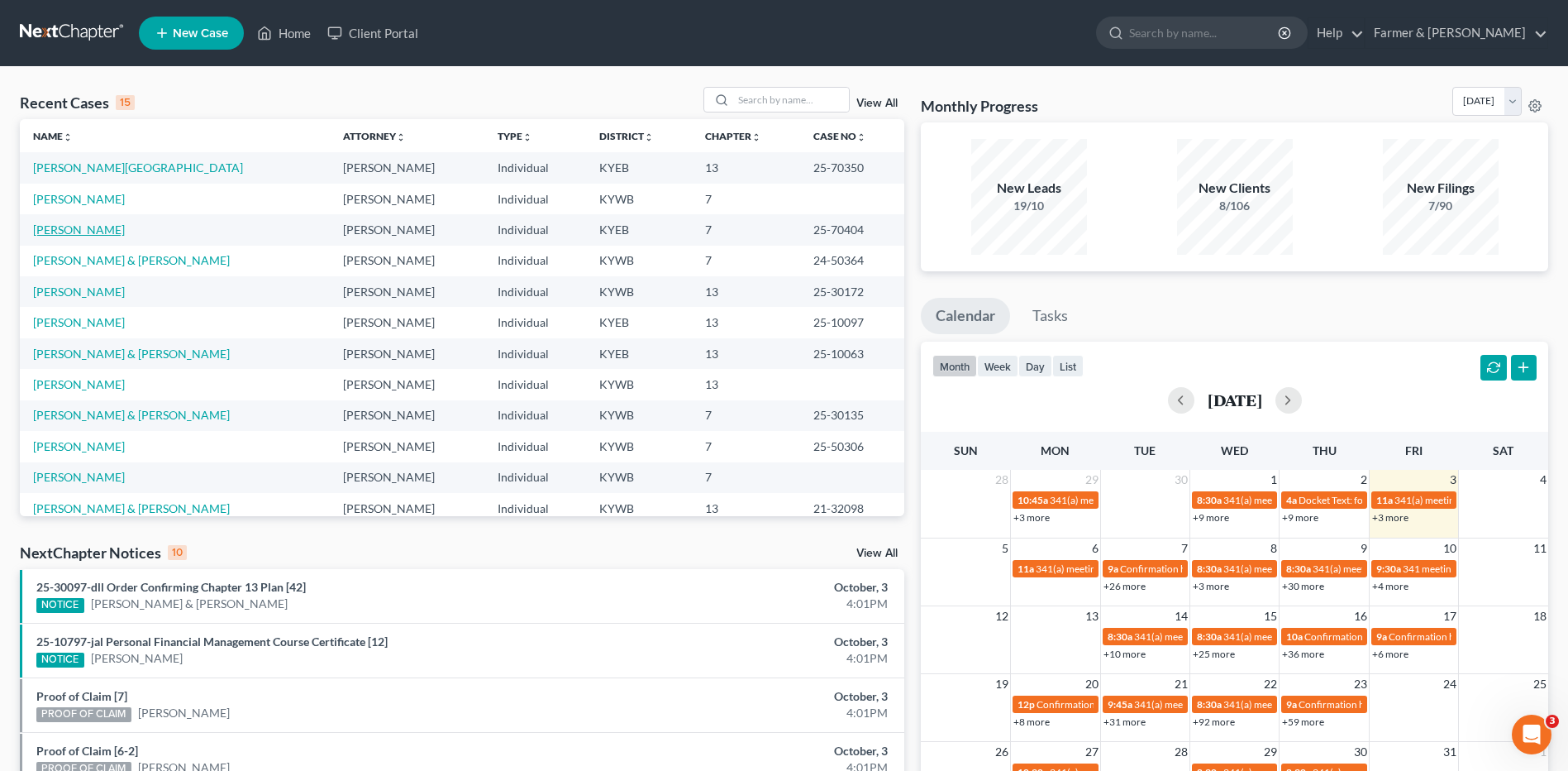
click at [92, 229] on link "[PERSON_NAME]" at bounding box center [79, 229] width 92 height 14
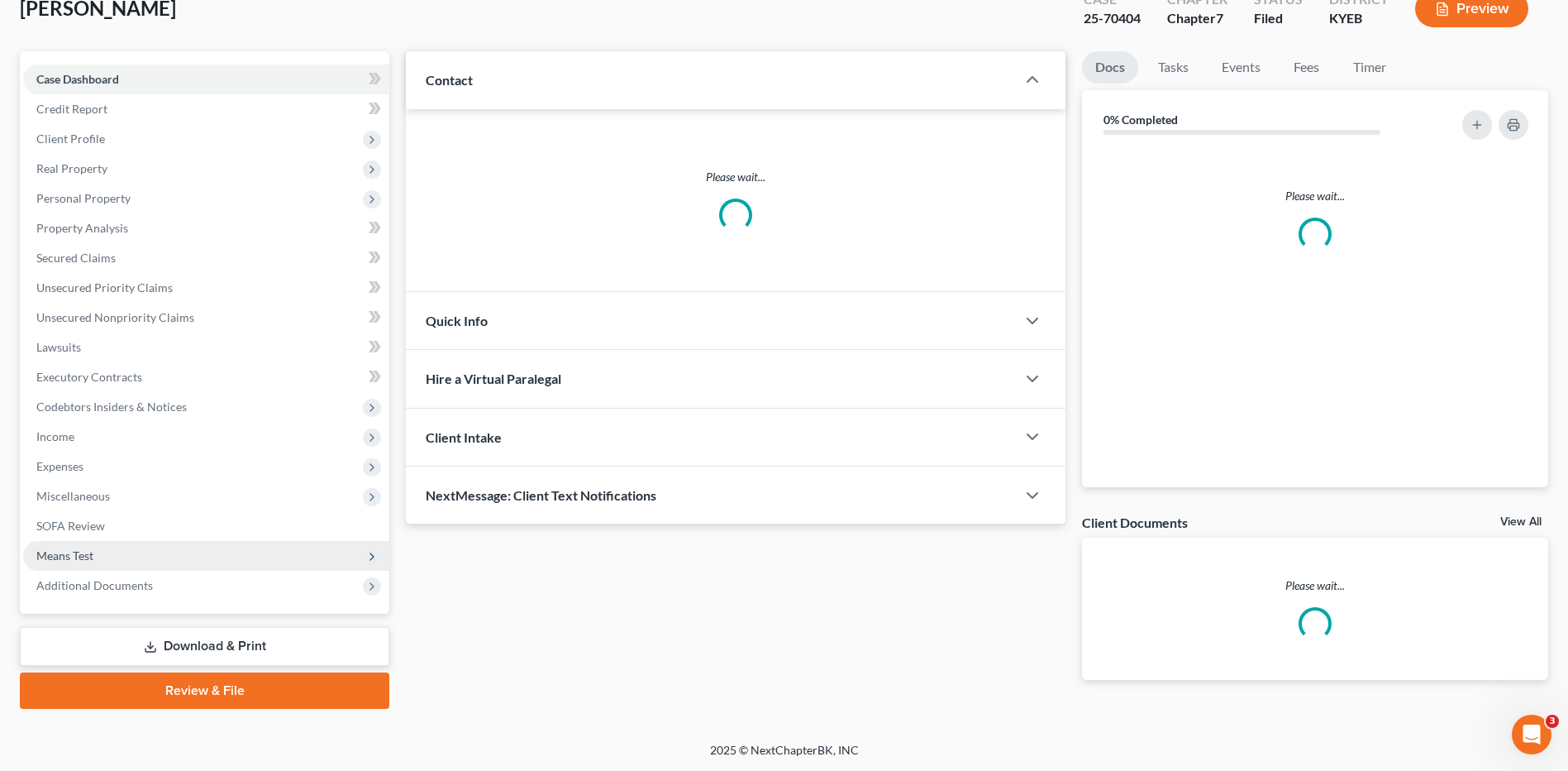
scroll to position [108, 0]
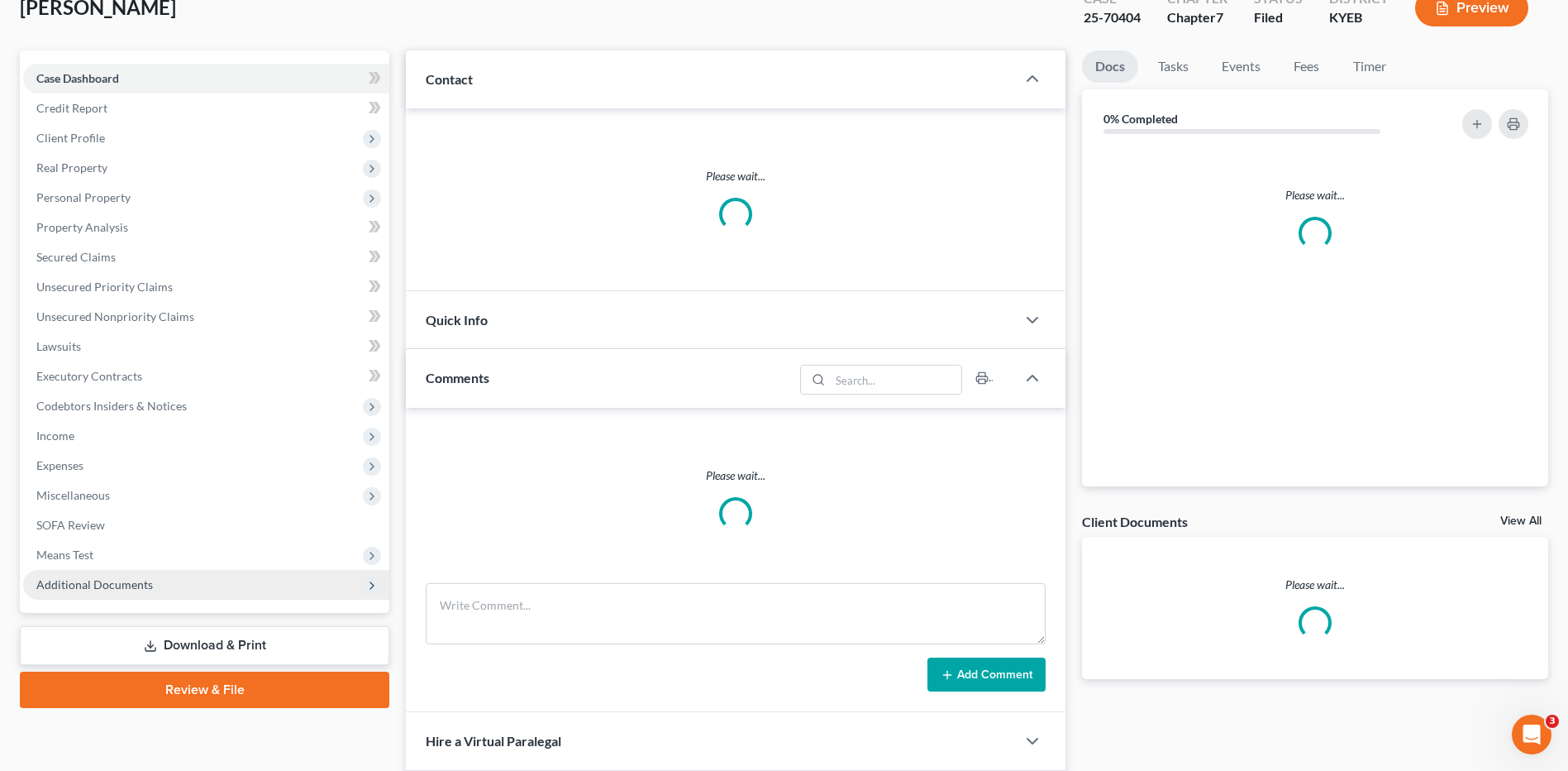
click at [110, 586] on span "Additional Documents" at bounding box center [95, 584] width 117 height 14
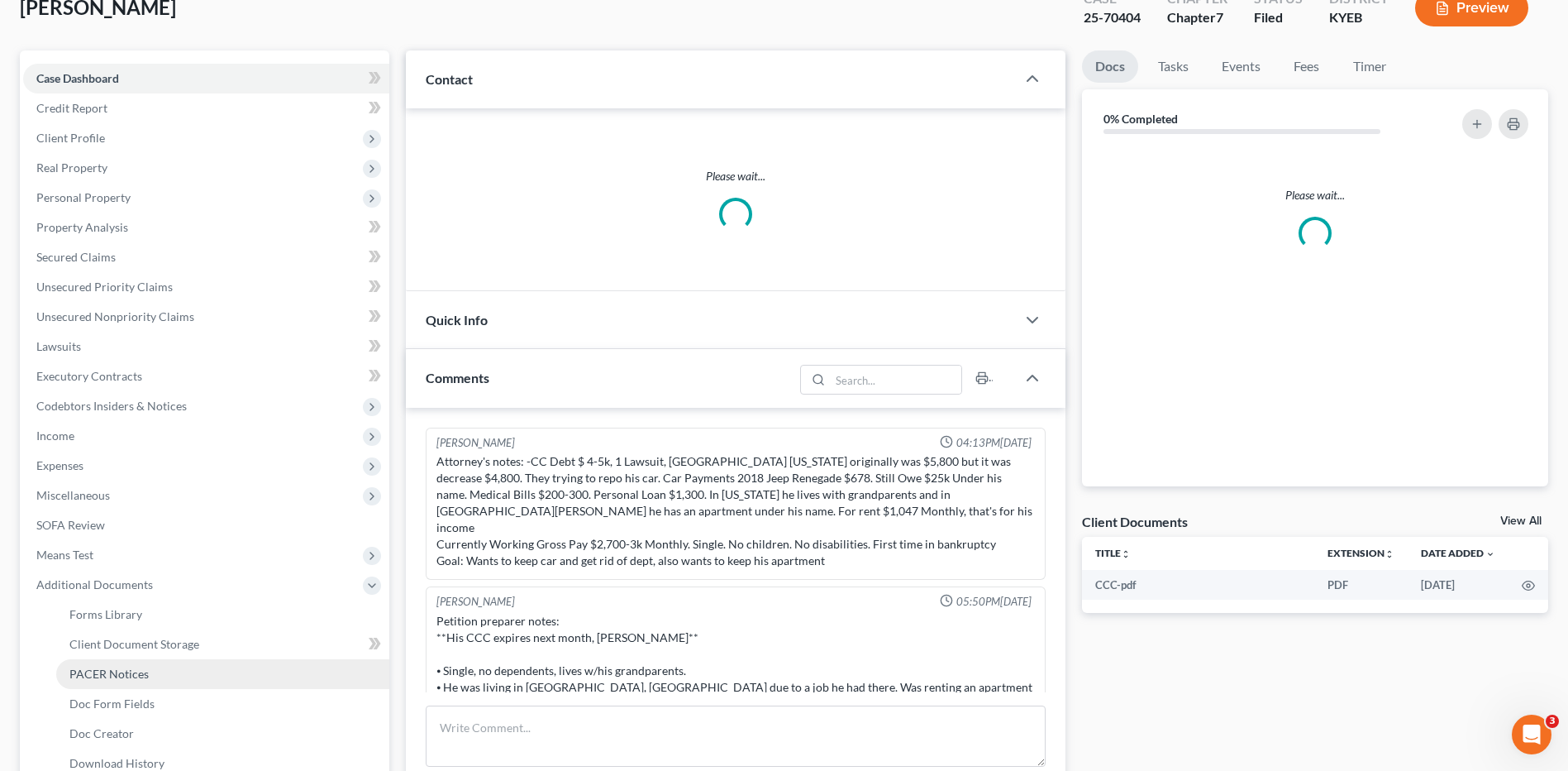
click at [133, 669] on span "PACER Notices" at bounding box center [109, 673] width 79 height 14
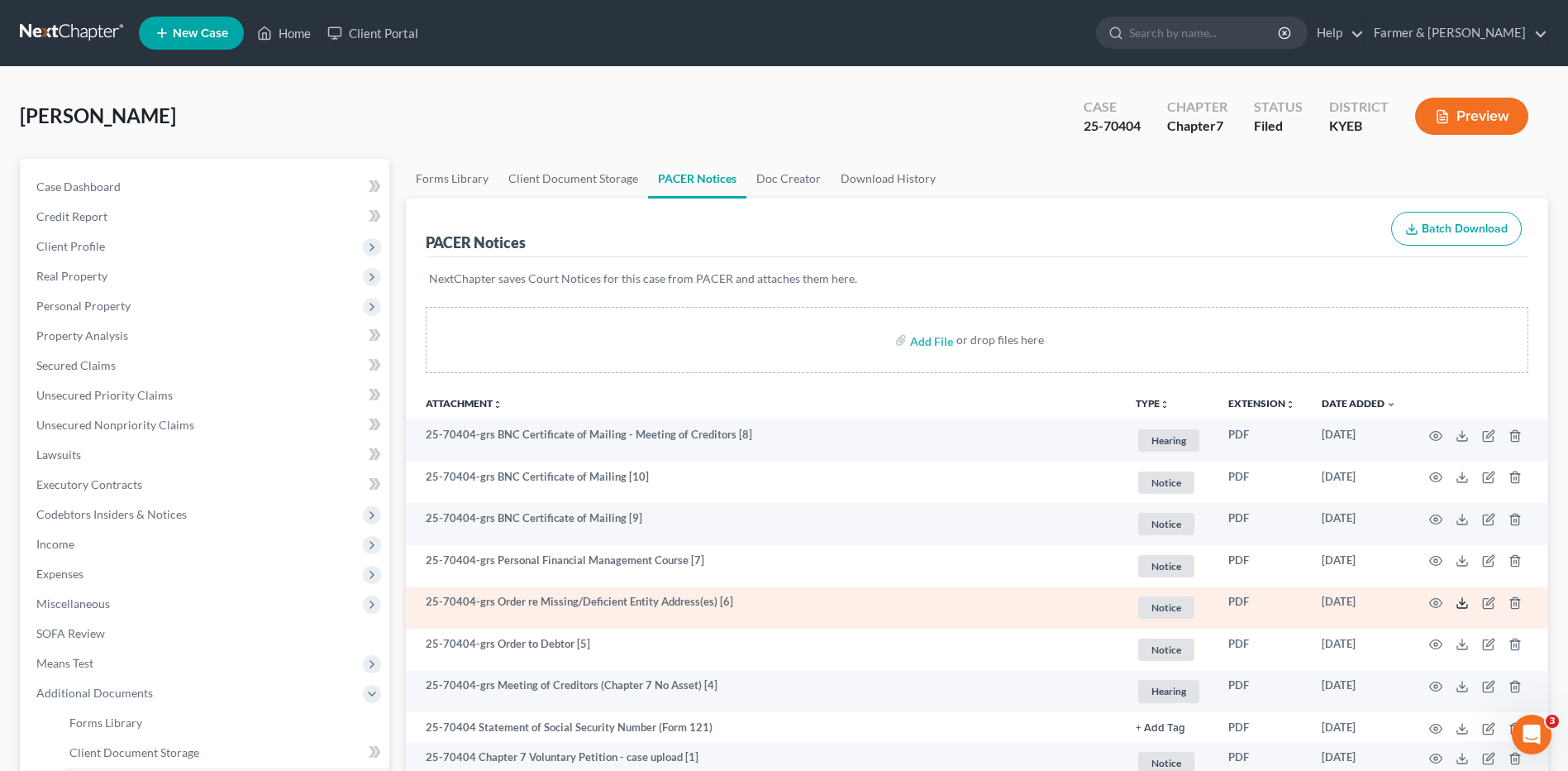
click at [1456, 600] on icon at bounding box center [1463, 603] width 13 height 13
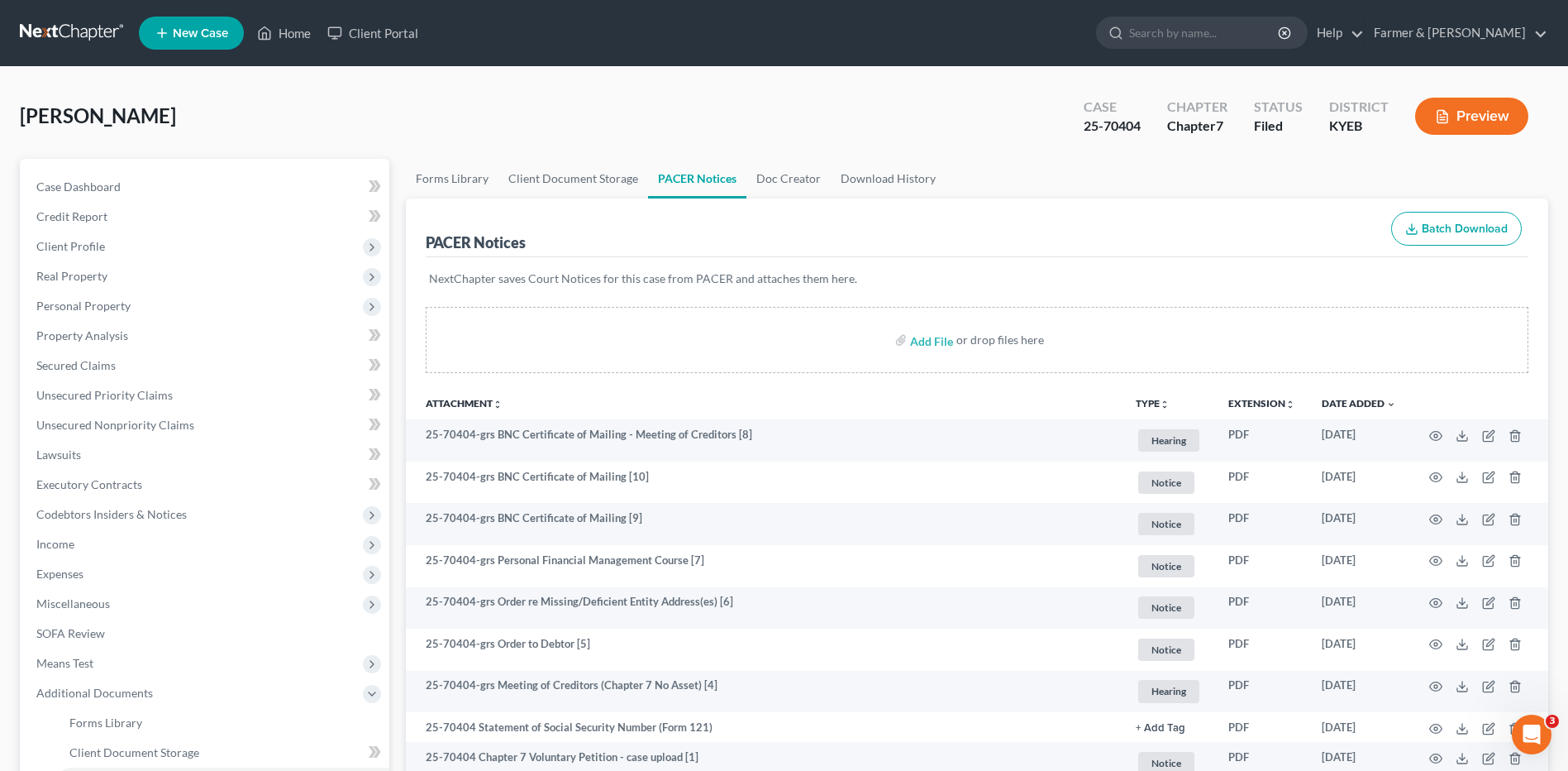
click at [52, 31] on link at bounding box center [72, 33] width 106 height 30
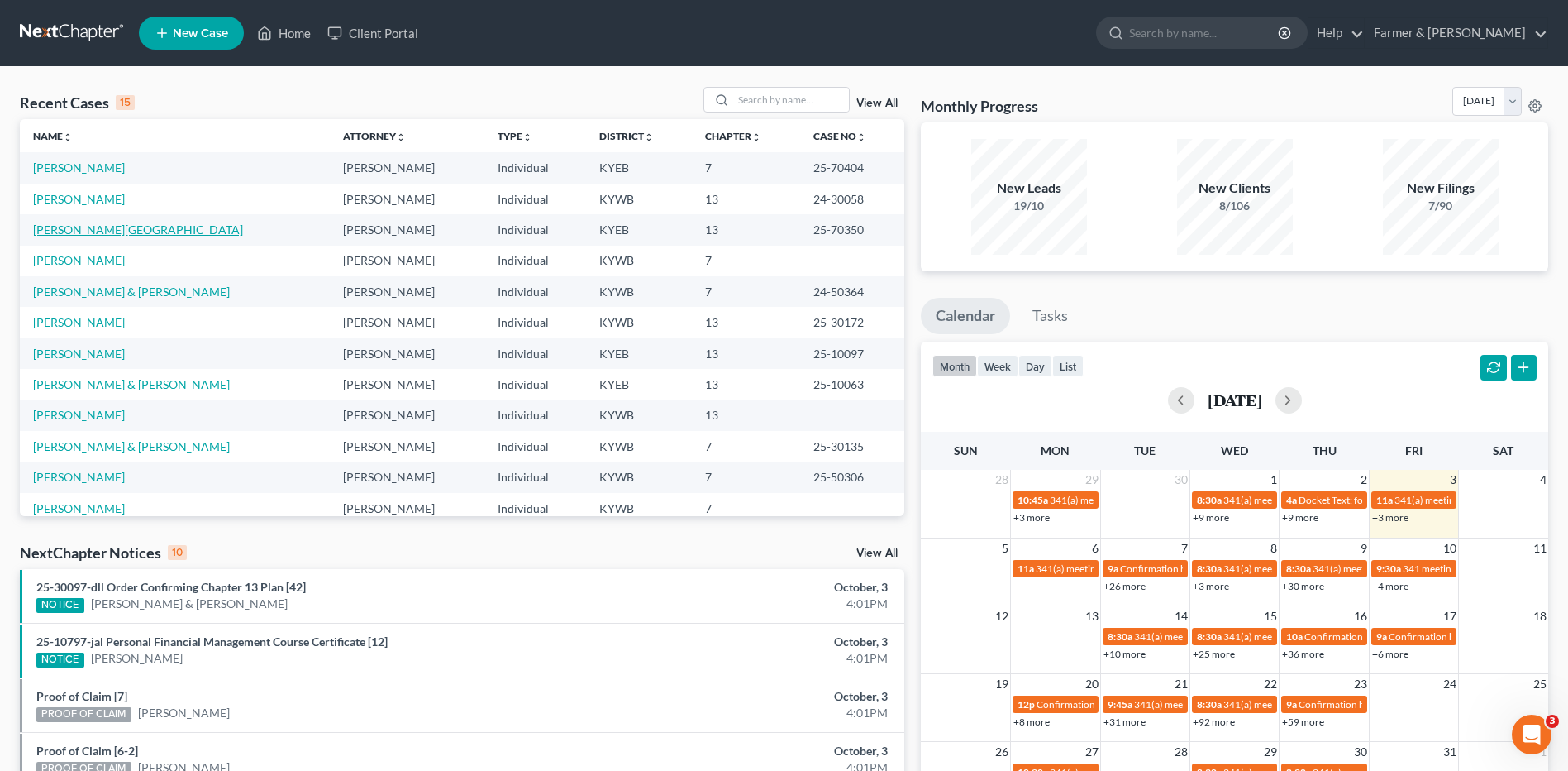
click at [99, 235] on link "[PERSON_NAME][GEOGRAPHIC_DATA]" at bounding box center [137, 229] width 210 height 14
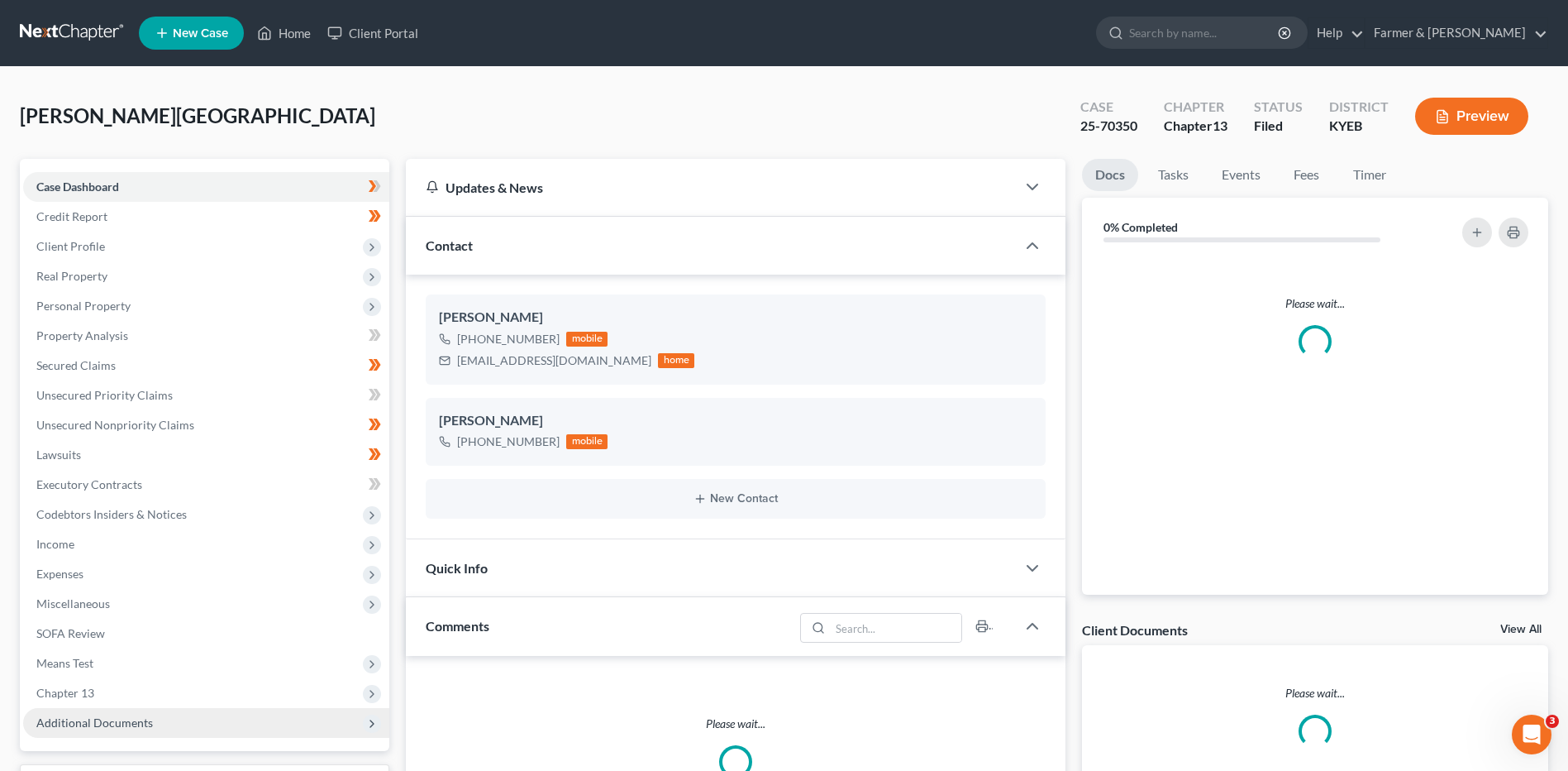
scroll to position [248, 0]
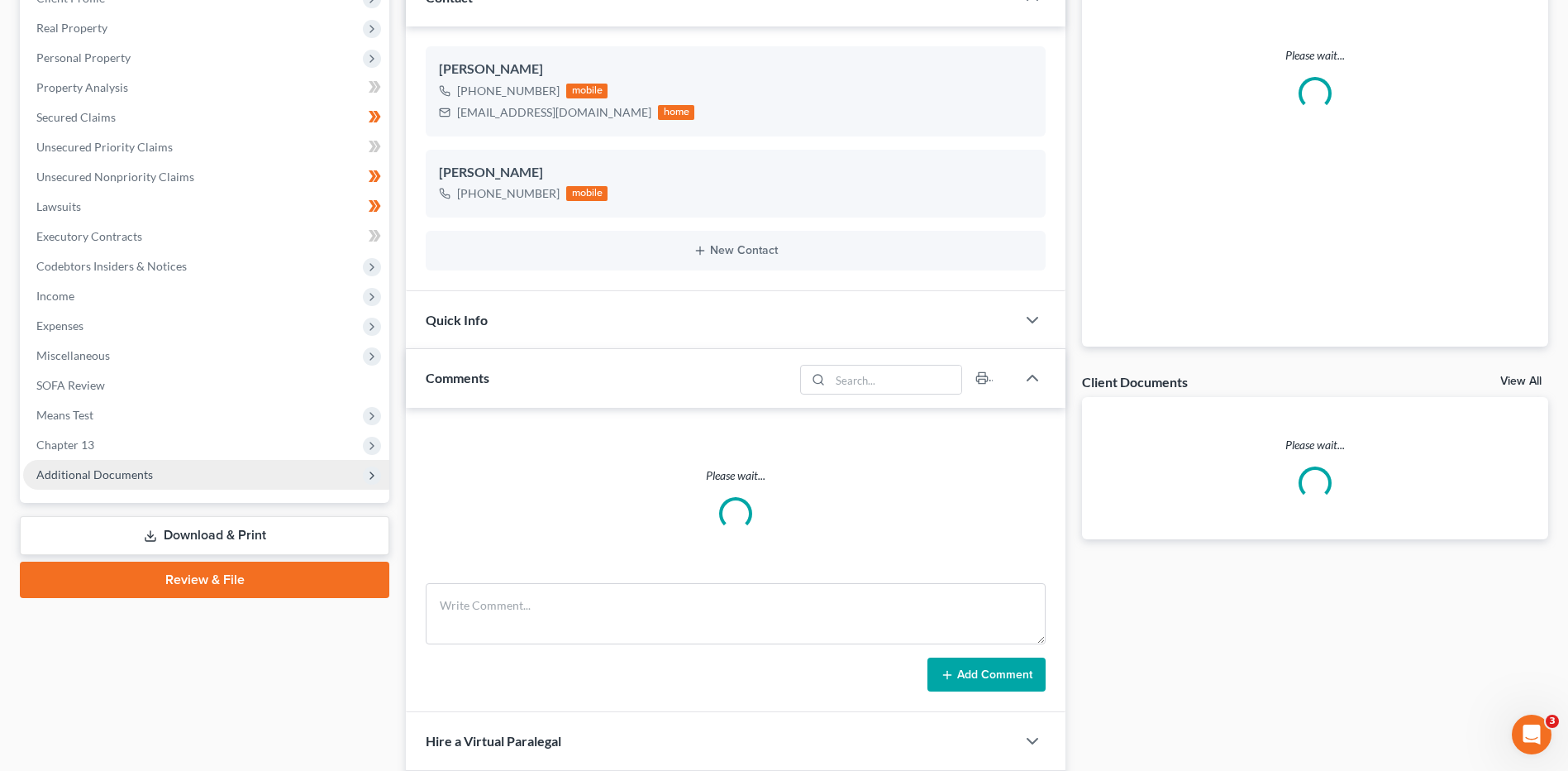
click at [152, 463] on span "Additional Documents" at bounding box center [207, 475] width 367 height 30
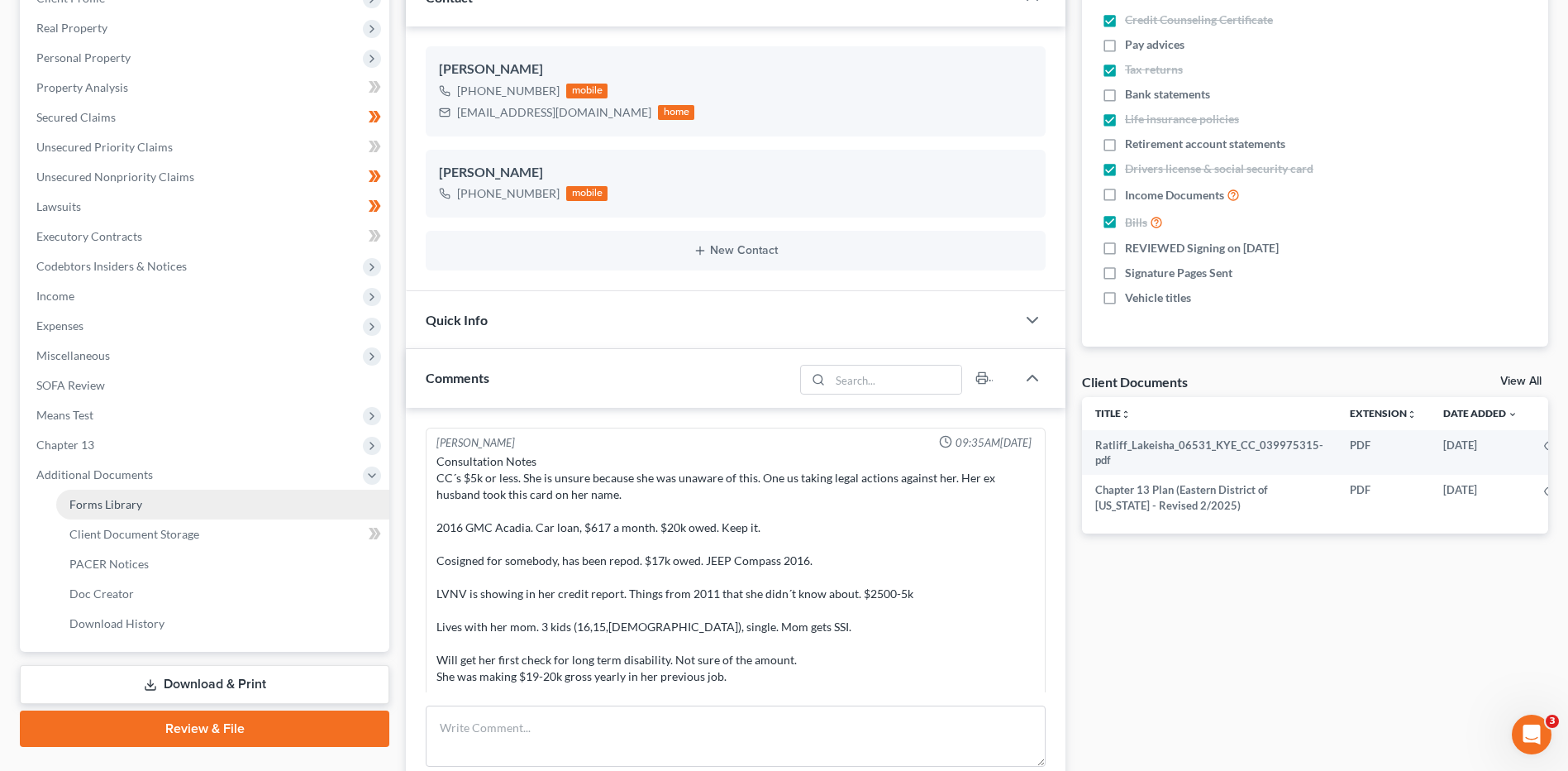
scroll to position [604, 0]
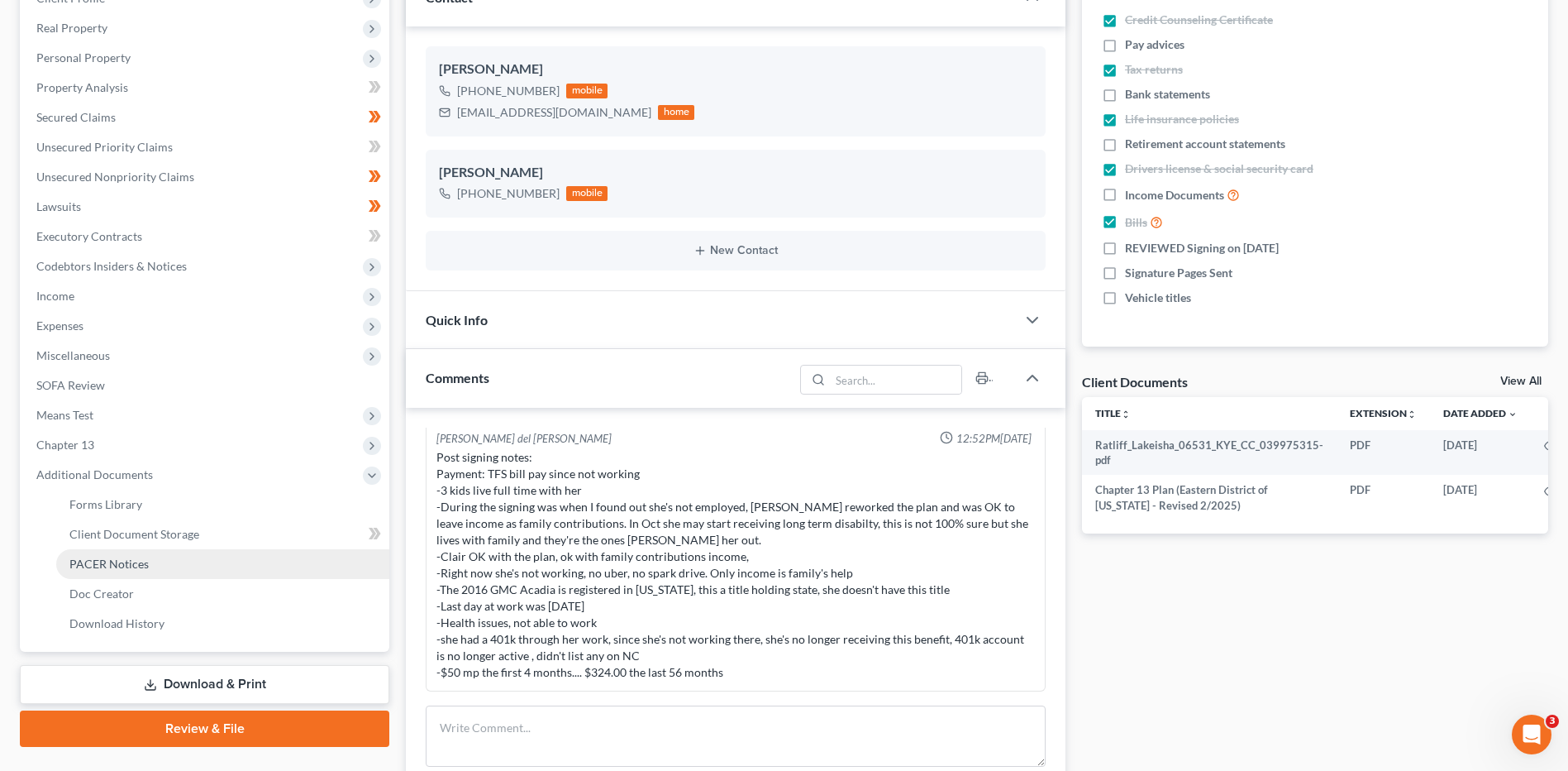
click at [140, 563] on span "PACER Notices" at bounding box center [109, 563] width 79 height 14
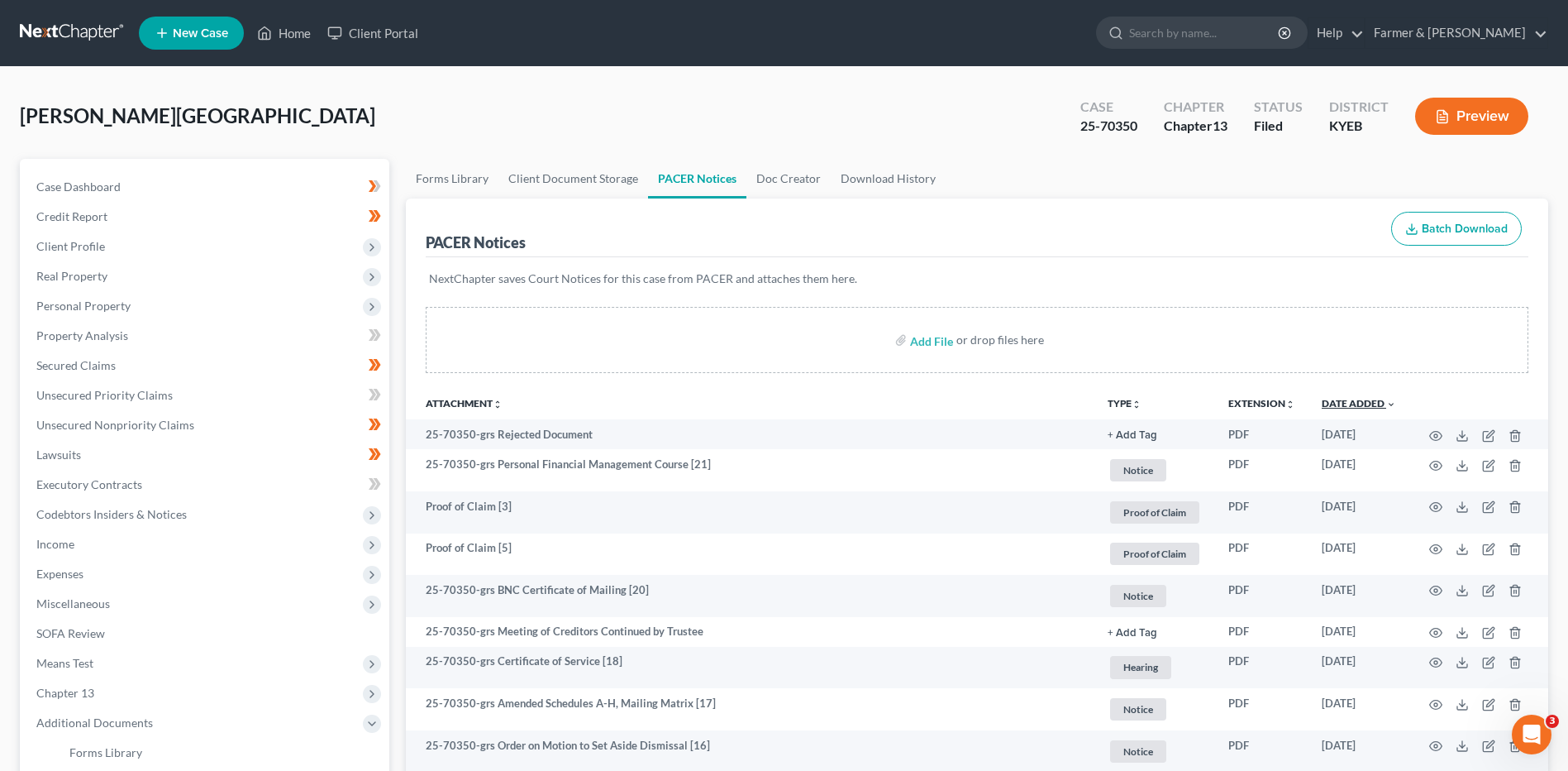
click at [1341, 404] on link "Date Added unfold_more expand_more expand_less" at bounding box center [1358, 402] width 74 height 12
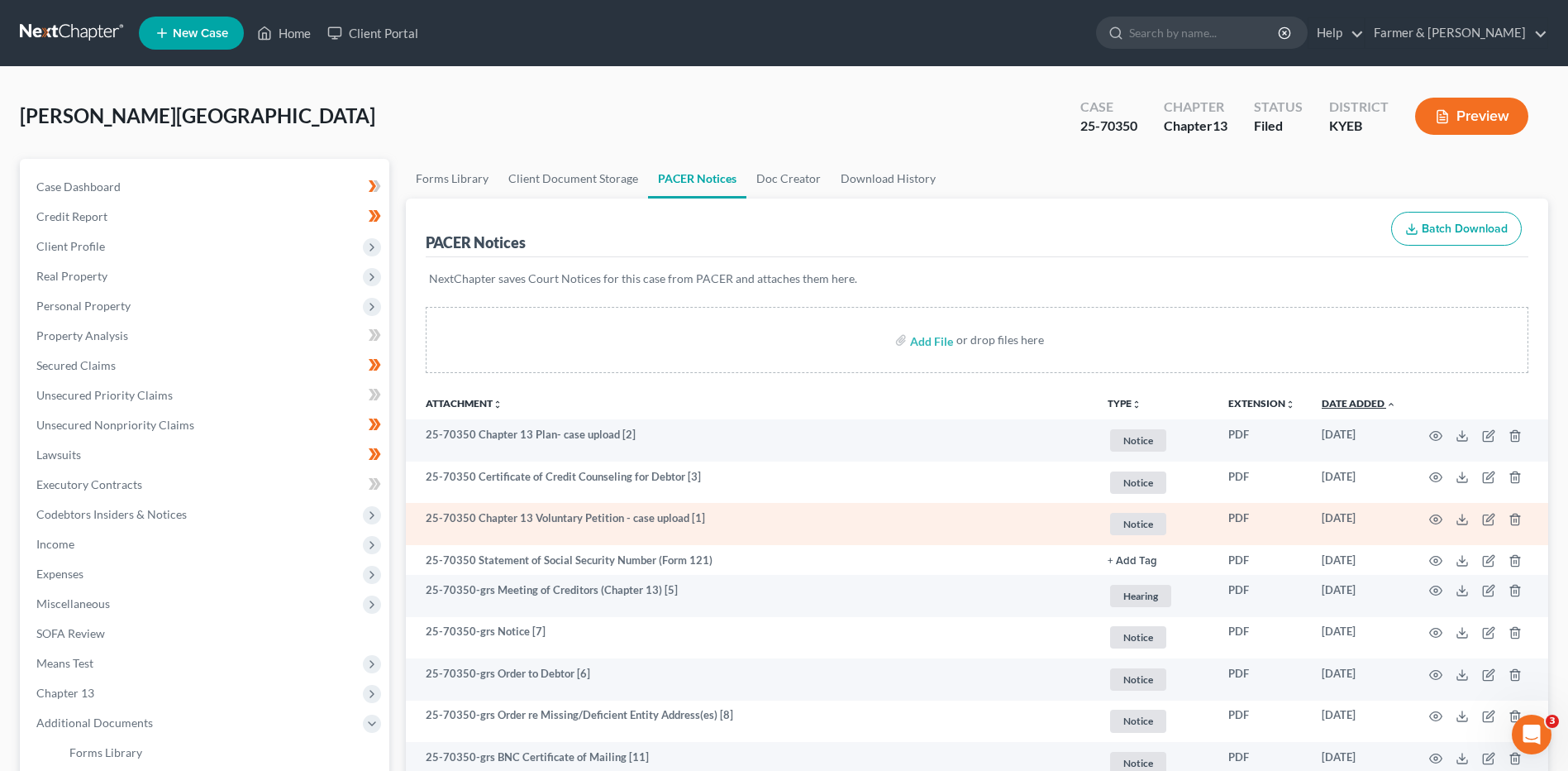
scroll to position [248, 0]
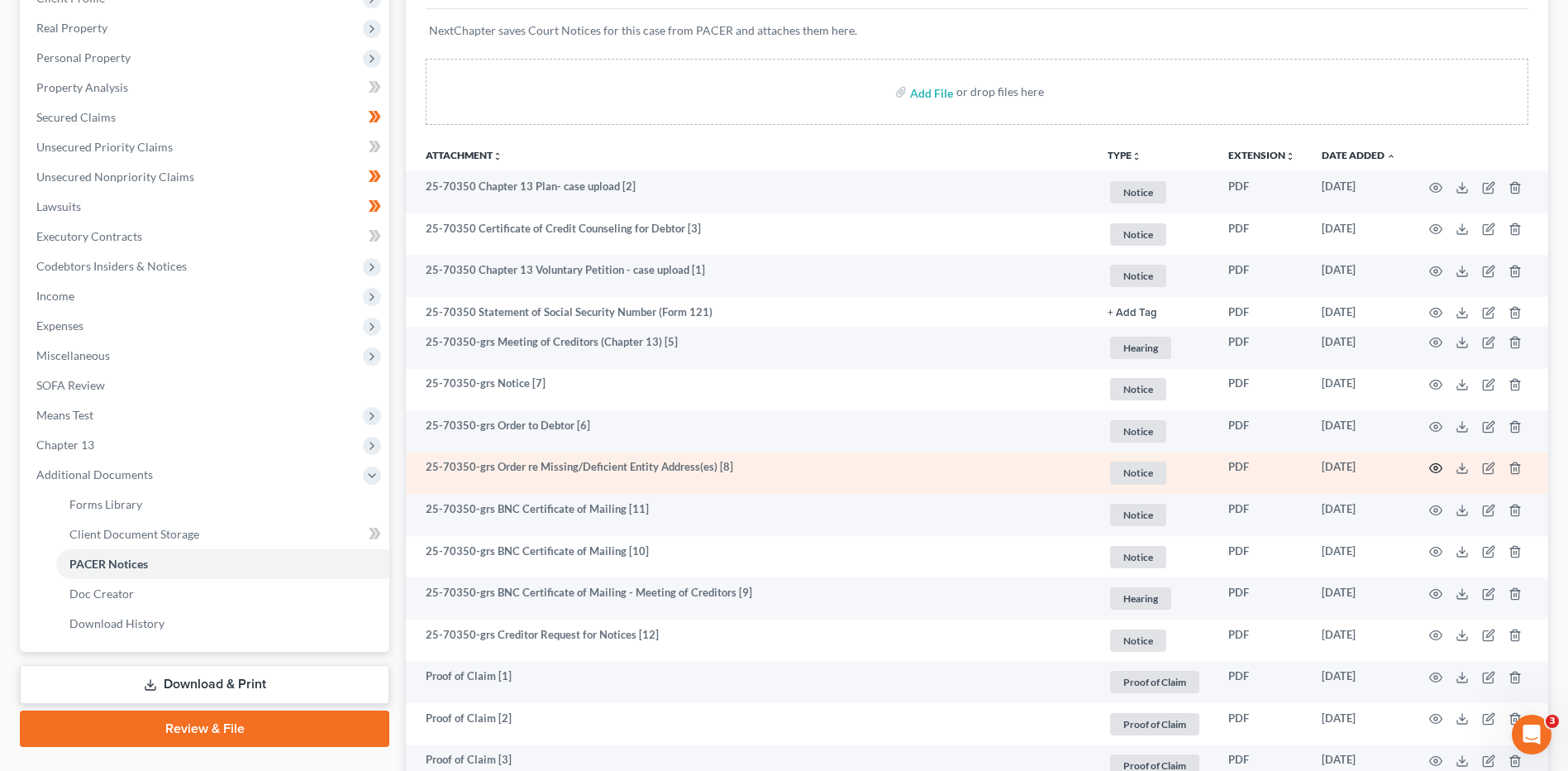
click at [1435, 472] on icon "button" at bounding box center [1435, 468] width 12 height 9
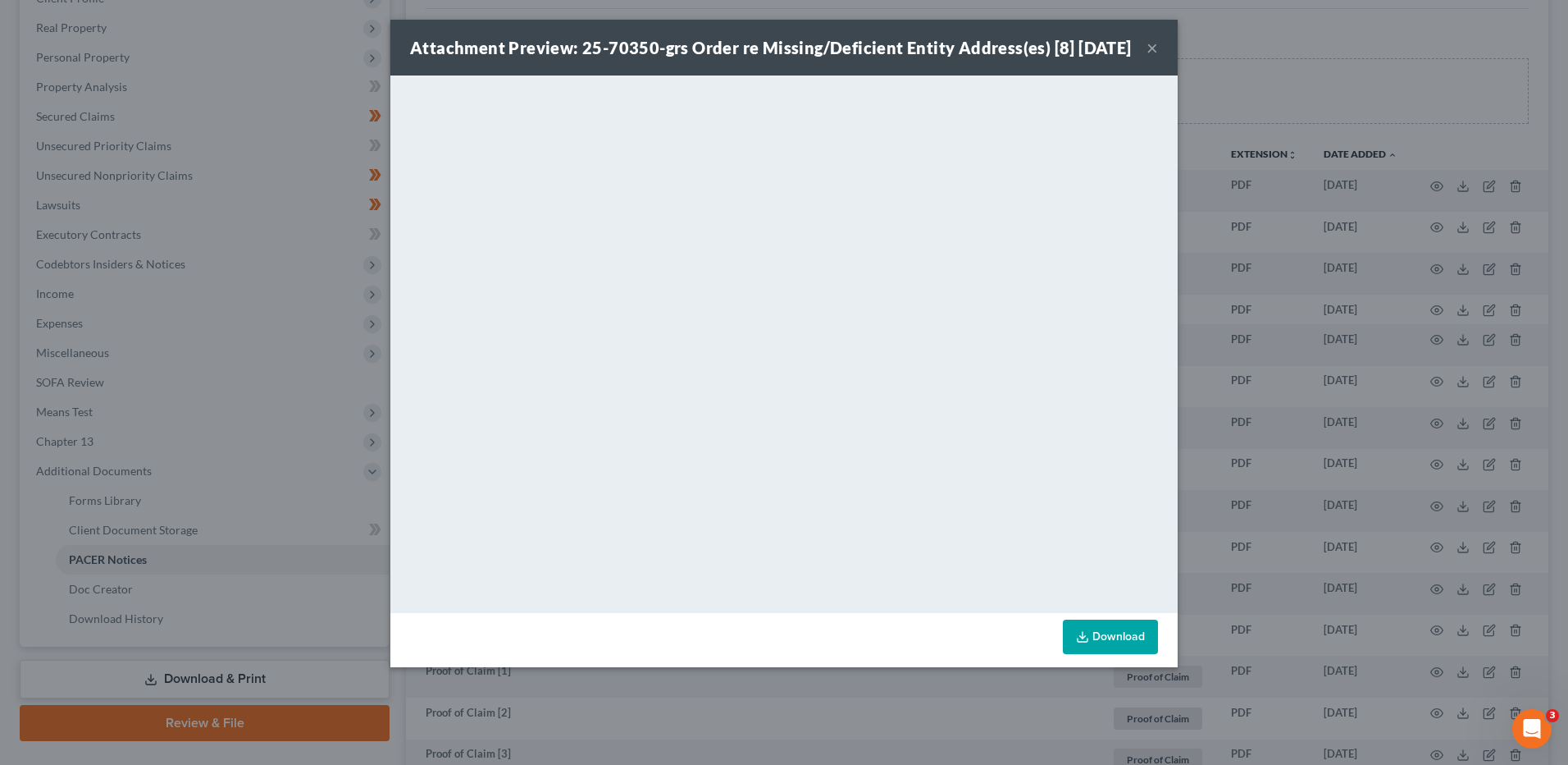
click at [1158, 57] on button "×" at bounding box center [1152, 47] width 11 height 20
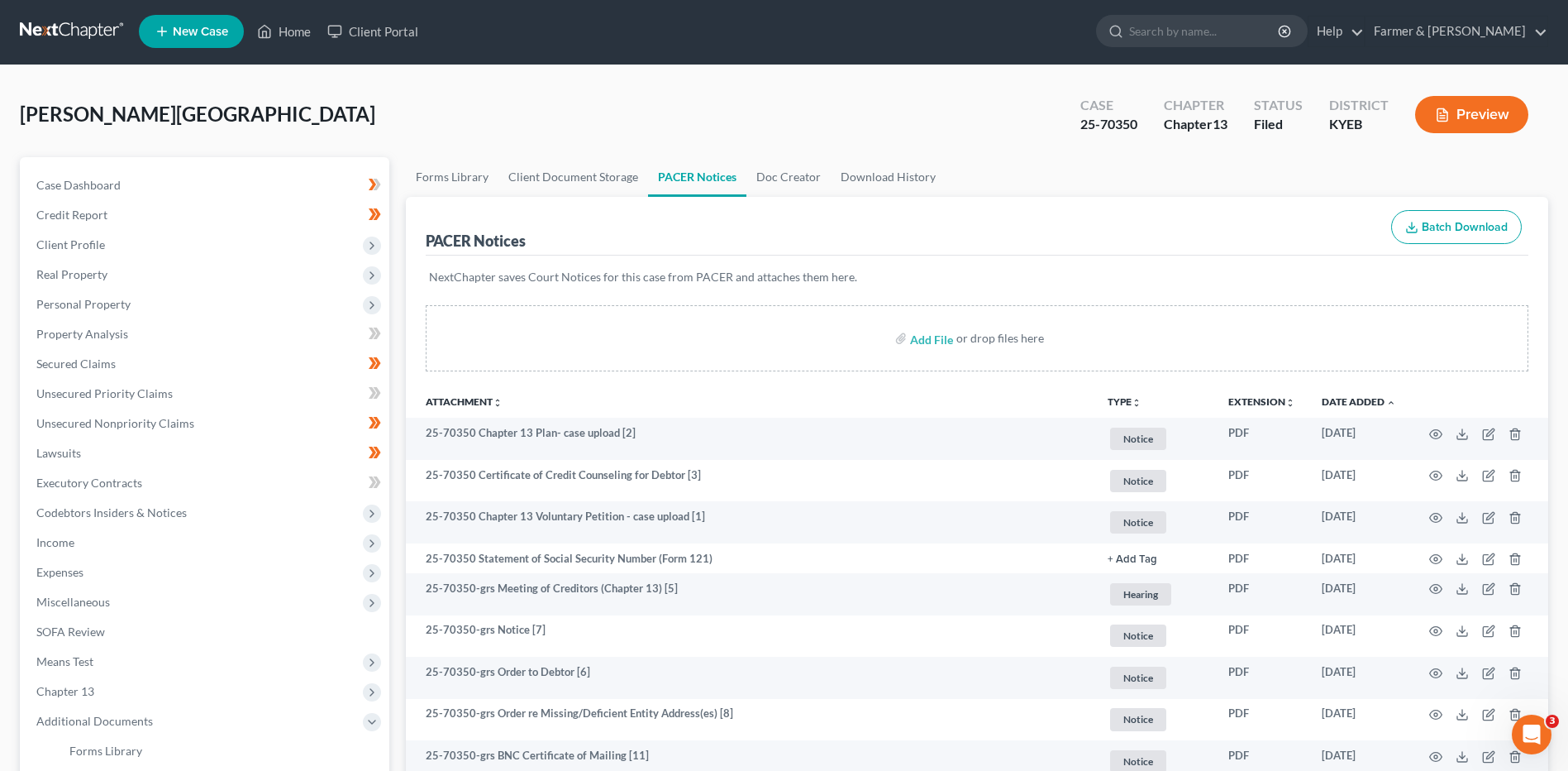
scroll to position [0, 0]
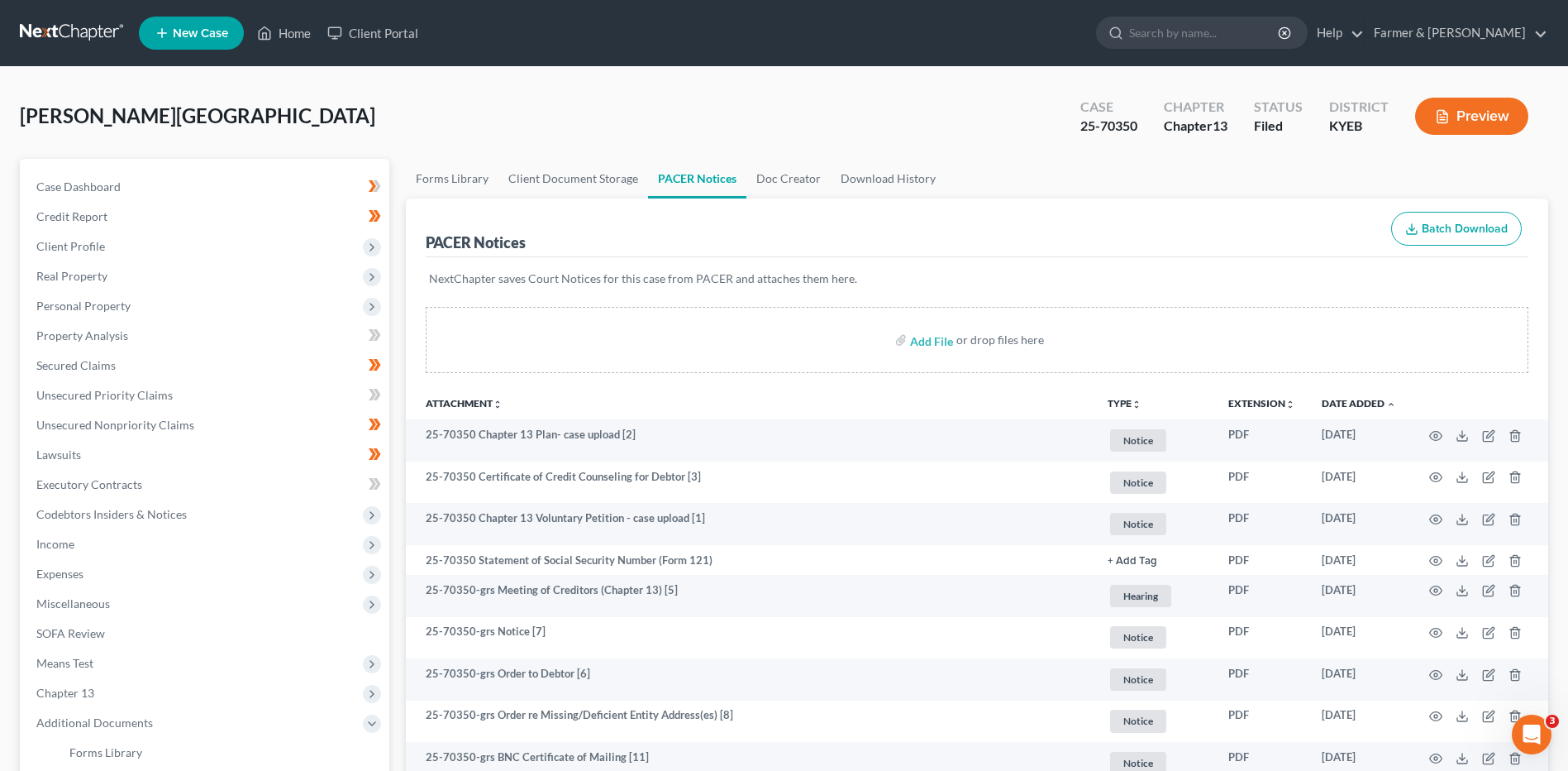
drag, startPoint x: 58, startPoint y: 29, endPoint x: 115, endPoint y: 36, distance: 57.4
click at [58, 29] on link at bounding box center [72, 33] width 106 height 30
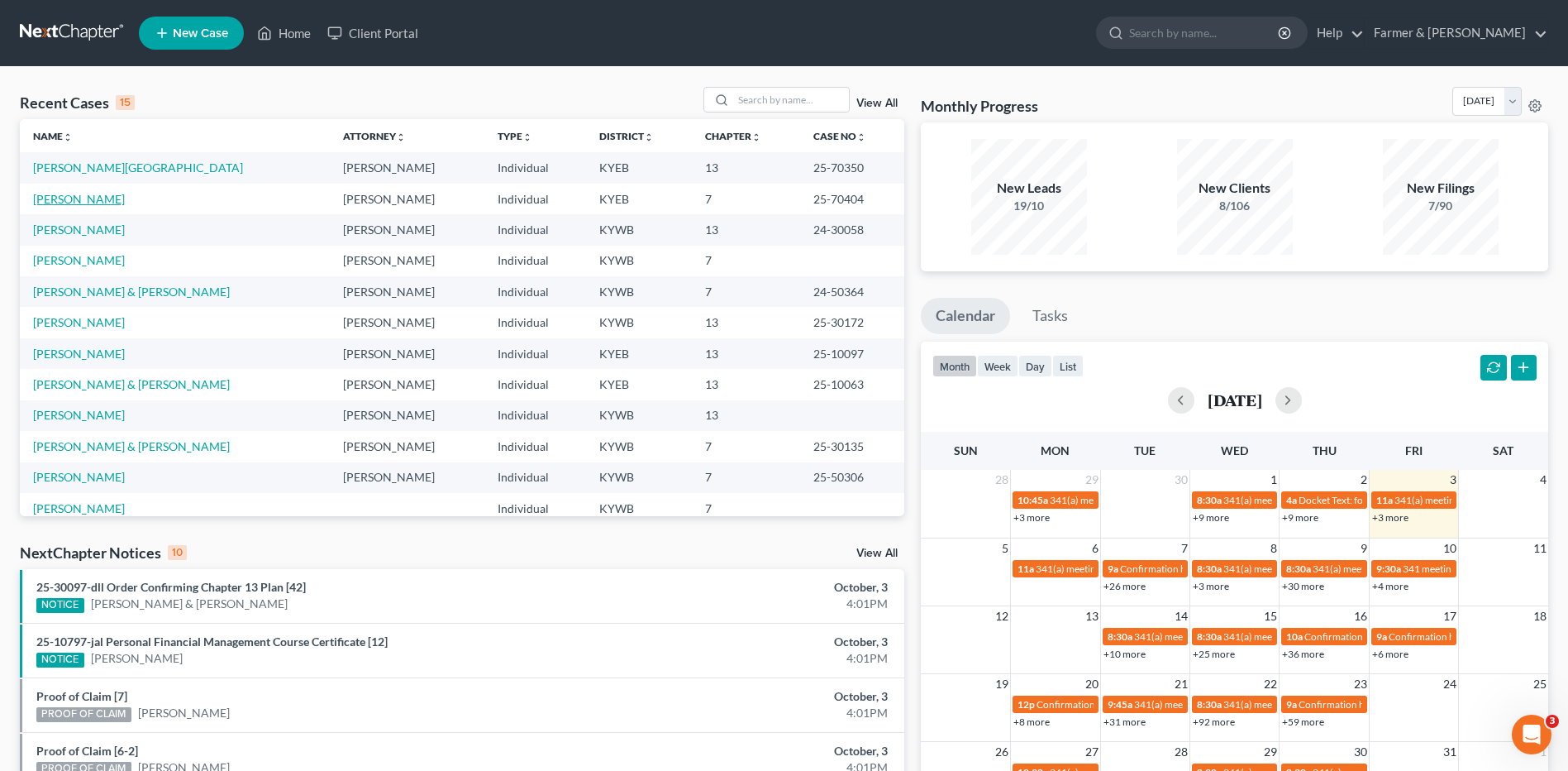
click at [86, 197] on link "[PERSON_NAME]" at bounding box center [79, 198] width 92 height 14
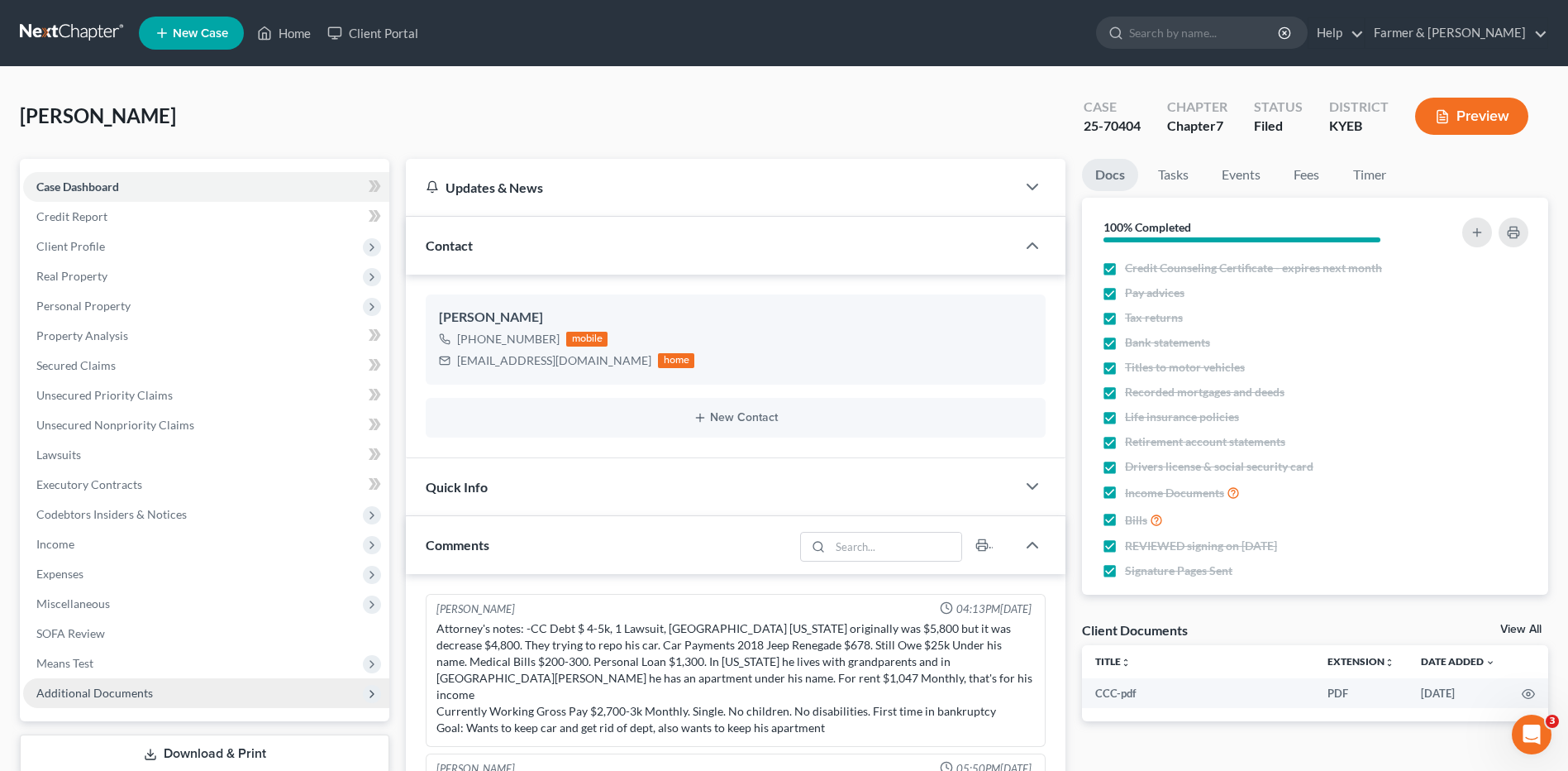
scroll to position [108, 0]
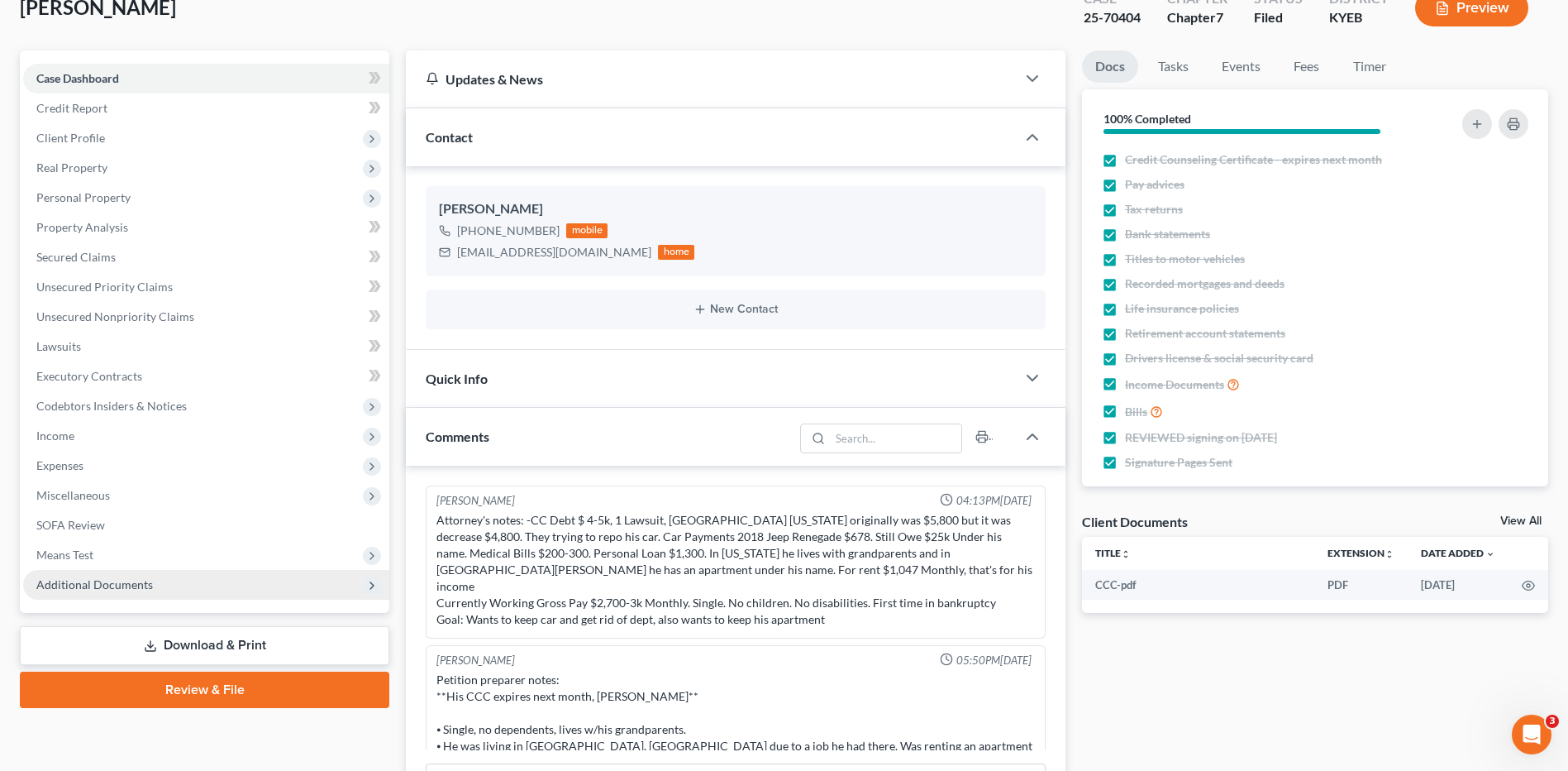
click at [117, 585] on span "Additional Documents" at bounding box center [95, 584] width 117 height 14
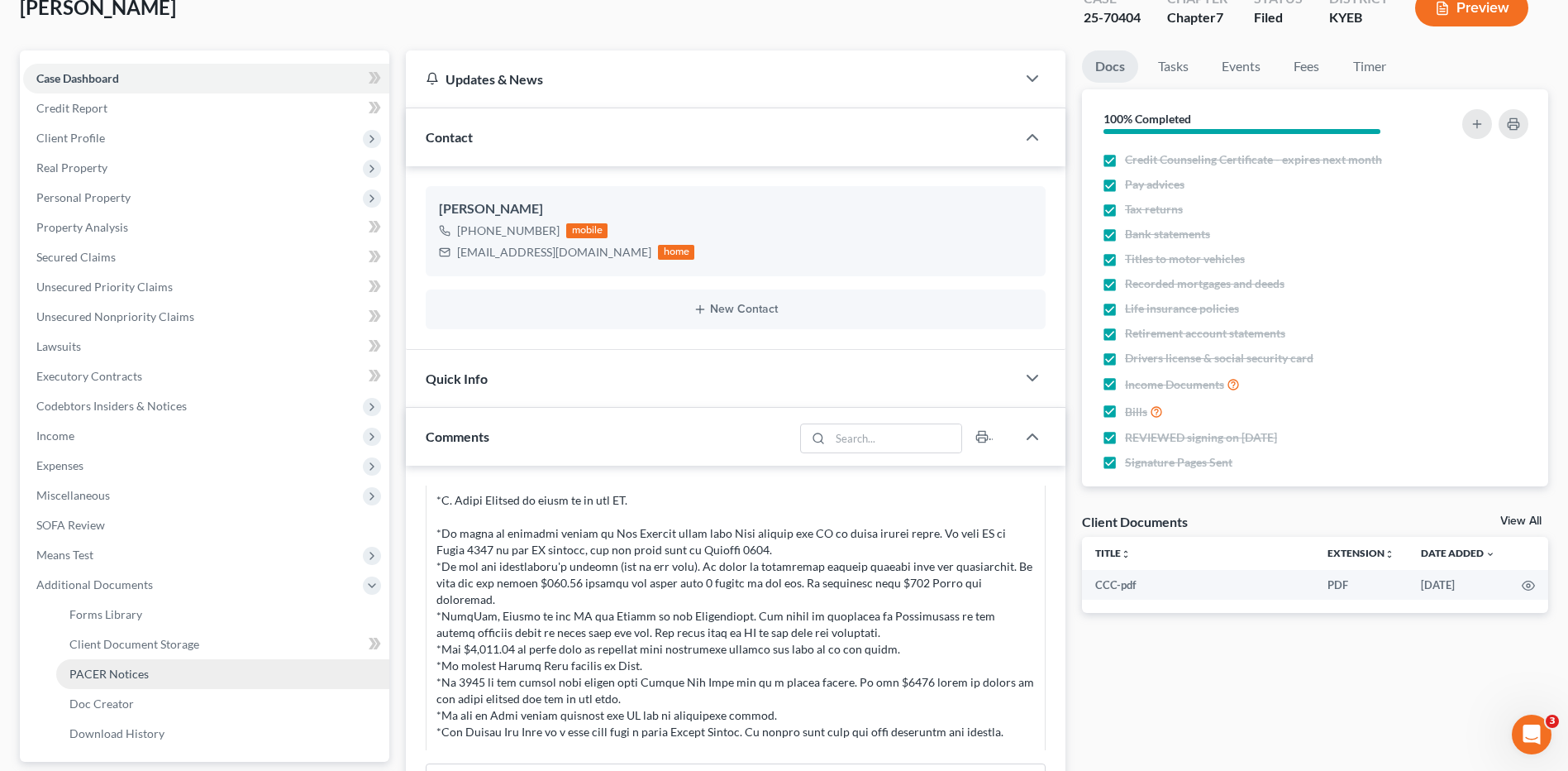
click at [131, 673] on span "PACER Notices" at bounding box center [109, 673] width 79 height 14
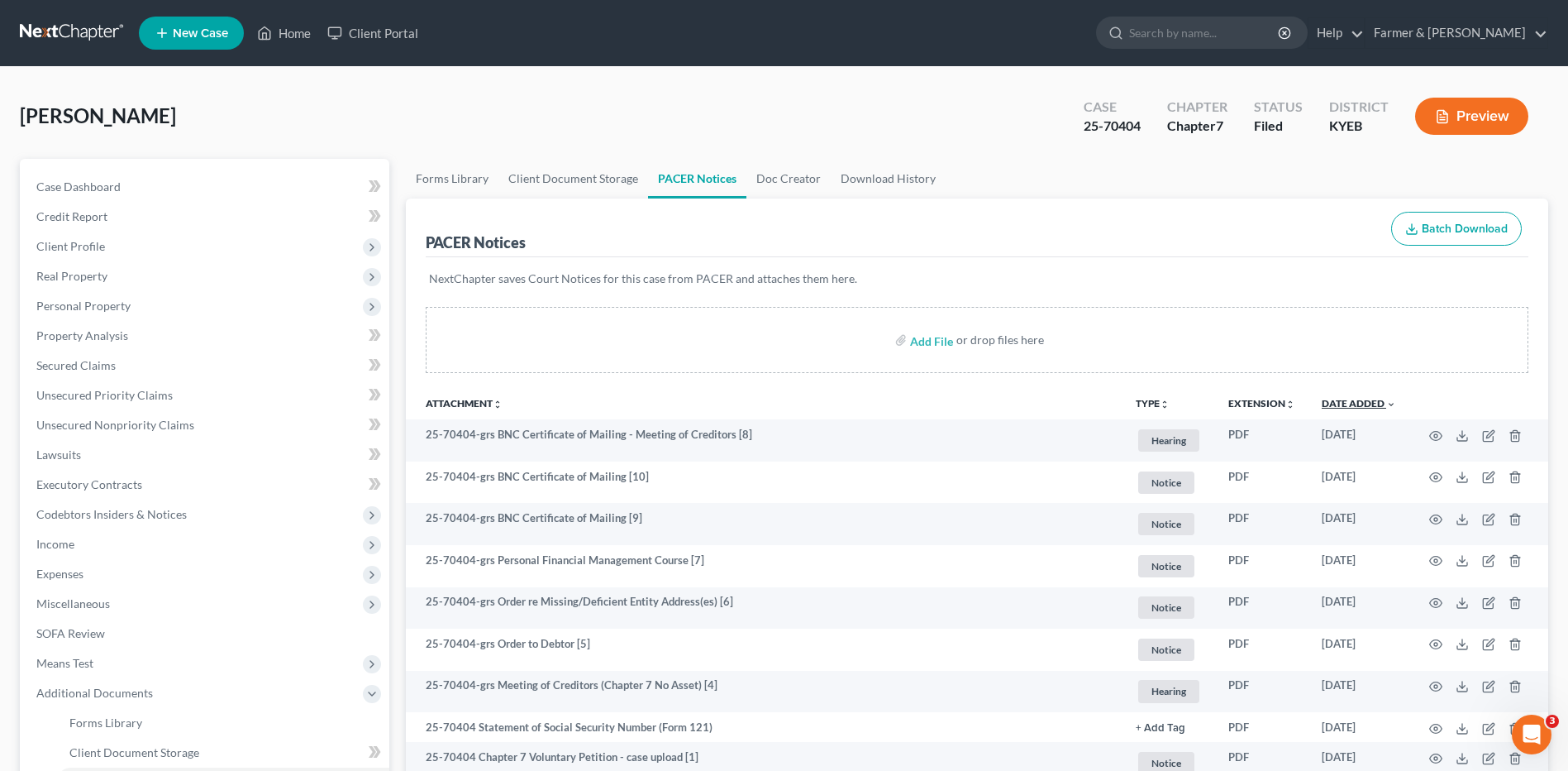
click at [1375, 400] on link "Date Added unfold_more expand_more expand_less" at bounding box center [1358, 402] width 74 height 12
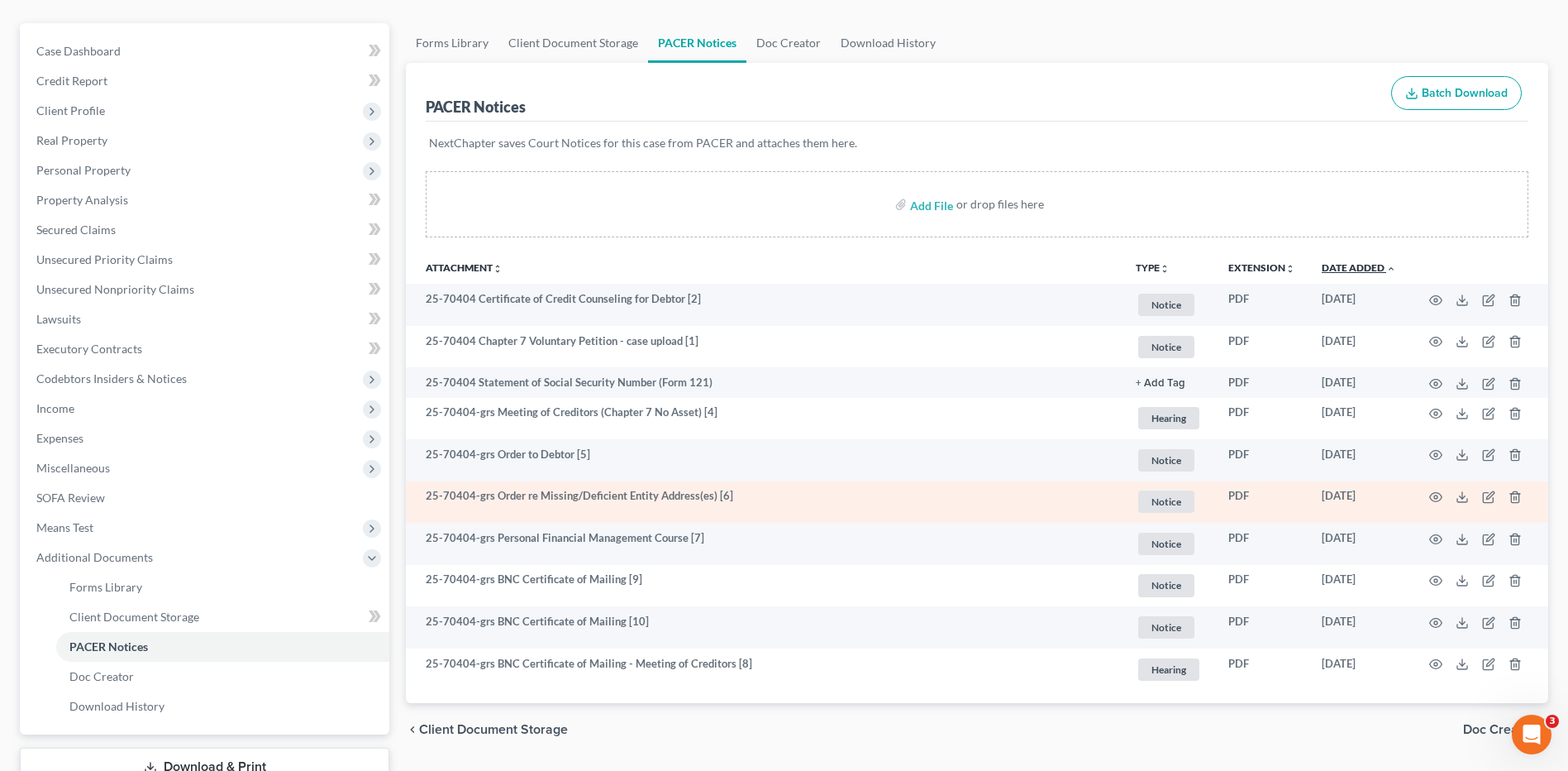
scroll to position [165, 0]
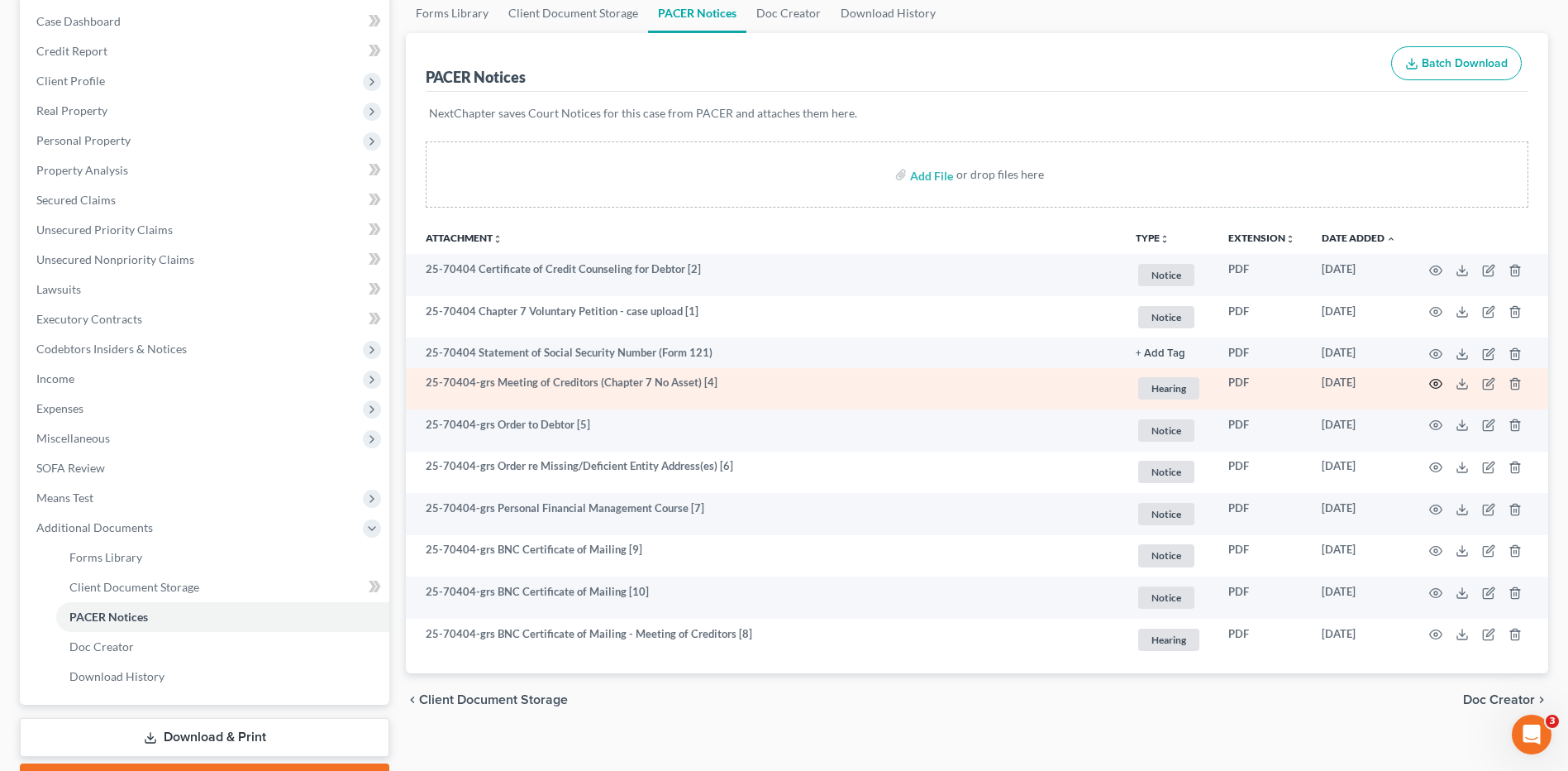
click at [1434, 379] on icon "button" at bounding box center [1435, 384] width 13 height 13
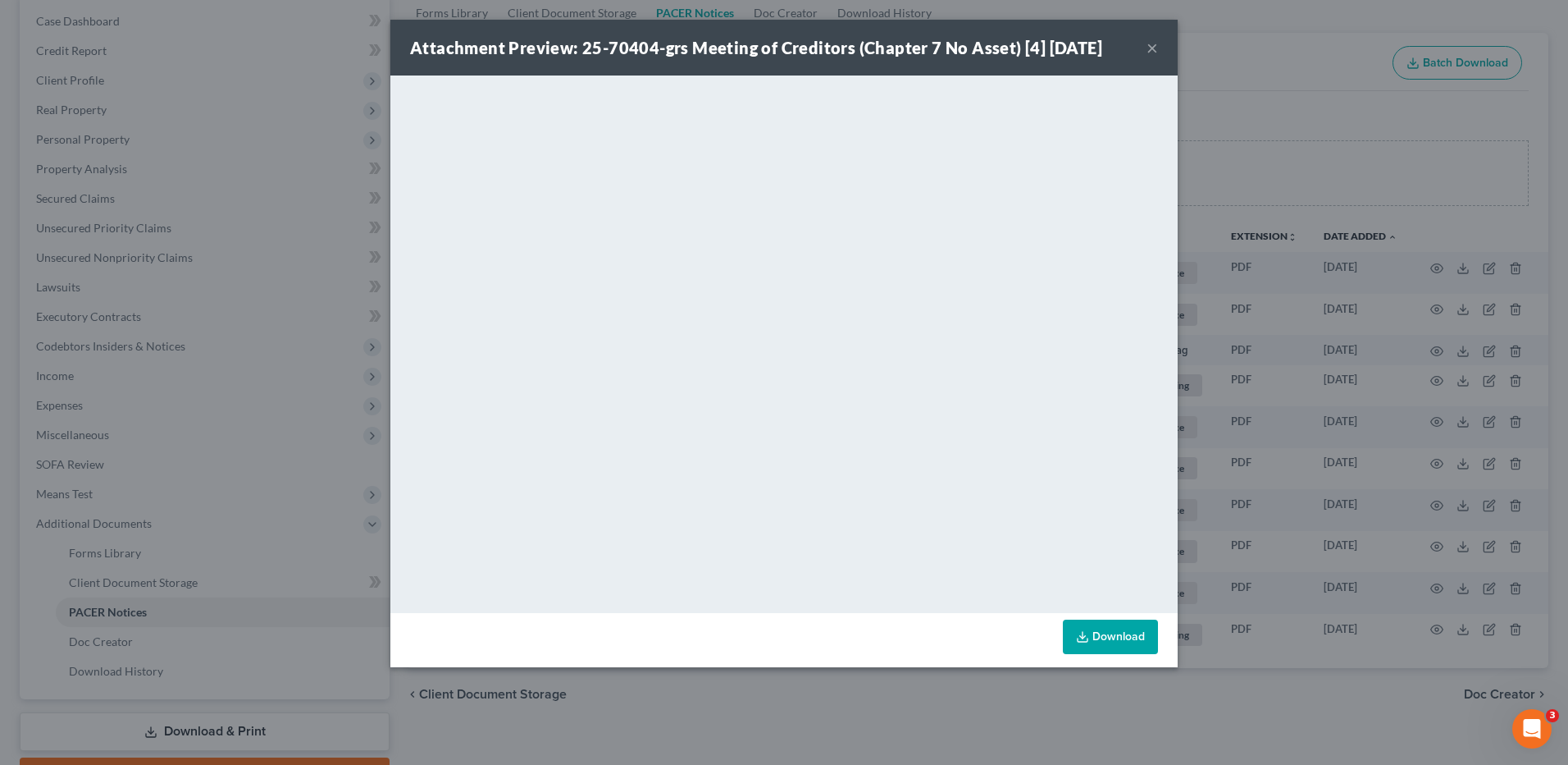
drag, startPoint x: 1151, startPoint y: 48, endPoint x: 1176, endPoint y: 61, distance: 28.2
click at [1151, 48] on button "×" at bounding box center [1152, 47] width 11 height 20
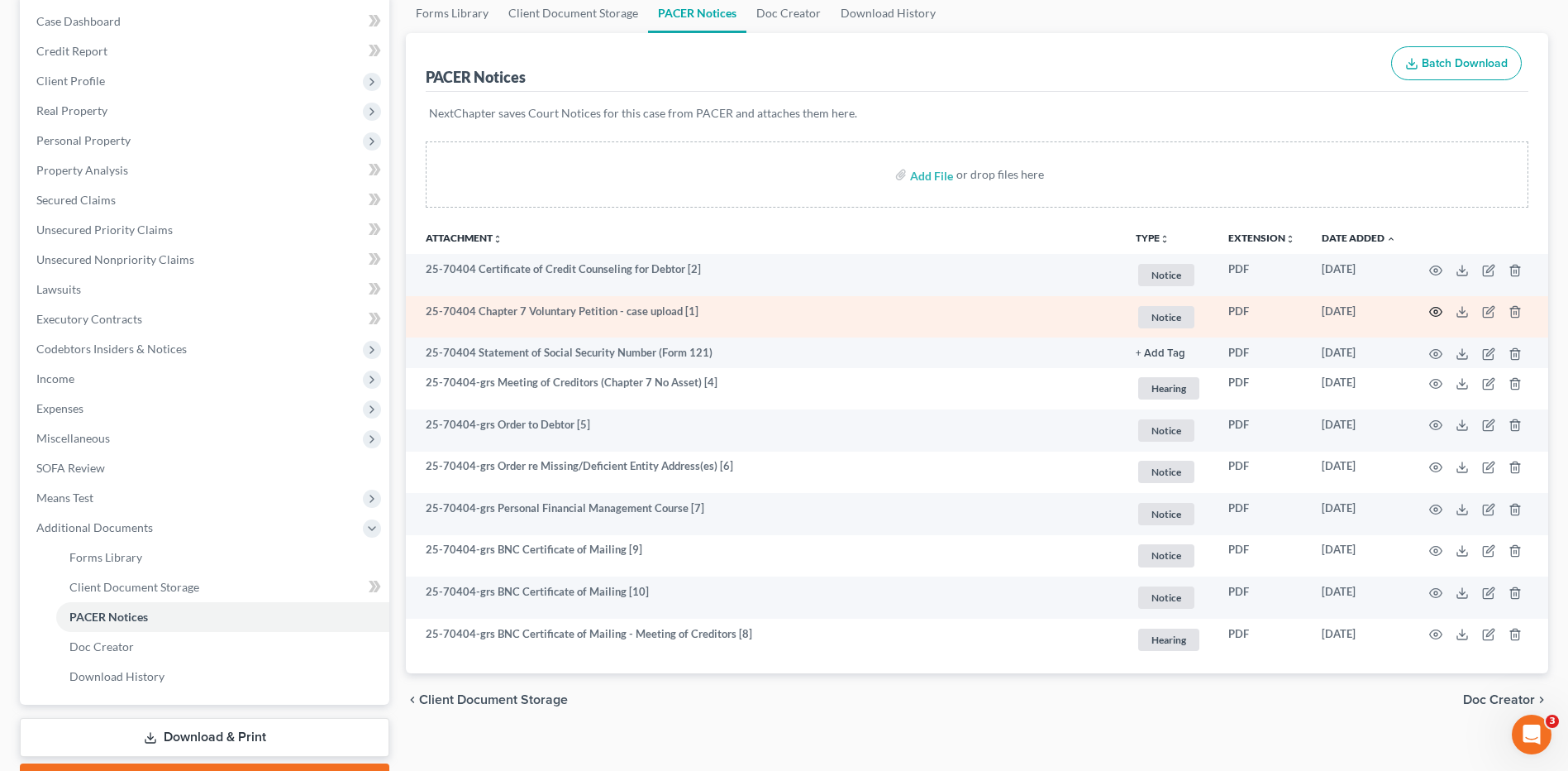
click at [1436, 312] on icon "button" at bounding box center [1435, 311] width 13 height 13
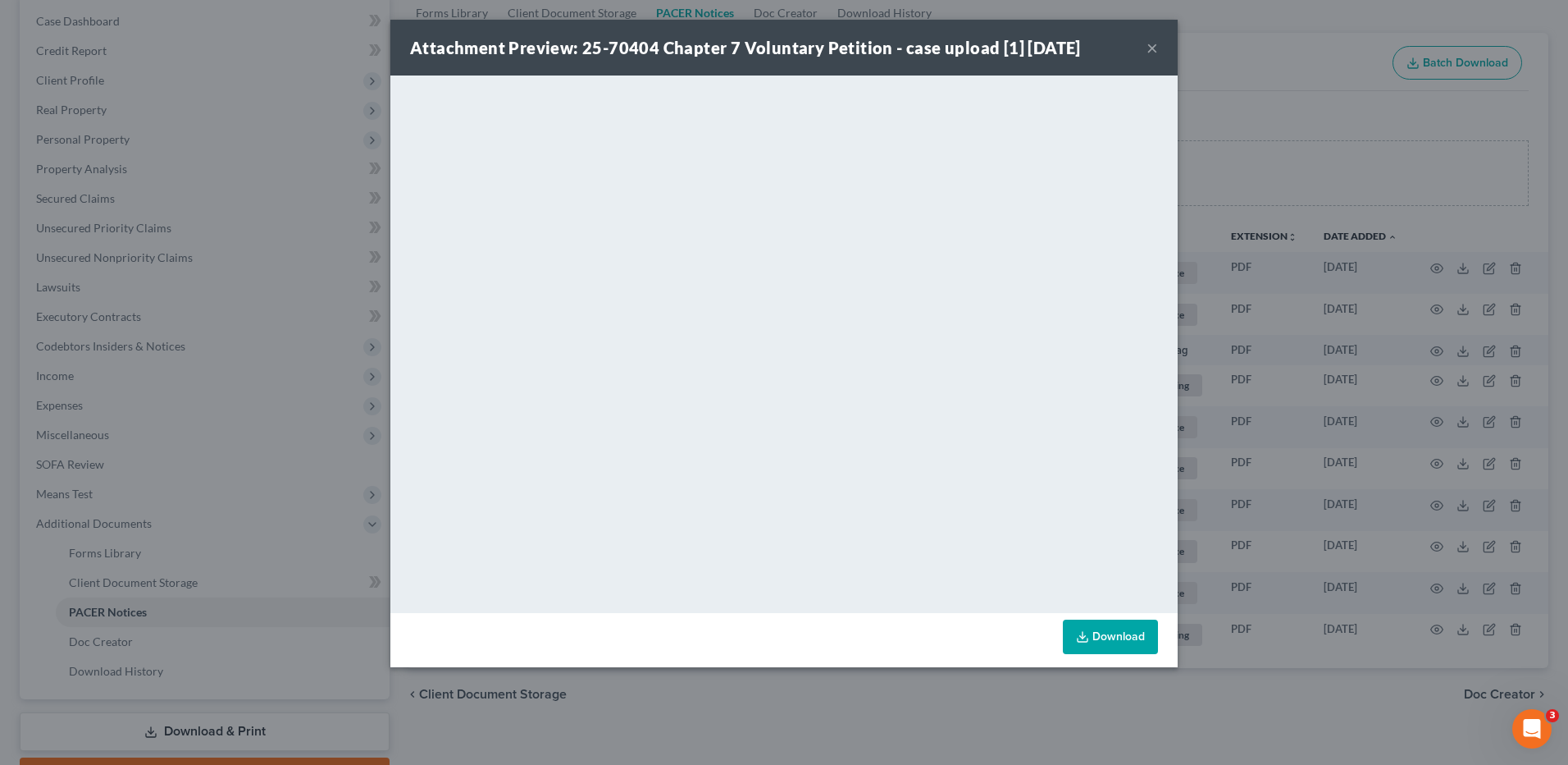
click at [1159, 49] on div "Attachment Preview: 25-70404 Chapter 7 Voluntary Petition - case upload [1] 09/…" at bounding box center [784, 48] width 787 height 56
click at [1155, 49] on button "×" at bounding box center [1152, 47] width 11 height 20
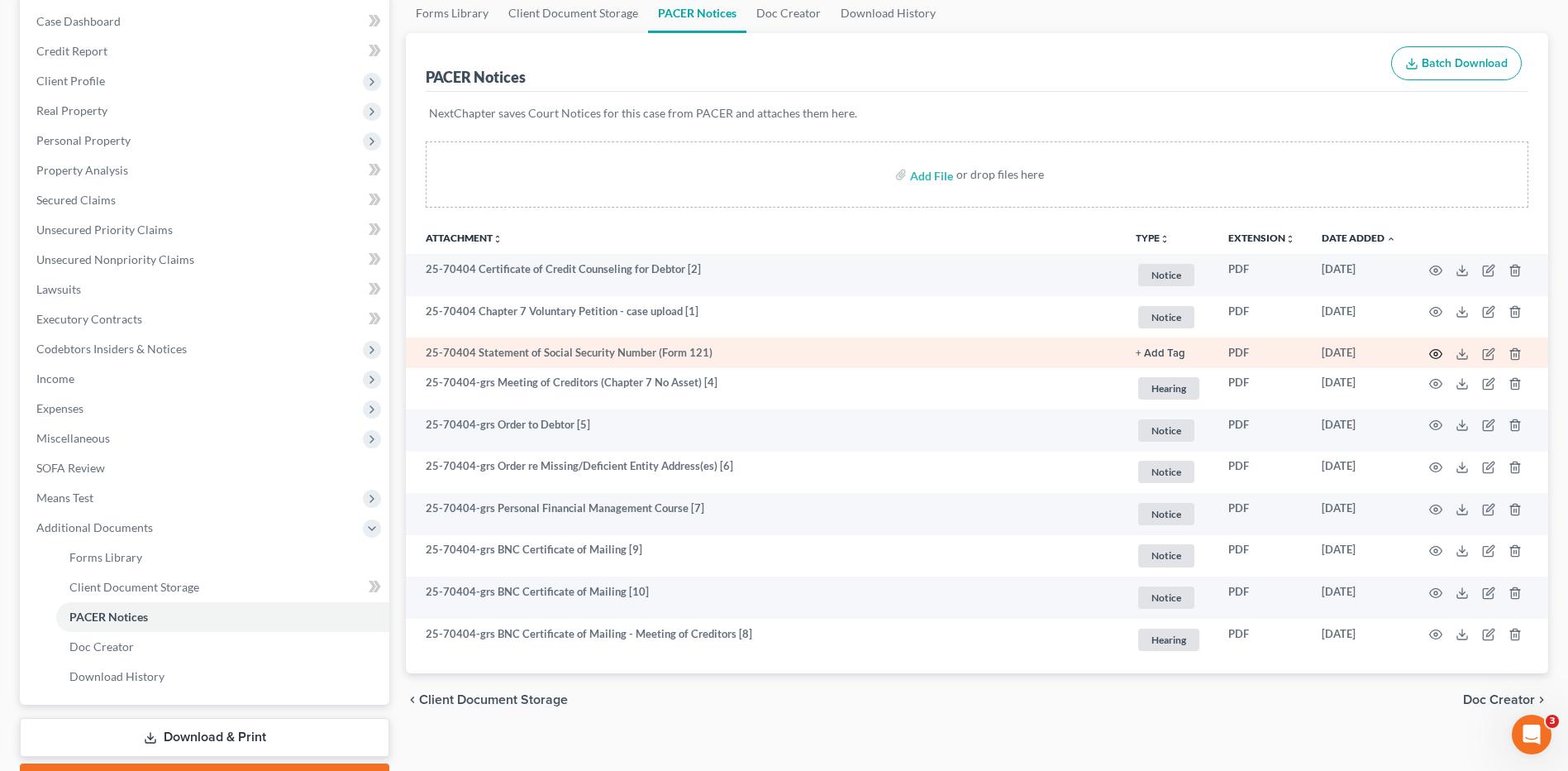
click at [1439, 353] on icon "button" at bounding box center [1435, 354] width 13 height 13
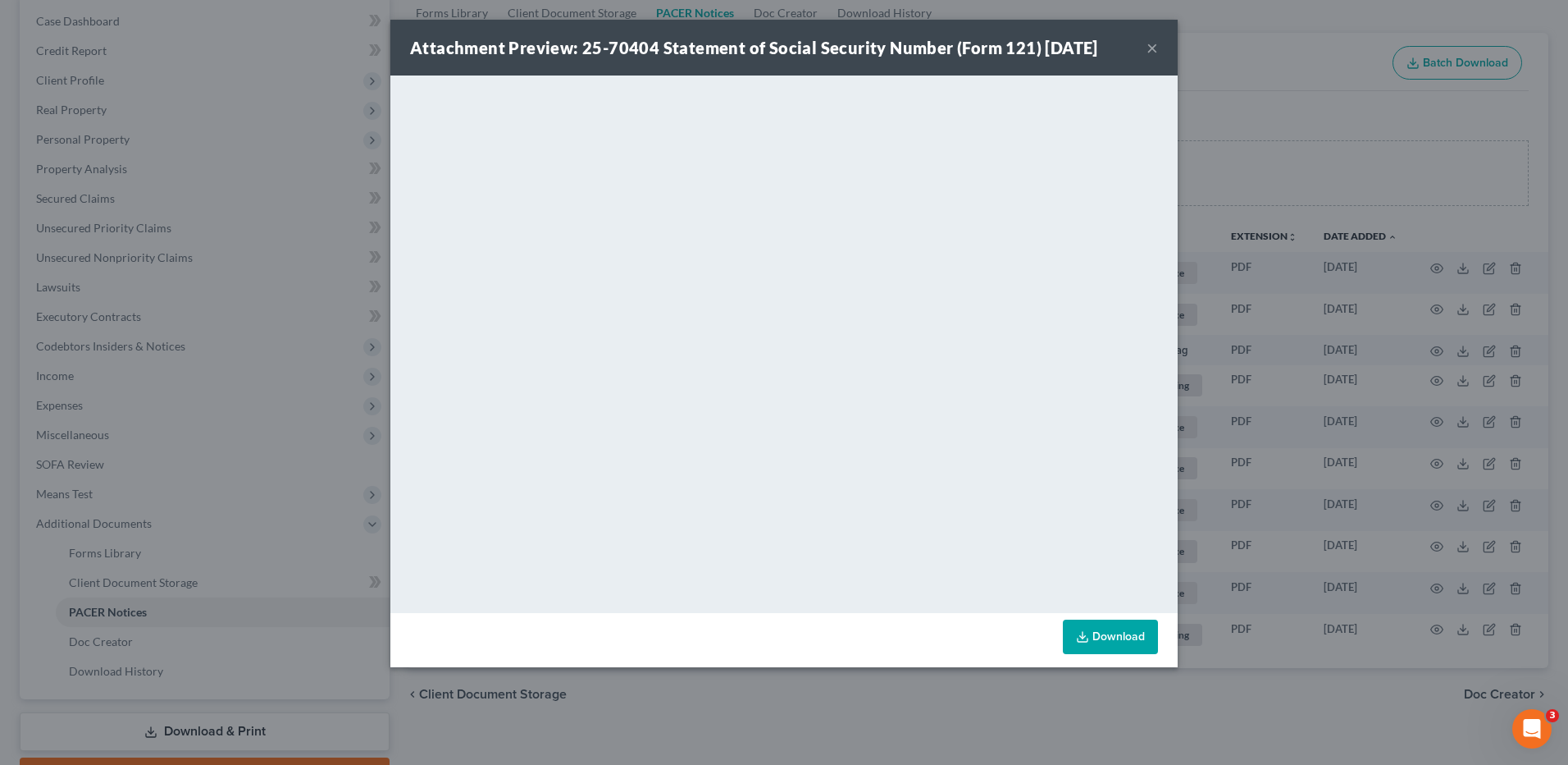
click at [1153, 47] on button "×" at bounding box center [1152, 47] width 11 height 20
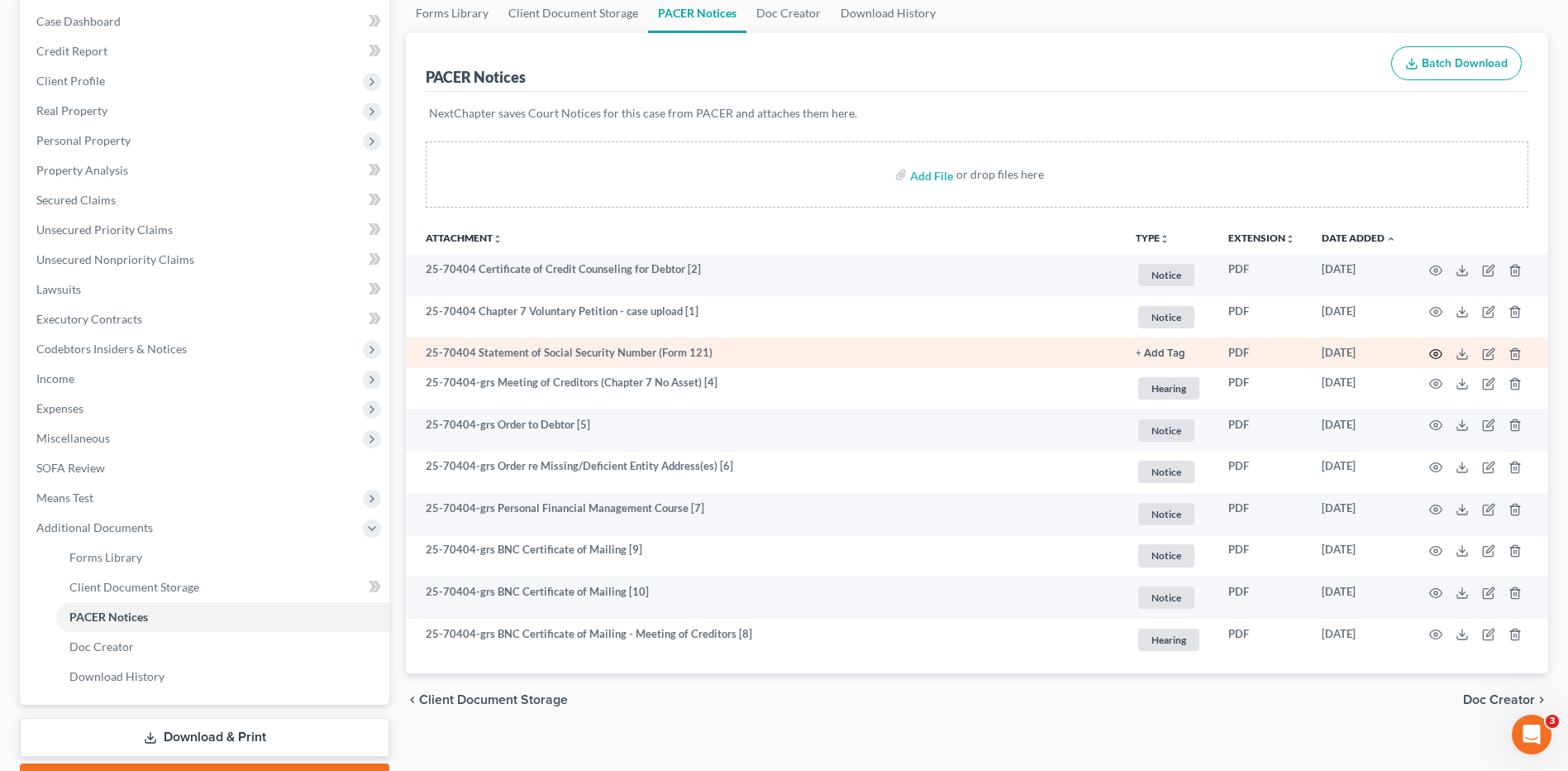
click at [1429, 354] on icon "button" at bounding box center [1435, 354] width 13 height 13
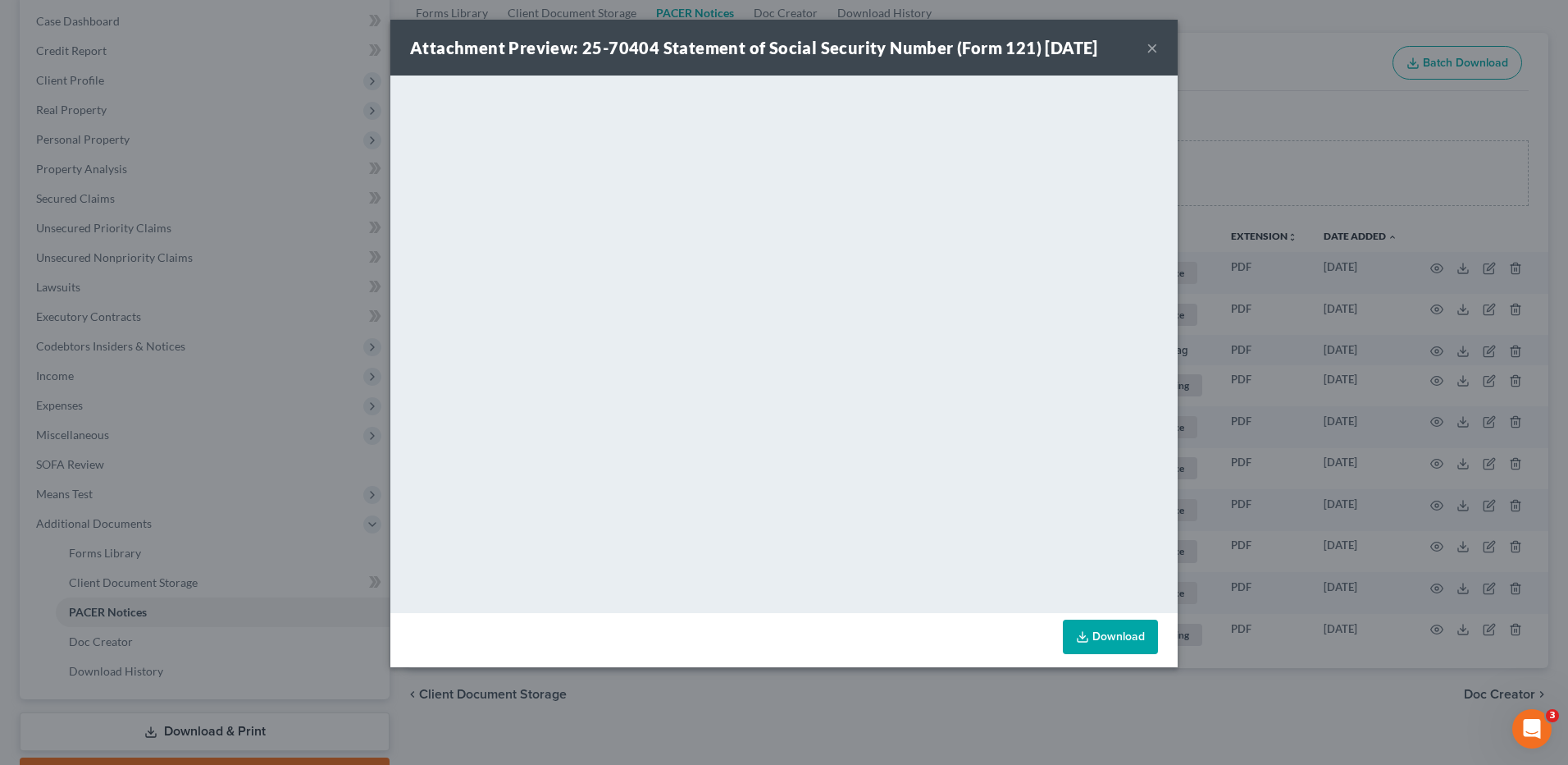
click at [1146, 44] on button "×" at bounding box center [1152, 47] width 11 height 20
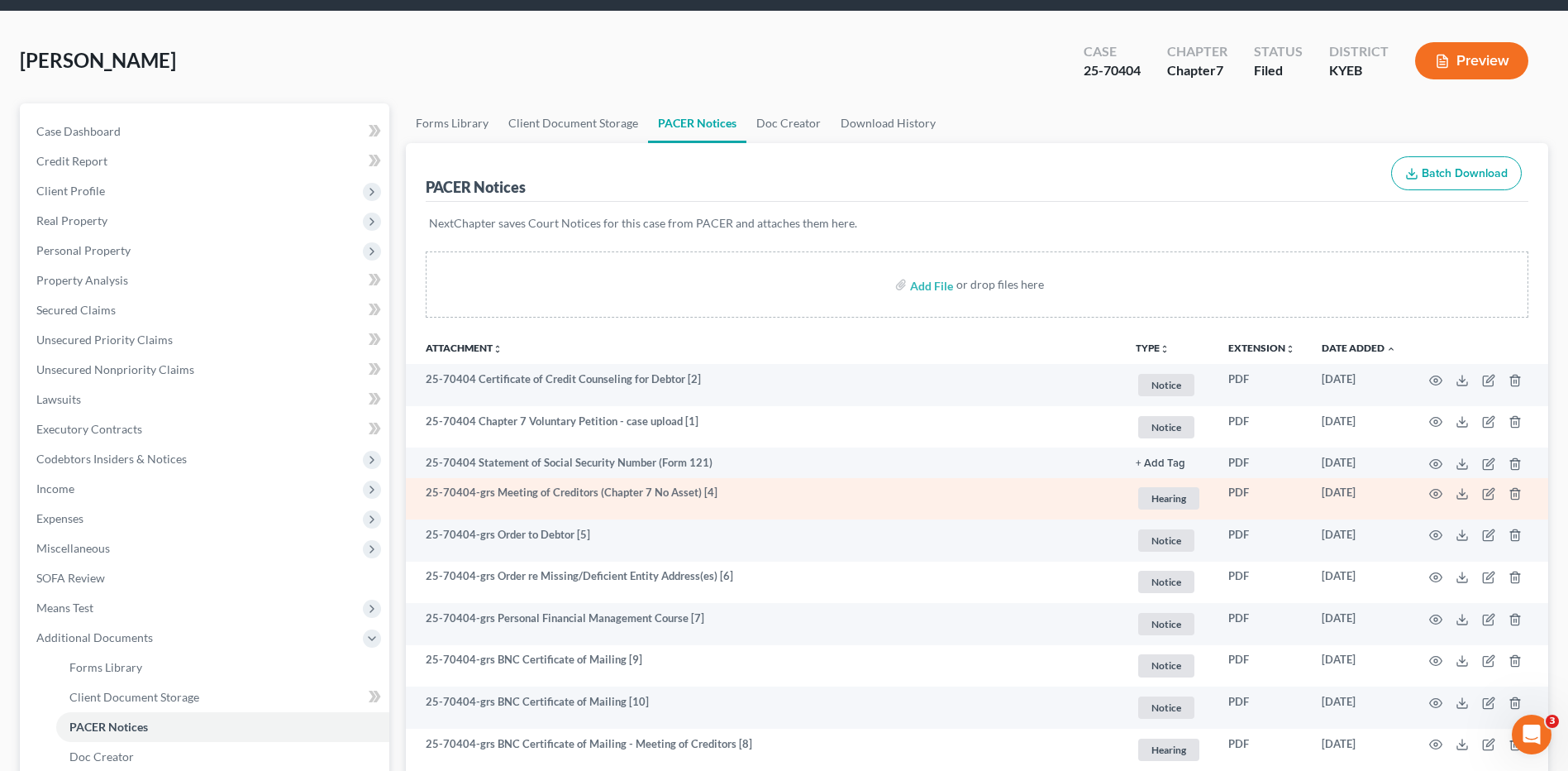
scroll to position [83, 0]
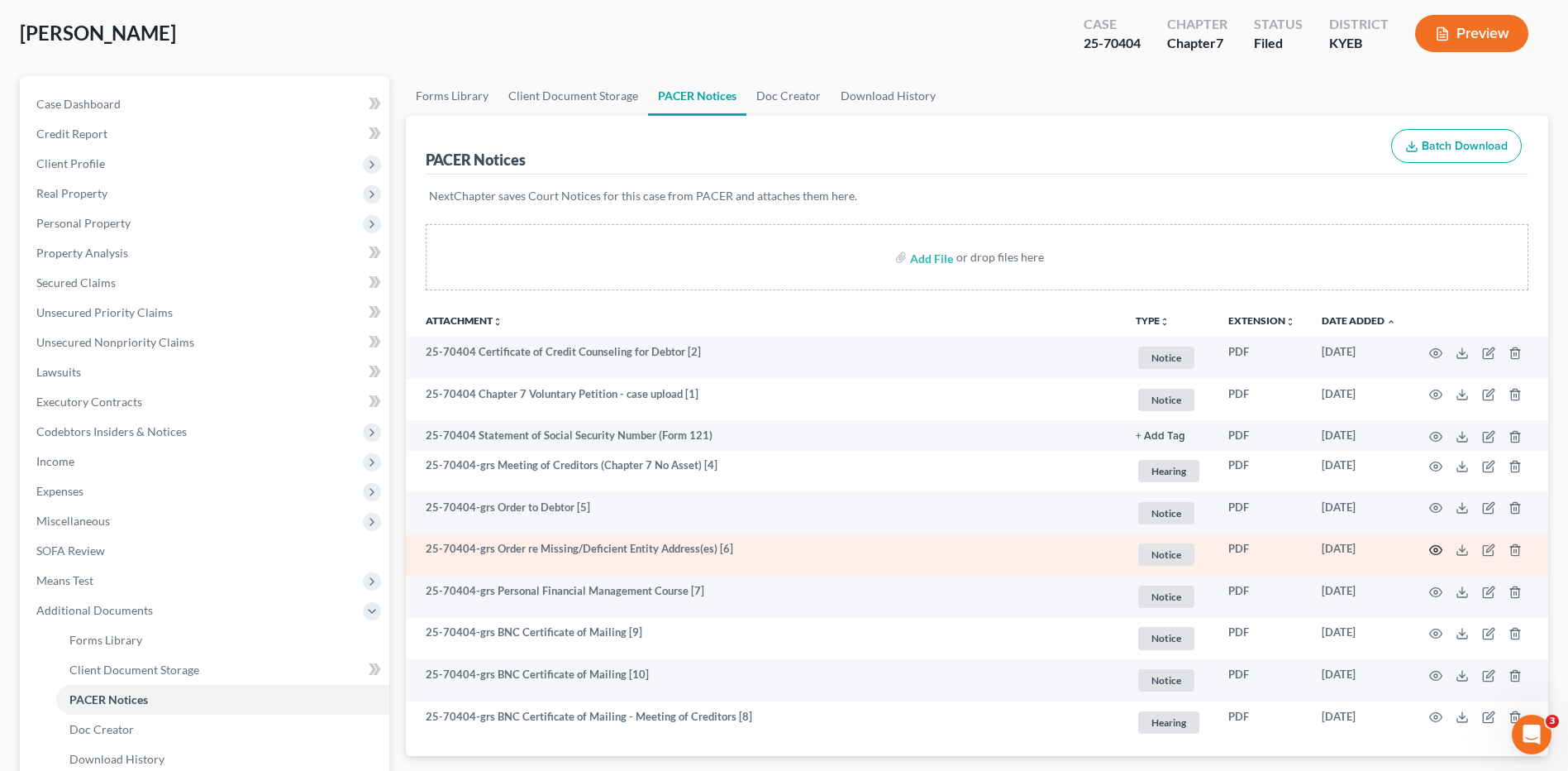
click at [1441, 546] on icon "button" at bounding box center [1435, 550] width 13 height 13
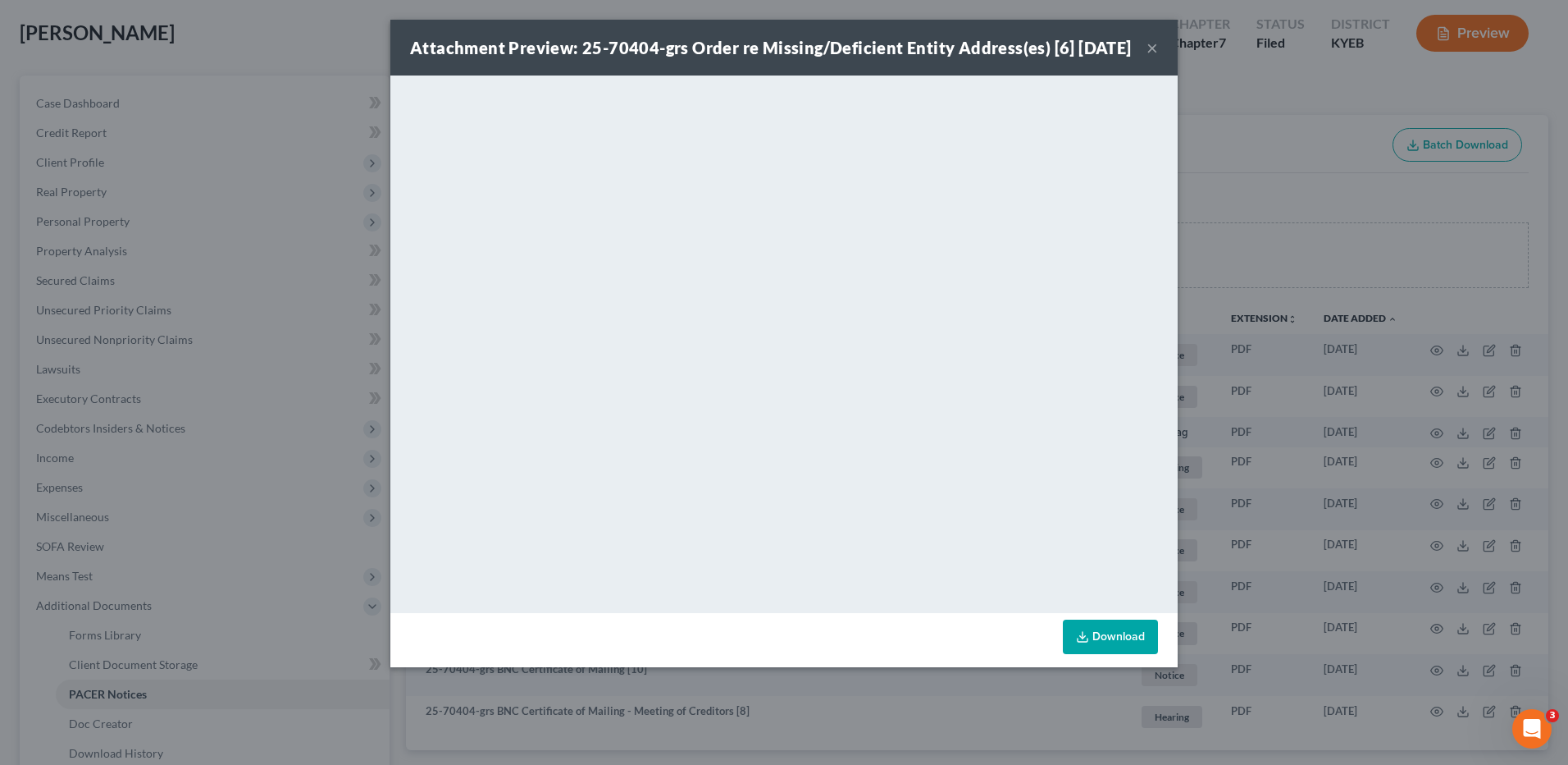
click at [1150, 54] on button "×" at bounding box center [1152, 47] width 11 height 20
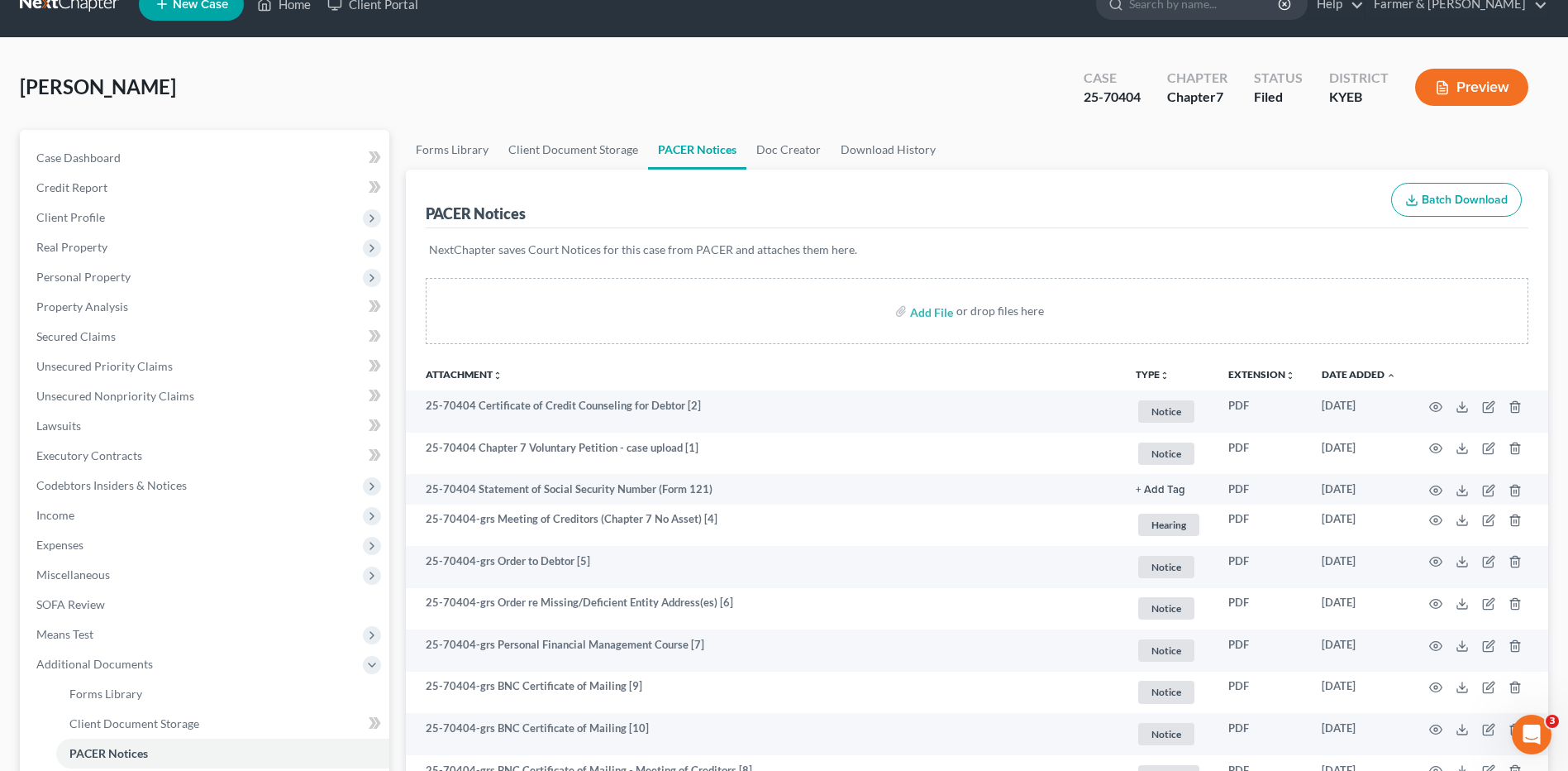
scroll to position [0, 0]
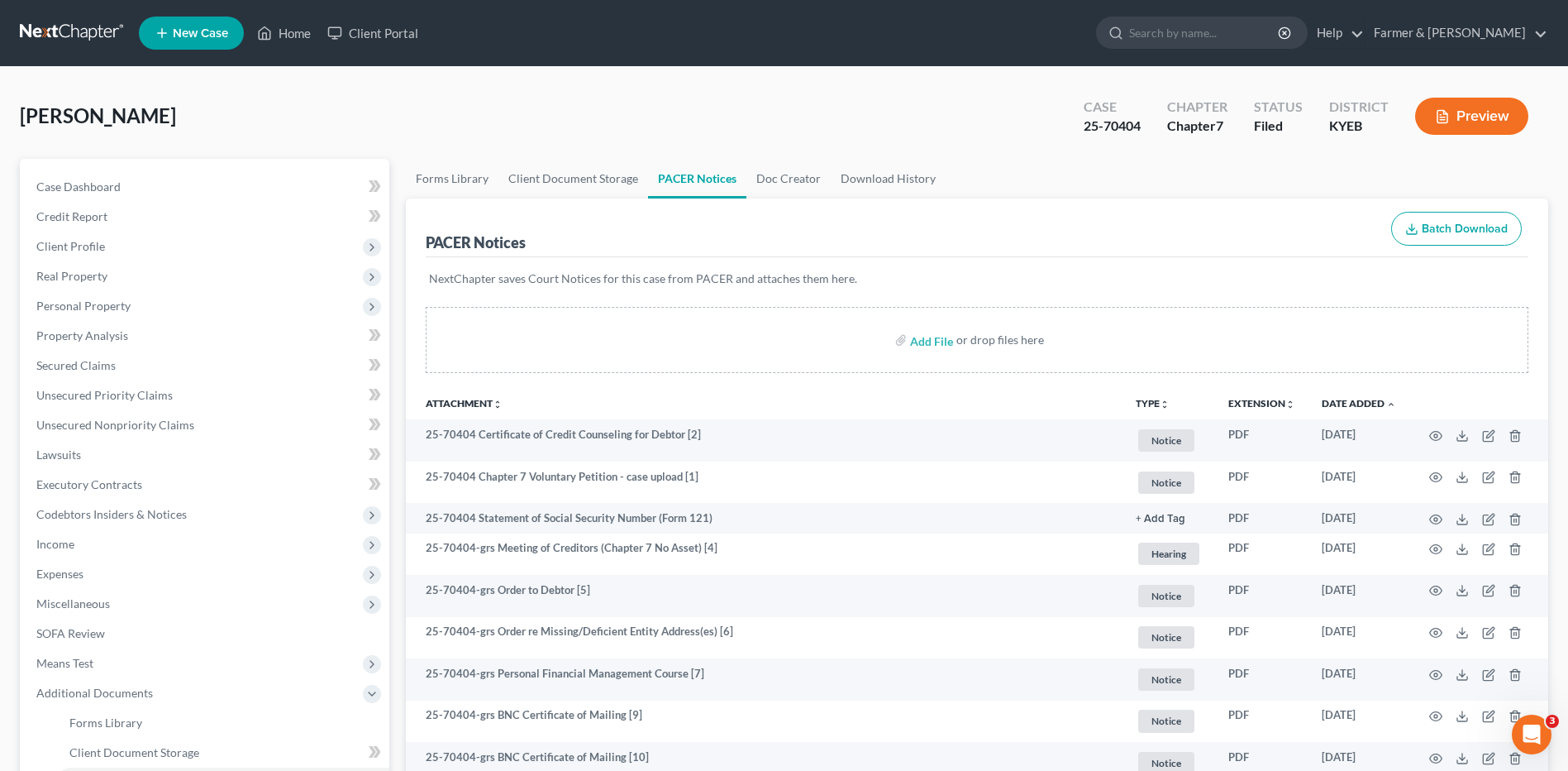
click at [90, 34] on link at bounding box center [72, 33] width 106 height 30
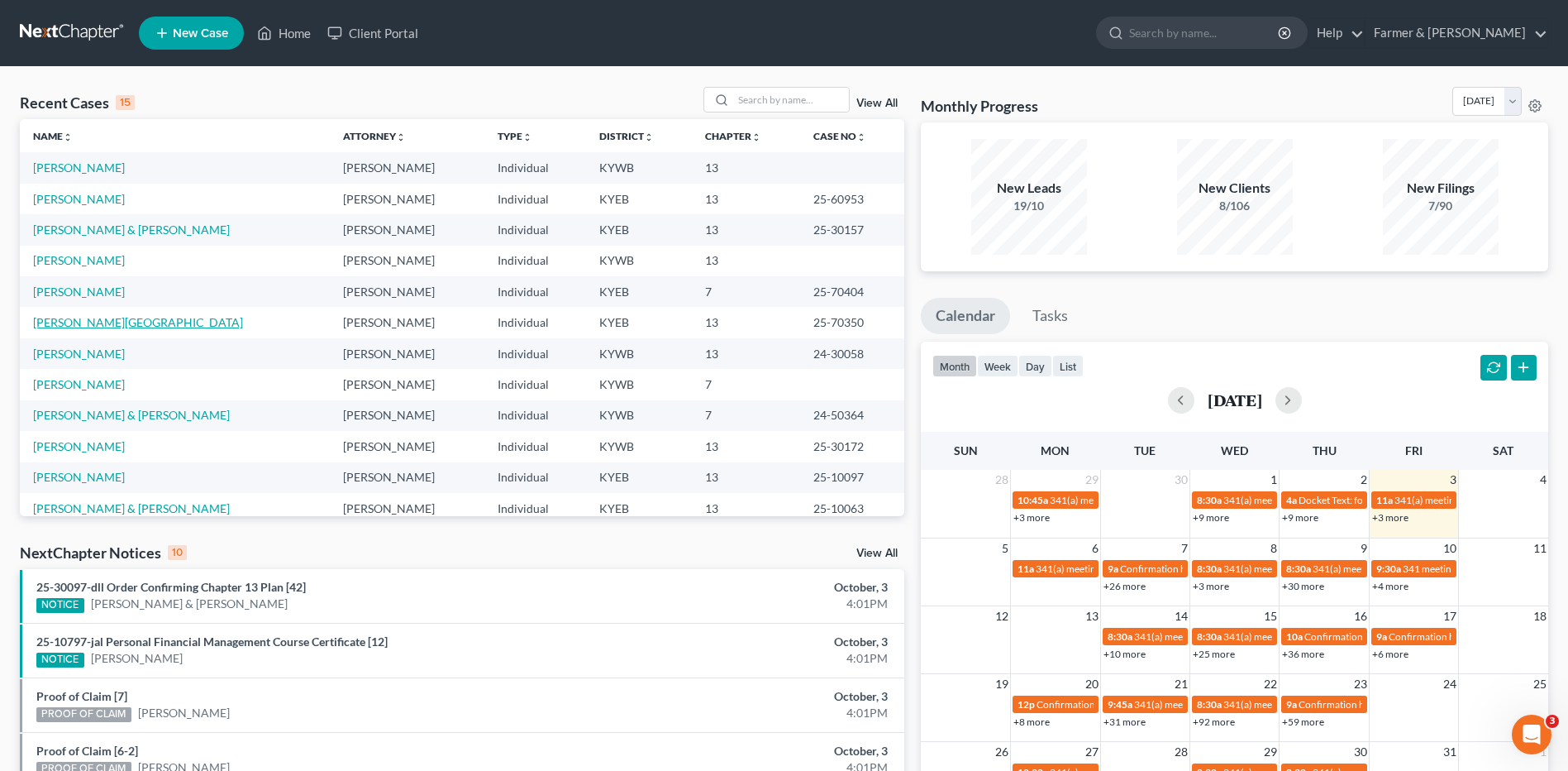
click at [88, 319] on link "[PERSON_NAME][GEOGRAPHIC_DATA]" at bounding box center [137, 322] width 210 height 14
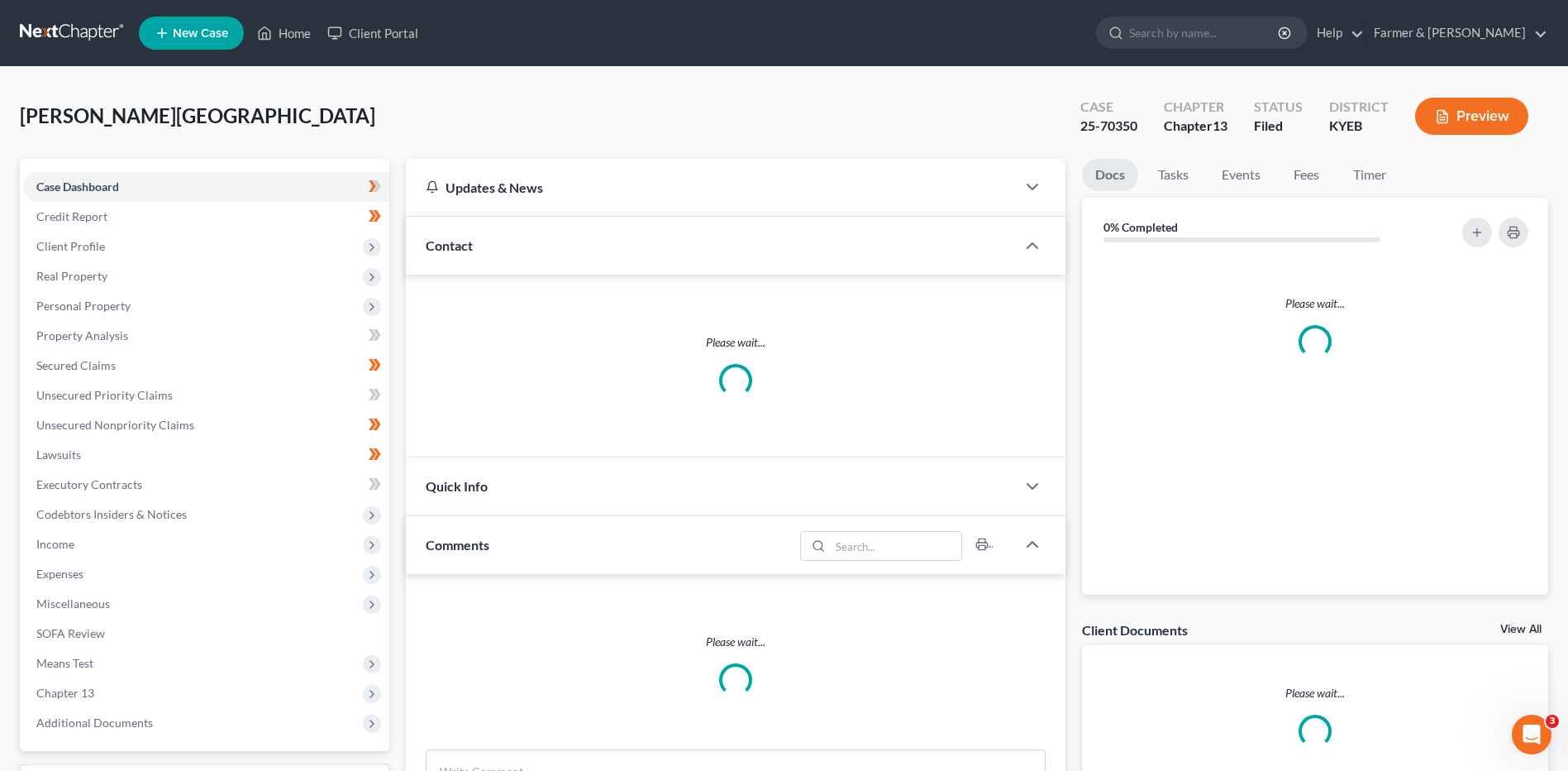
scroll to position [304, 0]
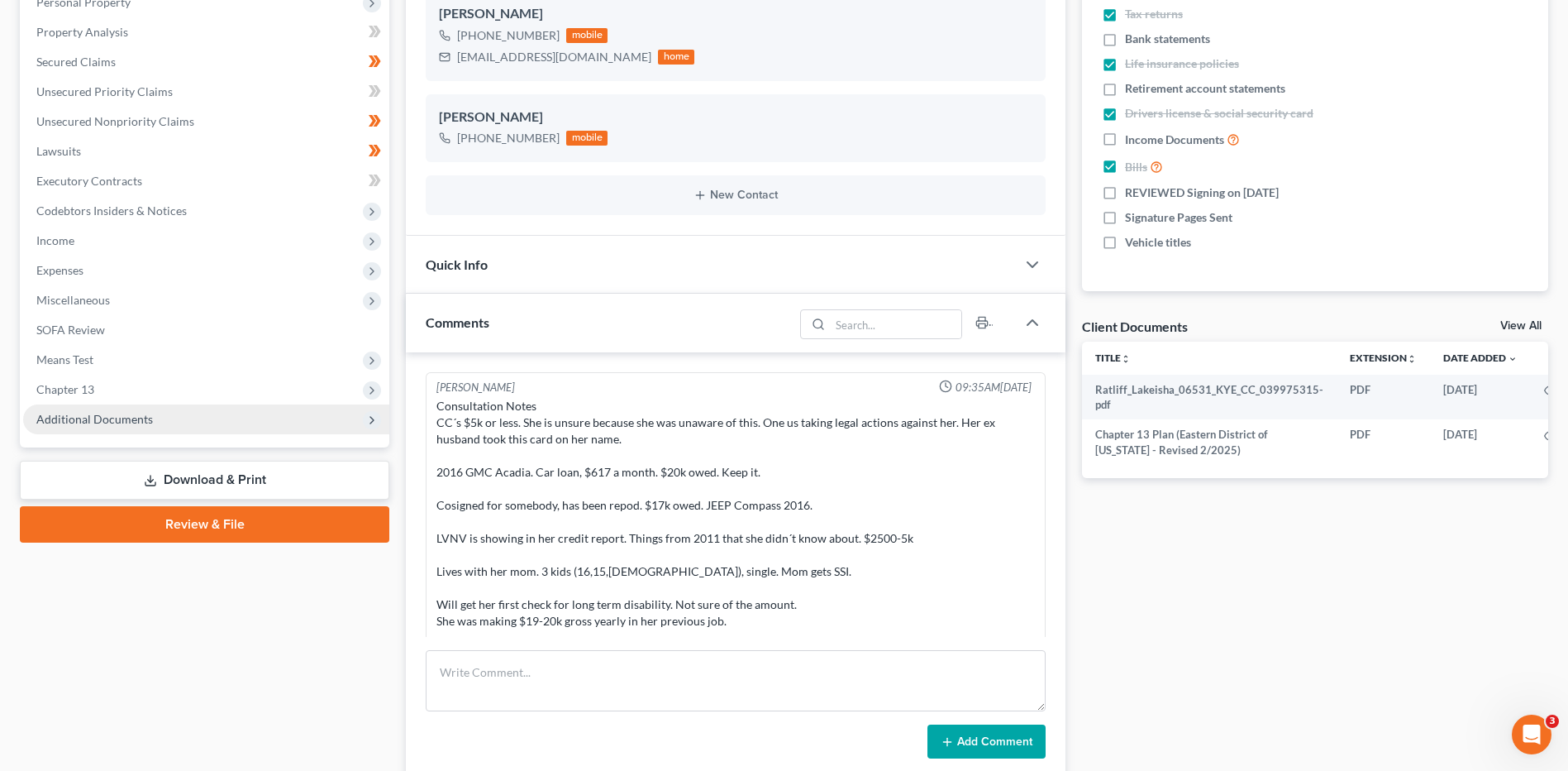
click at [168, 422] on span "Additional Documents" at bounding box center [207, 419] width 367 height 30
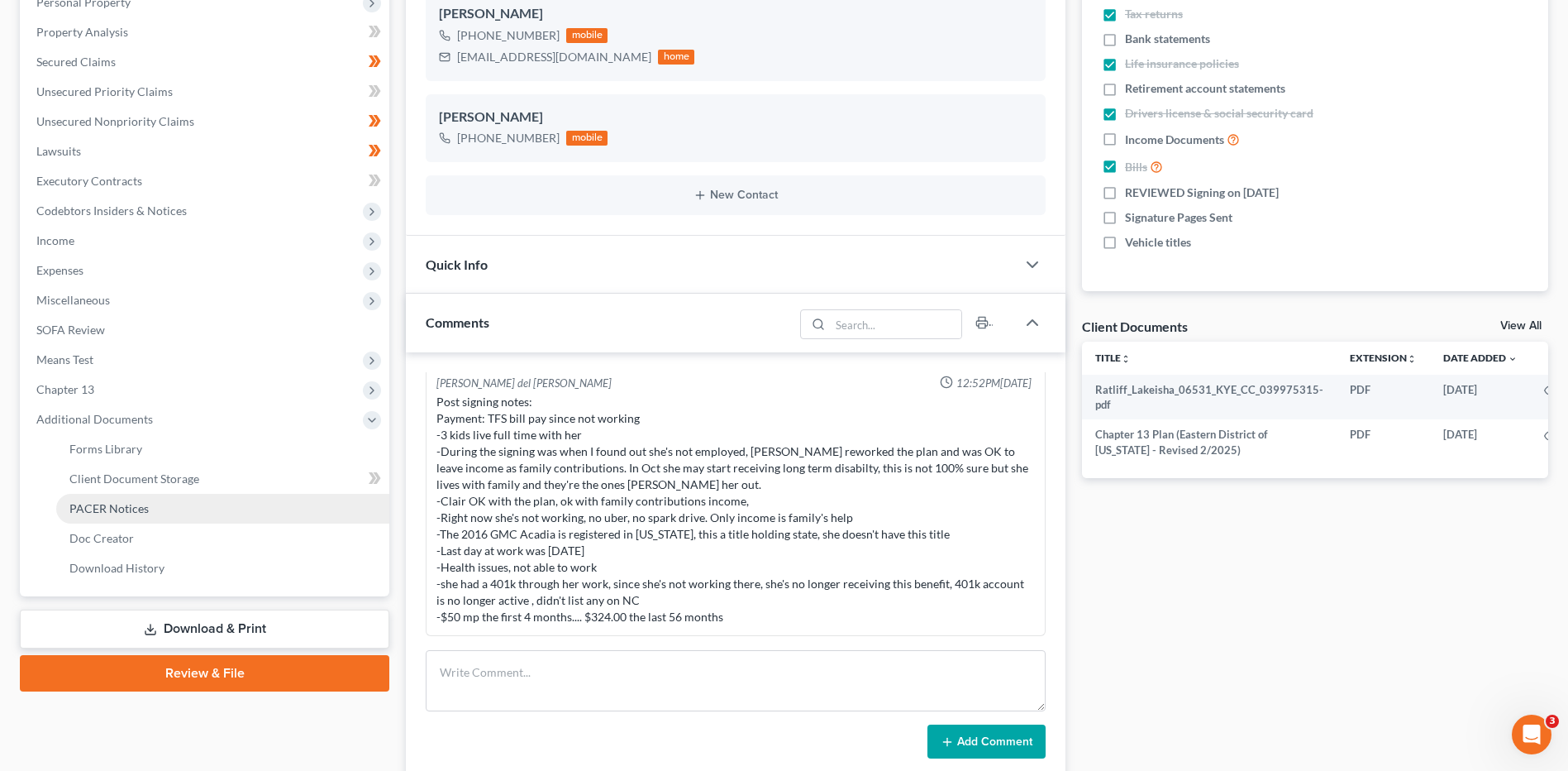
click at [154, 509] on link "PACER Notices" at bounding box center [223, 509] width 333 height 30
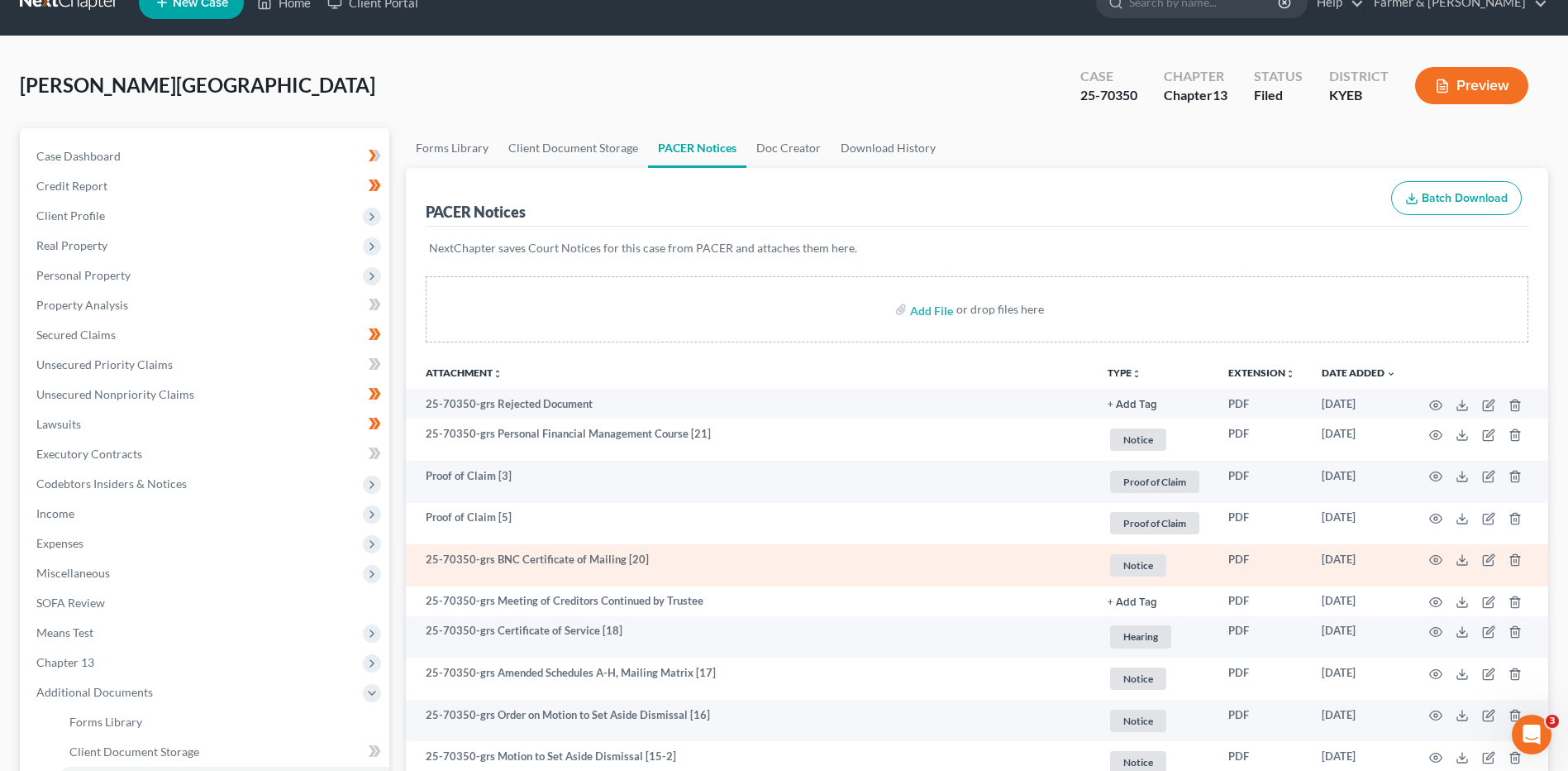
scroll to position [83, 0]
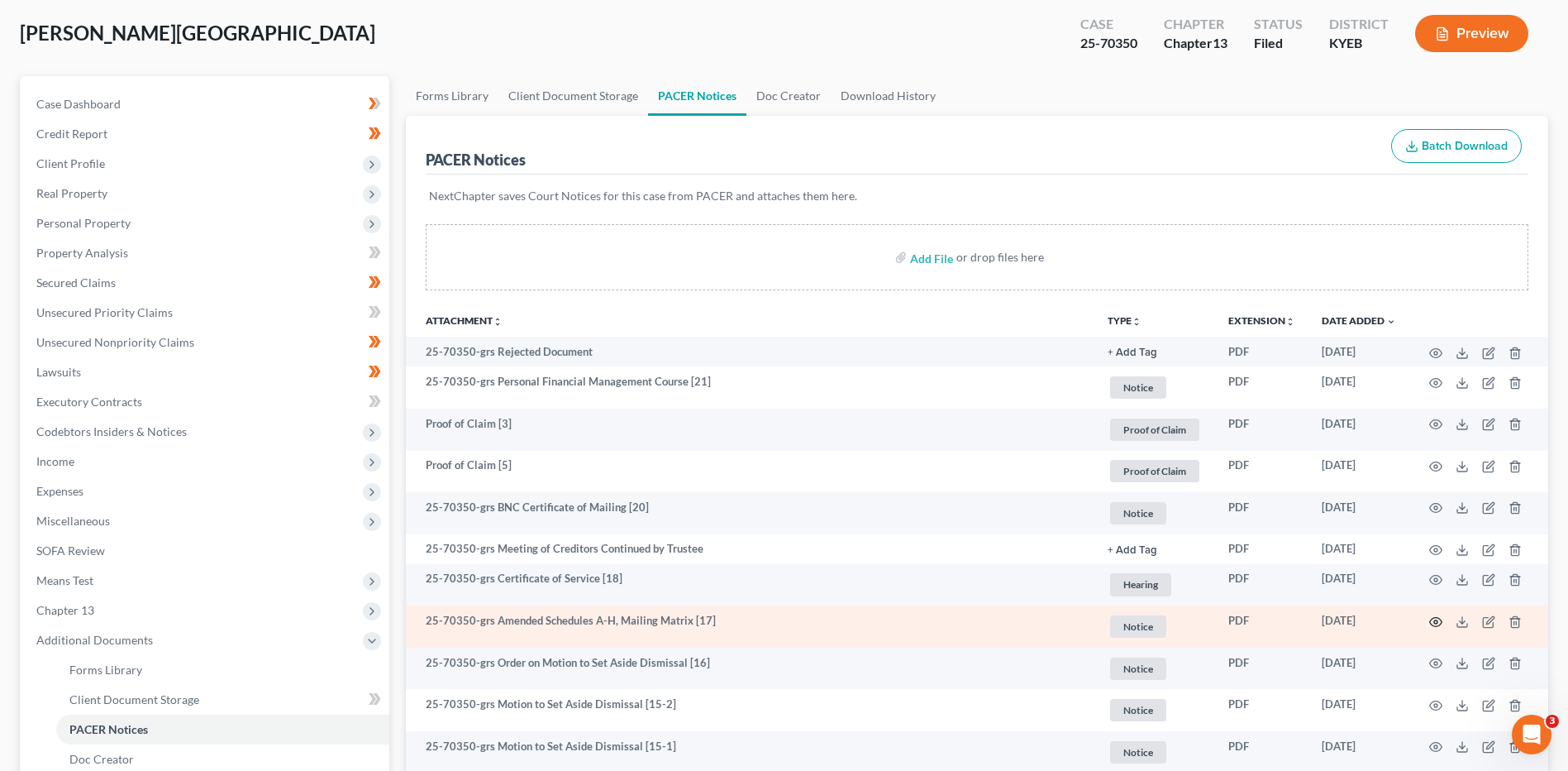
click at [1436, 623] on circle "button" at bounding box center [1436, 622] width 4 height 4
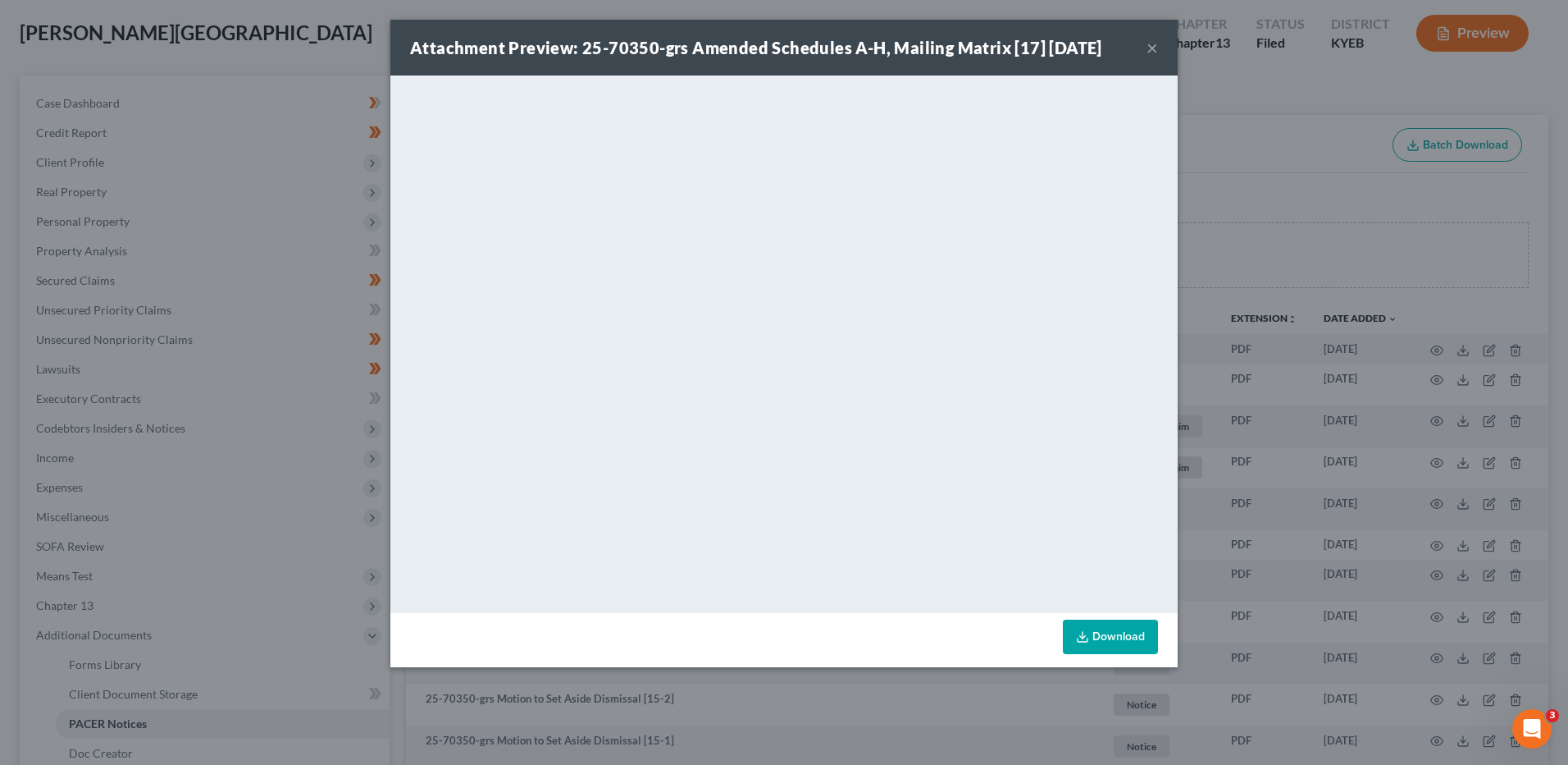
click at [1153, 43] on button "×" at bounding box center [1152, 47] width 11 height 20
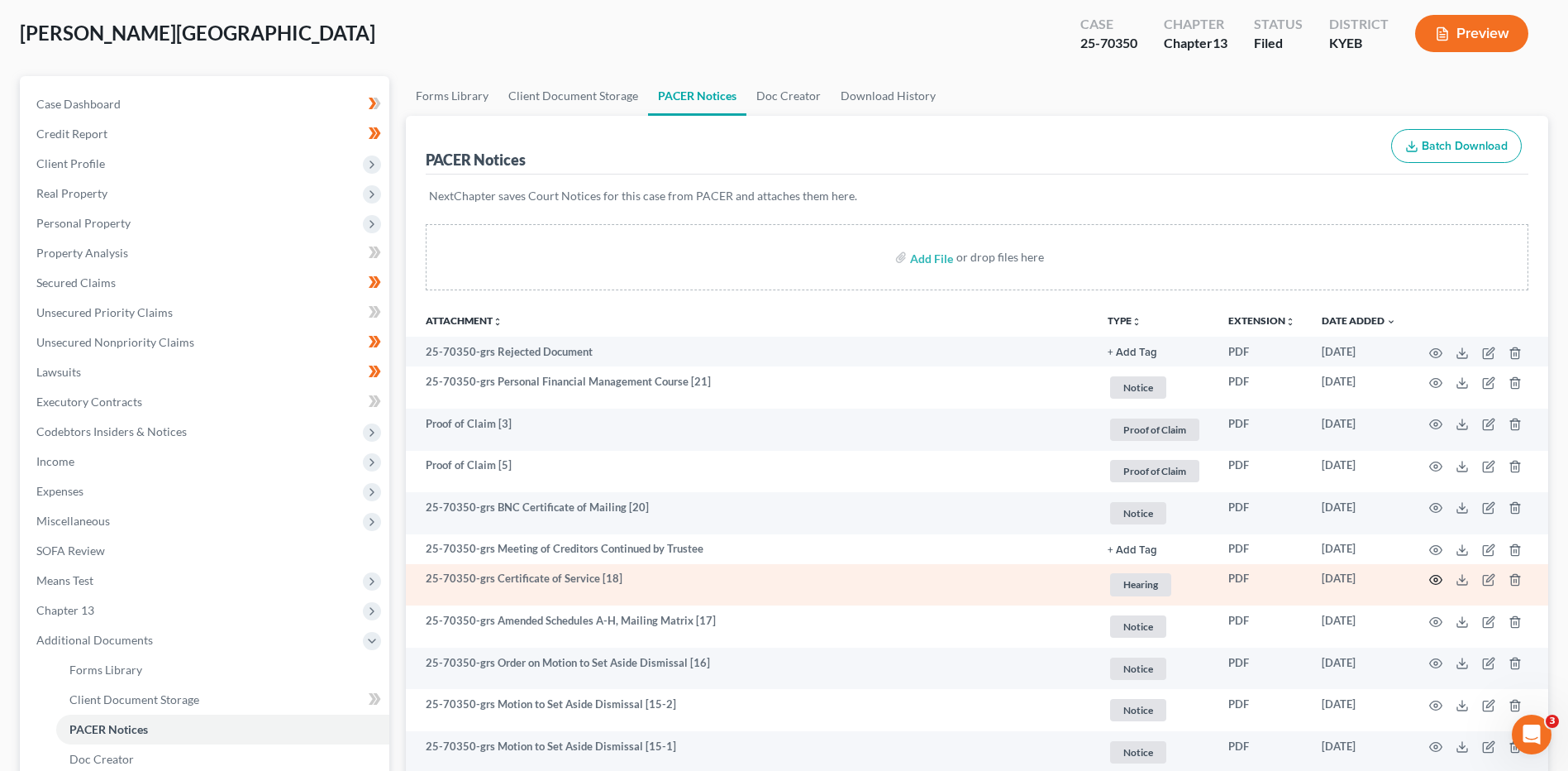
click at [1441, 579] on icon "button" at bounding box center [1435, 579] width 13 height 13
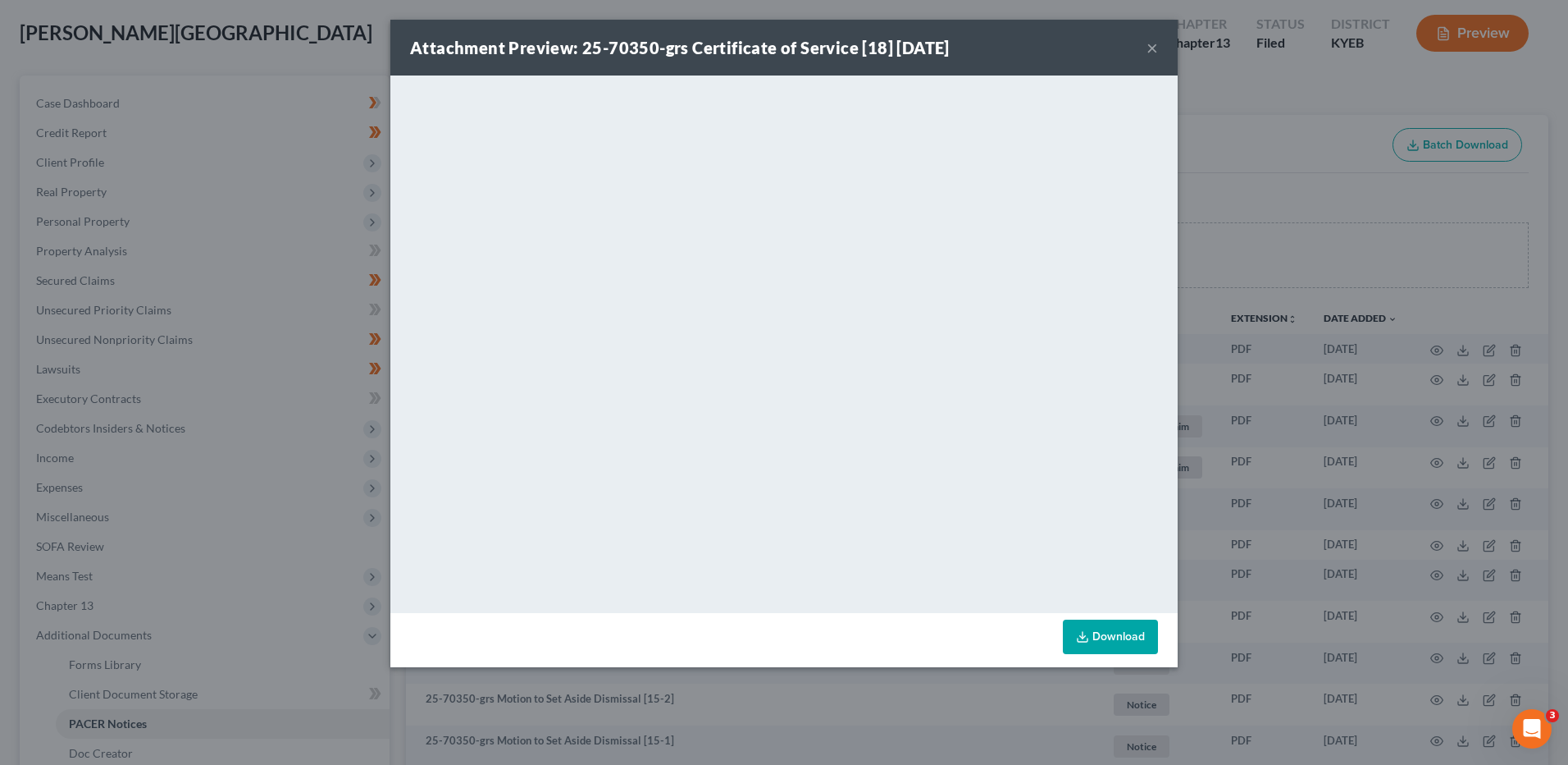
drag, startPoint x: 1153, startPoint y: 42, endPoint x: 1015, endPoint y: 58, distance: 138.9
click at [1153, 42] on button "×" at bounding box center [1152, 47] width 11 height 20
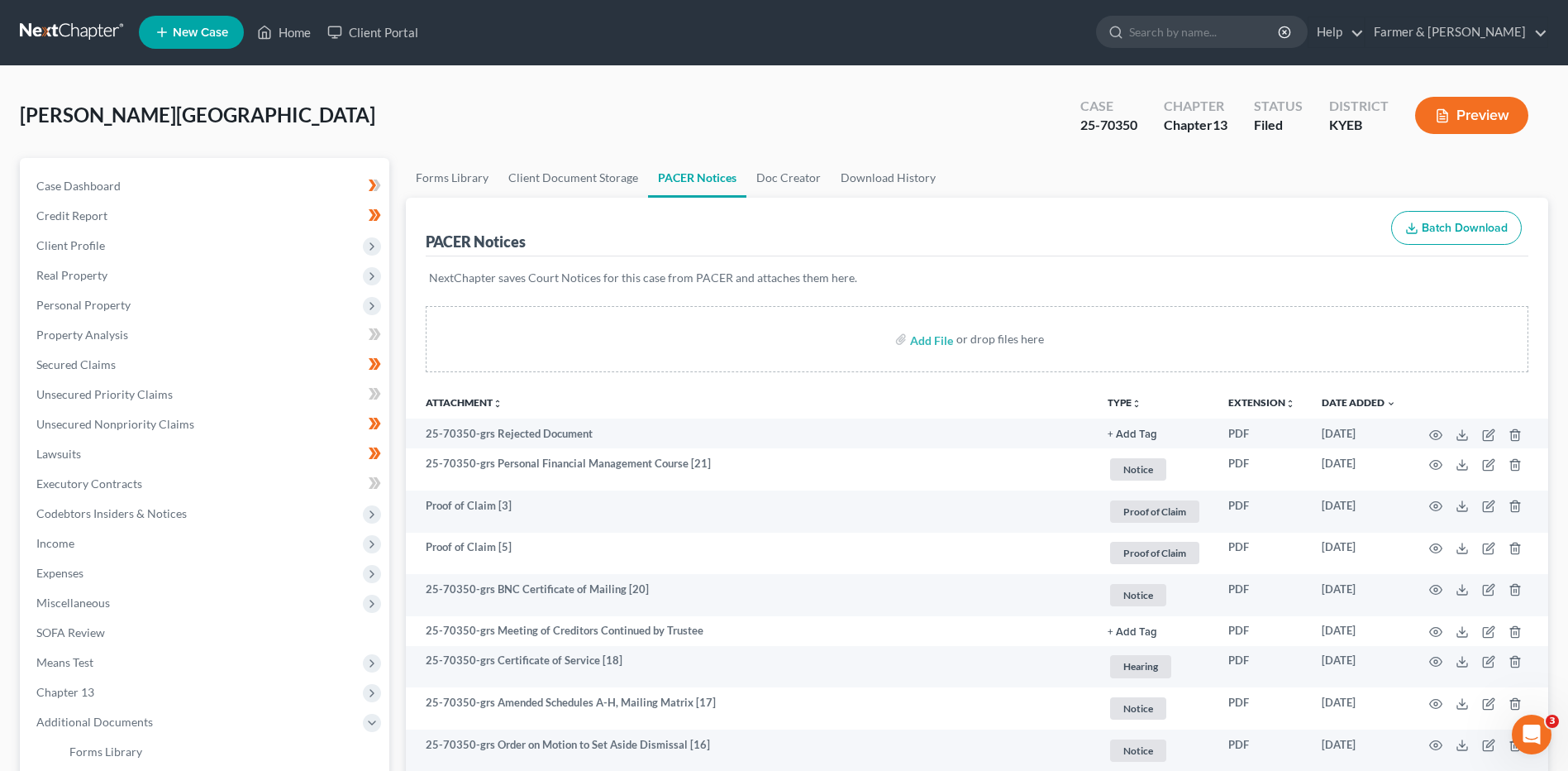
scroll to position [0, 0]
click at [68, 36] on link at bounding box center [72, 33] width 106 height 30
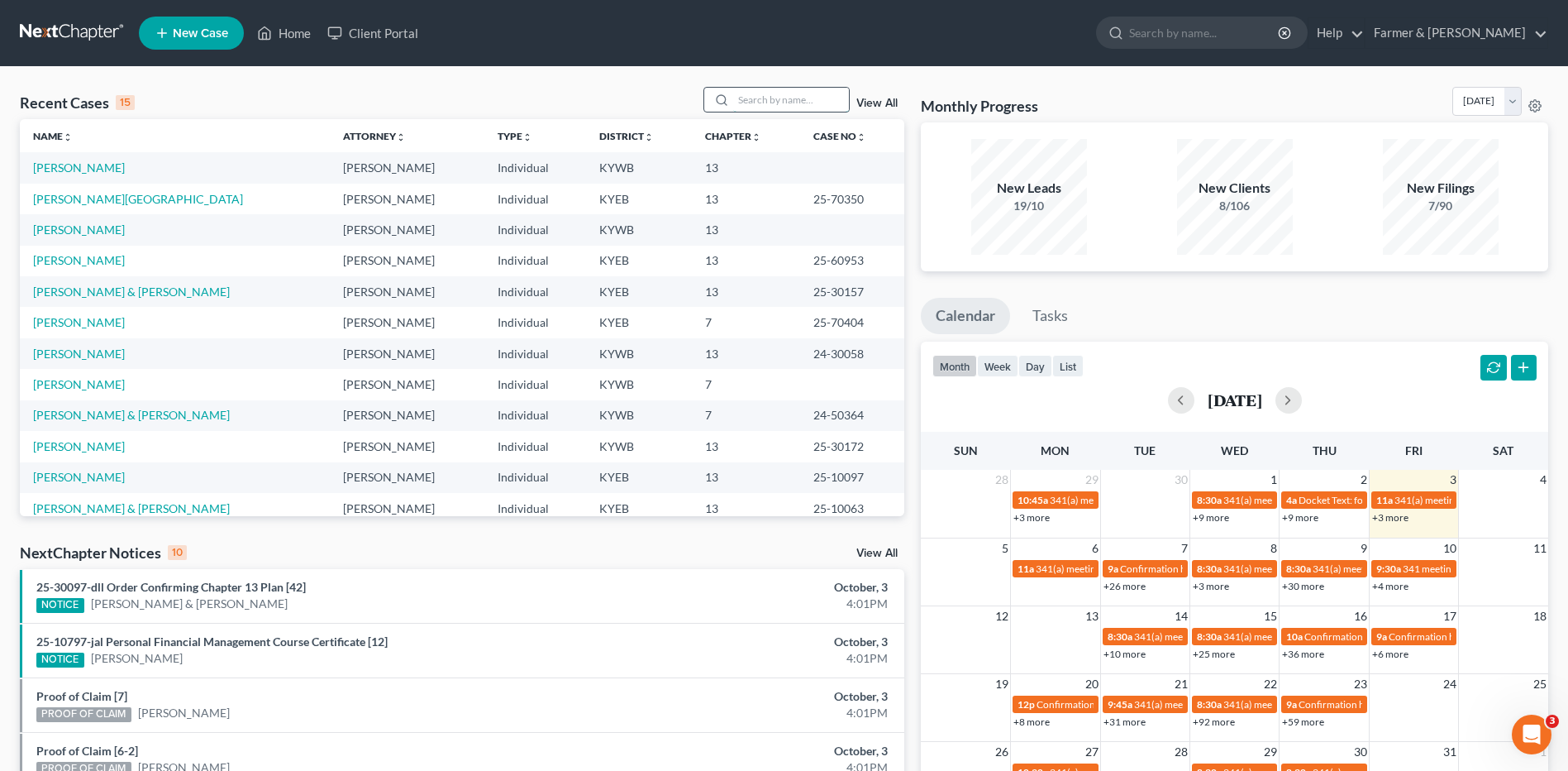
click at [824, 99] on input "search" at bounding box center [791, 100] width 116 height 24
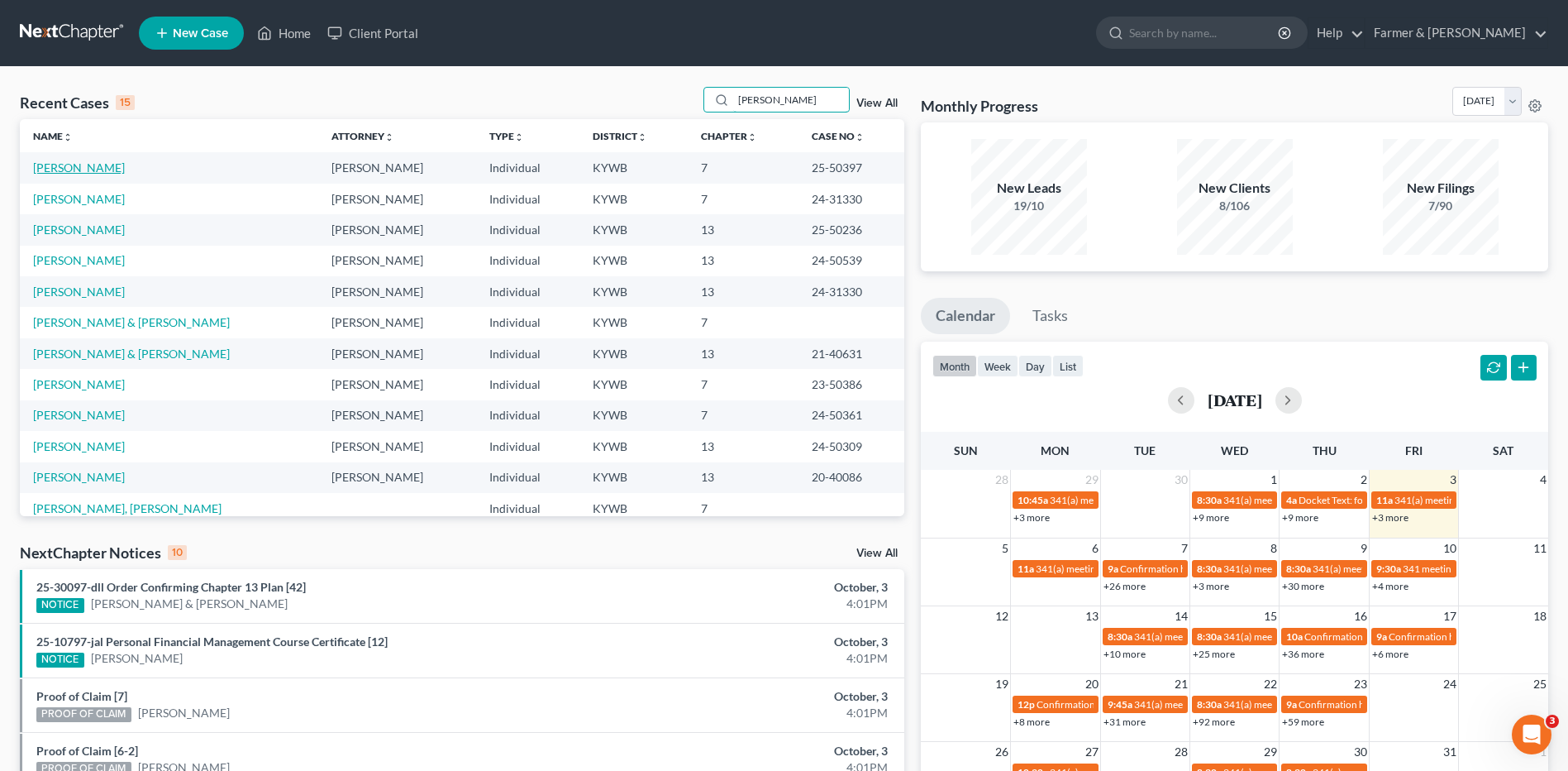
type input "[PERSON_NAME]"
click at [93, 165] on link "[PERSON_NAME]" at bounding box center [79, 167] width 92 height 14
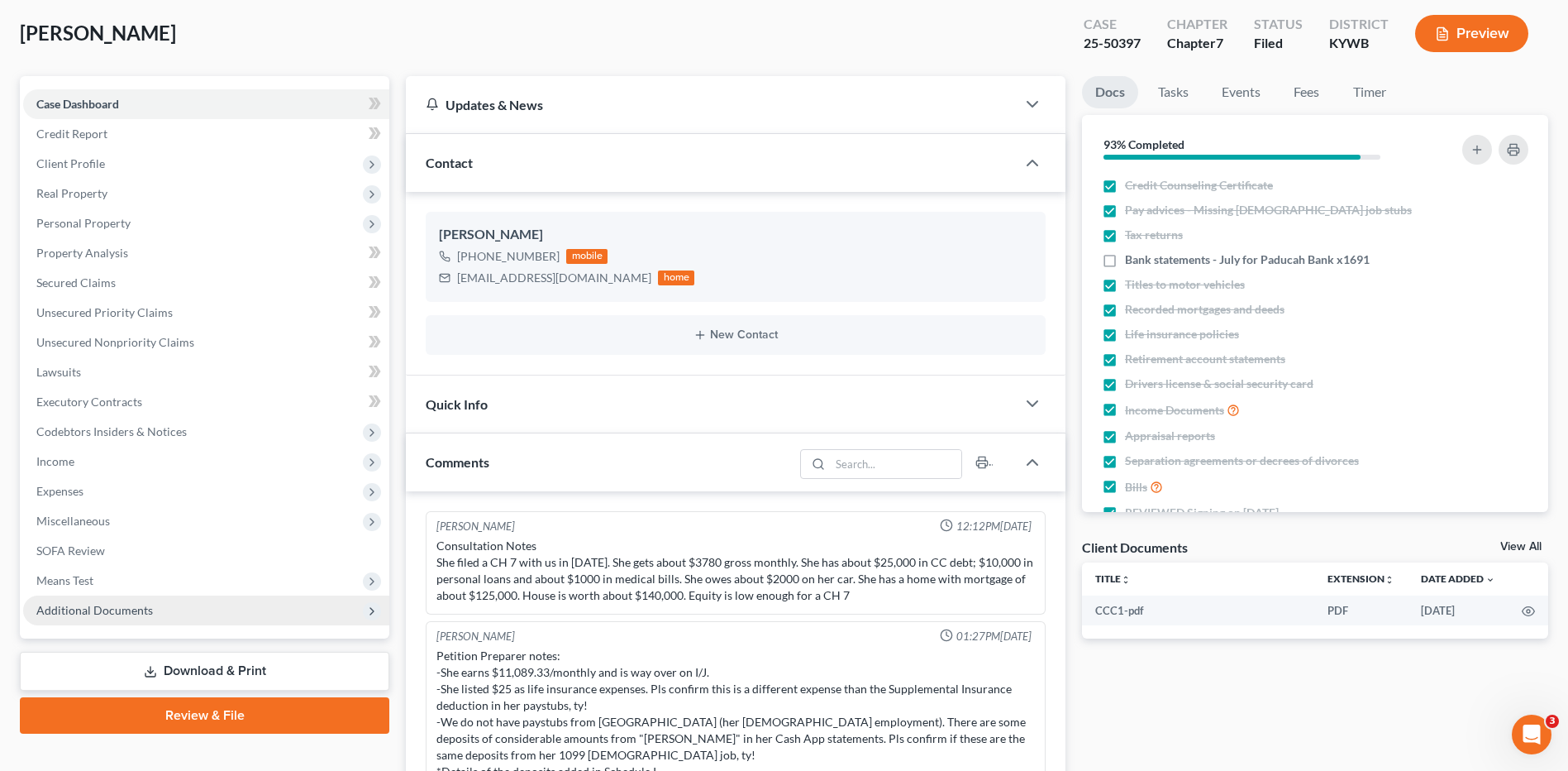
scroll to position [157, 0]
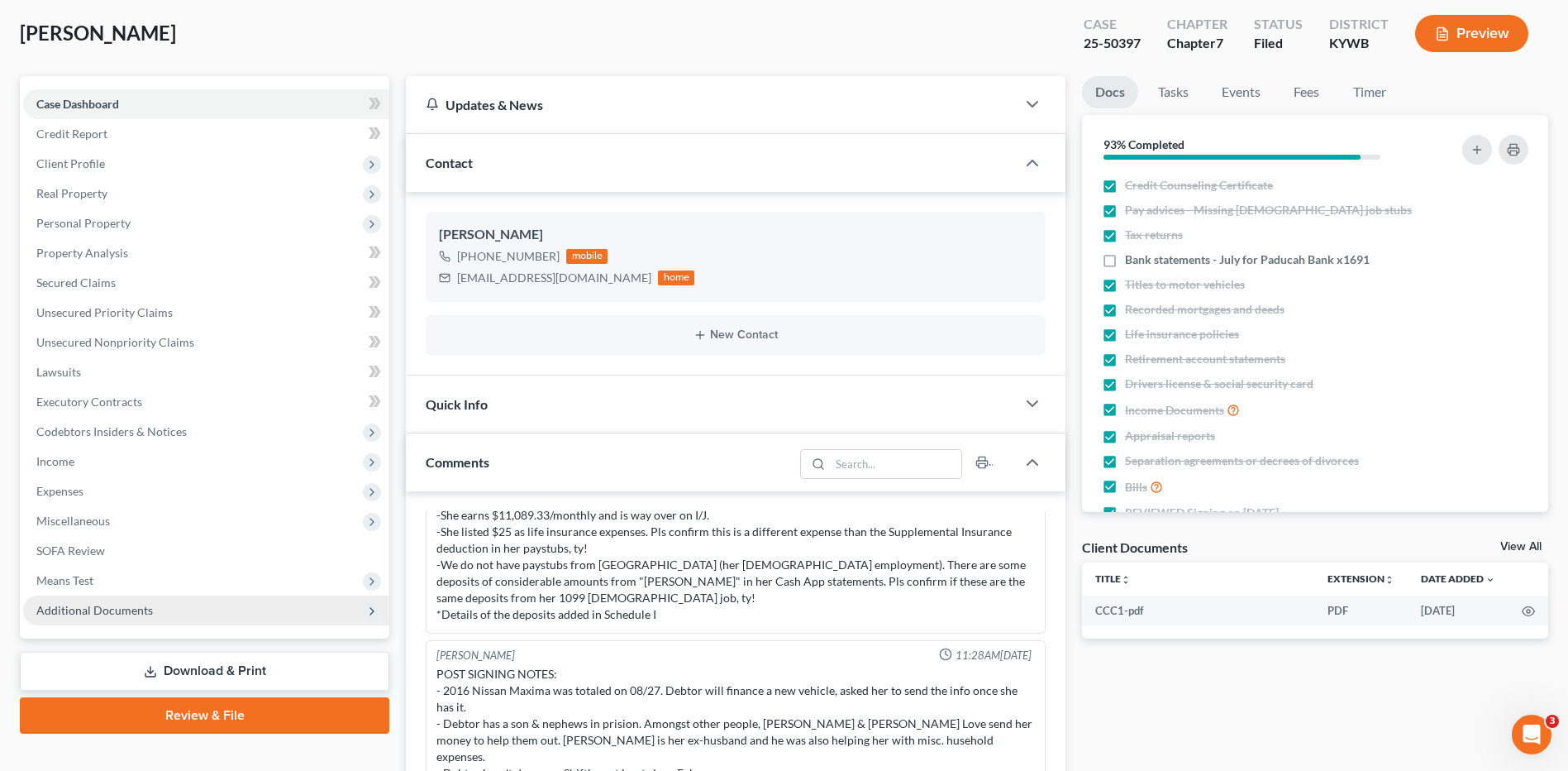
click at [149, 611] on span "Additional Documents" at bounding box center [95, 609] width 117 height 14
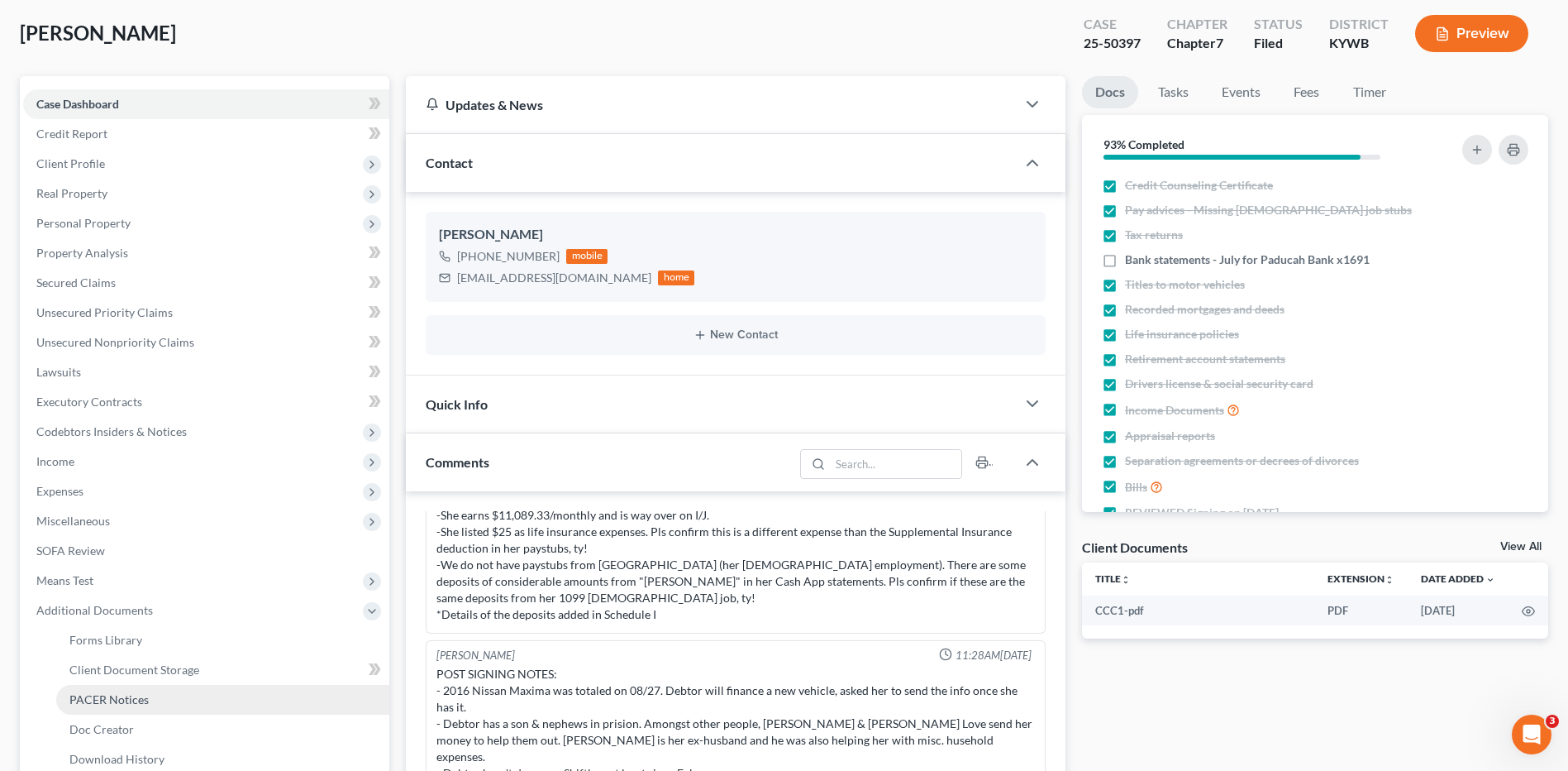
click at [137, 703] on span "PACER Notices" at bounding box center [109, 699] width 79 height 14
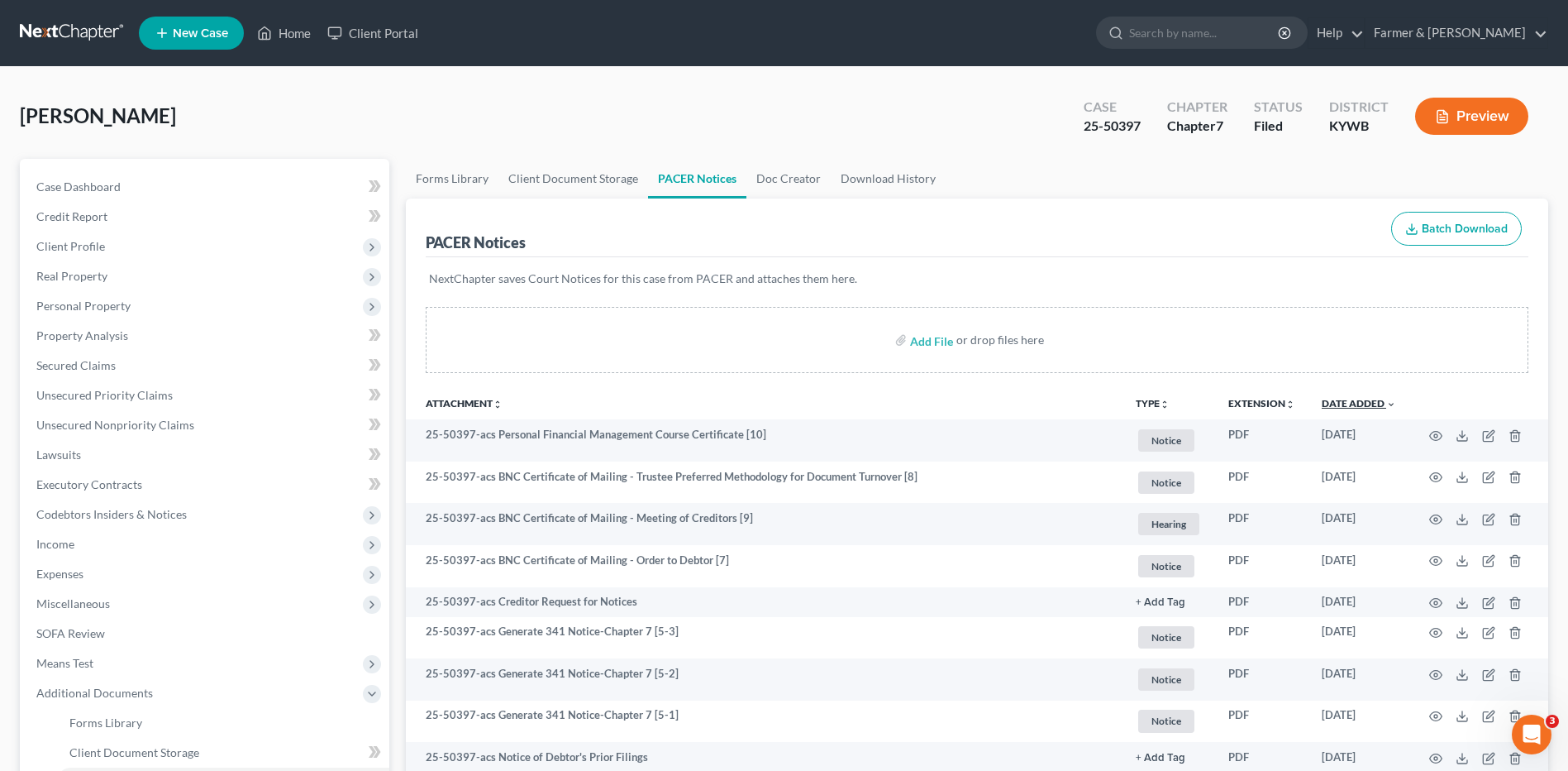
click at [1369, 401] on link "Date Added unfold_more expand_more expand_less" at bounding box center [1358, 402] width 74 height 12
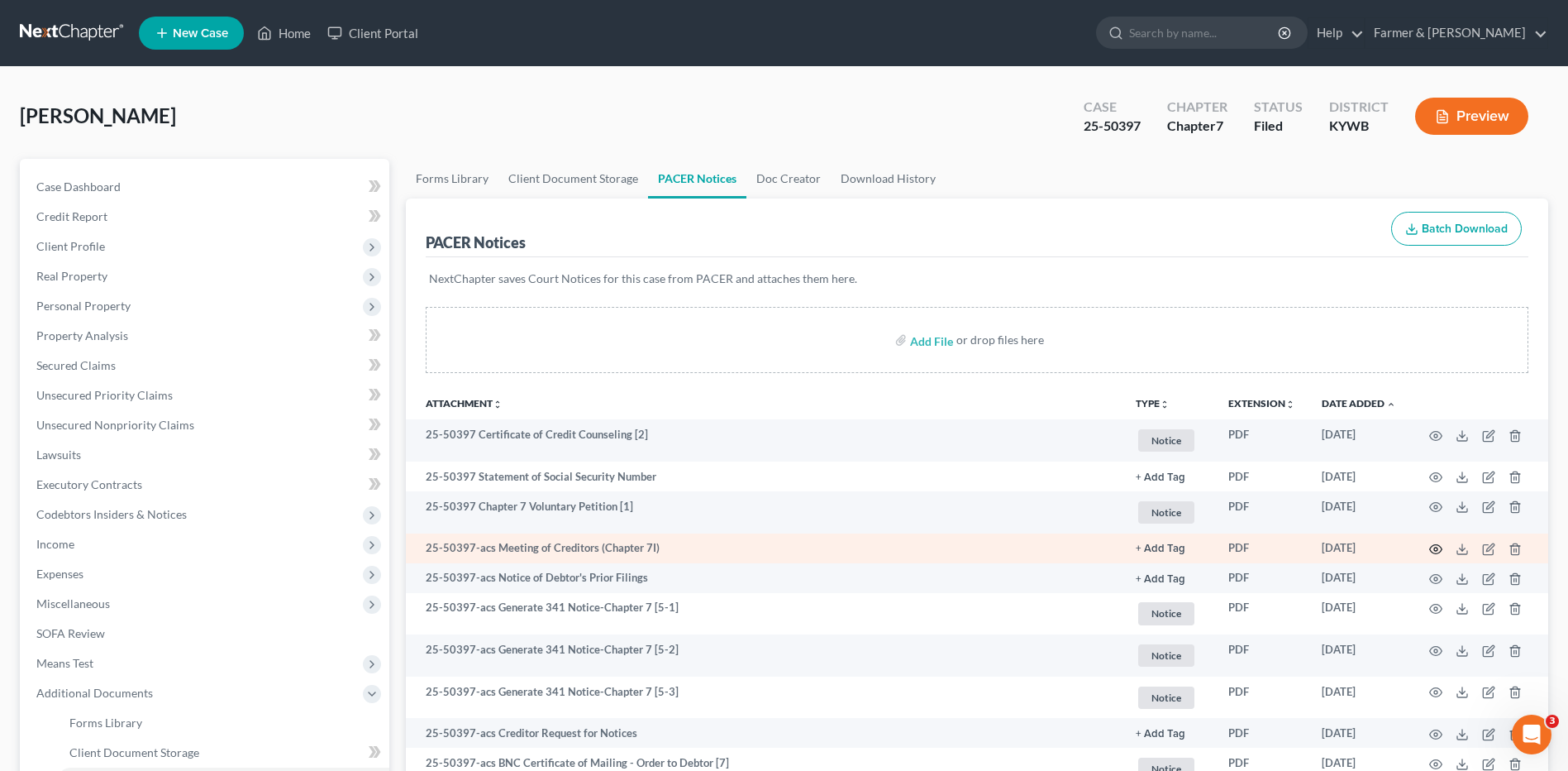
click at [1433, 552] on icon "button" at bounding box center [1435, 549] width 13 height 13
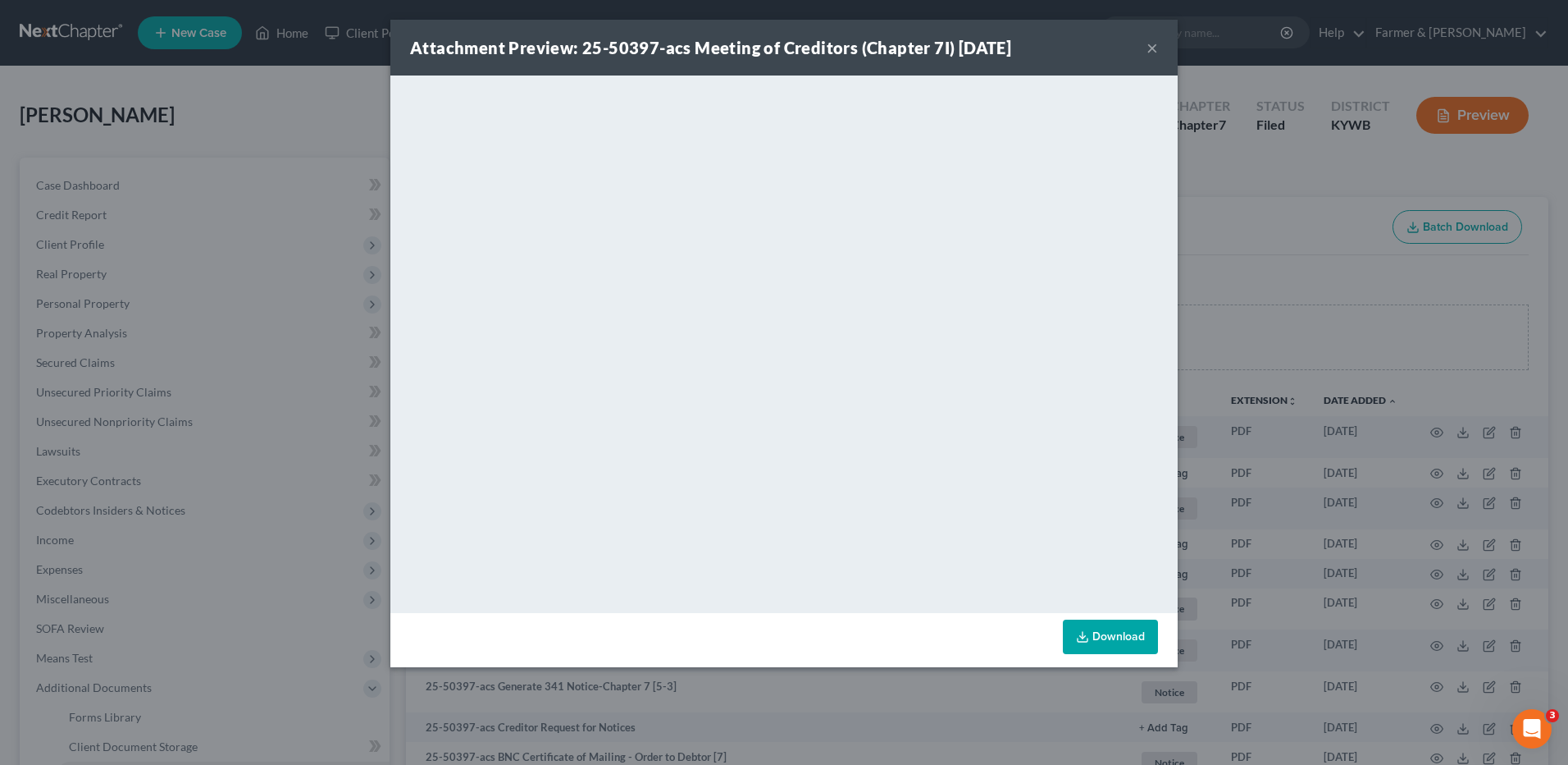
click at [1153, 47] on button "×" at bounding box center [1152, 47] width 11 height 20
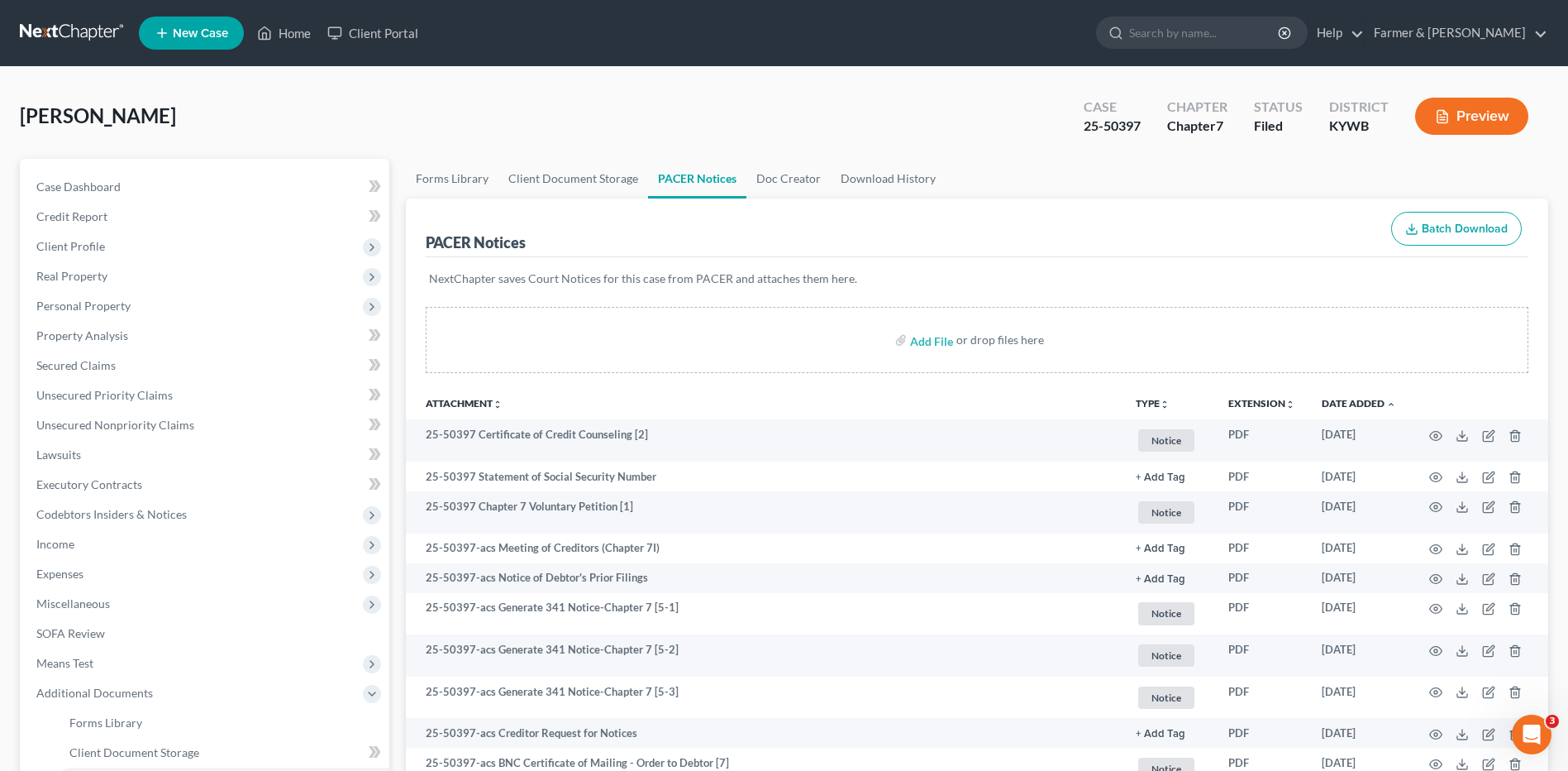
click at [53, 36] on link at bounding box center [72, 33] width 106 height 30
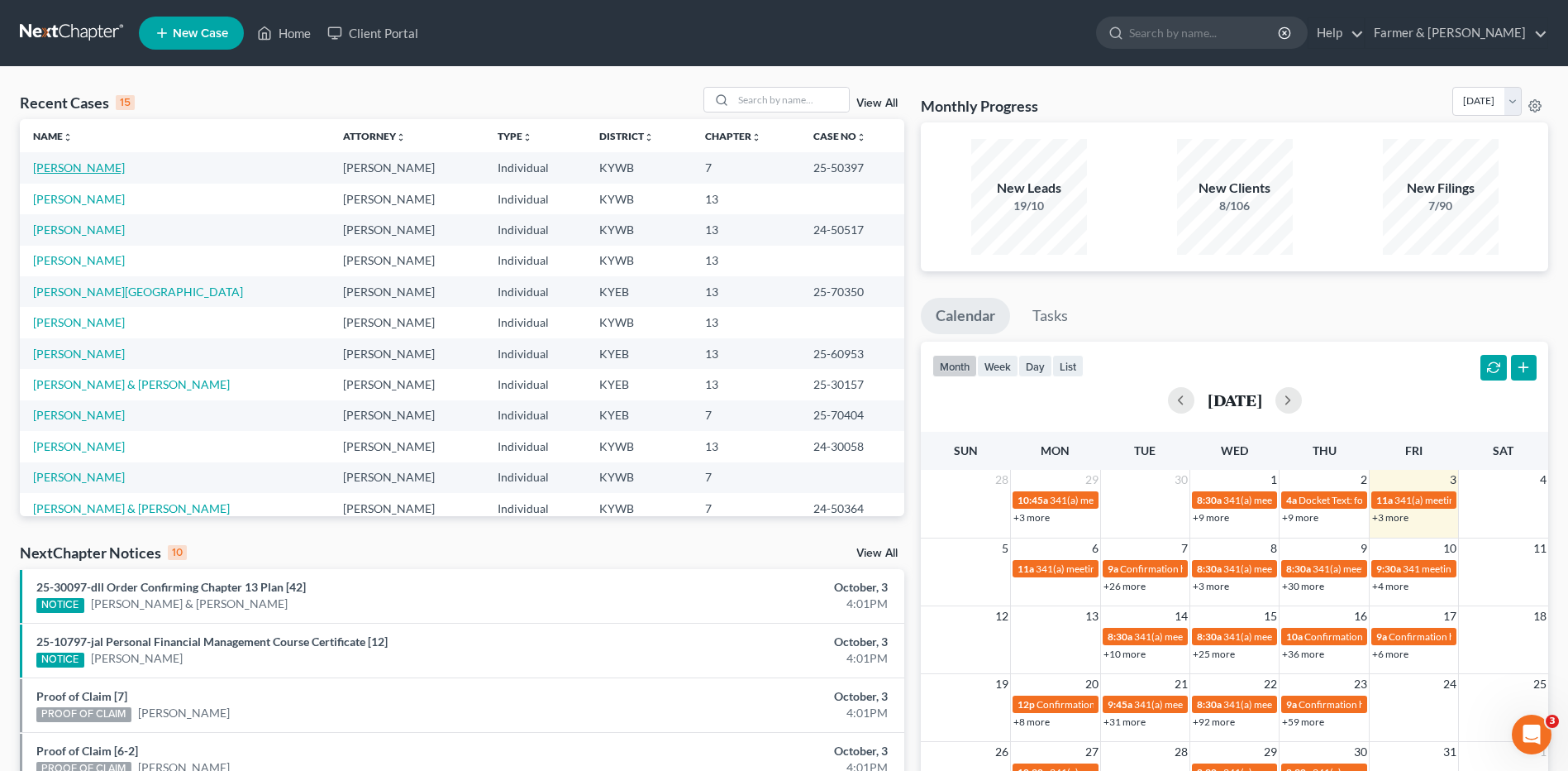
click at [76, 167] on link "[PERSON_NAME]" at bounding box center [79, 167] width 92 height 14
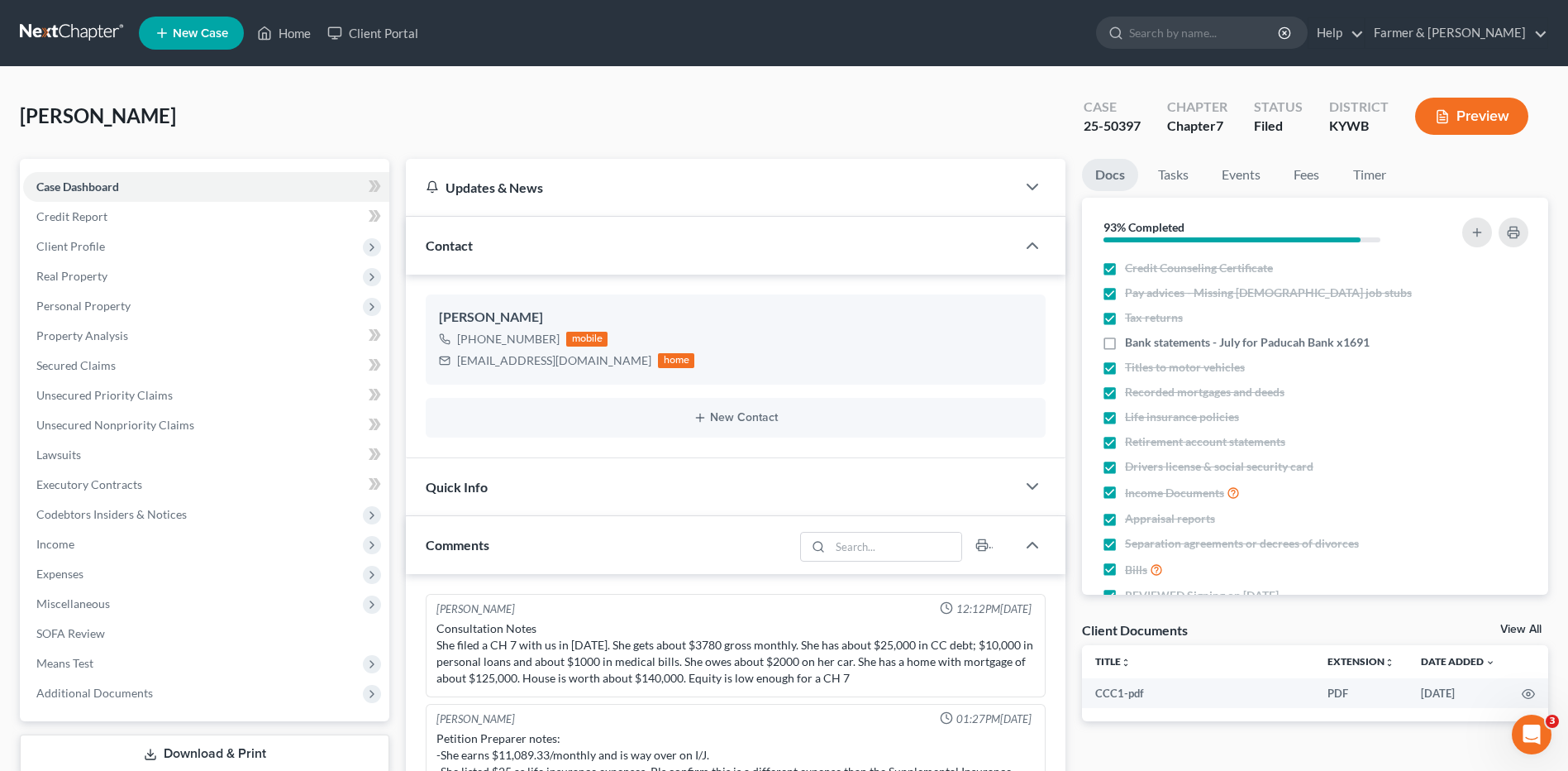
scroll to position [157, 0]
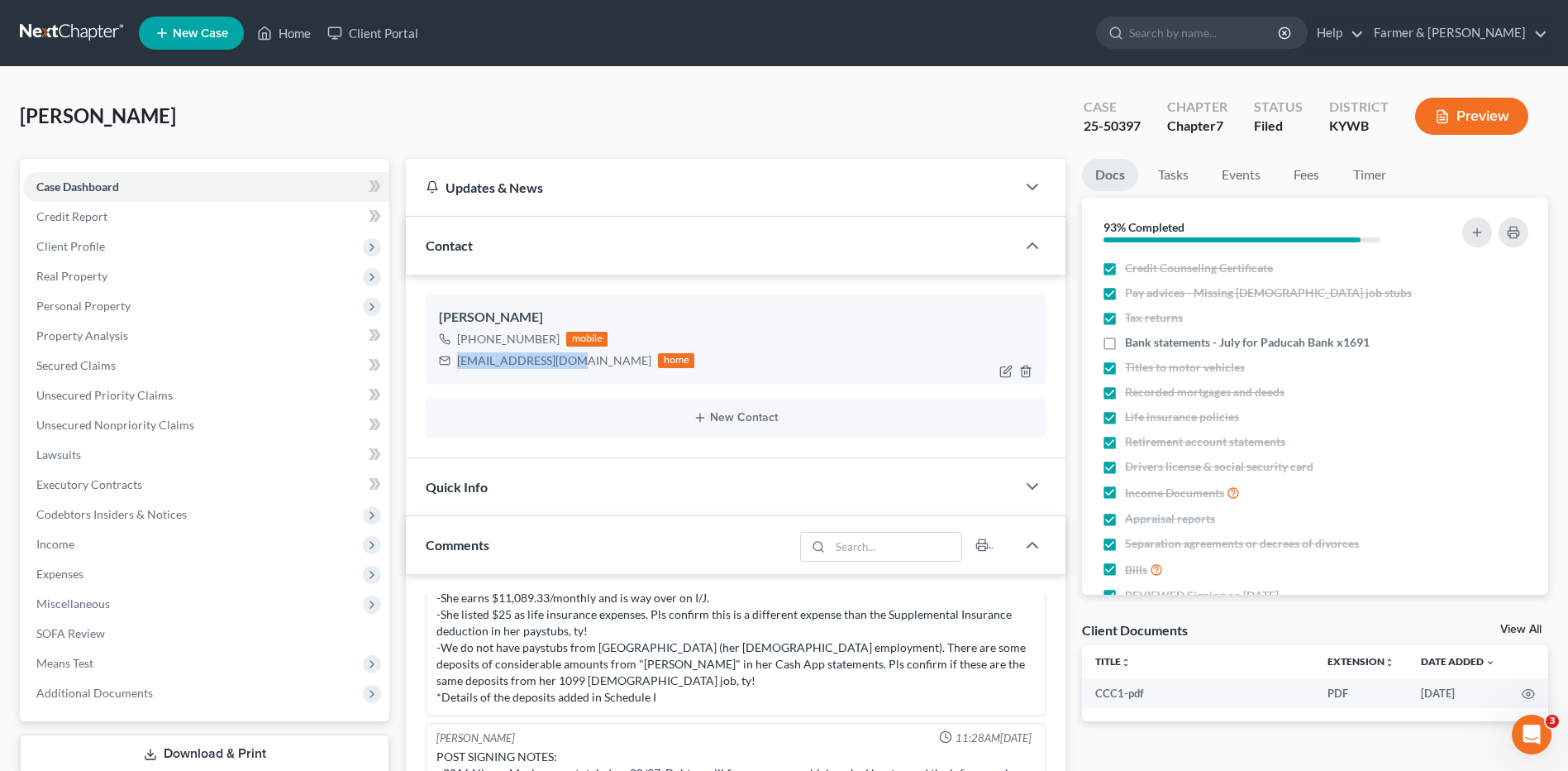
drag, startPoint x: 560, startPoint y: 364, endPoint x: 459, endPoint y: 369, distance: 101.1
click at [459, 369] on div "[EMAIL_ADDRESS][DOMAIN_NAME] home" at bounding box center [567, 360] width 256 height 22
copy div "[EMAIL_ADDRESS][DOMAIN_NAME]"
click at [94, 32] on link at bounding box center [72, 33] width 106 height 30
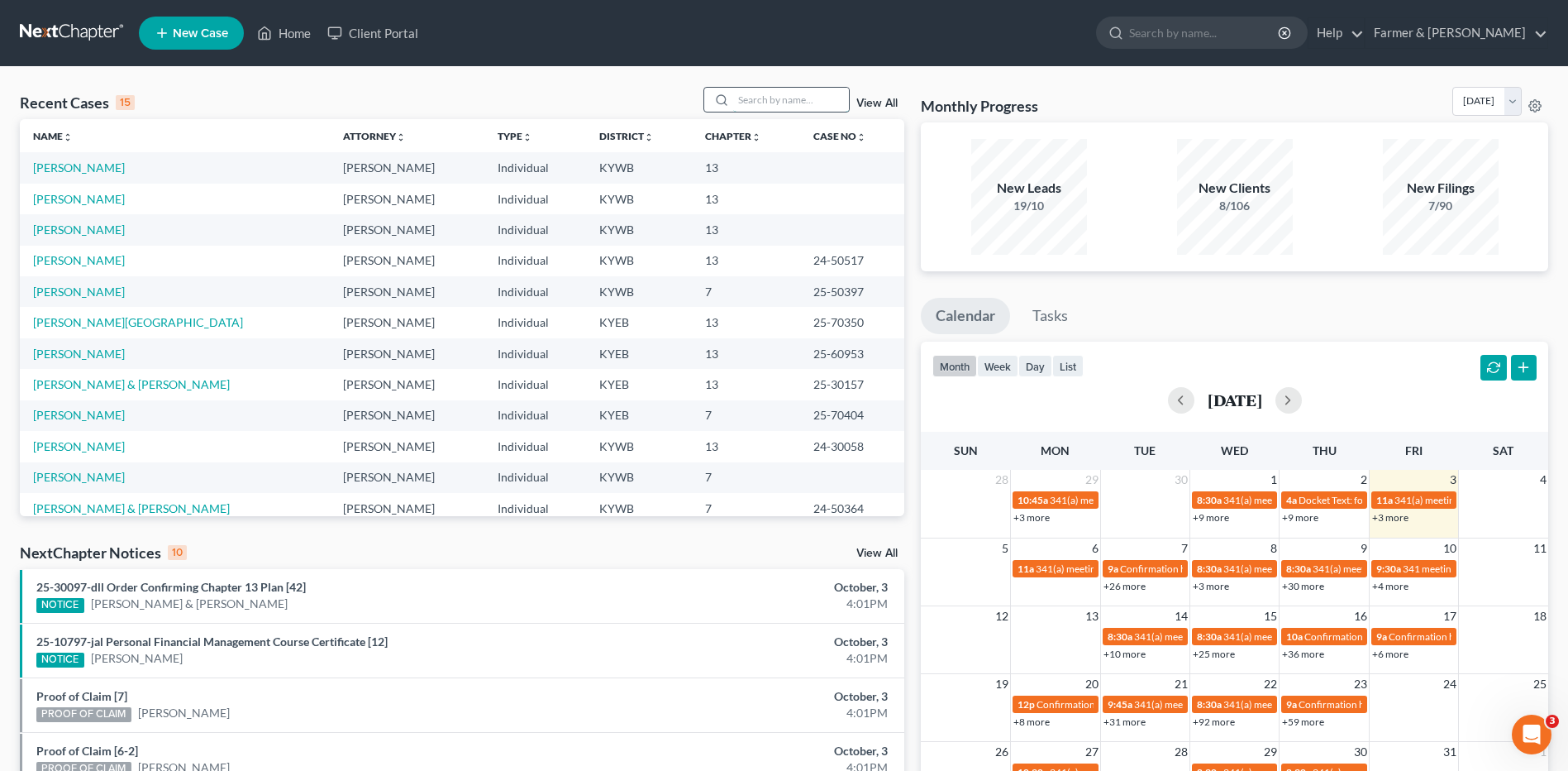
click at [780, 106] on input "search" at bounding box center [791, 100] width 116 height 24
